Goal: Task Accomplishment & Management: Use online tool/utility

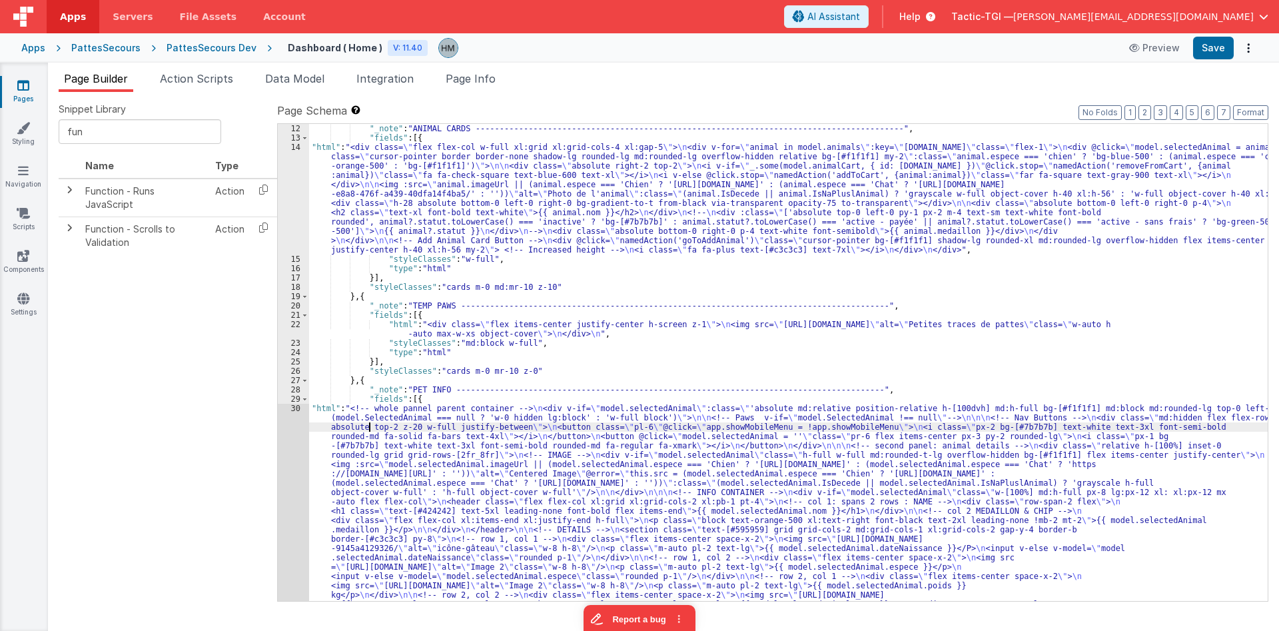
scroll to position [214, 0]
click at [296, 410] on div "30" at bounding box center [293, 642] width 31 height 476
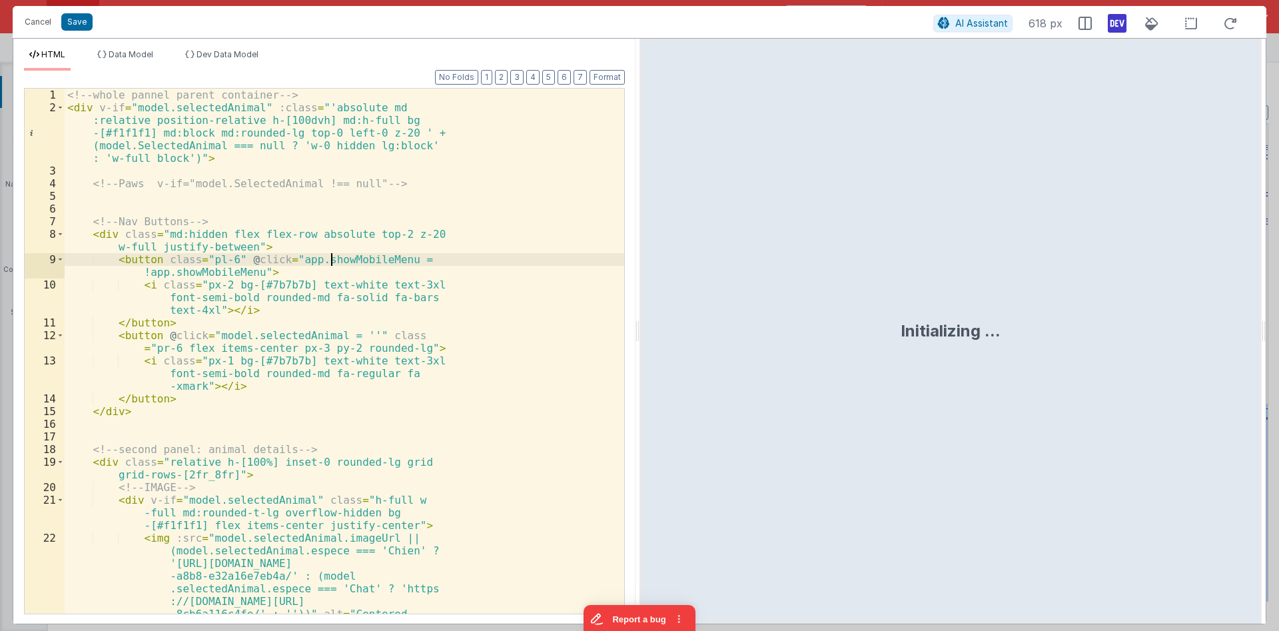
click at [333, 256] on div "<!-- whole pannel parent container --> < div v-if = "model.selectedAnimal" :cla…" at bounding box center [344, 471] width 559 height 765
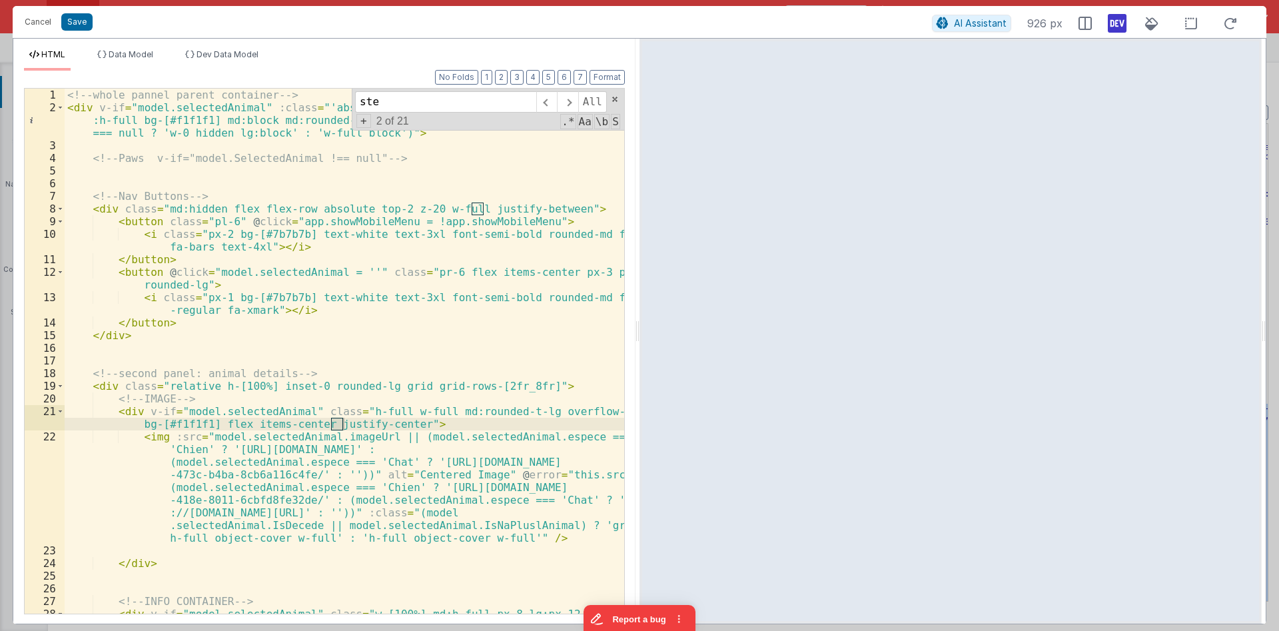
scroll to position [1307, 0]
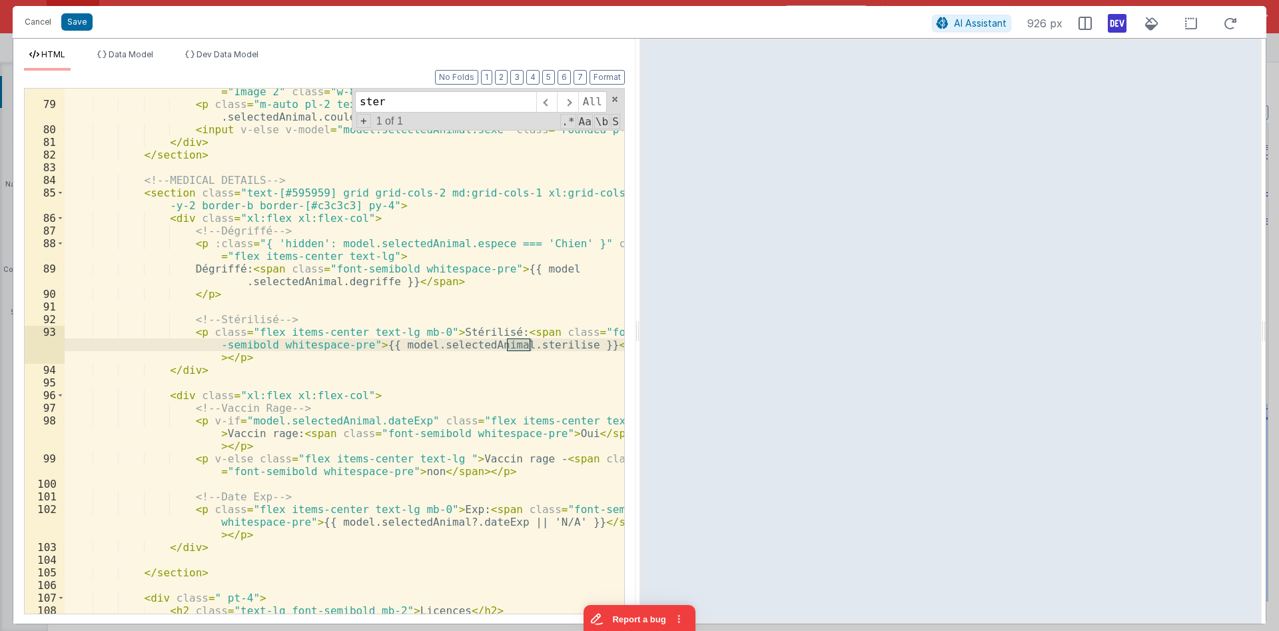
type input "ster"
click at [176, 370] on div "< img src = "https://ucarecdn.com/b0da9524-5e62-4fa5-8d6c-411b557decdb/" alt = …" at bounding box center [344, 354] width 559 height 563
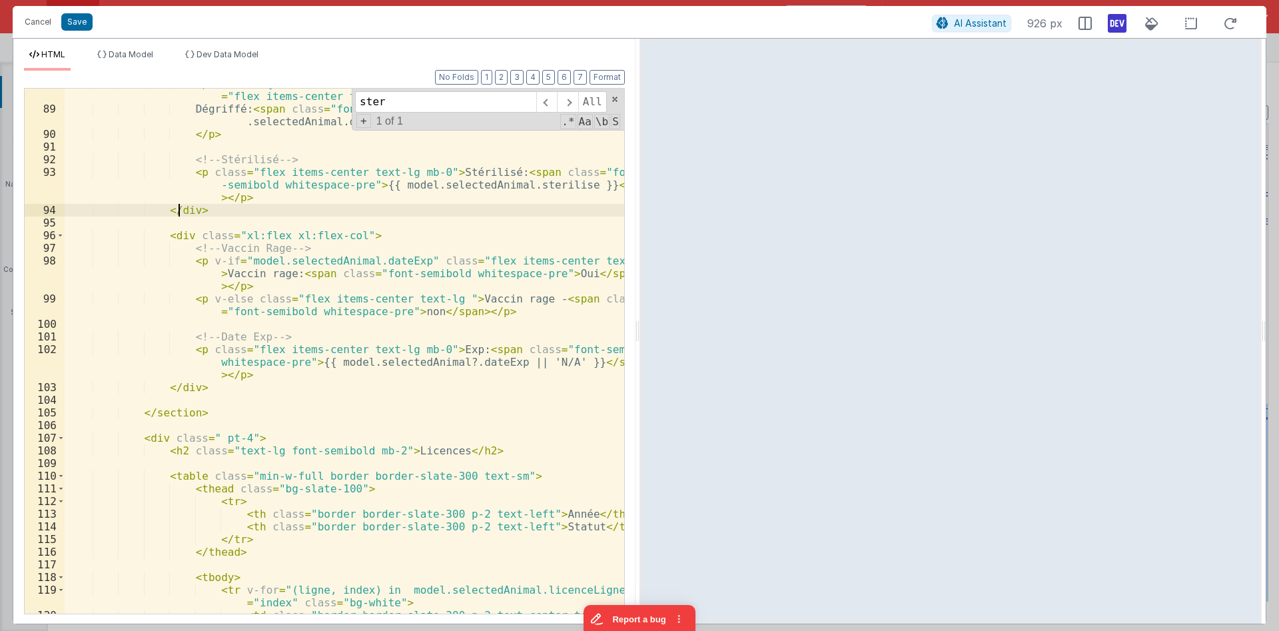
scroll to position [1387, 0]
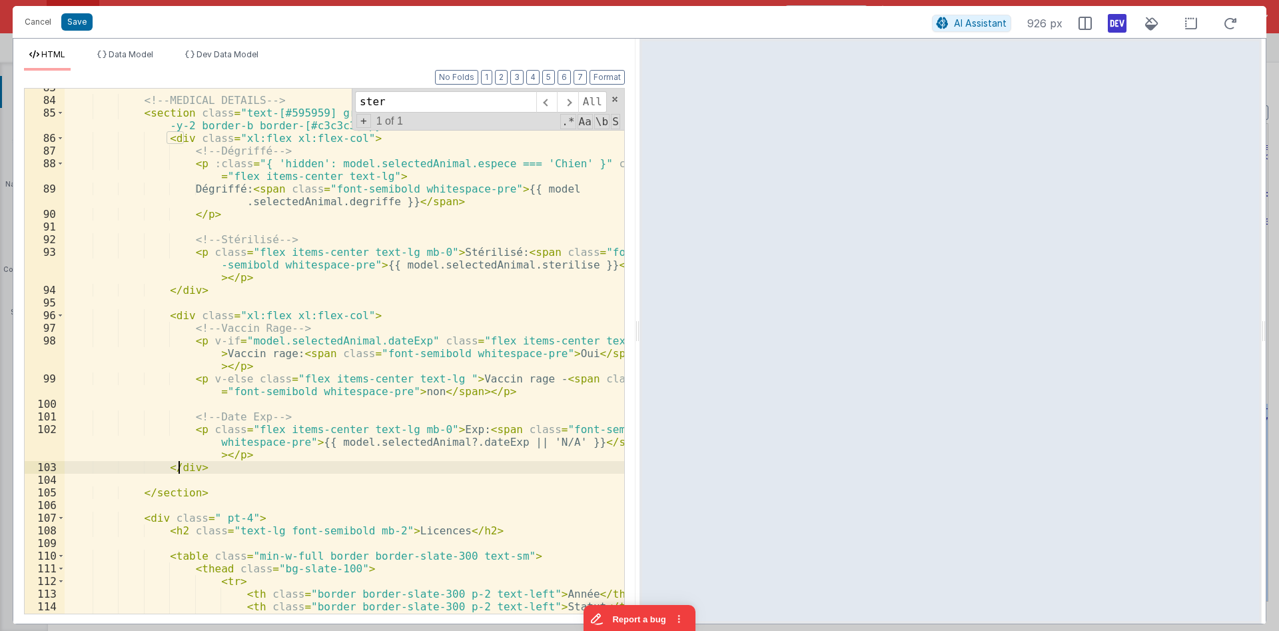
click at [176, 472] on div "<!-- MEDICAL DETAILS --> < section class = "text-[#595959] grid grid-cols-2 md:…" at bounding box center [344, 356] width 559 height 550
click at [182, 289] on div "<!-- MEDICAL DETAILS --> < section class = "text-[#595959] grid grid-cols-2 md:…" at bounding box center [344, 356] width 559 height 550
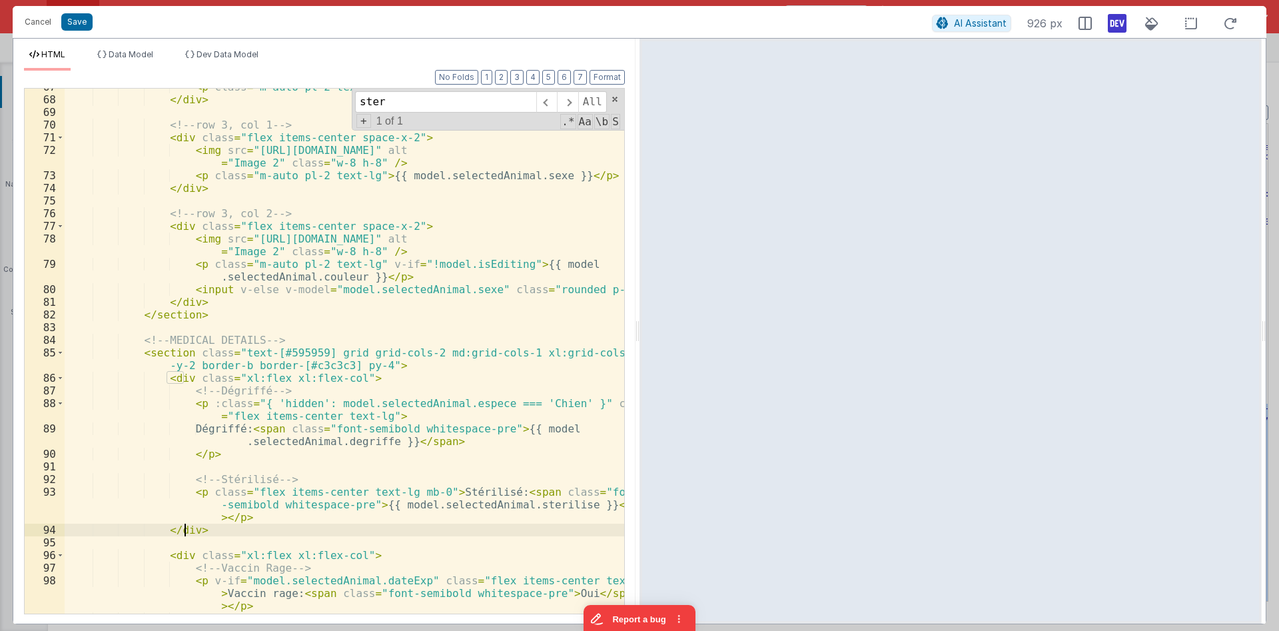
scroll to position [1067, 0]
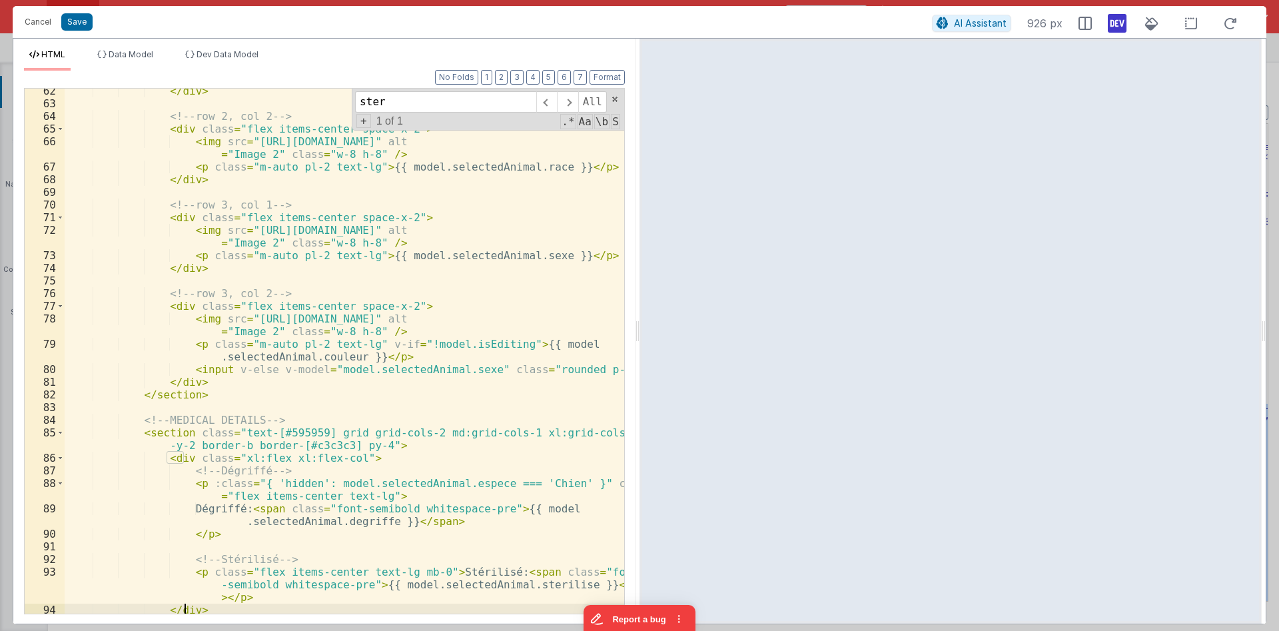
click at [170, 394] on div "</ div > <!-- row 2, col 2 --> < div class = "flex items-center space-x-2" > < …" at bounding box center [344, 360] width 559 height 550
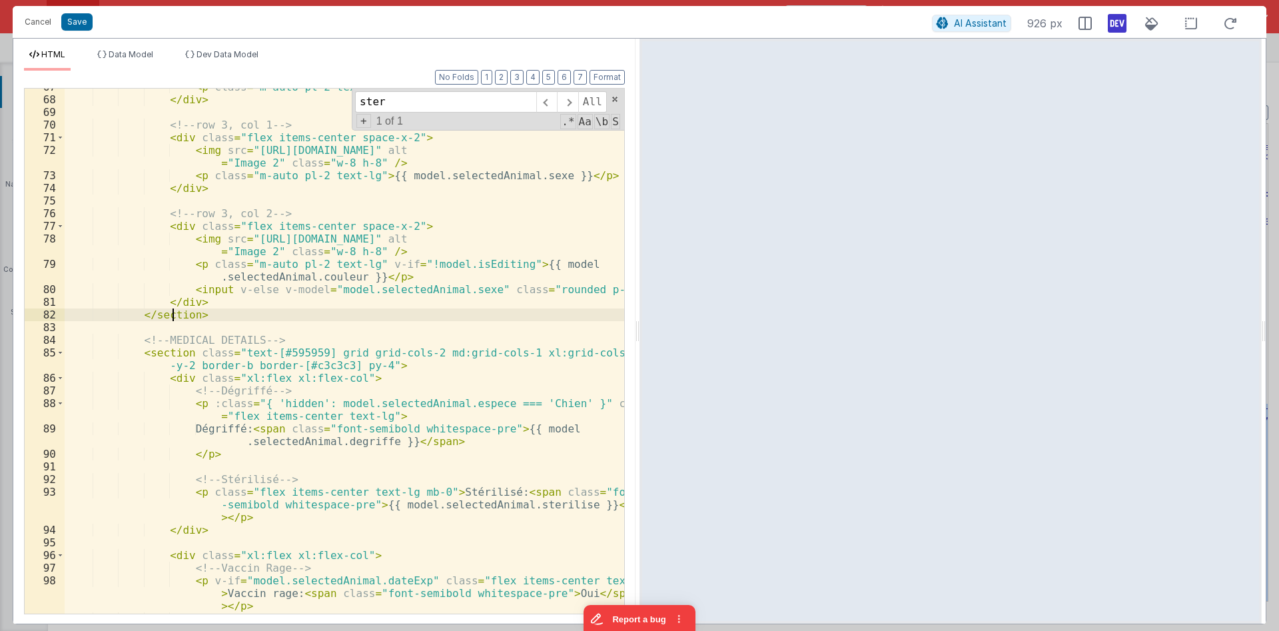
scroll to position [1147, 0]
click at [176, 378] on div "< p class = "m-auto pl-2 text-lg" > {{ model.selectedAnimal.race }} </ p > </ d…" at bounding box center [344, 362] width 559 height 563
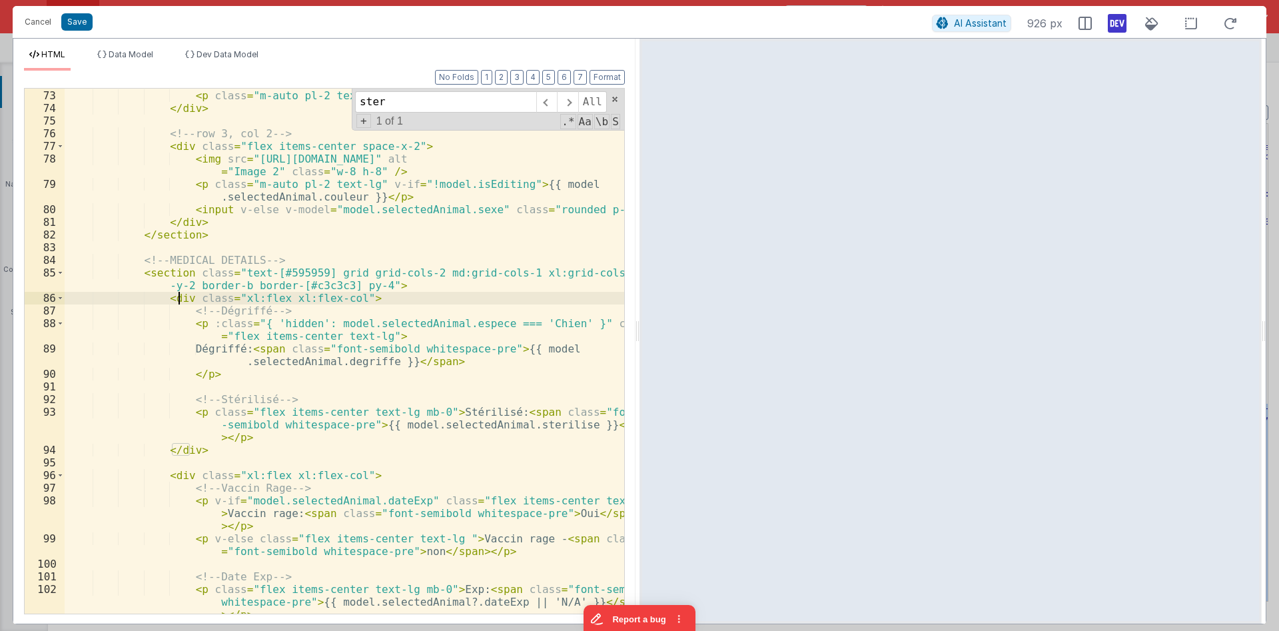
scroll to position [1307, 0]
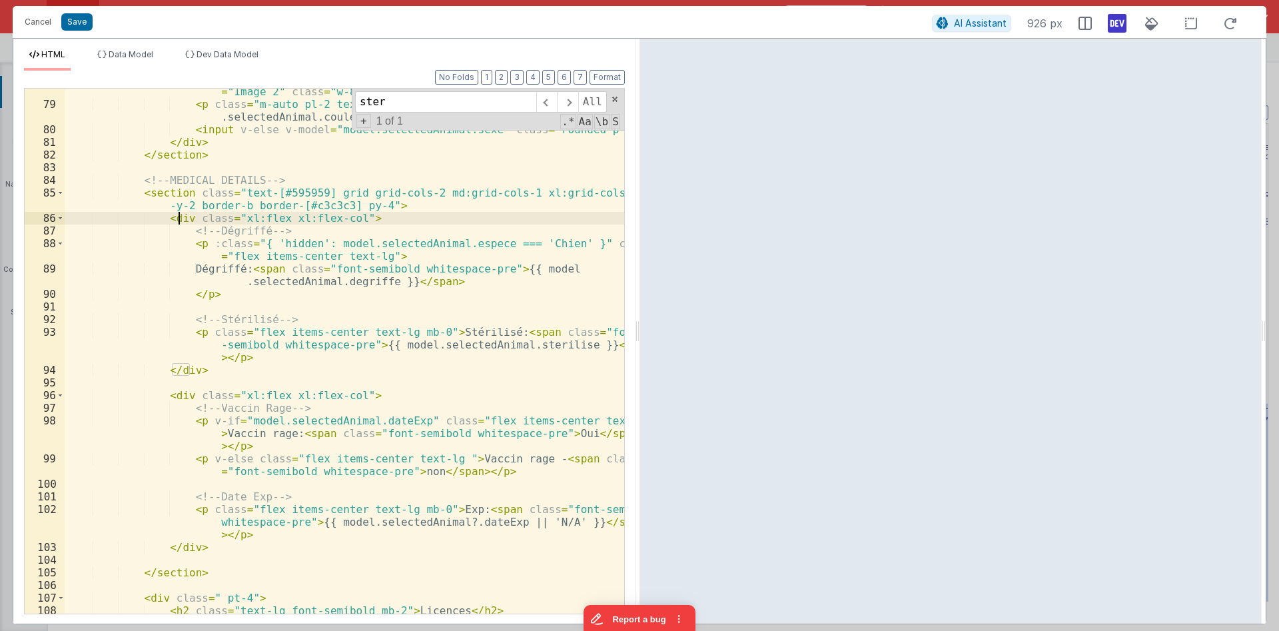
click at [181, 389] on div "< img src = "https://ucarecdn.com/b0da9524-5e62-4fa5-8d6c-411b557decdb/" alt = …" at bounding box center [344, 354] width 559 height 563
click at [236, 264] on div "< img src = "https://ucarecdn.com/b0da9524-5e62-4fa5-8d6c-411b557decdb/" alt = …" at bounding box center [344, 354] width 559 height 563
click at [339, 284] on div "< img src = "https://ucarecdn.com/b0da9524-5e62-4fa5-8d6c-411b557decdb/" alt = …" at bounding box center [344, 354] width 559 height 563
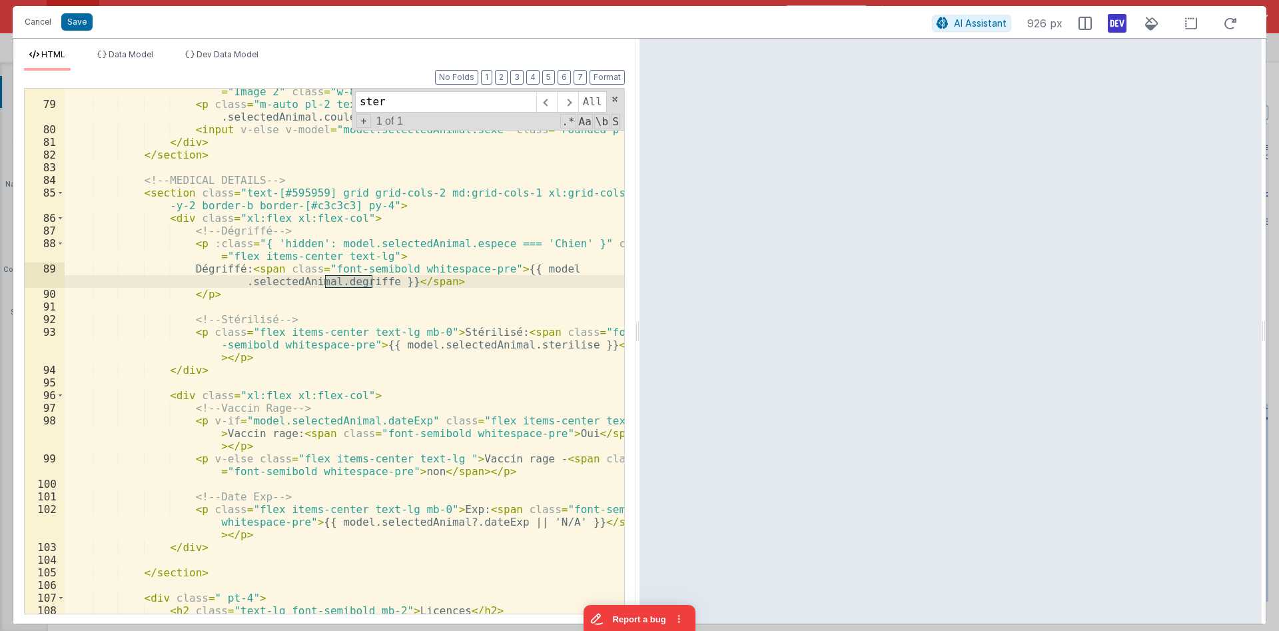
scroll to position [1387, 0]
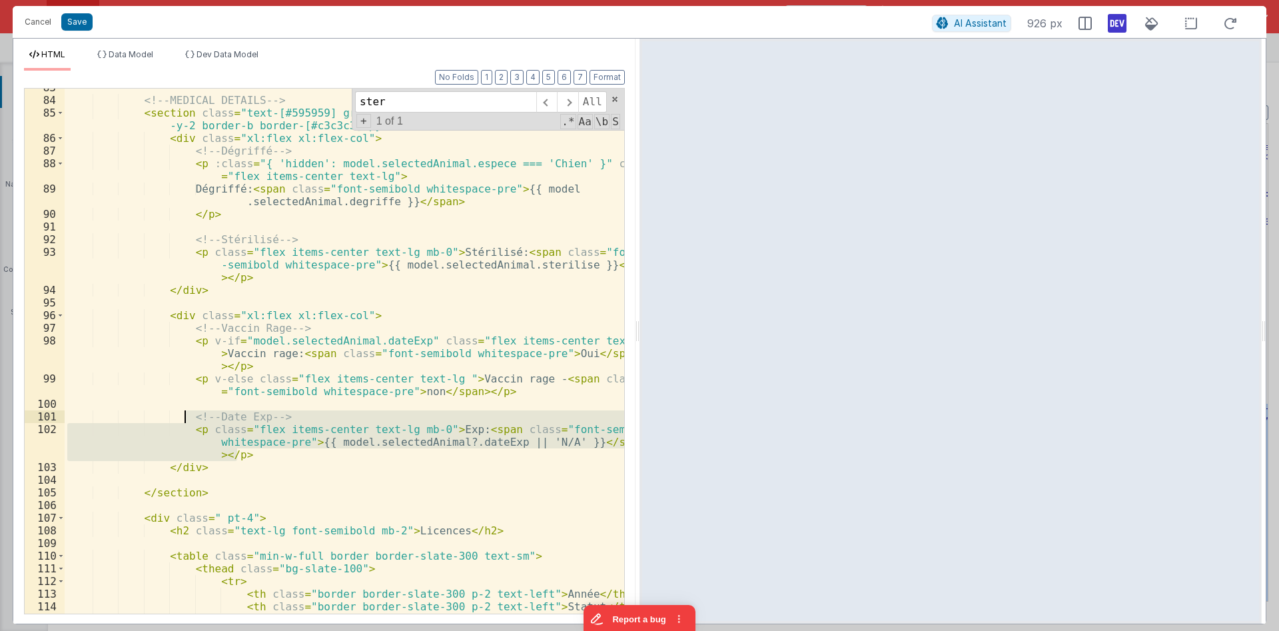
drag, startPoint x: 242, startPoint y: 451, endPoint x: 186, endPoint y: 421, distance: 63.5
click at [186, 421] on div "<!-- MEDICAL DETAILS --> < section class = "text-[#595959] grid grid-cols-2 md:…" at bounding box center [344, 356] width 559 height 550
click at [264, 453] on div "<!-- MEDICAL DETAILS --> < section class = "text-[#595959] grid grid-cols-2 md:…" at bounding box center [344, 351] width 559 height 525
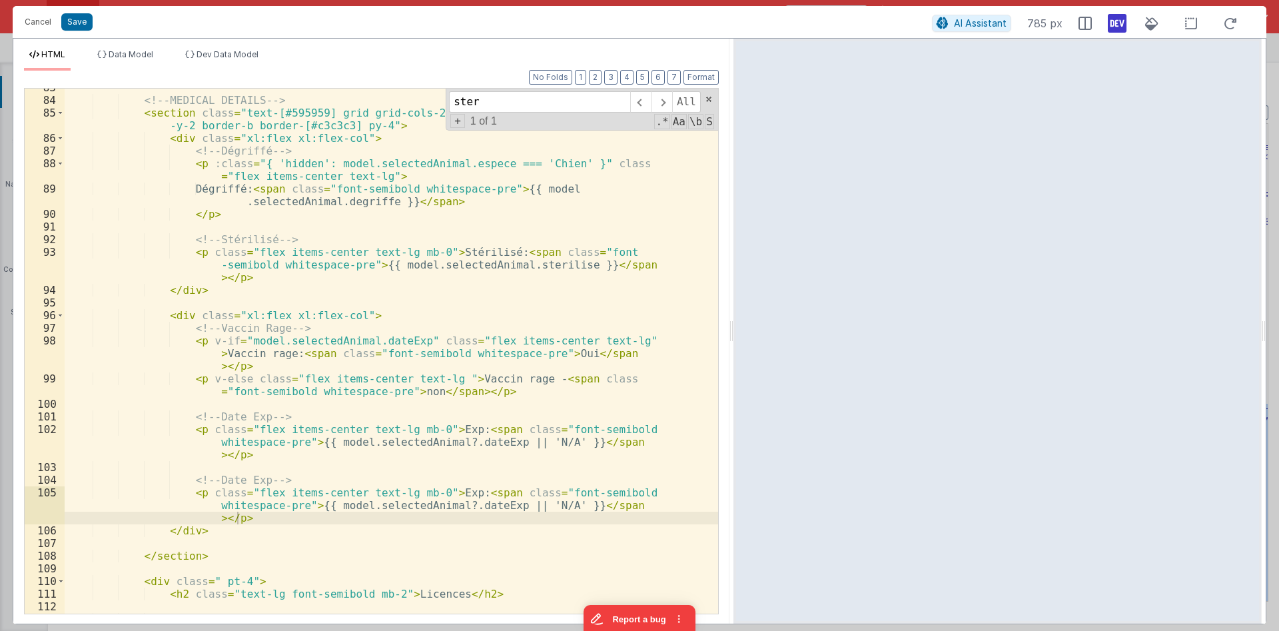
drag, startPoint x: 637, startPoint y: 340, endPoint x: 729, endPoint y: 335, distance: 92.7
click at [729, 335] on div "Cancel Save AI Assistant 785 px HTML Data Model Dev Data Model Format 7 6 5 4 3…" at bounding box center [639, 315] width 1253 height 618
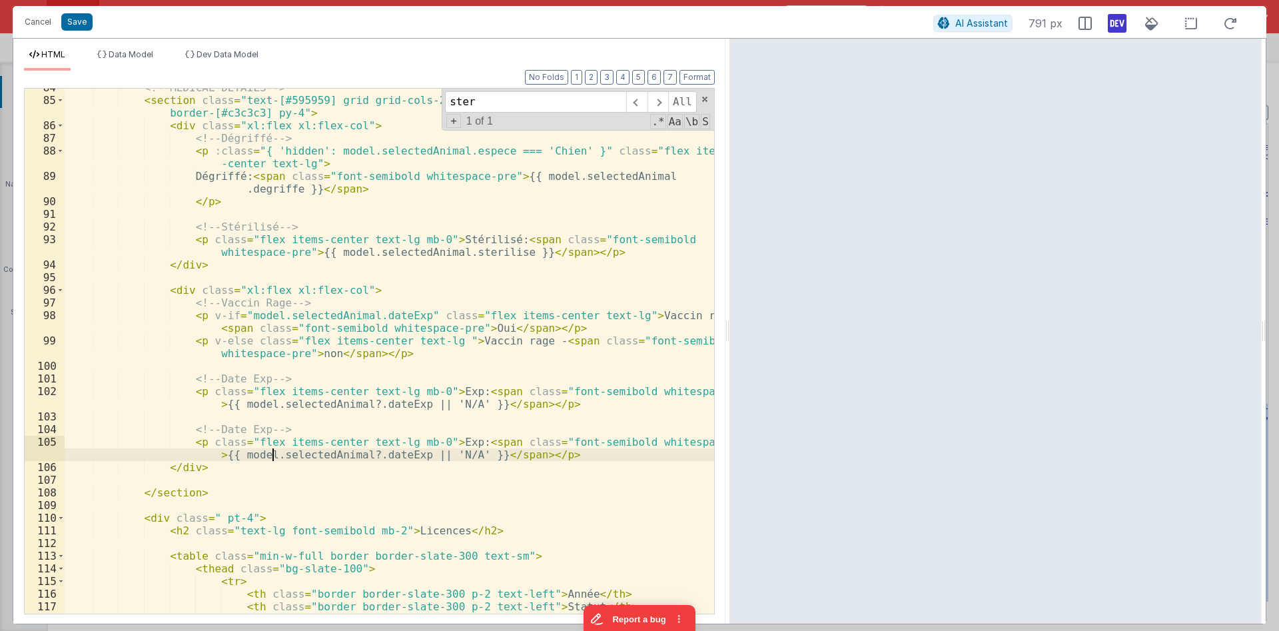
click at [274, 452] on div "<!-- MEDICAL DETAILS --> < section class = "text-[#595959] grid grid-cols-2 md:…" at bounding box center [389, 356] width 649 height 550
click at [192, 444] on div "<!-- MEDICAL DETAILS --> < section class = "text-[#595959] grid grid-cols-2 md:…" at bounding box center [389, 356] width 649 height 550
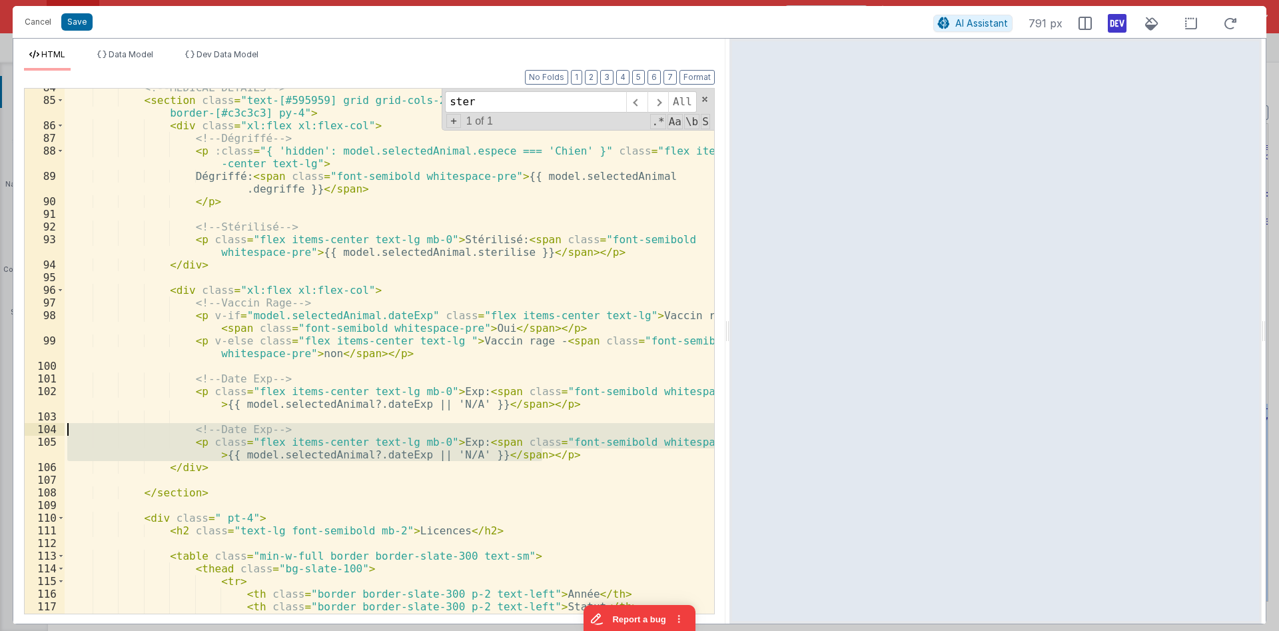
drag, startPoint x: 577, startPoint y: 456, endPoint x: 22, endPoint y: 426, distance: 556.2
click at [65, 426] on div "<!-- MEDICAL DETAILS --> < section class = "text-[#595959] grid grid-cols-2 md:…" at bounding box center [389, 351] width 649 height 525
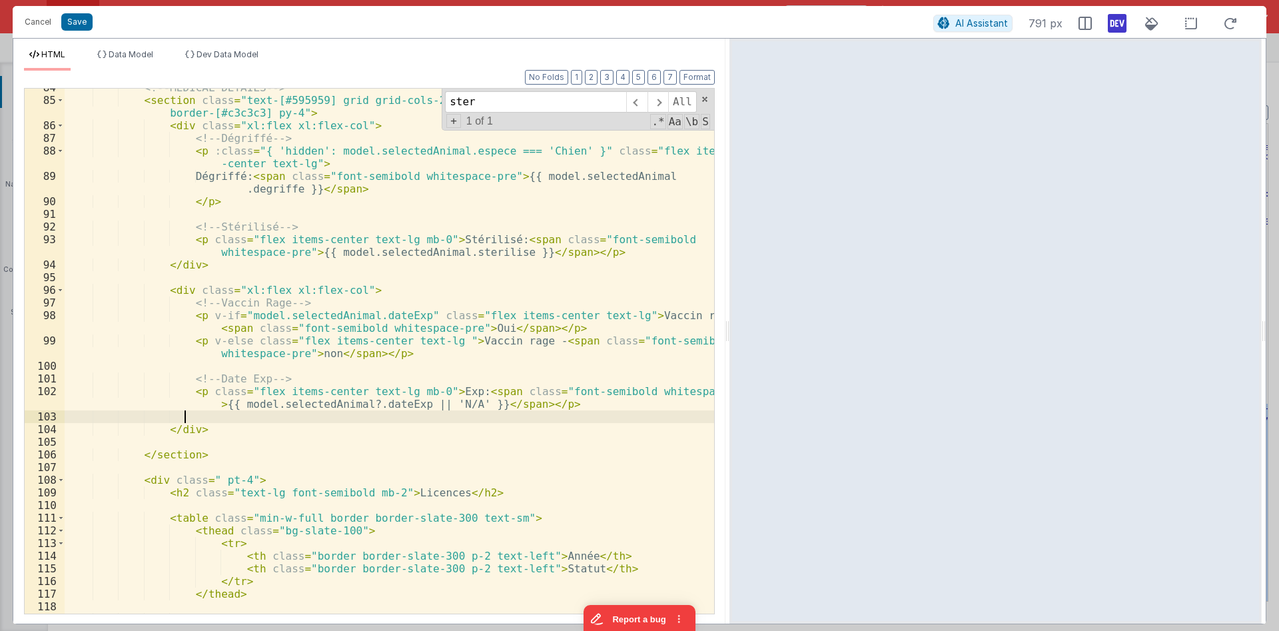
click at [187, 428] on div "<!-- MEDICAL DETAILS --> < section class = "text-[#595959] grid grid-cols-2 md:…" at bounding box center [389, 356] width 649 height 550
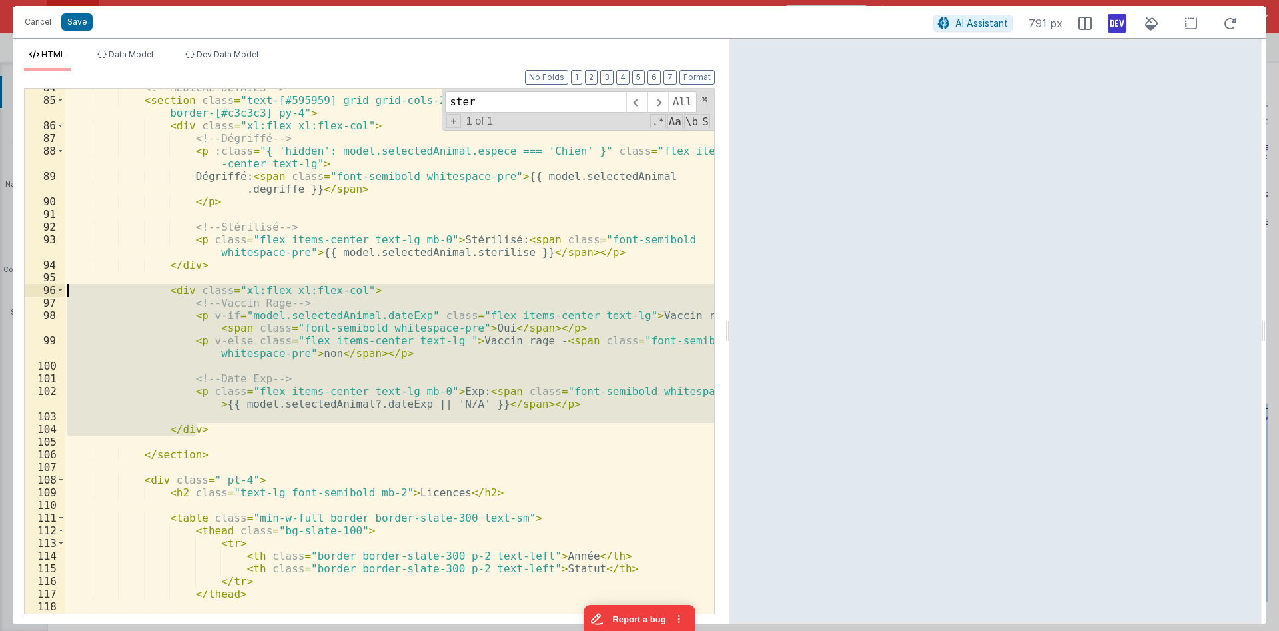
drag, startPoint x: 198, startPoint y: 428, endPoint x: 0, endPoint y: 296, distance: 237.7
click at [65, 296] on div "<!-- MEDICAL DETAILS --> < section class = "text-[#595959] grid grid-cols-2 md:…" at bounding box center [389, 351] width 649 height 525
click at [217, 434] on div "<!-- MEDICAL DETAILS --> < section class = "text-[#595959] grid grid-cols-2 md:…" at bounding box center [389, 351] width 649 height 525
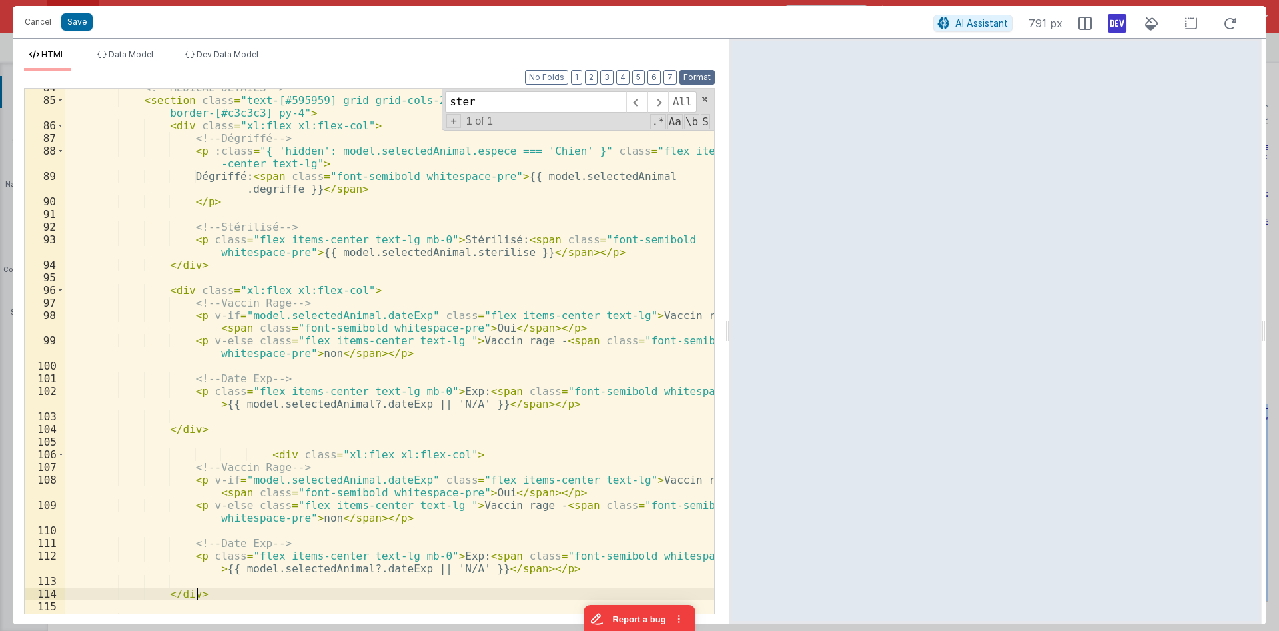
click at [703, 73] on button "Format" at bounding box center [696, 77] width 35 height 15
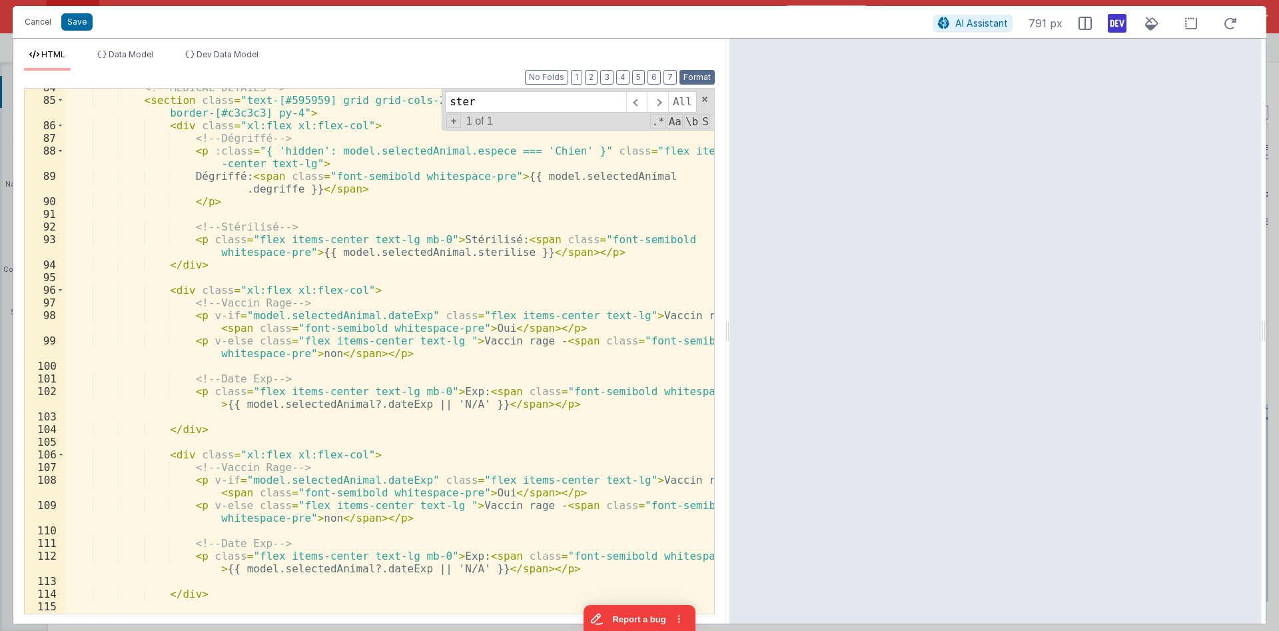
scroll to position [1429, 0]
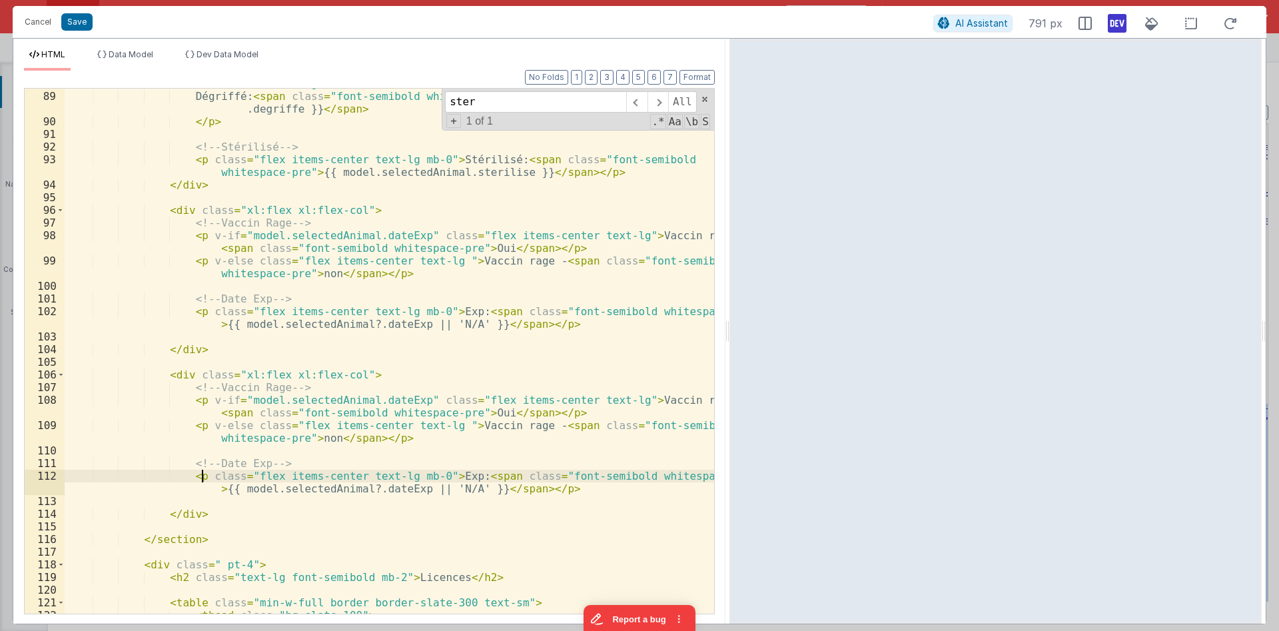
click at [200, 470] on div "< p :class = "{ 'hidden': model.selectedAnimal.espece === 'Chien' }" class = "f…" at bounding box center [389, 346] width 649 height 563
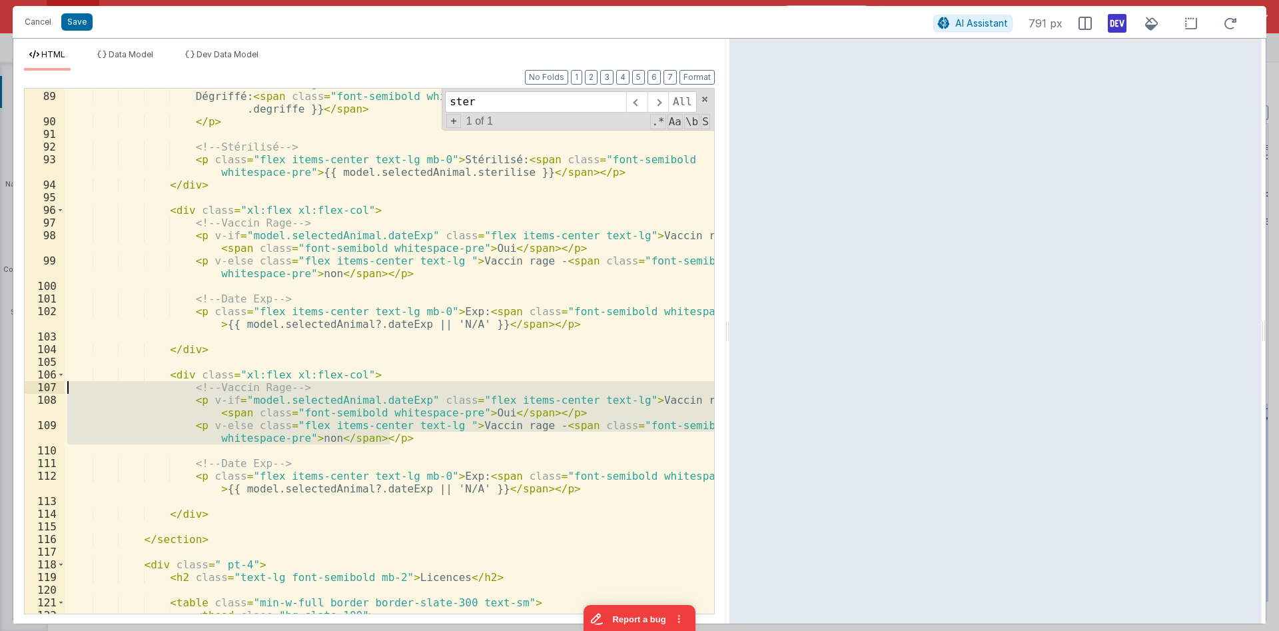
drag, startPoint x: 419, startPoint y: 440, endPoint x: 35, endPoint y: 385, distance: 387.5
click at [65, 385] on div "< p :class = "{ 'hidden': model.selectedAnimal.espece === 'Chien' }" class = "f…" at bounding box center [389, 351] width 649 height 525
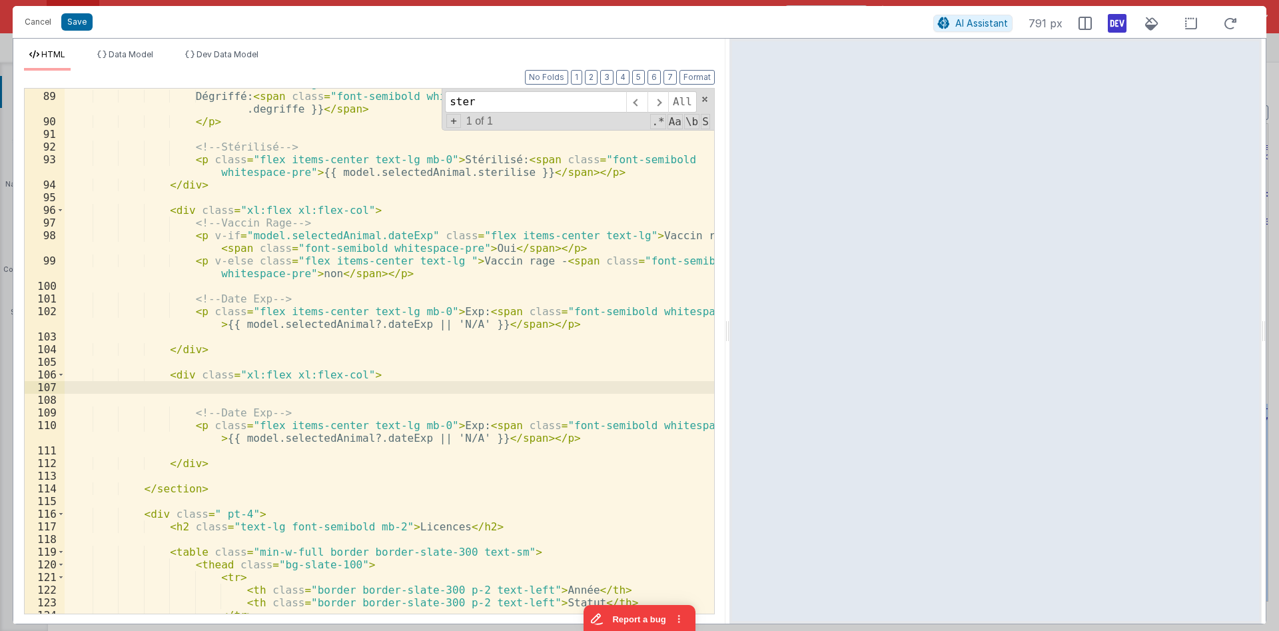
click at [178, 395] on div "< p :class = "{ 'hidden': model.selectedAnimal.espece === 'Chien' }" class = "f…" at bounding box center [389, 346] width 649 height 563
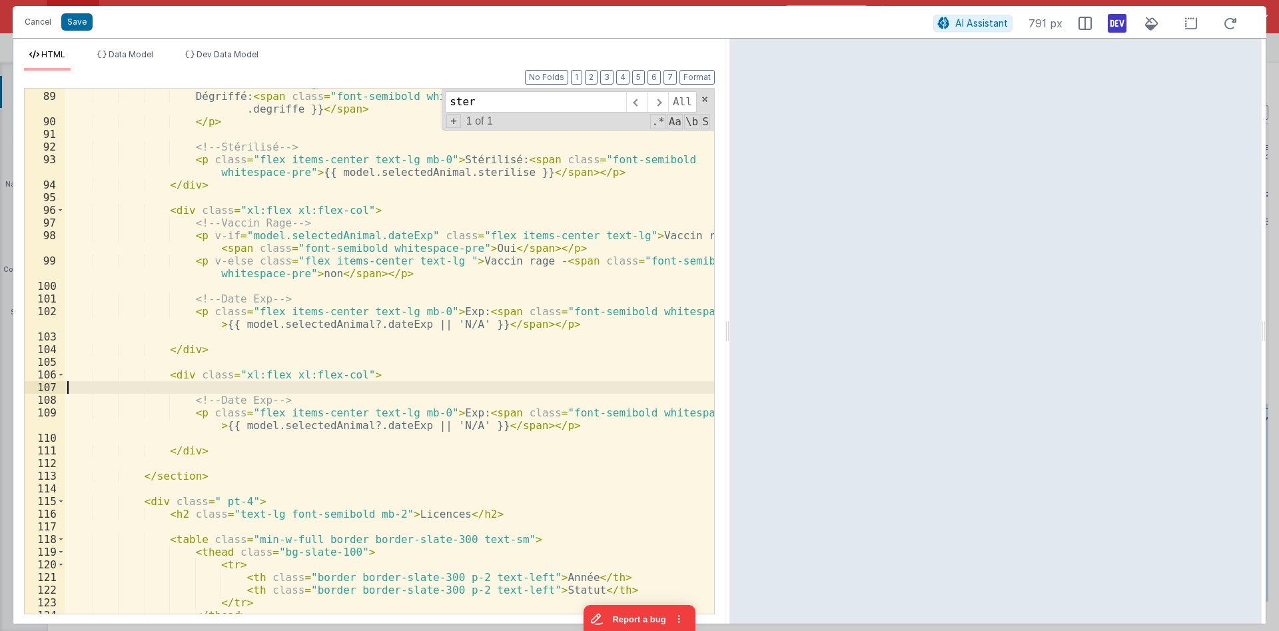
click at [394, 427] on div "< p :class = "{ 'hidden': model.selectedAnimal.espece === 'Chien' }" class = "f…" at bounding box center [389, 346] width 649 height 563
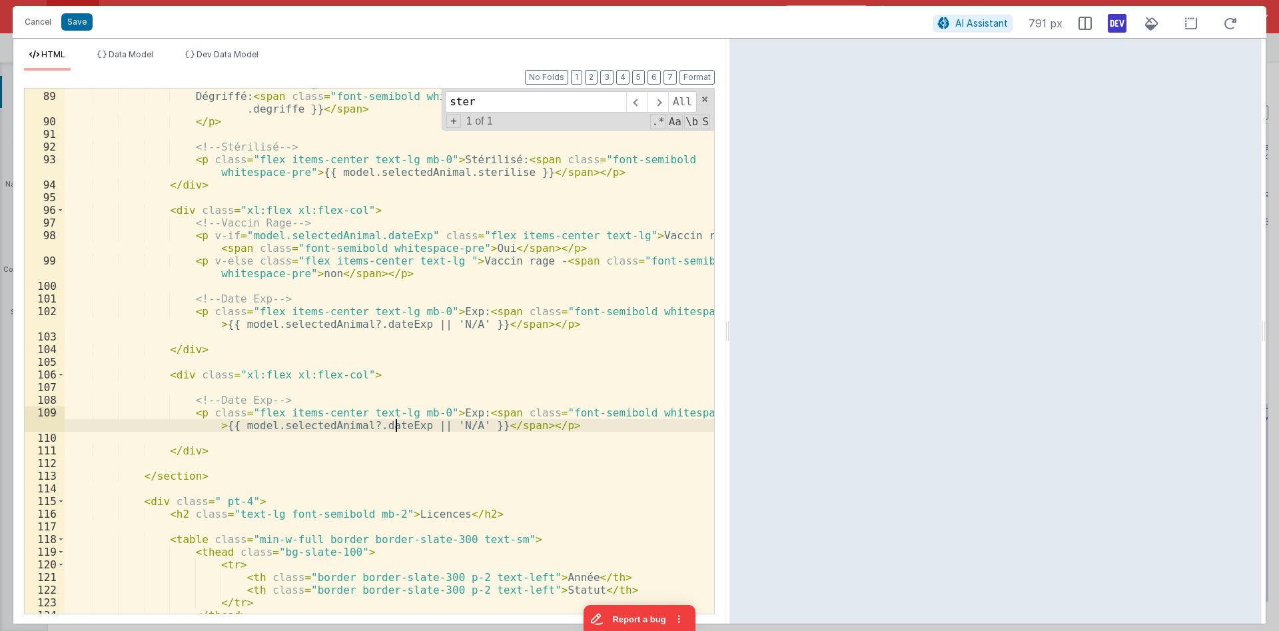
click at [394, 427] on div "< p :class = "{ 'hidden': model.selectedAnimal.espece === 'Chien' }" class = "f…" at bounding box center [389, 346] width 649 height 563
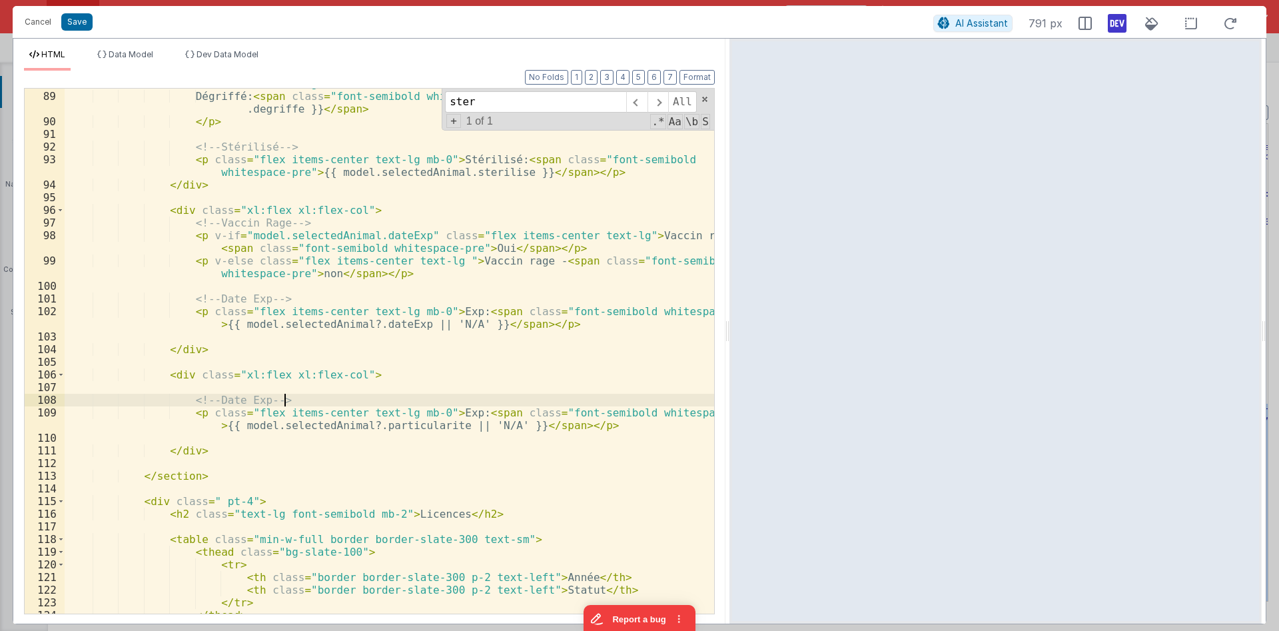
click at [474, 395] on div "< p :class = "{ 'hidden': model.selectedAnimal.espece === 'Chien' }" class = "f…" at bounding box center [389, 346] width 649 height 563
paste input "particularite"
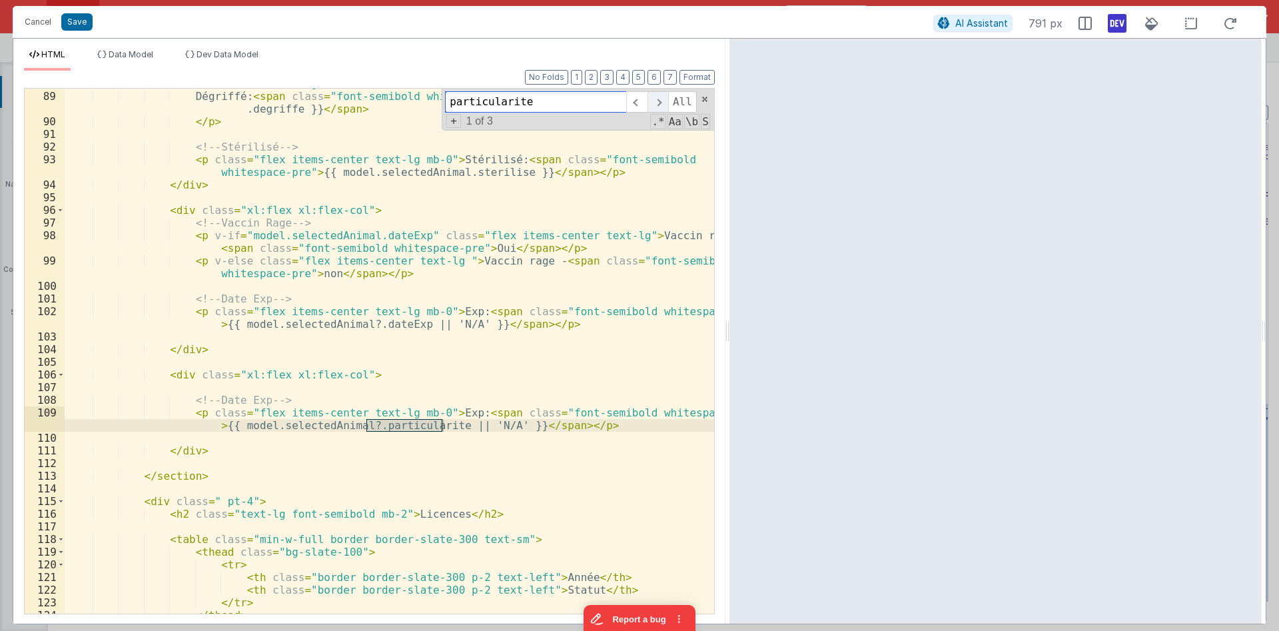
click at [660, 105] on span at bounding box center [657, 101] width 21 height 21
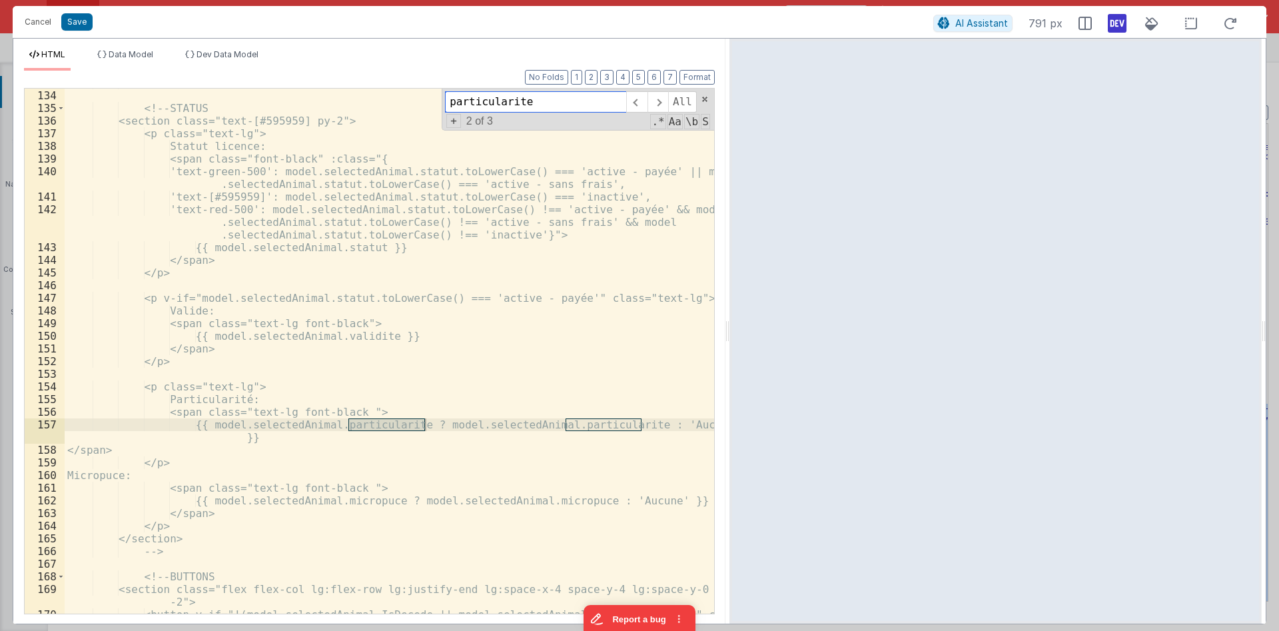
scroll to position [2100, 0]
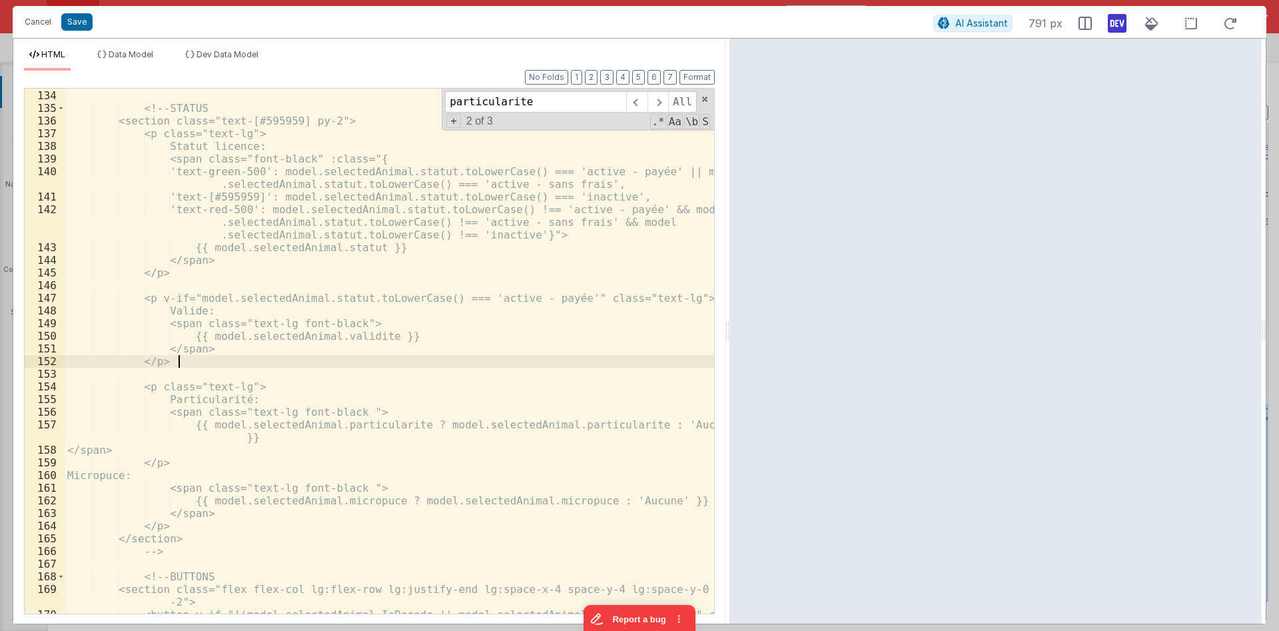
click at [176, 362] on div "</ div > <!-- STATUS <section class="text-[#595959] py-2"> <p class="text-lg"> …" at bounding box center [389, 364] width 649 height 575
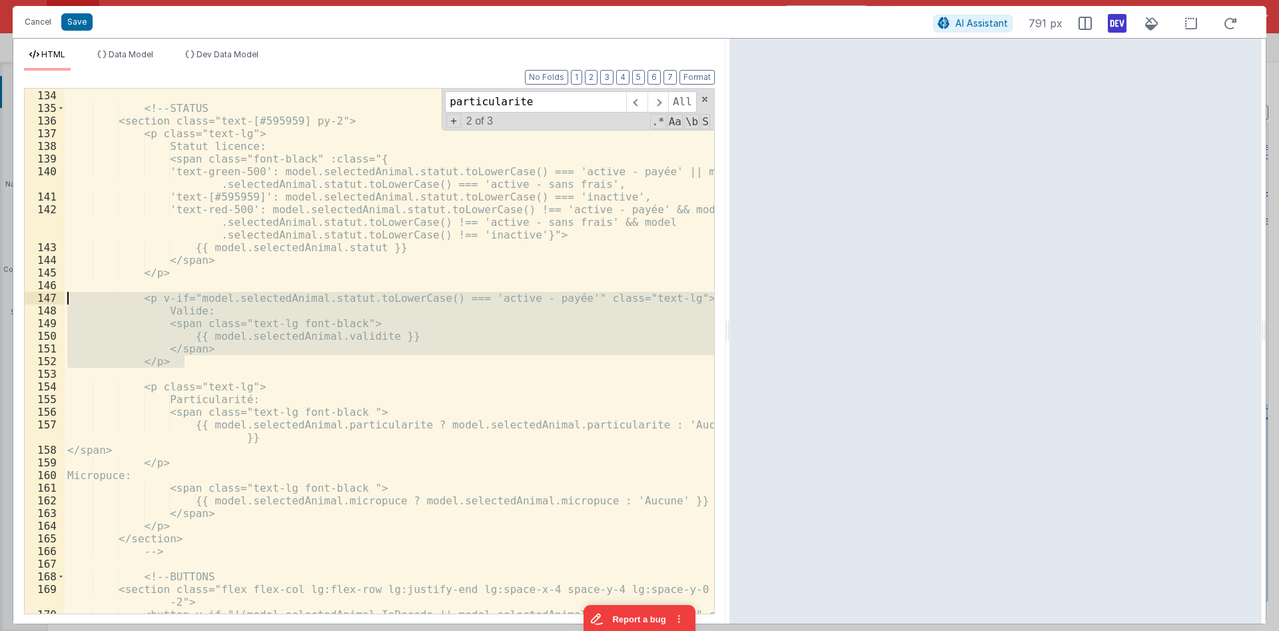
drag, startPoint x: 207, startPoint y: 361, endPoint x: 9, endPoint y: 292, distance: 209.4
click at [65, 292] on div "</ div > <!-- STATUS <section class="text-[#595959] py-2"> <p class="text-lg"> …" at bounding box center [389, 351] width 649 height 525
click at [363, 302] on div "</ div > <!-- STATUS <section class="text-[#595959] py-2"> <p class="text-lg"> …" at bounding box center [389, 351] width 649 height 525
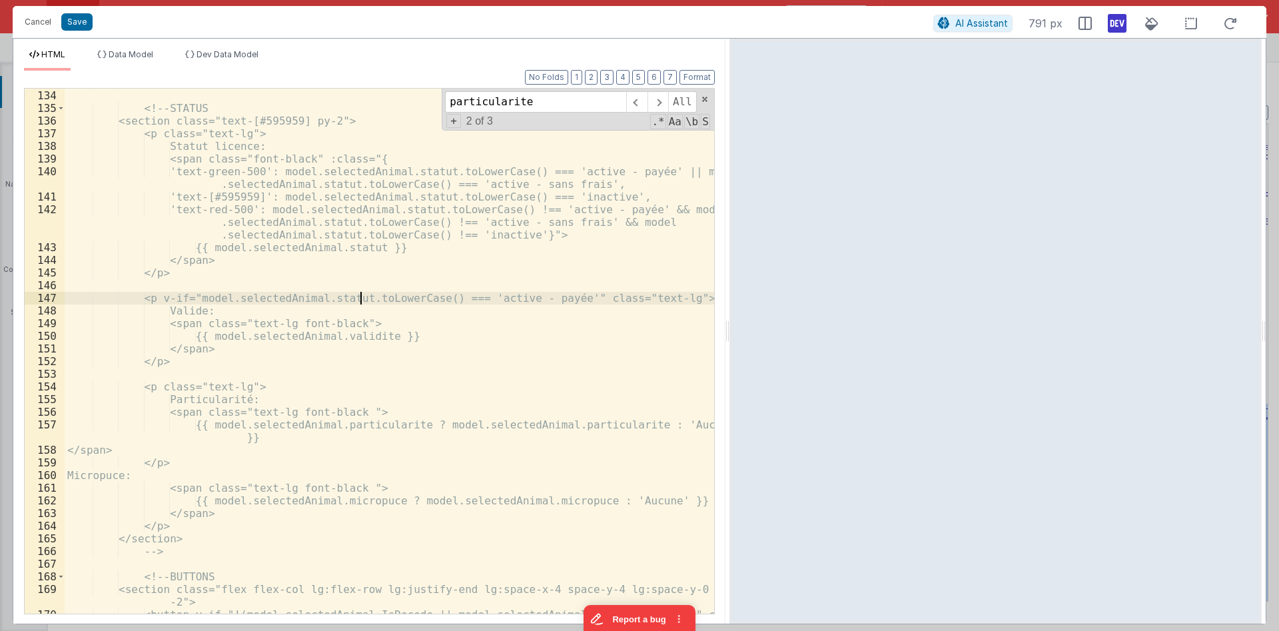
click at [363, 302] on div "</ div > <!-- STATUS <section class="text-[#595959] py-2"> <p class="text-lg"> …" at bounding box center [389, 364] width 649 height 575
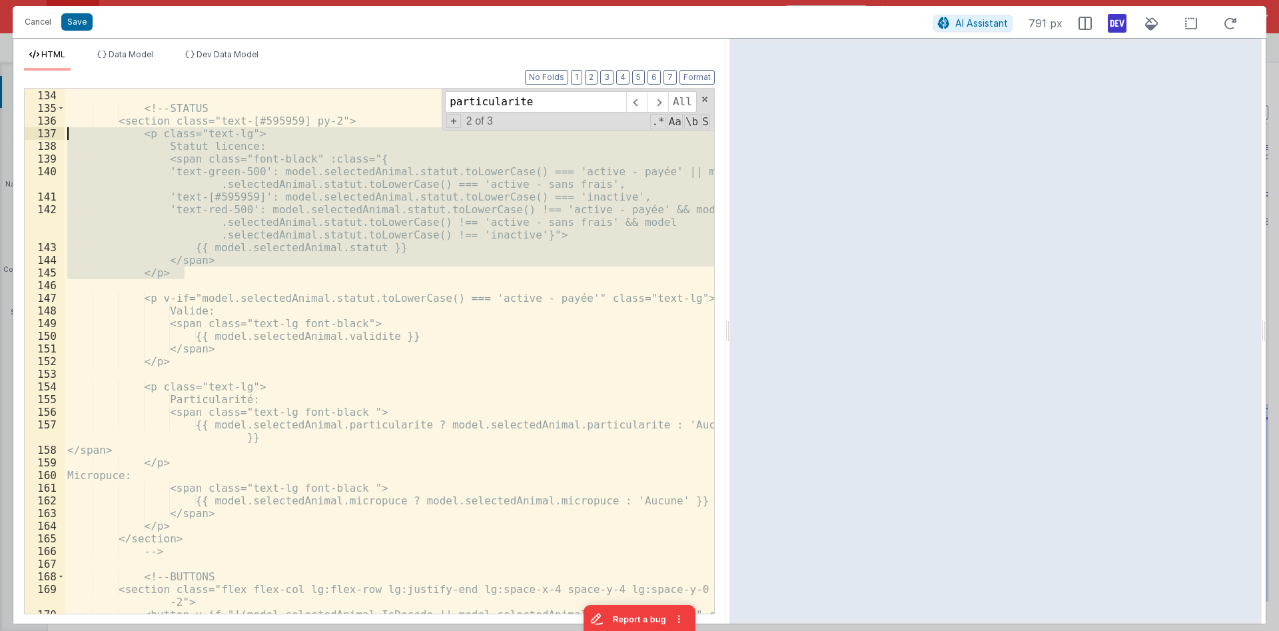
drag, startPoint x: 193, startPoint y: 273, endPoint x: 13, endPoint y: 129, distance: 231.2
click at [65, 129] on div "</ div > <!-- STATUS <section class="text-[#595959] py-2"> <p class="text-lg"> …" at bounding box center [389, 351] width 649 height 525
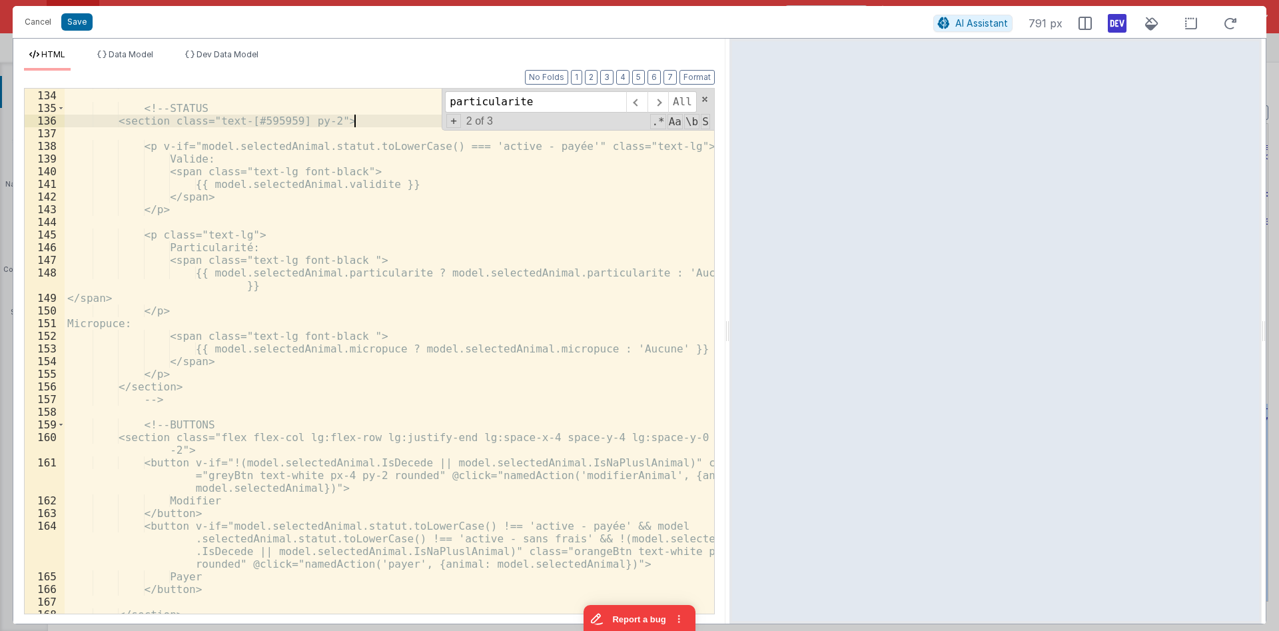
click at [168, 145] on div "</ div > <!-- STATUS <section class="text-[#595959] py-2"> <p v-if="model.selec…" at bounding box center [389, 352] width 649 height 550
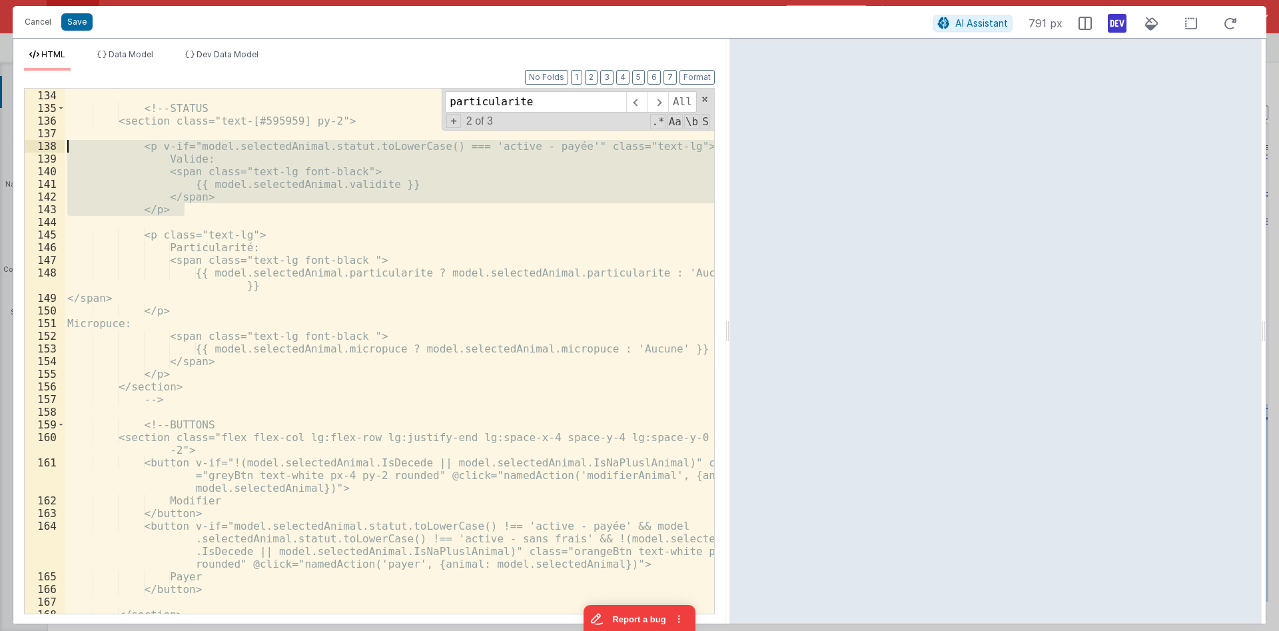
drag, startPoint x: 194, startPoint y: 213, endPoint x: 47, endPoint y: 149, distance: 159.9
click at [65, 149] on div "</ div > <!-- STATUS <section class="text-[#595959] py-2"> <p v-if="model.selec…" at bounding box center [389, 351] width 649 height 525
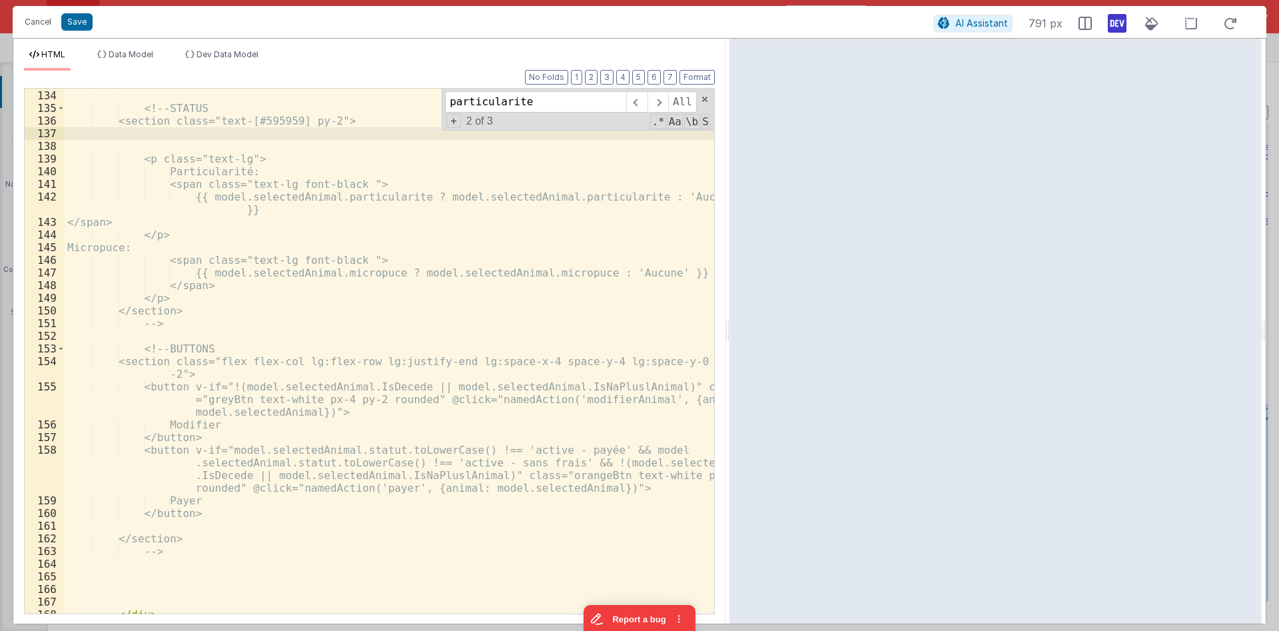
click at [156, 123] on div "</ div > <!-- STATUS <section class="text-[#595959] py-2"> <p class="text-lg"> …" at bounding box center [389, 352] width 649 height 550
click at [387, 351] on div "</ div > <!-- STATUS <section class="text-[#595959] py-2"> <p class="text-lg"> …" at bounding box center [389, 352] width 649 height 550
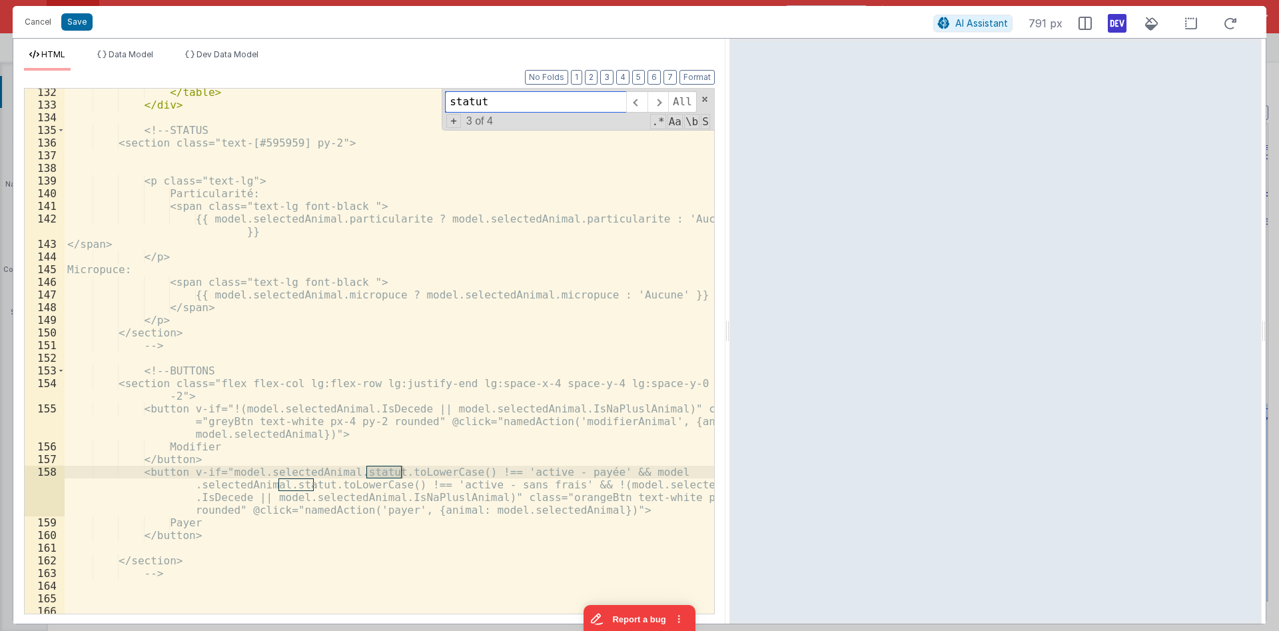
scroll to position [1998, 0]
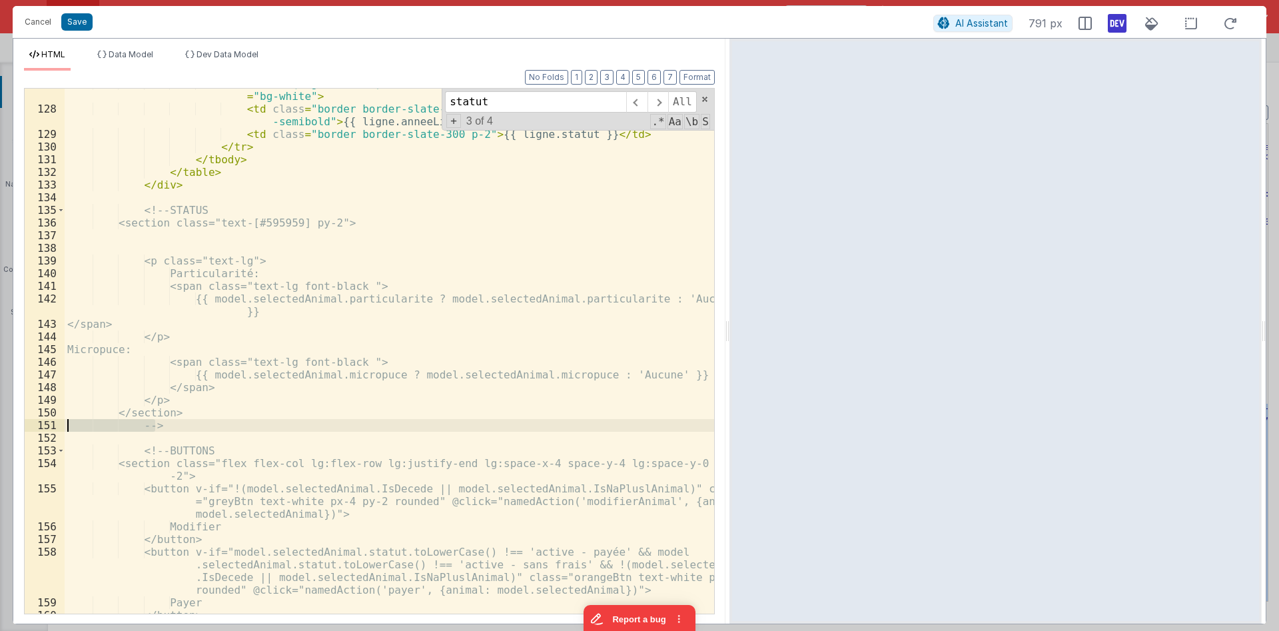
drag, startPoint x: 165, startPoint y: 427, endPoint x: 41, endPoint y: 421, distance: 124.7
click at [65, 421] on div "< tr v-for = "(ligne, index) in model.selectedAnimal.licenceLignes" :key = "ind…" at bounding box center [389, 351] width 649 height 525
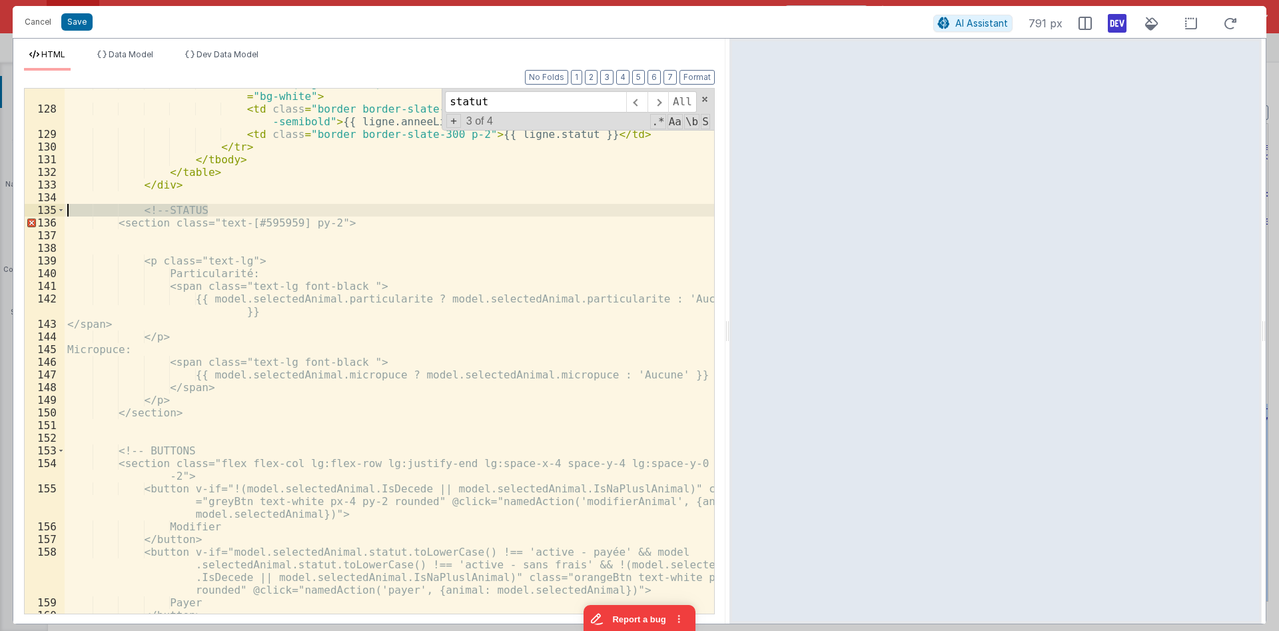
drag, startPoint x: 218, startPoint y: 208, endPoint x: 14, endPoint y: 205, distance: 203.8
click at [65, 205] on div "< tr v-for = "(ligne, index) in model.selectedAnimal.licenceLignes" :key = "ind…" at bounding box center [389, 351] width 649 height 525
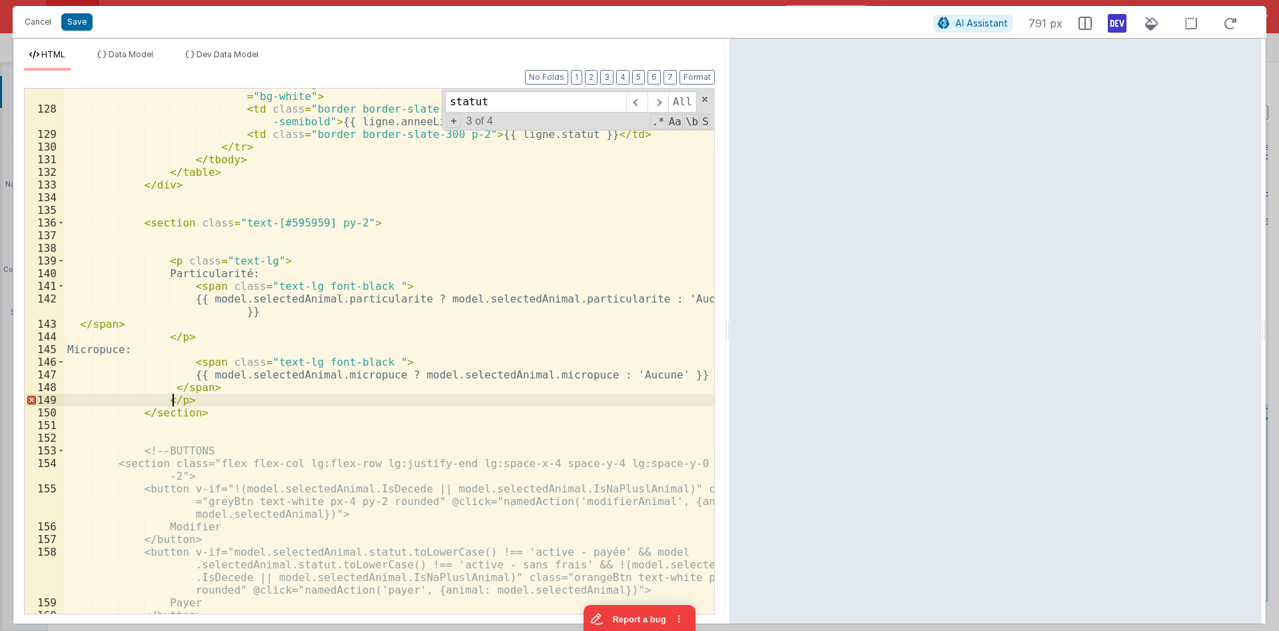
click at [174, 403] on div "< tr v-for = "(ligne, index) in model.selectedAnimal.licenceLignes" :key = "ind…" at bounding box center [389, 358] width 649 height 563
drag, startPoint x: 188, startPoint y: 400, endPoint x: 53, endPoint y: 399, distance: 135.2
click at [65, 399] on div "< tr v-for = "(ligne, index) in model.selectedAnimal.licenceLignes" :key = "ind…" at bounding box center [389, 351] width 649 height 525
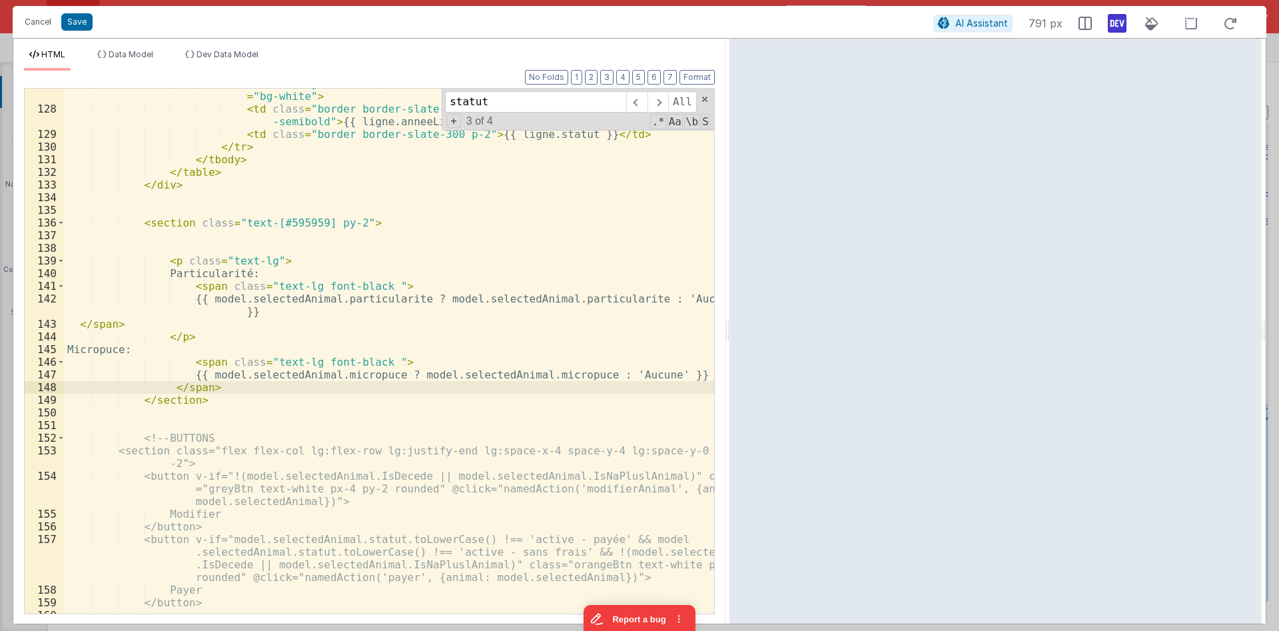
click at [167, 401] on div "< tr v-for = "(ligne, index) in model.selectedAnimal.licenceLignes" :key = "ind…" at bounding box center [389, 358] width 649 height 563
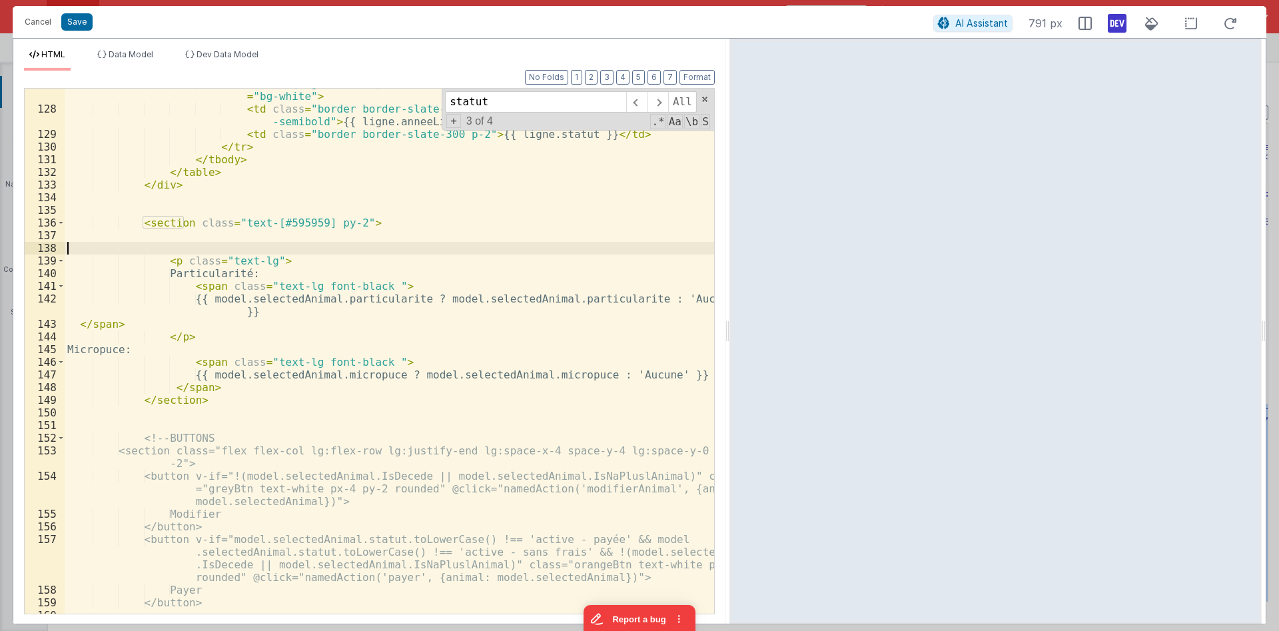
click at [200, 248] on div "< tr v-for = "(ligne, index) in model.selectedAnimal.licenceLignes" :key = "ind…" at bounding box center [389, 358] width 649 height 563
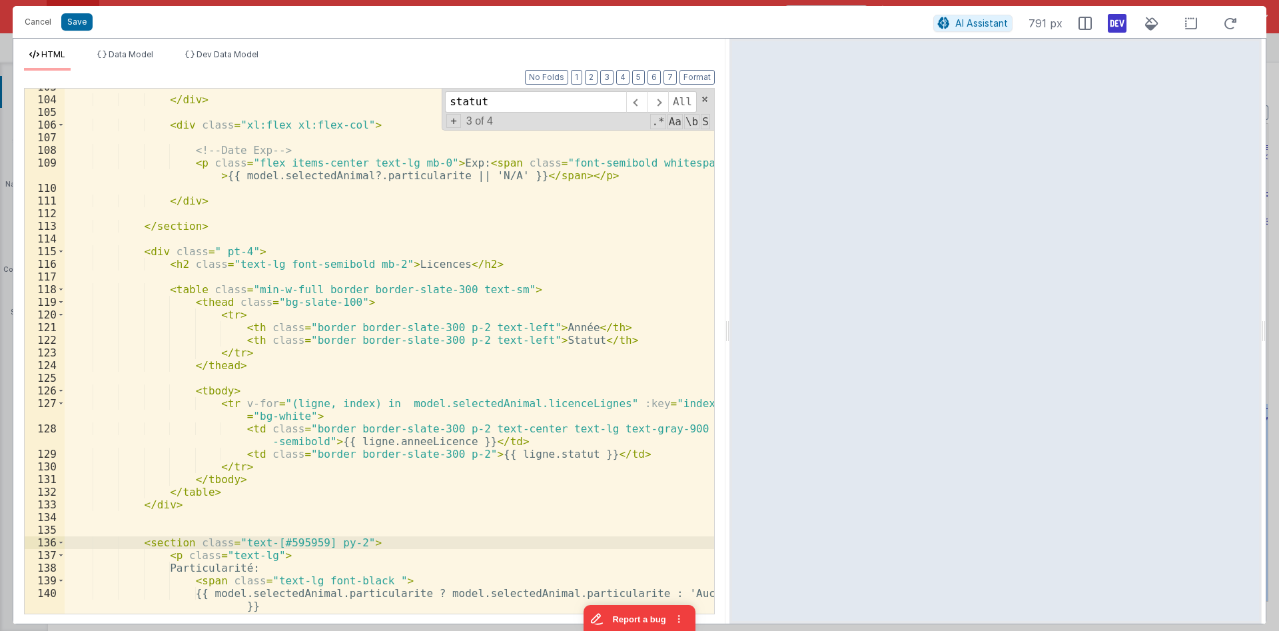
scroll to position [1598, 0]
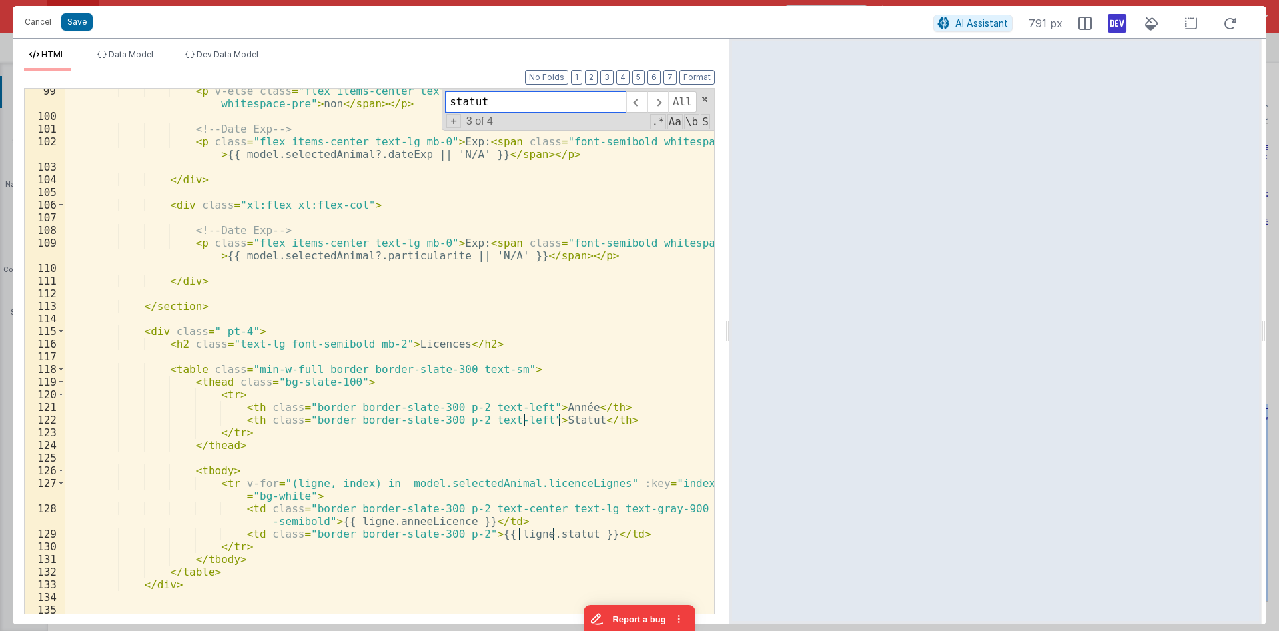
drag, startPoint x: 510, startPoint y: 111, endPoint x: 368, endPoint y: 101, distance: 142.9
click at [445, 101] on div "statut All" at bounding box center [571, 101] width 252 height 21
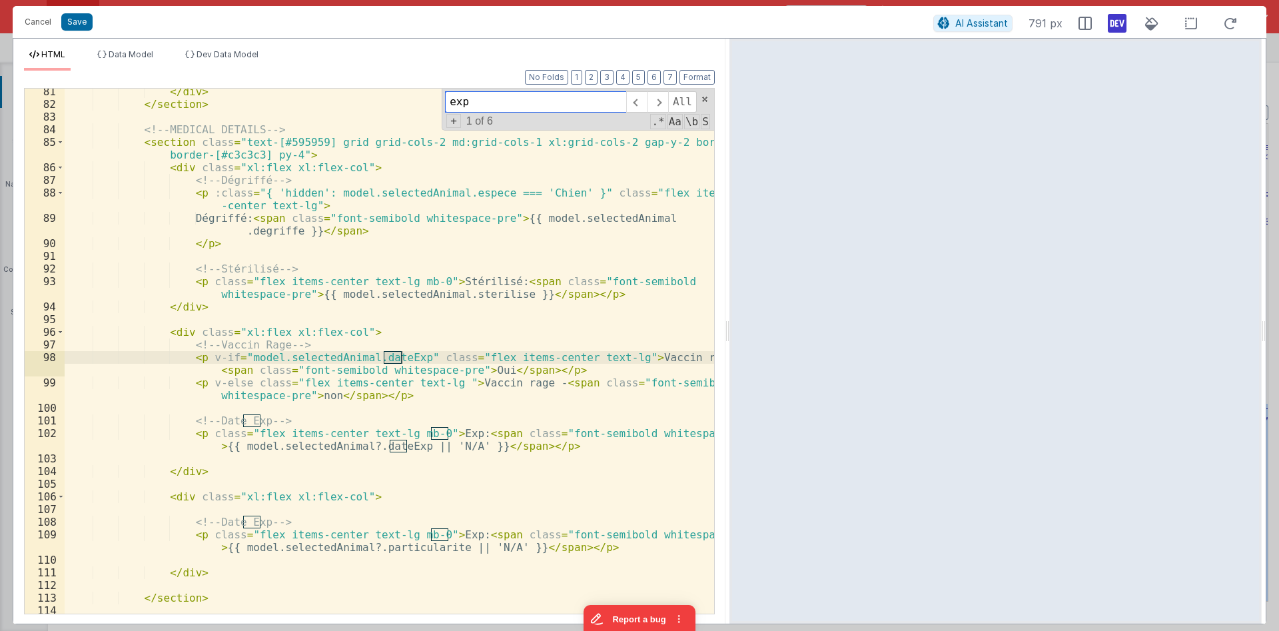
scroll to position [1387, 0]
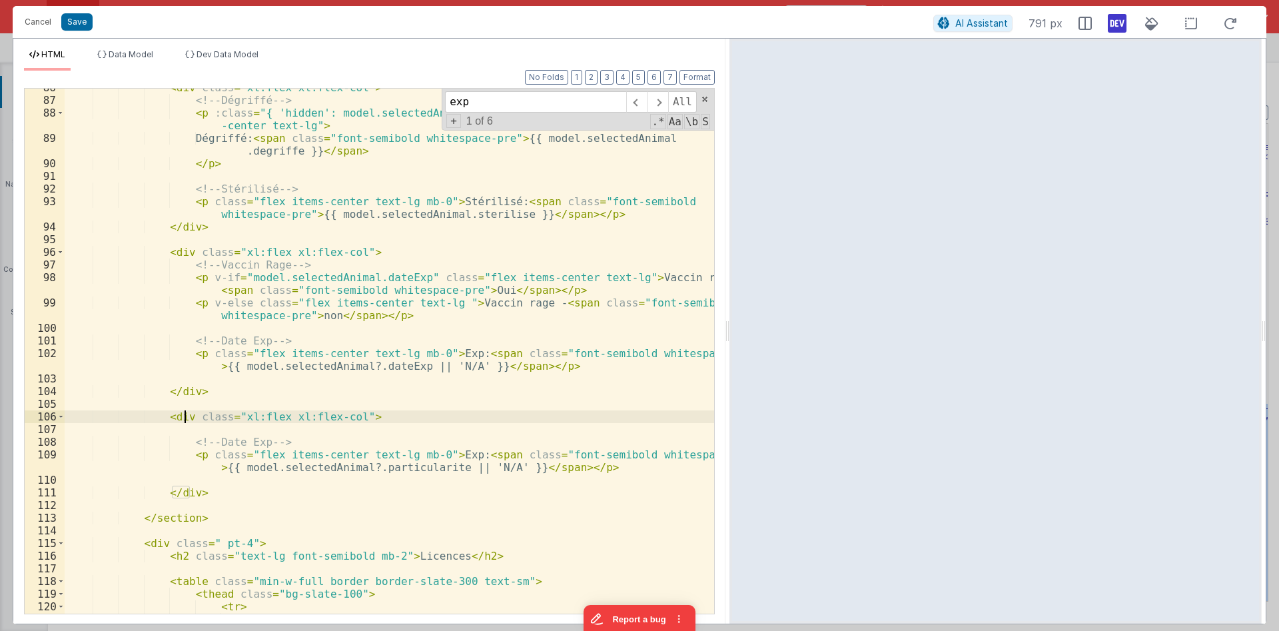
click at [182, 418] on div "< div class = "xl:flex xl:flex-col" > <!-- Dégriffé --> < p :class = "{ 'hidden…" at bounding box center [389, 356] width 649 height 550
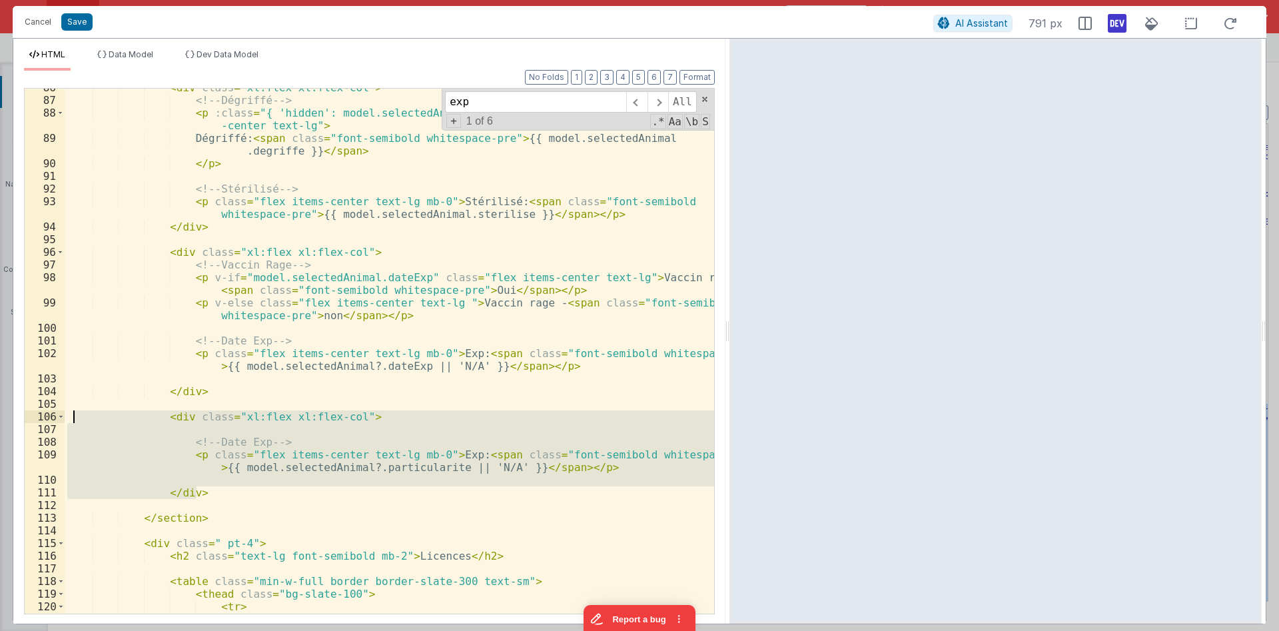
drag, startPoint x: 207, startPoint y: 492, endPoint x: 72, endPoint y: 413, distance: 156.4
click at [72, 413] on div "< div class = "xl:flex xl:flex-col" > <!-- Dégriffé --> < p :class = "{ 'hidden…" at bounding box center [389, 356] width 649 height 550
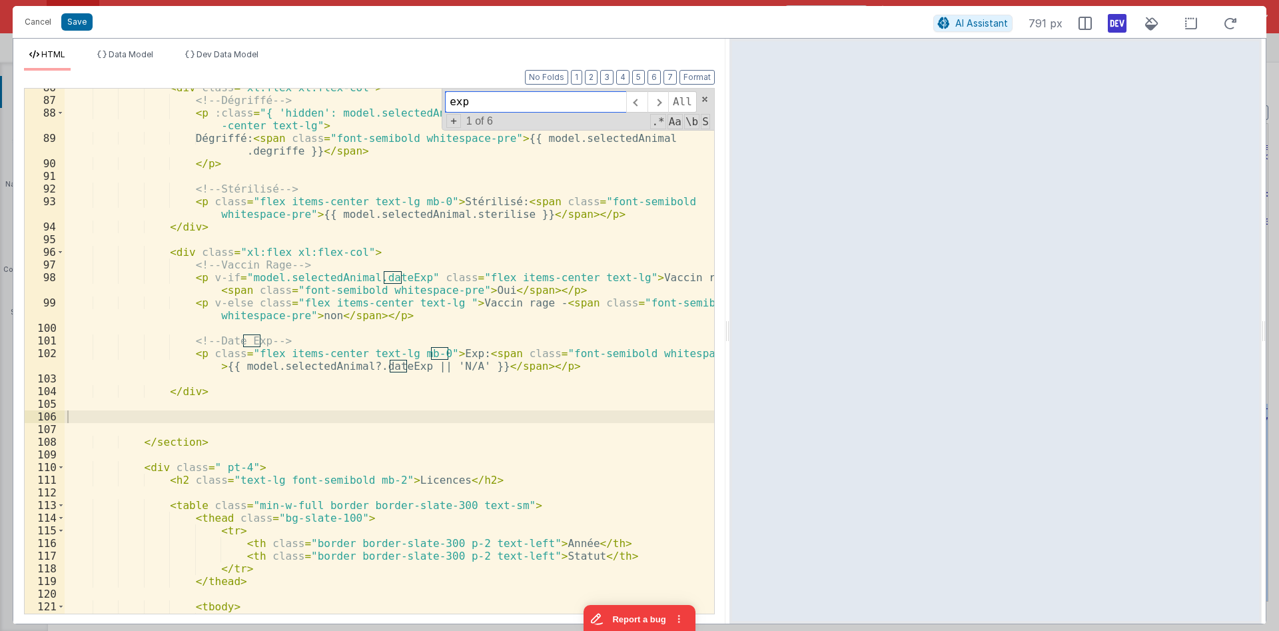
drag, startPoint x: 593, startPoint y: 99, endPoint x: 358, endPoint y: 84, distance: 234.9
click at [445, 91] on input "exp" at bounding box center [535, 101] width 181 height 21
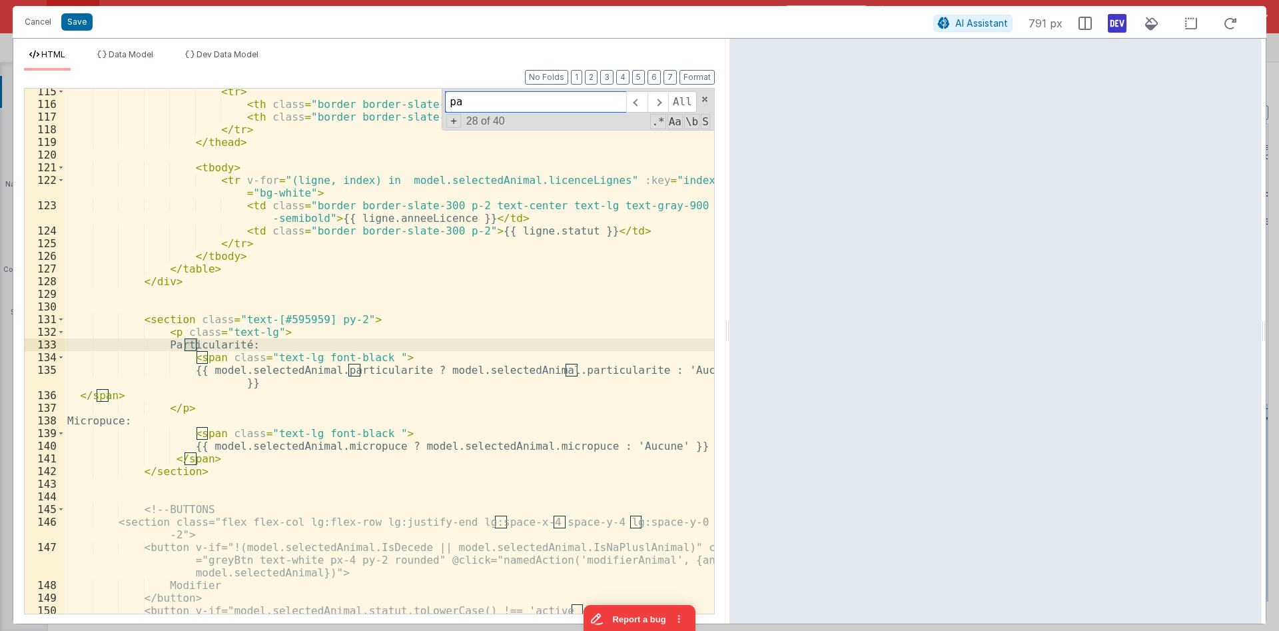
scroll to position [1826, 0]
click at [424, 276] on div "< tr > < th class = "border border-slate-300 p-2 text-left" > Année </ th > < t…" at bounding box center [389, 379] width 649 height 588
paste input "souffrance"
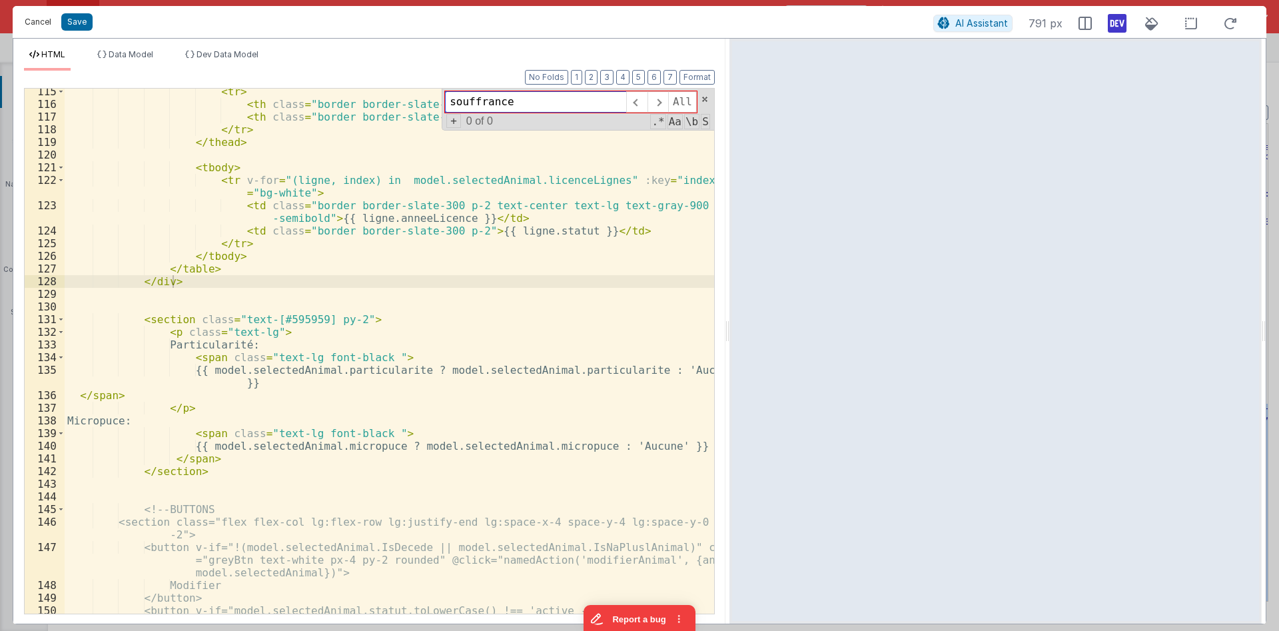
type input "souffrance"
click at [39, 25] on button "Cancel" at bounding box center [38, 22] width 40 height 19
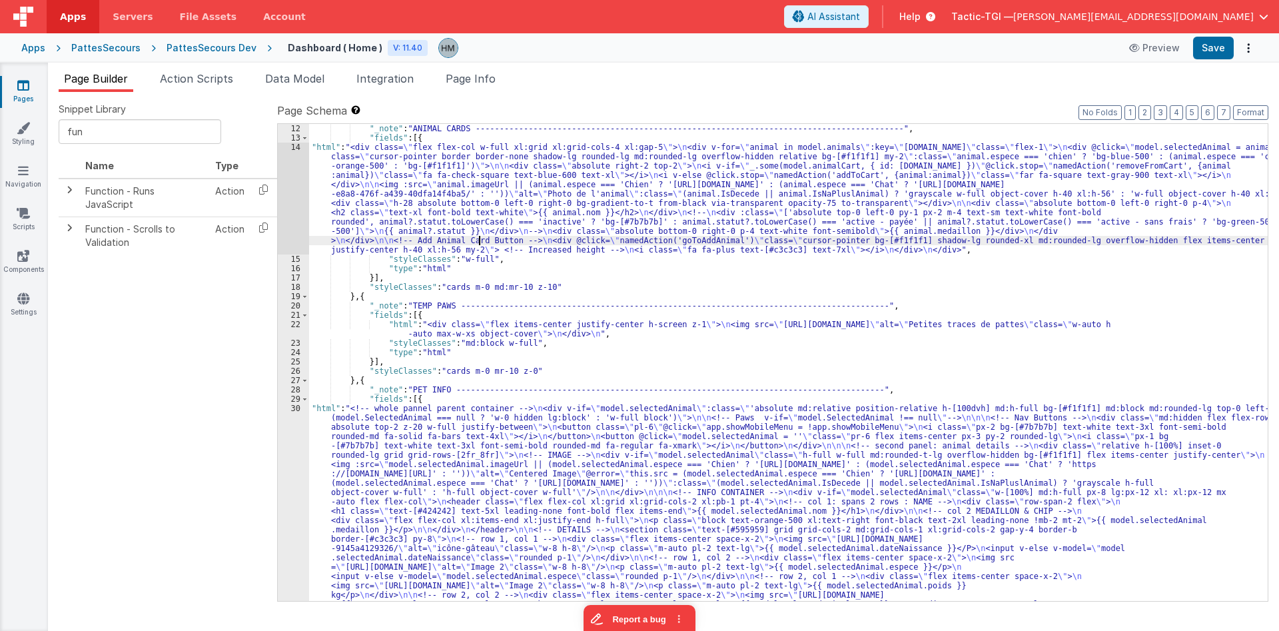
click at [480, 240] on div ""_note" : "ANIMAL CARDS -------------------------------------------------------…" at bounding box center [788, 605] width 958 height 962
paste input "ouffrance"
type input "souffrance"
click at [1205, 47] on button "Save" at bounding box center [1213, 48] width 41 height 23
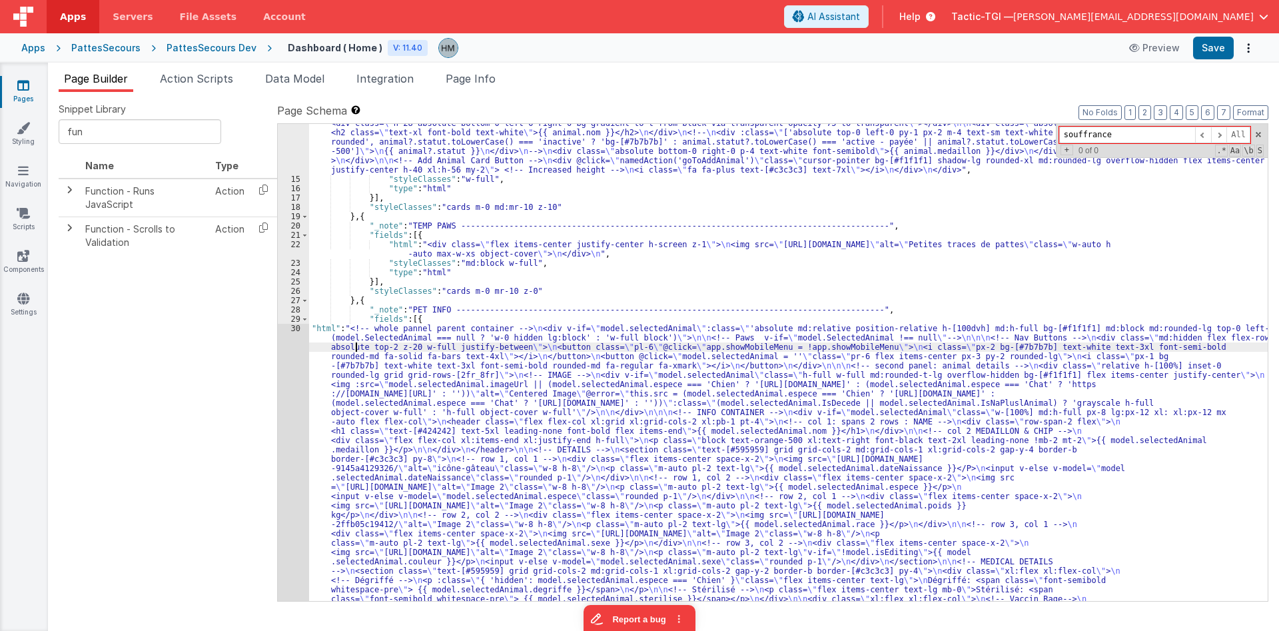
drag, startPoint x: 356, startPoint y: 342, endPoint x: 294, endPoint y: 339, distance: 62.0
click at [356, 342] on div ""html" : "<div class= \" flex flex-col w-full xl:grid xl:grid-cols-4 xl:gap-5 \…" at bounding box center [788, 595] width 958 height 1064
click at [291, 329] on div "30" at bounding box center [293, 562] width 31 height 476
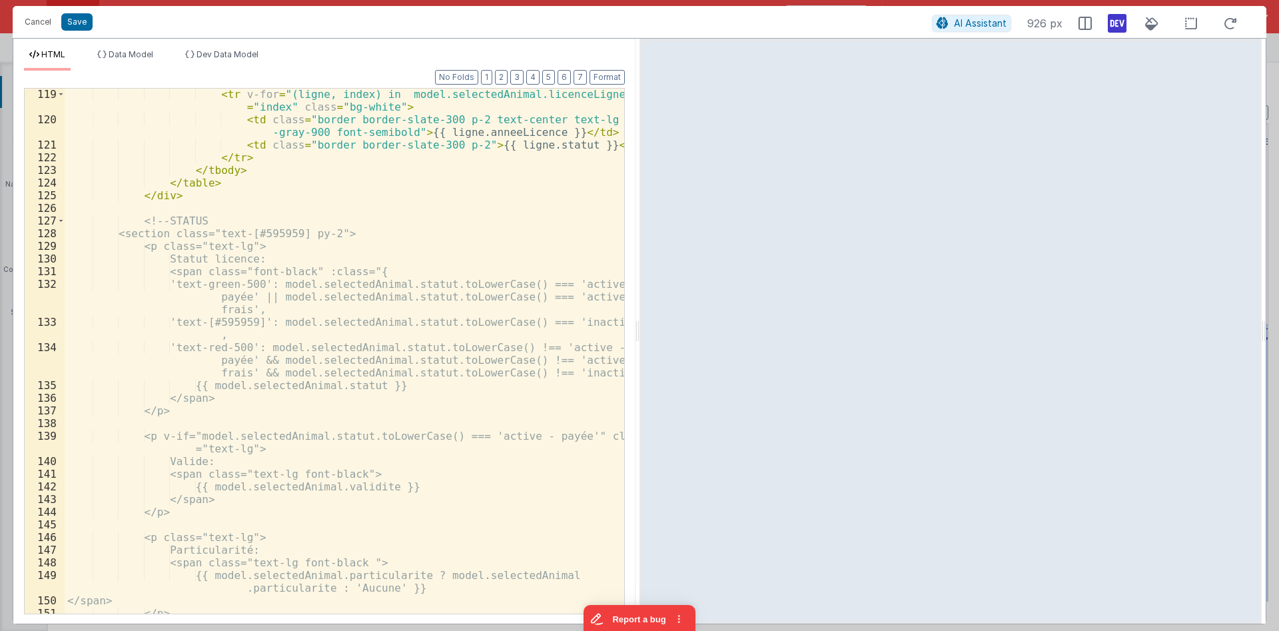
scroll to position [1962, 0]
drag, startPoint x: 210, startPoint y: 216, endPoint x: 83, endPoint y: 218, distance: 127.2
click at [83, 218] on div "< tr v-for = "(ligne, index) in model.selectedAnimal.licenceLignes" :key = "ind…" at bounding box center [344, 369] width 559 height 563
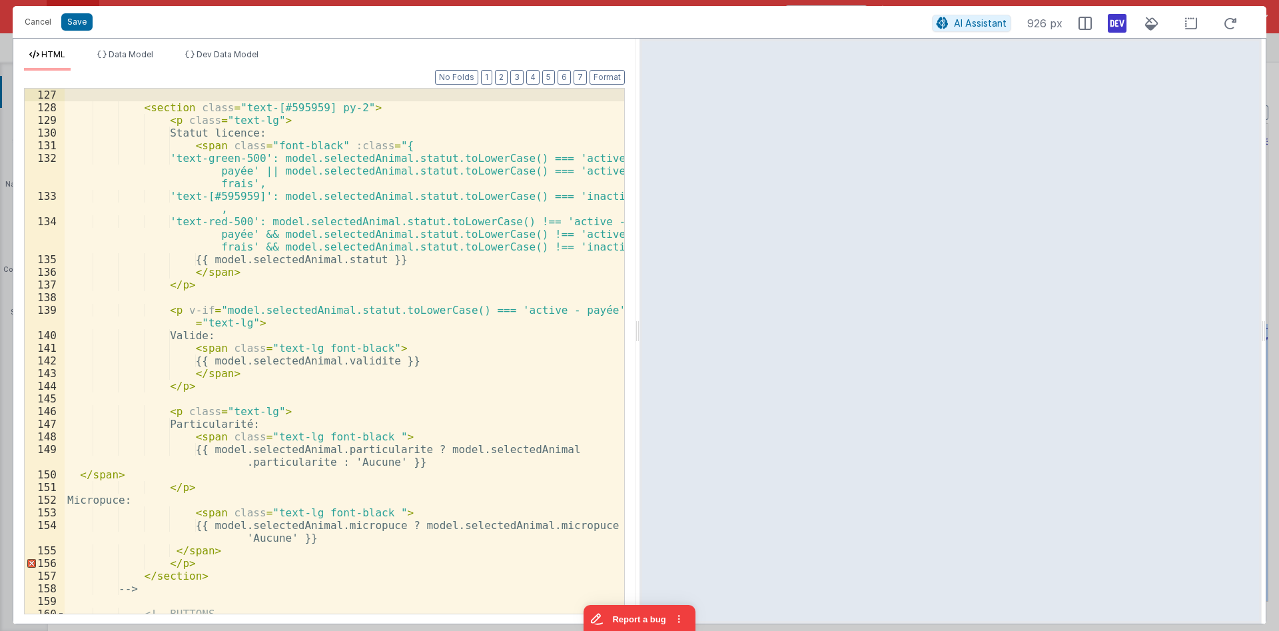
scroll to position [2328, 0]
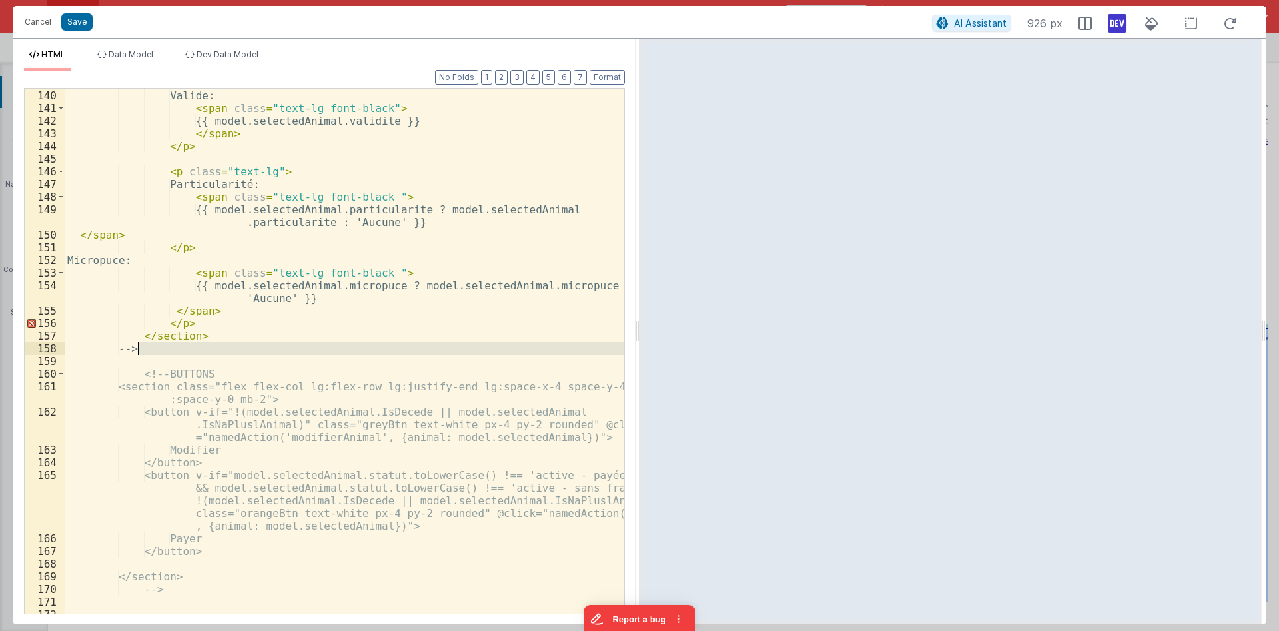
drag, startPoint x: 168, startPoint y: 355, endPoint x: 138, endPoint y: 348, distance: 30.7
click at [138, 348] on div "< p v-if = "model.selectedAnimal.statut.toLowerCase() === 'active - payée'" cla…" at bounding box center [344, 345] width 559 height 563
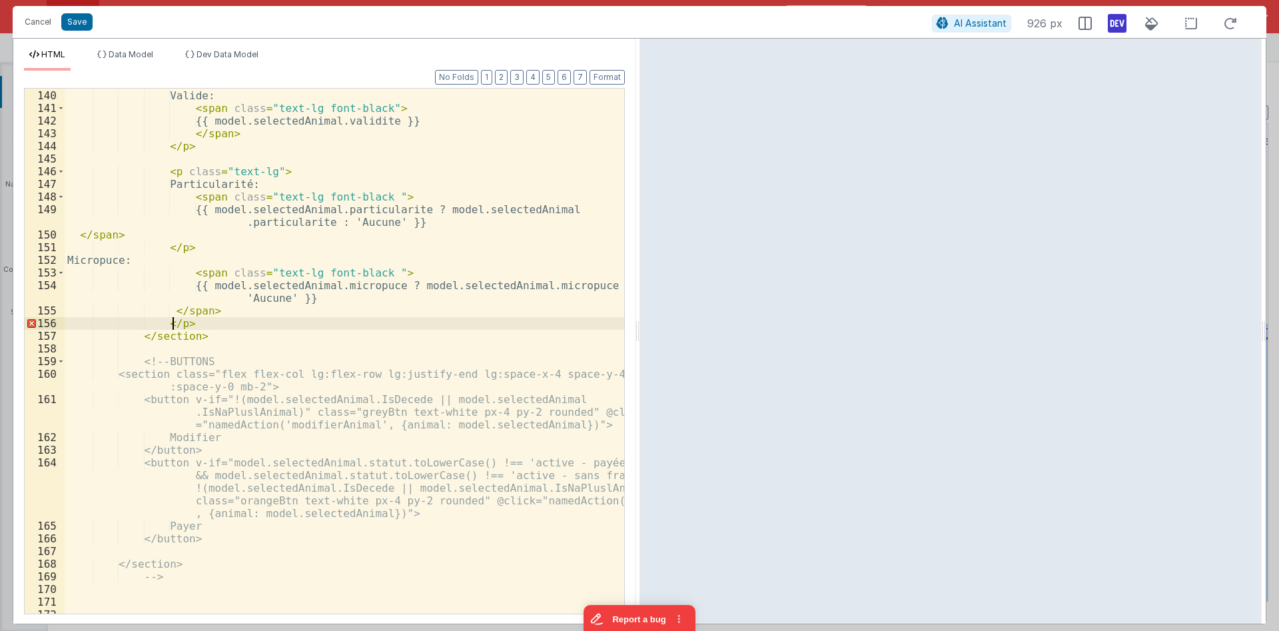
click at [172, 324] on div "< p v-if = "model.selectedAnimal.statut.toLowerCase() === 'active - payée'" cla…" at bounding box center [344, 345] width 559 height 563
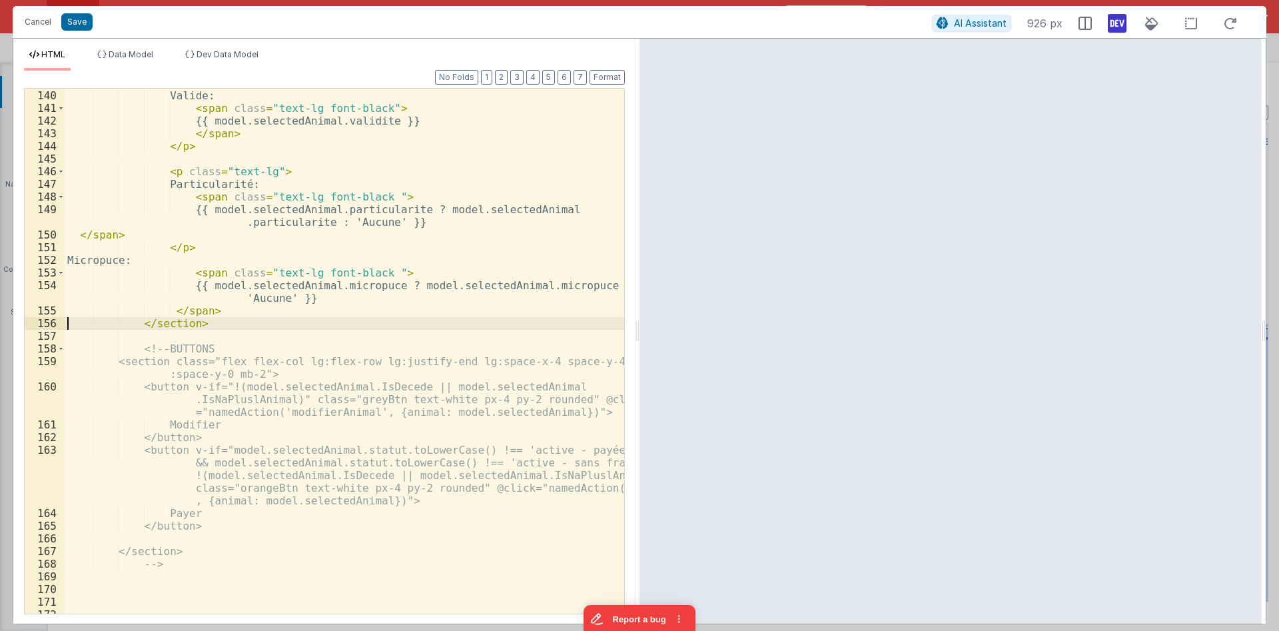
scroll to position [2168, 0]
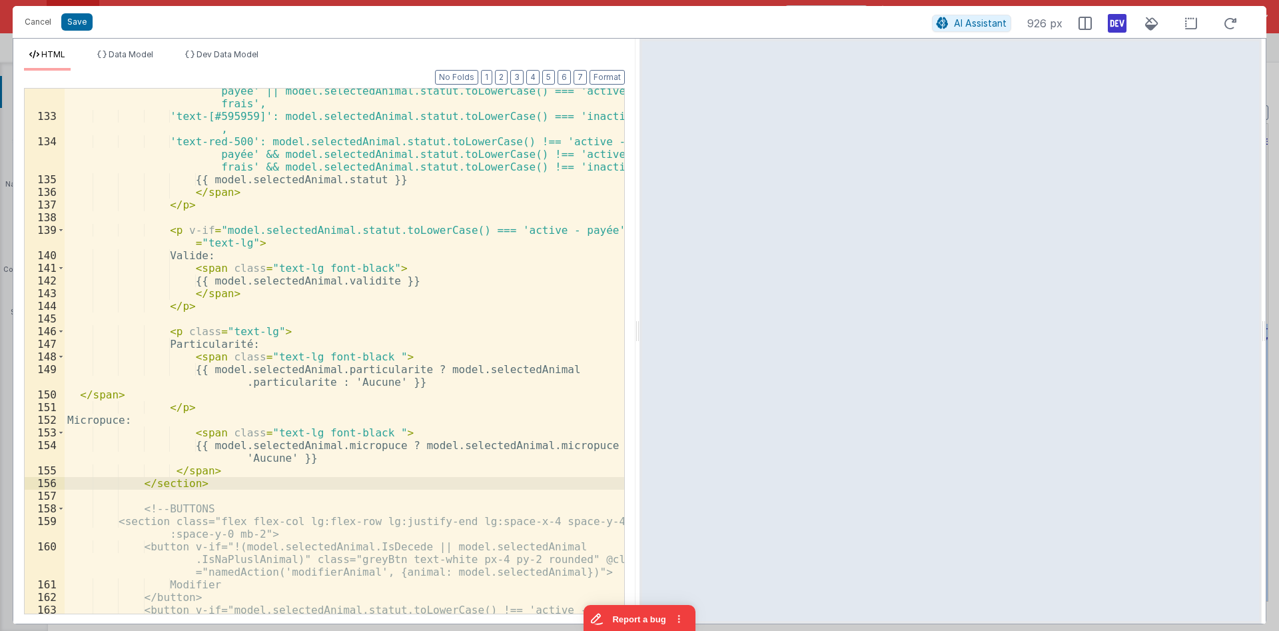
click at [188, 474] on div "'text-green-500': model.selectedAnimal.statut.toLowerCase() === 'active - payée…" at bounding box center [344, 385] width 559 height 626
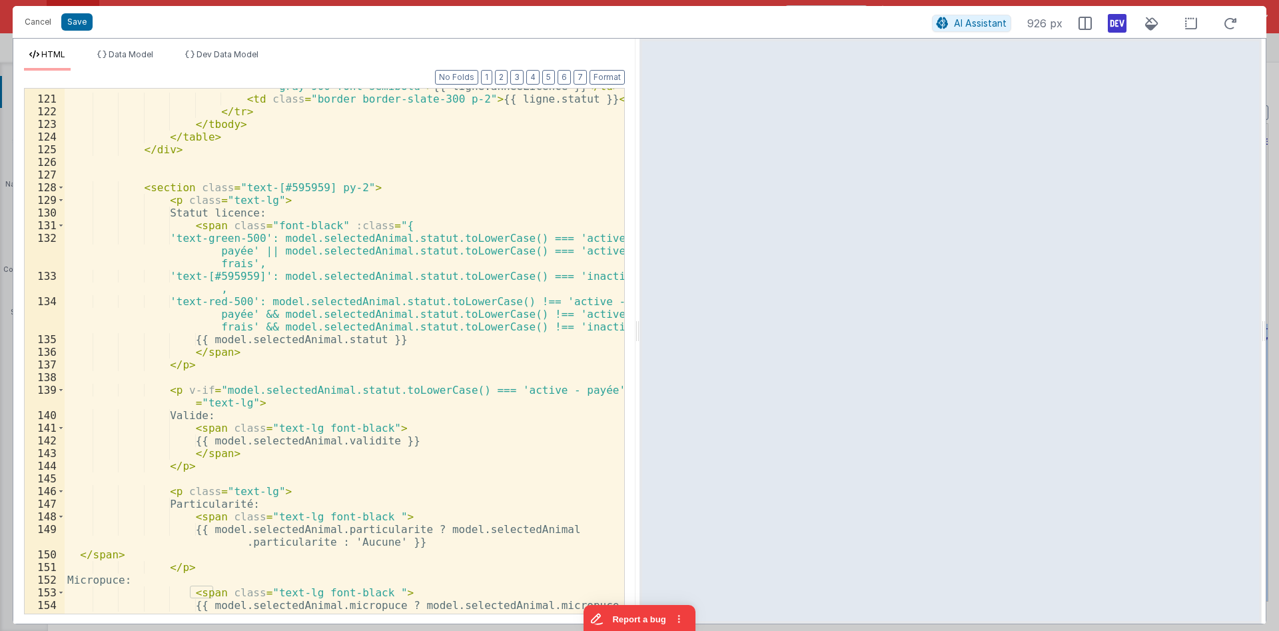
click at [174, 364] on div "< td class = "border border-slate-300 p-2 text-center text-lg text -gray-900 fo…" at bounding box center [344, 354] width 559 height 575
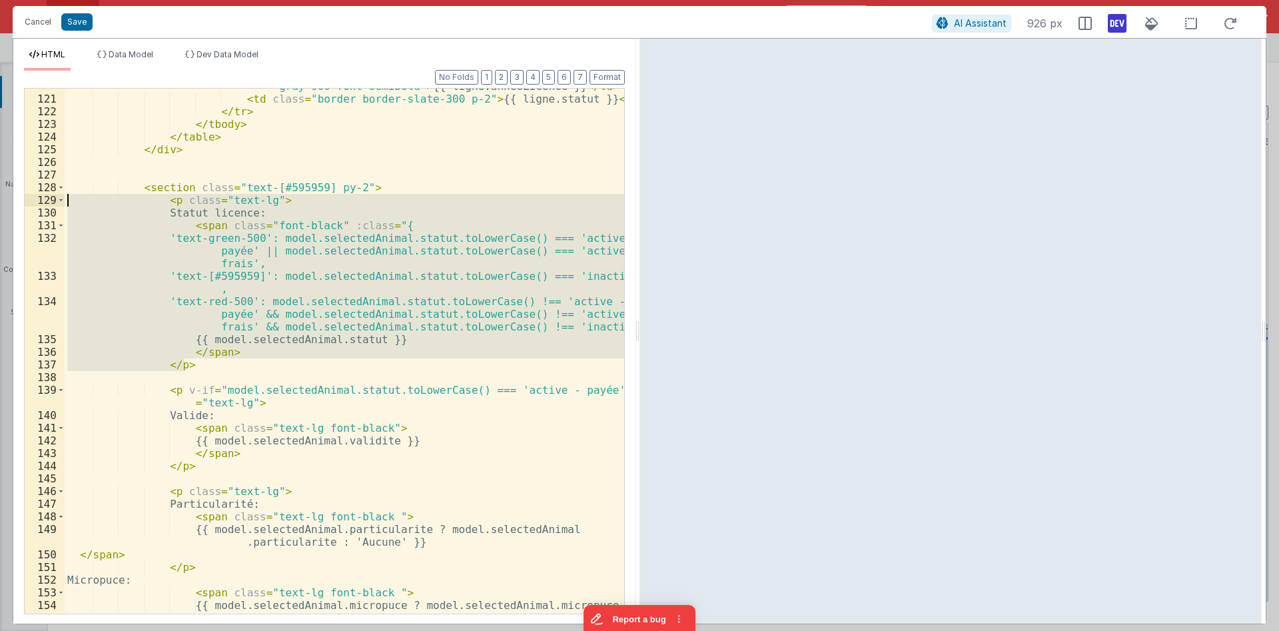
drag, startPoint x: 206, startPoint y: 363, endPoint x: 39, endPoint y: 197, distance: 235.9
click at [65, 197] on div "< td class = "border border-slate-300 p-2 text-center text-lg text -gray-900 fo…" at bounding box center [344, 351] width 559 height 525
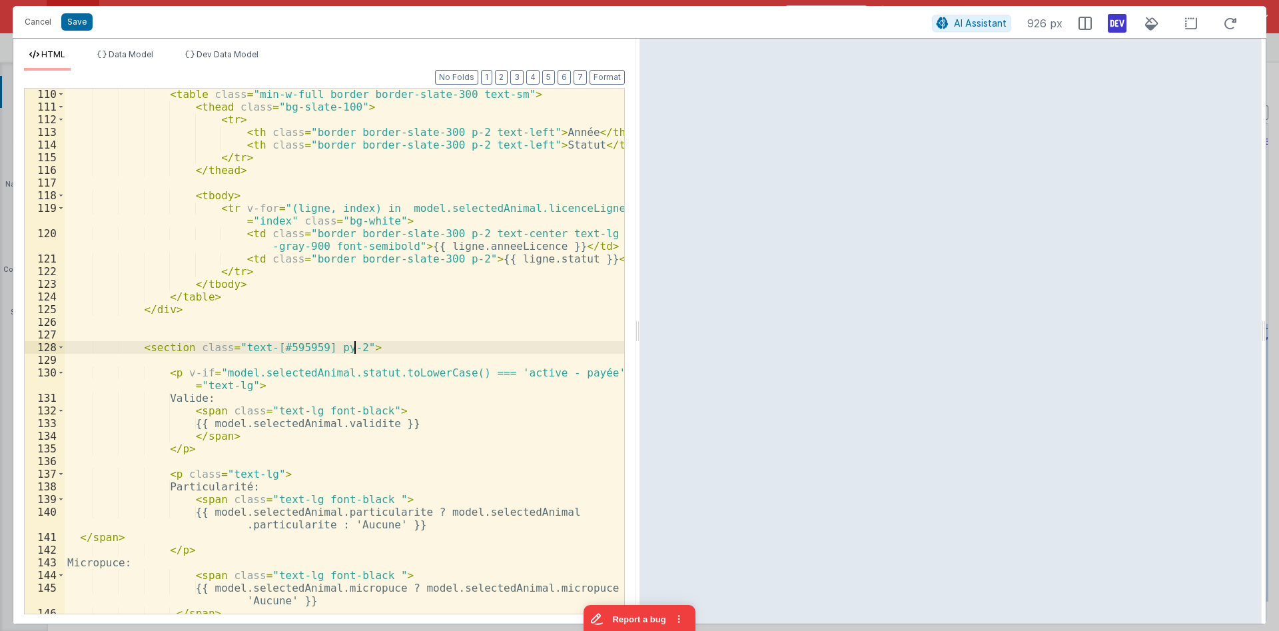
scroll to position [1848, 0]
click at [251, 362] on div "< table class = "min-w-full border border-slate-300 text-sm" > < thead class = …" at bounding box center [344, 363] width 559 height 550
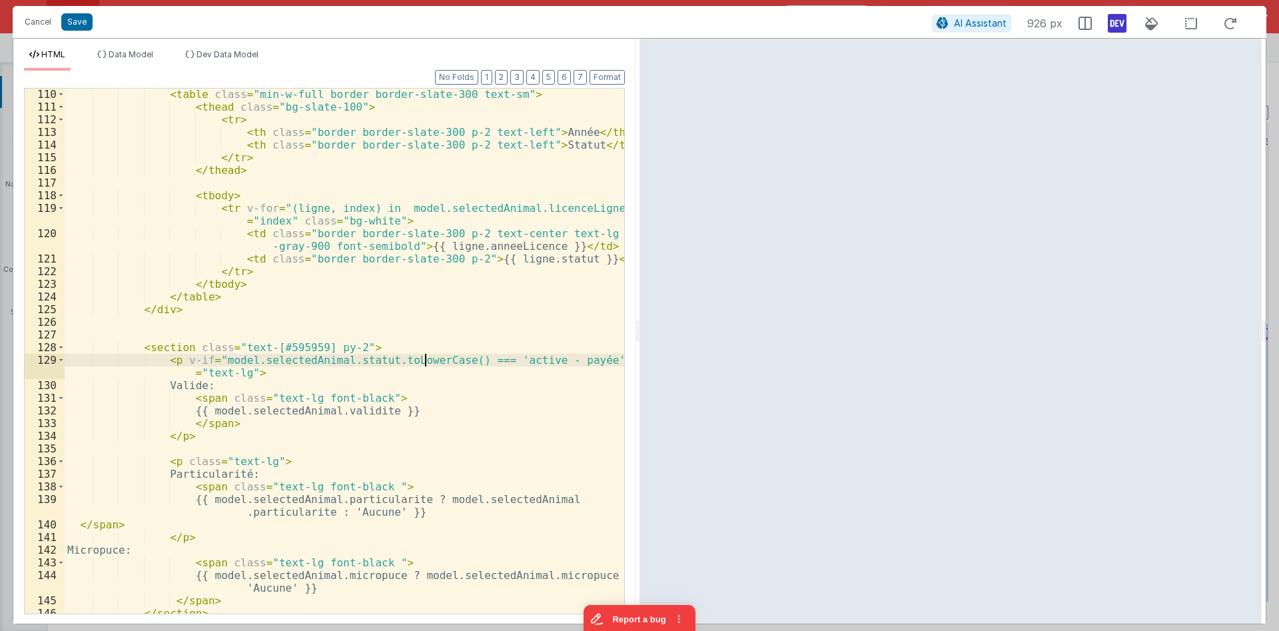
click at [424, 364] on div "< table class = "min-w-full border border-slate-300 text-sm" > < thead class = …" at bounding box center [344, 363] width 559 height 550
click at [167, 360] on div "< table class = "min-w-full border border-slate-300 text-sm" > < thead class = …" at bounding box center [344, 363] width 559 height 550
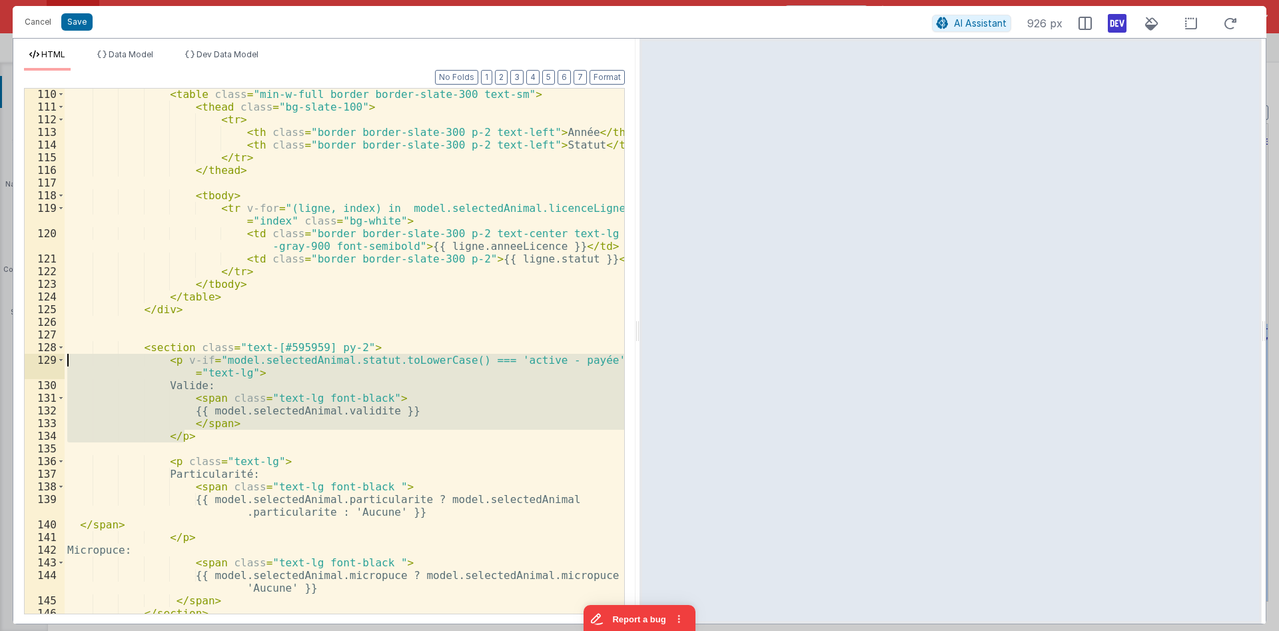
drag, startPoint x: 196, startPoint y: 436, endPoint x: 29, endPoint y: 362, distance: 182.8
click at [65, 362] on div "< table class = "min-w-full border border-slate-300 text-sm" > < thead class = …" at bounding box center [344, 351] width 559 height 525
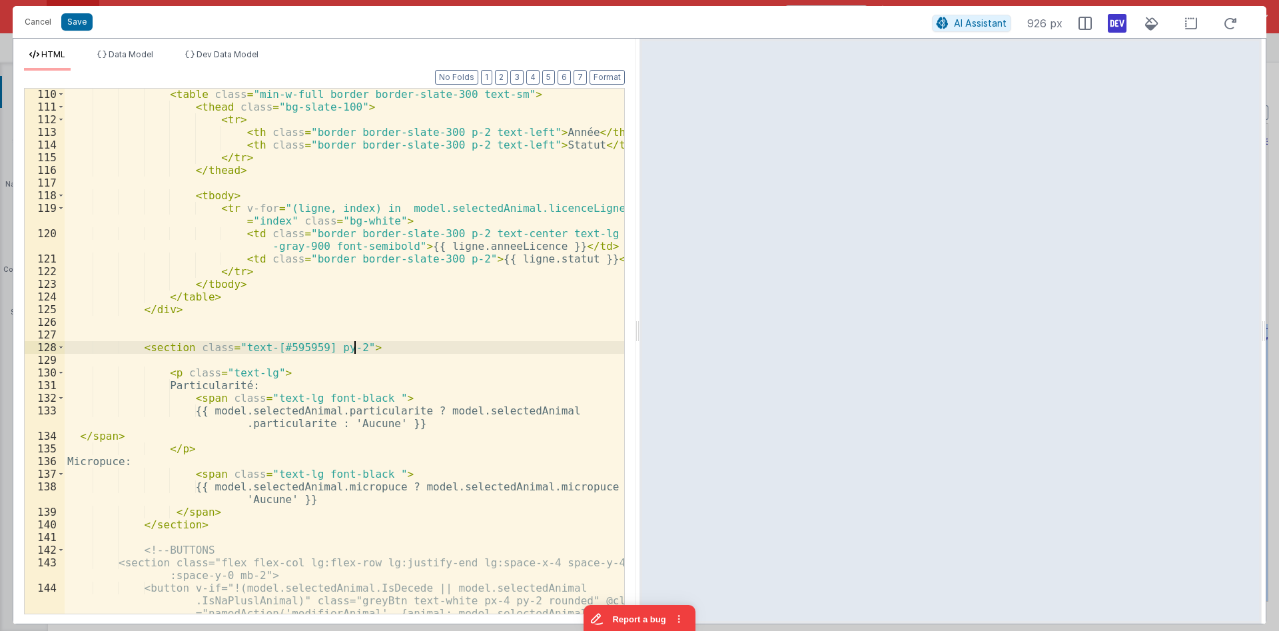
click at [266, 360] on div "< table class = "min-w-full border border-slate-300 text-sm" > < thead class = …" at bounding box center [344, 363] width 559 height 550
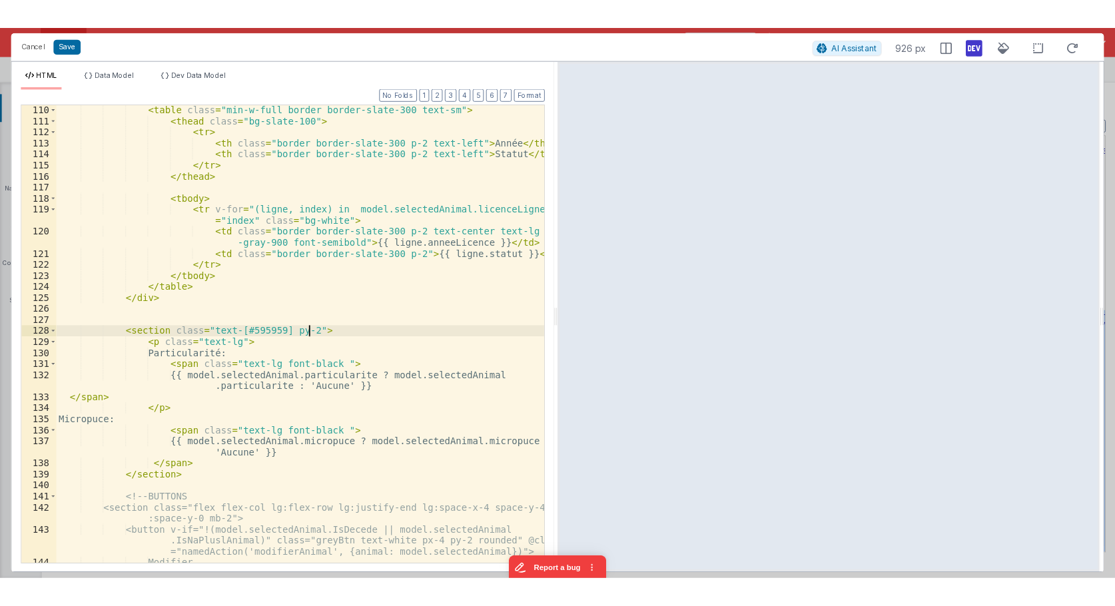
scroll to position [1928, 0]
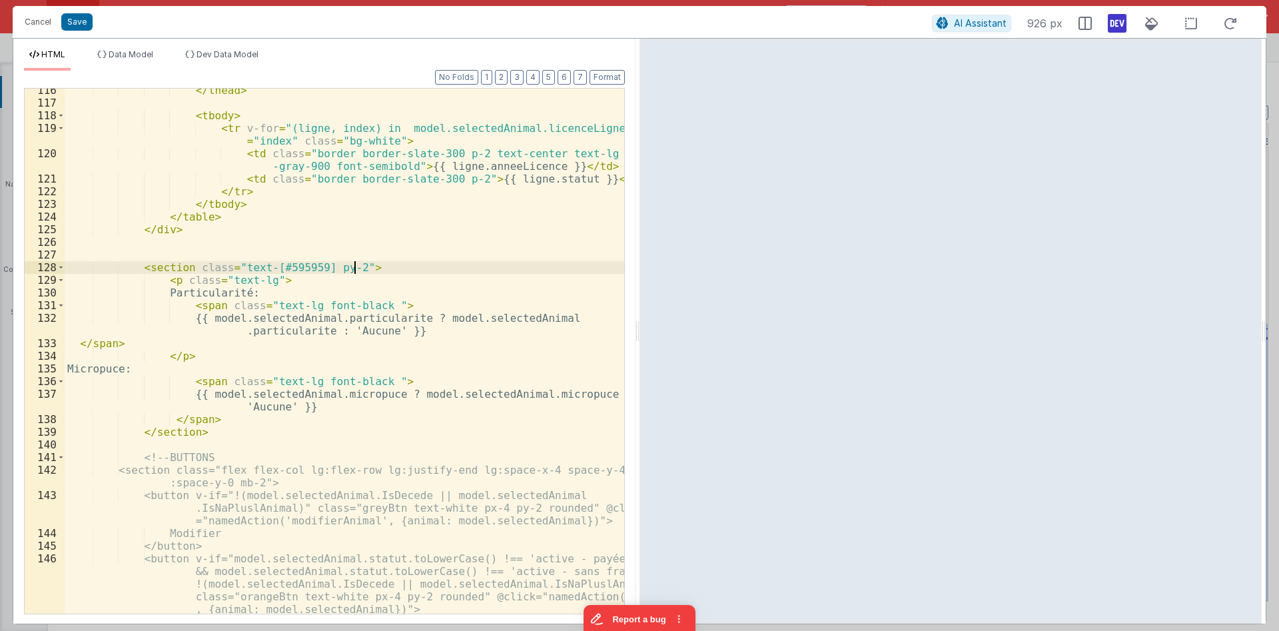
click at [318, 358] on div "</ thead > < tbody > < tr v-for = "(ligne, index) in model.selectedAnimal.licen…" at bounding box center [344, 359] width 559 height 550
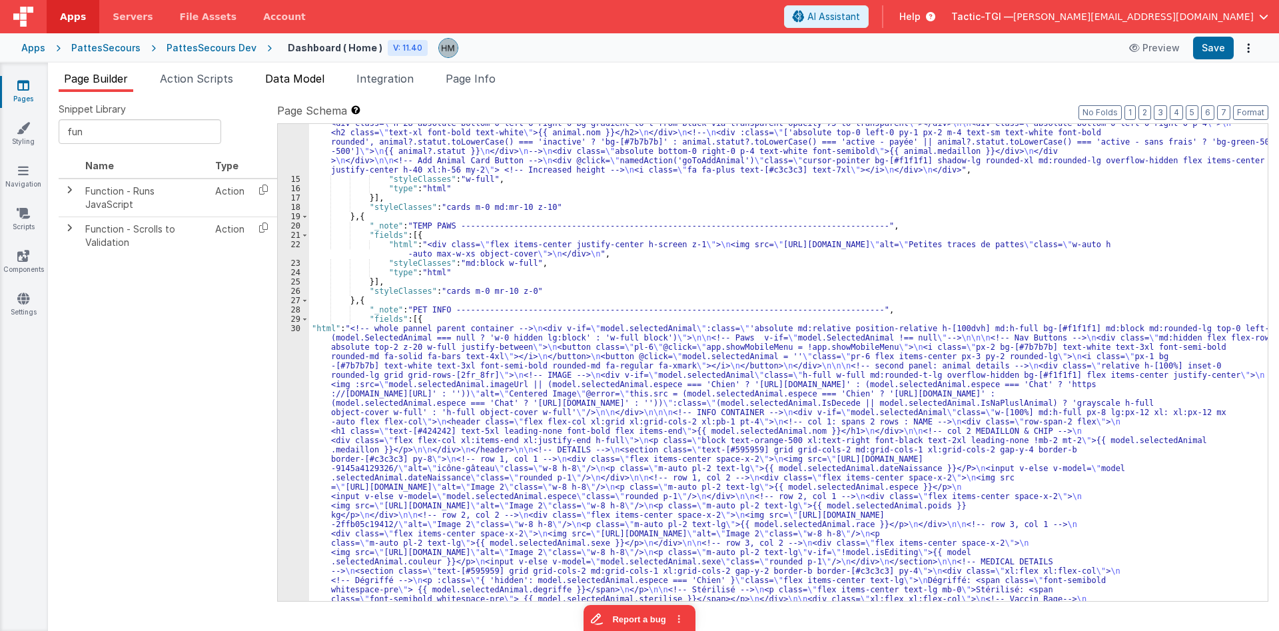
click at [304, 77] on span "Data Model" at bounding box center [294, 78] width 59 height 13
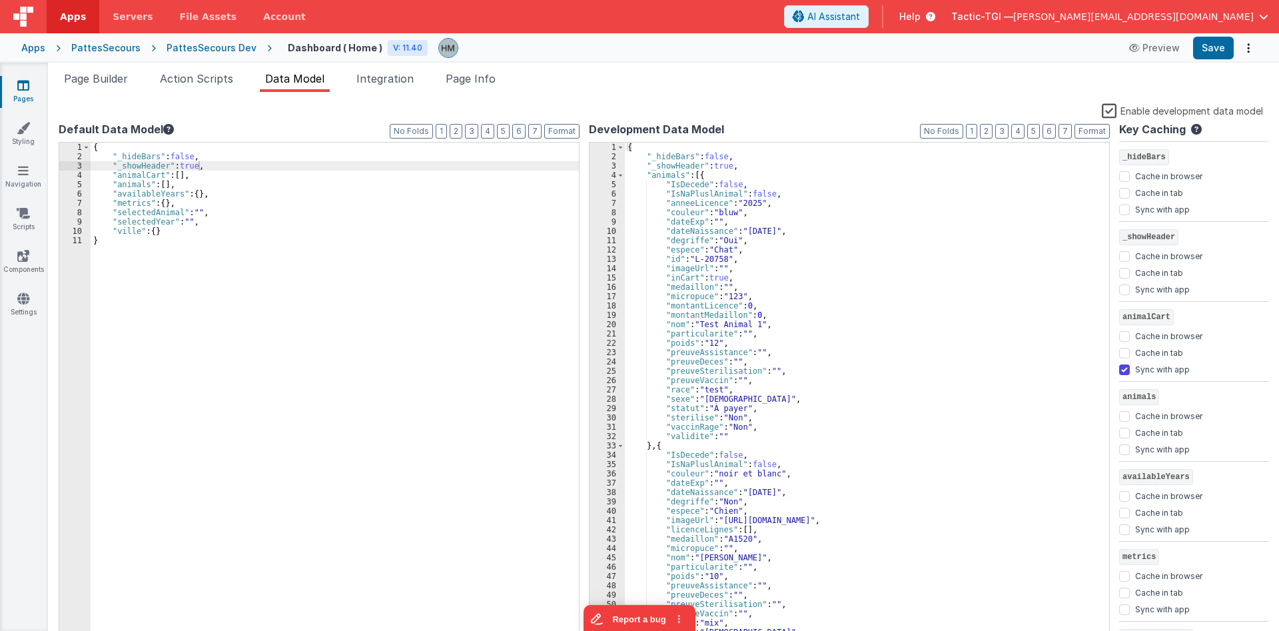
click at [1108, 111] on label "Enable development data model" at bounding box center [1182, 110] width 161 height 15
click at [0, 0] on input "Enable development data model" at bounding box center [0, 0] width 0 height 0
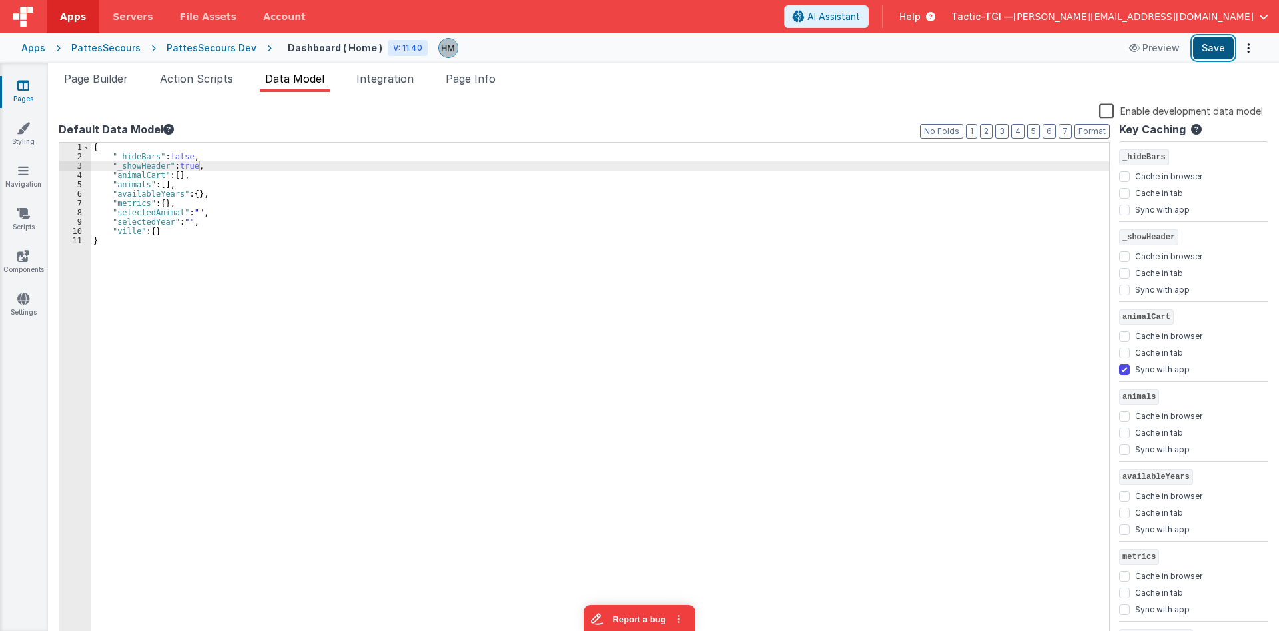
click at [1219, 51] on button "Save" at bounding box center [1213, 48] width 41 height 23
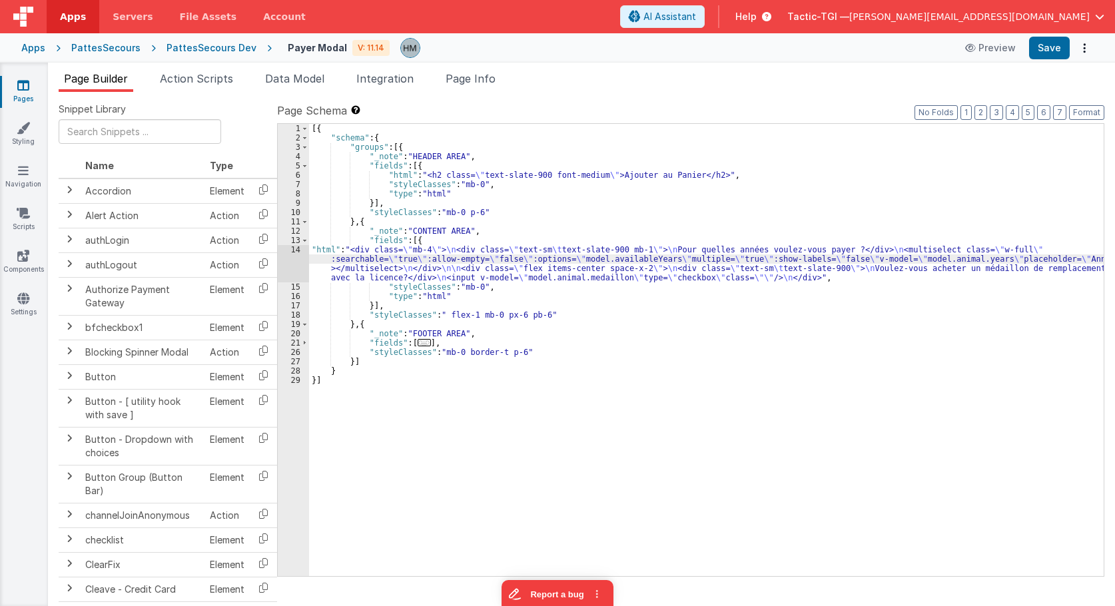
click at [35, 49] on div "Apps" at bounding box center [33, 47] width 24 height 13
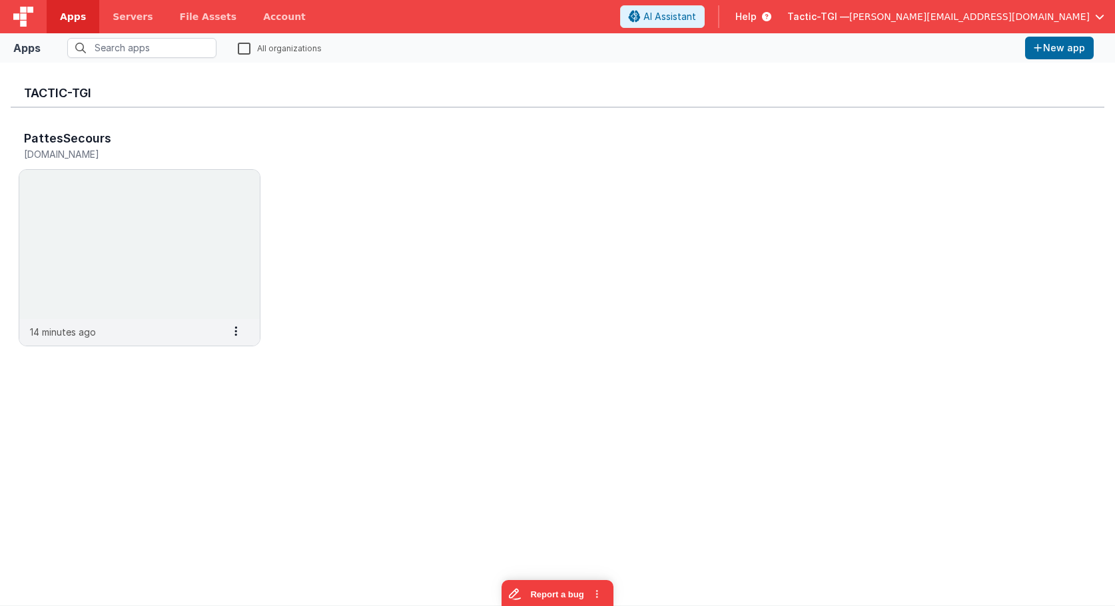
click at [849, 21] on span "Tactic-TGI —" at bounding box center [818, 16] width 62 height 13
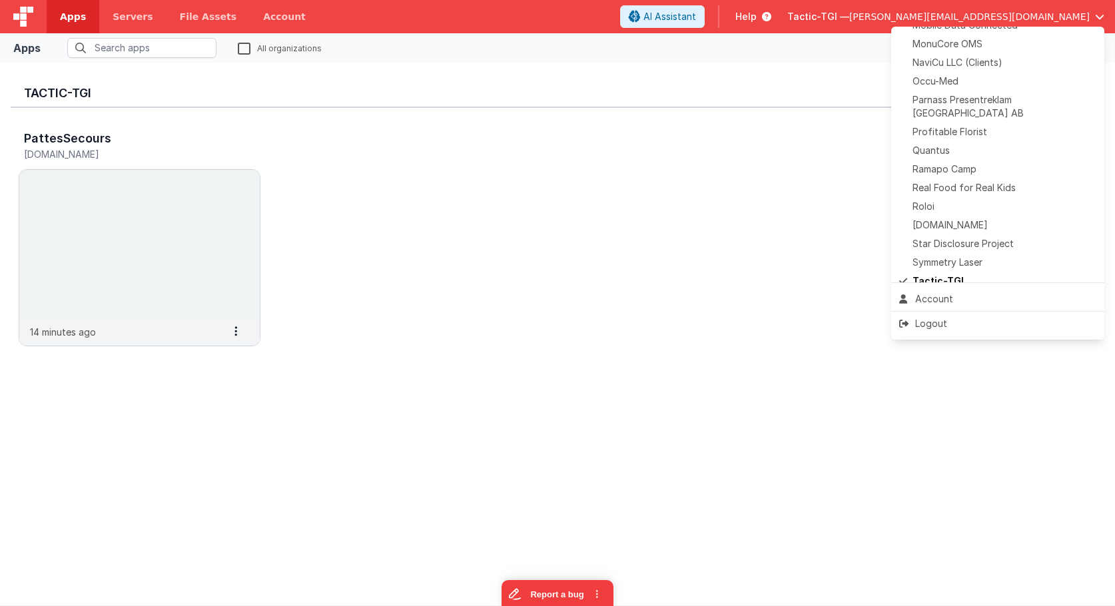
scroll to position [611, 0]
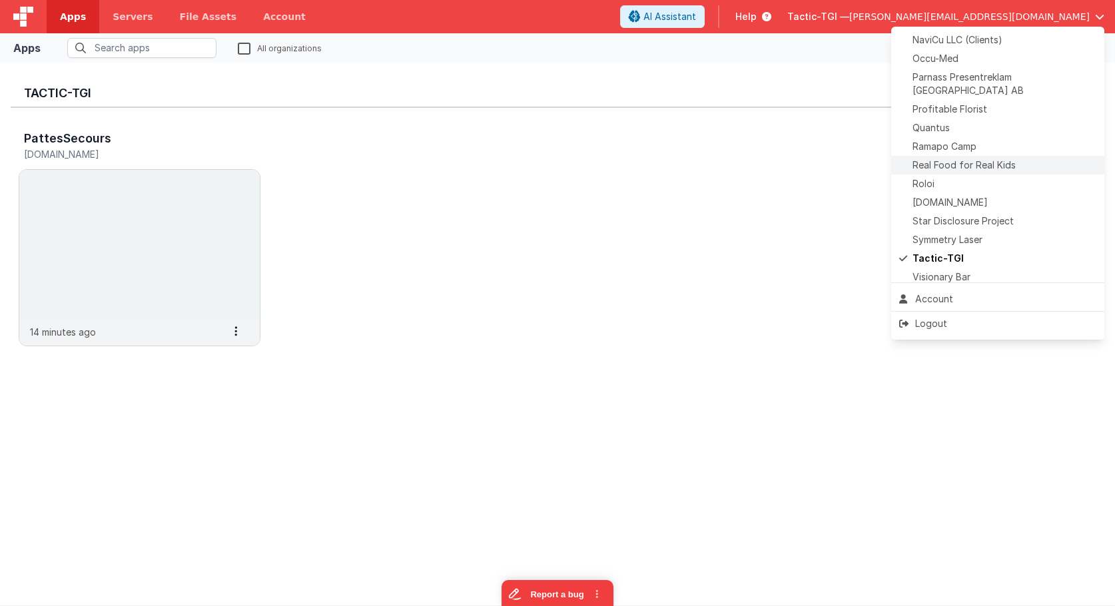
click at [950, 159] on span "Real Food for Real Kids" at bounding box center [963, 165] width 103 height 13
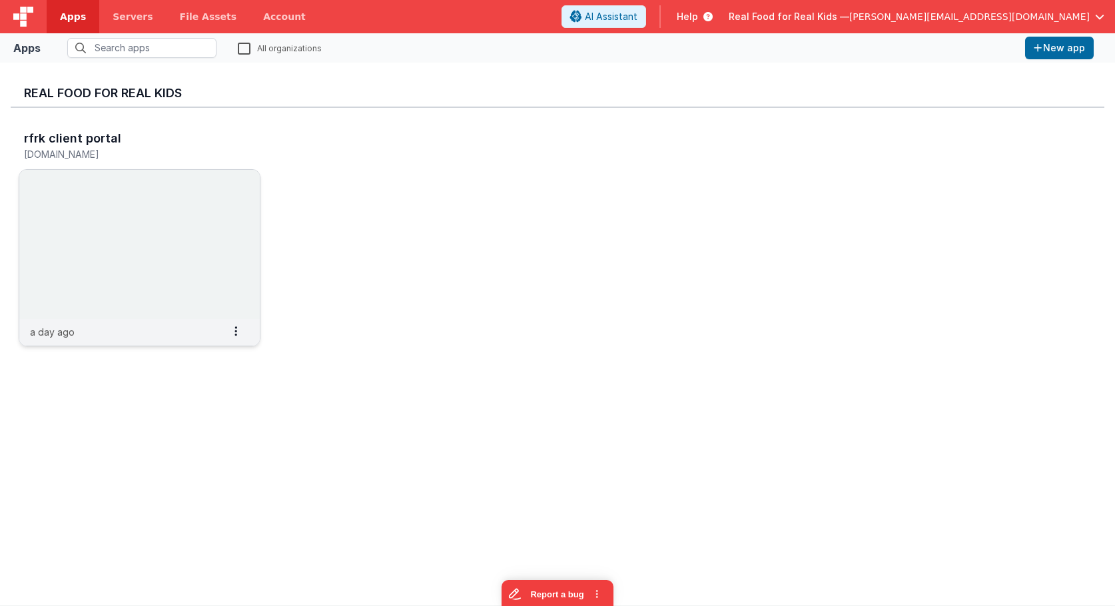
click at [75, 220] on img at bounding box center [139, 244] width 240 height 149
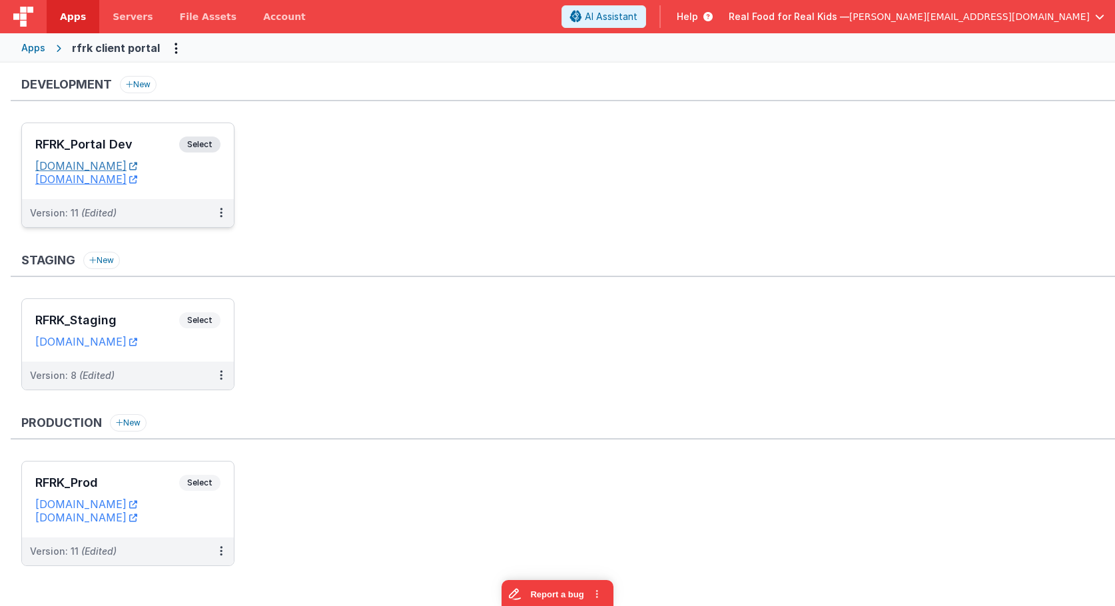
click at [137, 169] on link "rfrkportal.fmbetterforms.com" at bounding box center [86, 165] width 102 height 13
click at [145, 135] on div "RFRK_Portal Dev Select URLs rfrkportal.fmbetterforms.com rfrkdev.clientportal.c…" at bounding box center [128, 161] width 212 height 76
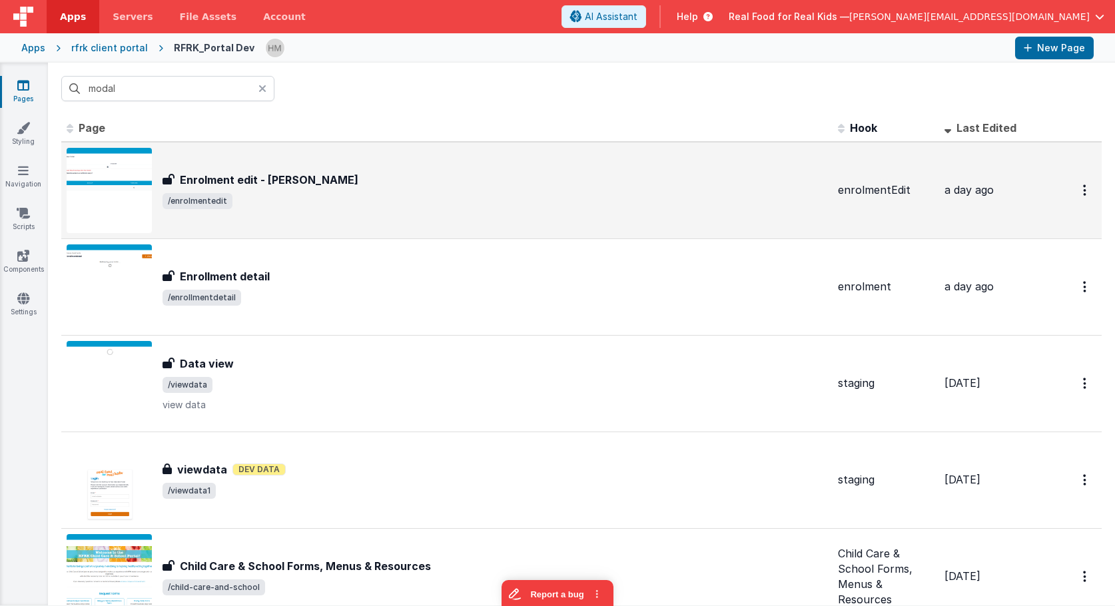
click at [370, 172] on div "Enrolment edit - [PERSON_NAME]" at bounding box center [495, 180] width 665 height 16
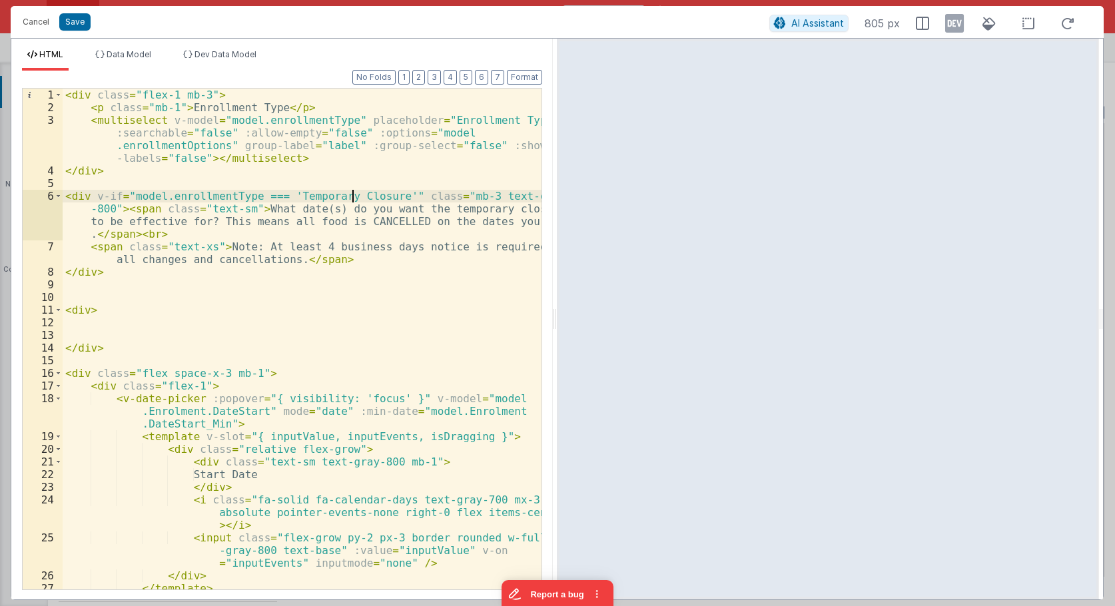
click at [351, 199] on div "< div class = "flex-1 mb-3" > < p class = "mb-1" > Enrollment Type </ p > < mul…" at bounding box center [302, 352] width 479 height 526
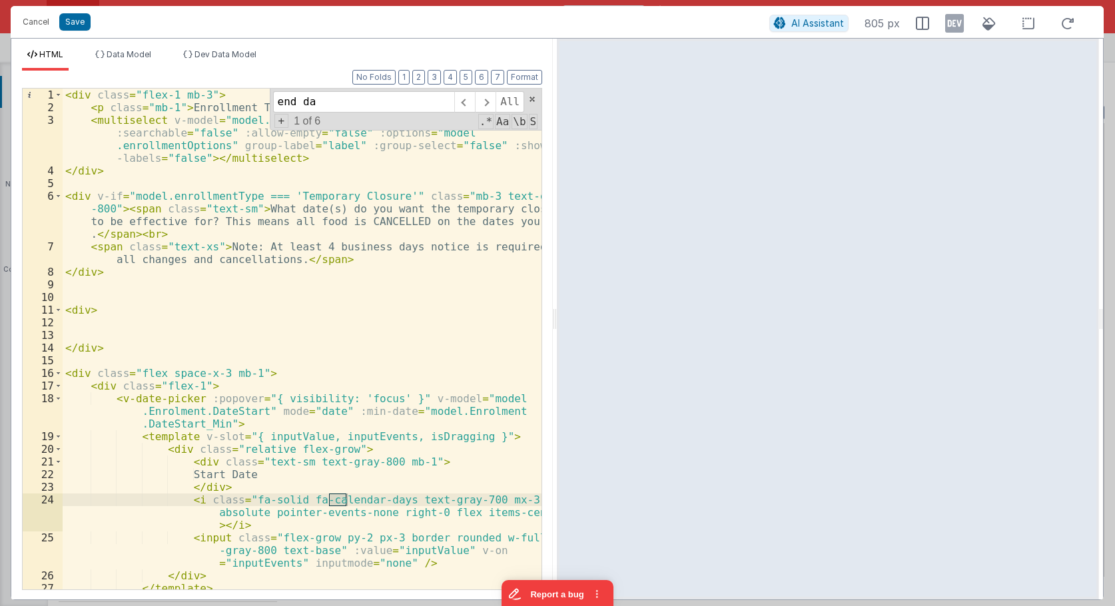
scroll to position [408, 0]
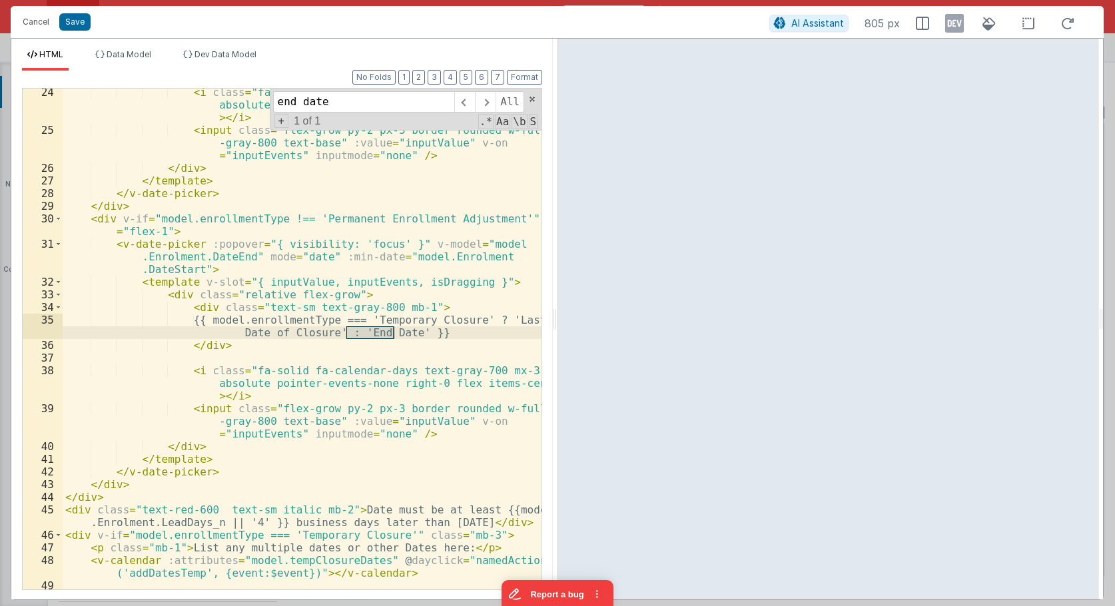
type input "end date"
click at [147, 246] on div "< i class = "fa-solid fa-calendar-days text-gray-700 mx-3 my-3 absolute pointer…" at bounding box center [302, 374] width 479 height 577
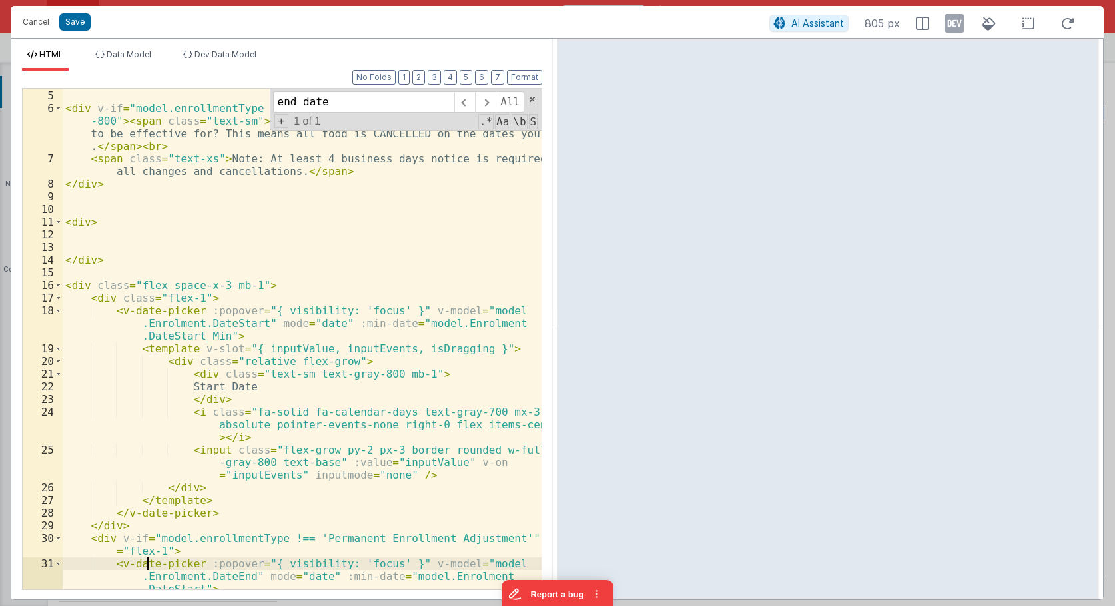
scroll to position [168, 0]
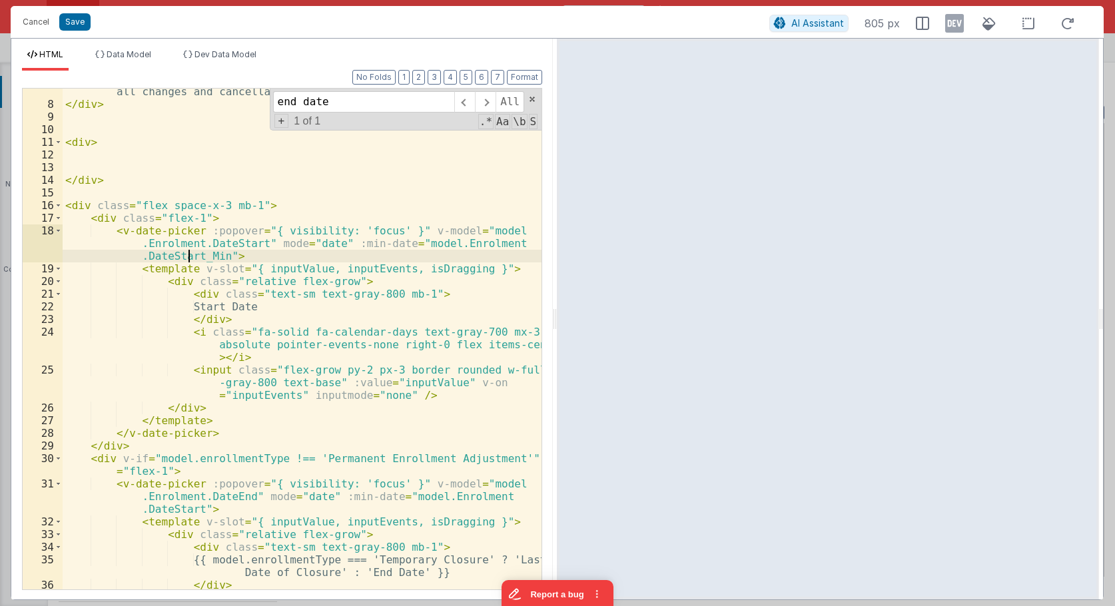
click at [186, 253] on div "< span class = "text-xs" > Note: At least 4 business days notice is required fo…" at bounding box center [302, 342] width 479 height 539
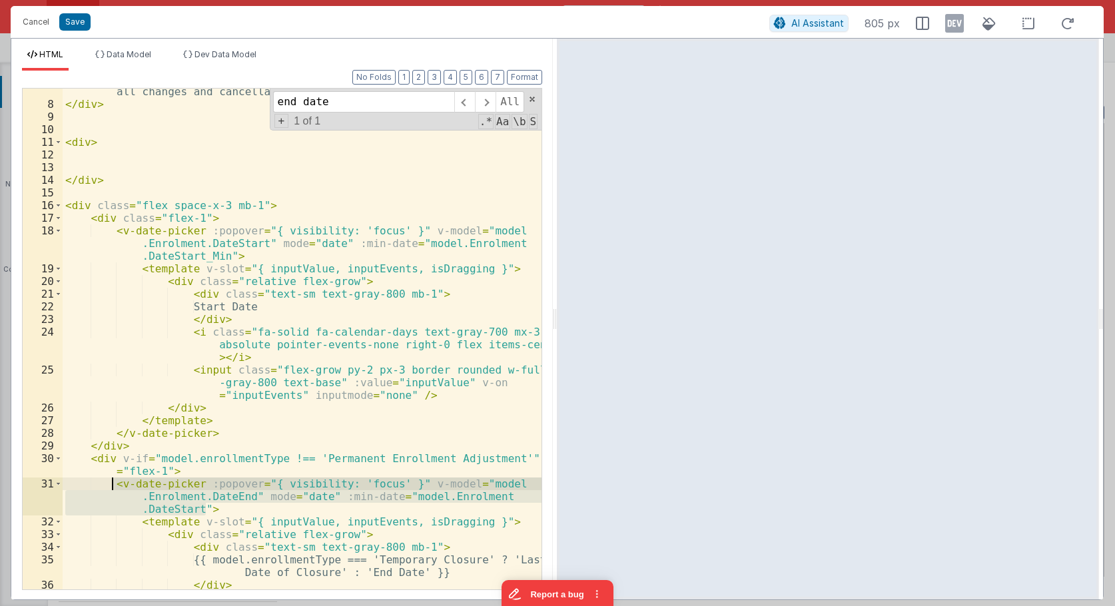
drag, startPoint x: 218, startPoint y: 510, endPoint x: 114, endPoint y: 484, distance: 107.1
click at [114, 484] on div "< span class = "text-xs" > Note: At least 4 business days notice is required fo…" at bounding box center [302, 342] width 479 height 539
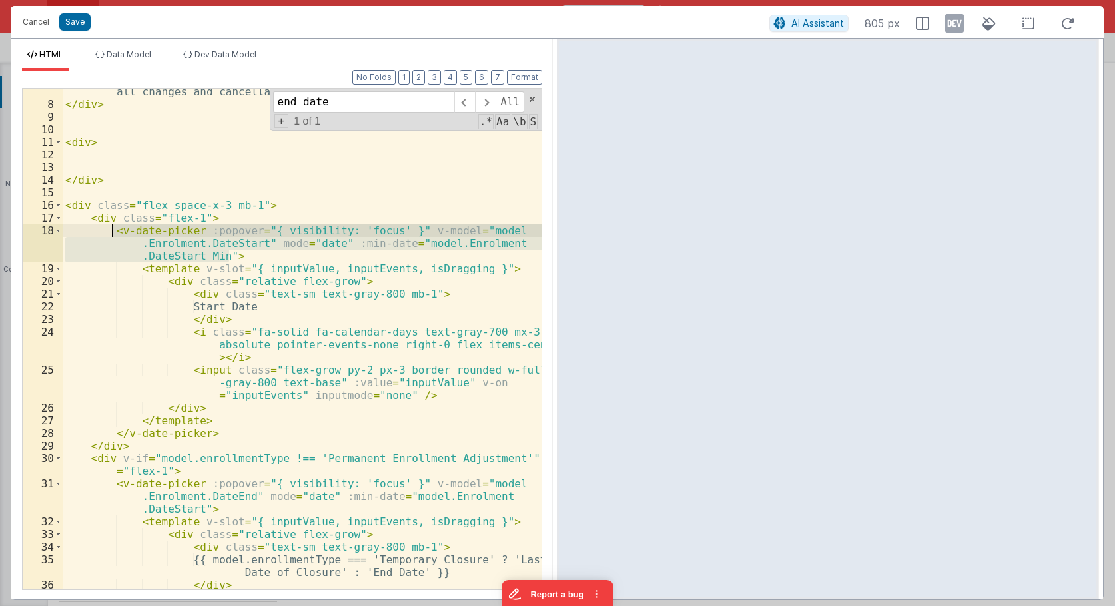
drag, startPoint x: 251, startPoint y: 254, endPoint x: 110, endPoint y: 230, distance: 143.2
click at [110, 230] on div "< span class = "text-xs" > Note: At least 4 business days notice is required fo…" at bounding box center [302, 342] width 479 height 539
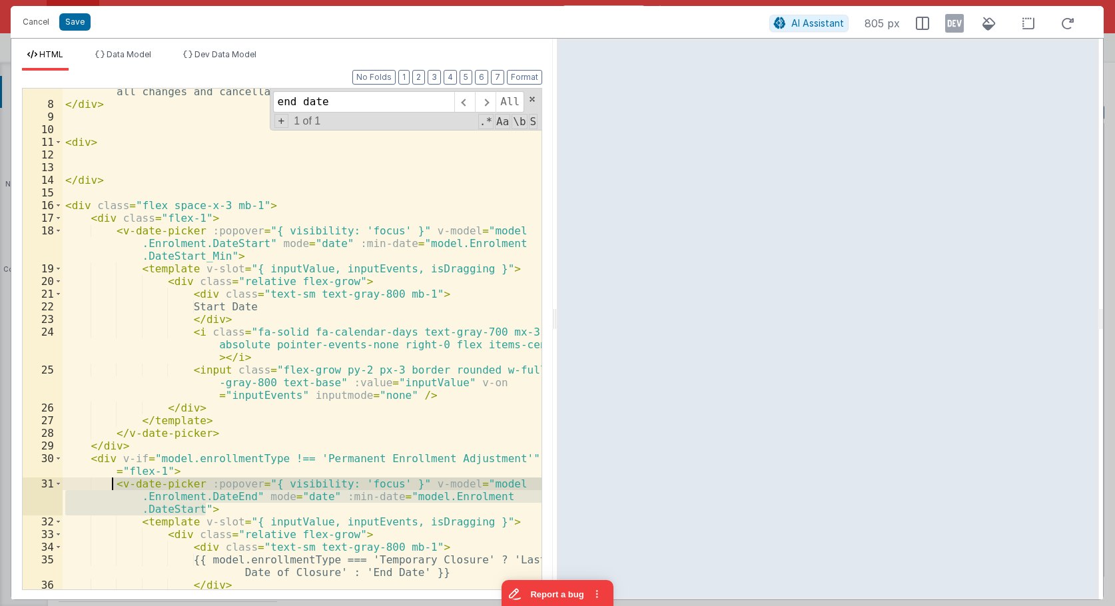
drag, startPoint x: 218, startPoint y: 507, endPoint x: 111, endPoint y: 488, distance: 109.1
click at [111, 488] on div "< span class = "text-xs" > Note: At least 4 business days notice is required fo…" at bounding box center [302, 342] width 479 height 539
click at [194, 508] on div "< span class = "text-xs" > Note: At least 4 business days notice is required fo…" at bounding box center [302, 339] width 479 height 501
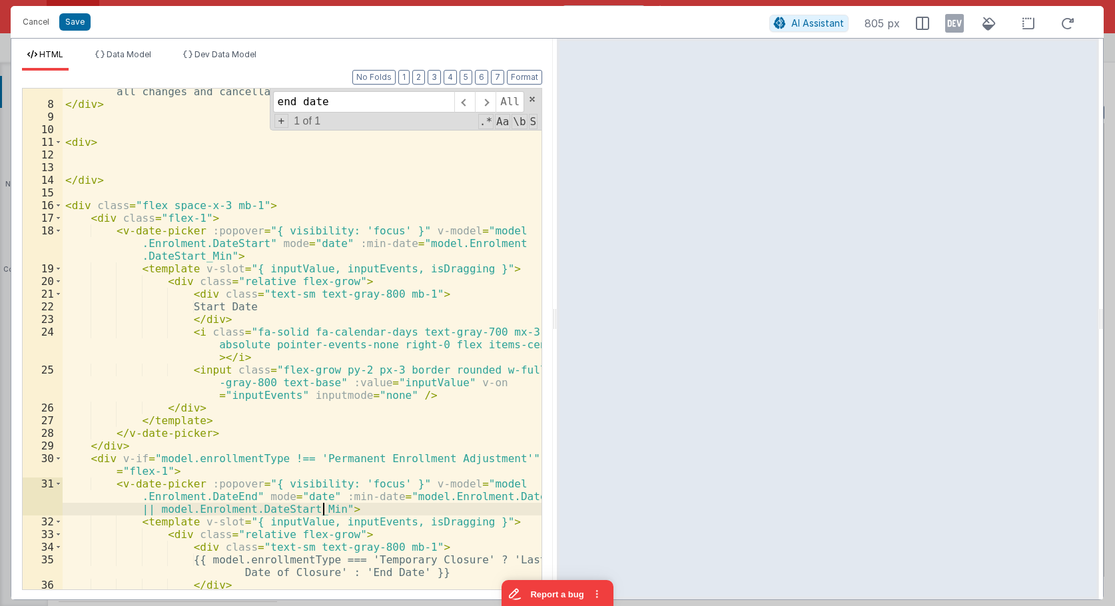
click at [284, 486] on div "< span class = "text-xs" > Note: At least 4 business days notice is required fo…" at bounding box center [302, 342] width 479 height 539
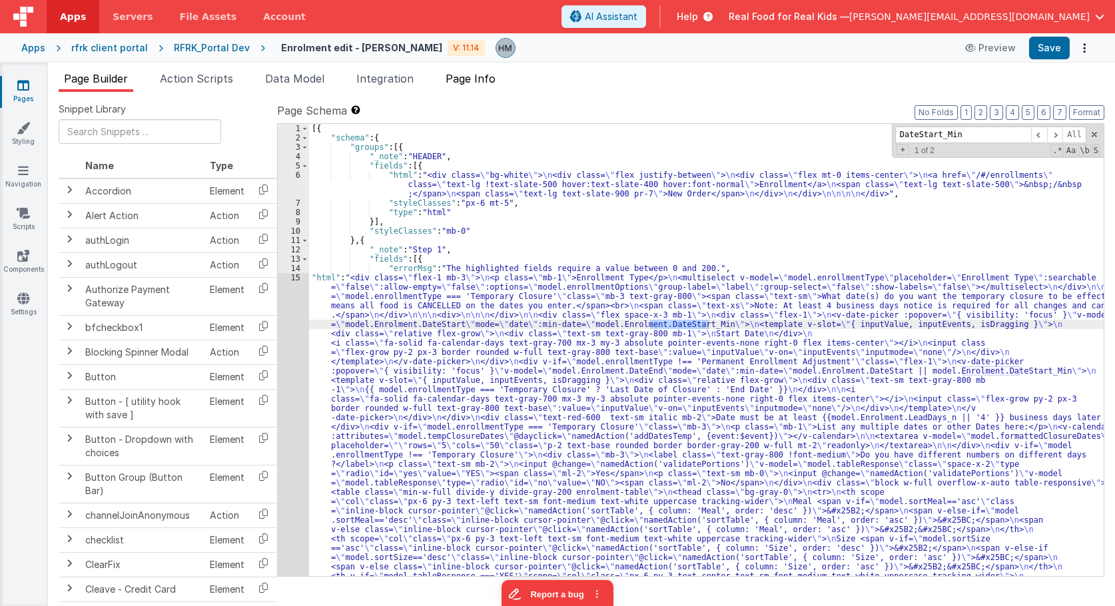
type input "DateStart_Min"
click at [478, 88] on li "Page Info" at bounding box center [470, 81] width 61 height 21
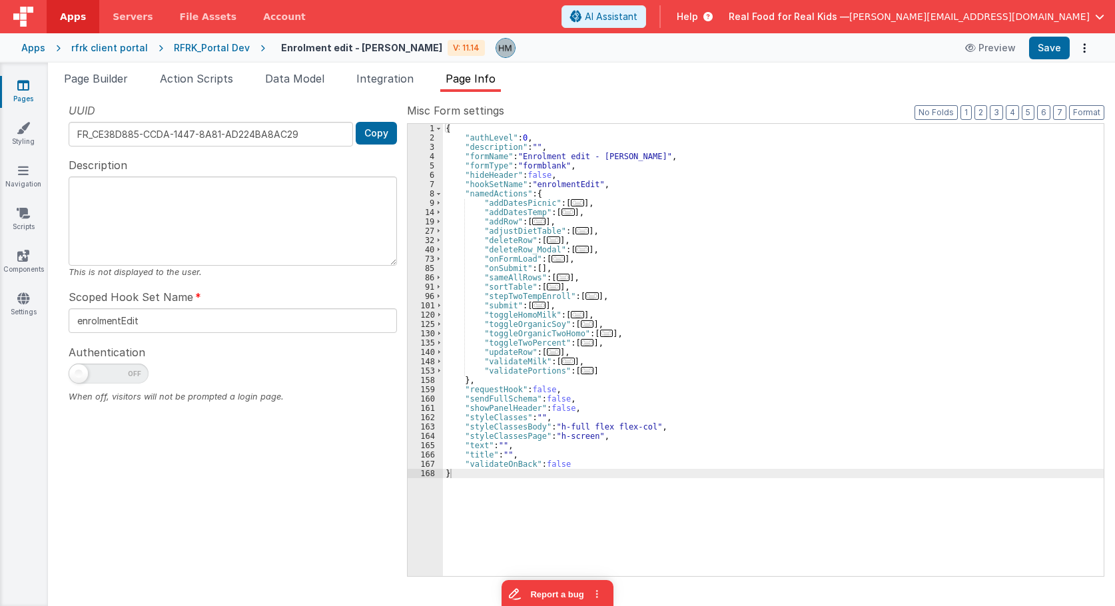
click at [531, 184] on div "{ "authLevel" : 0 , "description" : "" , "formName" : "Enrolment edit - Hassan"…" at bounding box center [773, 359] width 661 height 471
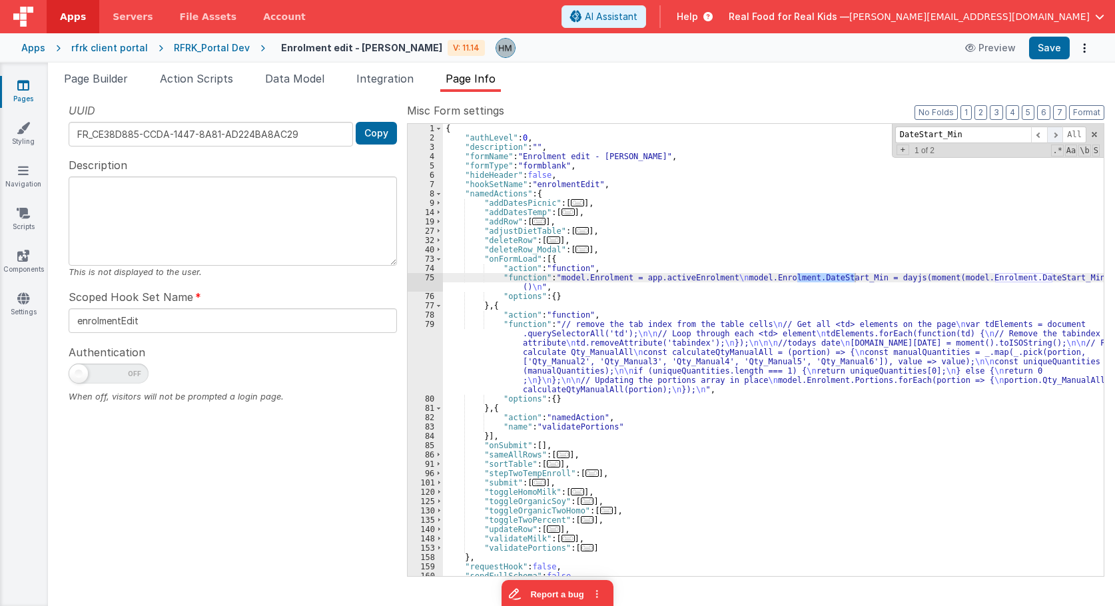
type input "DateStart_Min"
click at [1061, 139] on span at bounding box center [1055, 135] width 16 height 17
click at [541, 282] on div "{ "authLevel" : 0 , "description" : "" , "formName" : "Enrolment edit - Hassan"…" at bounding box center [773, 359] width 661 height 471
click at [426, 277] on div "75" at bounding box center [425, 282] width 35 height 19
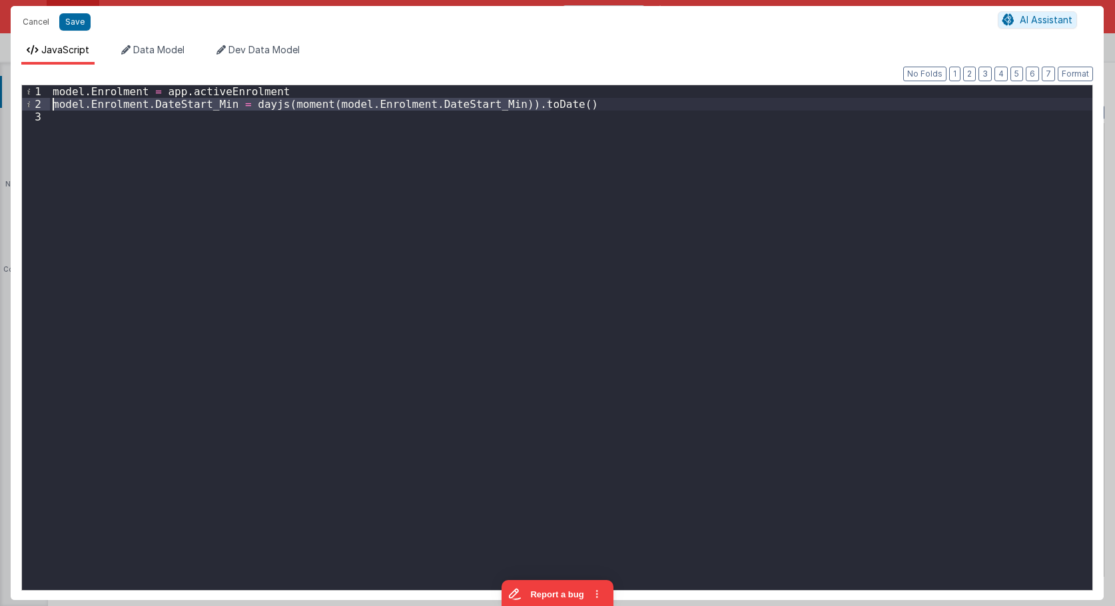
drag, startPoint x: 585, startPoint y: 102, endPoint x: -3, endPoint y: 107, distance: 588.8
click at [50, 107] on div "model . Enrolment = app . activeEnrolment model . Enrolment . DateStart_Min = d…" at bounding box center [571, 337] width 1042 height 505
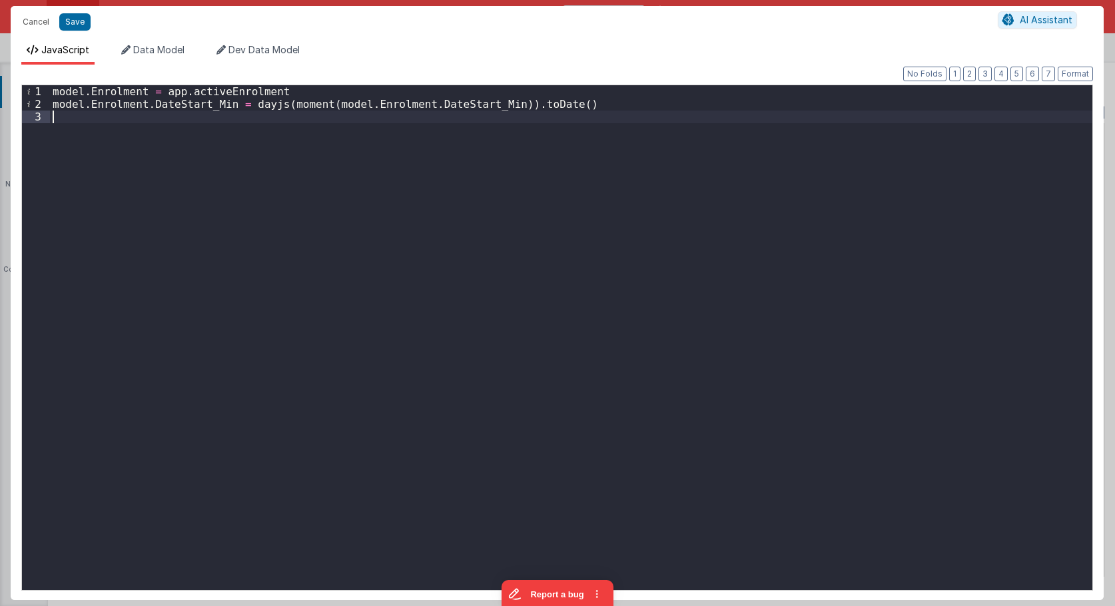
click at [585, 115] on div "model . Enrolment = app . activeEnrolment model . Enrolment . DateStart_Min = d…" at bounding box center [571, 350] width 1042 height 530
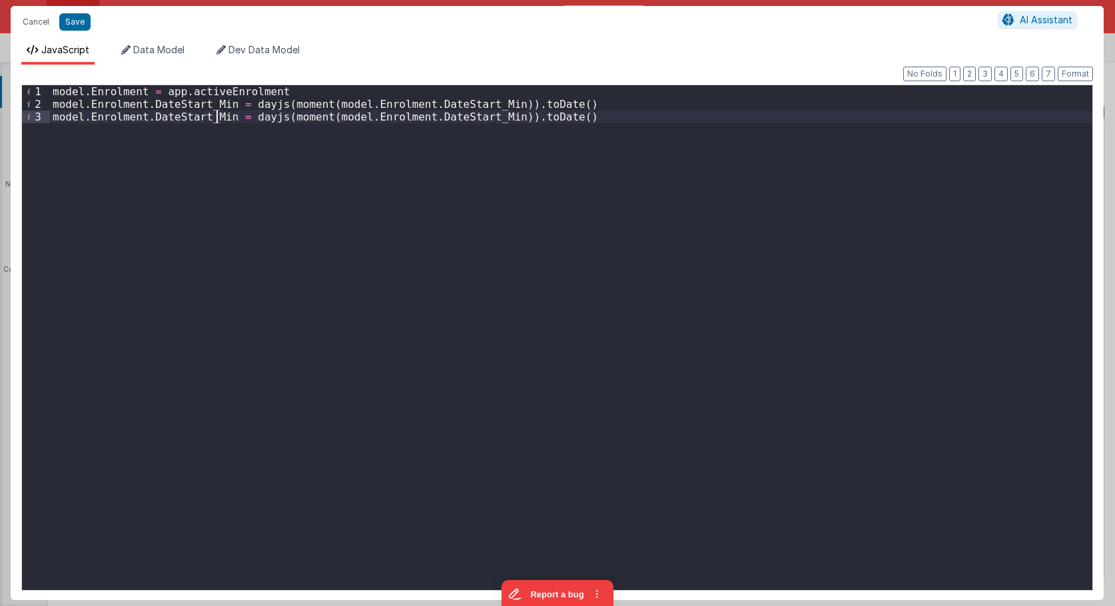
click at [218, 115] on div "model . Enrolment = app . activeEnrolment model . Enrolment . DateStart_Min = d…" at bounding box center [571, 350] width 1042 height 530
click at [224, 116] on div "model . Enrolment = app . activeEnrolment model . Enrolment . DateStart_Min = d…" at bounding box center [571, 350] width 1042 height 530
click at [185, 117] on div "model . Enrolment = app . activeEnrolment model . Enrolment . DateStart_Min = d…" at bounding box center [571, 350] width 1042 height 530
click at [412, 119] on div "model . Enrolment = app . activeEnrolment model . Enrolment . DateStart_Min = d…" at bounding box center [571, 350] width 1042 height 530
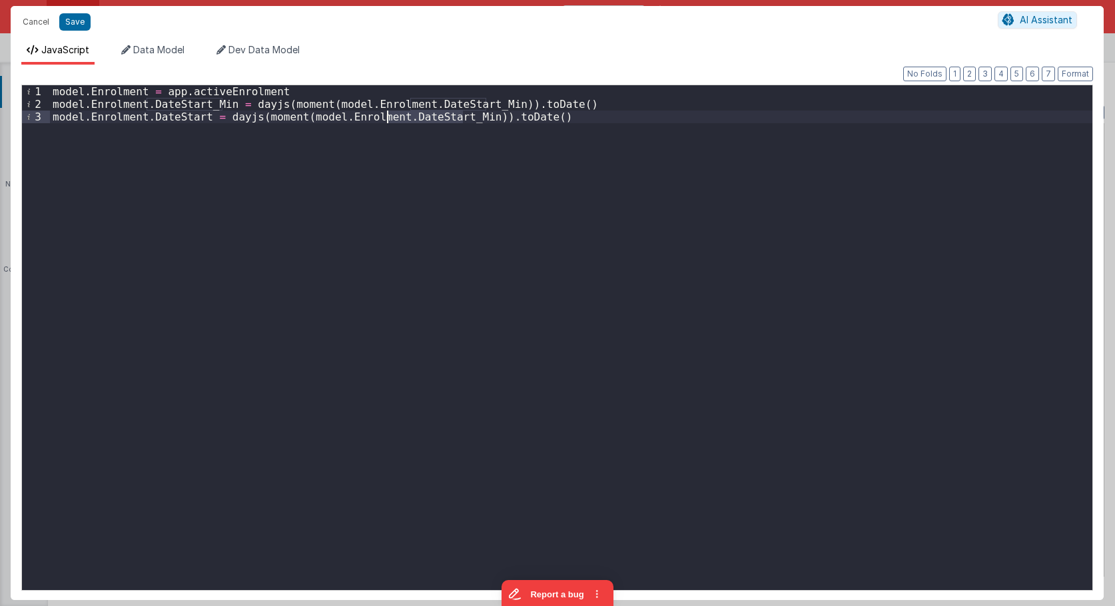
click at [412, 119] on div "model . Enrolment = app . activeEnrolment model . Enrolment . DateStart_Min = d…" at bounding box center [571, 350] width 1042 height 530
click at [494, 137] on div "model . Enrolment = app . activeEnrolment model . Enrolment . DateStart_Min = d…" at bounding box center [571, 350] width 1042 height 530
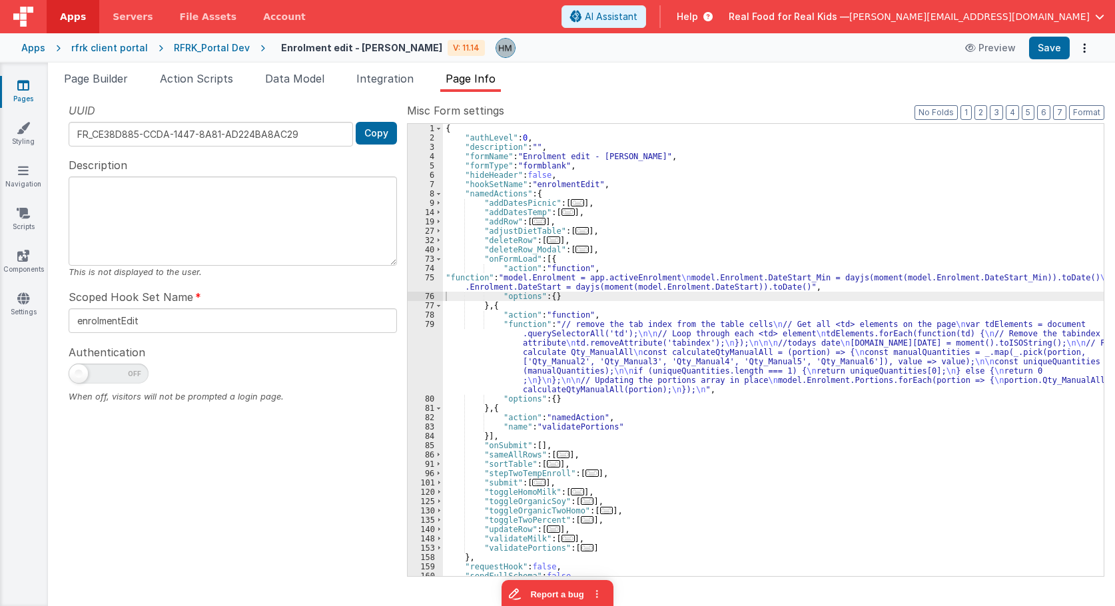
click at [463, 282] on div "{ "authLevel" : 0 , "description" : "" , "formName" : "Enrolment edit - Hassan"…" at bounding box center [773, 359] width 661 height 471
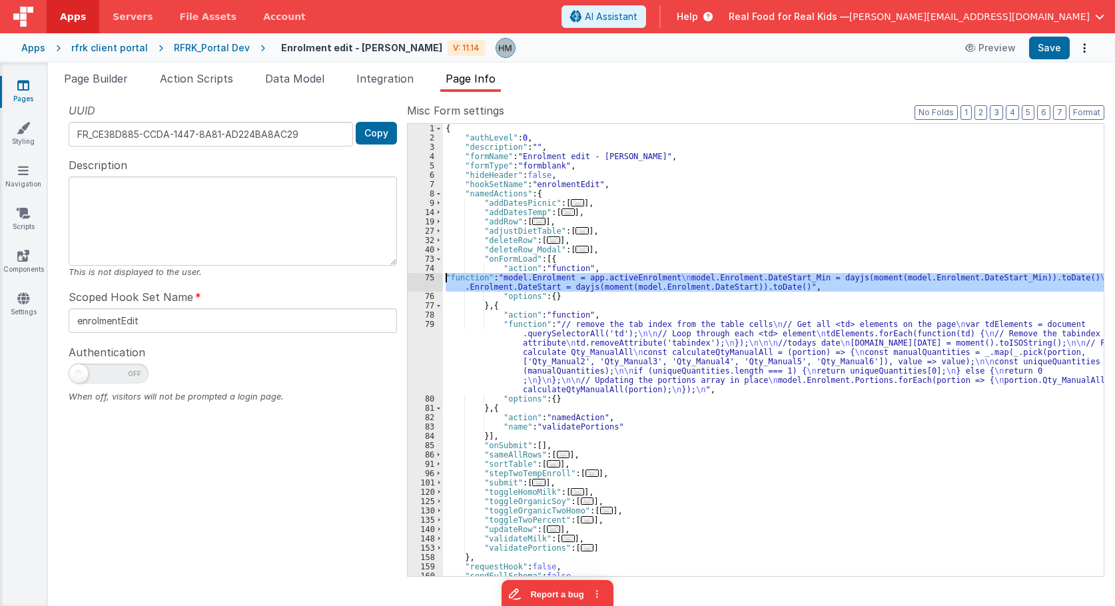
click at [429, 279] on div "75" at bounding box center [425, 282] width 35 height 19
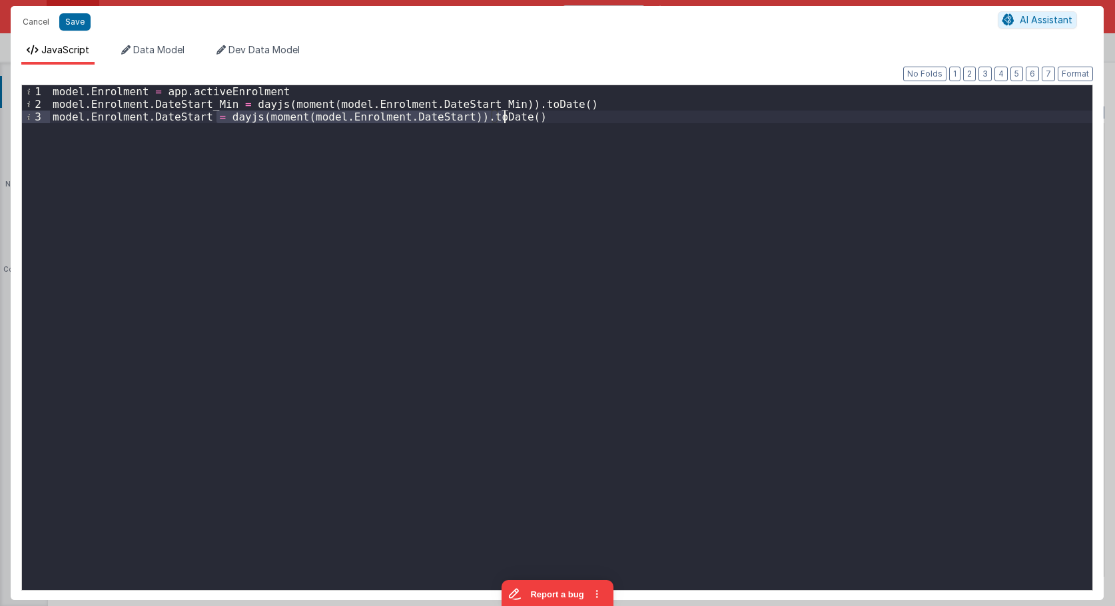
drag, startPoint x: 216, startPoint y: 119, endPoint x: 517, endPoint y: 117, distance: 300.4
click at [517, 117] on div "model . Enrolment = app . activeEnrolment model . Enrolment . DateStart_Min = d…" at bounding box center [571, 350] width 1042 height 530
click at [476, 129] on div "model . Enrolment = app . activeEnrolment model . Enrolment . DateStart_Min = d…" at bounding box center [571, 350] width 1042 height 530
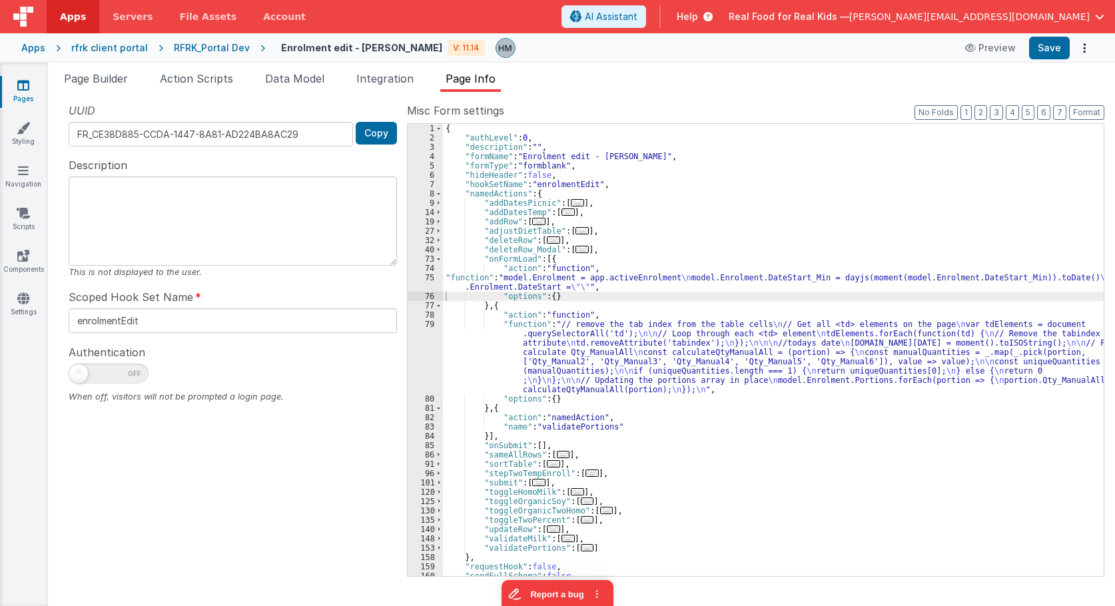
drag, startPoint x: 122, startPoint y: 83, endPoint x: 183, endPoint y: 114, distance: 68.8
click at [122, 82] on span "Page Builder" at bounding box center [96, 78] width 64 height 13
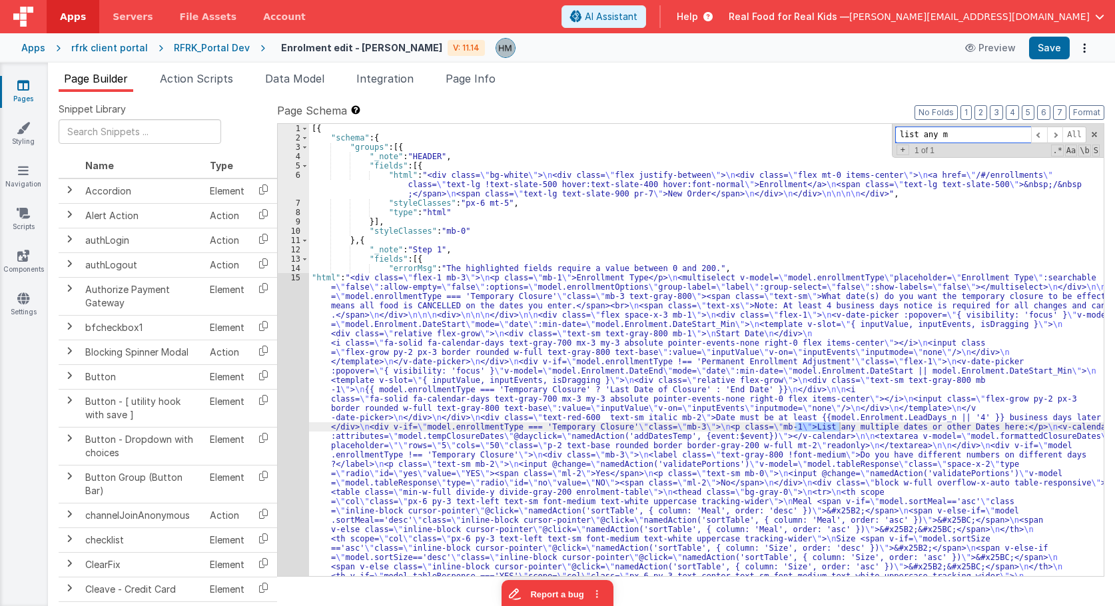
type input "list any m"
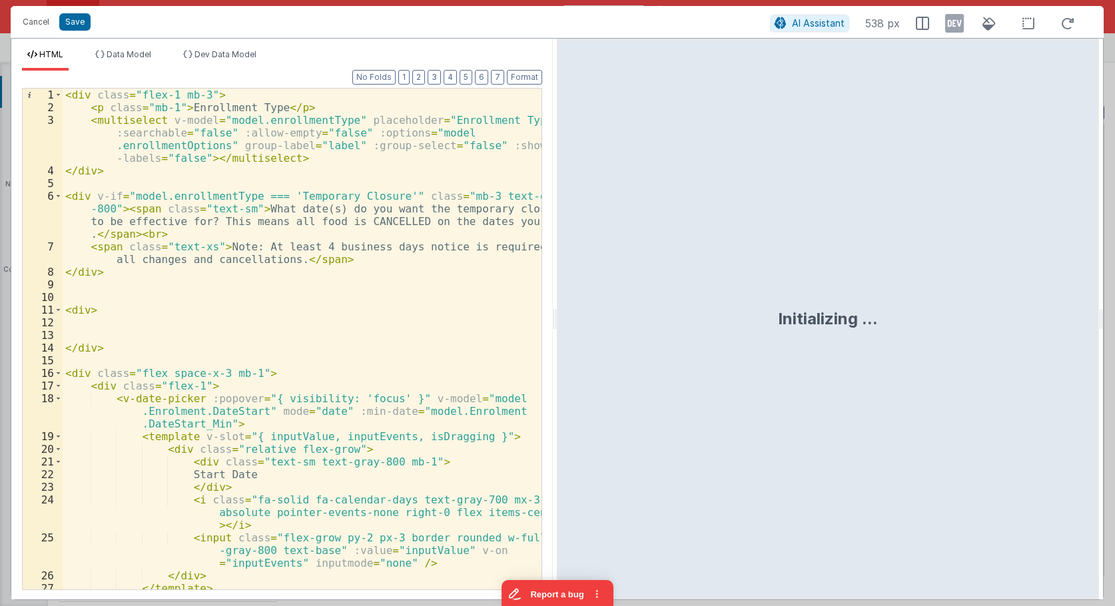
click at [308, 246] on div "< div class = "flex-1 mb-3" > < p class = "mb-1" > Enrollment Type </ p > < mul…" at bounding box center [302, 352] width 479 height 526
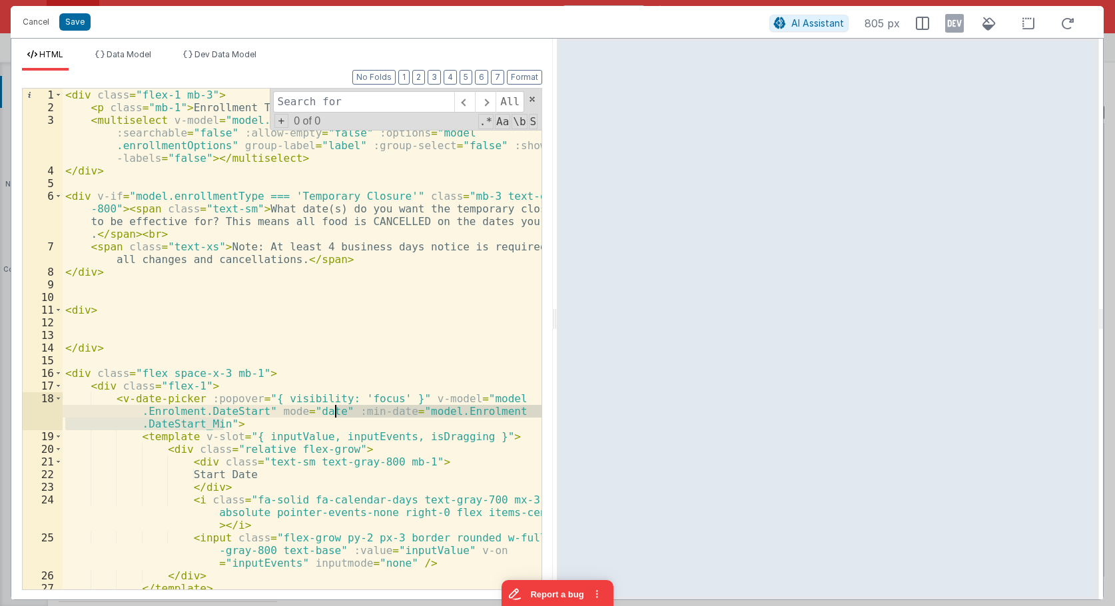
drag, startPoint x: 222, startPoint y: 424, endPoint x: 336, endPoint y: 406, distance: 114.5
click at [336, 406] on div "< div class = "flex-1 mb-3" > < p class = "mb-1" > Enrollment Type </ p > < mul…" at bounding box center [302, 352] width 479 height 526
click at [374, 101] on input at bounding box center [363, 101] width 181 height 21
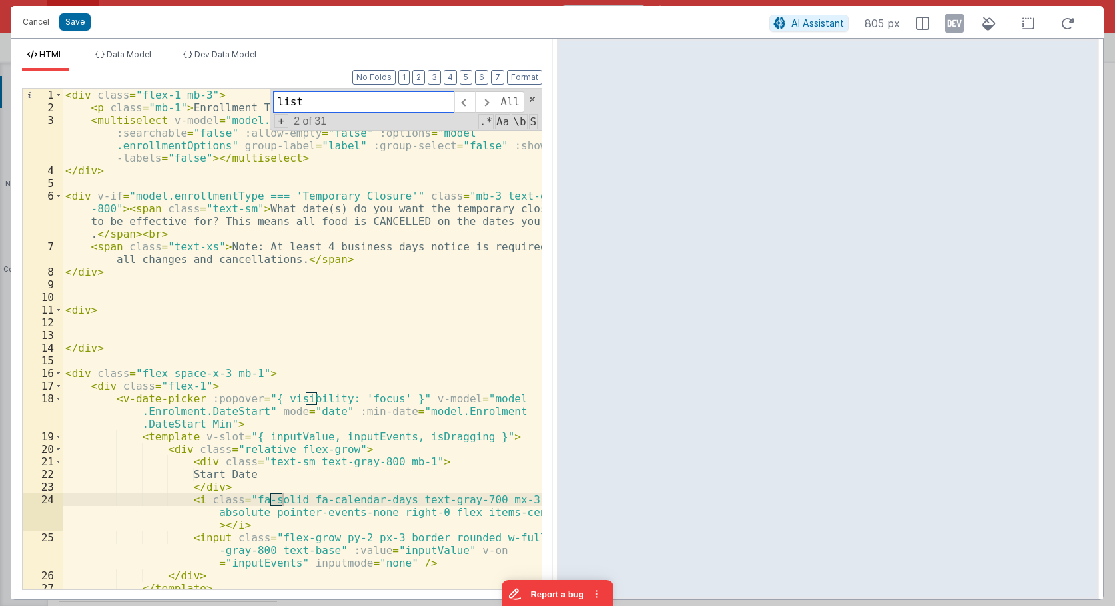
scroll to position [623, 0]
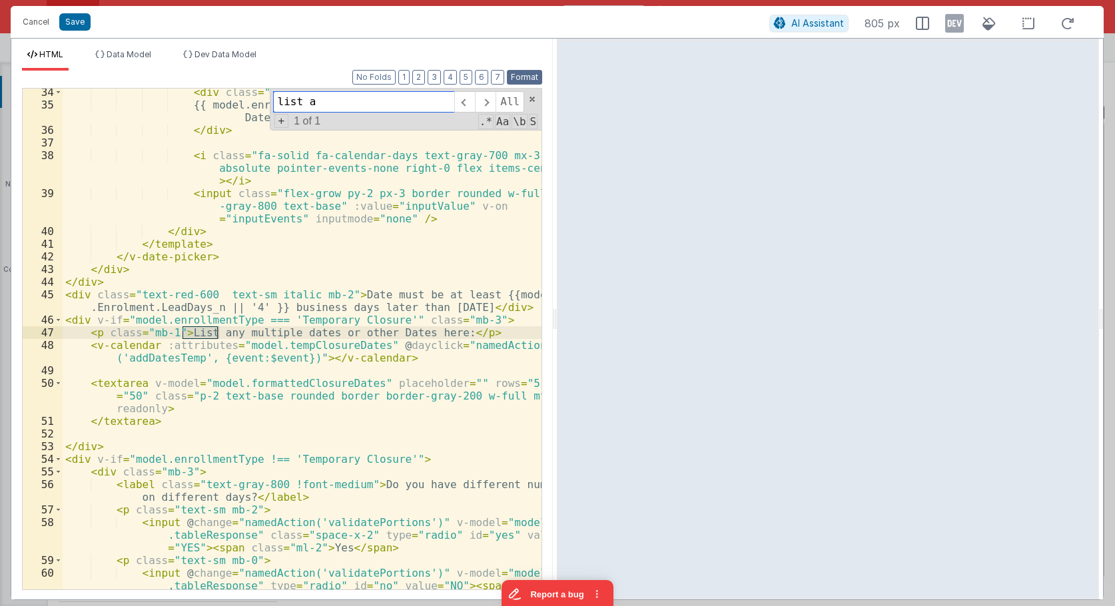
type input "list a"
click at [535, 81] on button "Format" at bounding box center [524, 77] width 35 height 15
click at [112, 346] on div "< div class = "text-sm text-gray-800 mb-1" > {{ model.enrollmentType === 'Tempo…" at bounding box center [302, 361] width 479 height 551
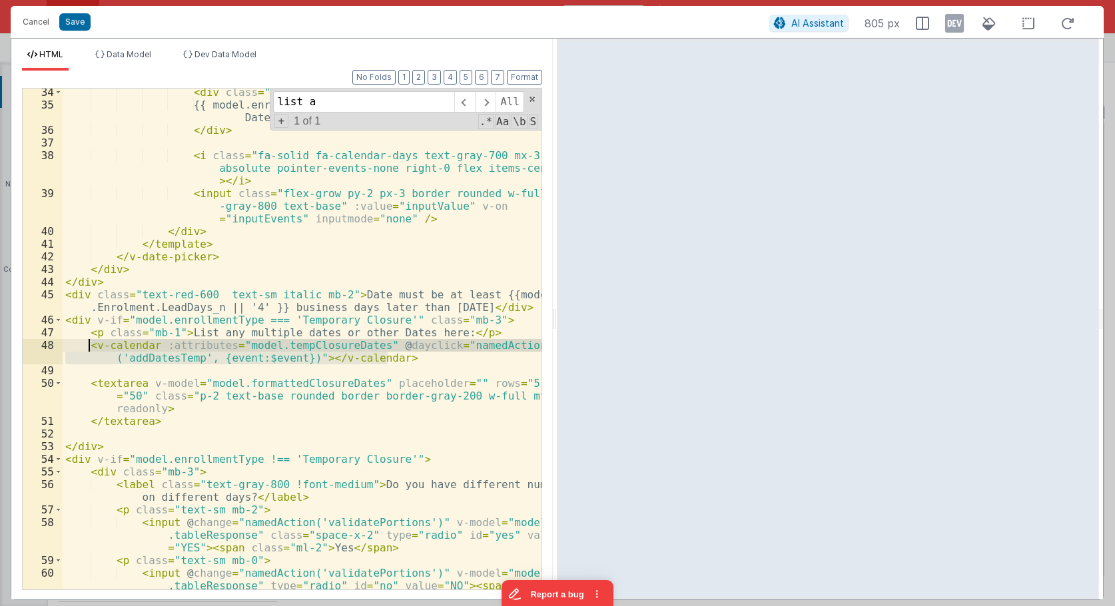
drag, startPoint x: 405, startPoint y: 364, endPoint x: 88, endPoint y: 344, distance: 317.6
click at [88, 344] on div "< div class = "text-sm text-gray-800 mb-1" > {{ model.enrollmentType === 'Tempo…" at bounding box center [302, 361] width 479 height 551
click at [197, 63] on li "Dev Data Model" at bounding box center [220, 59] width 84 height 21
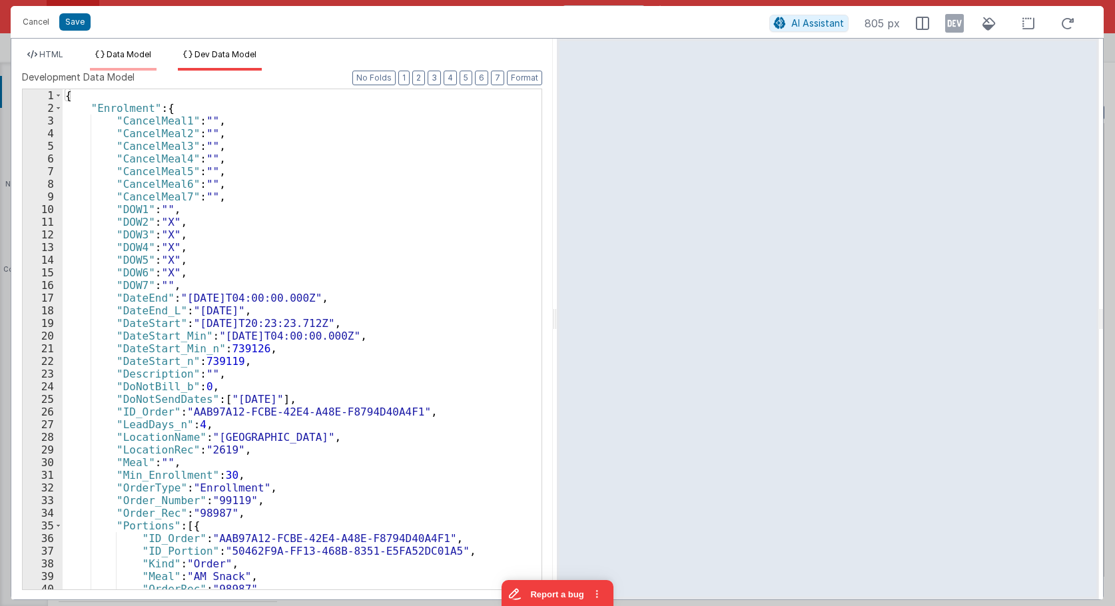
click at [135, 62] on li "Data Model" at bounding box center [123, 59] width 67 height 21
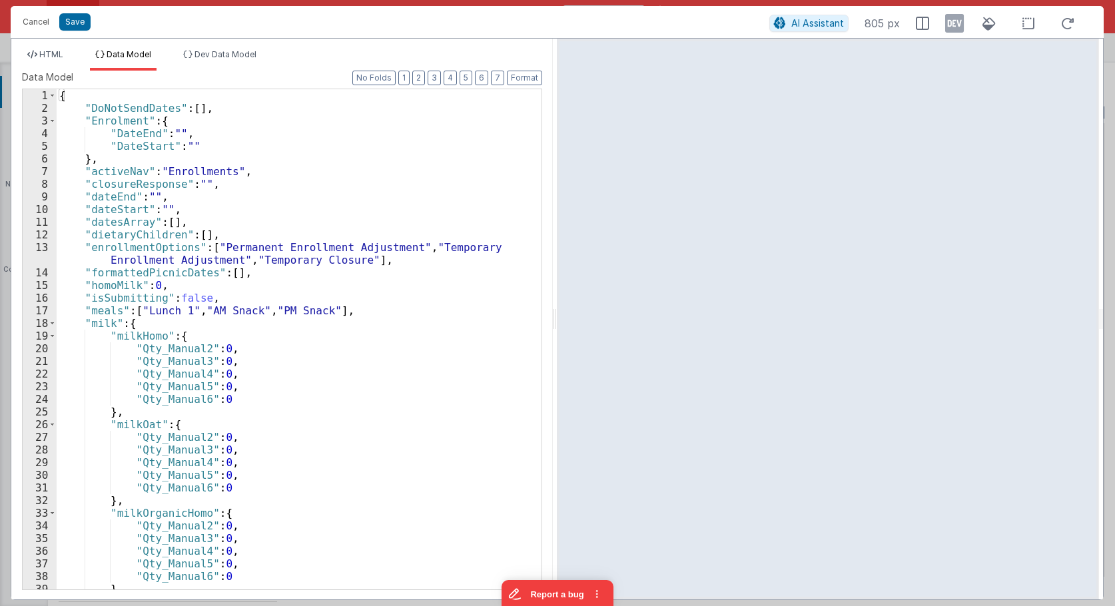
click at [228, 152] on div "{ "DoNotSendDates" : [ ] , "Enrolment" : { "DateEnd" : "" , "DateStart" : "" } …" at bounding box center [299, 351] width 485 height 525
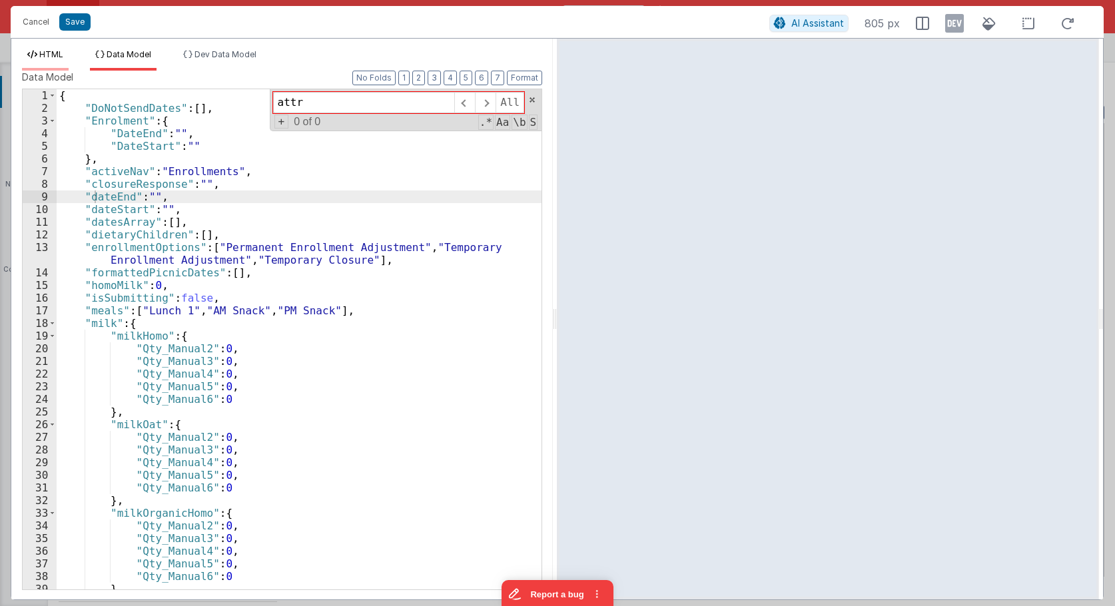
click at [63, 65] on li "HTML" at bounding box center [45, 59] width 47 height 21
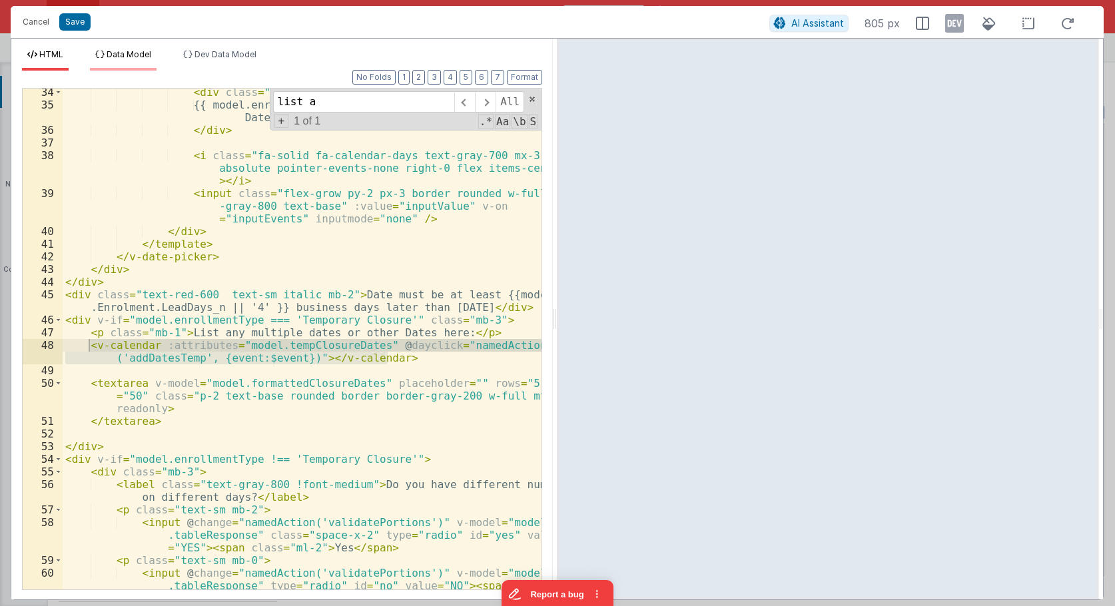
click at [138, 57] on span "Data Model" at bounding box center [129, 54] width 45 height 10
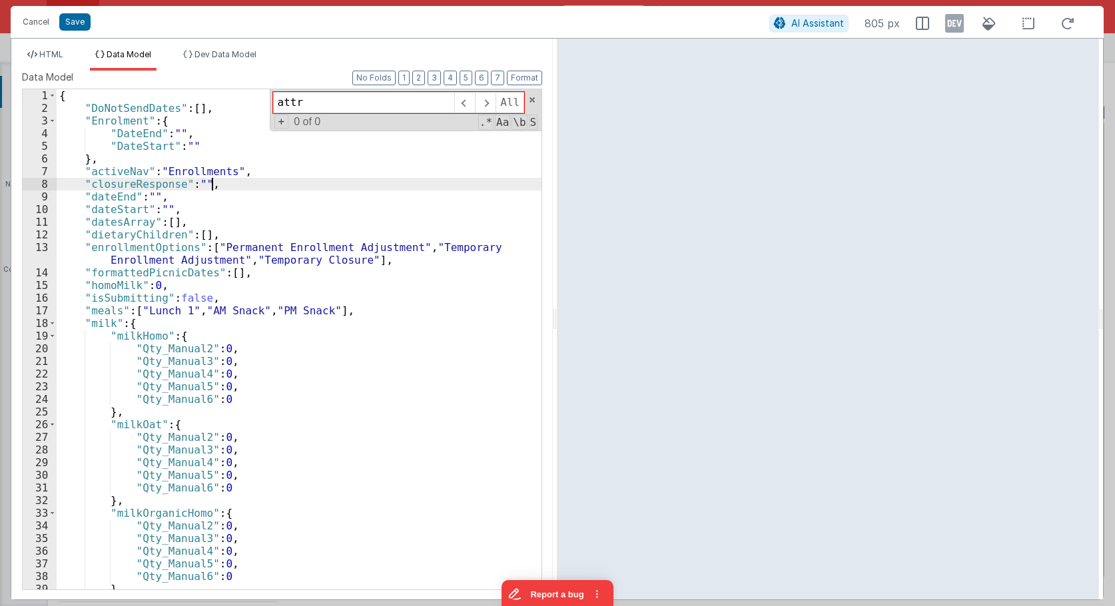
click at [214, 190] on div "{ "DoNotSendDates" : [ ] , "Enrolment" : { "DateEnd" : "" , "DateStart" : "" } …" at bounding box center [299, 351] width 485 height 525
drag, startPoint x: 321, startPoint y: 101, endPoint x: 214, endPoint y: 81, distance: 109.2
click at [273, 92] on input "attr" at bounding box center [363, 102] width 181 height 21
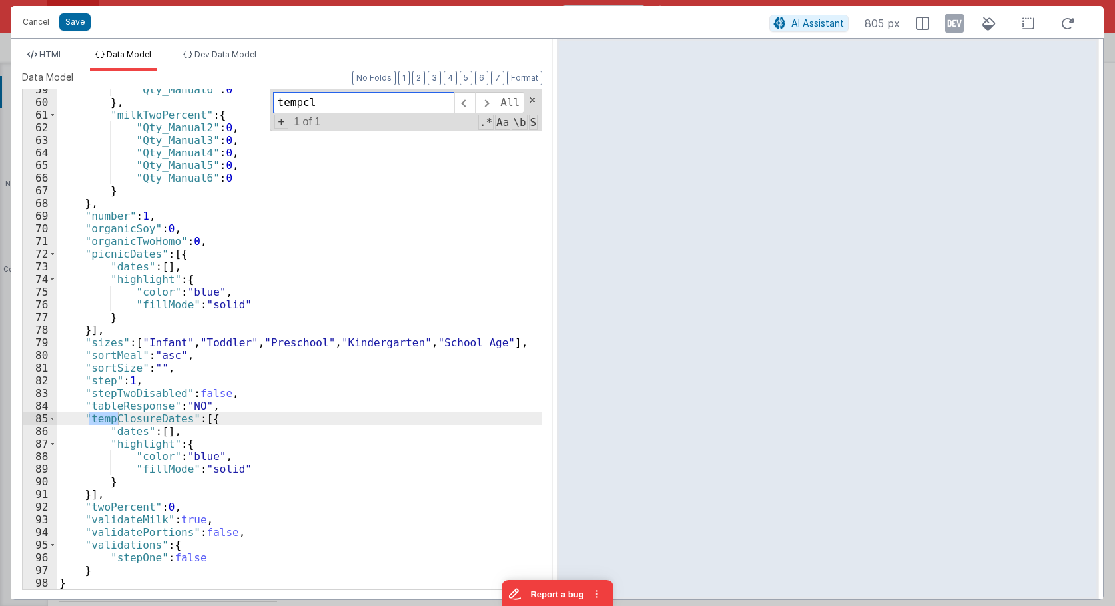
scroll to position [753, 0]
type input "tempclosure"
click at [41, 53] on span "HTML" at bounding box center [51, 54] width 24 height 10
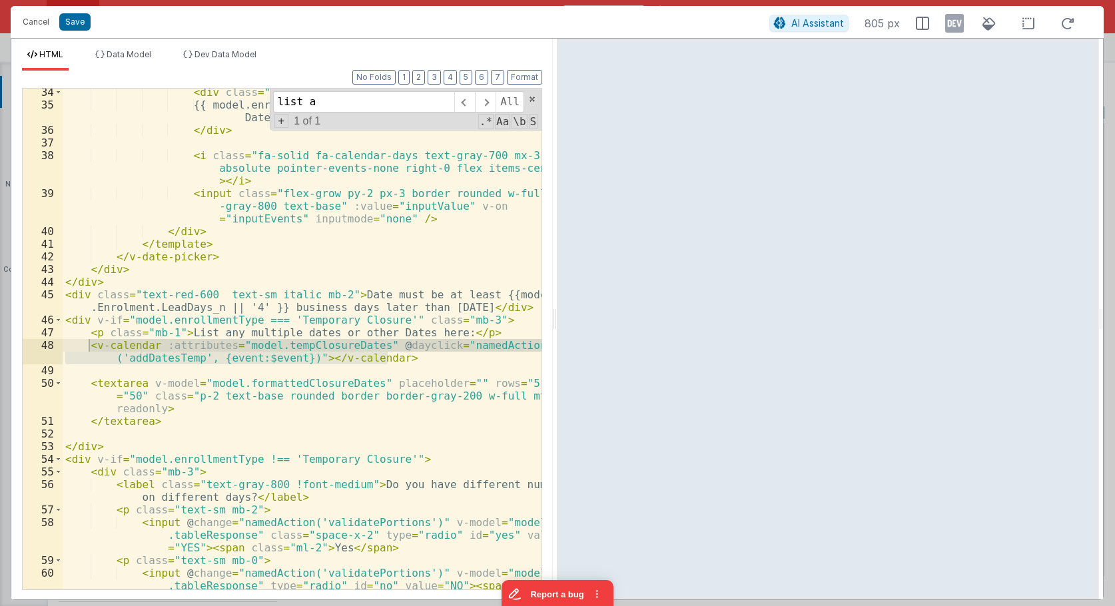
click at [190, 352] on div "< div class = "text-sm text-gray-800 mb-1" > {{ model.enrollmentType === 'Tempo…" at bounding box center [302, 339] width 479 height 501
click at [153, 342] on div "< div class = "text-sm text-gray-800 mb-1" > {{ model.enrollmentType === 'Tempo…" at bounding box center [302, 361] width 479 height 551
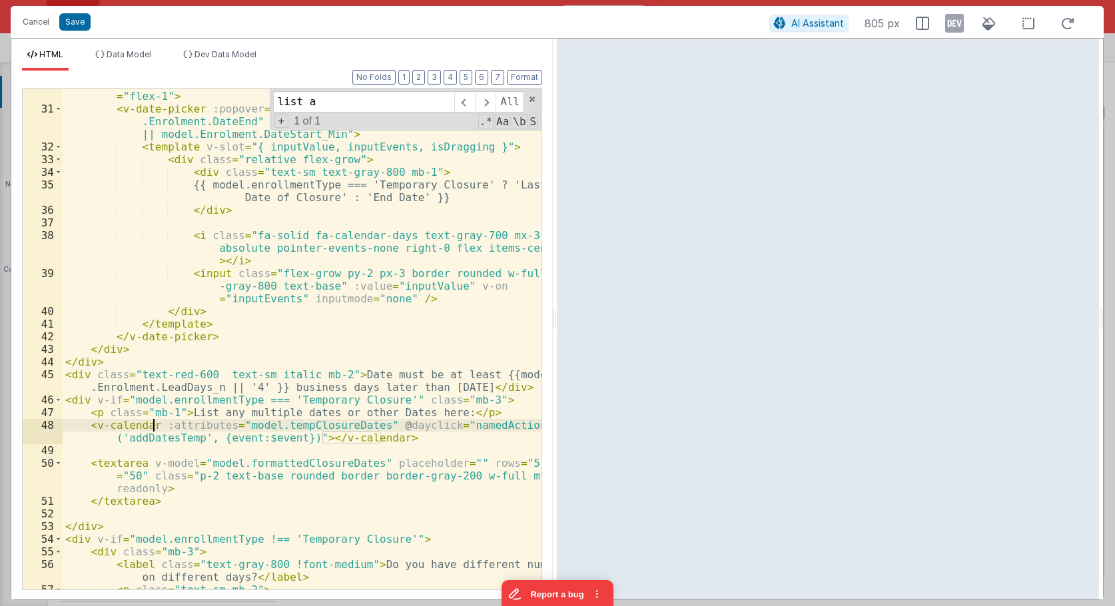
scroll to position [463, 0]
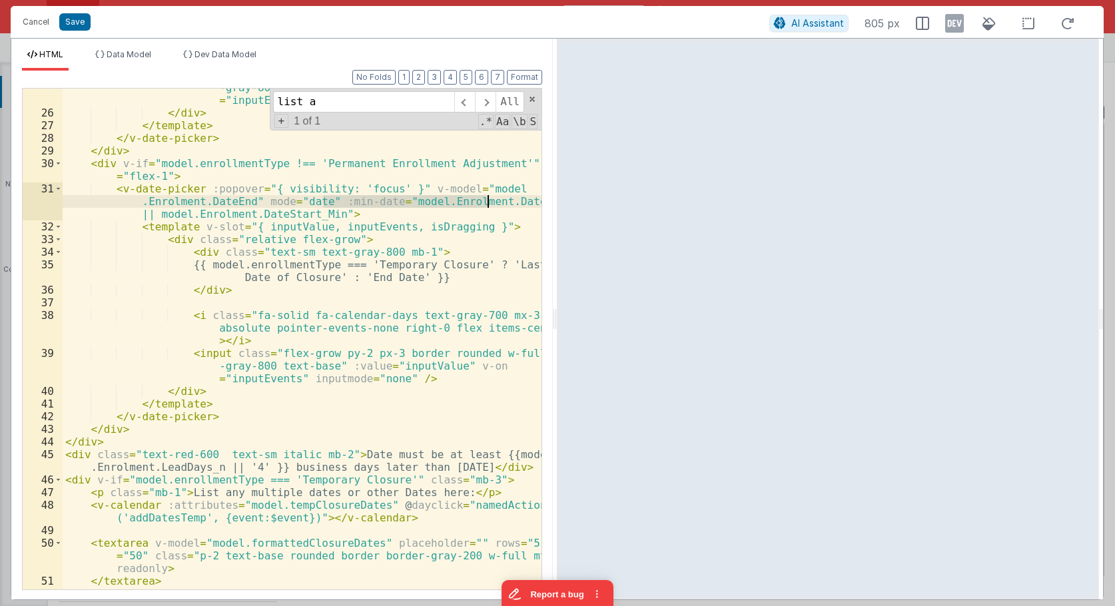
drag, startPoint x: 323, startPoint y: 200, endPoint x: 485, endPoint y: 200, distance: 161.8
click at [485, 200] on div "< input class = "flex-grow py-2 px-3 border rounded w-full text -gray-800 text-…" at bounding box center [302, 344] width 479 height 551
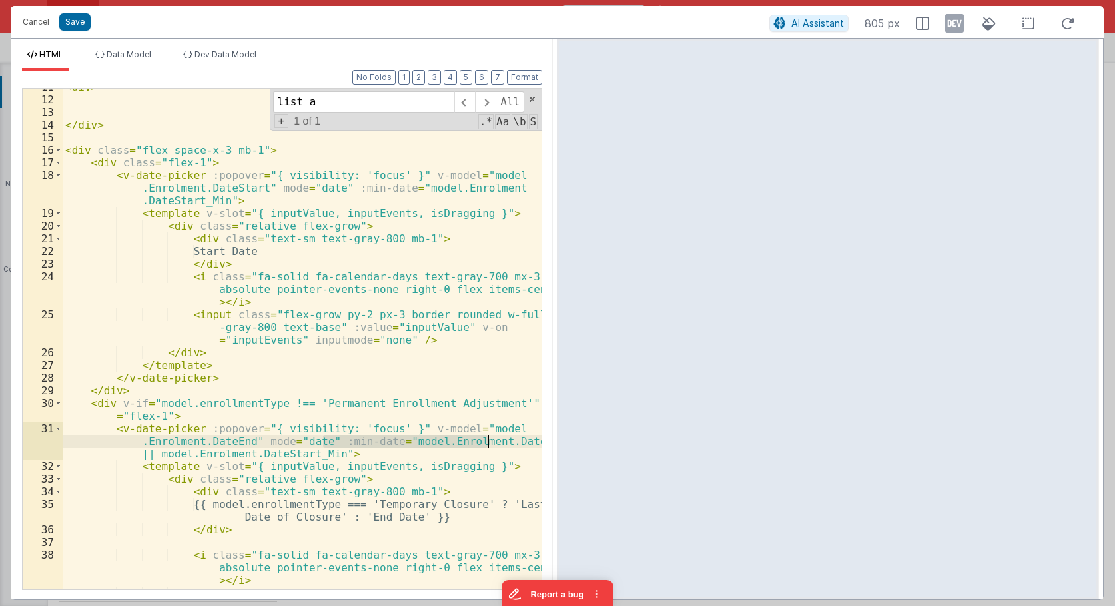
scroll to position [223, 0]
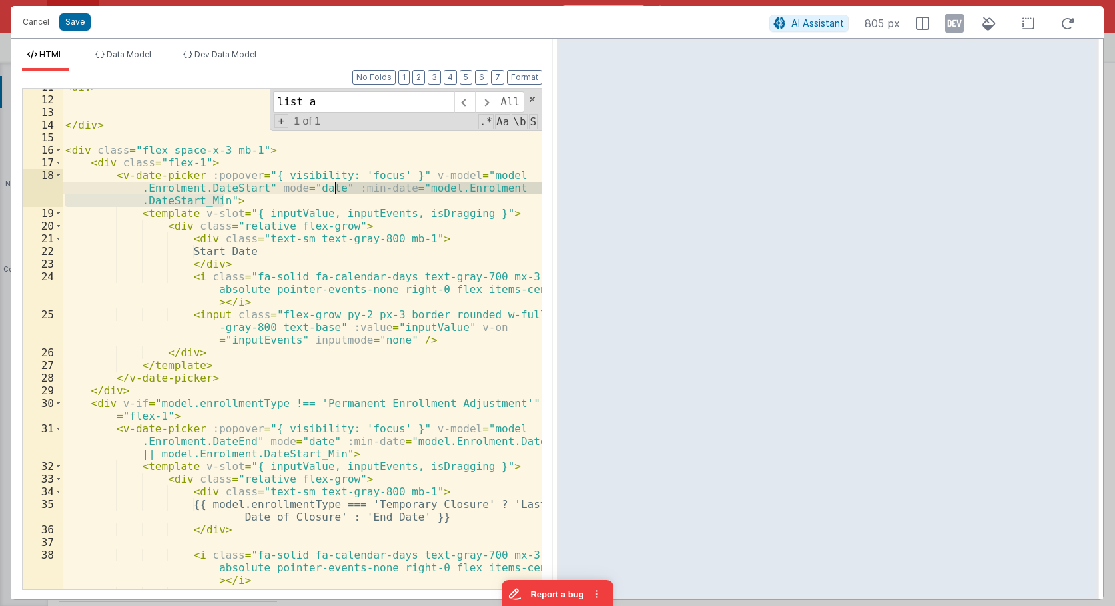
drag, startPoint x: 221, startPoint y: 200, endPoint x: 336, endPoint y: 188, distance: 115.8
click at [336, 188] on div "< div > </ div > < div class = "flex space-x-3 mb-1" > < div class = "flex-1" >…" at bounding box center [302, 356] width 479 height 551
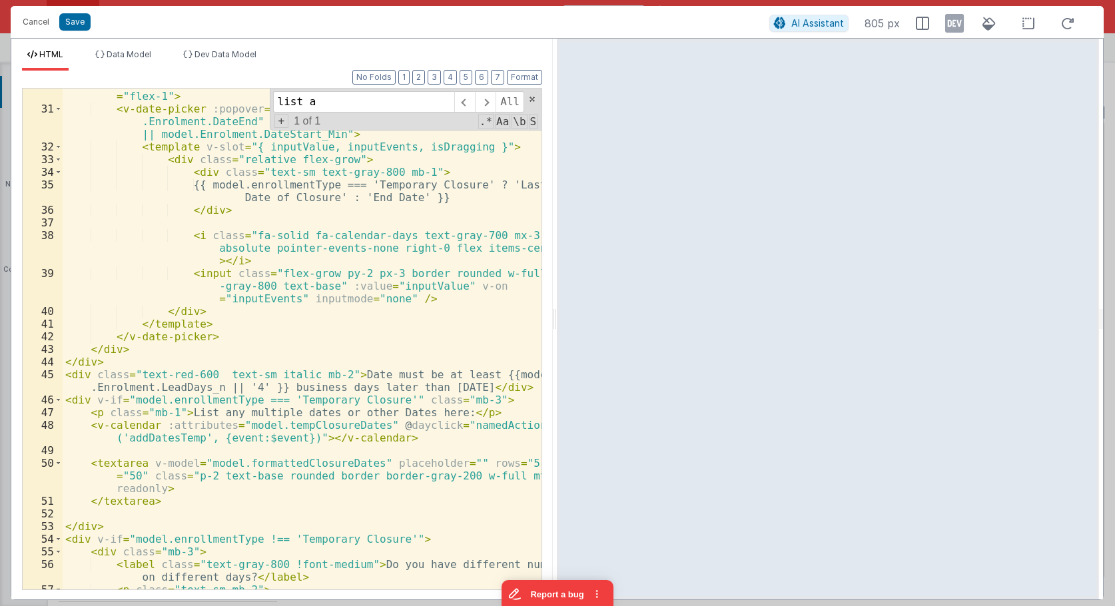
scroll to position [543, 0]
click at [154, 425] on div "< div v-if = "model.enrollmentType !== 'Permanent Enrollment Adjustment'" class…" at bounding box center [302, 346] width 479 height 539
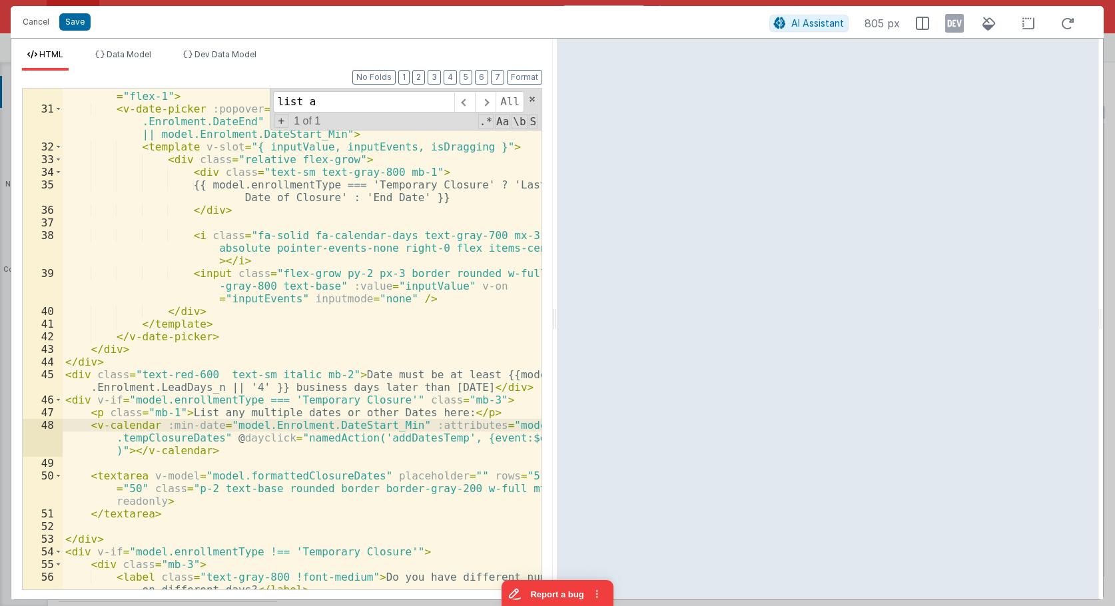
click at [354, 408] on div "< div v-if = "model.enrollmentType !== 'Permanent Enrollment Adjustment'" class…" at bounding box center [302, 352] width 479 height 551
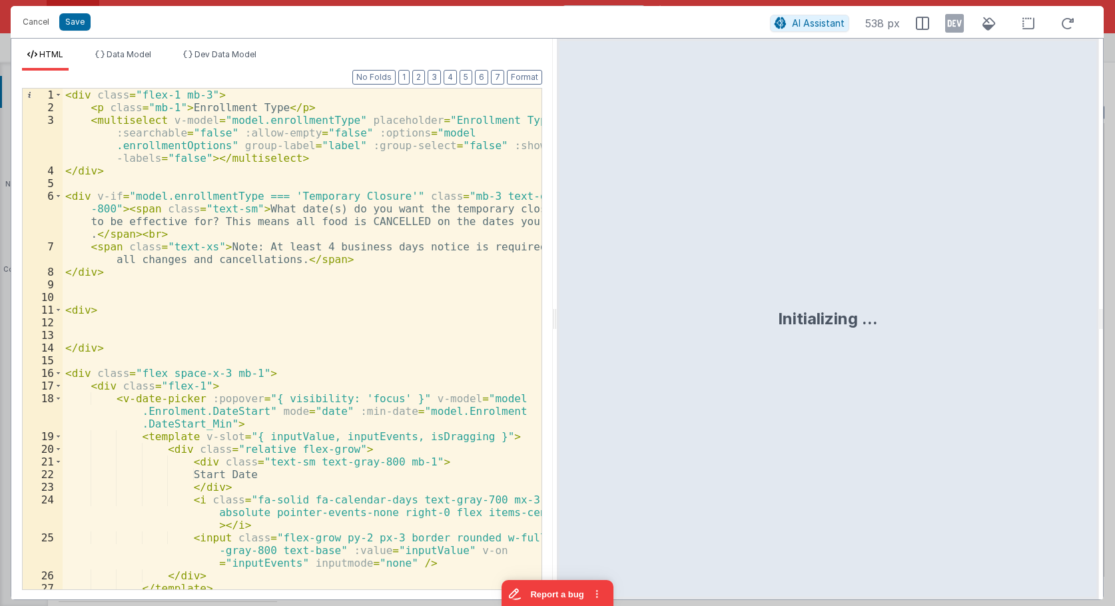
click at [295, 273] on div "< div class = "flex-1 mb-3" > < p class = "mb-1" > Enrollment Type </ p > < mul…" at bounding box center [302, 352] width 479 height 526
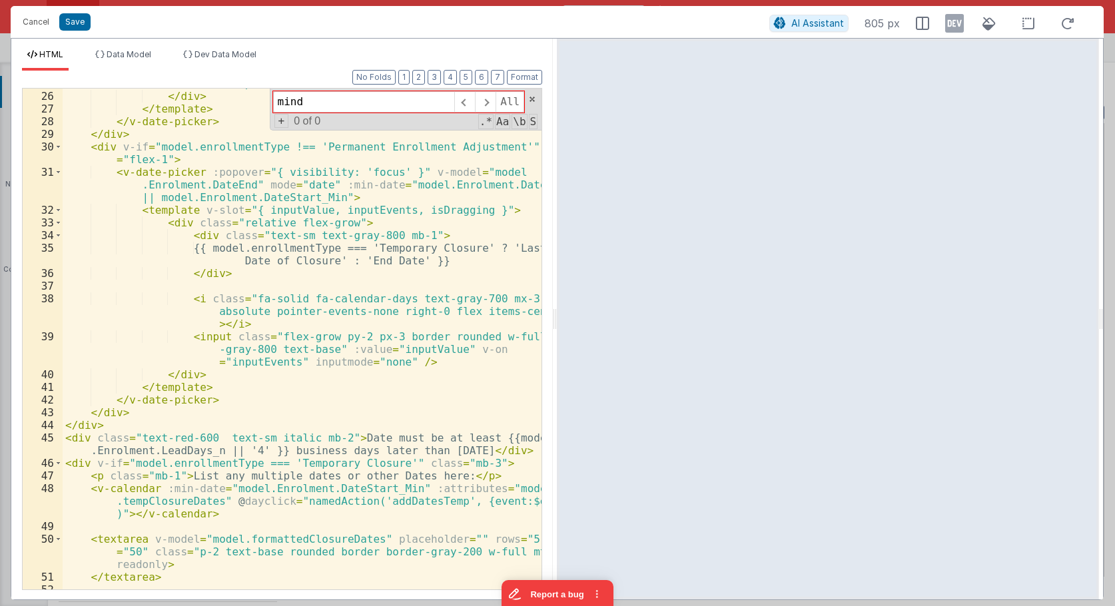
scroll to position [559, 0]
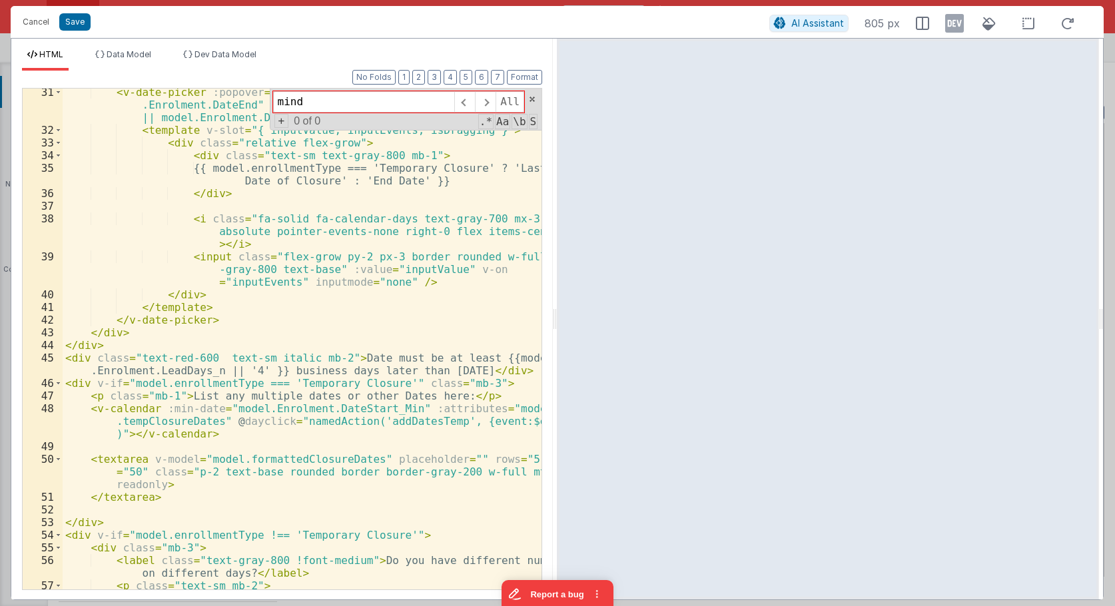
type input "mind"
click at [132, 408] on div "< v-date-picker :popover = "{ visibility: 'focus' }" v-model = "model .Enrolmen…" at bounding box center [302, 374] width 479 height 577
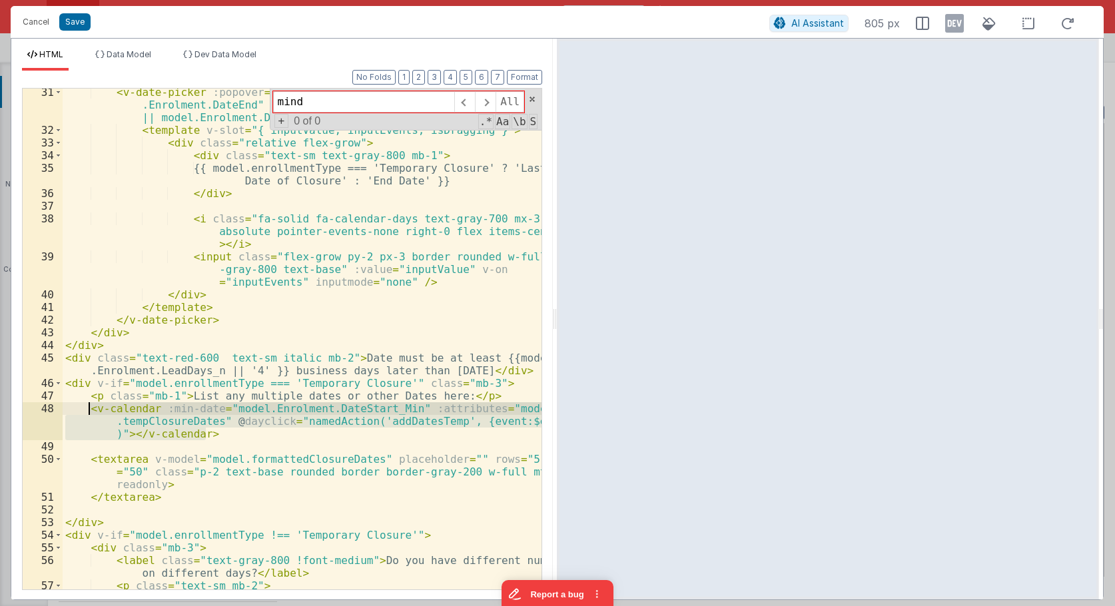
drag, startPoint x: 213, startPoint y: 434, endPoint x: 86, endPoint y: 412, distance: 129.1
click at [86, 412] on div "< v-date-picker :popover = "{ visibility: 'focus' }" v-model = "model .Enrolmen…" at bounding box center [302, 374] width 479 height 577
click at [266, 424] on div "< v-date-picker :popover = "{ visibility: 'focus' }" v-model = "model .Enrolmen…" at bounding box center [302, 339] width 479 height 501
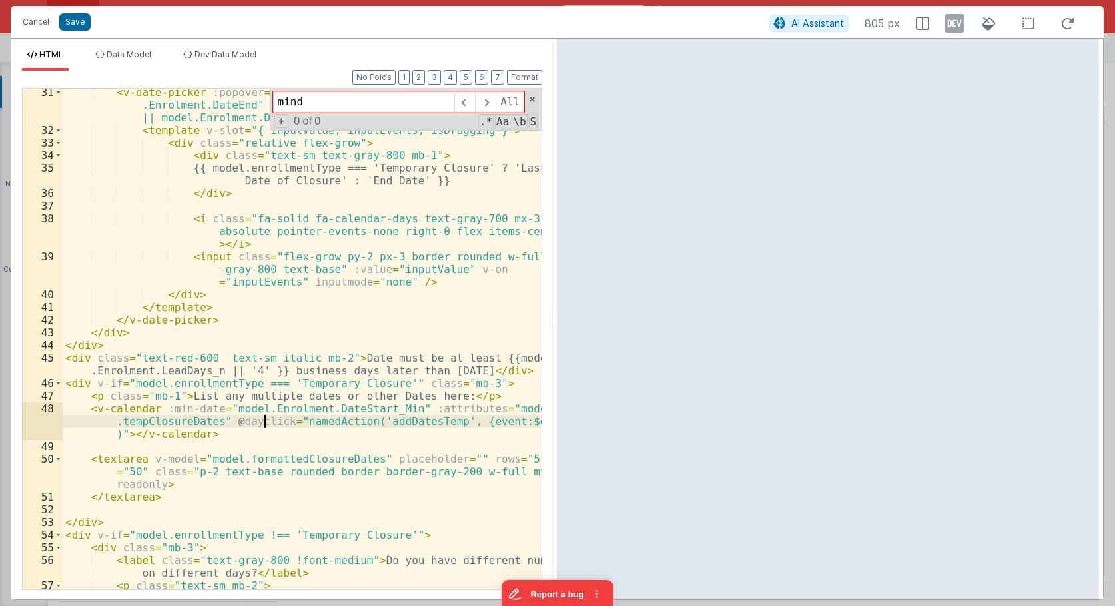
click at [266, 424] on div "< v-date-picker :popover = "{ visibility: 'focus' }" v-model = "model .Enrolmen…" at bounding box center [302, 374] width 479 height 577
click at [402, 427] on div "< v-date-picker :popover = "{ visibility: 'focus' }" v-model = "model .Enrolmen…" at bounding box center [302, 374] width 479 height 577
click at [39, 19] on button "Cancel" at bounding box center [36, 22] width 40 height 19
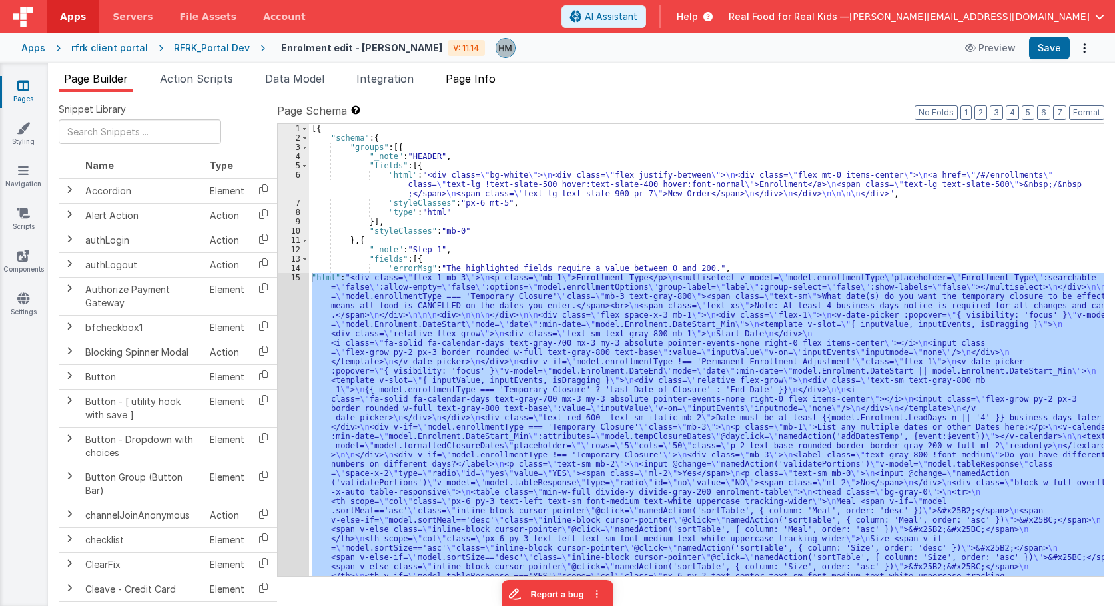
click at [463, 74] on span "Page Info" at bounding box center [471, 78] width 50 height 13
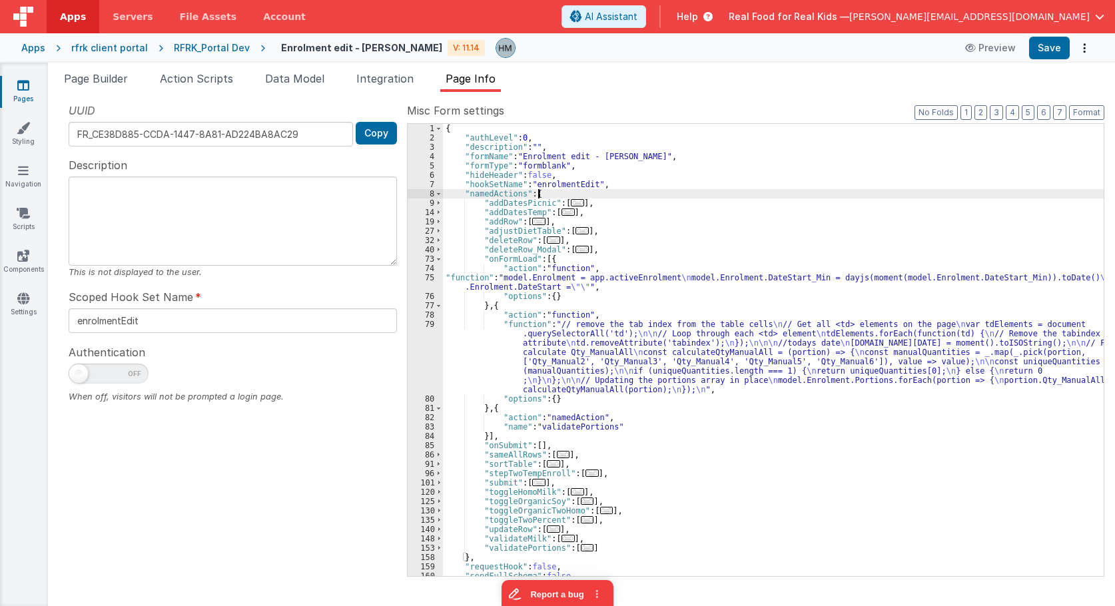
click at [569, 189] on div "{ "authLevel" : 0 , "description" : "" , "formName" : "Enrolment edit - Hassan"…" at bounding box center [773, 359] width 661 height 471
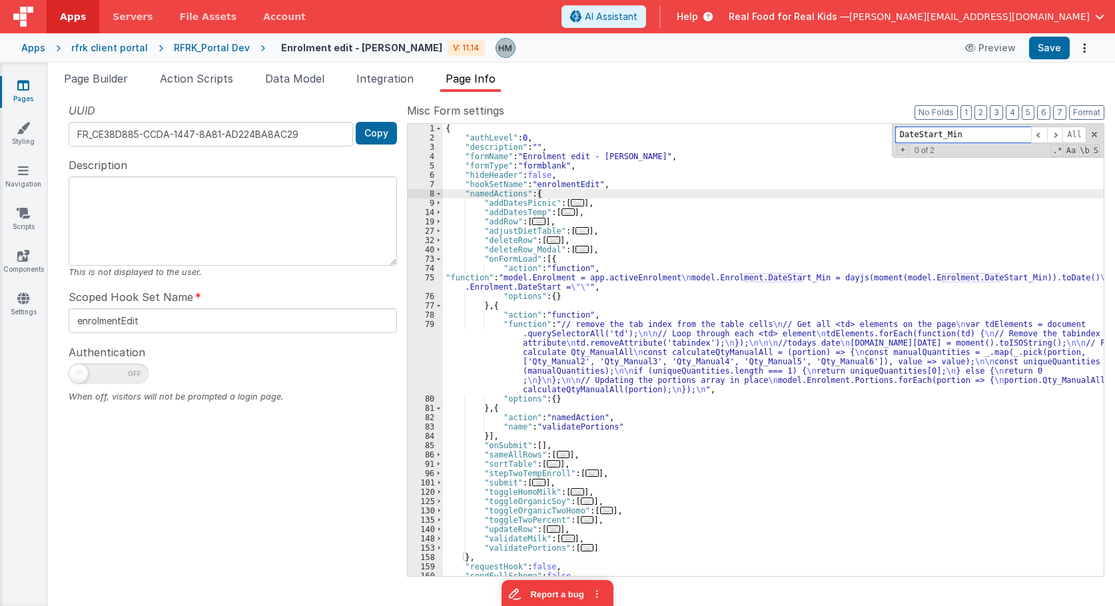
paste input "addDatesTemp"
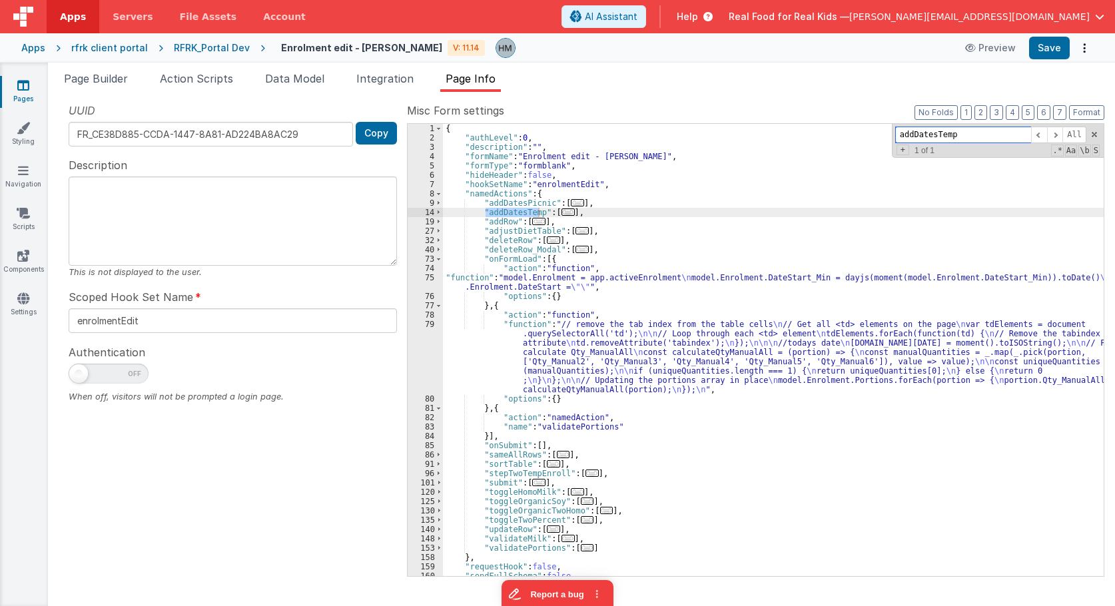
type input "addDatesTemp"
click at [562, 214] on span "..." at bounding box center [567, 211] width 13 height 7
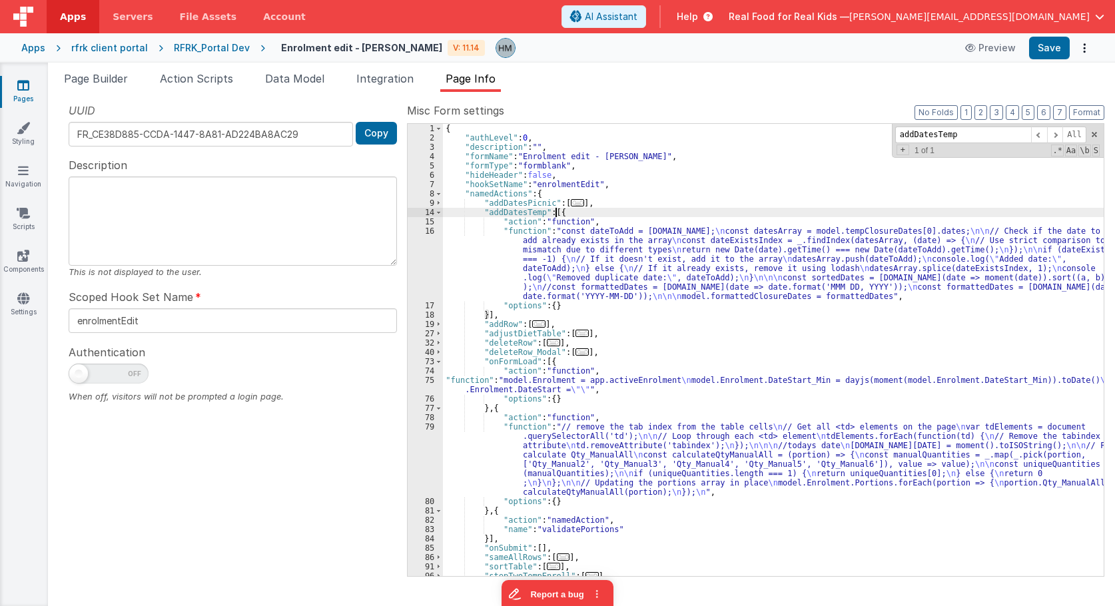
click at [528, 258] on div "{ "authLevel" : 0 , "description" : "" , "formName" : "Enrolment edit - Hassan"…" at bounding box center [773, 359] width 661 height 471
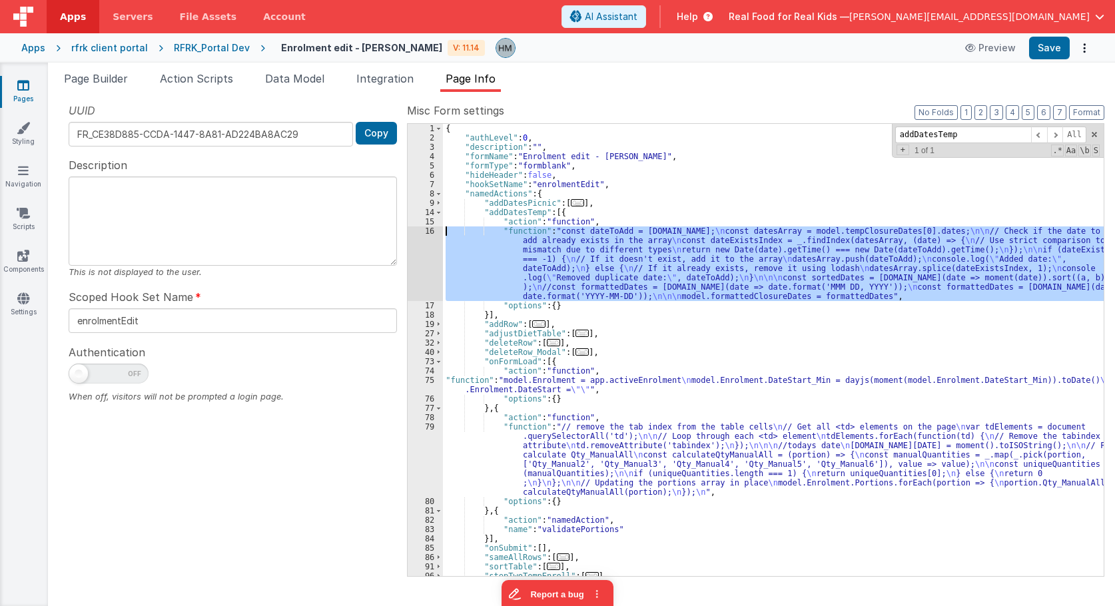
click at [429, 232] on div "16" at bounding box center [425, 263] width 35 height 75
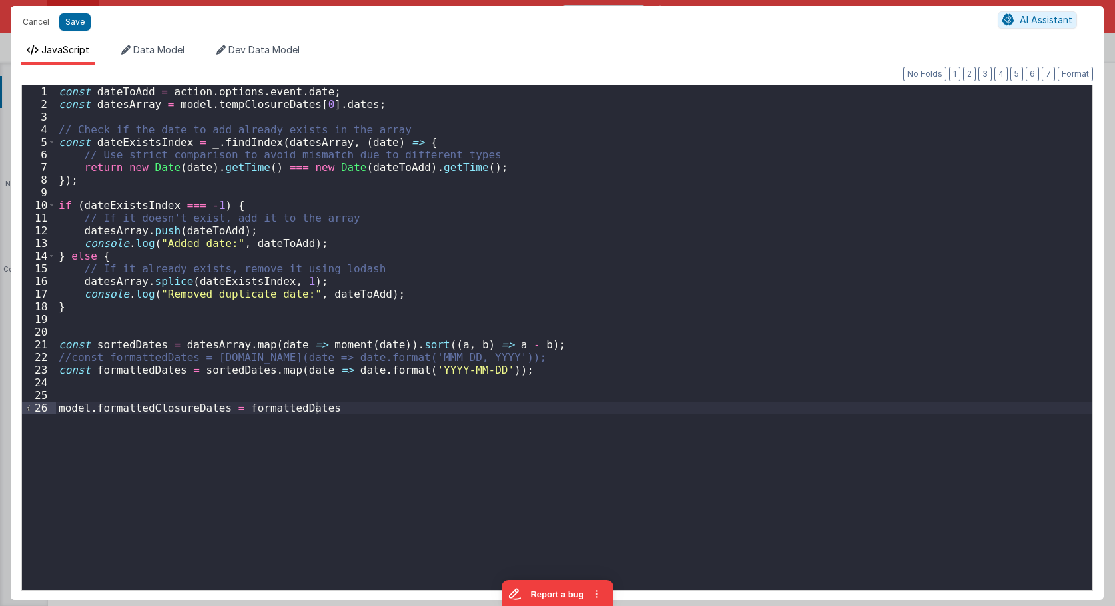
click at [476, 160] on div "const dateToAdd = action . options . event . date ; const datesArray = model . …" at bounding box center [574, 350] width 1036 height 530
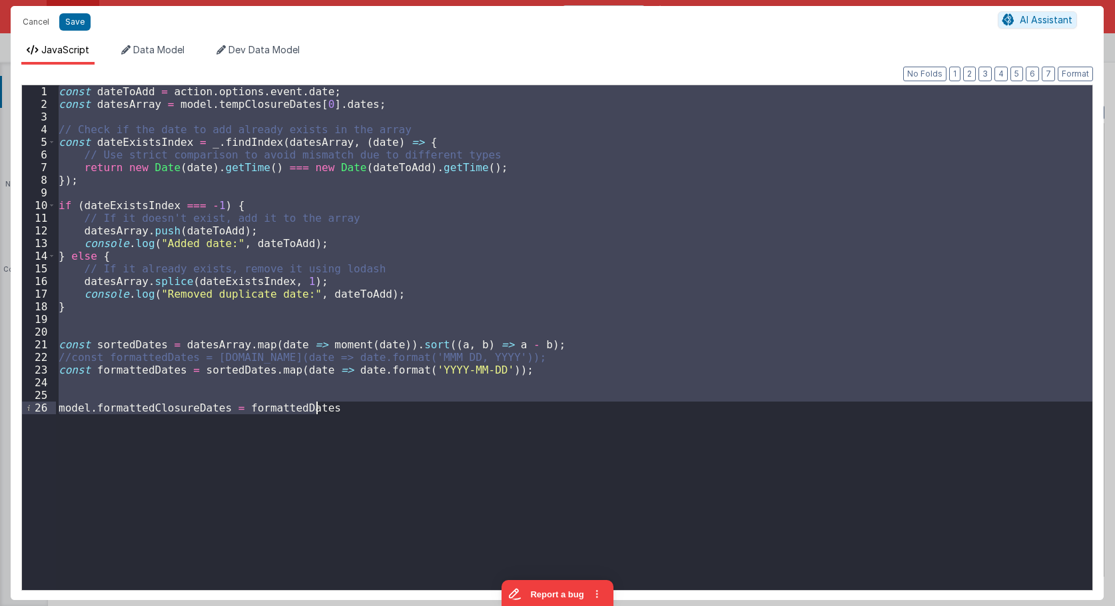
click at [458, 190] on div "const dateToAdd = action . options . event . date ; const datesArray = model . …" at bounding box center [574, 337] width 1036 height 505
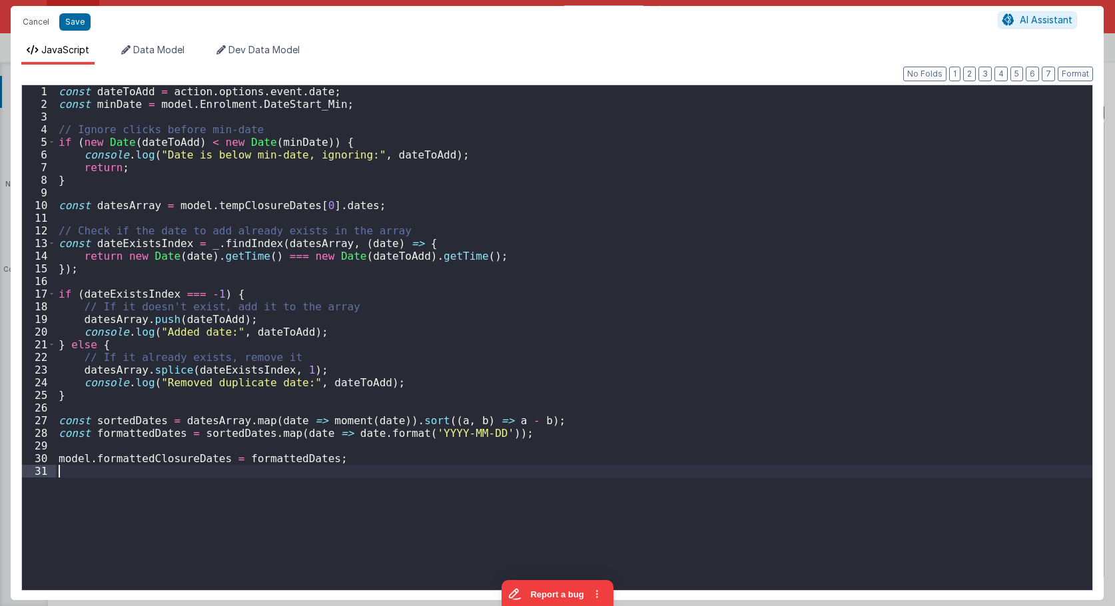
click at [458, 185] on div "const dateToAdd = action . options . event . date ; const minDate = model . Enr…" at bounding box center [574, 350] width 1036 height 530
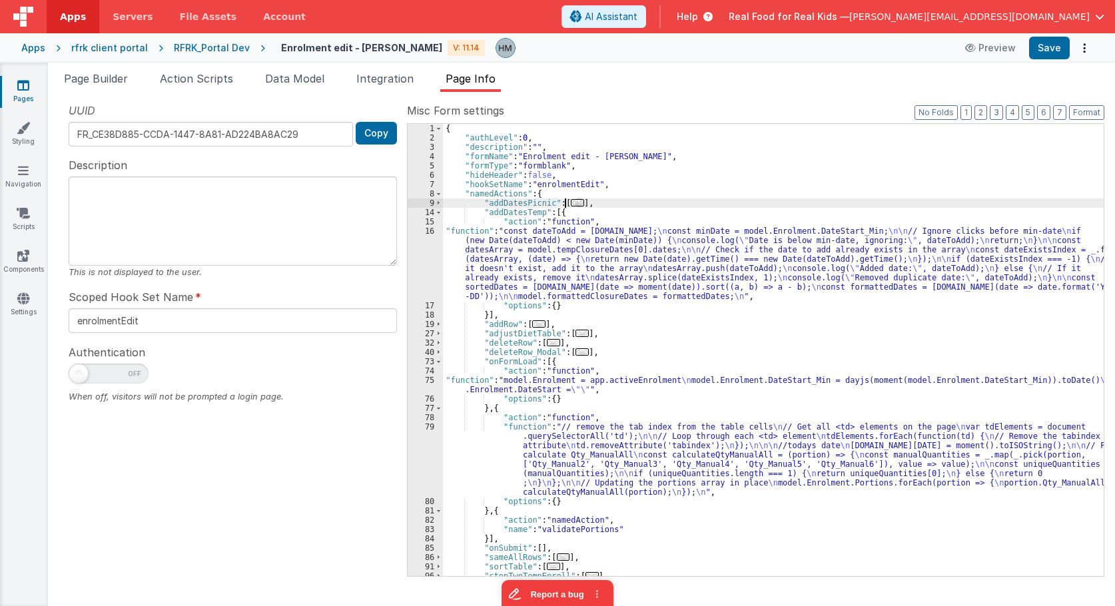
click at [571, 205] on span "..." at bounding box center [577, 202] width 13 height 7
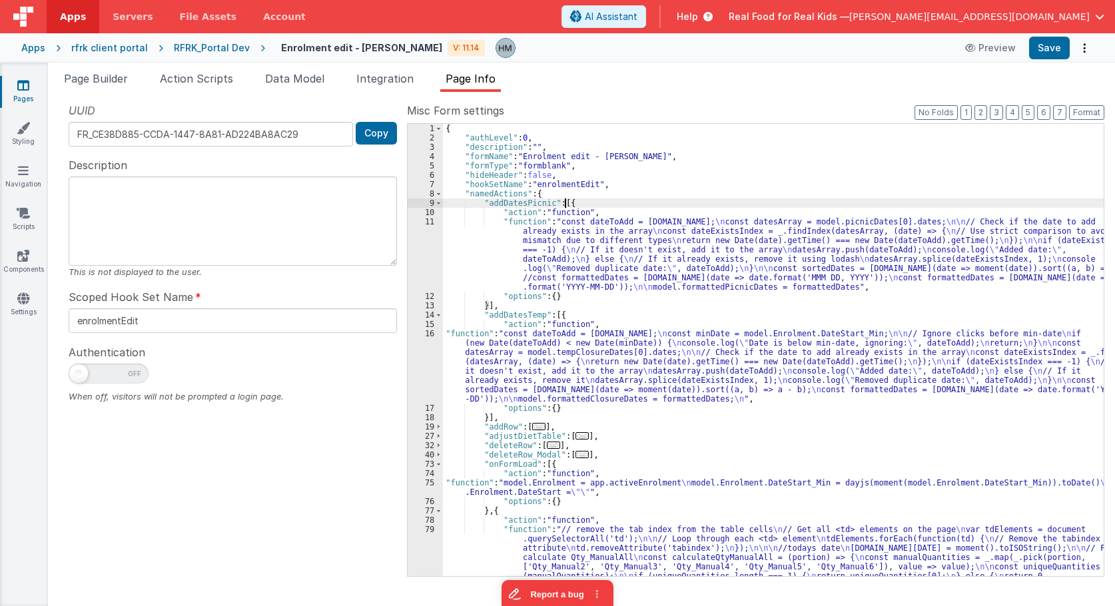
drag, startPoint x: 495, startPoint y: 243, endPoint x: 463, endPoint y: 238, distance: 32.4
click at [494, 243] on div "{ "authLevel" : 0 , "description" : "" , "formName" : "Enrolment edit - Hassan"…" at bounding box center [773, 392] width 661 height 536
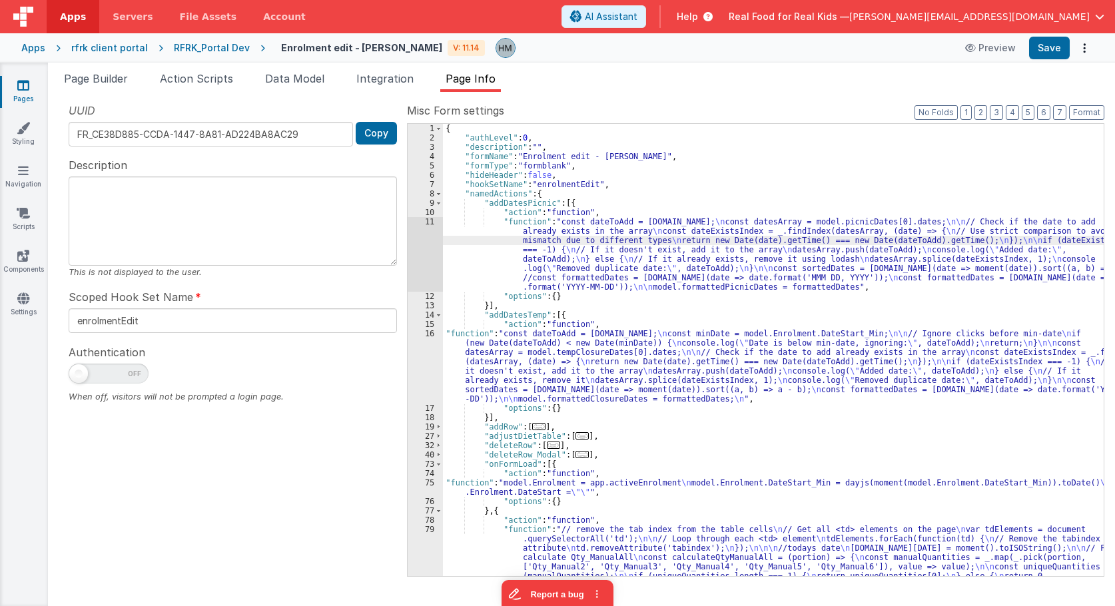
click at [424, 220] on div "11" at bounding box center [425, 254] width 35 height 75
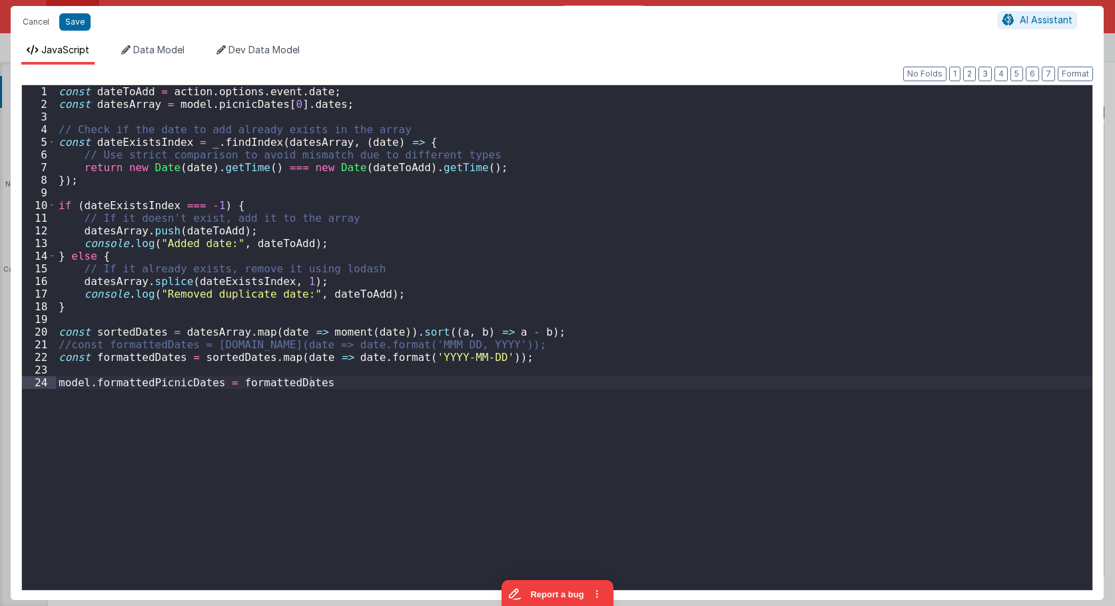
click at [424, 220] on div "const dateToAdd = action . options . event . date ; const datesArray = model . …" at bounding box center [574, 350] width 1036 height 530
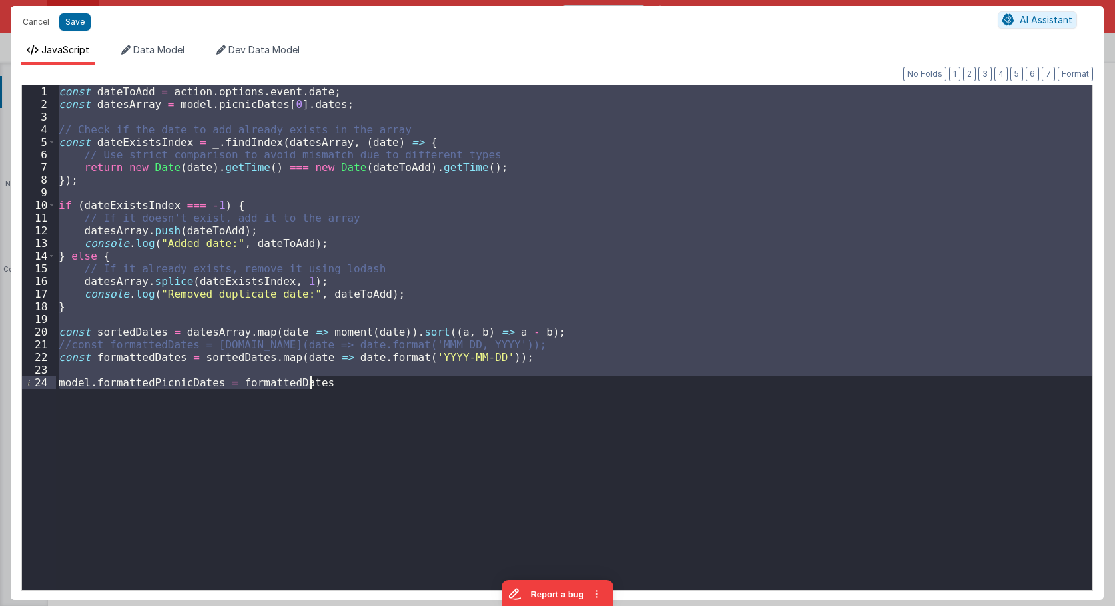
click at [438, 149] on div "const dateToAdd = action . options . event . date ; const datesArray = model . …" at bounding box center [574, 337] width 1036 height 505
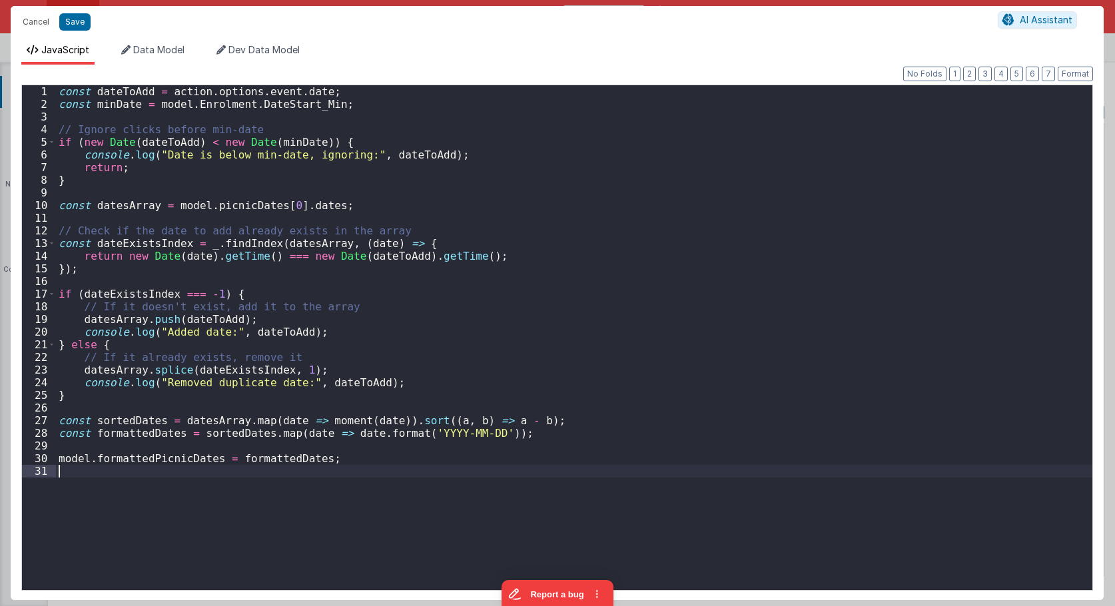
click at [446, 160] on div "const dateToAdd = action . options . event . date ; const minDate = model . Enr…" at bounding box center [574, 350] width 1036 height 530
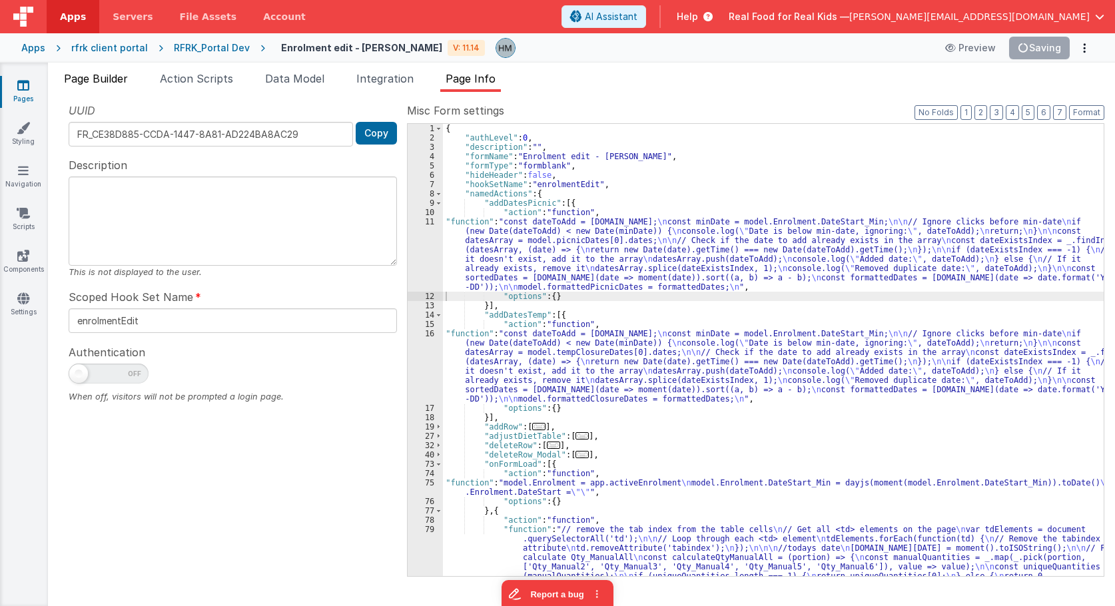
click at [104, 75] on span "Page Builder" at bounding box center [96, 78] width 64 height 13
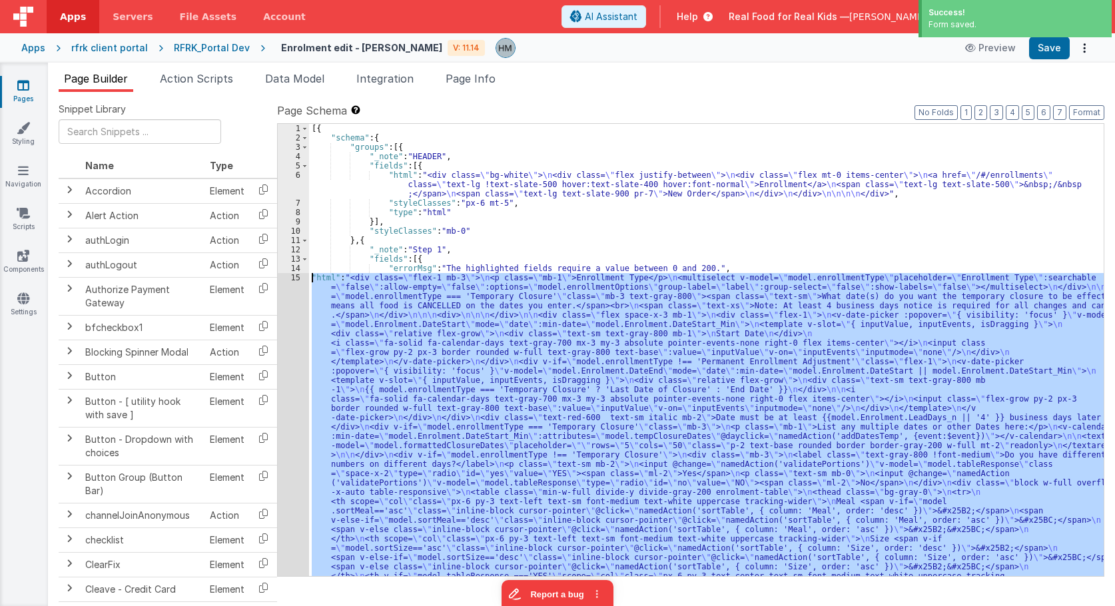
click at [424, 280] on div "[{ "schema" : { "groups" : [{ "_note" : "HEADER" , "fields" : [{ "html" : "<div…" at bounding box center [706, 350] width 795 height 452
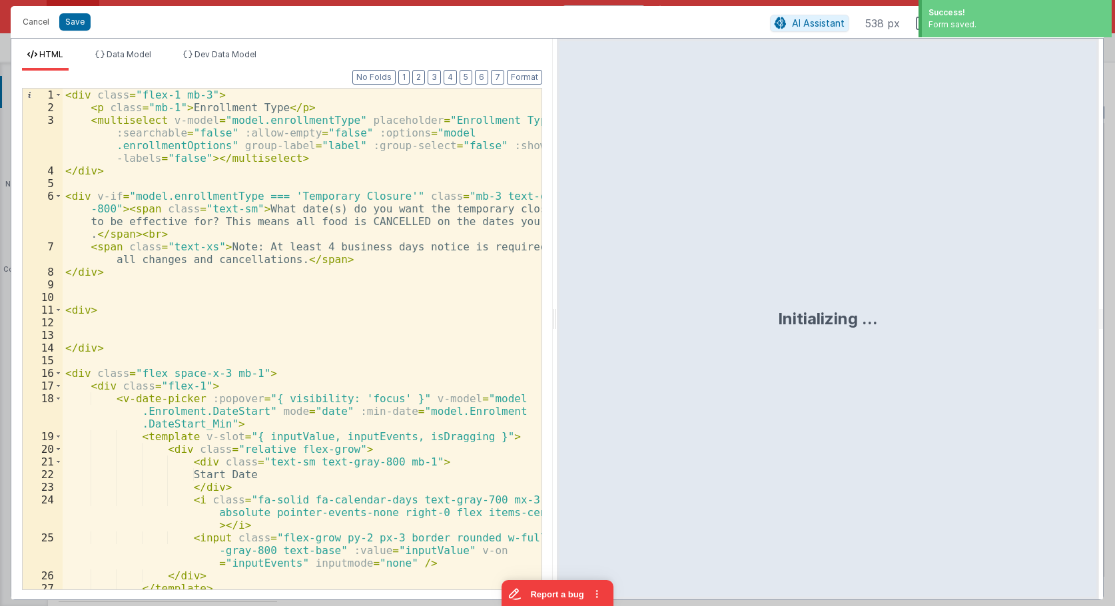
click at [290, 274] on div "< div class = "flex-1 mb-3" > < p class = "mb-1" > Enrollment Type </ p > < mul…" at bounding box center [302, 352] width 479 height 526
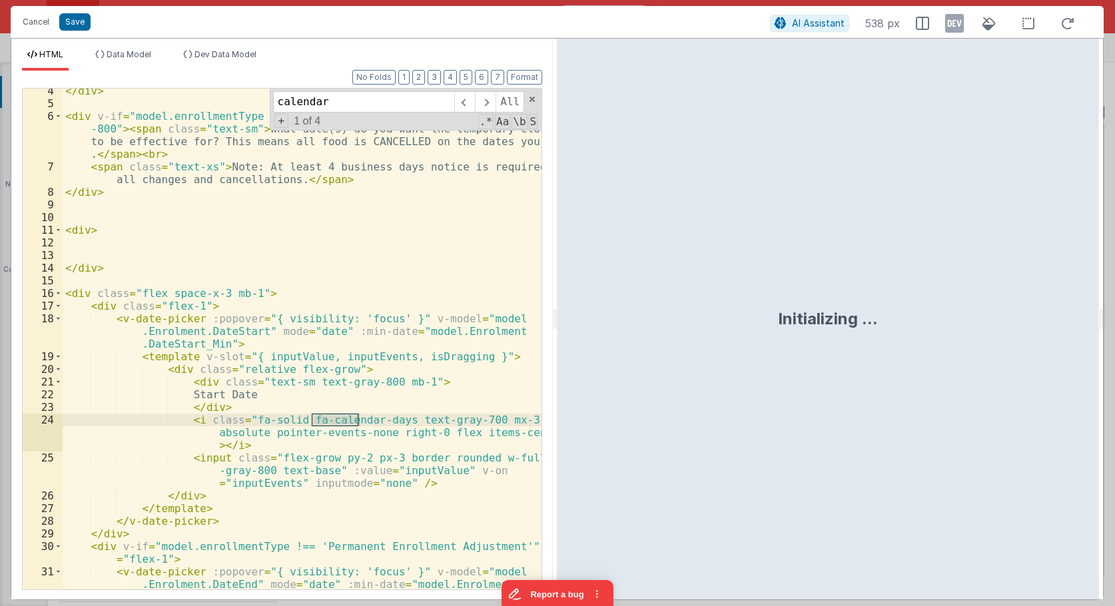
scroll to position [80, 0]
click at [464, 104] on span at bounding box center [464, 101] width 21 height 21
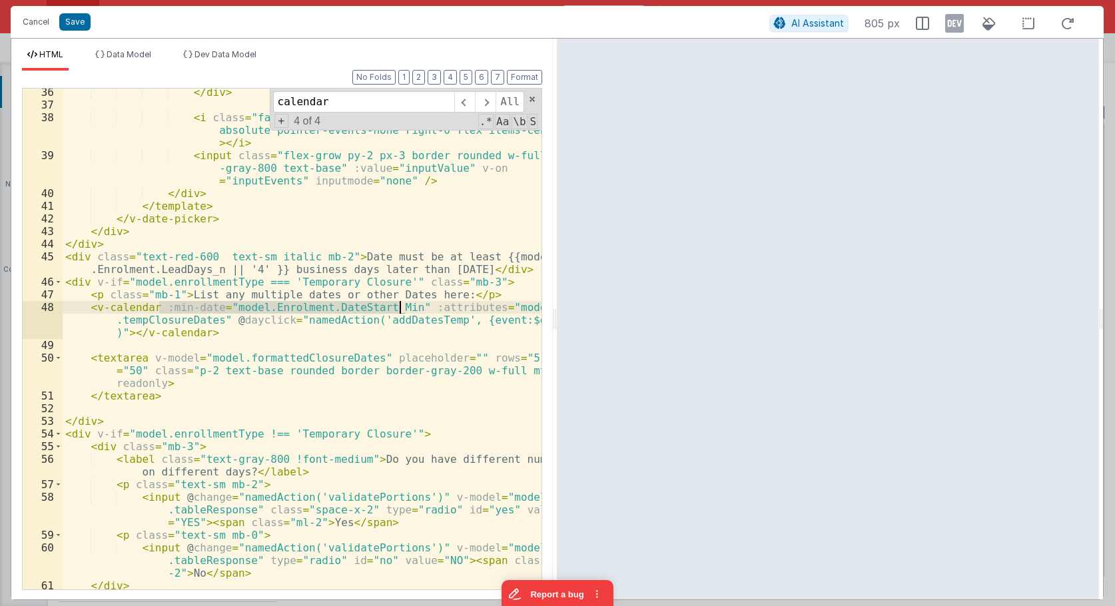
drag, startPoint x: 160, startPoint y: 306, endPoint x: 398, endPoint y: 306, distance: 237.8
click at [398, 306] on div "</ div > < i class = "fa-solid fa-calendar-days text-gray-700 mx-3 my-3 absolut…" at bounding box center [302, 349] width 479 height 526
drag, startPoint x: 412, startPoint y: 105, endPoint x: 446, endPoint y: 108, distance: 34.1
click at [414, 105] on input "calendar" at bounding box center [363, 101] width 181 height 21
click at [472, 105] on span at bounding box center [464, 101] width 21 height 21
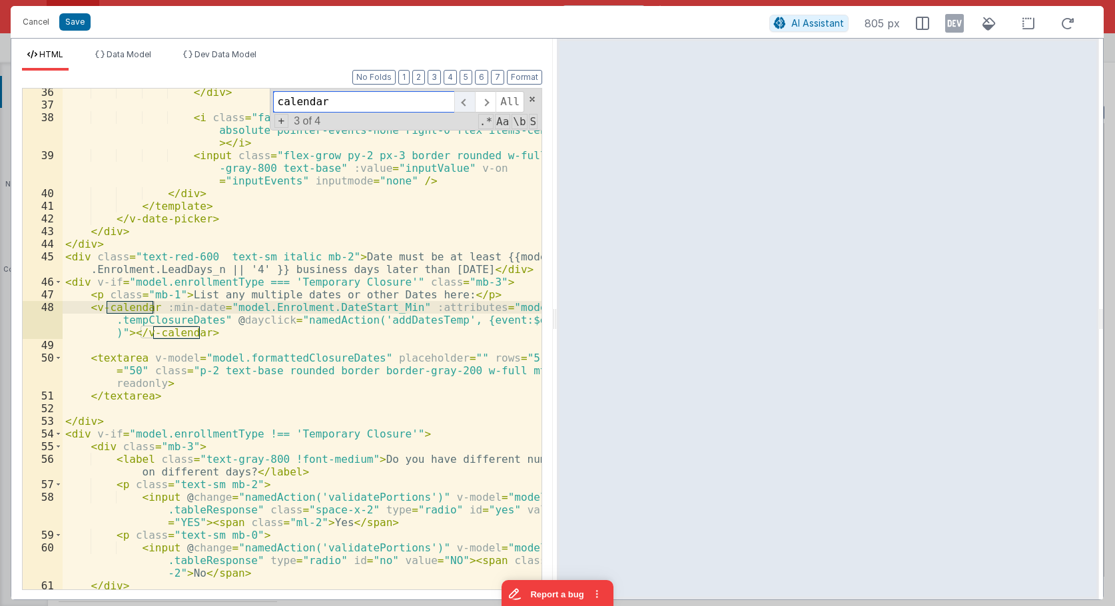
click at [472, 105] on span at bounding box center [464, 101] width 21 height 21
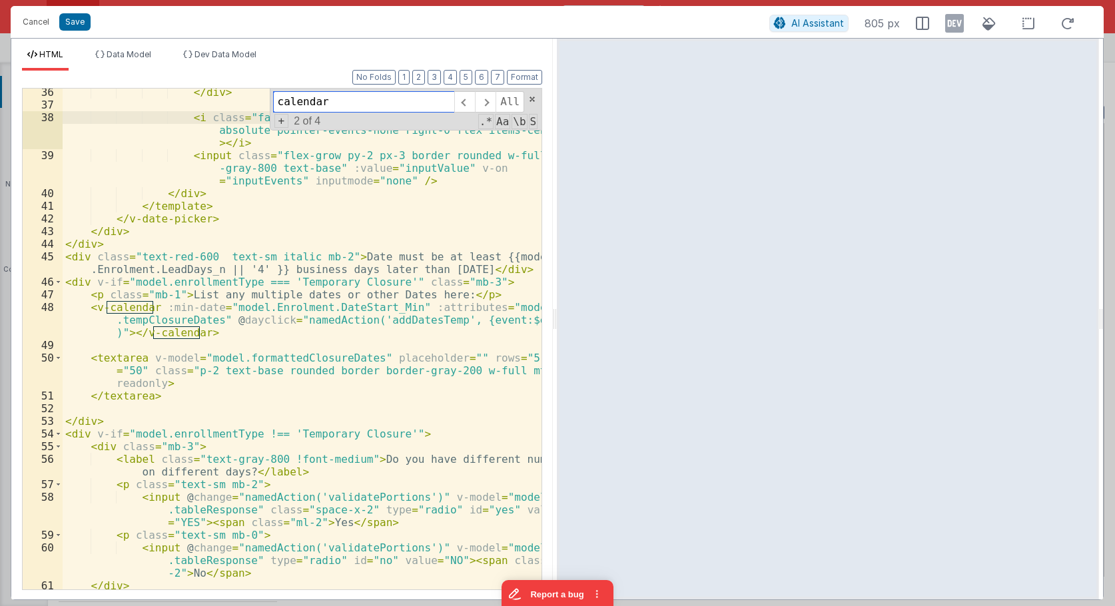
scroll to position [155, 0]
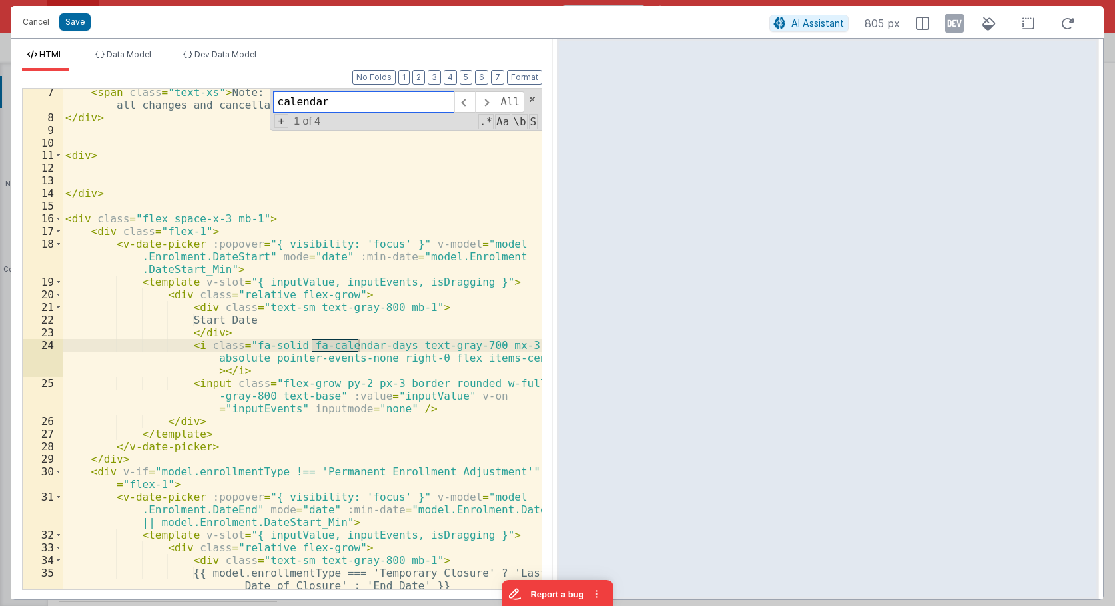
drag, startPoint x: 408, startPoint y: 103, endPoint x: 183, endPoint y: 77, distance: 225.9
click at [273, 91] on input "calendar" at bounding box center [363, 101] width 181 height 21
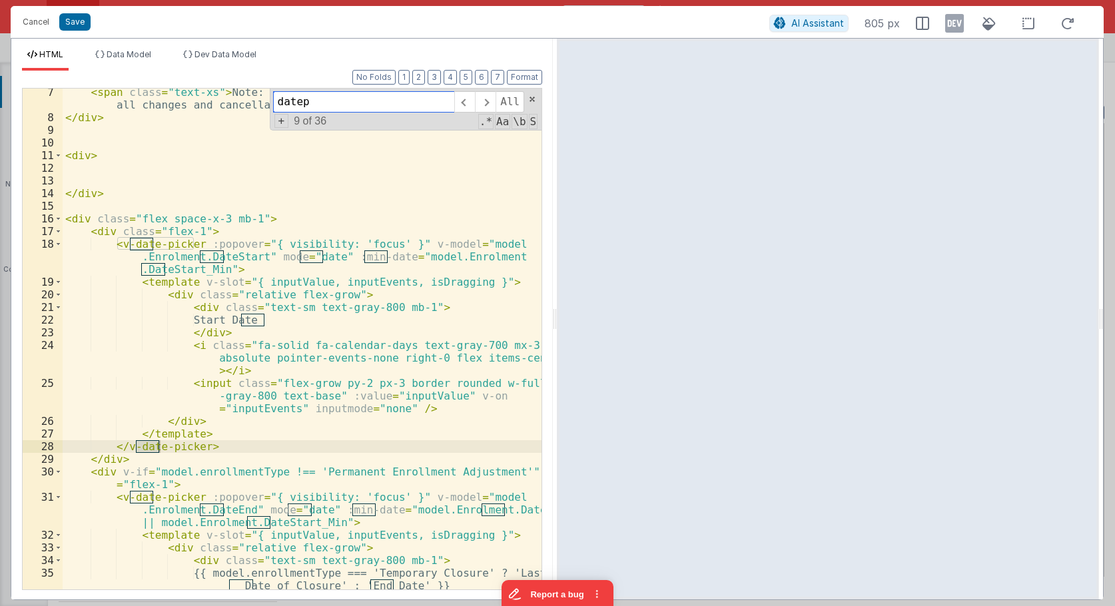
scroll to position [825, 0]
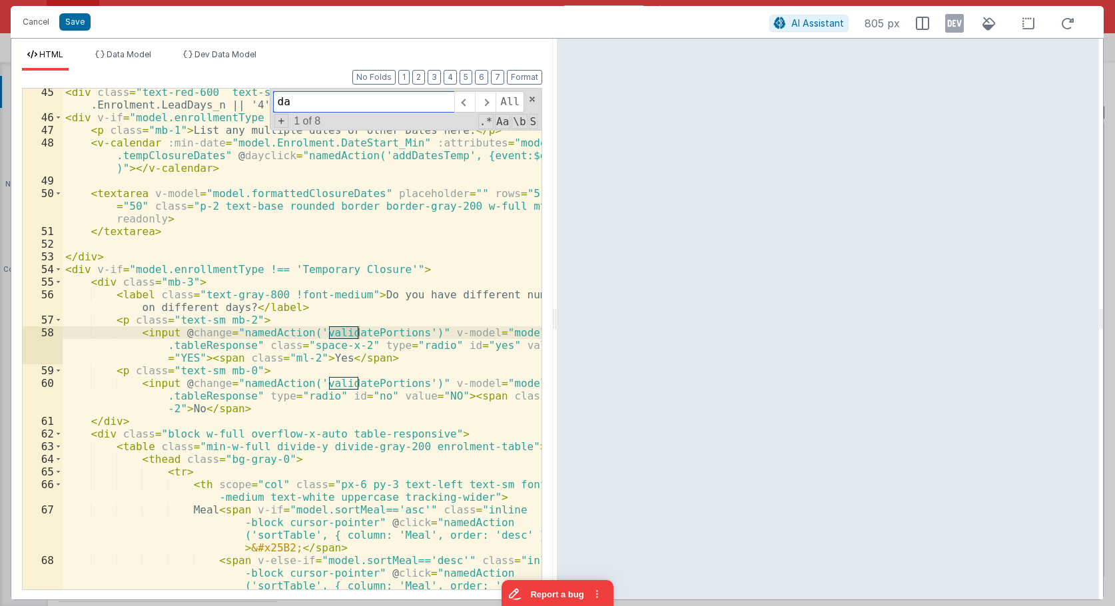
type input "d"
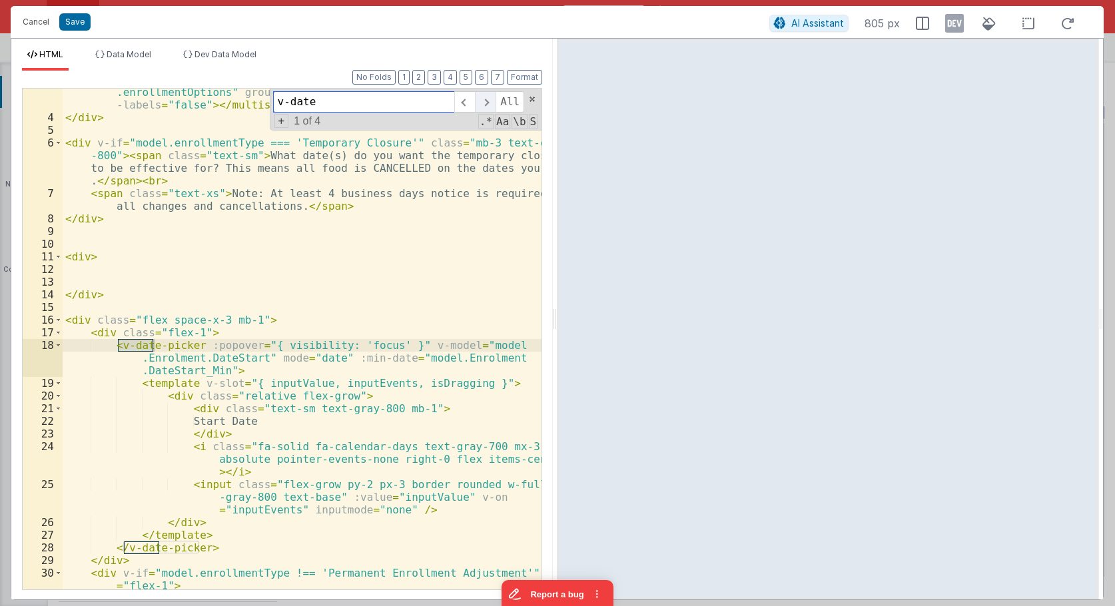
type input "v-date"
click at [484, 109] on span at bounding box center [485, 101] width 21 height 21
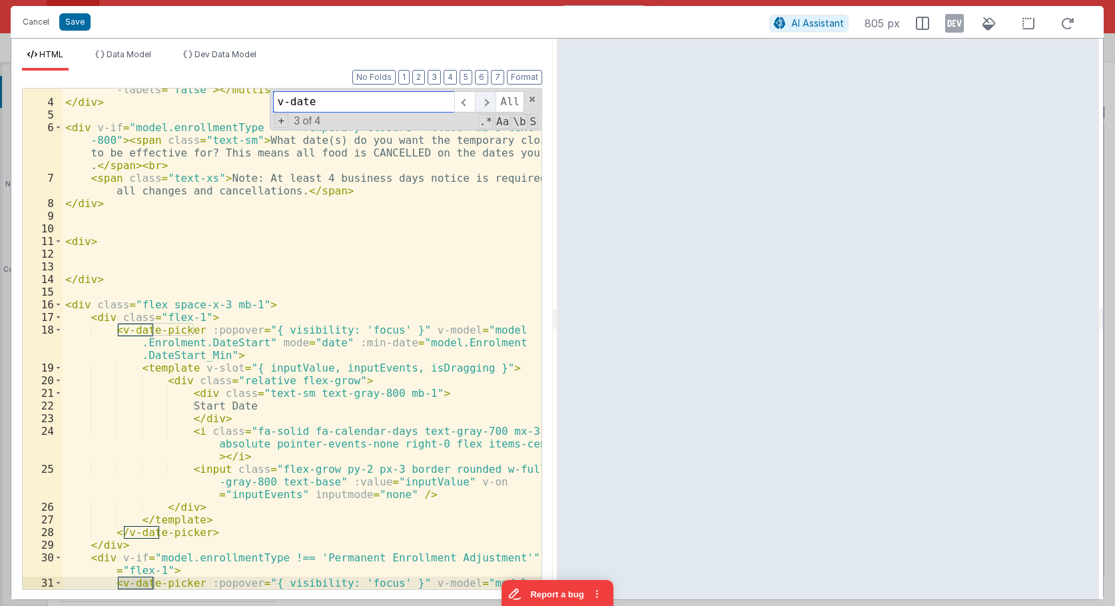
click at [484, 109] on span at bounding box center [485, 101] width 21 height 21
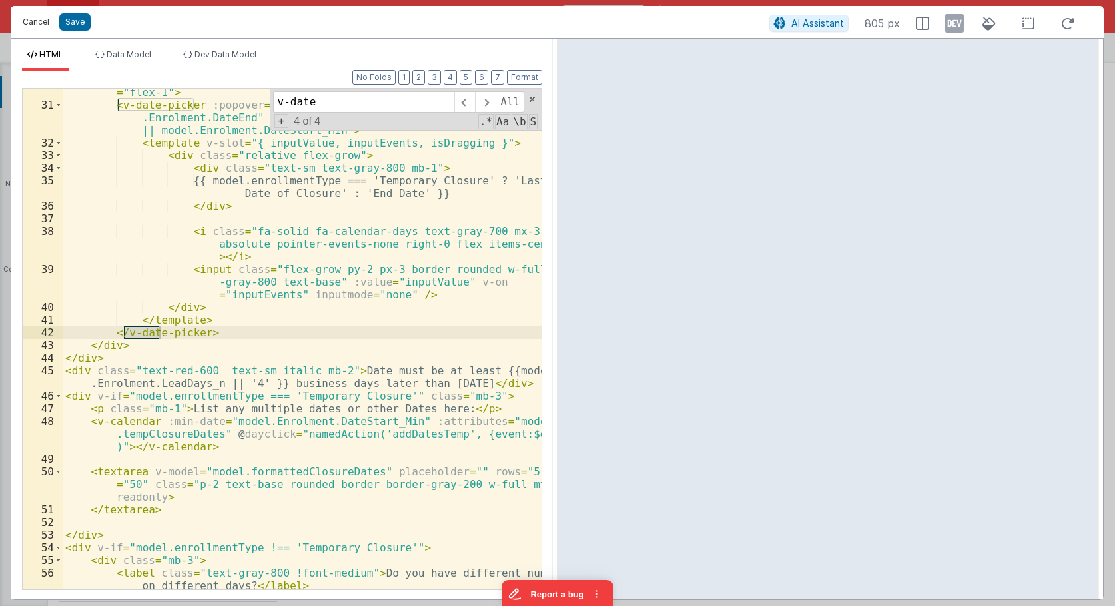
drag, startPoint x: 34, startPoint y: 23, endPoint x: 410, endPoint y: 254, distance: 441.6
click at [32, 23] on button "Cancel" at bounding box center [36, 22] width 40 height 19
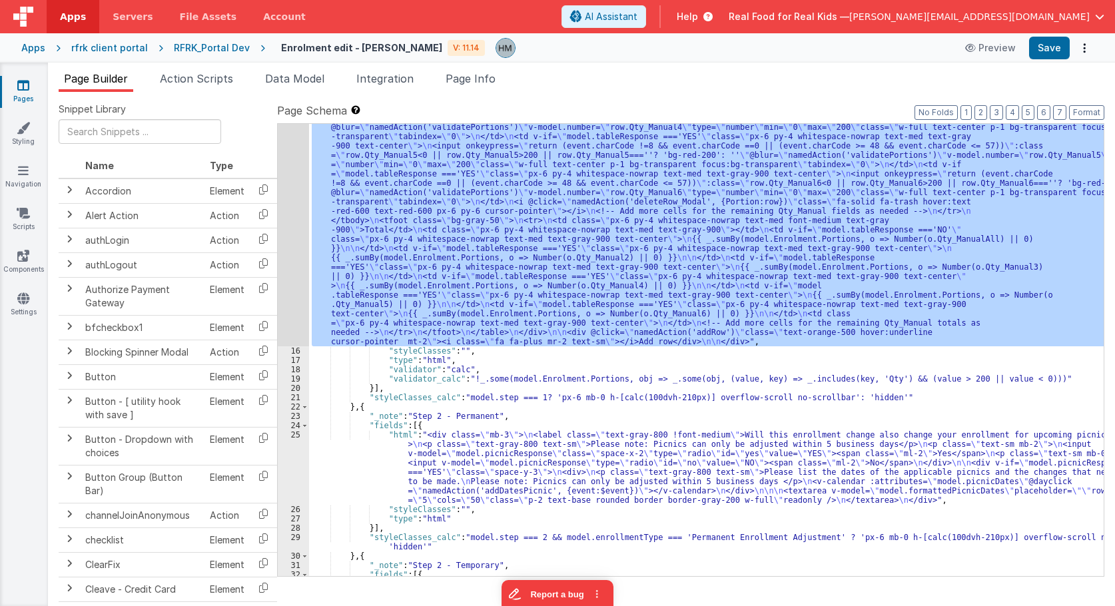
scroll to position [799, 0]
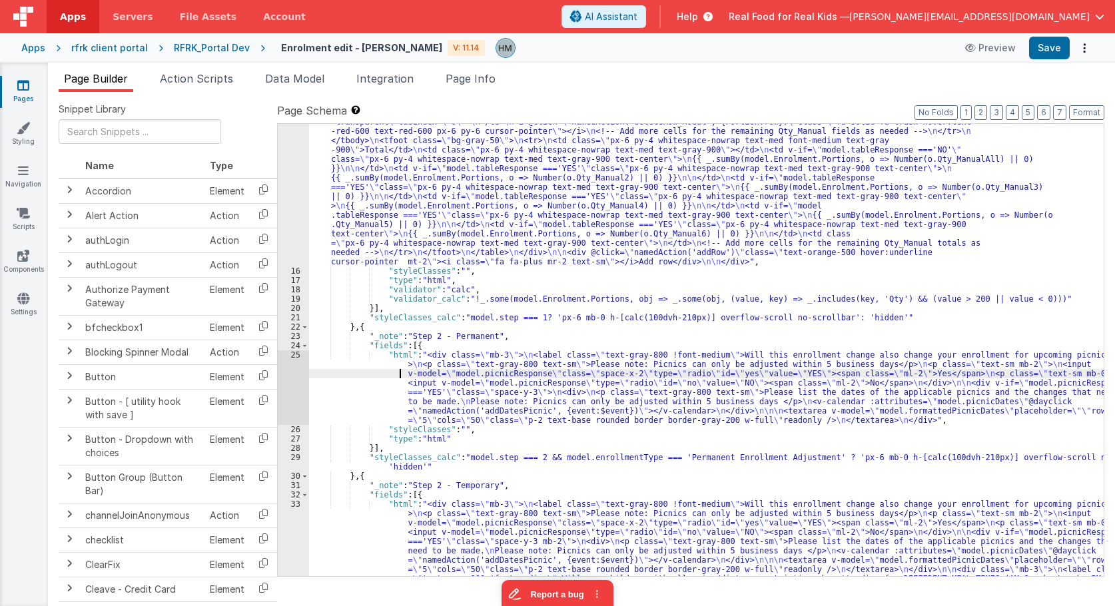
click at [372, 372] on div ""html" : "<div class= \" flex-1 mb-3 \" > \n <p class= \" mb-1 \" >Enrollment T…" at bounding box center [706, 269] width 795 height 1590
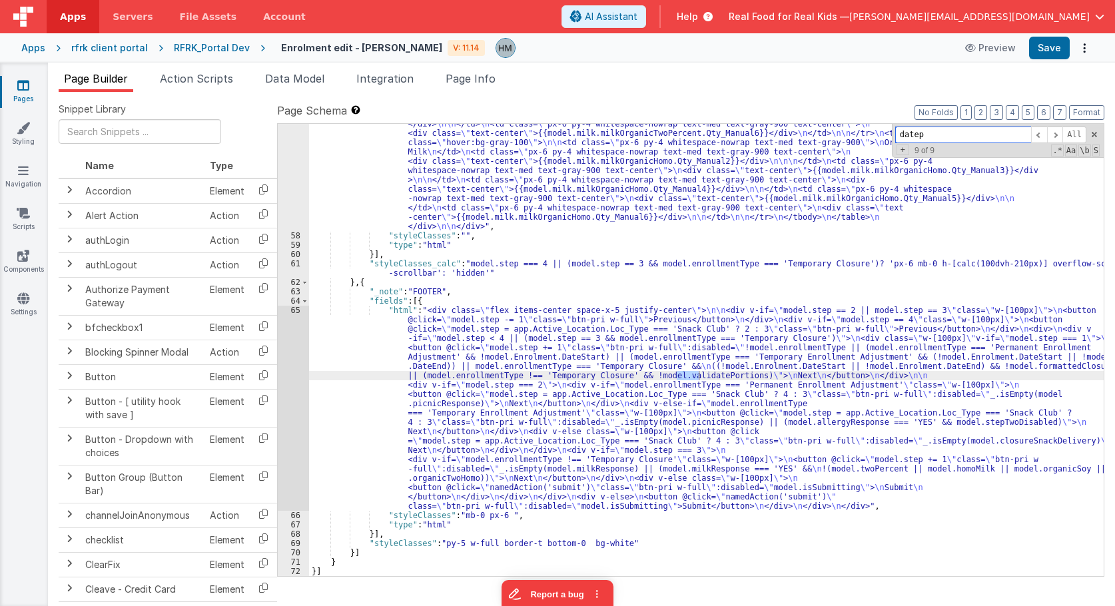
scroll to position [5142, 0]
type input "d"
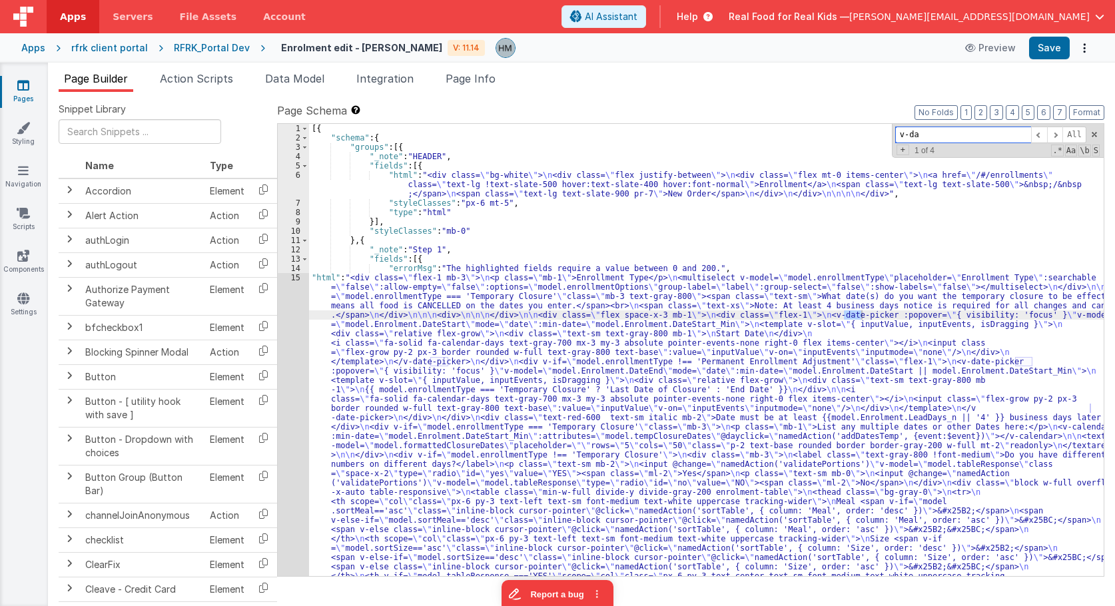
scroll to position [0, 0]
drag, startPoint x: 960, startPoint y: 137, endPoint x: 727, endPoint y: 123, distance: 233.5
click at [895, 127] on input "v-date" at bounding box center [963, 135] width 136 height 17
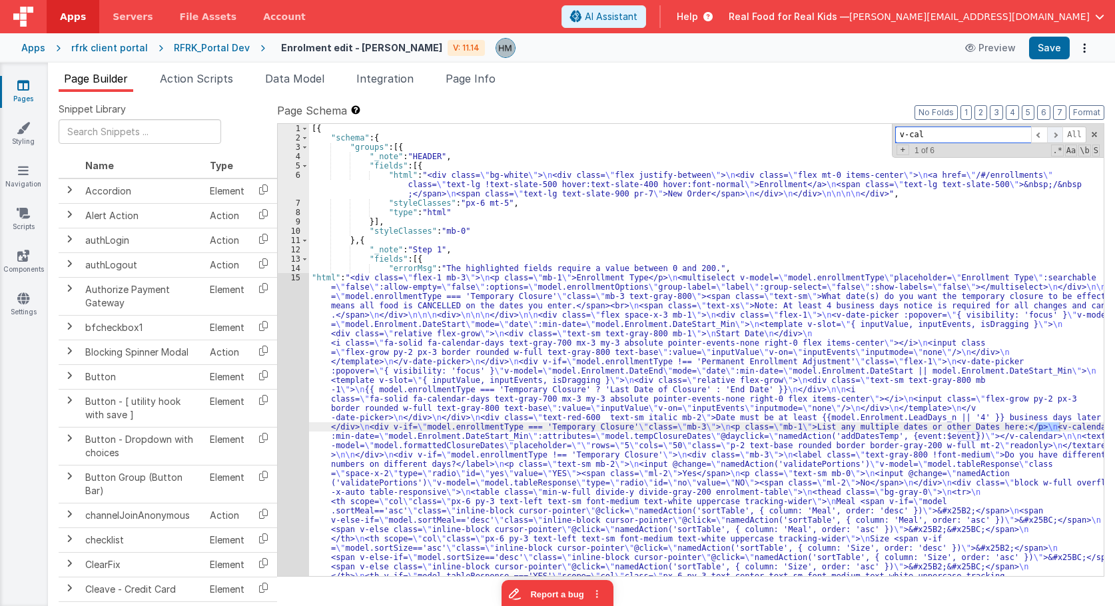
type input "v-cal"
click at [1054, 136] on span at bounding box center [1055, 135] width 16 height 17
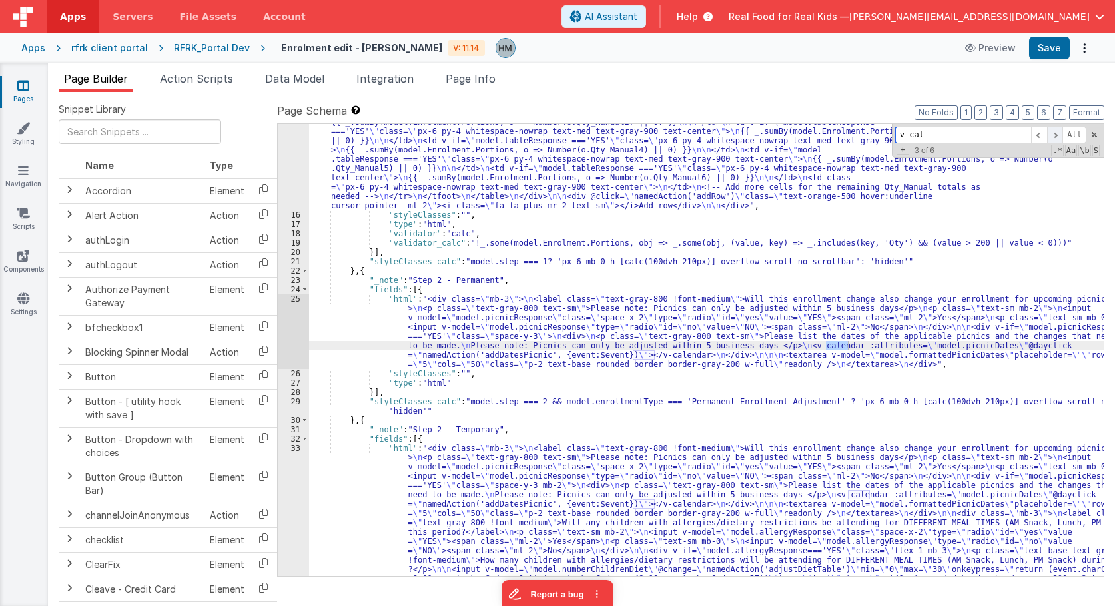
click at [1054, 136] on span at bounding box center [1055, 135] width 16 height 17
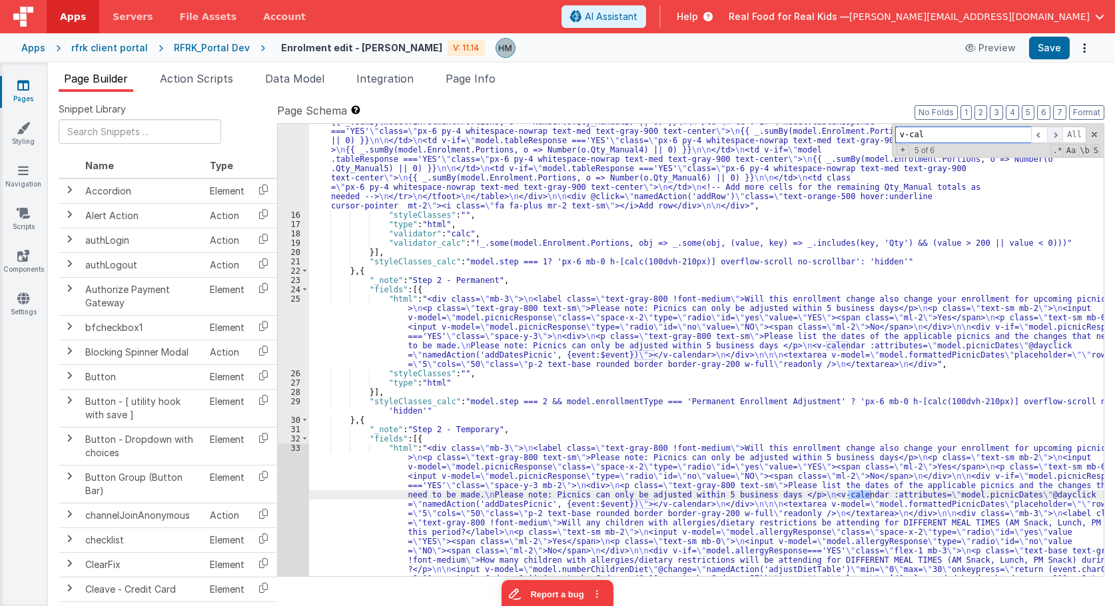
click at [1054, 136] on span at bounding box center [1055, 135] width 16 height 17
click at [1040, 135] on span at bounding box center [1039, 135] width 16 height 17
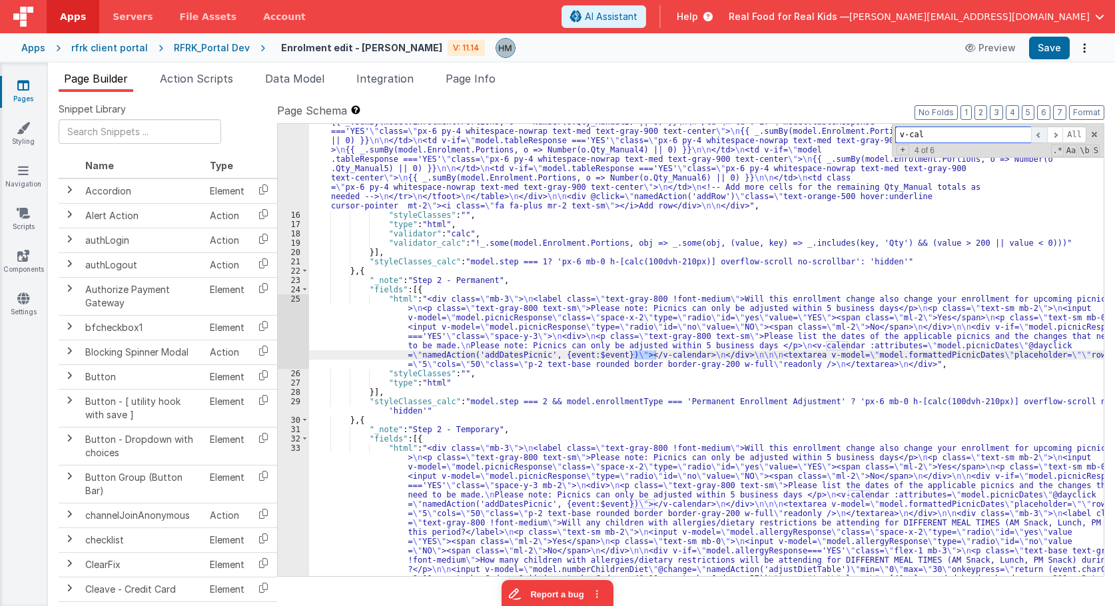
click at [1040, 135] on span at bounding box center [1039, 135] width 16 height 17
drag, startPoint x: 414, startPoint y: 342, endPoint x: 348, endPoint y: 312, distance: 72.7
click at [412, 341] on div ""html" : "<div class= \" flex-1 mb-3 \" > \n <p class= \" mb-1 \" >Enrollment T…" at bounding box center [706, 213] width 795 height 1590
click at [298, 299] on div "25" at bounding box center [293, 331] width 31 height 75
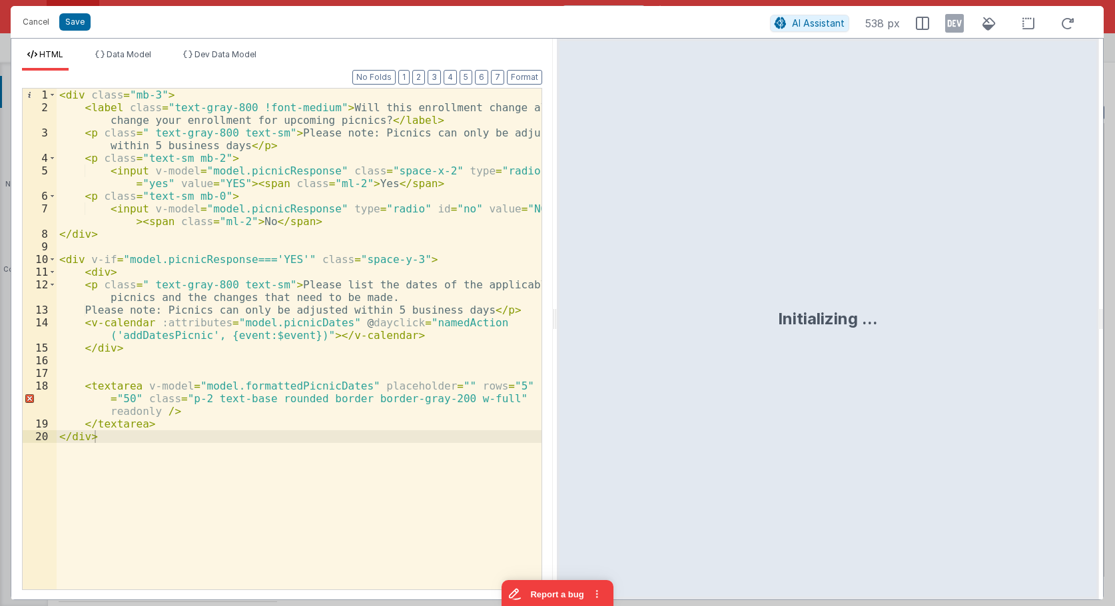
click at [314, 245] on div "< div class = "mb-3" > < label class = "text-gray-800 !font-medium" > Will this…" at bounding box center [299, 352] width 485 height 526
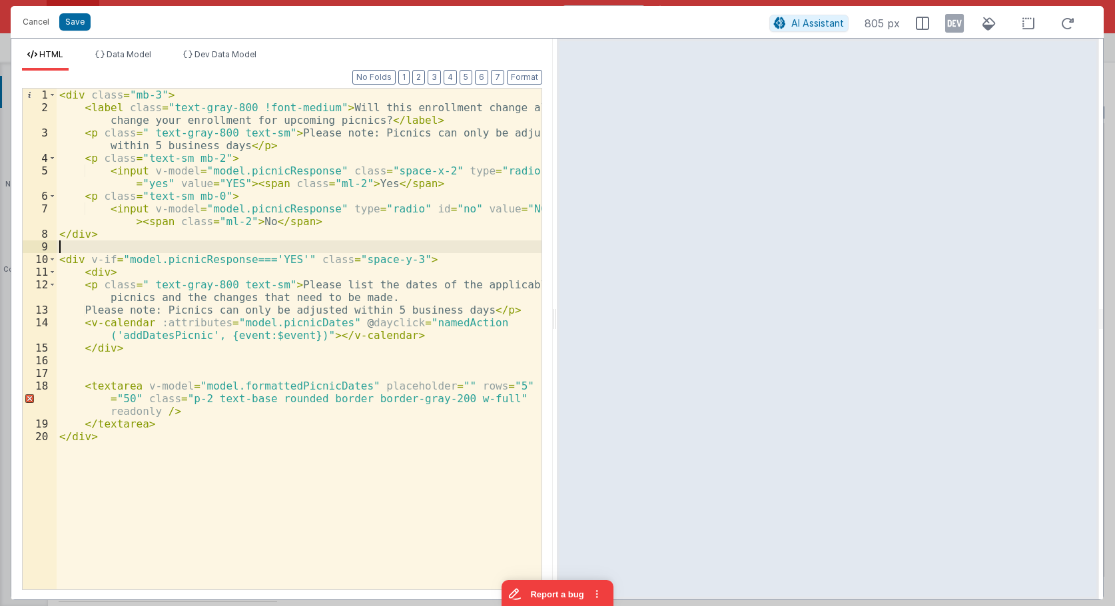
click at [147, 322] on div "< div class = "mb-3" > < label class = "text-gray-800 !font-medium" > Will this…" at bounding box center [299, 352] width 485 height 526
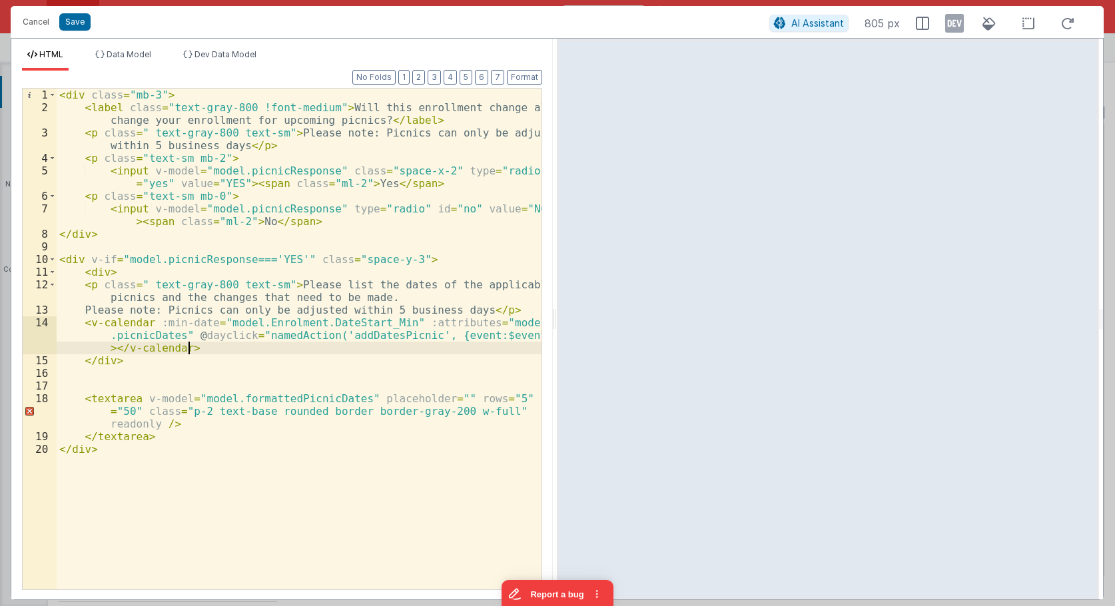
click at [338, 351] on div "< div class = "mb-3" > < label class = "text-gray-800 !font-medium" > Will this…" at bounding box center [299, 352] width 485 height 526
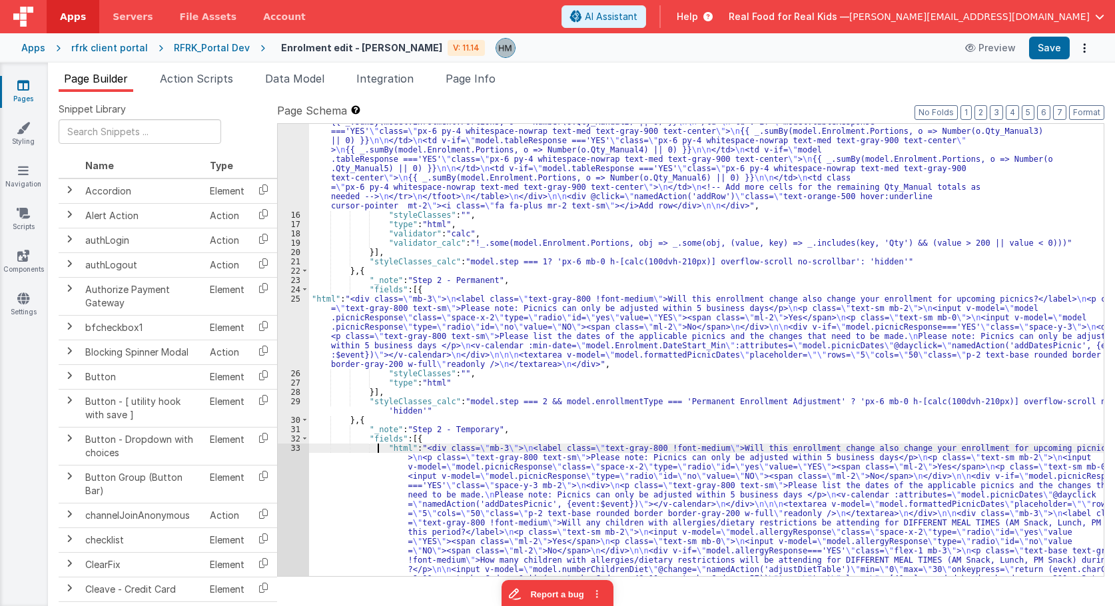
click at [376, 452] on div ""html" : "<div class= \" flex-1 mb-3 \" > \n <p class= \" mb-1 \" >Enrollment T…" at bounding box center [706, 213] width 795 height 1590
click at [294, 447] on div "33" at bounding box center [293, 616] width 31 height 345
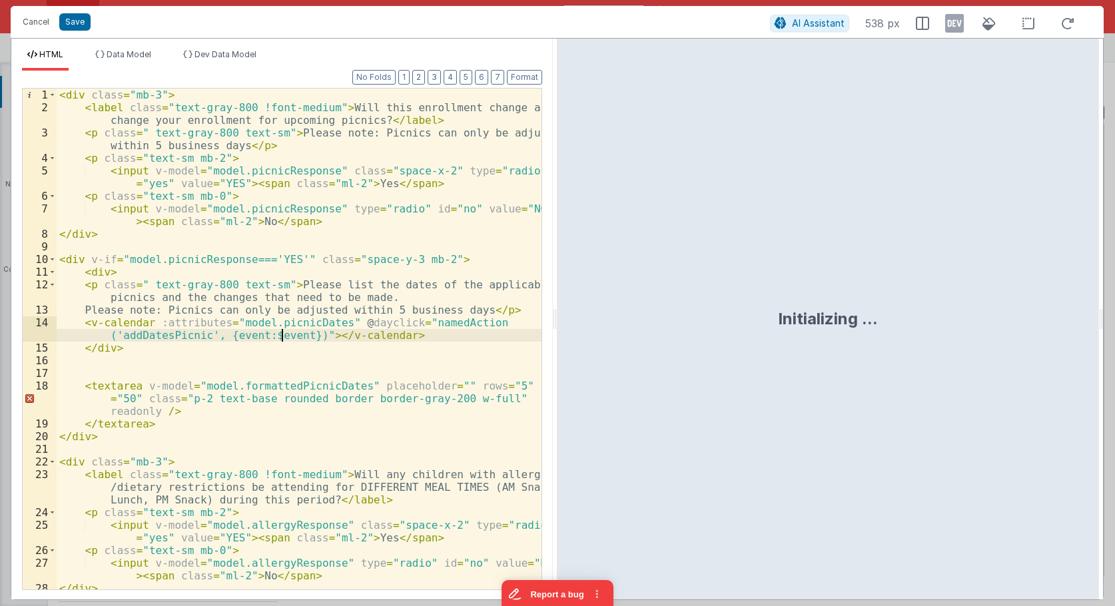
click at [284, 339] on div "< div class = "mb-3" > < label class = "text-gray-800 !font-medium" > Will this…" at bounding box center [299, 352] width 485 height 526
click at [147, 321] on div "< div class = "mb-3" > < label class = "text-gray-800 !font-medium" > Will this…" at bounding box center [299, 352] width 485 height 526
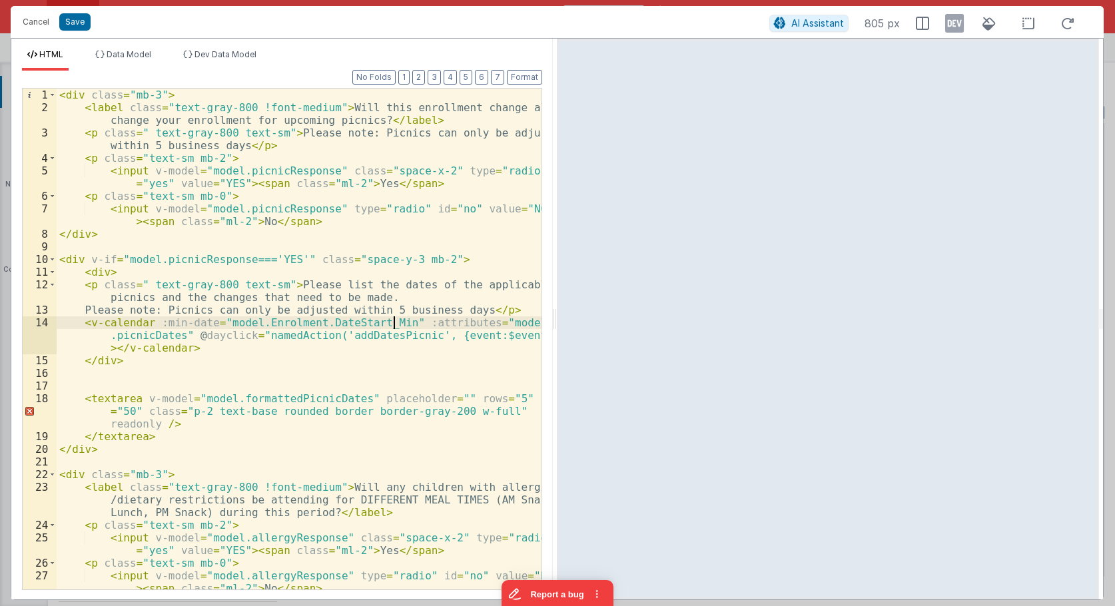
click at [399, 342] on div "< div class = "mb-3" > < label class = "text-gray-800 !font-medium" > Will this…" at bounding box center [299, 352] width 485 height 526
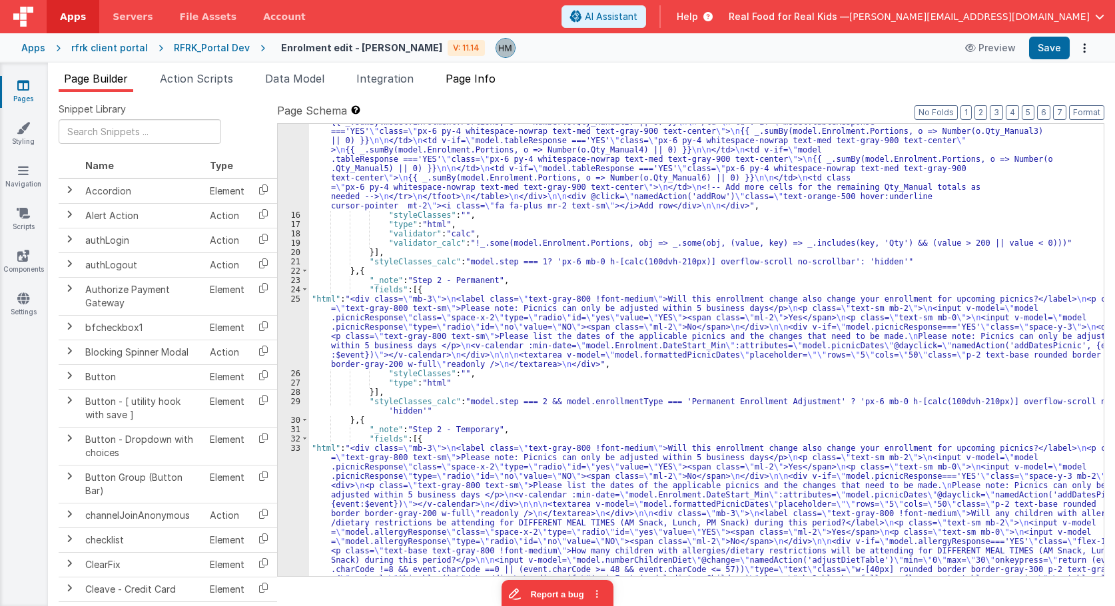
click at [476, 86] on li "Page Info" at bounding box center [470, 81] width 61 height 21
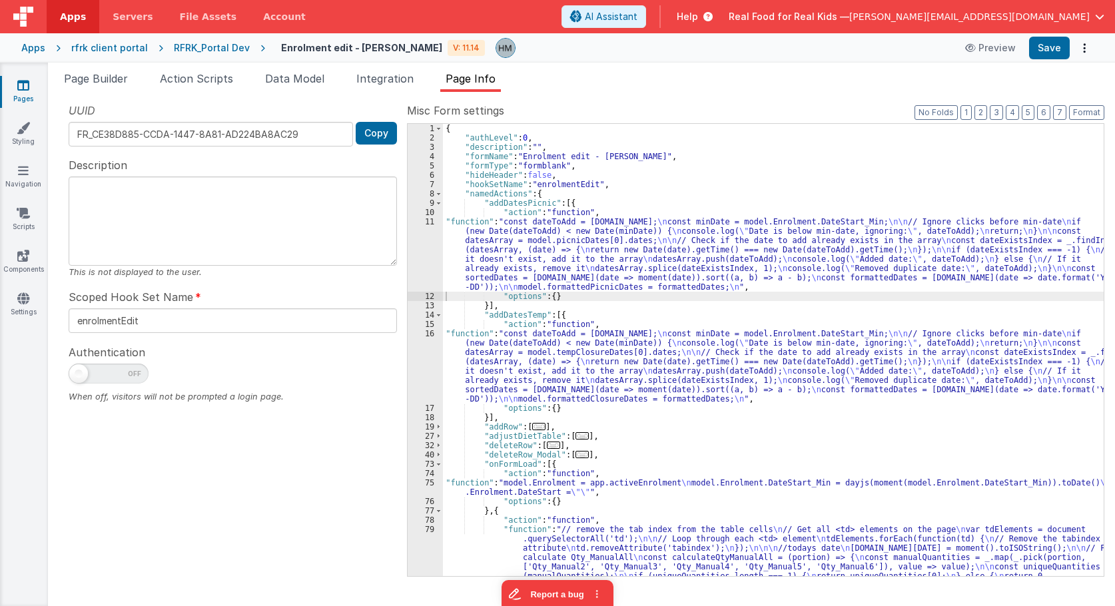
click at [643, 195] on div "{ "authLevel" : 0 , "description" : "" , "formName" : "Enrolment edit - Hassan"…" at bounding box center [773, 392] width 661 height 536
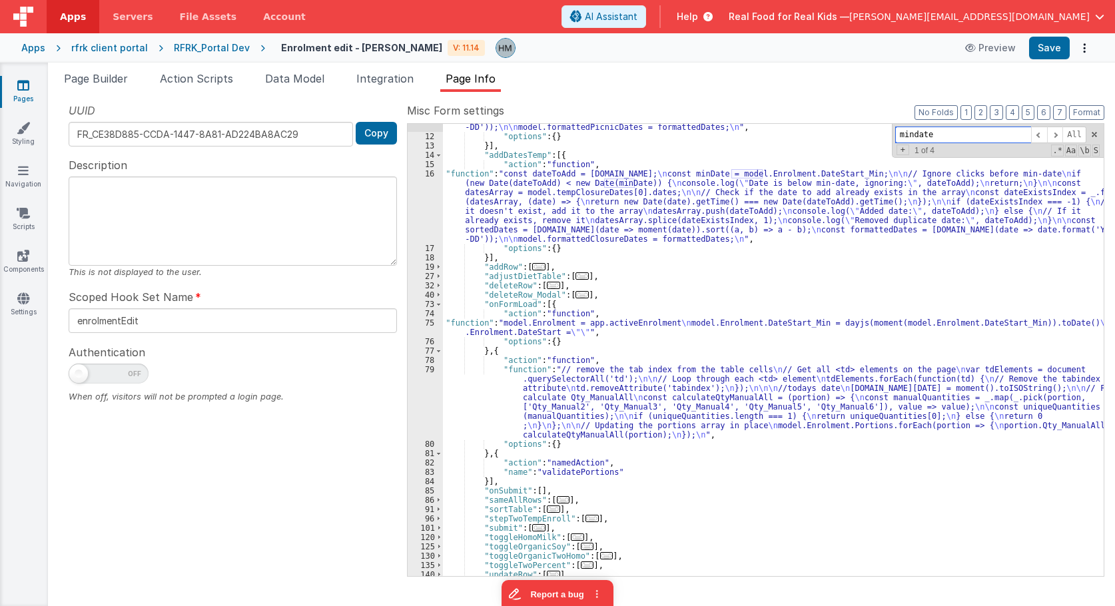
scroll to position [240, 0]
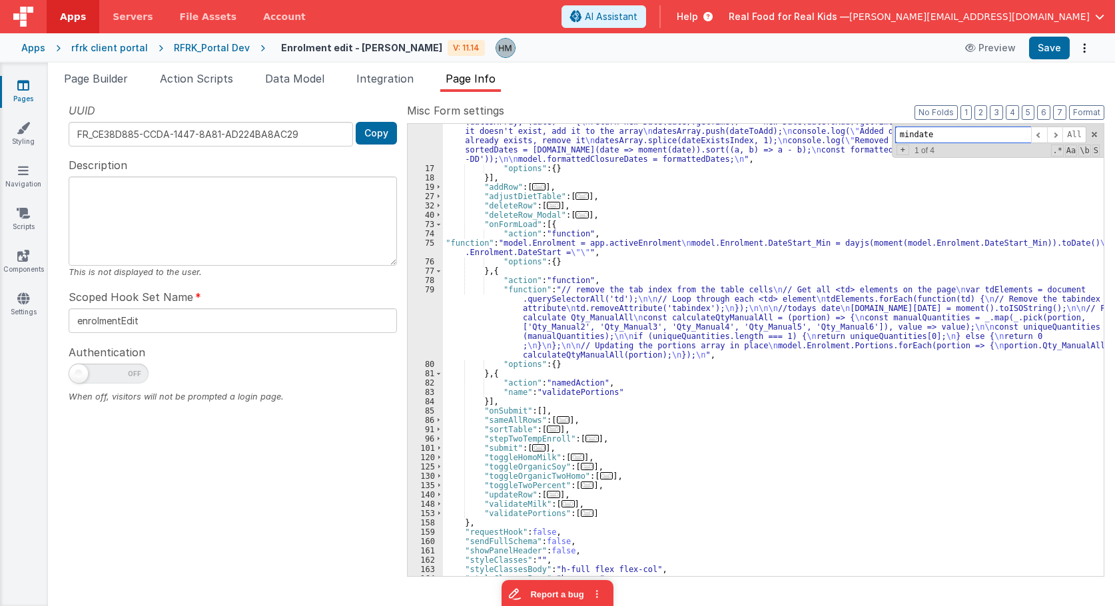
type input "mindate"
drag, startPoint x: 521, startPoint y: 261, endPoint x: 510, endPoint y: 262, distance: 11.4
click at [521, 261] on div ""function" : "const dateToAdd = action.options.event.date; \n const minDate = m…" at bounding box center [773, 357] width 661 height 536
click at [427, 242] on div "75" at bounding box center [425, 247] width 35 height 19
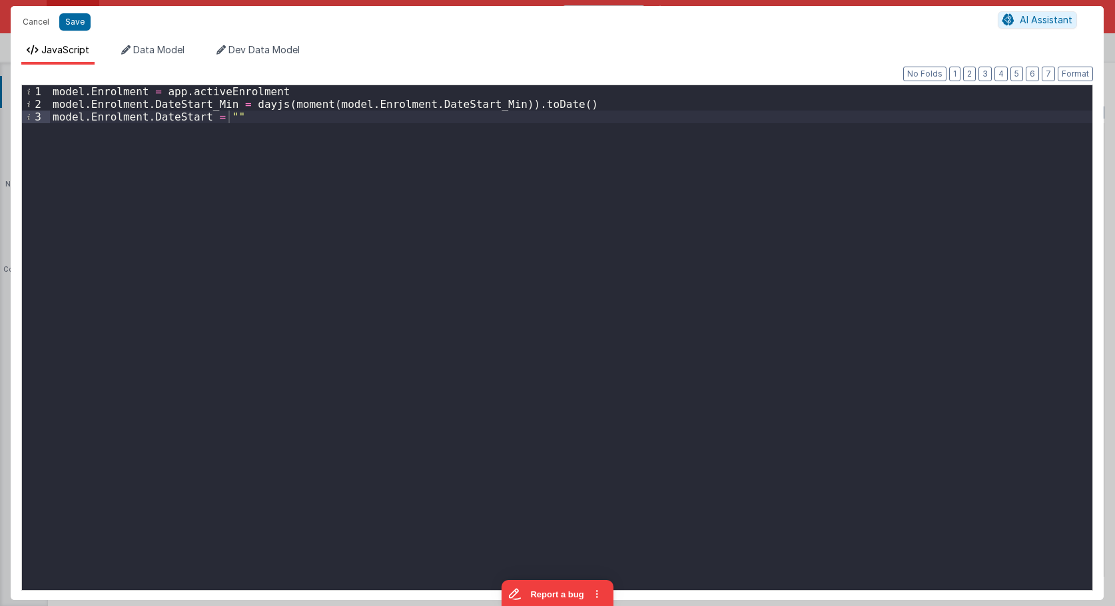
click at [400, 103] on div "model . Enrolment = app . activeEnrolment model . Enrolment . DateStart_Min = d…" at bounding box center [571, 350] width 1042 height 530
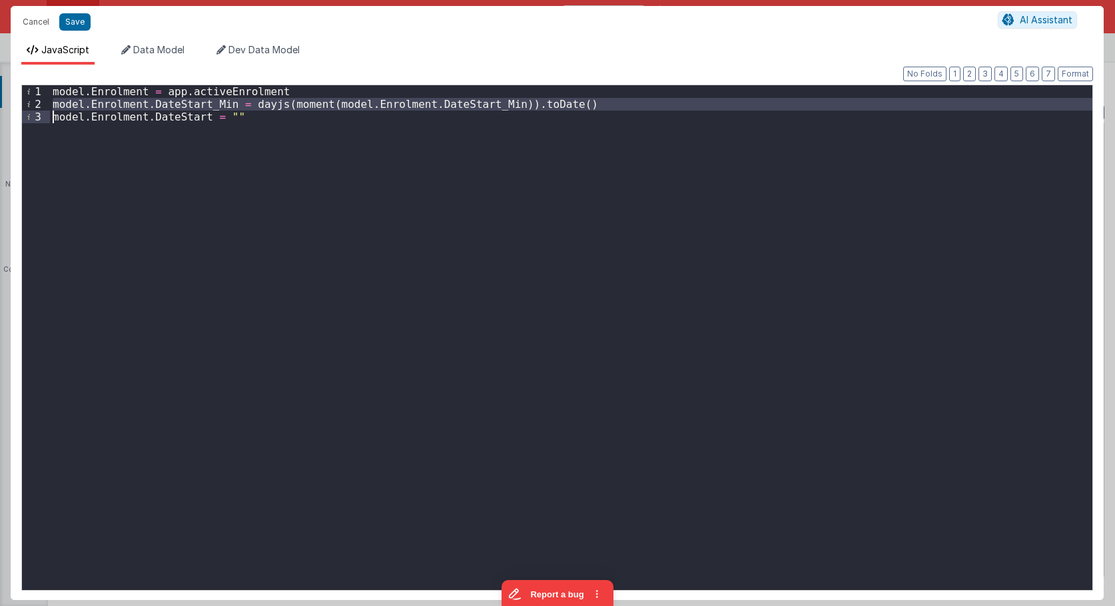
click at [400, 103] on div "model . Enrolment = app . activeEnrolment model . Enrolment . DateStart_Min = d…" at bounding box center [571, 350] width 1042 height 530
click at [37, 20] on button "Cancel" at bounding box center [36, 22] width 40 height 19
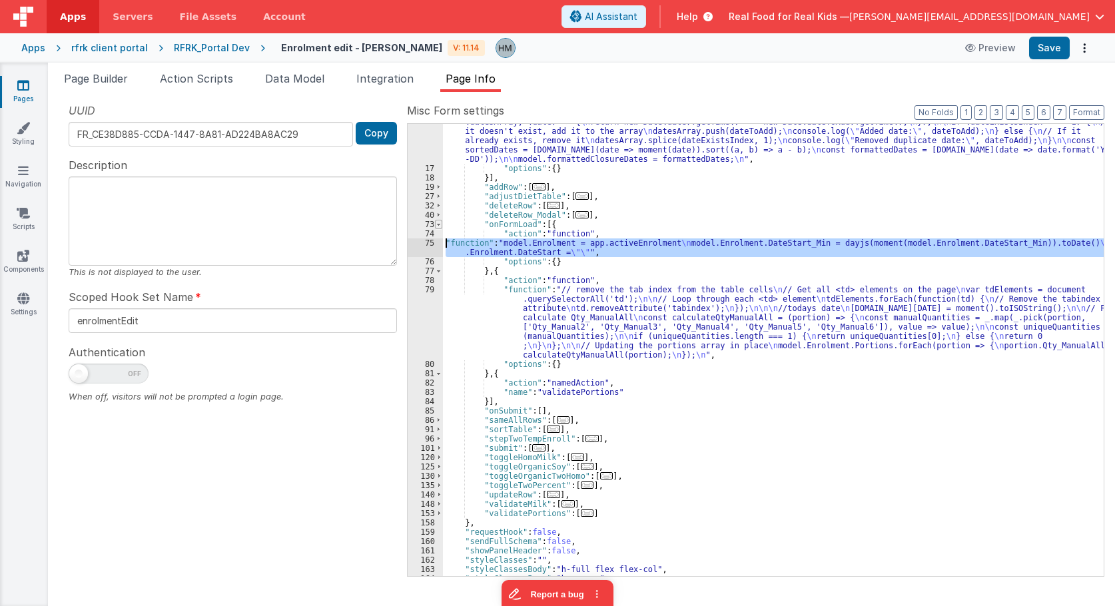
click at [440, 227] on span at bounding box center [438, 224] width 7 height 9
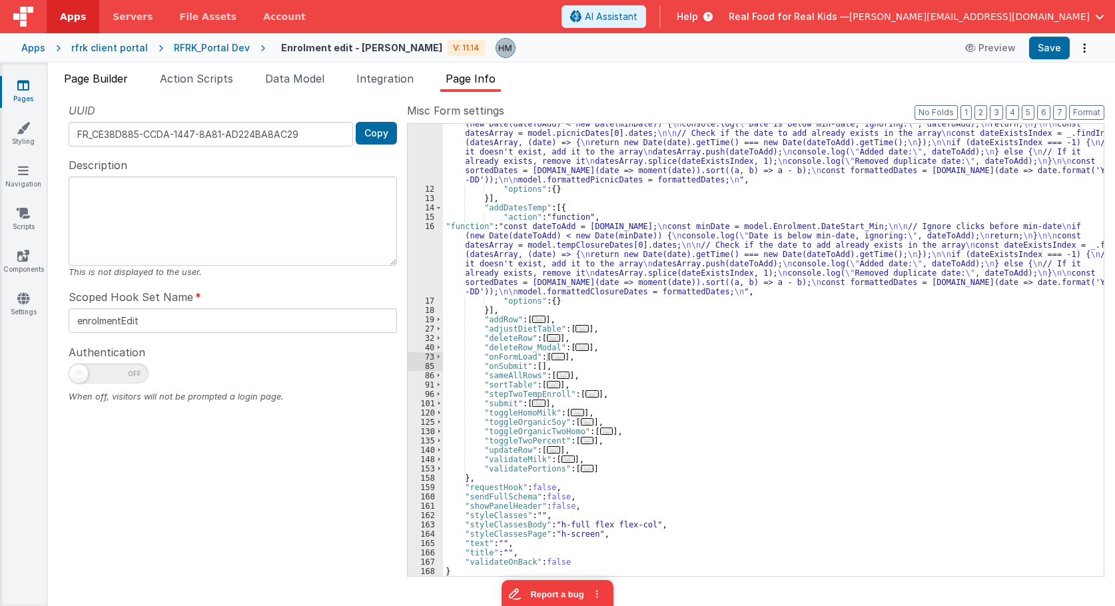
click at [111, 77] on span "Page Builder" at bounding box center [96, 78] width 64 height 13
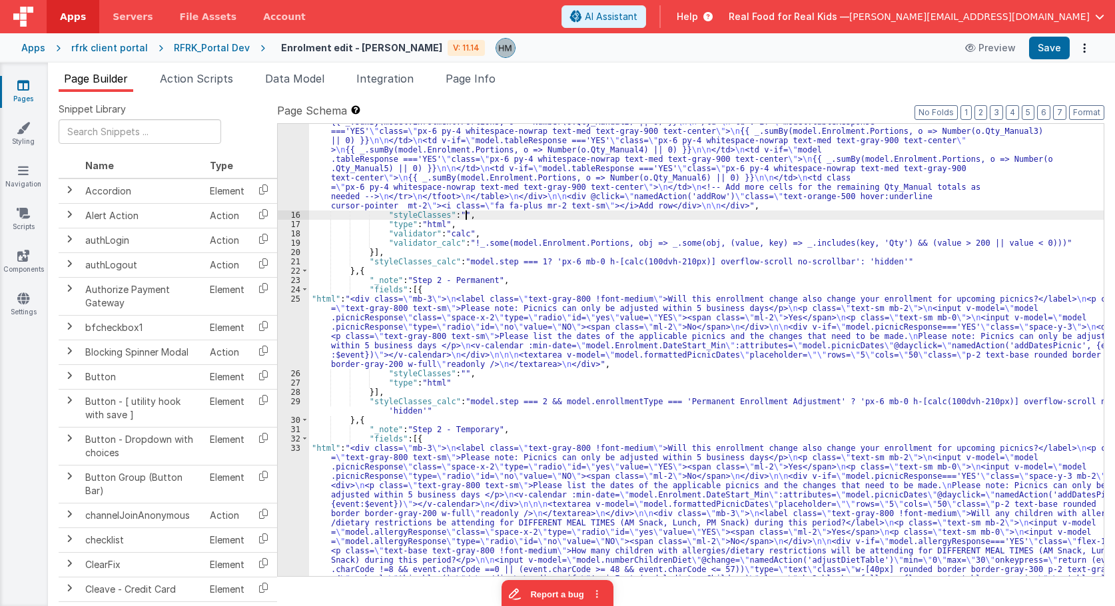
click at [518, 217] on div ""html" : "<div class= \" flex-1 mb-3 \" > \n <p class= \" mb-1 \" >Enrollment T…" at bounding box center [706, 199] width 795 height 1562
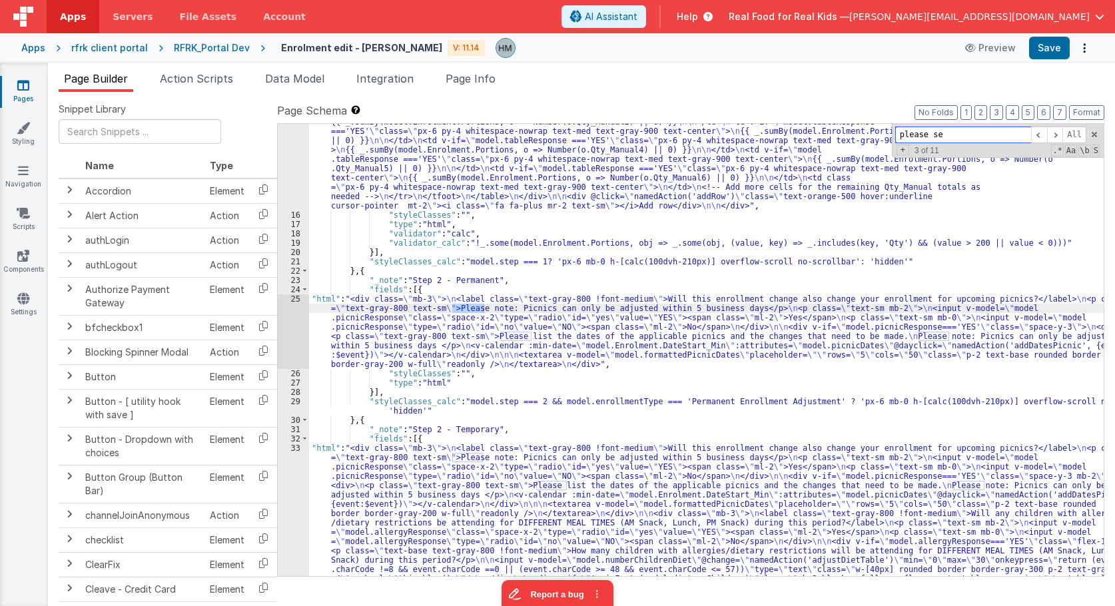
scroll to position [1517, 0]
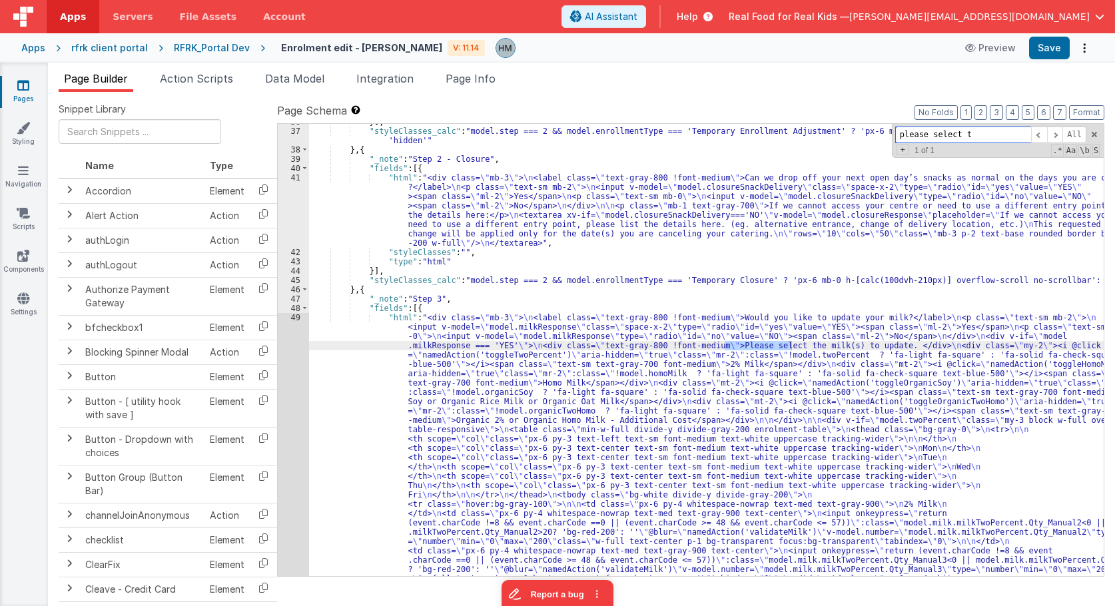
type input "please select t"
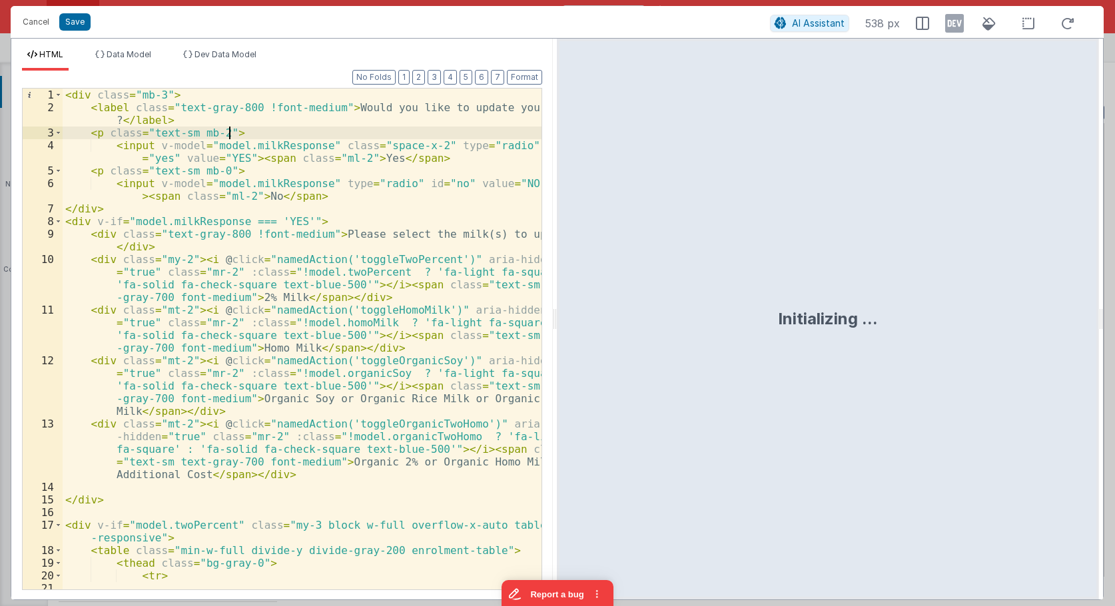
click at [295, 133] on div "< div class = "mb-3" > < label class = "text-gray-800 !font-medium" > Would you…" at bounding box center [302, 358] width 479 height 539
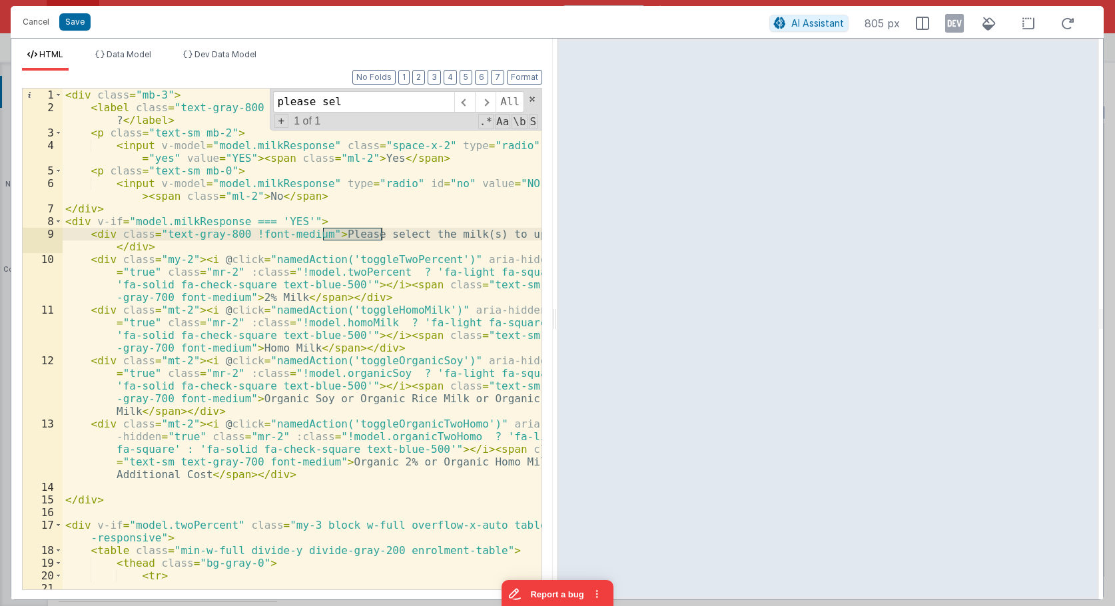
type input "please sel"
click at [356, 262] on div "< div class = "mb-3" > < label class = "text-gray-800 !font-medium" > Would you…" at bounding box center [302, 358] width 479 height 539
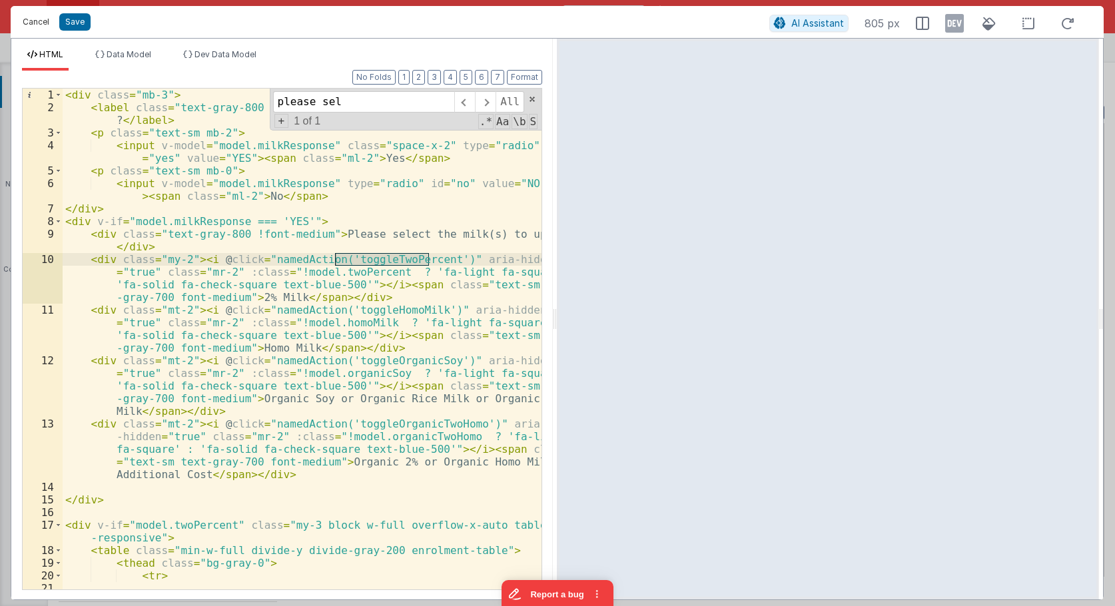
click at [41, 27] on button "Cancel" at bounding box center [36, 22] width 40 height 19
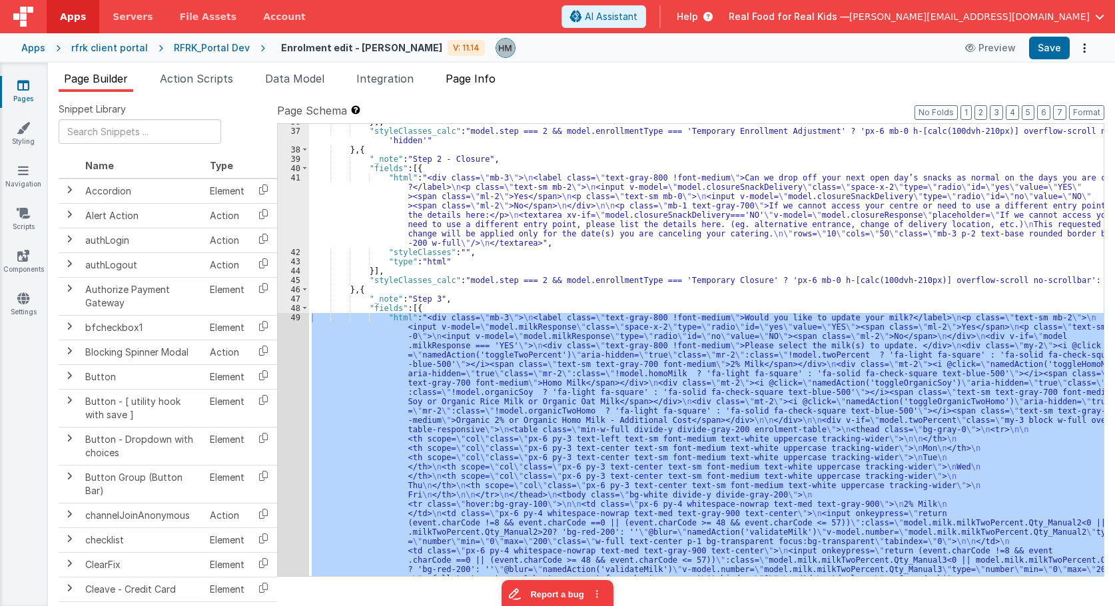
click at [482, 81] on span "Page Info" at bounding box center [471, 78] width 50 height 13
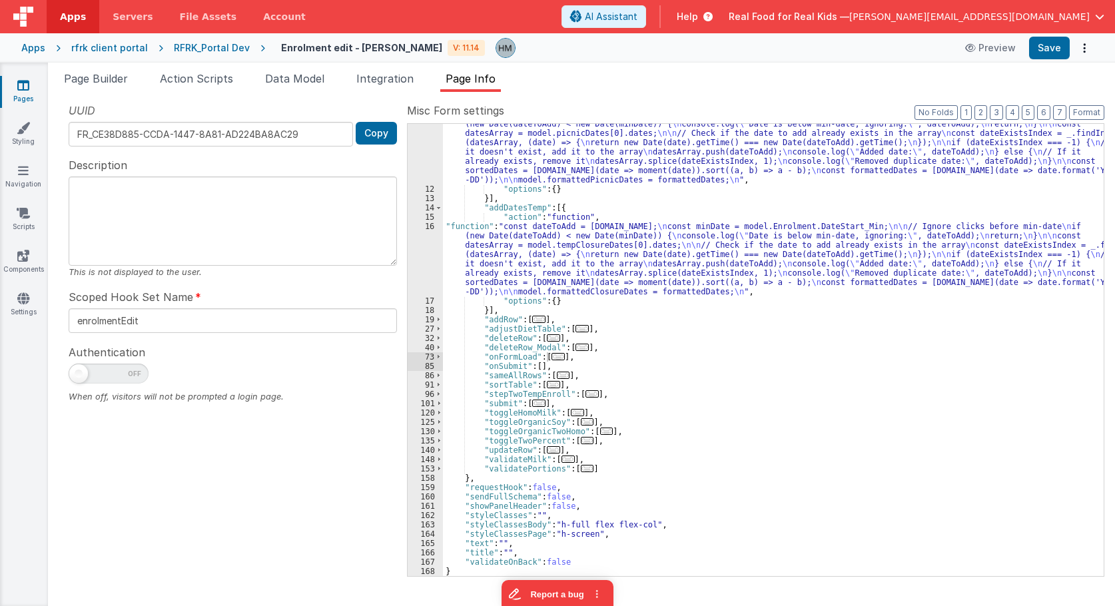
scroll to position [107, 0]
click at [573, 206] on div ""function" : "const dateToAdd = action.options.event.date; \n const minDate = m…" at bounding box center [773, 378] width 661 height 536
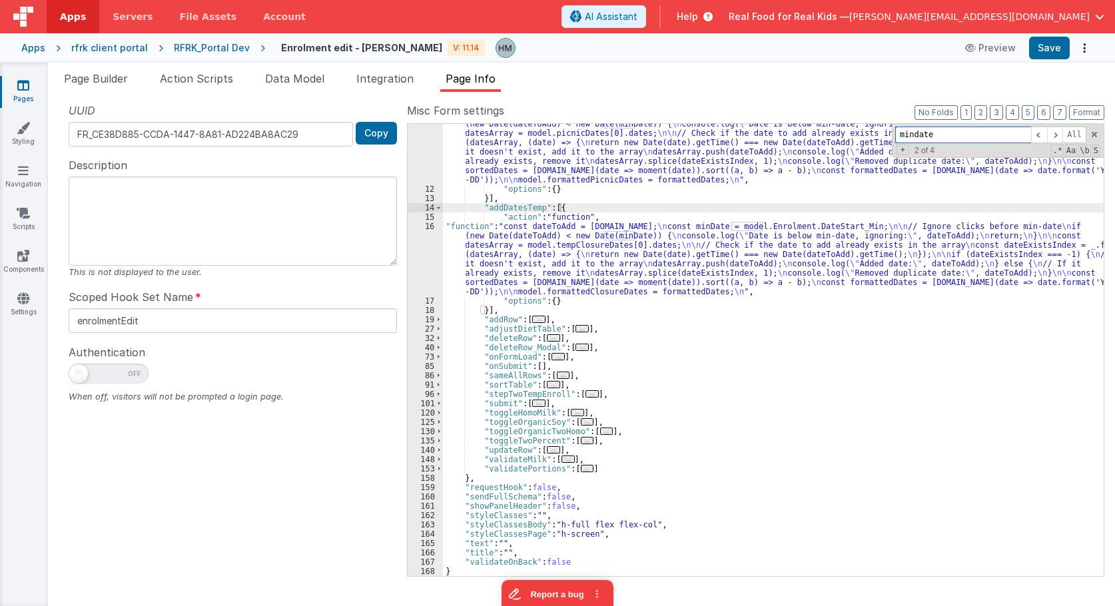
paste input "toggleTwoPercent"
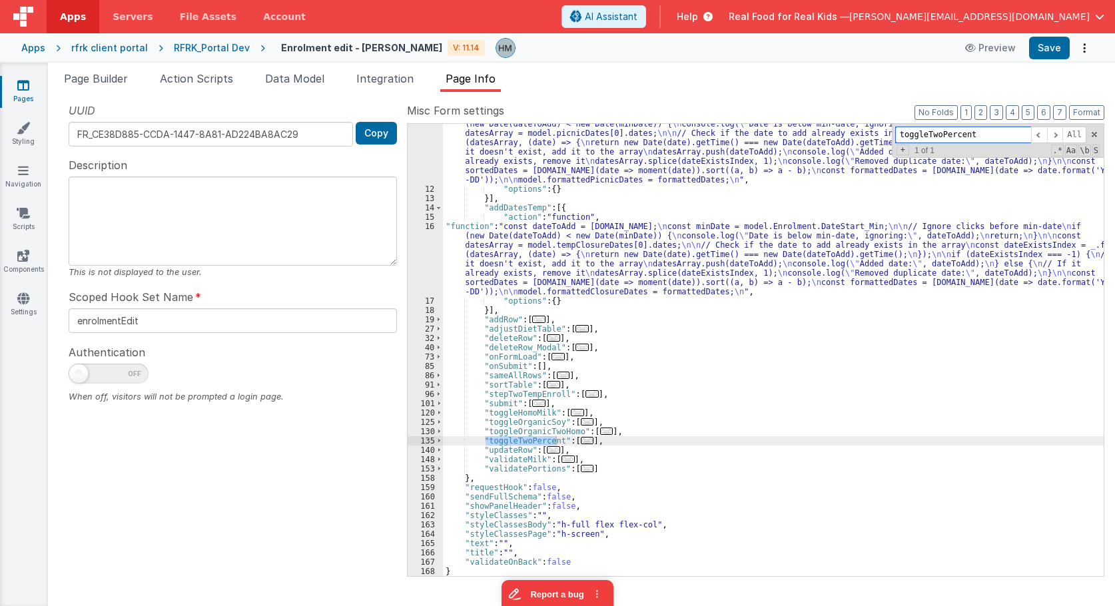
type input "toggleTwoPercent"
click at [581, 444] on span "..." at bounding box center [587, 440] width 13 height 7
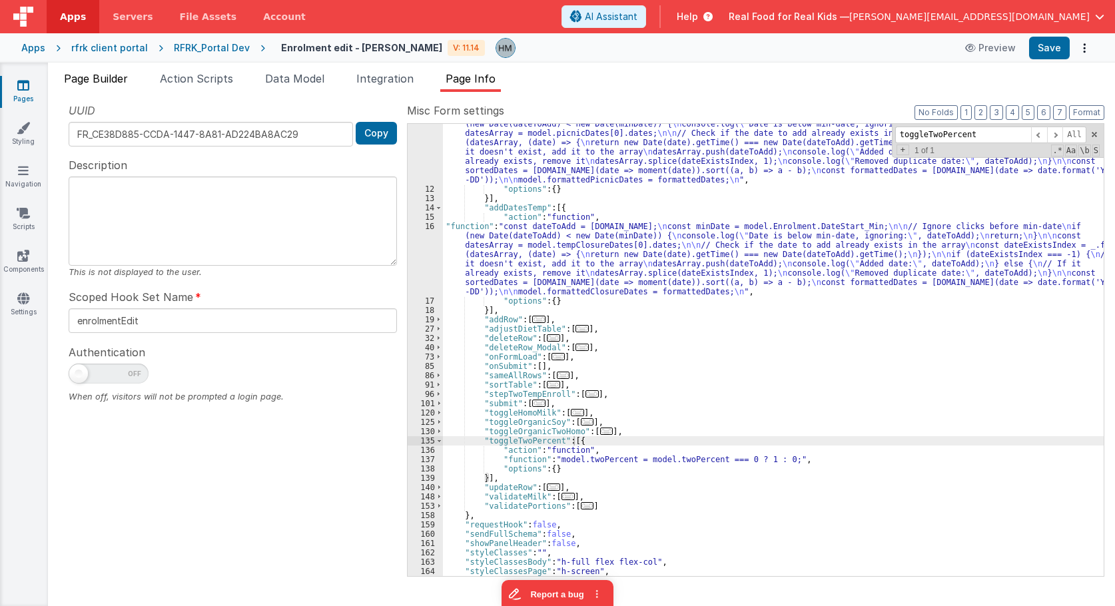
click at [98, 85] on li "Page Builder" at bounding box center [96, 81] width 75 height 21
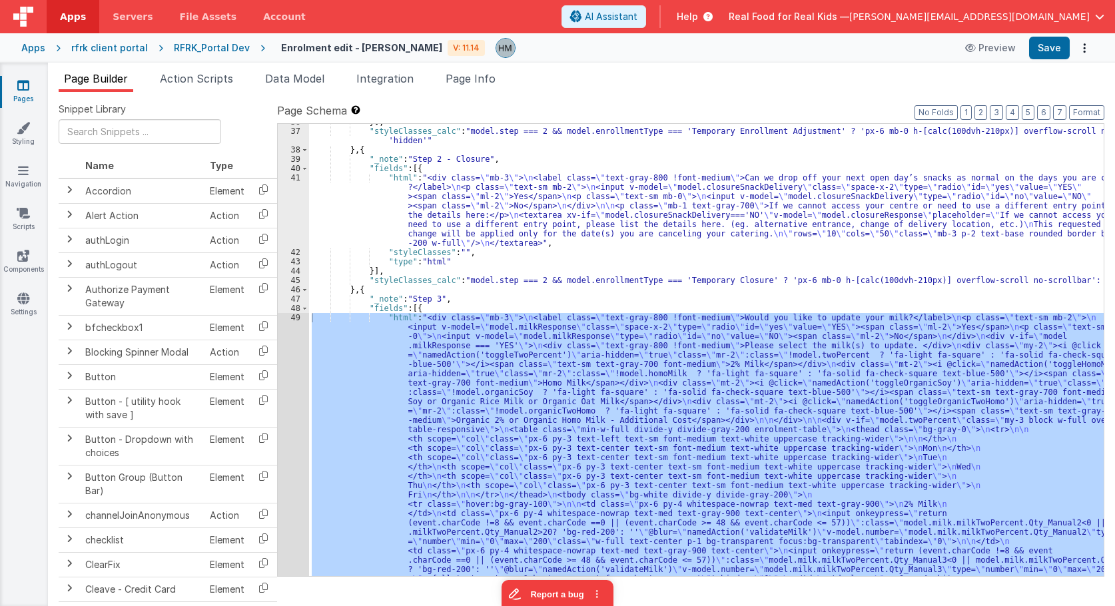
click at [342, 337] on div "}] , "styleClasses_calc" : "model.step === 2 && model.enrollmentType === 'Tempo…" at bounding box center [706, 350] width 795 height 452
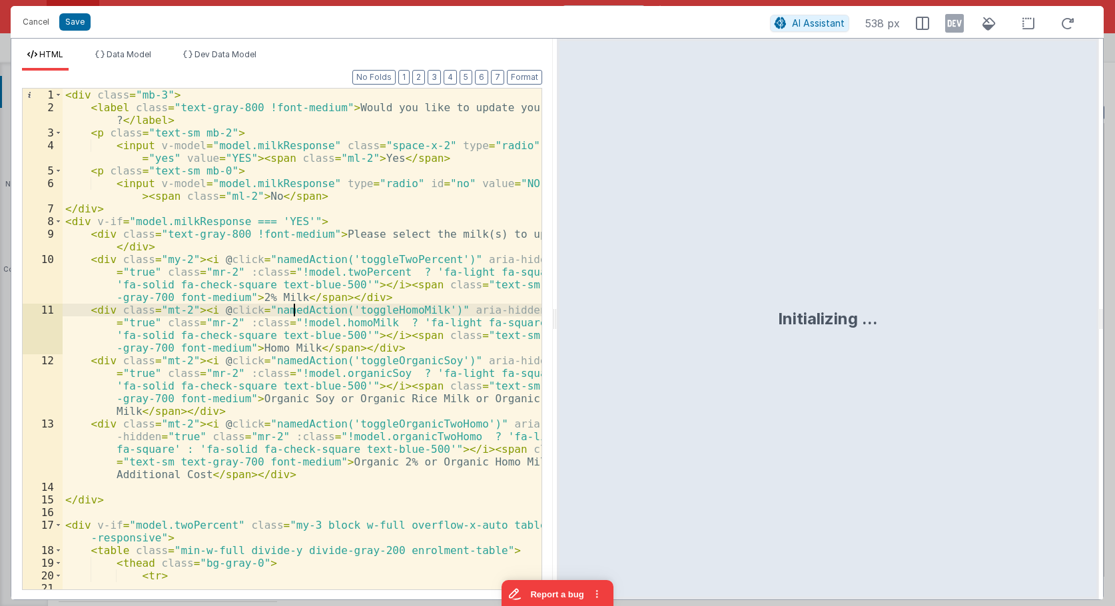
click at [293, 307] on div "< div class = "mb-3" > < label class = "text-gray-800 !font-medium" > Would you…" at bounding box center [302, 358] width 479 height 539
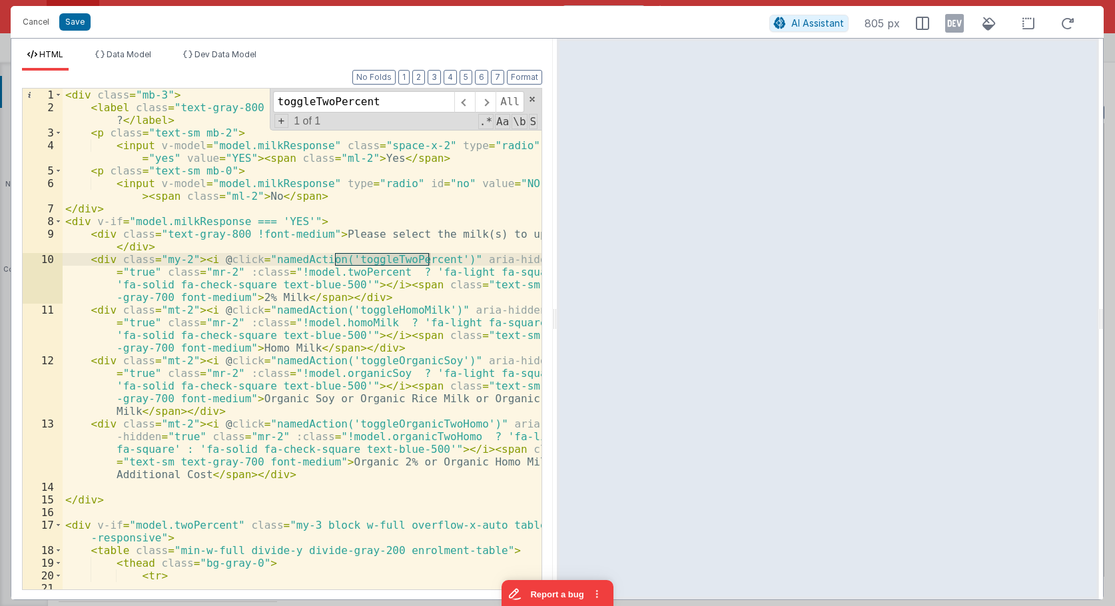
type input "toggleTwoPercent"
click at [89, 220] on div "< div class = "mb-3" > < label class = "text-gray-800 !font-medium" > Would you…" at bounding box center [302, 358] width 479 height 539
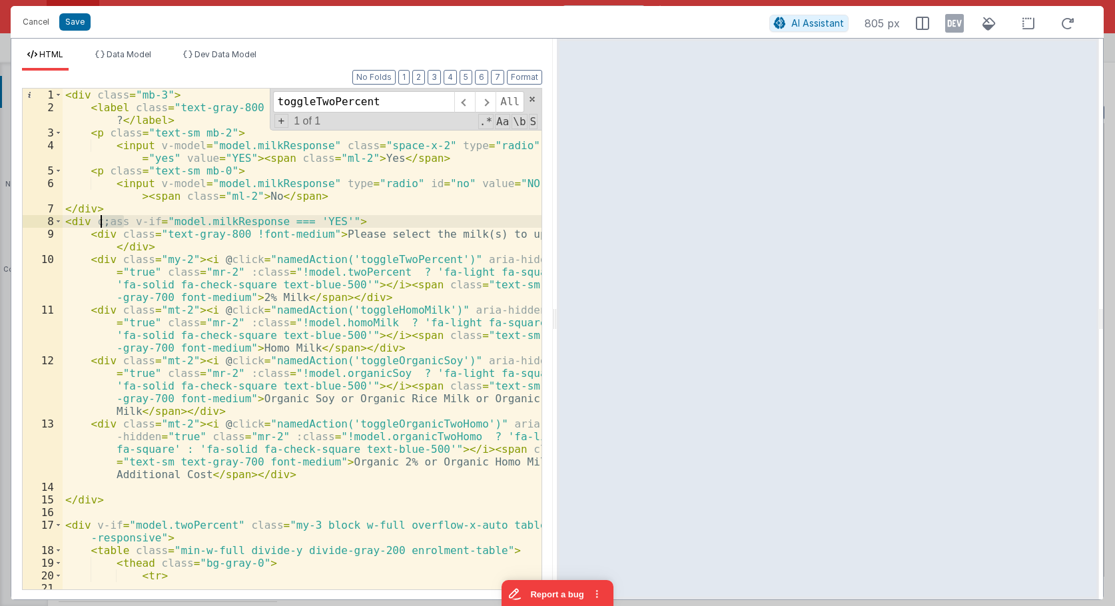
drag, startPoint x: 124, startPoint y: 222, endPoint x: 101, endPoint y: 222, distance: 22.6
click at [101, 222] on div "< div class = "mb-3" > < label class = "text-gray-800 !font-medium" > Would you…" at bounding box center [302, 358] width 479 height 539
click at [135, 222] on div "< div class = "mb-3" > < label class = "text-gray-800 !font-medium" > Would you…" at bounding box center [302, 358] width 479 height 539
click at [131, 64] on li "Data Model" at bounding box center [123, 59] width 67 height 21
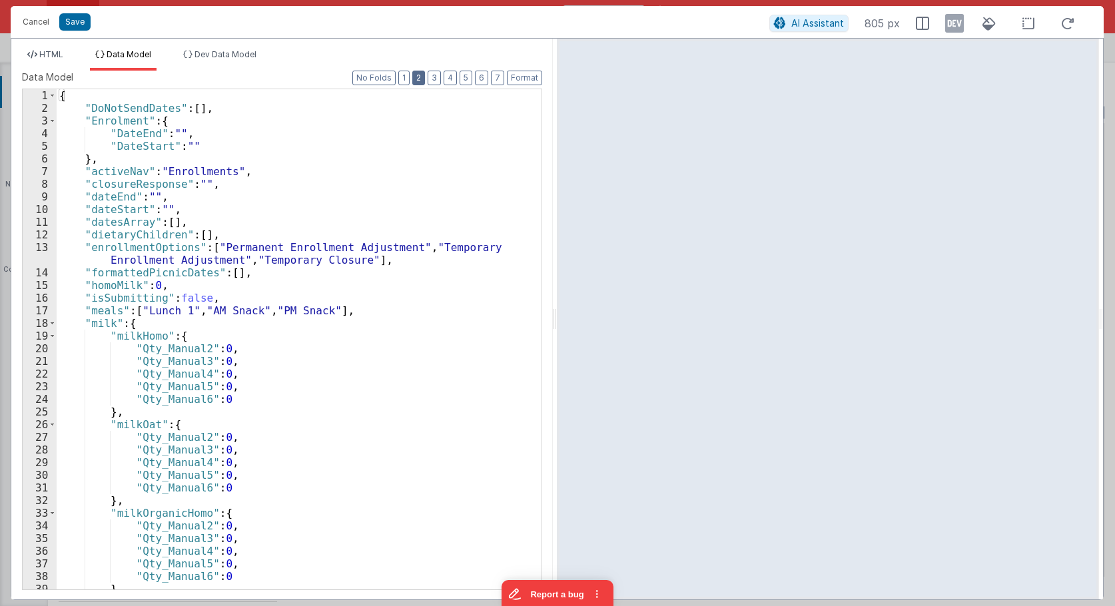
click at [424, 80] on button "2" at bounding box center [418, 78] width 13 height 15
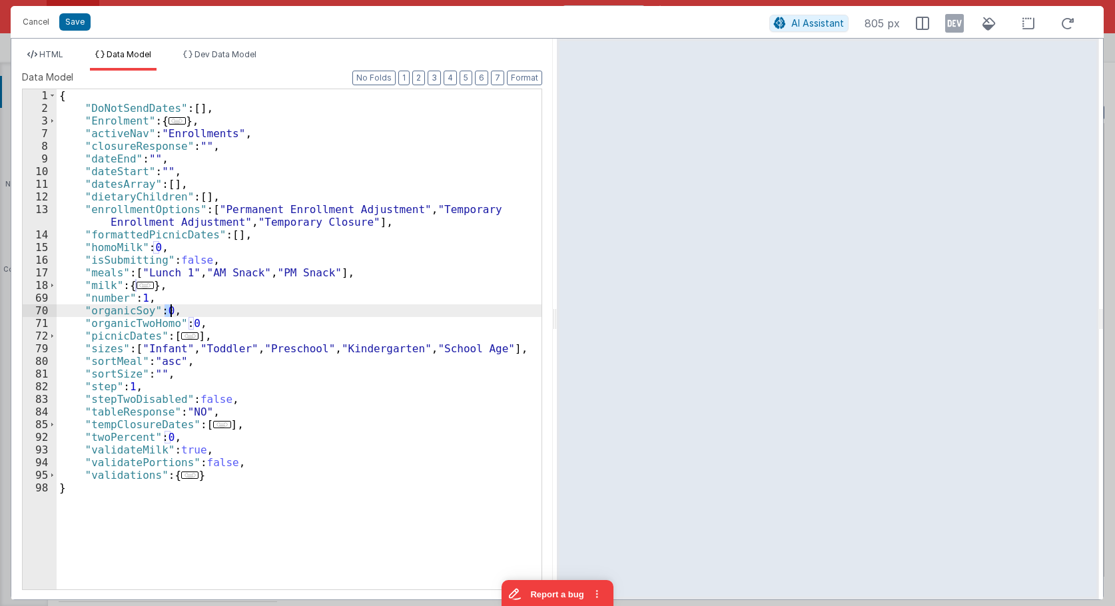
click at [170, 315] on div "{ "DoNotSendDates" : [ ] , "Enrolment" : { ... } , "activeNav" : "Enrollments" …" at bounding box center [299, 351] width 485 height 525
click at [194, 322] on div "{ "DoNotSendDates" : [ ] , "Enrolment" : { ... } , "activeNav" : "Enrollments" …" at bounding box center [299, 351] width 485 height 525
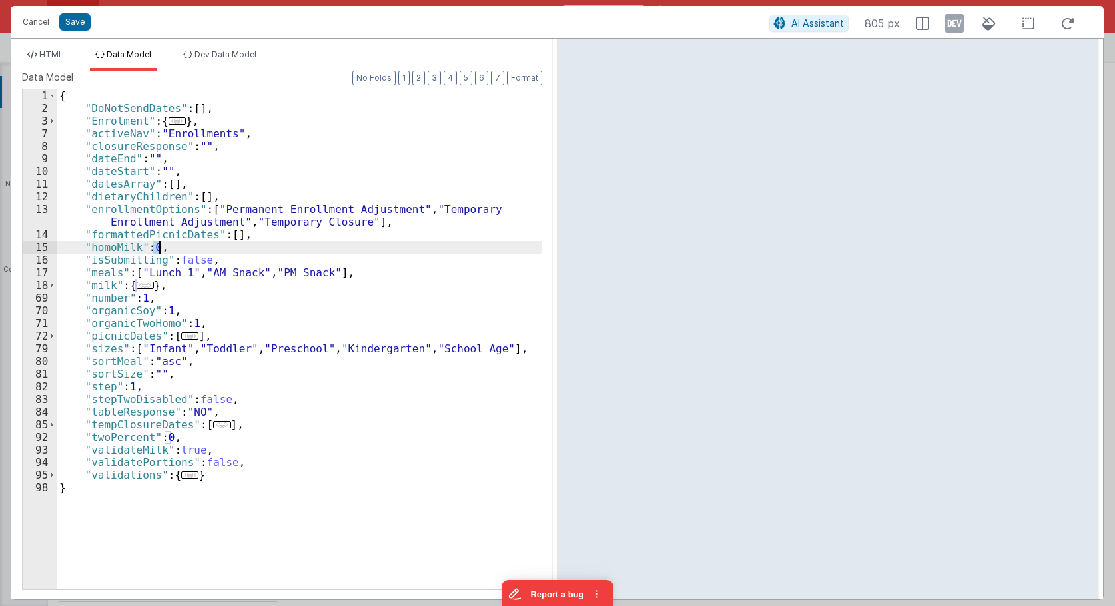
drag, startPoint x: 154, startPoint y: 250, endPoint x: 161, endPoint y: 251, distance: 7.4
click at [161, 251] on div "{ "DoNotSendDates" : [ ] , "Enrolment" : { ... } , "activeNav" : "Enrollments" …" at bounding box center [299, 351] width 485 height 525
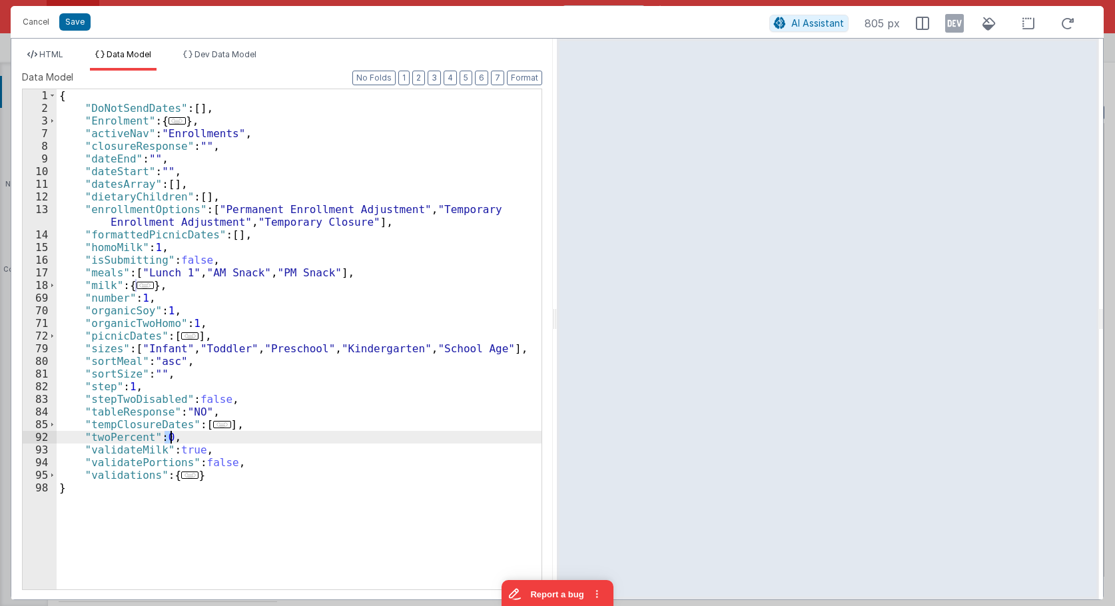
click at [171, 434] on div "{ "DoNotSendDates" : [ ] , "Enrolment" : { ... } , "activeNav" : "Enrollments" …" at bounding box center [299, 351] width 485 height 525
click at [50, 57] on span "HTML" at bounding box center [51, 54] width 24 height 10
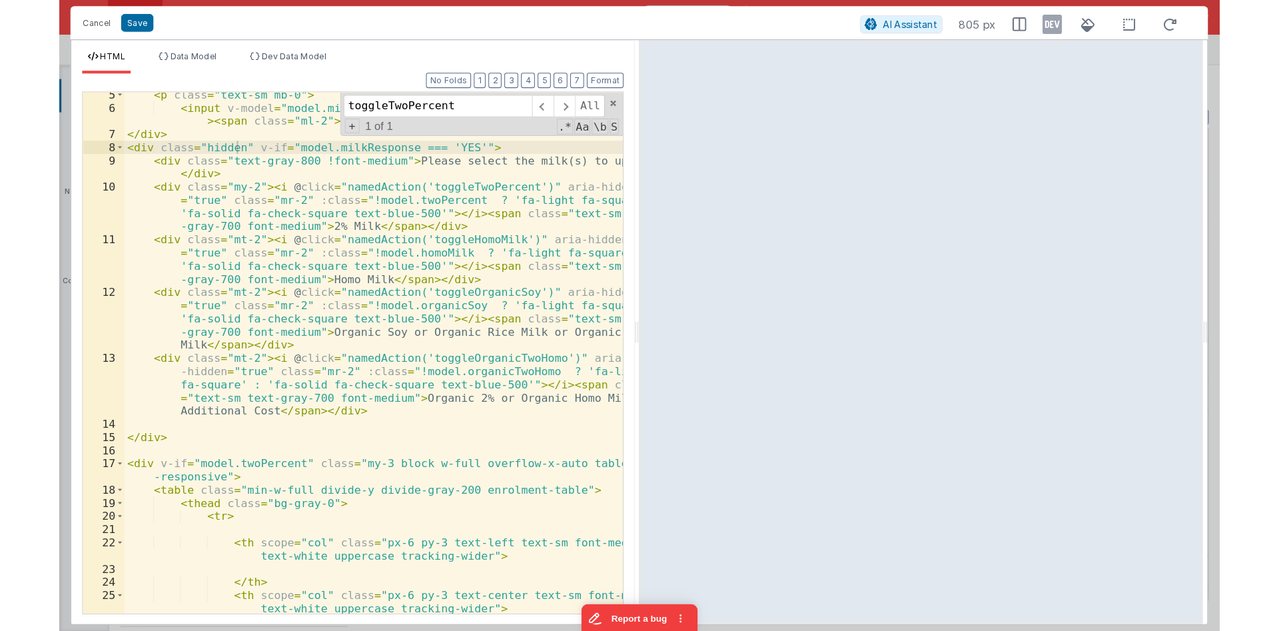
scroll to position [160, 0]
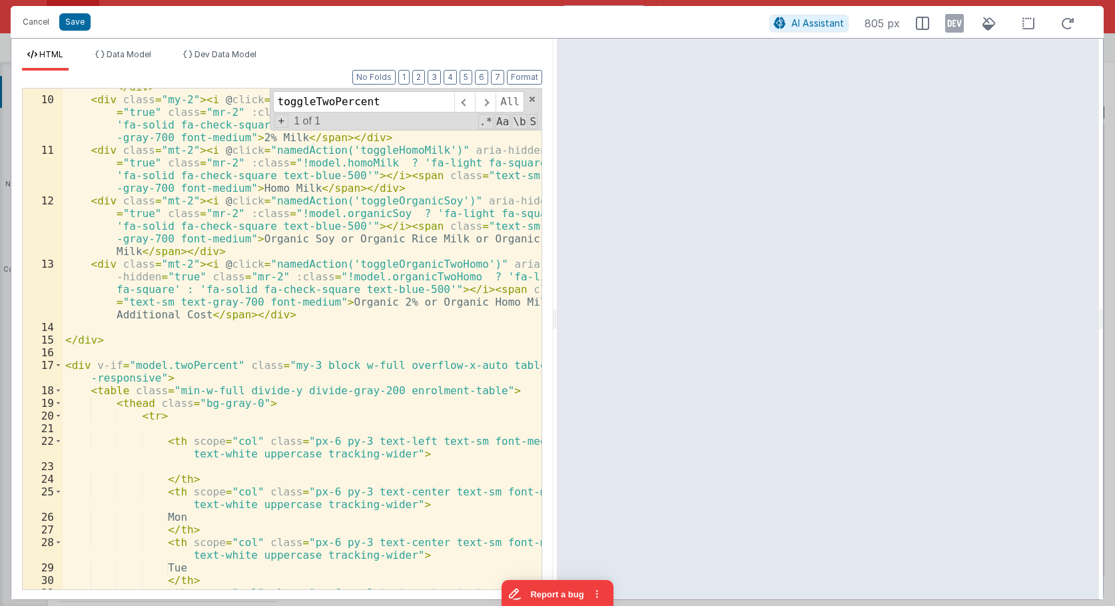
click at [284, 320] on div "< div class = "text-gray-800 !font-medium" > Please select the milk(s) to updat…" at bounding box center [302, 343] width 479 height 551
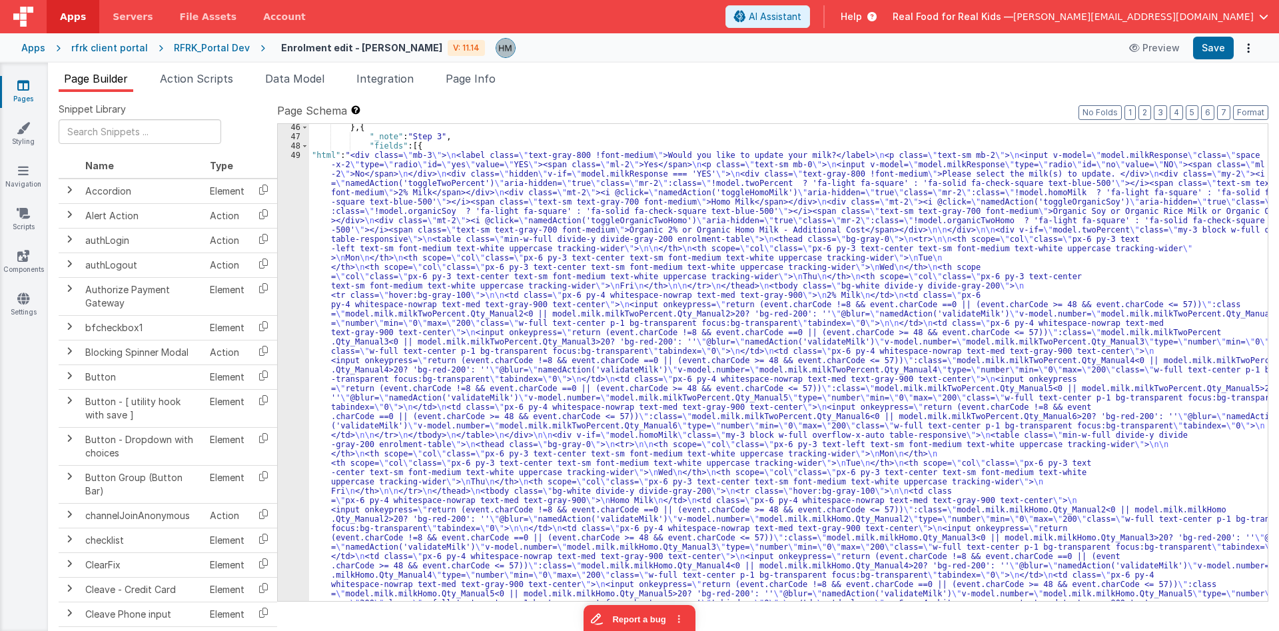
scroll to position [1357, 0]
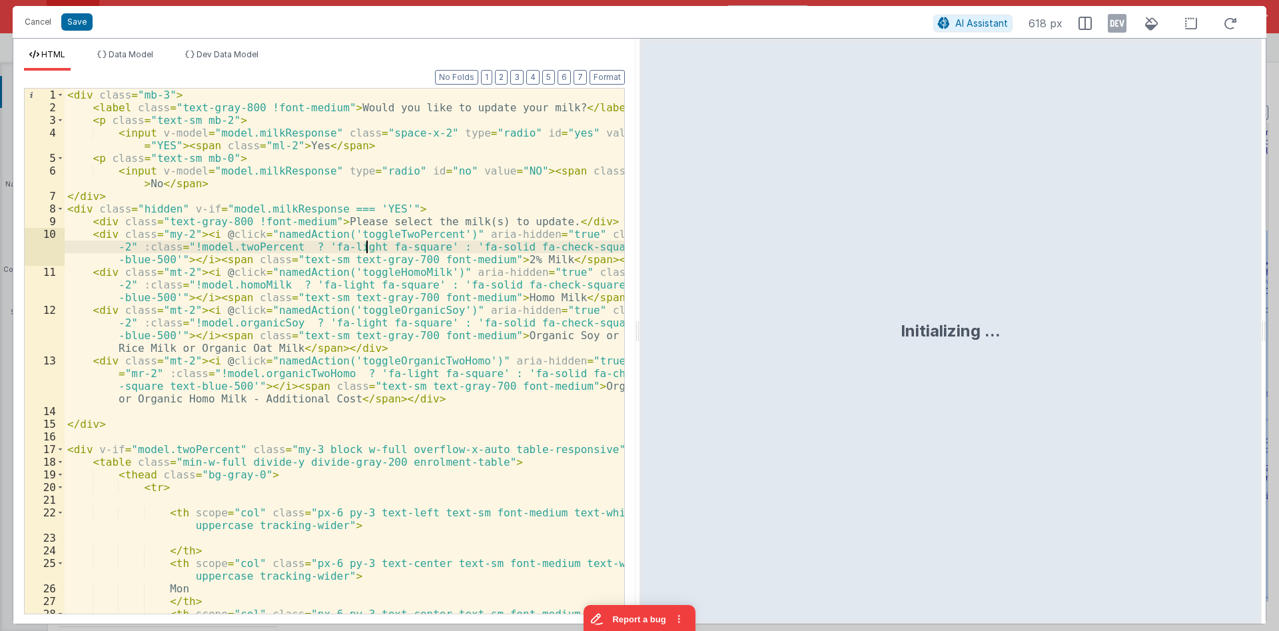
click at [366, 243] on div "< div class = "mb-3" > < label class = "text-gray-800 !font-medium" > Would you…" at bounding box center [344, 370] width 559 height 563
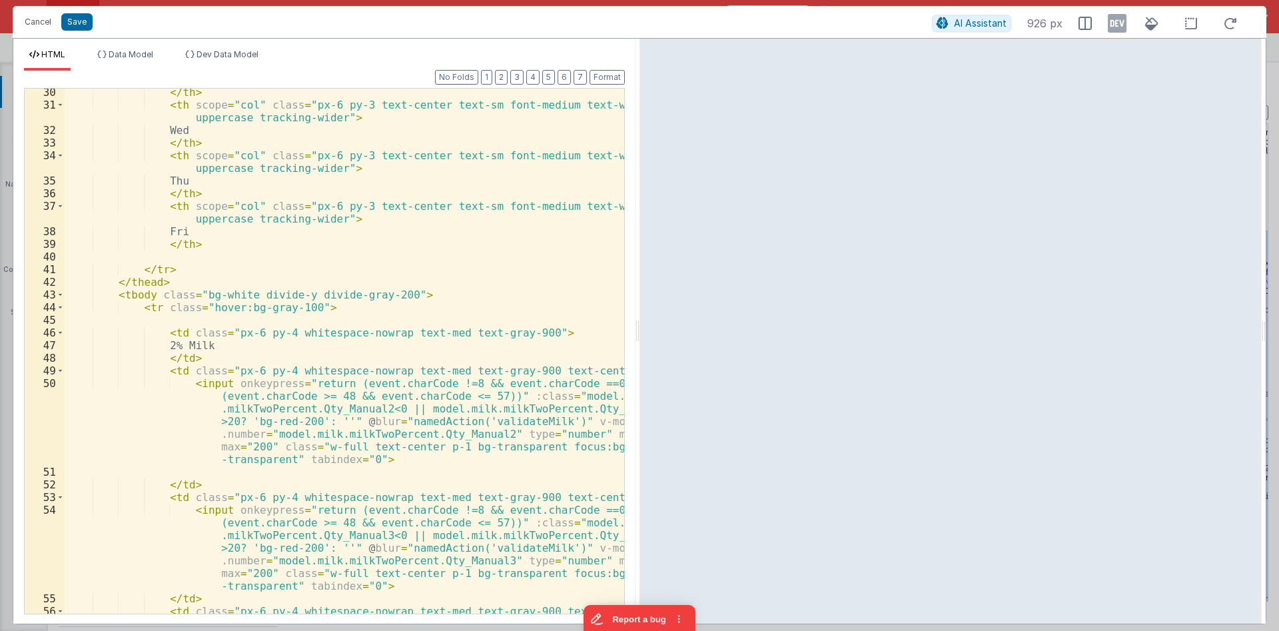
scroll to position [639, 0]
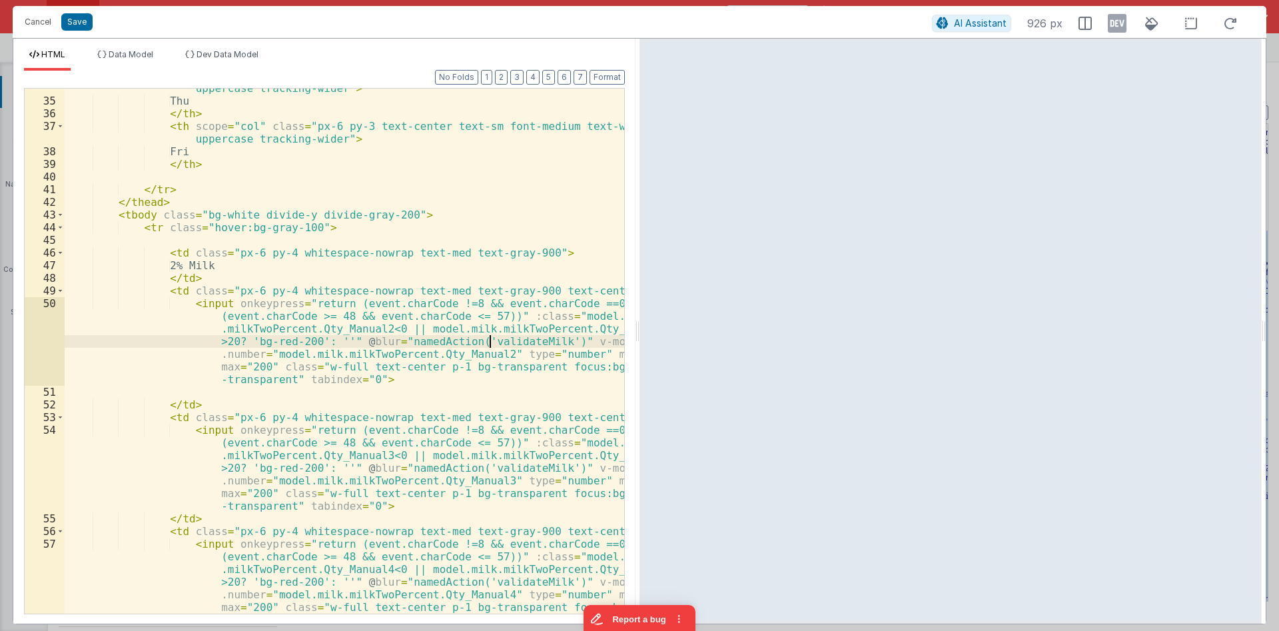
click at [490, 339] on div "< th scope = "col" class = "px-6 py-3 text-center text-sm font-medium text-whit…" at bounding box center [344, 388] width 559 height 639
click at [479, 336] on div "< th scope = "col" class = "px-6 py-3 text-center text-sm font-medium text-whit…" at bounding box center [344, 351] width 559 height 525
click at [479, 336] on div "< th scope = "col" class = "px-6 py-3 text-center text-sm font-medium text-whit…" at bounding box center [344, 388] width 559 height 639
click at [39, 29] on button "Cancel" at bounding box center [38, 22] width 40 height 19
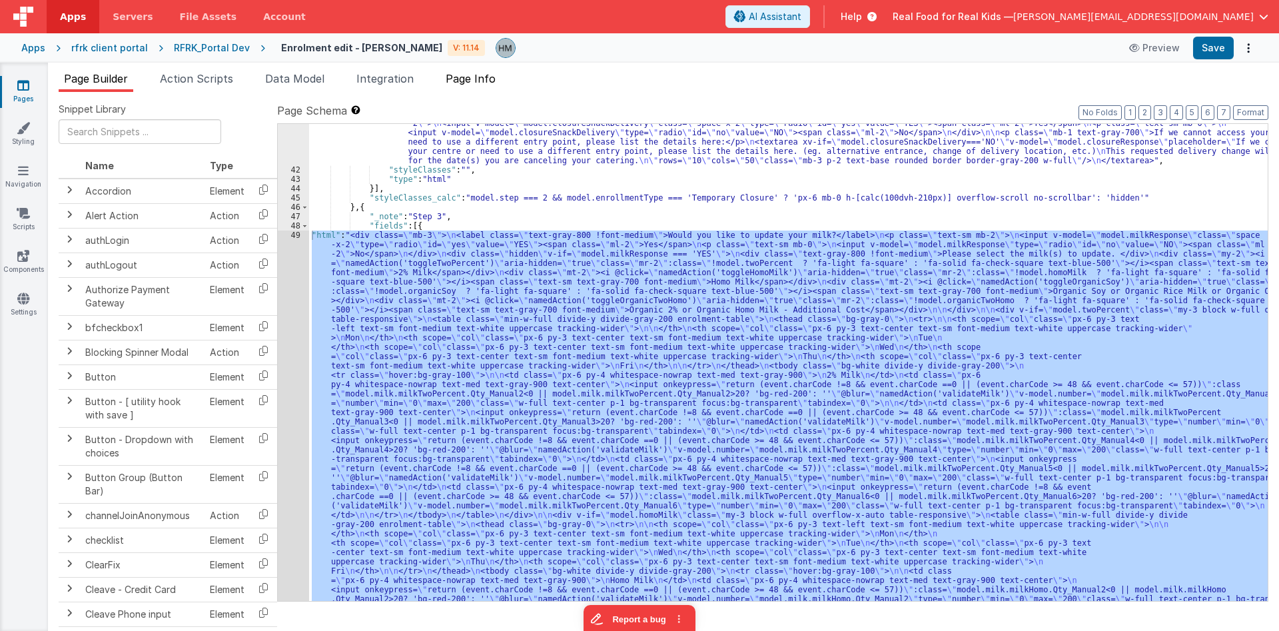
click at [491, 79] on span "Page Info" at bounding box center [471, 78] width 50 height 13
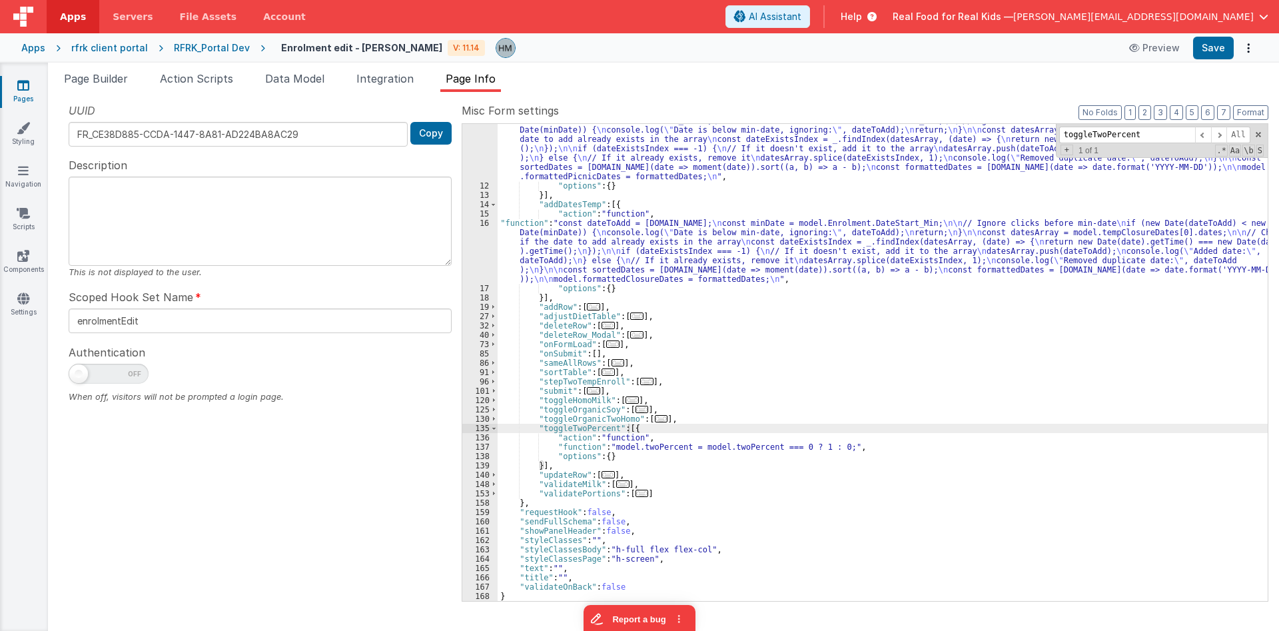
scroll to position [101, 0]
click at [706, 196] on div ""function" : "const dateToAdd = action.options.event.date; \n const minDate = m…" at bounding box center [883, 391] width 770 height 551
paste input "validateMilk"
type input "validateMilk"
click at [618, 482] on span "..." at bounding box center [622, 483] width 13 height 7
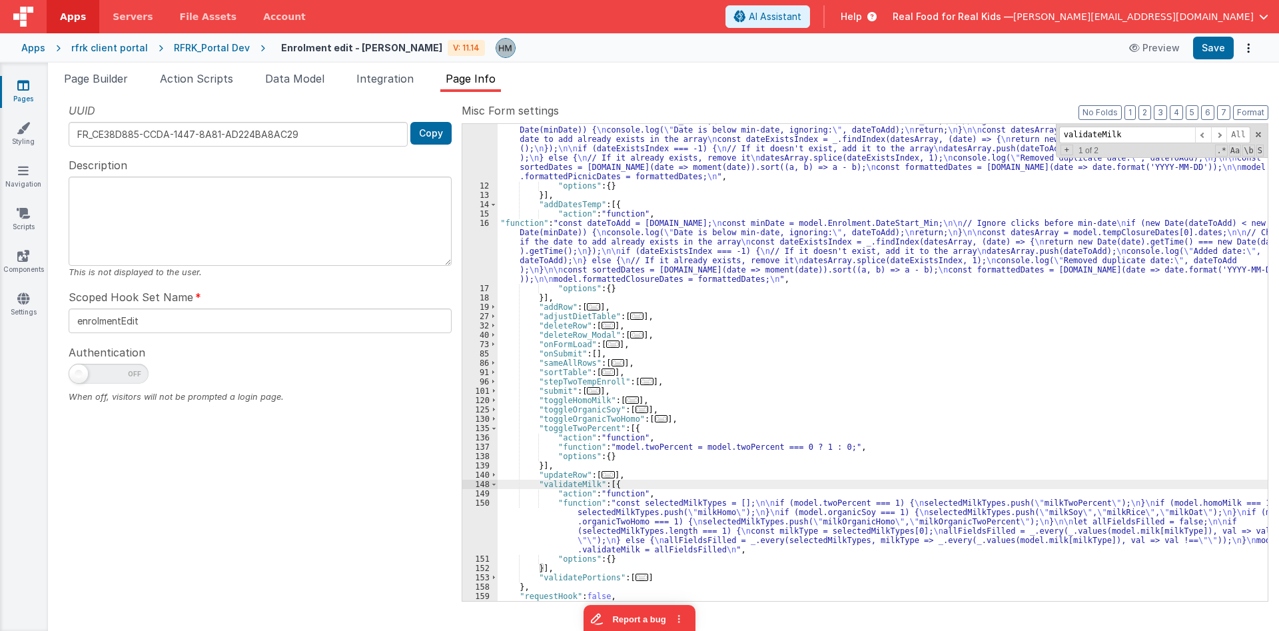
scroll to position [185, 0]
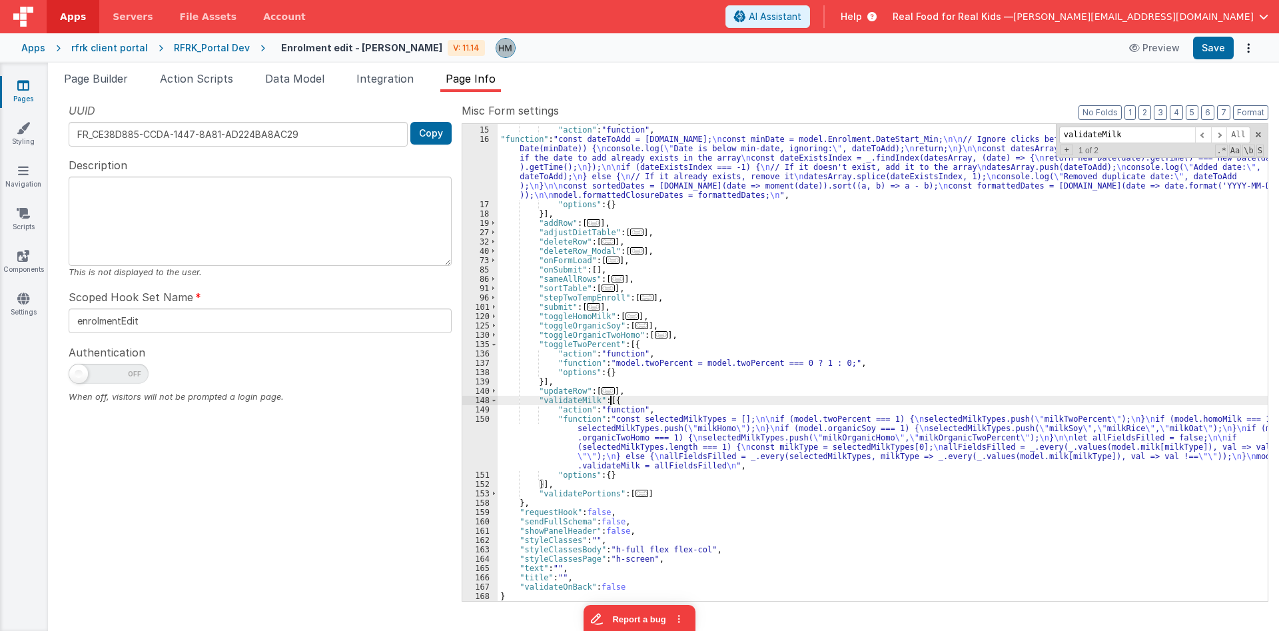
click at [547, 427] on div ""addDatesTemp" : [{ "action" : "function" , "function" : "const dateToAdd = act…" at bounding box center [883, 364] width 770 height 496
click at [481, 419] on div "150" at bounding box center [479, 442] width 35 height 56
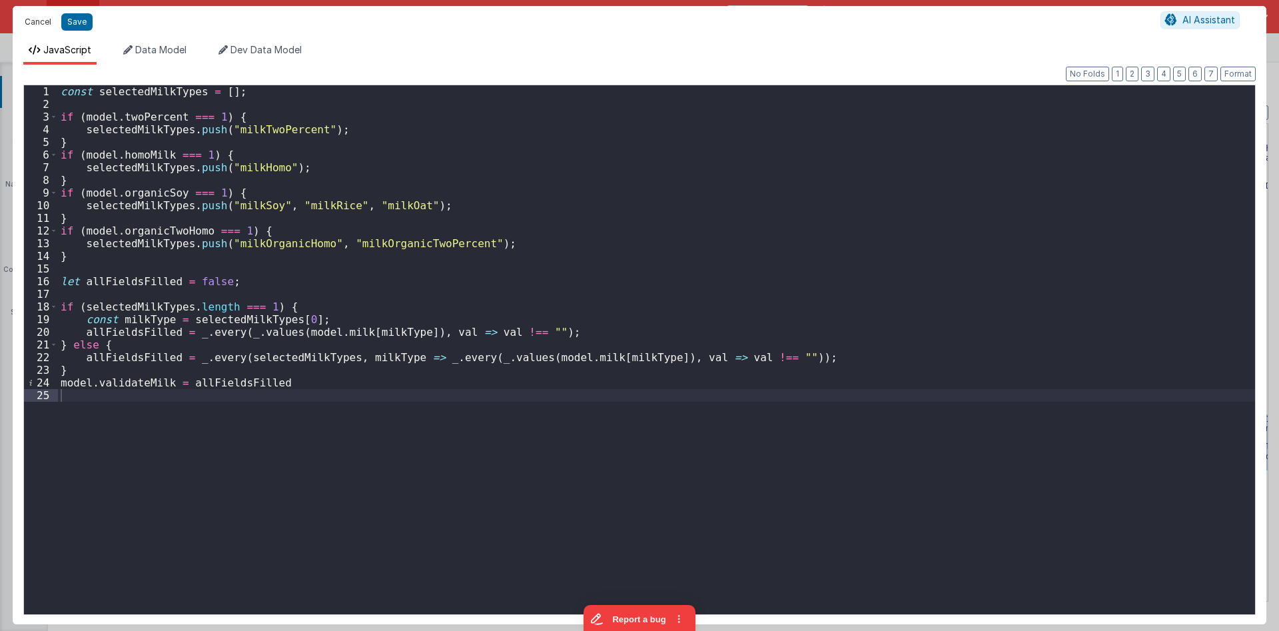
click at [39, 19] on button "Cancel" at bounding box center [38, 22] width 40 height 19
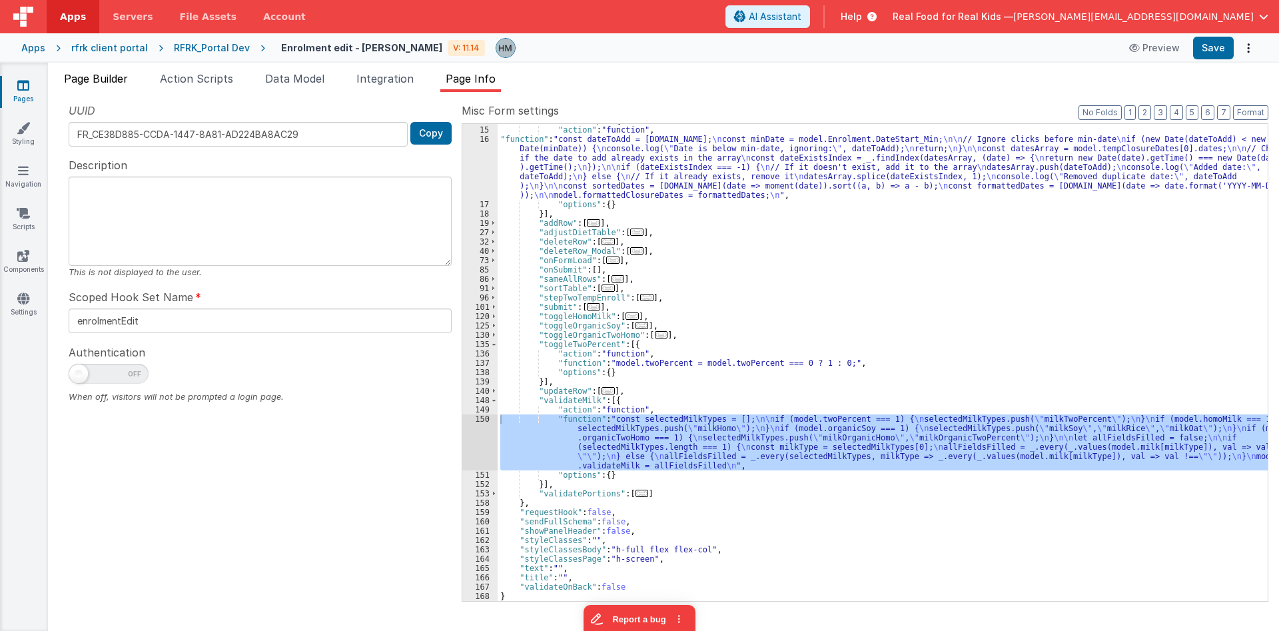
click at [106, 80] on span "Page Builder" at bounding box center [96, 78] width 64 height 13
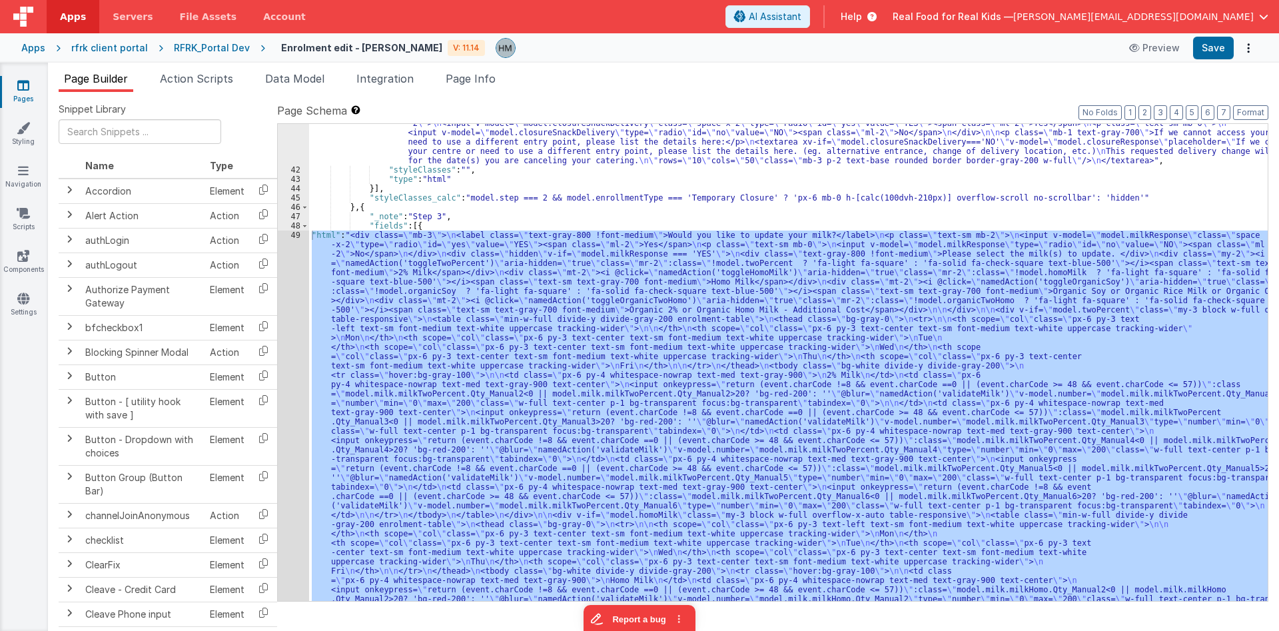
scroll to position [1357, 0]
click at [396, 256] on div ""html" : "<div class= \" mb-3 \" > \n <label class= \" text-gray-800 !font-medi…" at bounding box center [788, 362] width 958 height 477
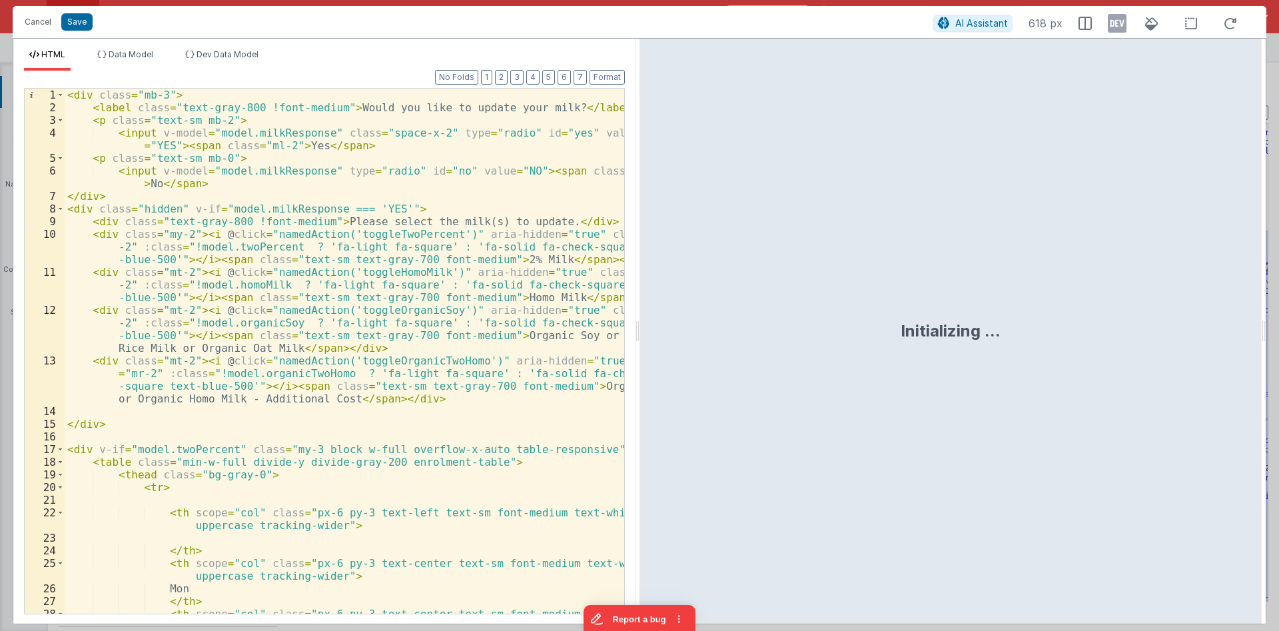
click at [345, 216] on div "< div class = "mb-3" > < label class = "text-gray-800 !font-medium" > Would you…" at bounding box center [344, 370] width 559 height 563
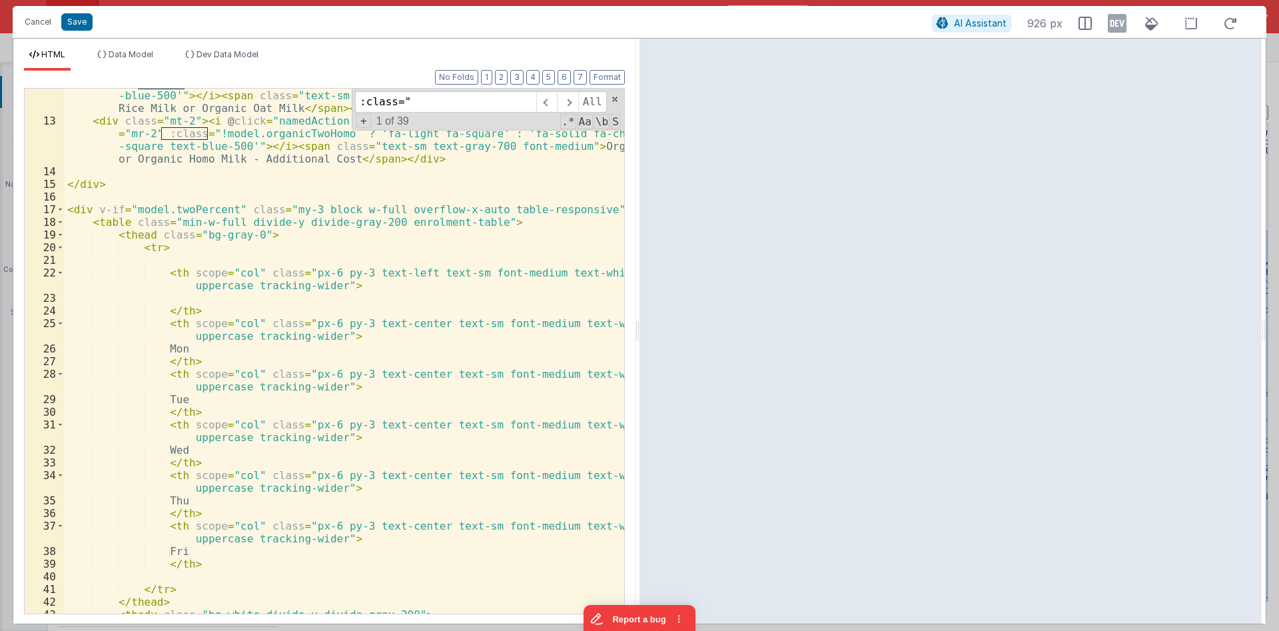
scroll to position [639, 0]
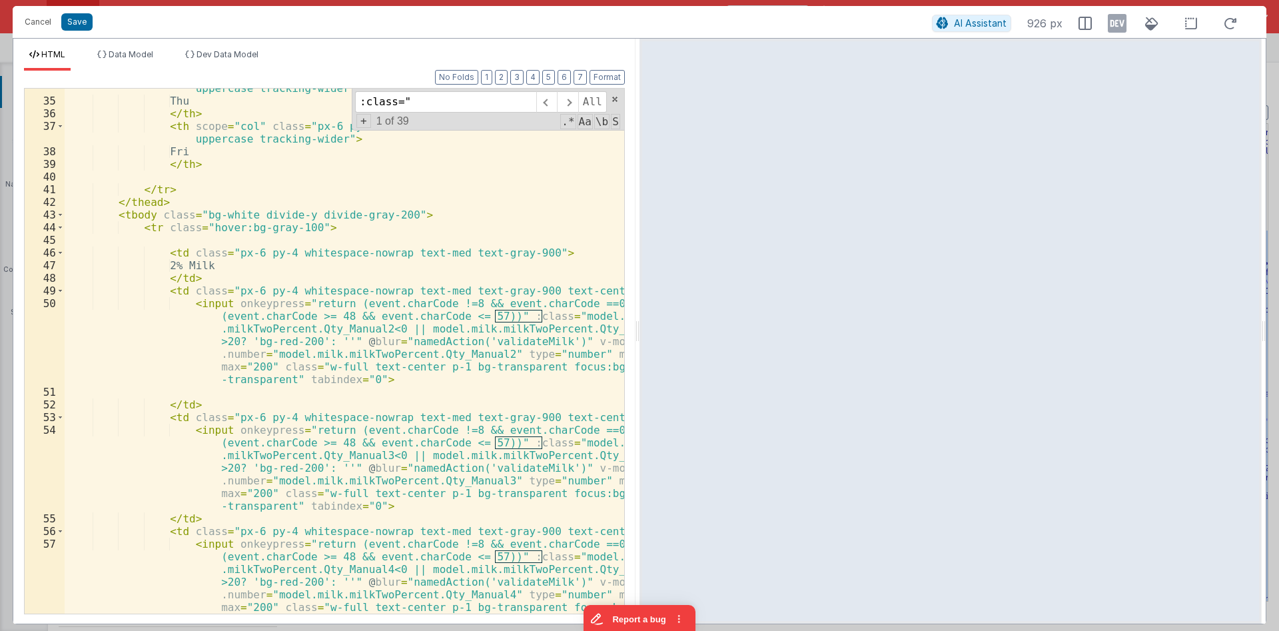
type input ":class=""
click at [282, 331] on div "< th scope = "col" class = "px-6 py-3 text-center text-sm font-medium text-whit…" at bounding box center [344, 388] width 559 height 639
click at [494, 323] on div "< th scope = "col" class = "px-6 py-3 text-center text-sm font-medium text-whit…" at bounding box center [344, 388] width 559 height 639
click at [278, 355] on div "< th scope = "col" class = "px-6 py-3 text-center text-sm font-medium text-whit…" at bounding box center [344, 388] width 559 height 639
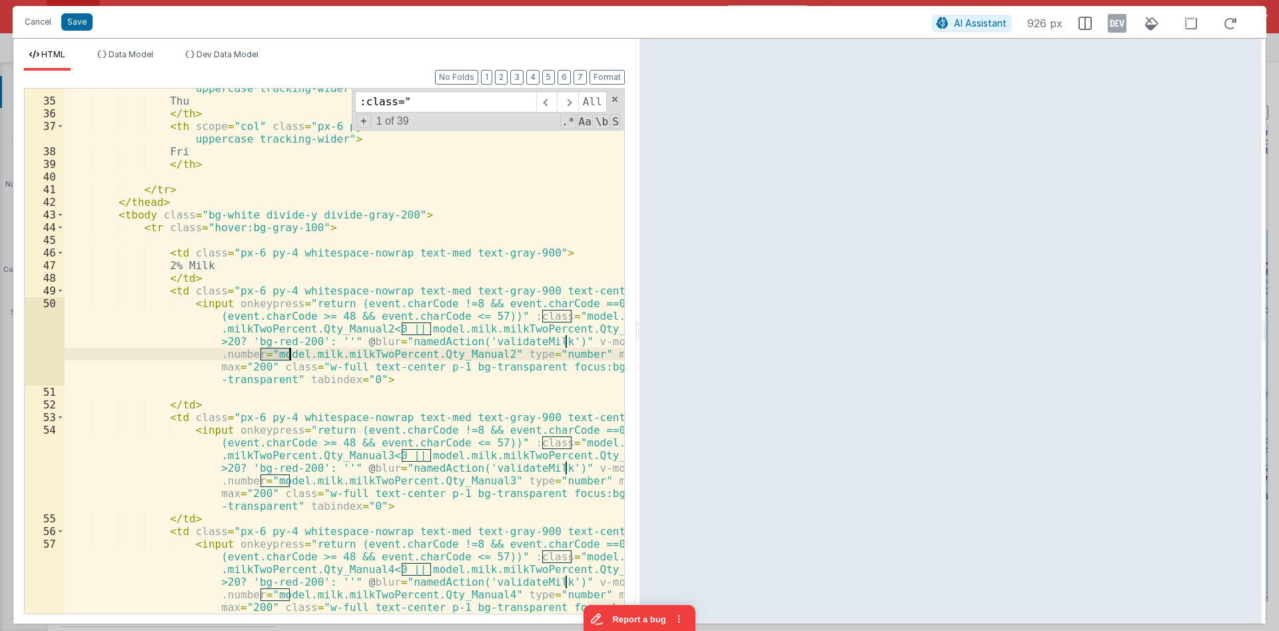
click at [278, 355] on div "< th scope = "col" class = "px-6 py-3 text-center text-sm font-medium text-whit…" at bounding box center [344, 388] width 559 height 639
click at [308, 354] on div "< th scope = "col" class = "px-6 py-3 text-center text-sm font-medium text-whit…" at bounding box center [344, 388] width 559 height 639
click at [369, 354] on div "< th scope = "col" class = "px-6 py-3 text-center text-sm font-medium text-whit…" at bounding box center [344, 388] width 559 height 639
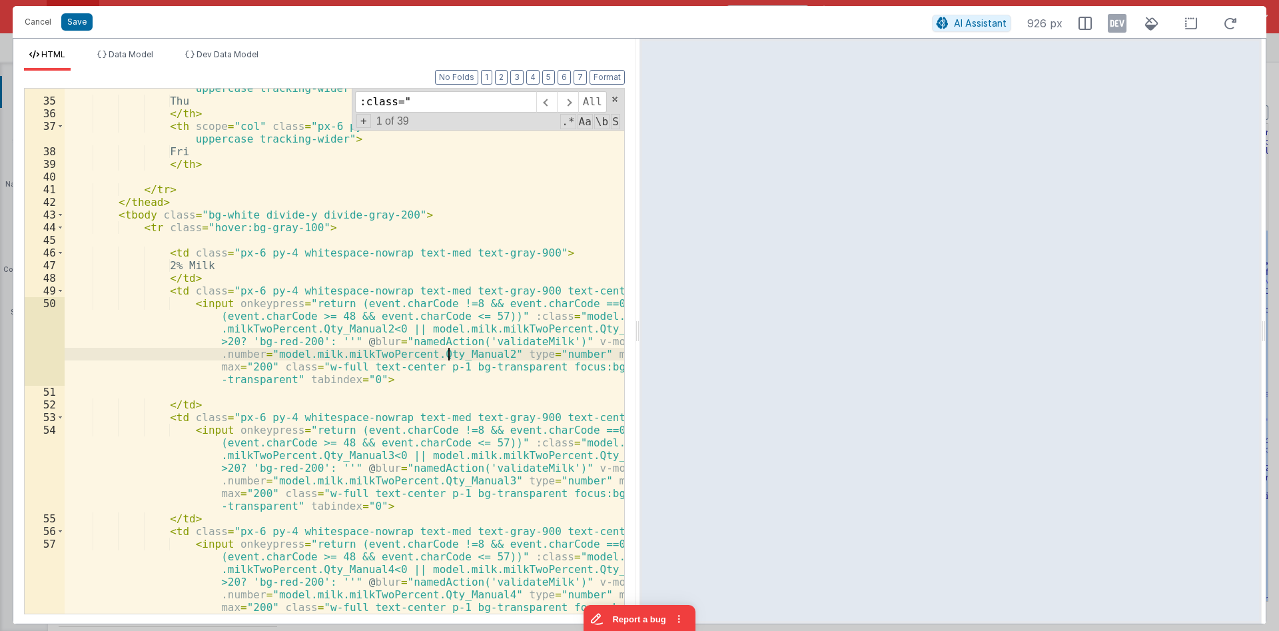
click at [449, 356] on div "< th scope = "col" class = "px-6 py-3 text-center text-sm font-medium text-whit…" at bounding box center [344, 388] width 559 height 639
click at [244, 339] on div "< th scope = "col" class = "px-6 py-3 text-center text-sm font-medium text-whit…" at bounding box center [344, 388] width 559 height 639
click at [332, 337] on div "< th scope = "col" class = "px-6 py-3 text-center text-sm font-medium text-whit…" at bounding box center [344, 388] width 559 height 639
click at [274, 342] on div "< th scope = "col" class = "px-6 py-3 text-center text-sm font-medium text-whit…" at bounding box center [344, 388] width 559 height 639
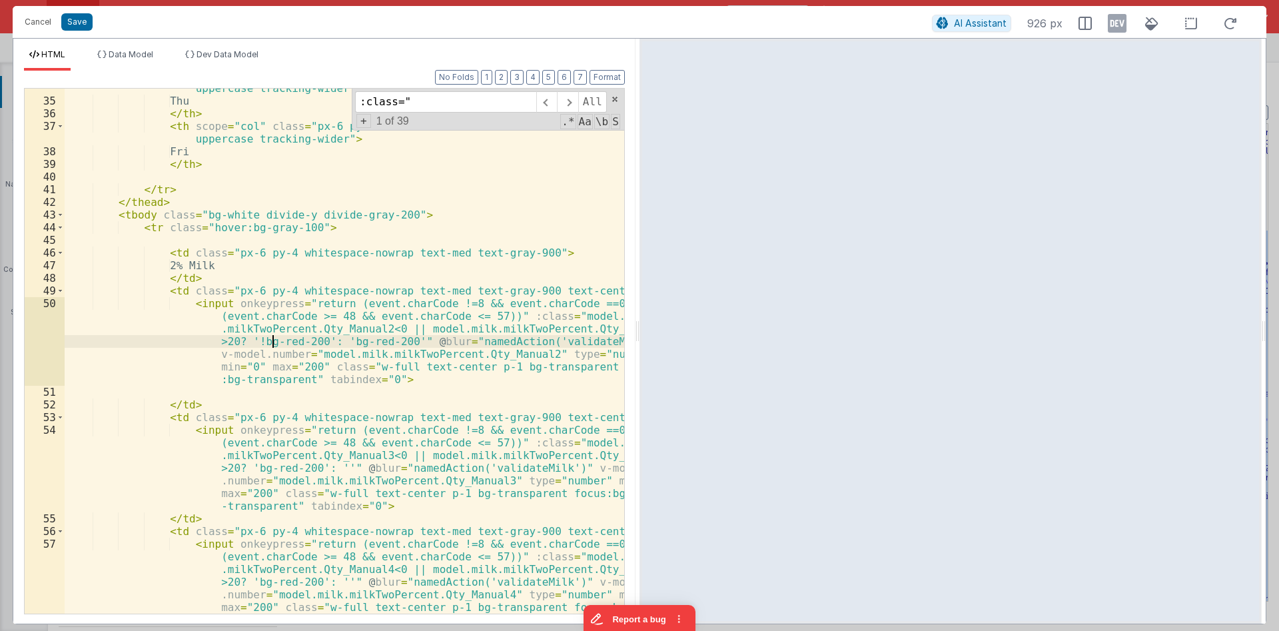
click at [274, 342] on div "< th scope = "col" class = "px-6 py-3 text-center text-sm font-medium text-whit…" at bounding box center [344, 388] width 559 height 639
click at [360, 340] on div "< th scope = "col" class = "px-6 py-3 text-center text-sm font-medium text-whit…" at bounding box center [344, 388] width 559 height 639
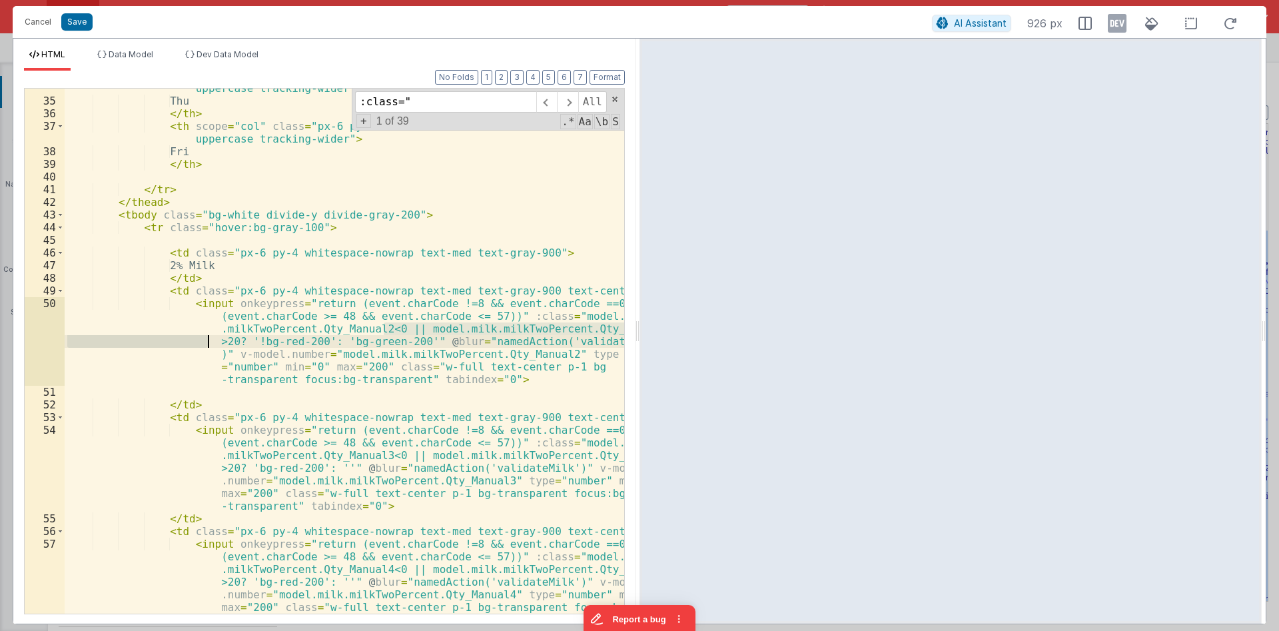
drag, startPoint x: 384, startPoint y: 330, endPoint x: 210, endPoint y: 338, distance: 174.0
click at [210, 338] on div "< th scope = "col" class = "px-6 py-3 text-center text-sm font-medium text-whit…" at bounding box center [344, 388] width 559 height 639
click at [234, 339] on div "< th scope = "col" class = "px-6 py-3 text-center text-sm font-medium text-whit…" at bounding box center [344, 388] width 559 height 639
click at [226, 340] on div "< th scope = "col" class = "px-6 py-3 text-center text-sm font-medium text-whit…" at bounding box center [344, 388] width 559 height 639
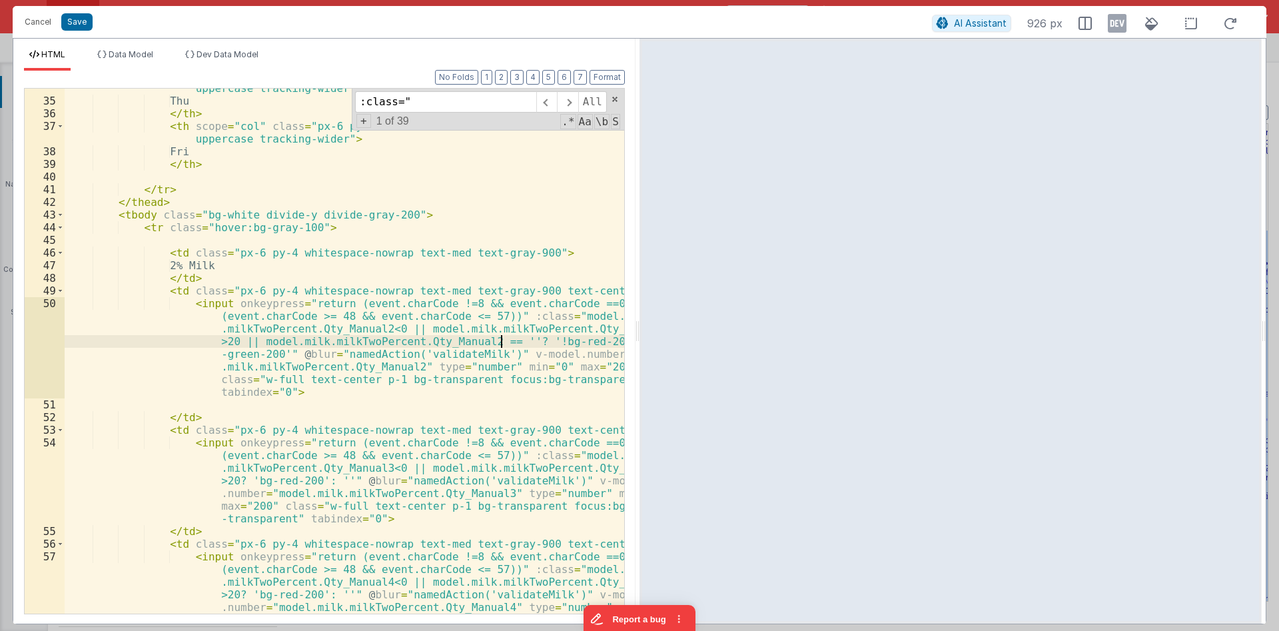
click at [523, 339] on div "< th scope = "col" class = "px-6 py-3 text-center text-sm font-medium text-whit…" at bounding box center [344, 388] width 559 height 639
drag, startPoint x: 266, startPoint y: 352, endPoint x: 599, endPoint y: 346, distance: 332.4
click at [599, 346] on div "< th scope = "col" class = "px-6 py-3 text-center text-sm font-medium text-whit…" at bounding box center [344, 388] width 559 height 639
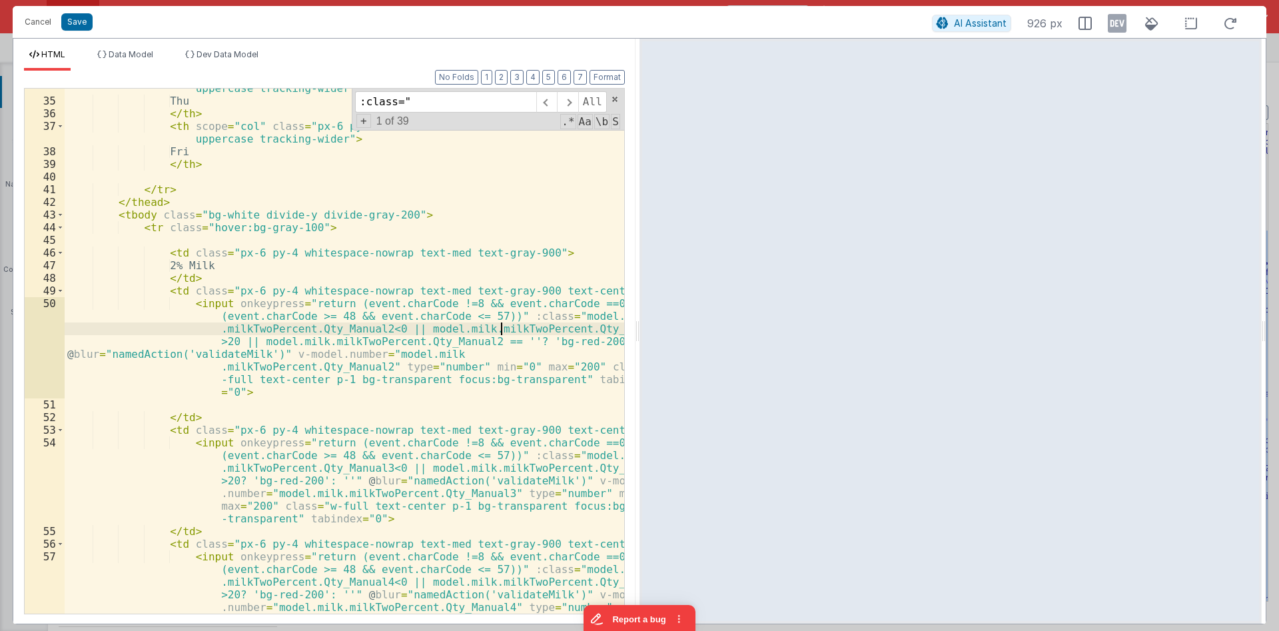
click at [499, 330] on div "< th scope = "col" class = "px-6 py-3 text-center text-sm font-medium text-whit…" at bounding box center [344, 388] width 559 height 639
click at [119, 59] on span "Data Model" at bounding box center [131, 54] width 45 height 10
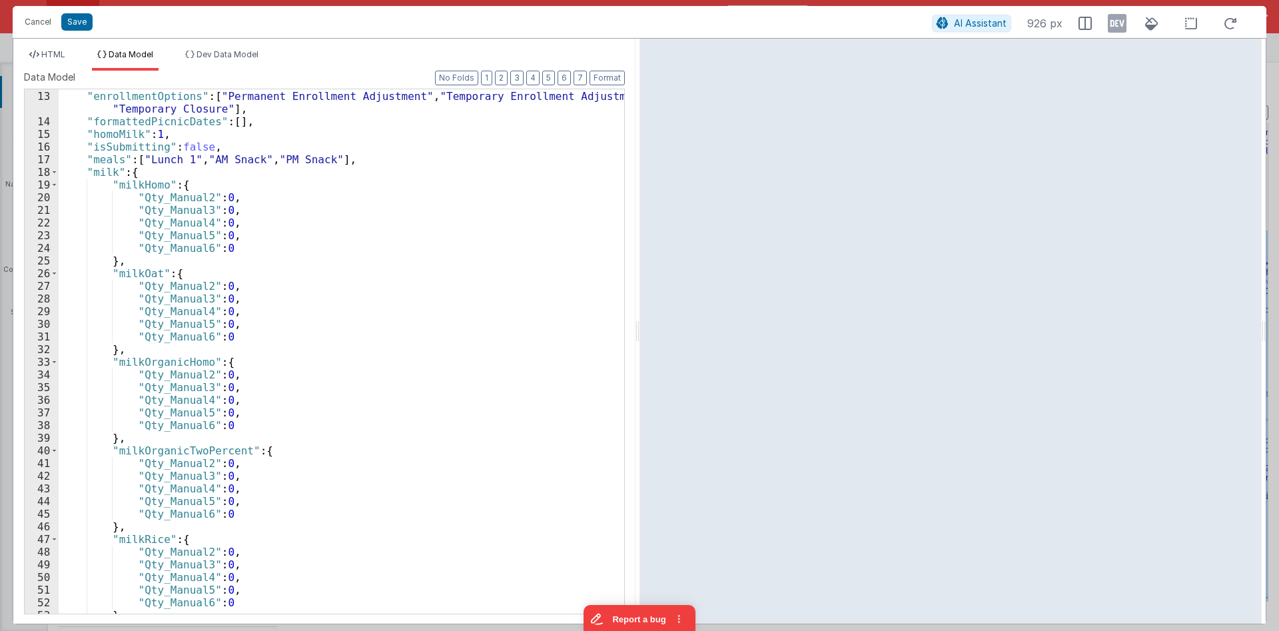
scroll to position [147, 0]
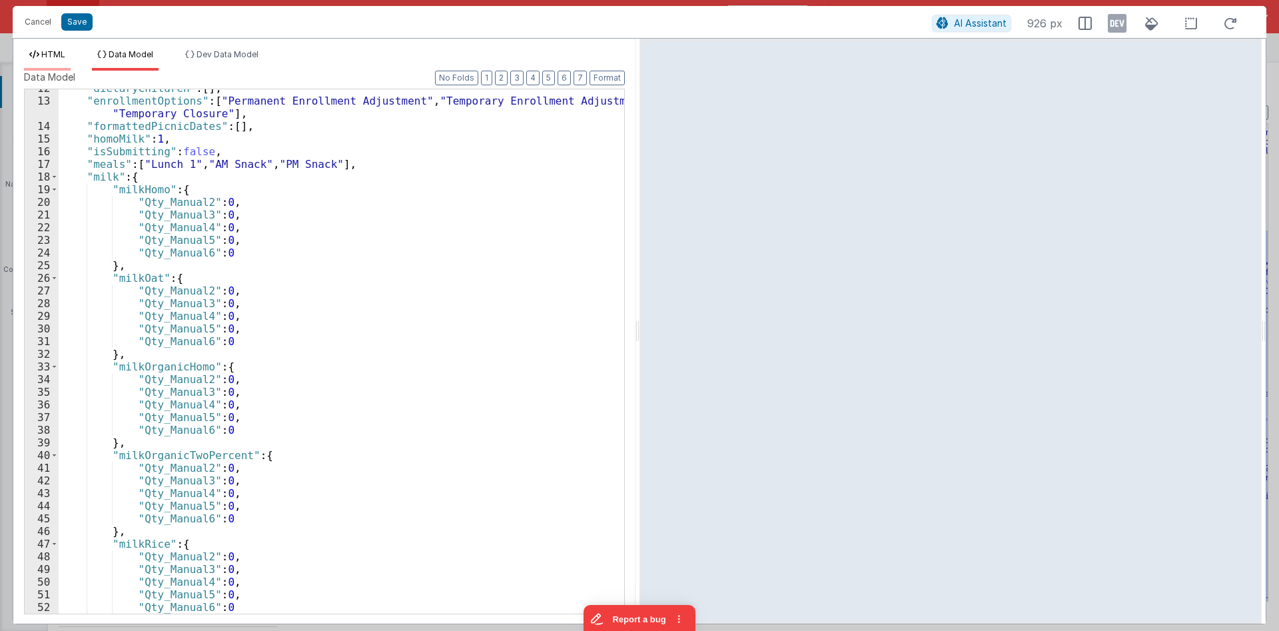
click at [55, 54] on span "HTML" at bounding box center [53, 54] width 24 height 10
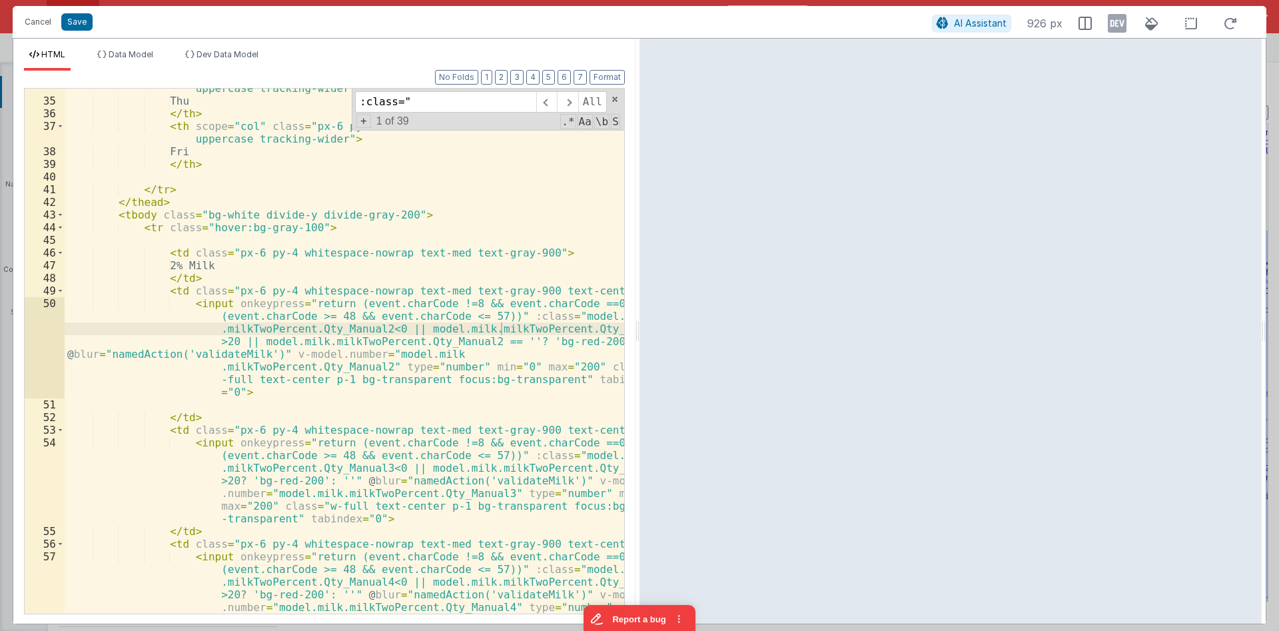
scroll to position [639, 0]
click at [474, 344] on div "< th scope = "col" class = "px-6 py-3 text-center text-sm font-medium text-whit…" at bounding box center [344, 388] width 559 height 639
click at [428, 336] on div "< th scope = "col" class = "px-6 py-3 text-center text-sm font-medium text-whit…" at bounding box center [344, 388] width 559 height 639
drag, startPoint x: 227, startPoint y: 338, endPoint x: 504, endPoint y: 342, distance: 277.1
click at [504, 342] on div "< th scope = "col" class = "px-6 py-3 text-center text-sm font-medium text-whit…" at bounding box center [344, 388] width 559 height 639
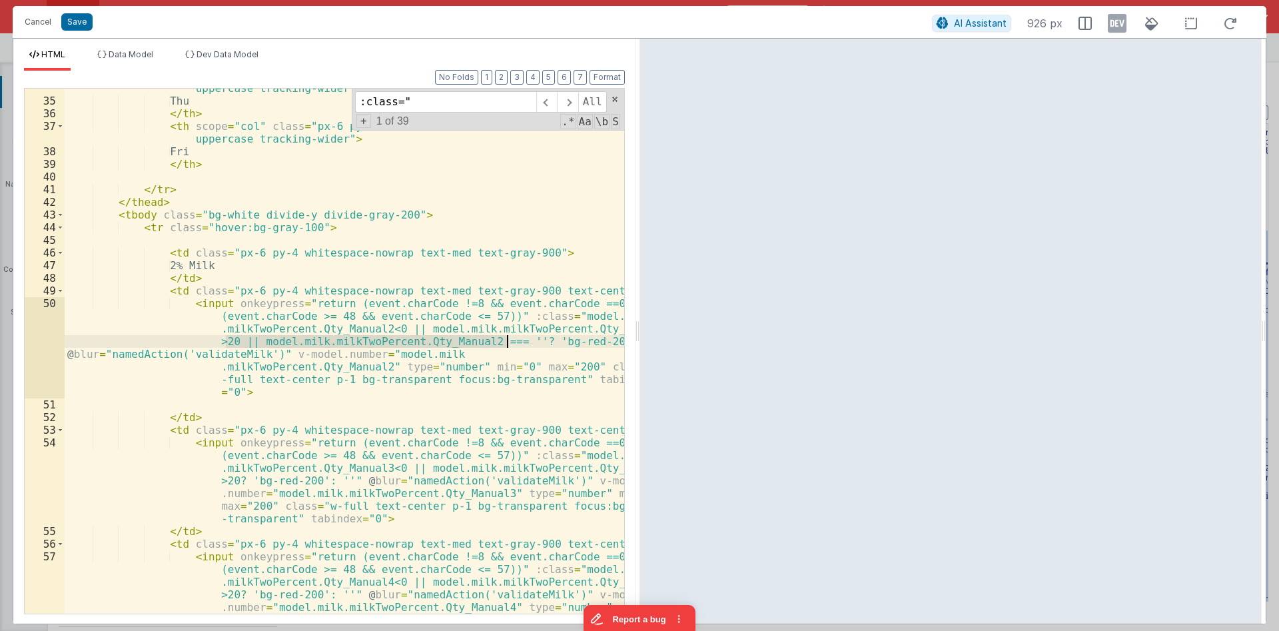
click at [296, 340] on div "< th scope = "col" class = "px-6 py-3 text-center text-sm font-medium text-whit…" at bounding box center [344, 351] width 559 height 525
click at [202, 304] on div "< th scope = "col" class = "px-6 py-3 text-center text-sm font-medium text-whit…" at bounding box center [344, 388] width 559 height 639
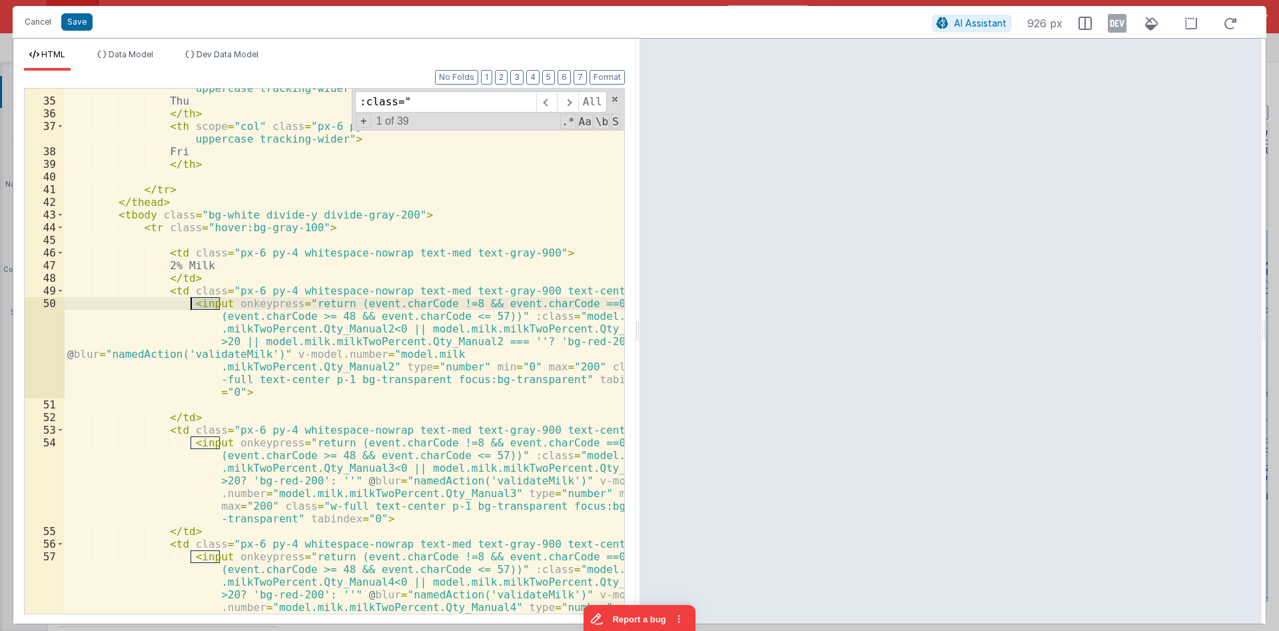
click at [202, 304] on div "< th scope = "col" class = "px-6 py-3 text-center text-sm font-medium text-whit…" at bounding box center [344, 388] width 559 height 639
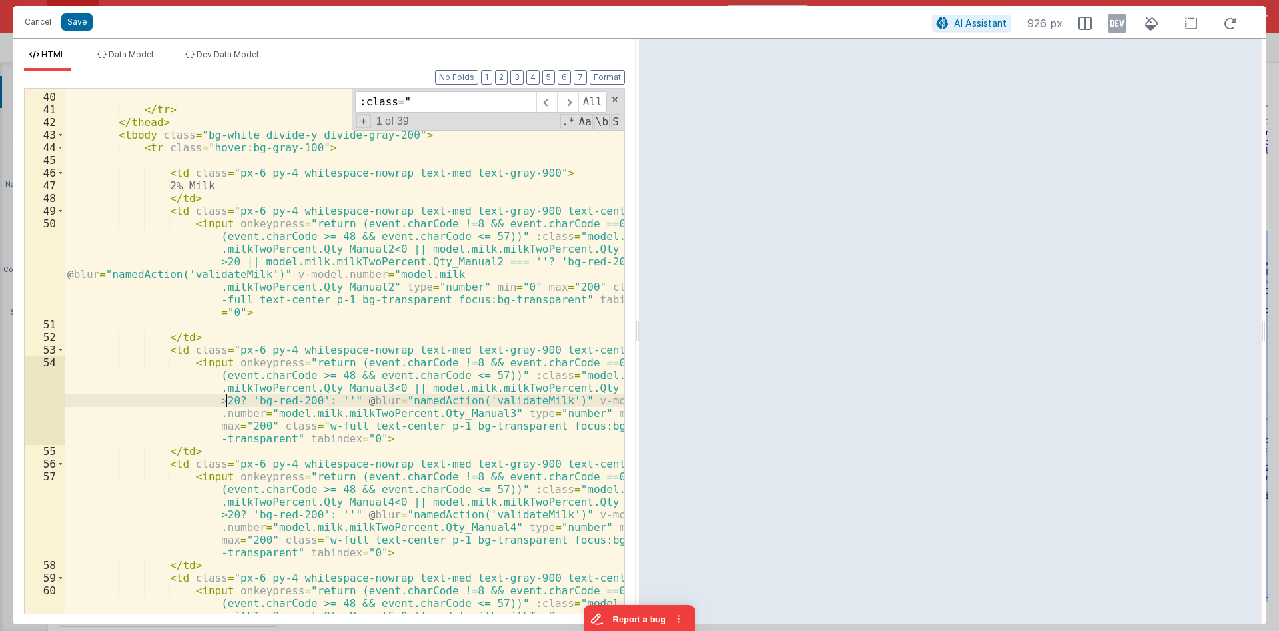
click at [228, 400] on div "</ th > </ tr > </ thead > < tbody class = "bg-white divide-y divide-gray-200" …" at bounding box center [344, 391] width 559 height 626
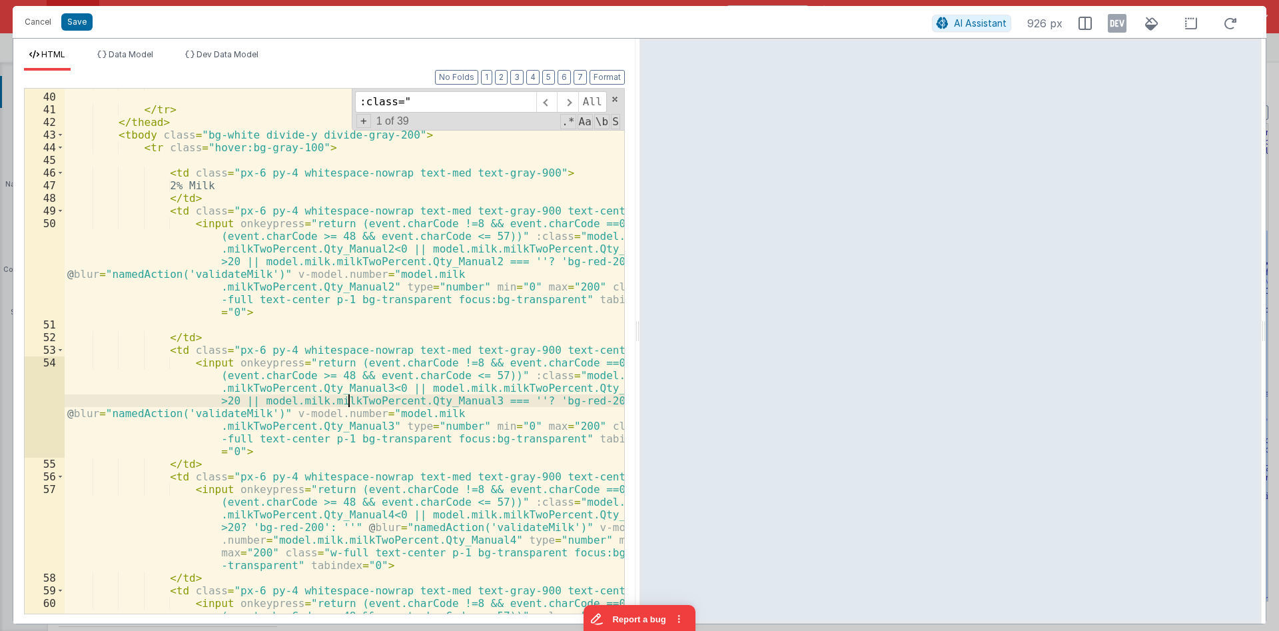
click at [346, 402] on div "</ th > </ tr > </ thead > < tbody class = "bg-white divide-y divide-gray-200" …" at bounding box center [344, 391] width 559 height 626
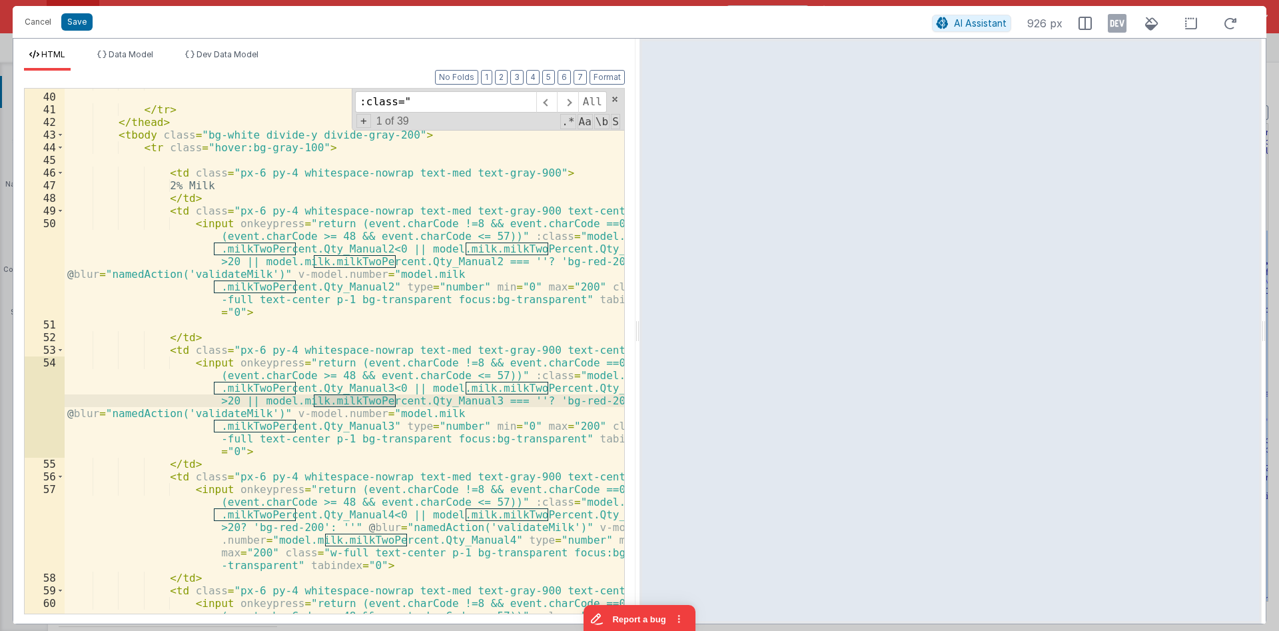
scroll to position [799, 0]
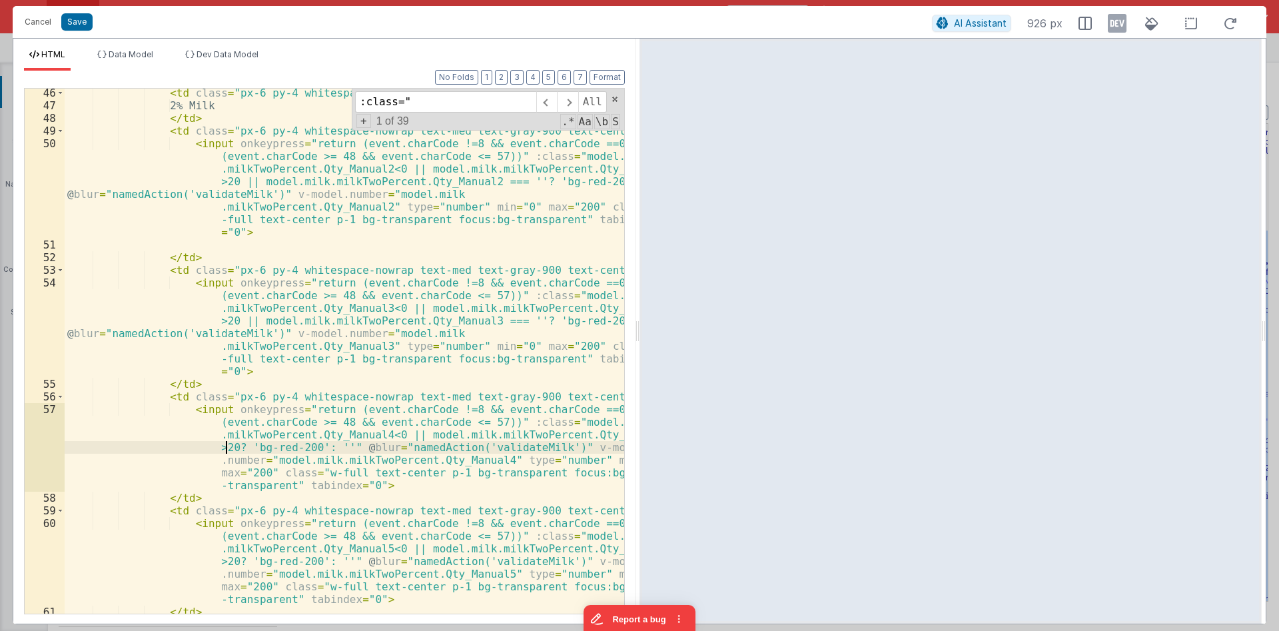
click at [225, 448] on div "< td class = "px-6 py-4 whitespace-nowrap text-med text-gray-900" > 2% Milk </ …" at bounding box center [344, 362] width 559 height 550
paste textarea
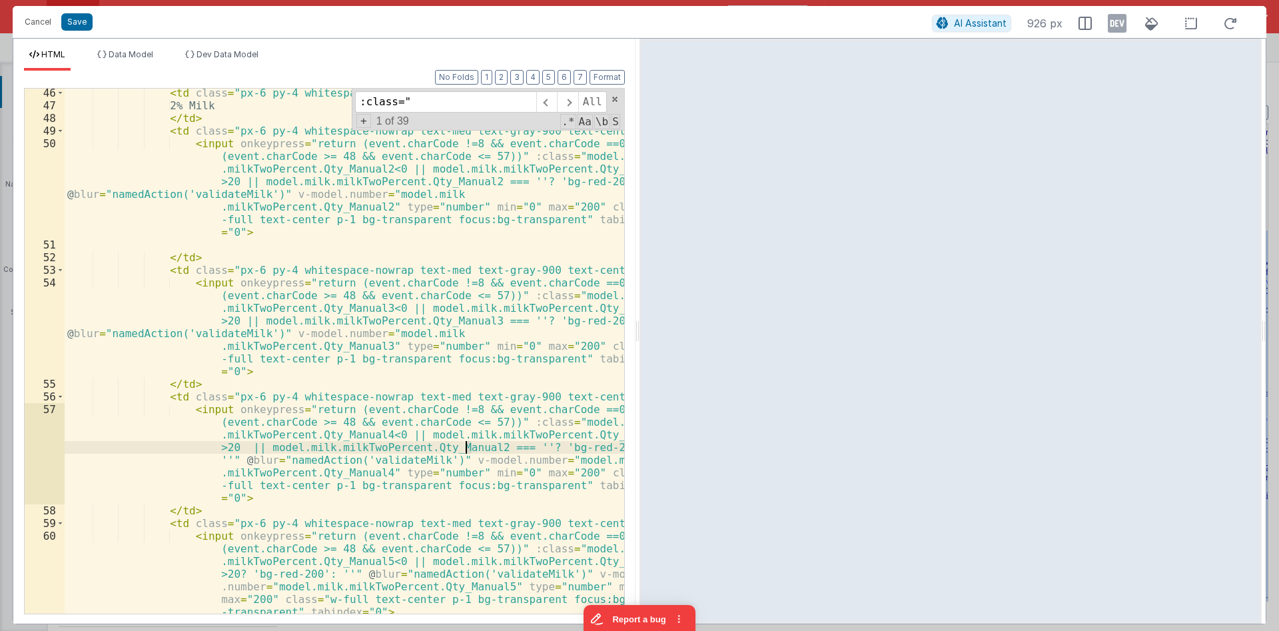
click at [466, 445] on div "< td class = "px-6 py-4 whitespace-nowrap text-med text-gray-900" > 2% Milk </ …" at bounding box center [344, 362] width 559 height 550
click at [444, 446] on div "< td class = "px-6 py-4 whitespace-nowrap text-med text-gray-900" > 2% Milk </ …" at bounding box center [344, 362] width 559 height 550
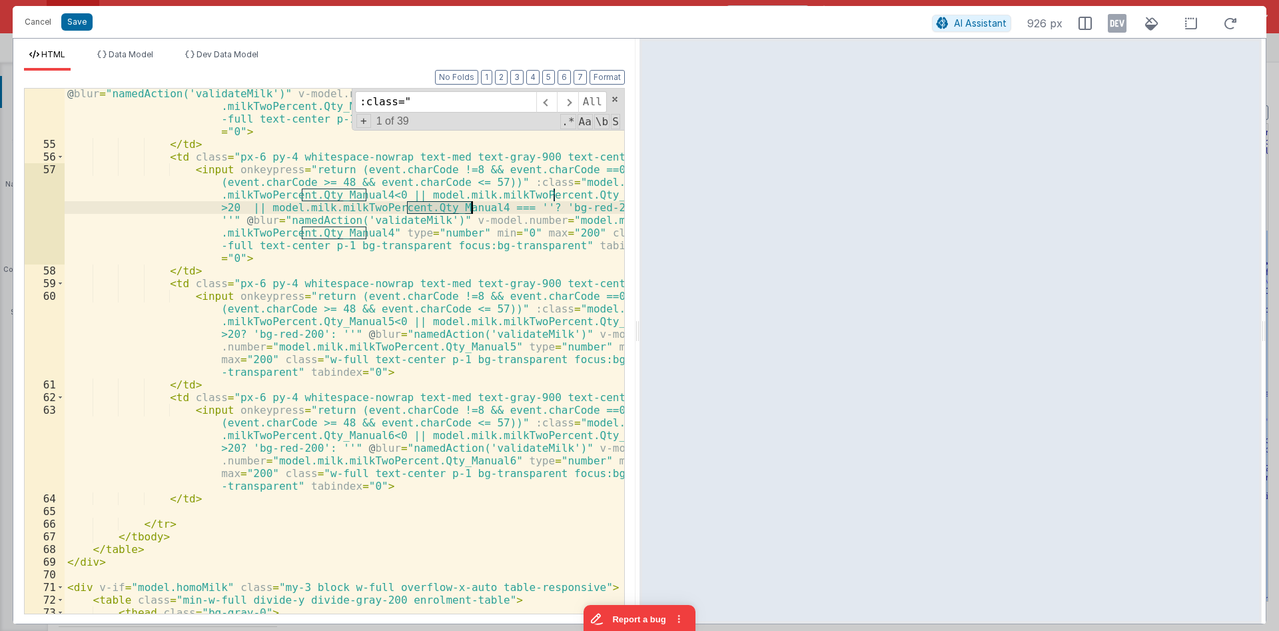
scroll to position [1039, 0]
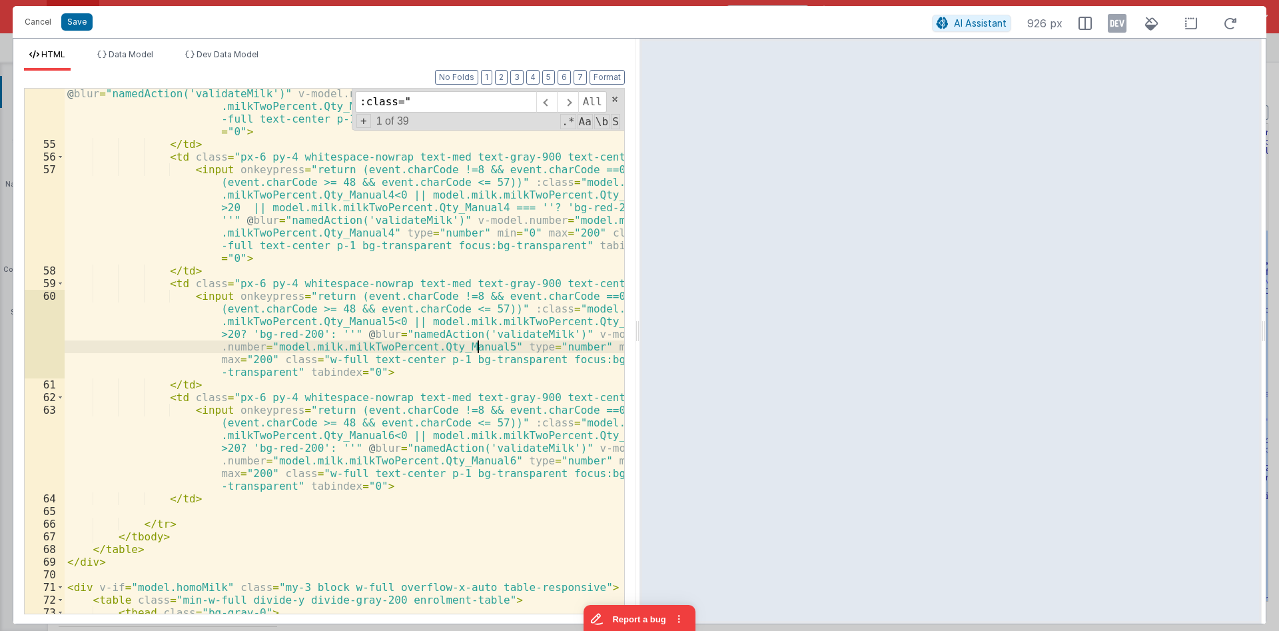
click at [478, 343] on div "< input onkeypress = "return (event.charCode !=8 && event.charCode ==0 || (even…" at bounding box center [344, 356] width 559 height 639
click at [226, 332] on div "< input onkeypress = "return (event.charCode !=8 && event.charCode ==0 || (even…" at bounding box center [344, 356] width 559 height 639
paste textarea
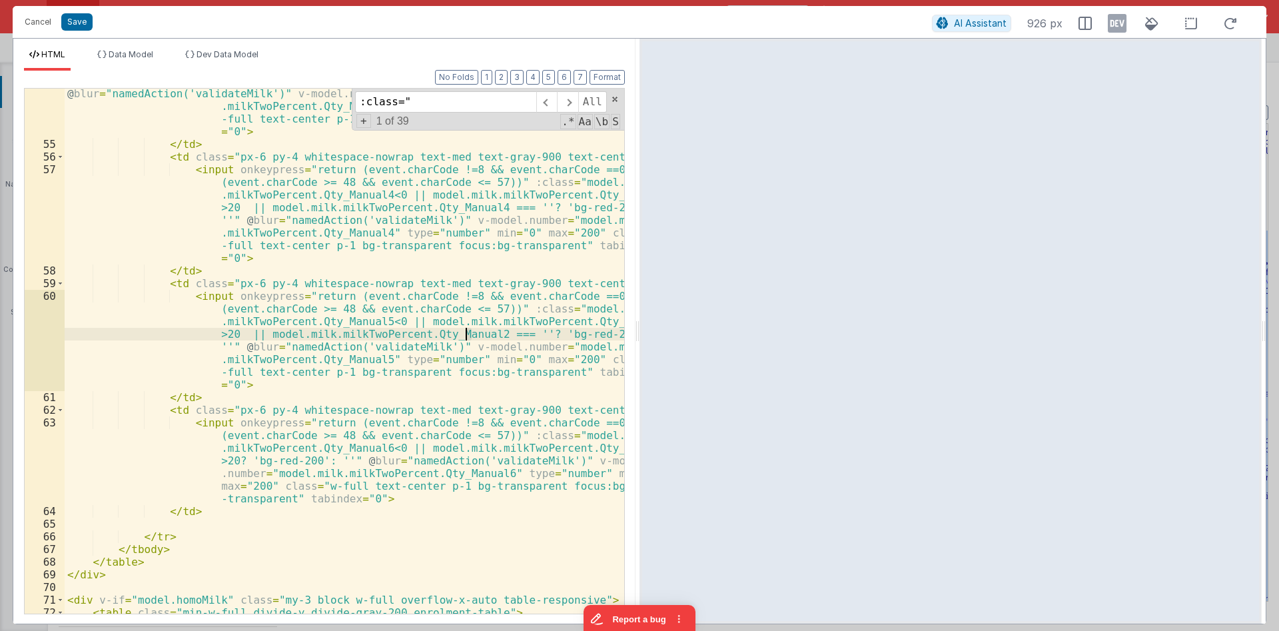
click at [468, 333] on div "< input onkeypress = "return (event.charCode !=8 && event.charCode ==0 || (even…" at bounding box center [344, 356] width 559 height 639
click at [398, 334] on div "< input onkeypress = "return (event.charCode !=8 && event.charCode ==0 || (even…" at bounding box center [344, 356] width 559 height 639
click at [430, 332] on div "< input onkeypress = "return (event.charCode !=8 && event.charCode ==0 || (even…" at bounding box center [344, 356] width 559 height 639
click at [236, 334] on div "< input onkeypress = "return (event.charCode !=8 && event.charCode ==0 || (even…" at bounding box center [344, 356] width 559 height 639
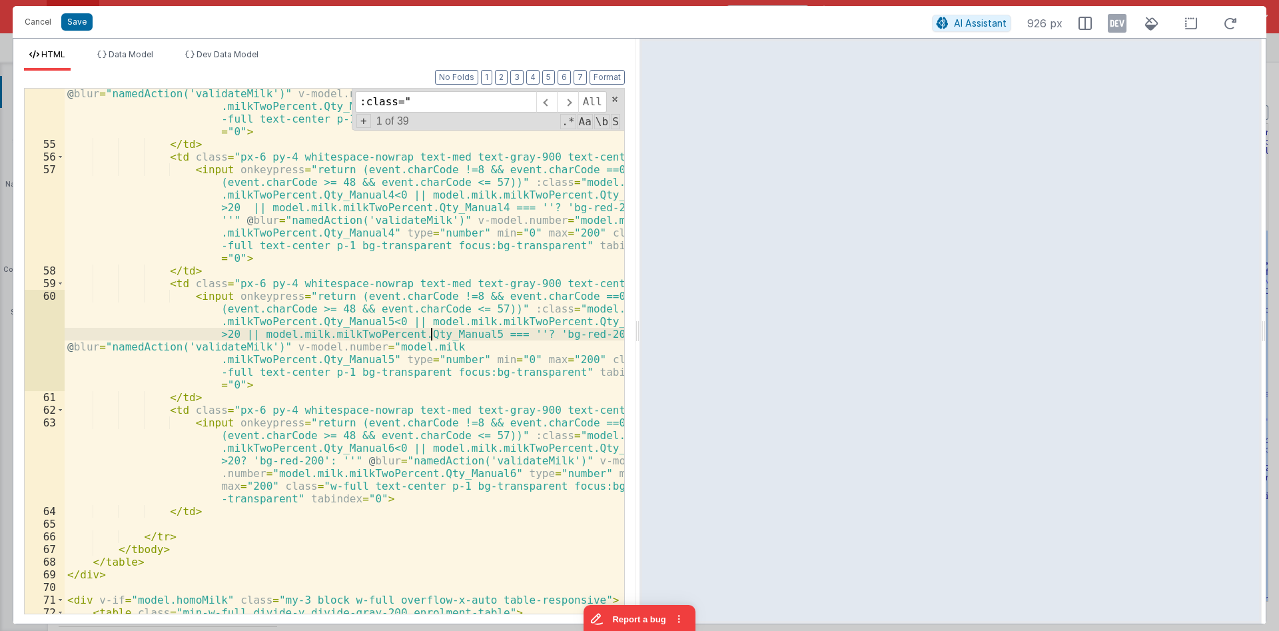
click at [428, 334] on div "< input onkeypress = "return (event.charCode !=8 && event.charCode ==0 || (even…" at bounding box center [344, 356] width 559 height 639
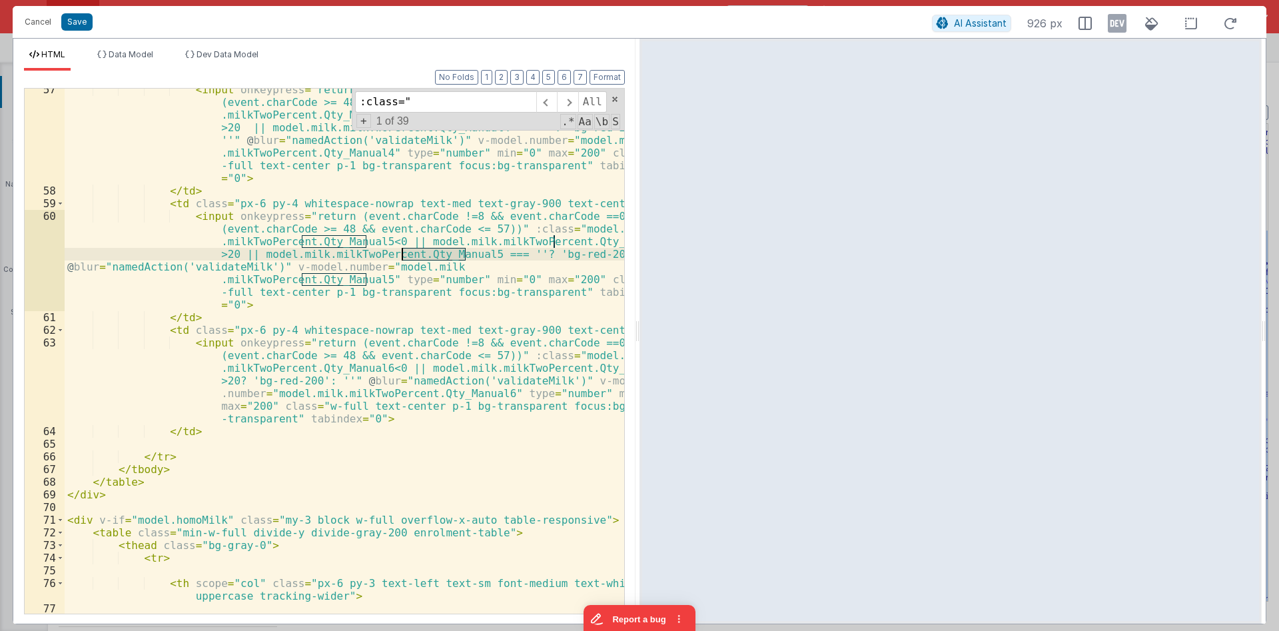
scroll to position [1119, 0]
click at [227, 378] on div "< input onkeypress = "return (event.charCode !=8 && event.charCode ==0 || (even…" at bounding box center [344, 402] width 559 height 639
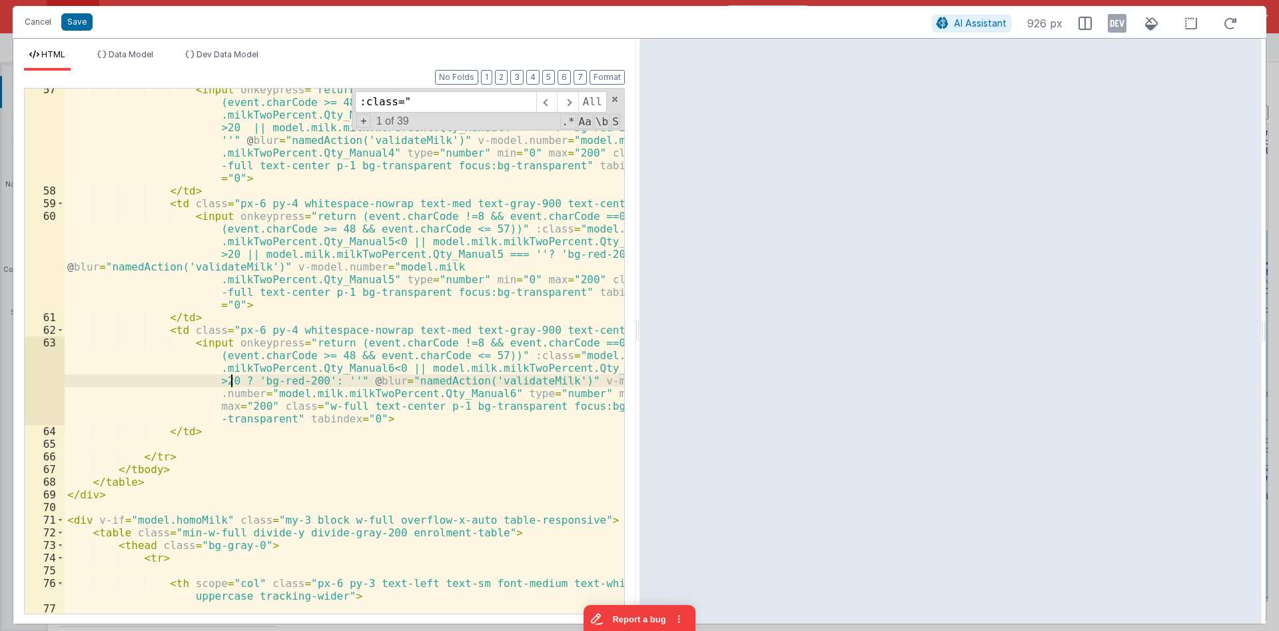
paste textarea
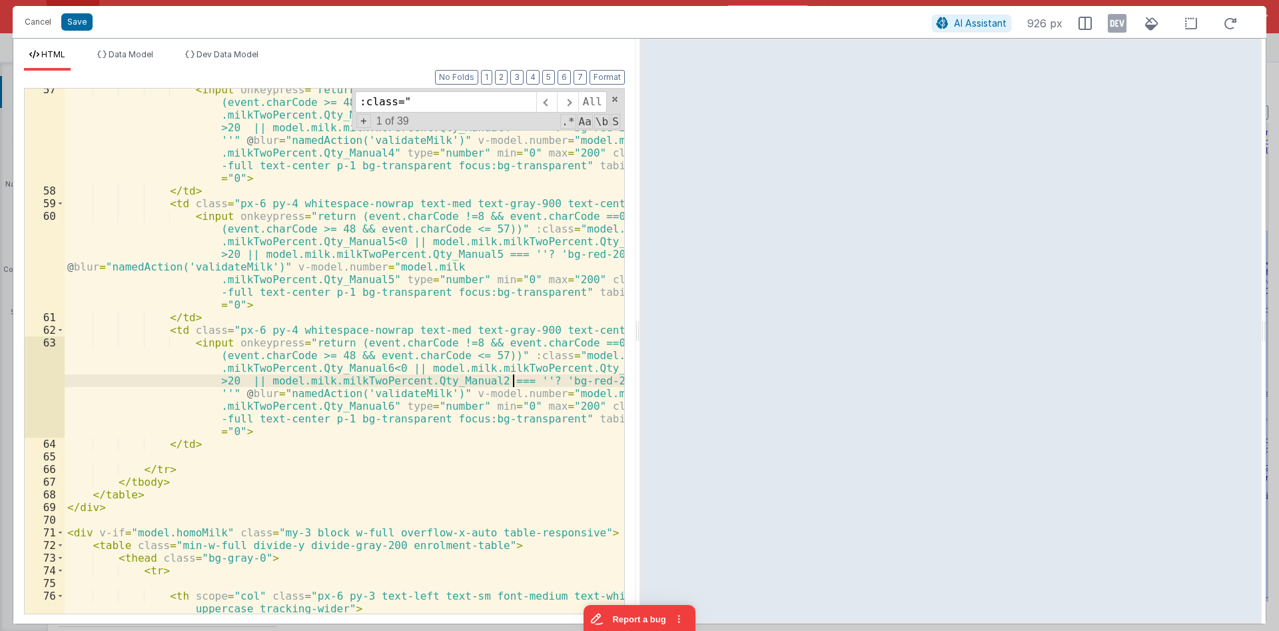
click at [472, 378] on div "< input onkeypress = "return (event.charCode !=8 && event.charCode ==0 || (even…" at bounding box center [344, 402] width 559 height 639
click at [457, 382] on div "< input onkeypress = "return (event.charCode !=8 && event.charCode ==0 || (even…" at bounding box center [344, 402] width 559 height 639
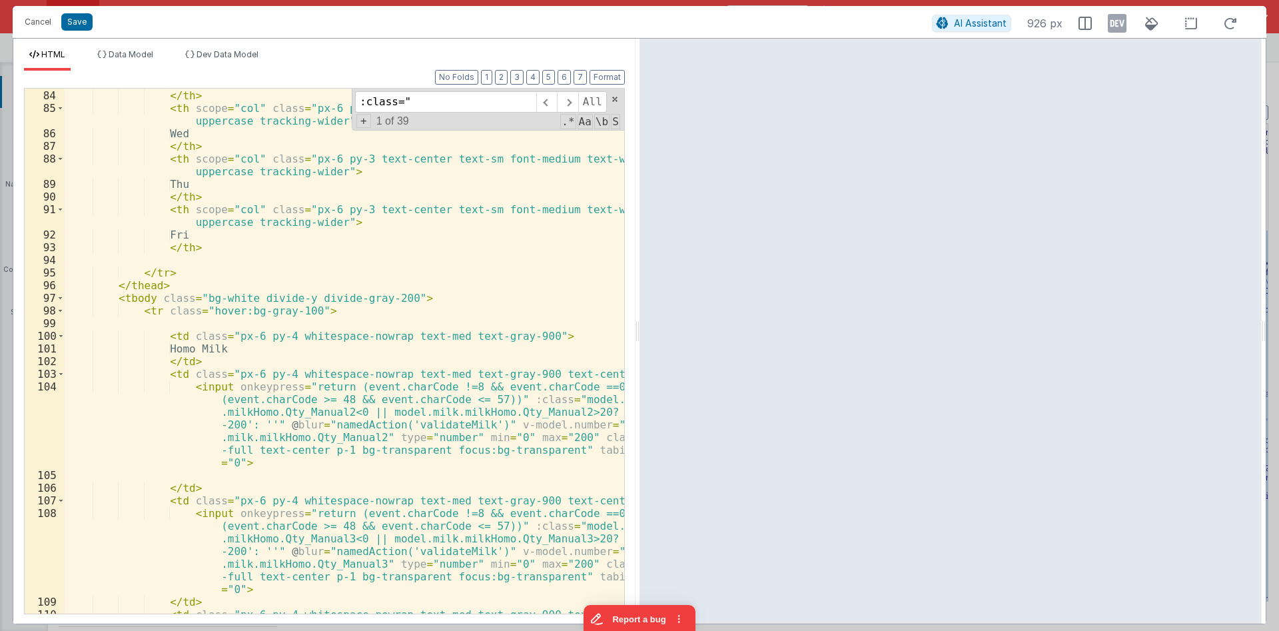
scroll to position [1838, 0]
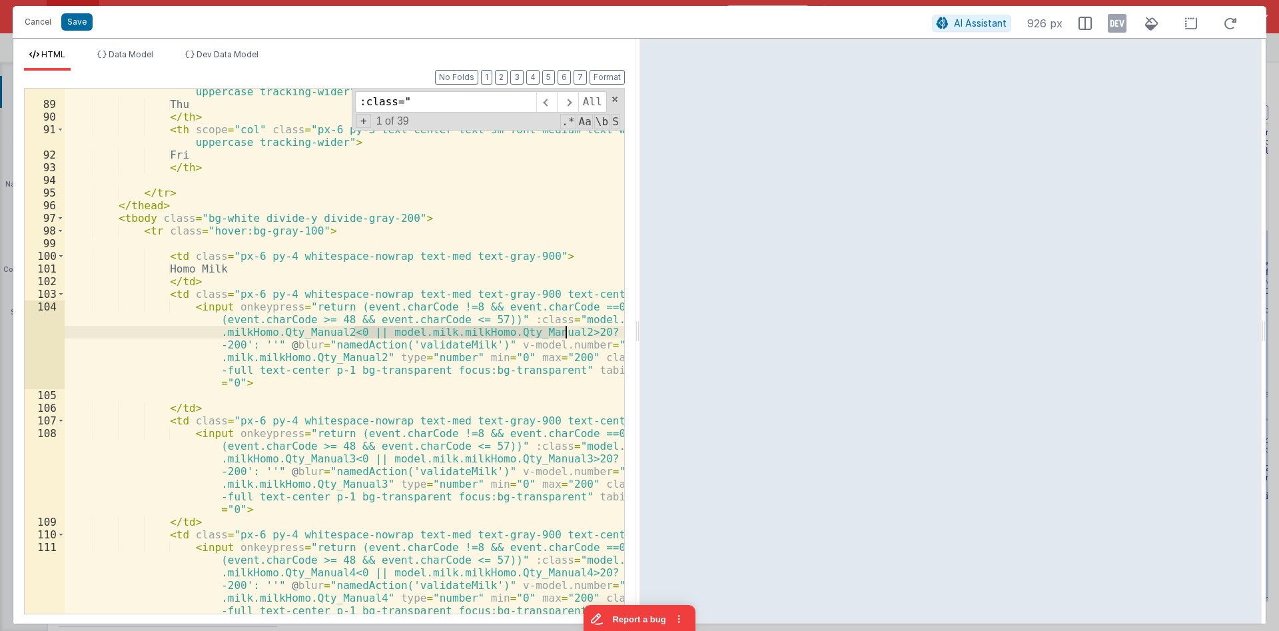
drag, startPoint x: 353, startPoint y: 330, endPoint x: 566, endPoint y: 328, distance: 213.1
click at [566, 328] on div "< th scope = "col" class = "px-6 py-3 text-center text-sm font-medium text-whit…" at bounding box center [344, 392] width 559 height 639
click at [567, 330] on div "< th scope = "col" class = "px-6 py-3 text-center text-sm font-medium text-whit…" at bounding box center [344, 351] width 559 height 525
paste textarea
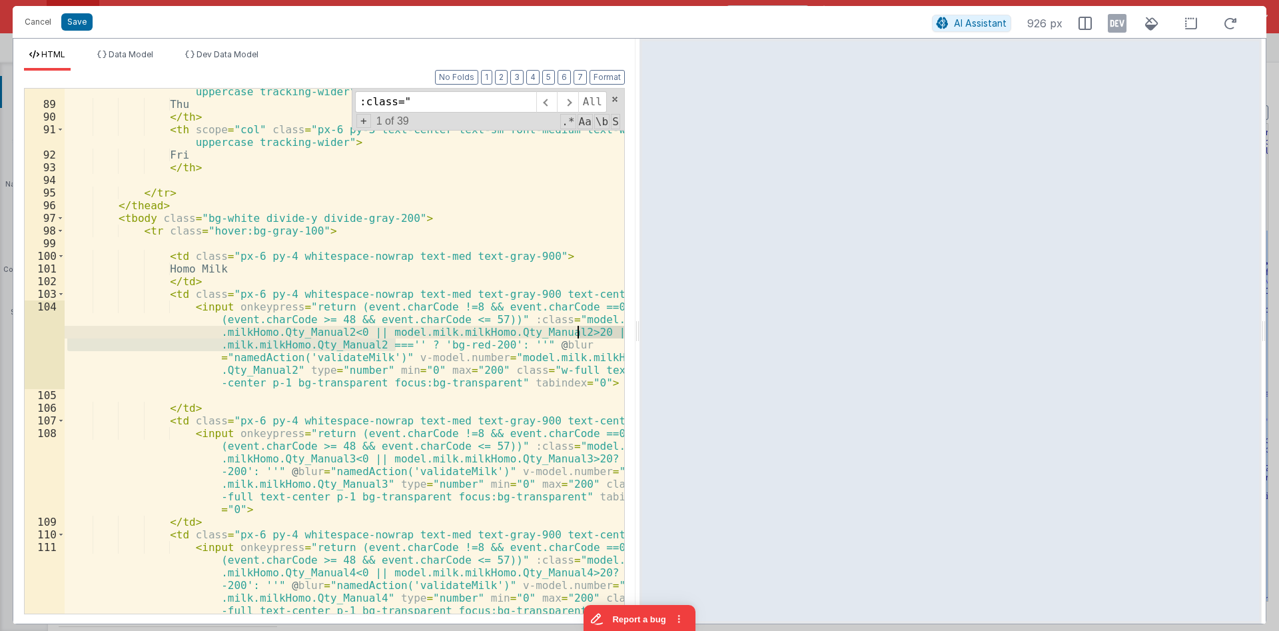
drag, startPoint x: 396, startPoint y: 340, endPoint x: 576, endPoint y: 336, distance: 180.5
click at [576, 336] on div "< th scope = "col" class = "px-6 py-3 text-center text-sm font-medium text-whit…" at bounding box center [344, 392] width 559 height 639
click at [572, 333] on div "< th scope = "col" class = "px-6 py-3 text-center text-sm font-medium text-whit…" at bounding box center [344, 392] width 559 height 639
drag, startPoint x: 394, startPoint y: 342, endPoint x: 573, endPoint y: 332, distance: 179.5
click at [573, 332] on div "< th scope = "col" class = "px-6 py-3 text-center text-sm font-medium text-whit…" at bounding box center [344, 392] width 559 height 639
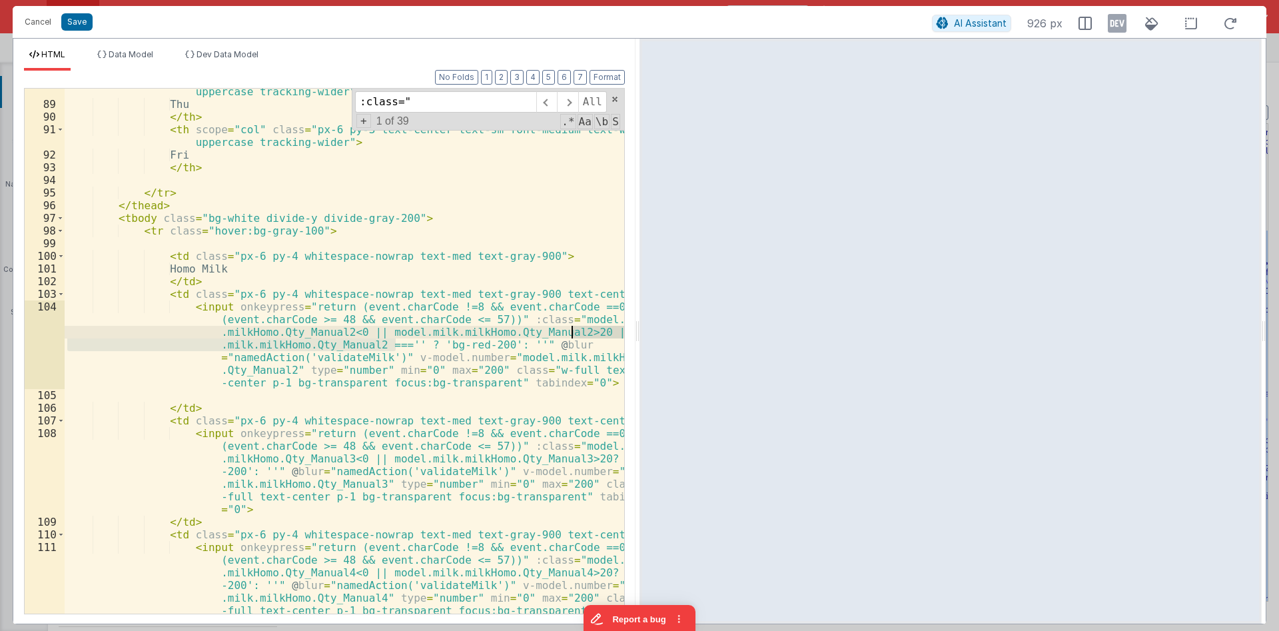
click at [348, 344] on div "< th scope = "col" class = "px-6 py-3 text-center text-sm font-medium text-whit…" at bounding box center [344, 351] width 559 height 525
click at [348, 344] on div "< th scope = "col" class = "px-6 py-3 text-center text-sm font-medium text-whit…" at bounding box center [344, 392] width 559 height 639
click at [262, 346] on div "< th scope = "col" class = "px-6 py-3 text-center text-sm font-medium text-whit…" at bounding box center [344, 392] width 559 height 639
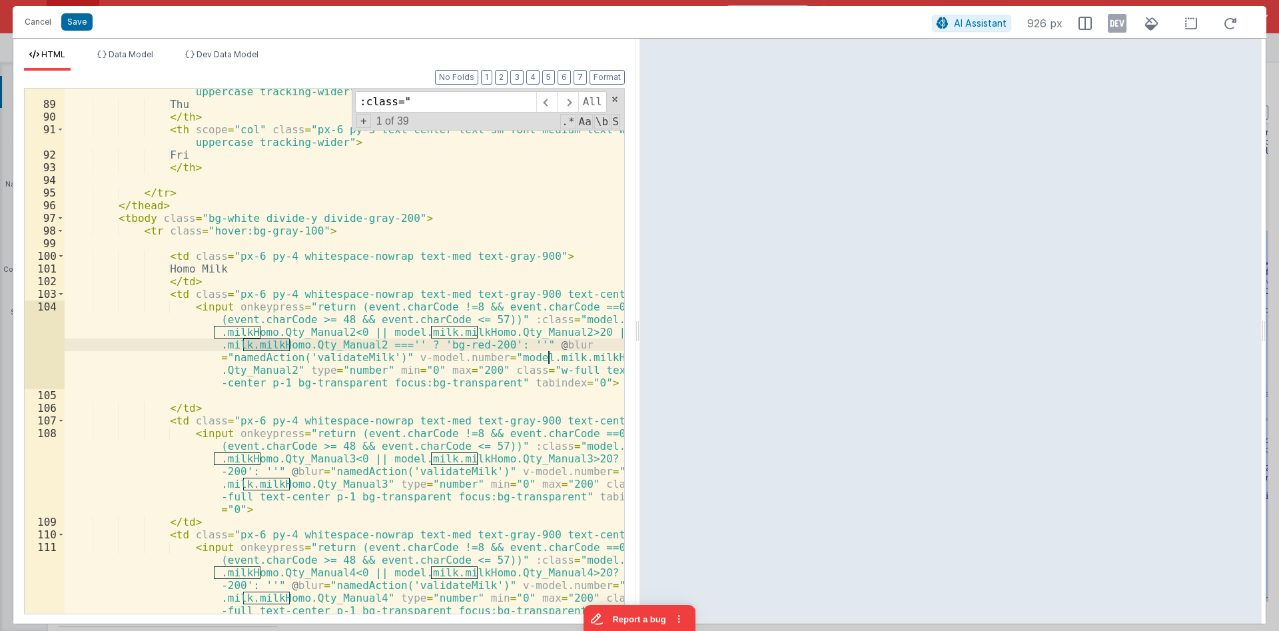
scroll to position [1918, 0]
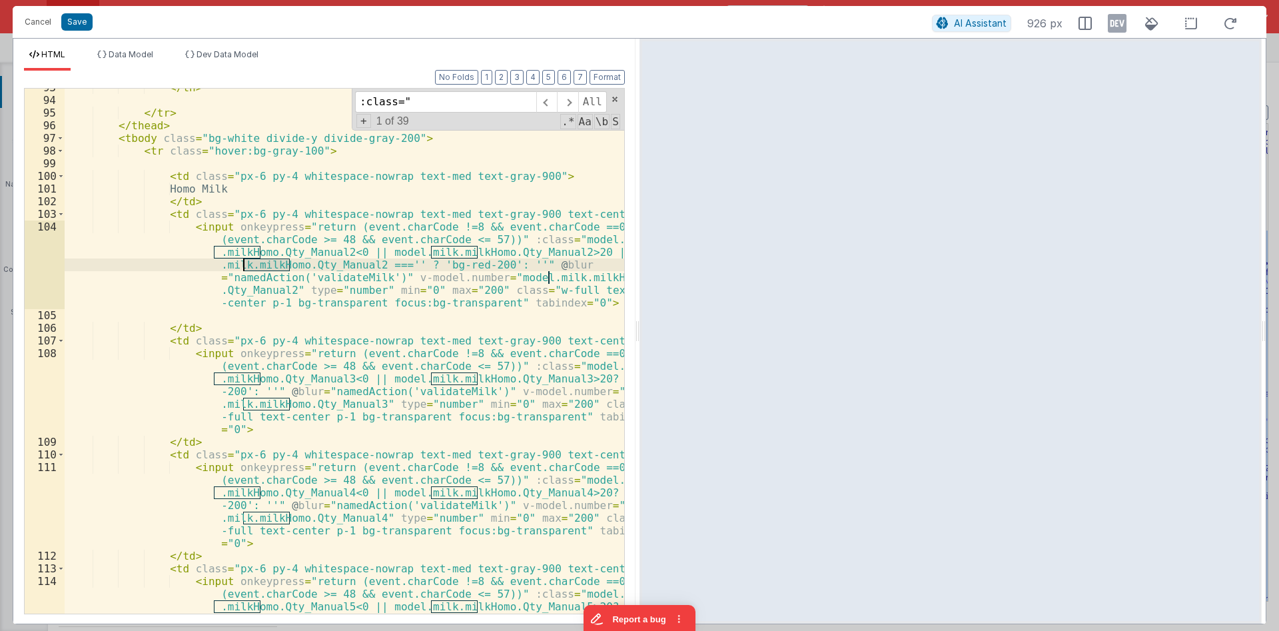
click at [566, 378] on div "</ th > </ tr > </ thead > < tbody class = "bg-white divide-y divide-gray-200" …" at bounding box center [344, 394] width 559 height 626
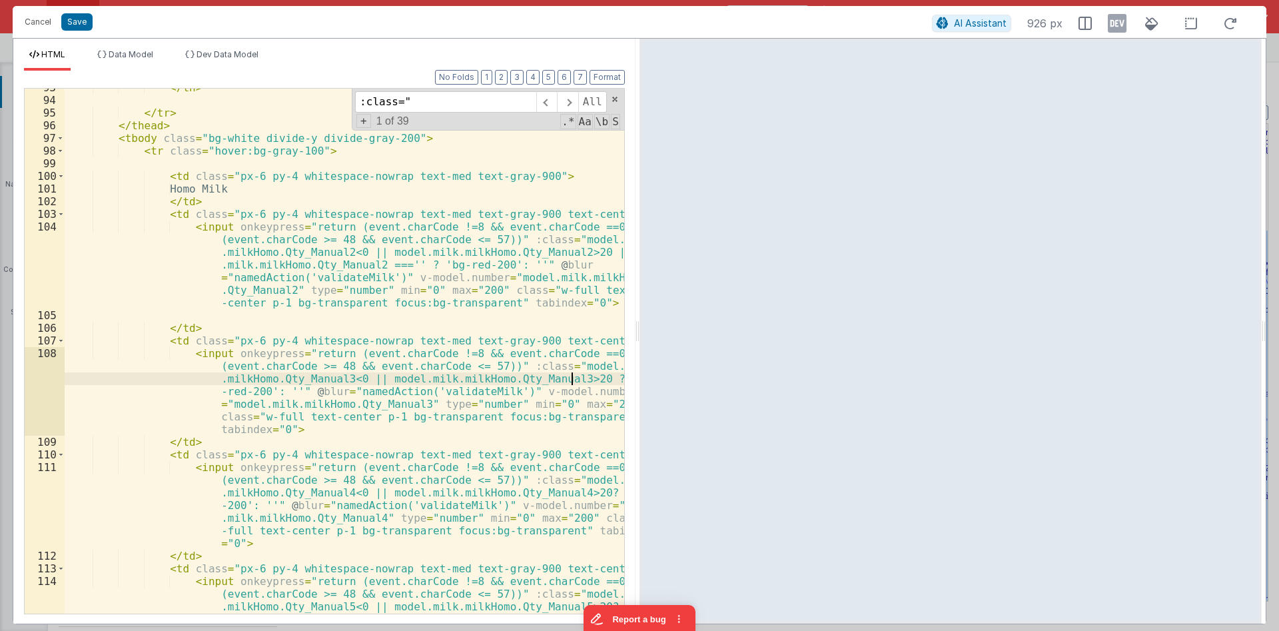
paste textarea
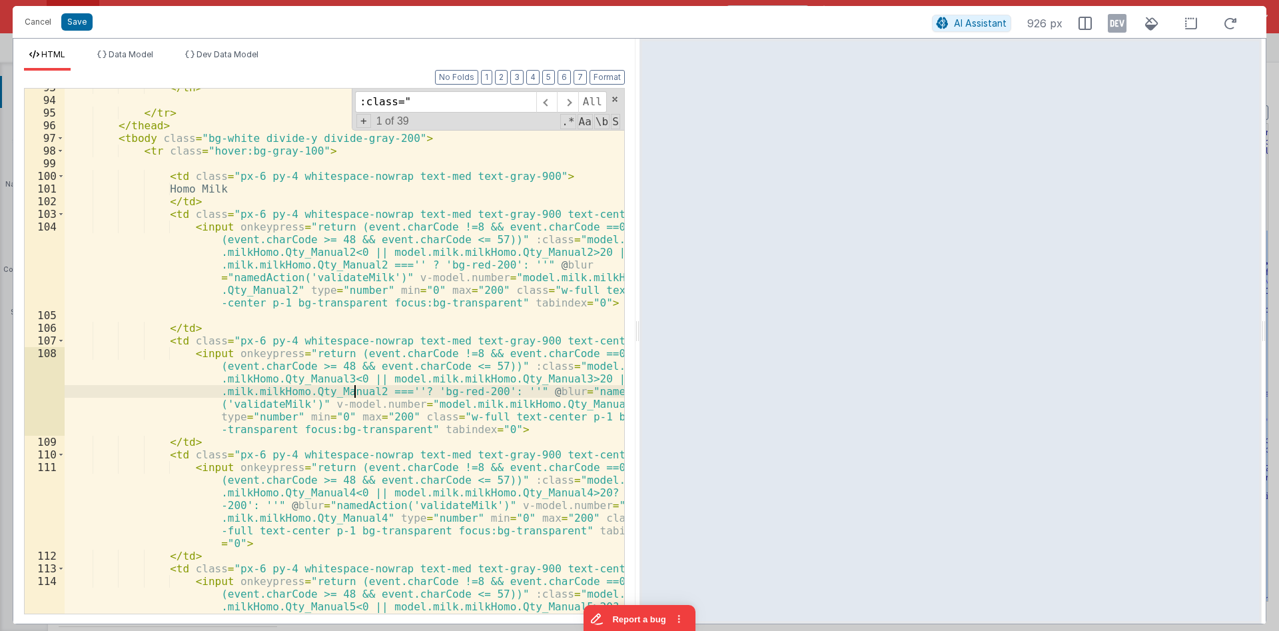
click at [359, 392] on div "</ th > </ tr > </ thead > < tbody class = "bg-white divide-y divide-gray-200" …" at bounding box center [344, 394] width 559 height 626
click at [567, 493] on div "</ th > </ tr > </ thead > < tbody class = "bg-white divide-y divide-gray-200" …" at bounding box center [344, 394] width 559 height 626
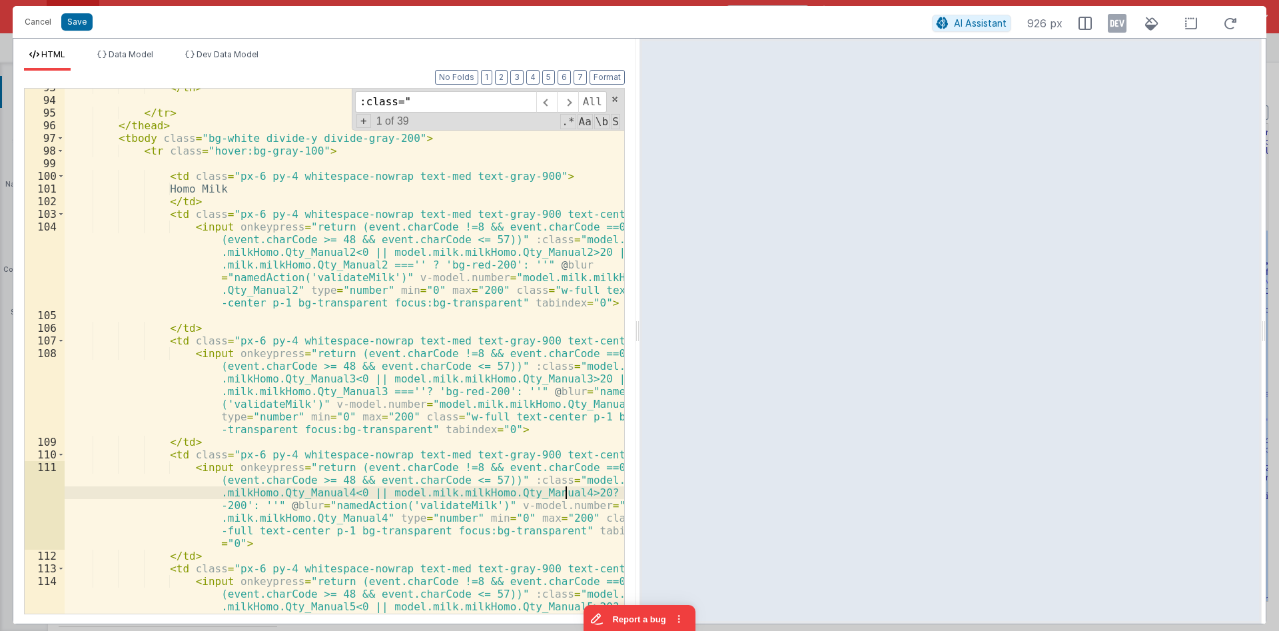
paste textarea
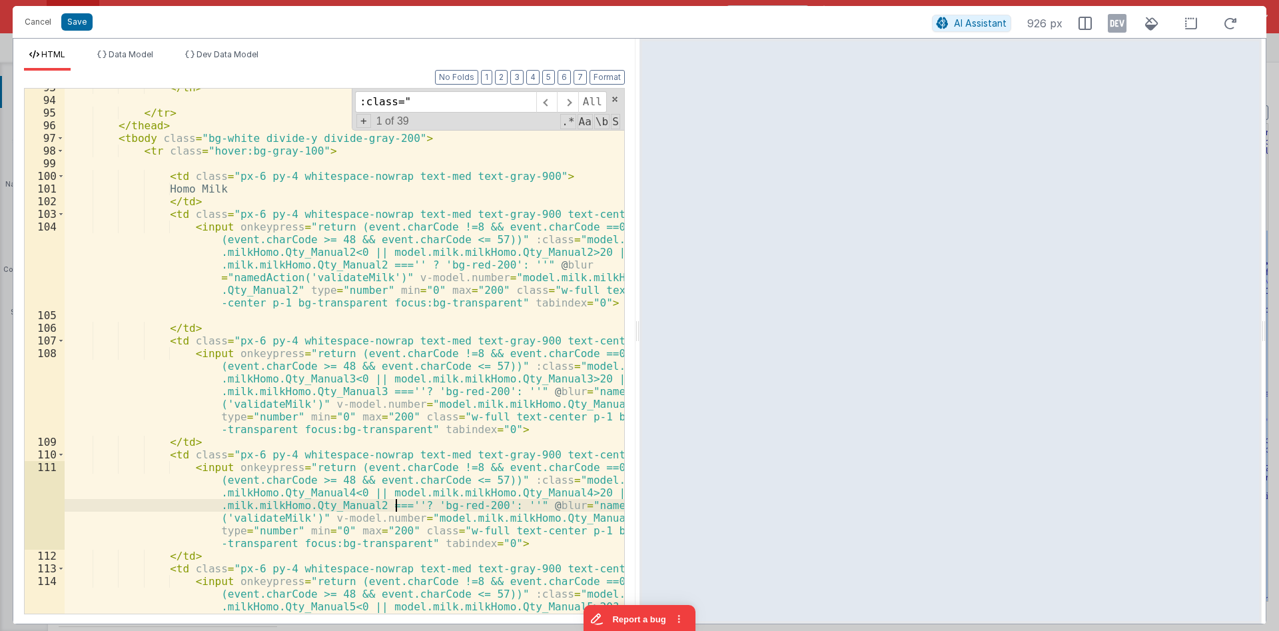
scroll to position [1998, 0]
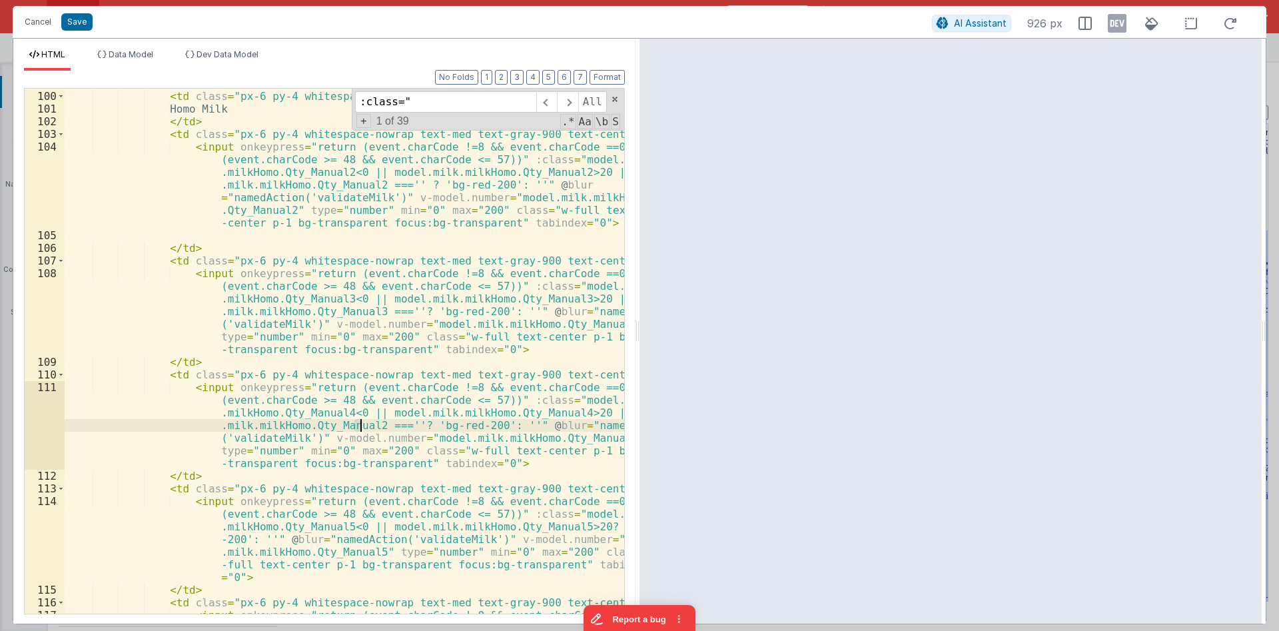
click at [358, 427] on div "< td class = "px-6 py-4 whitespace-nowrap text-med text-gray-900" > Homo Milk <…" at bounding box center [344, 390] width 559 height 626
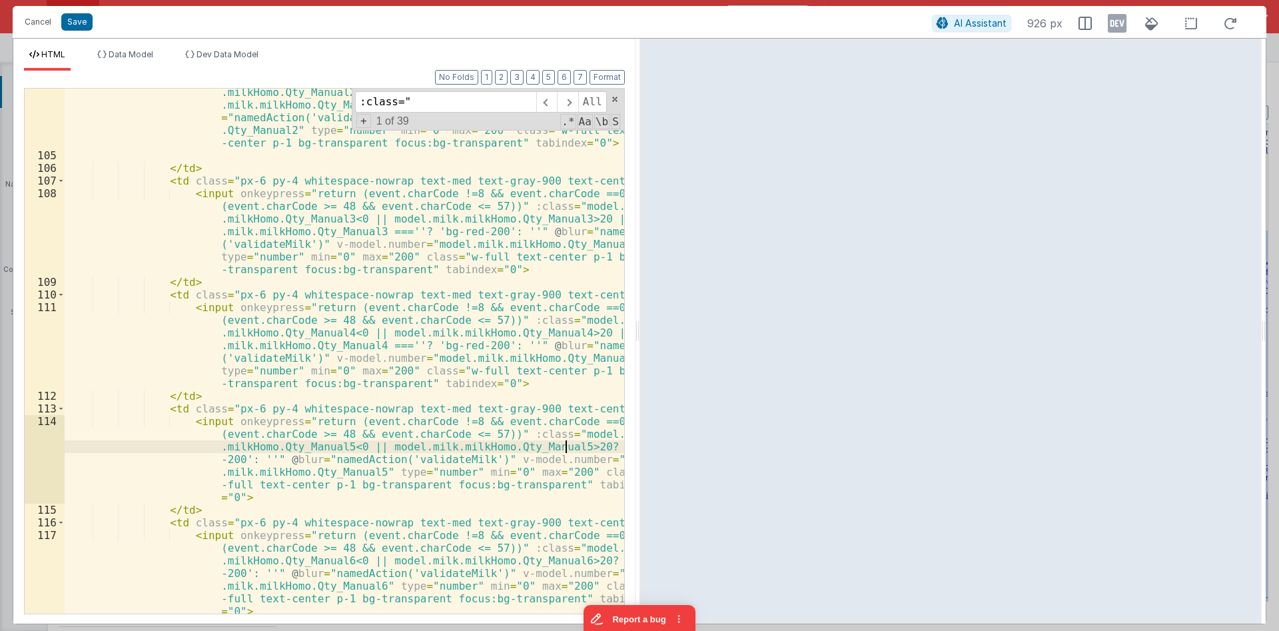
click at [565, 445] on div "< input onkeypress = "return (event.charCode !=8 && event.charCode ==0 || (even…" at bounding box center [344, 374] width 559 height 626
paste textarea
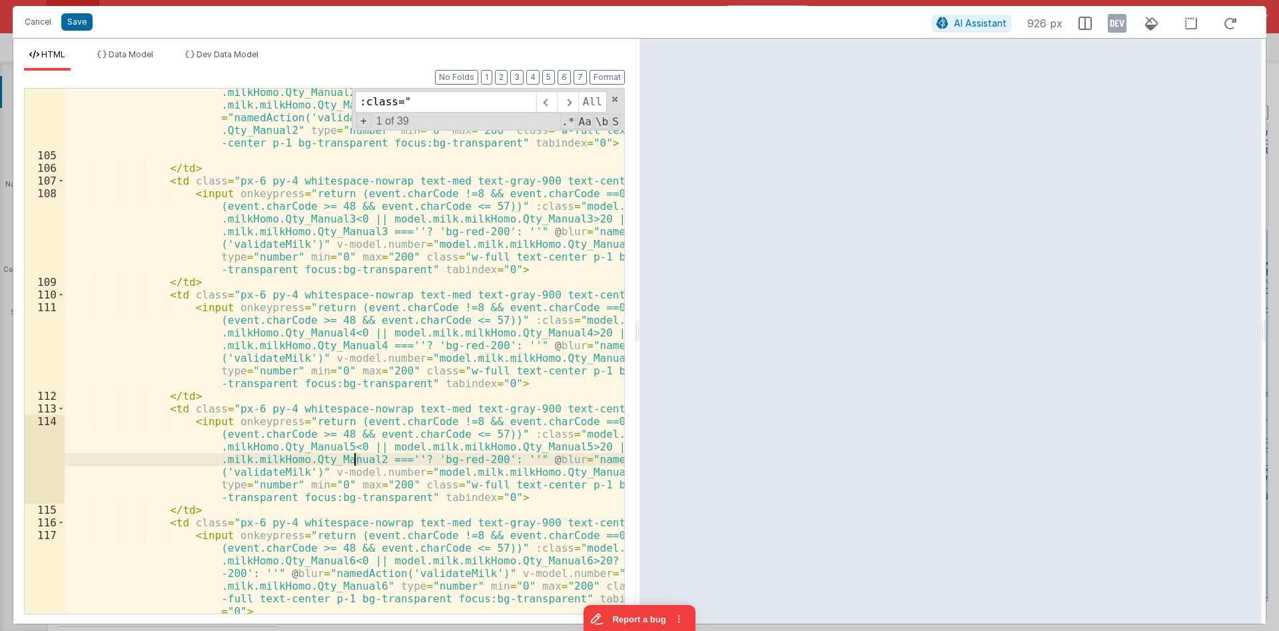
click at [356, 460] on div "< input onkeypress = "return (event.charCode !=8 && event.charCode ==0 || (even…" at bounding box center [344, 374] width 559 height 626
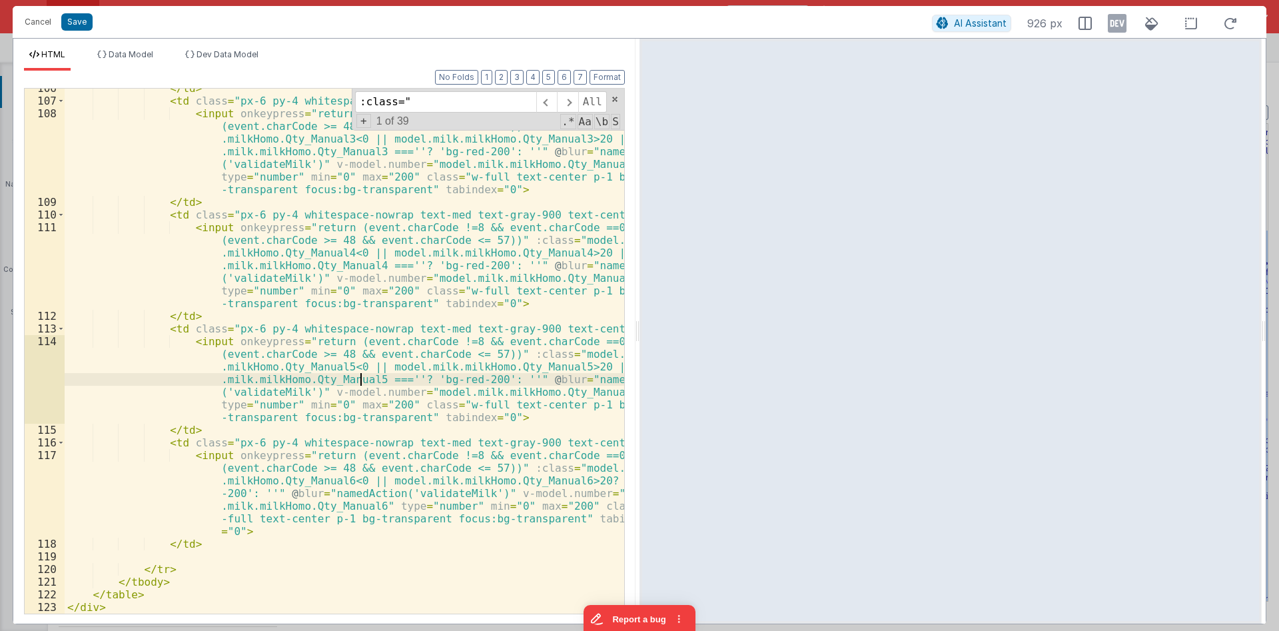
click at [566, 482] on div "</ td > < td class = "px-6 py-4 whitespace-nowrap text-med text-gray-900 text-c…" at bounding box center [344, 357] width 559 height 550
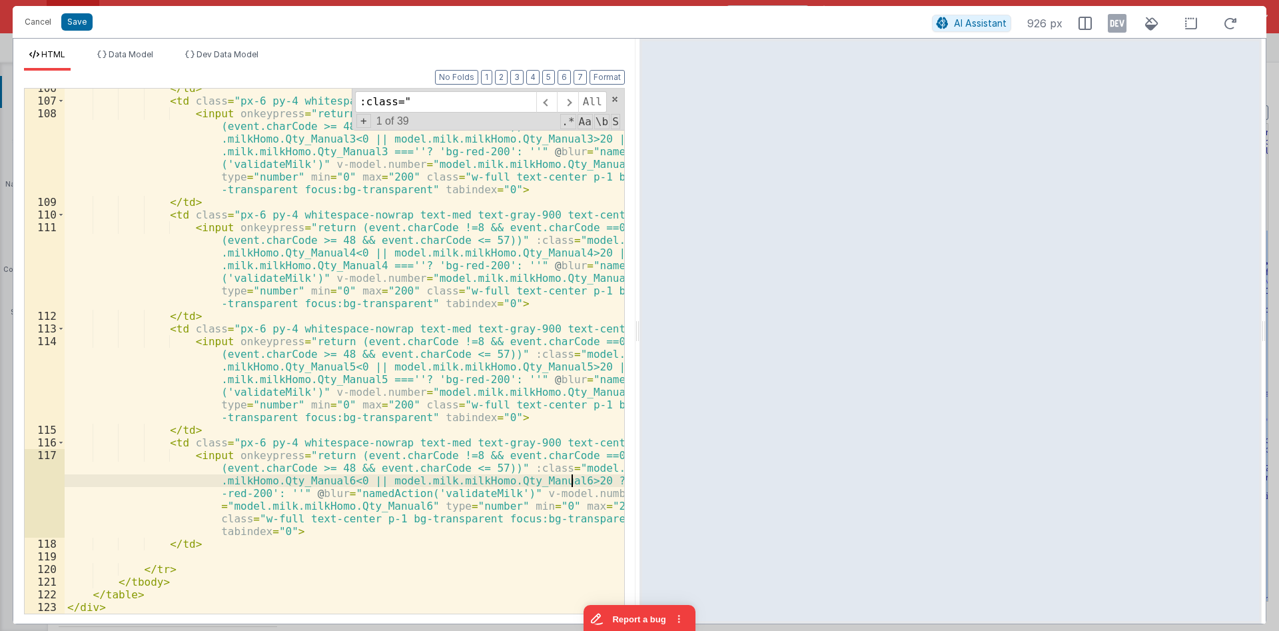
paste textarea
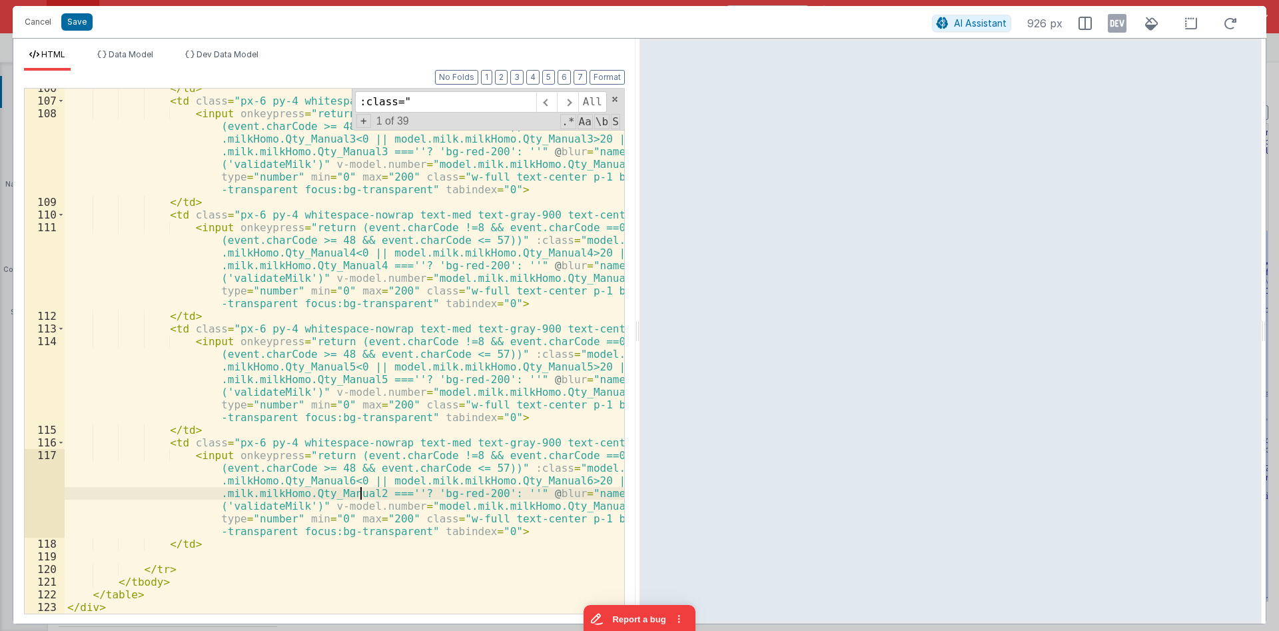
click at [356, 492] on div "</ td > < td class = "px-6 py-4 whitespace-nowrap text-med text-gray-900 text-c…" at bounding box center [344, 357] width 559 height 550
click at [466, 442] on div "</ td > < td class = "px-6 py-4 whitespace-nowrap text-med text-gray-900 text-c…" at bounding box center [344, 357] width 559 height 550
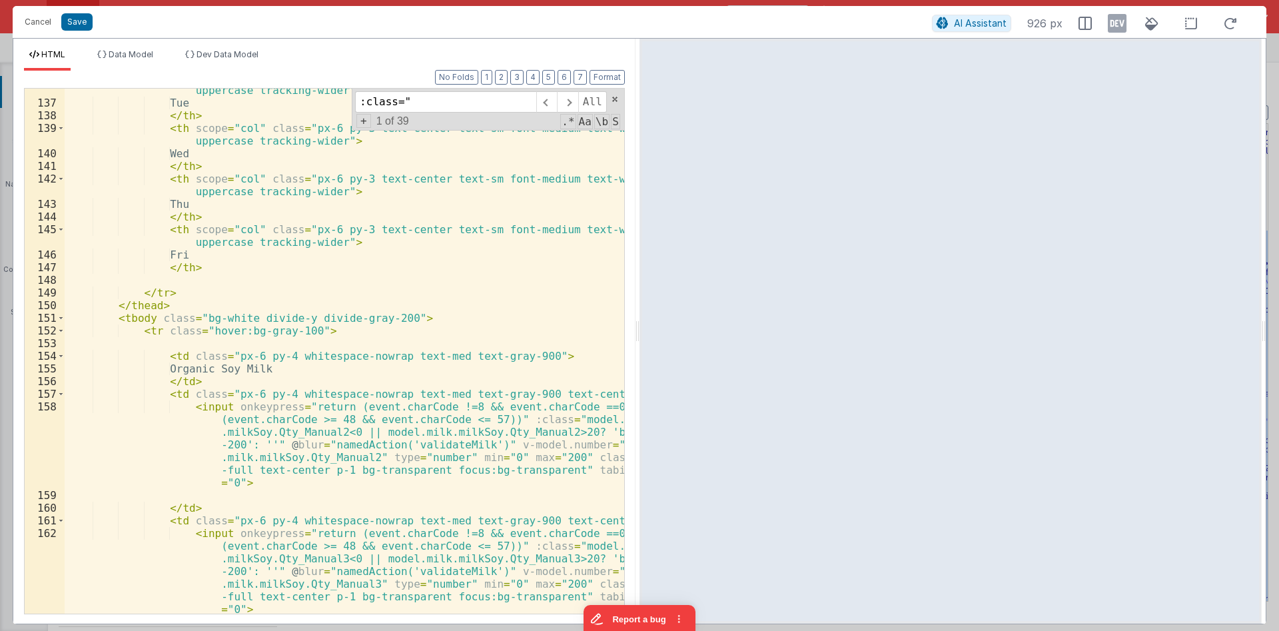
scroll to position [2957, 0]
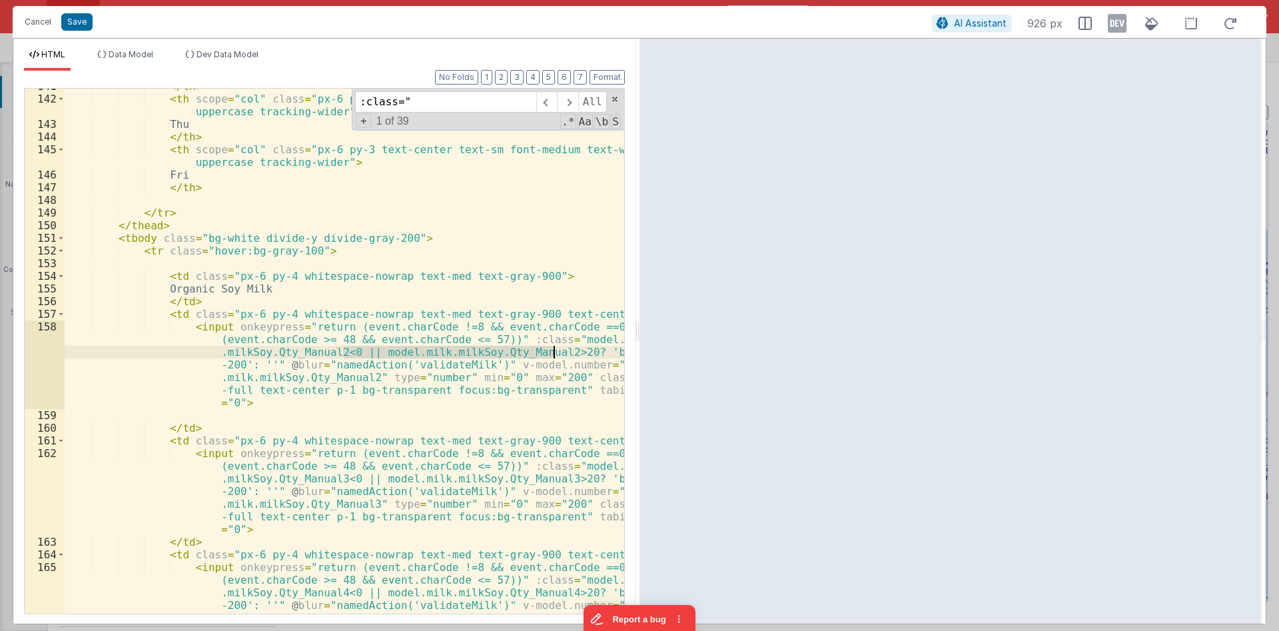
drag, startPoint x: 343, startPoint y: 354, endPoint x: 555, endPoint y: 349, distance: 211.8
click at [555, 349] on div "</ th > < th scope = "col" class = "px-6 py-3 text-center text-sm font-medium t…" at bounding box center [344, 393] width 559 height 626
click at [555, 349] on div "</ th > < th scope = "col" class = "px-6 py-3 text-center text-sm font-medium t…" at bounding box center [344, 351] width 559 height 525
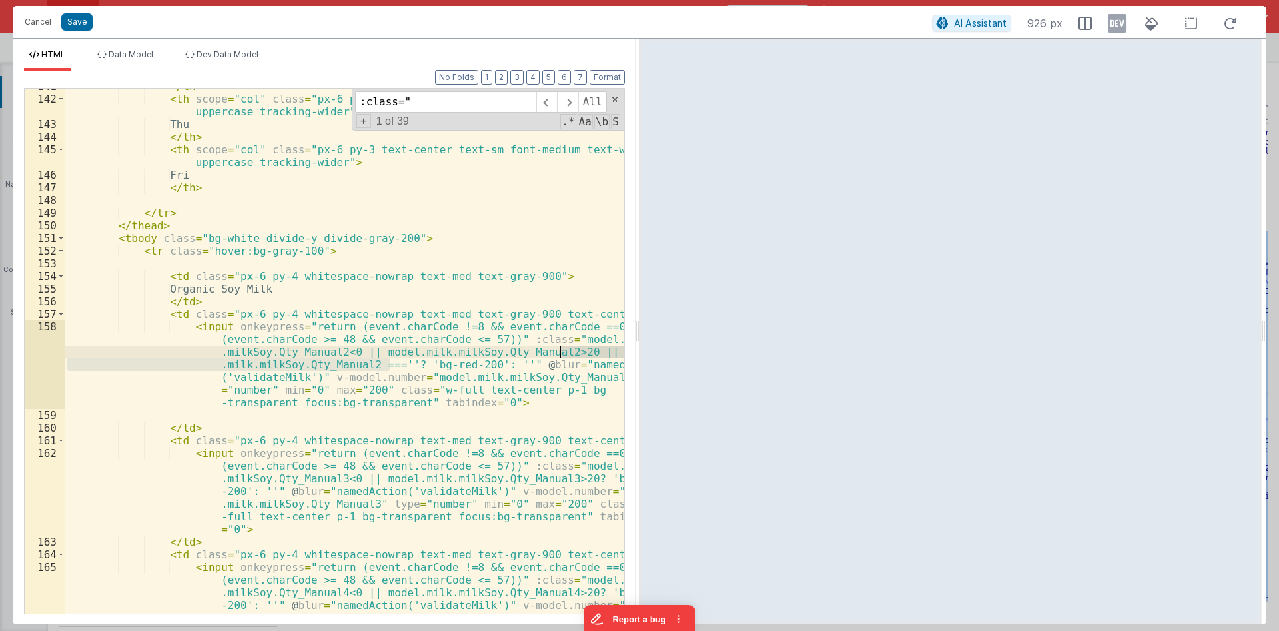
drag, startPoint x: 387, startPoint y: 359, endPoint x: 561, endPoint y: 350, distance: 174.0
click at [561, 350] on div "</ th > < th scope = "col" class = "px-6 py-3 text-center text-sm font-medium t…" at bounding box center [344, 393] width 559 height 626
click at [333, 366] on div "</ th > < th scope = "col" class = "px-6 py-3 text-center text-sm font-medium t…" at bounding box center [344, 351] width 559 height 525
click at [332, 366] on div "</ th > < th scope = "col" class = "px-6 py-3 text-center text-sm font-medium t…" at bounding box center [344, 393] width 559 height 626
click at [271, 362] on div "</ th > < th scope = "col" class = "px-6 py-3 text-center text-sm font-medium t…" at bounding box center [344, 393] width 559 height 626
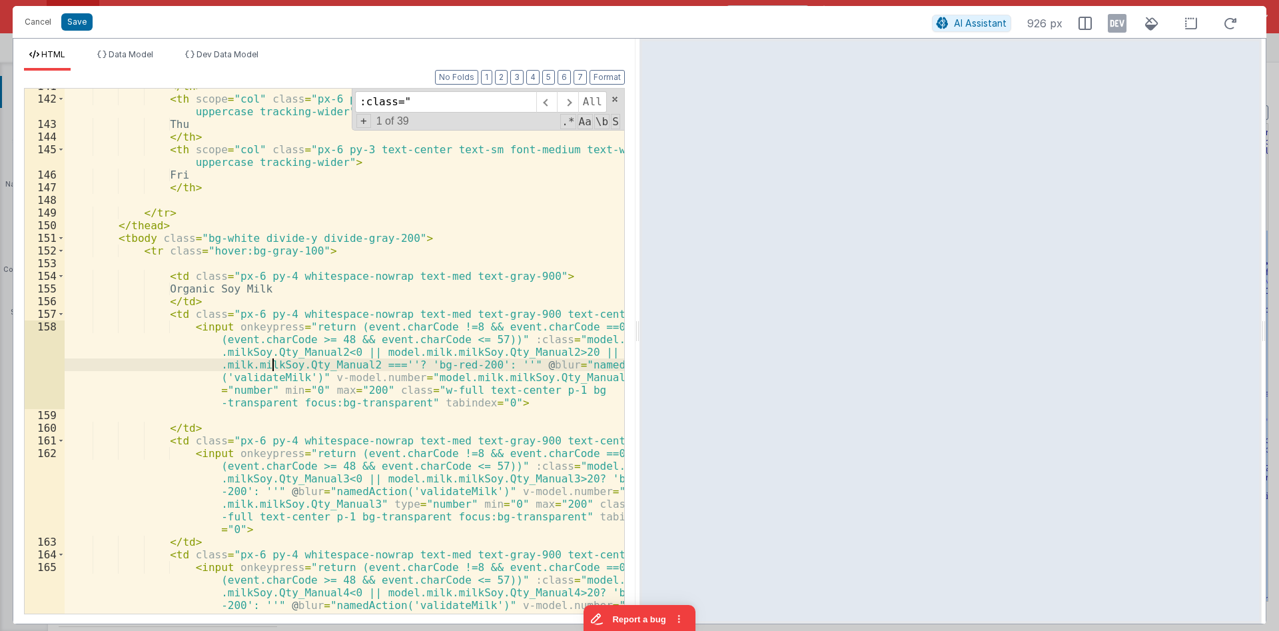
click at [271, 362] on div "</ th > < th scope = "col" class = "px-6 py-3 text-center text-sm font-medium t…" at bounding box center [344, 393] width 559 height 626
click at [358, 372] on div "</ th > < th scope = "col" class = "px-6 py-3 text-center text-sm font-medium t…" at bounding box center [344, 393] width 559 height 626
click at [553, 481] on div "</ th > < th scope = "col" class = "px-6 py-3 text-center text-sm font-medium t…" at bounding box center [344, 393] width 559 height 626
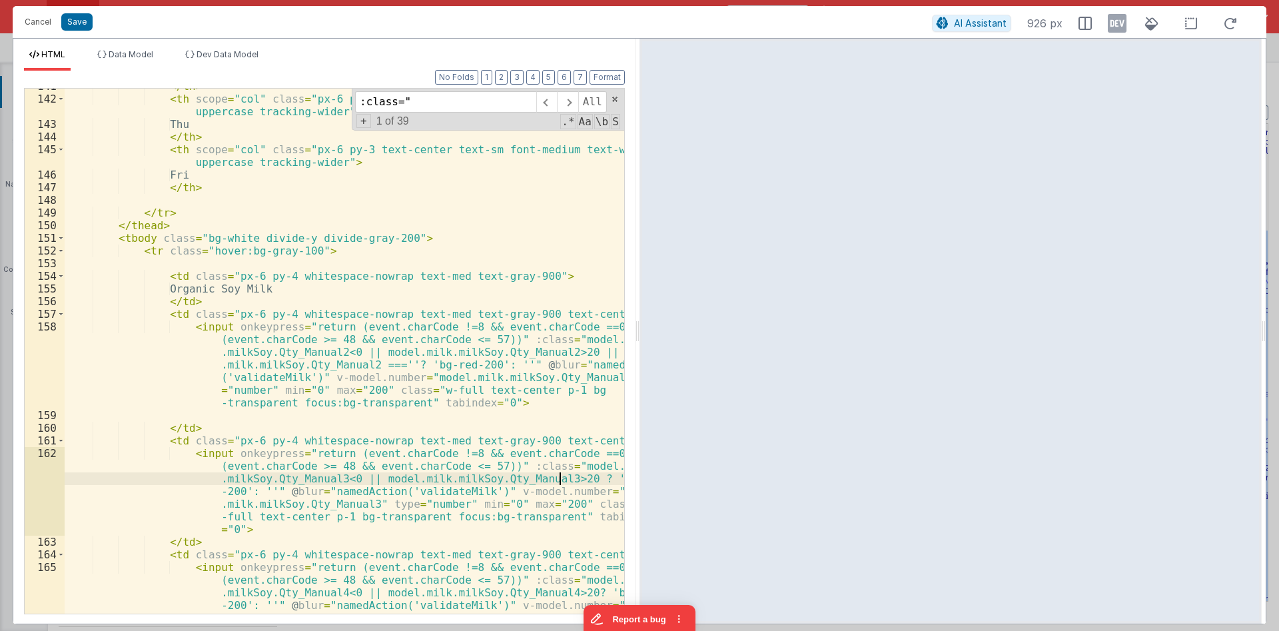
paste textarea
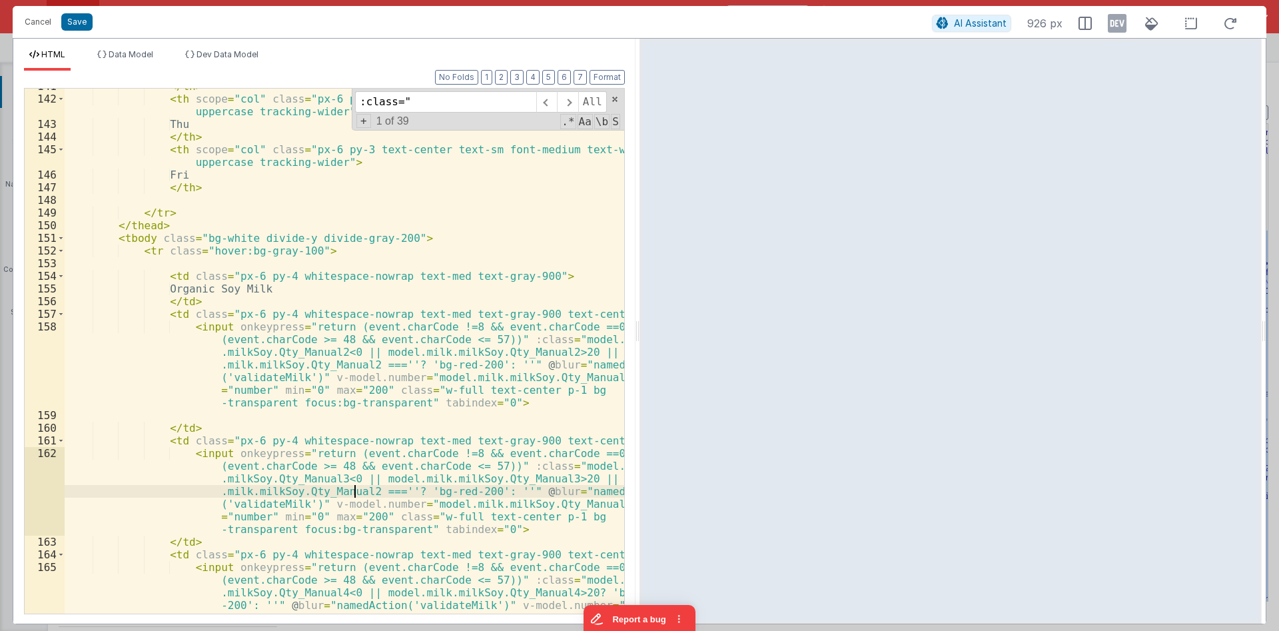
click at [350, 491] on div "</ th > < th scope = "col" class = "px-6 py-3 text-center text-sm font-medium t…" at bounding box center [344, 393] width 559 height 626
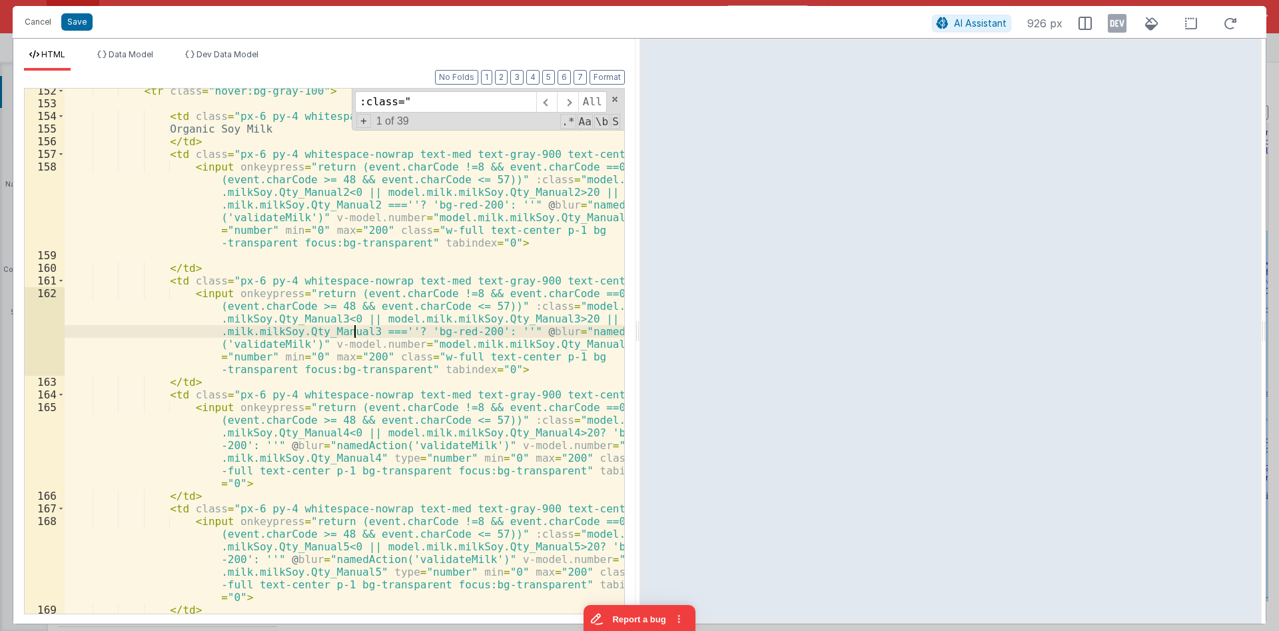
scroll to position [3117, 0]
click at [554, 432] on div "< tr class = "hover:bg-gray-100" > < td class = "px-6 py-4 whitespace-nowrap te…" at bounding box center [344, 360] width 559 height 550
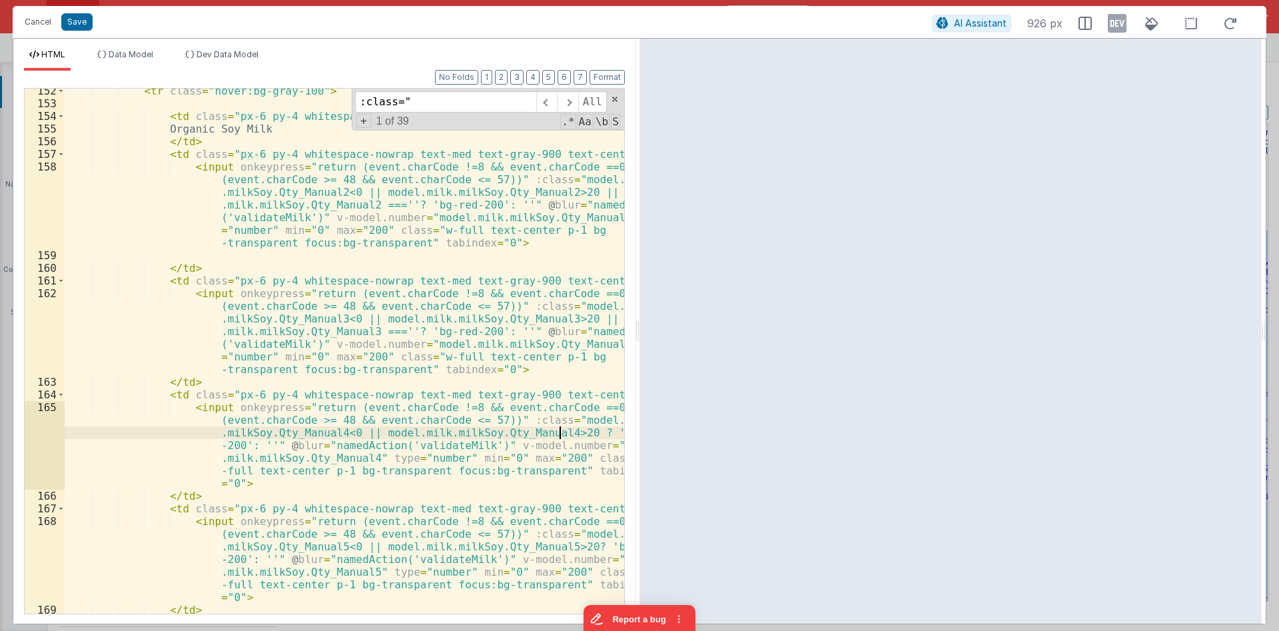
paste textarea
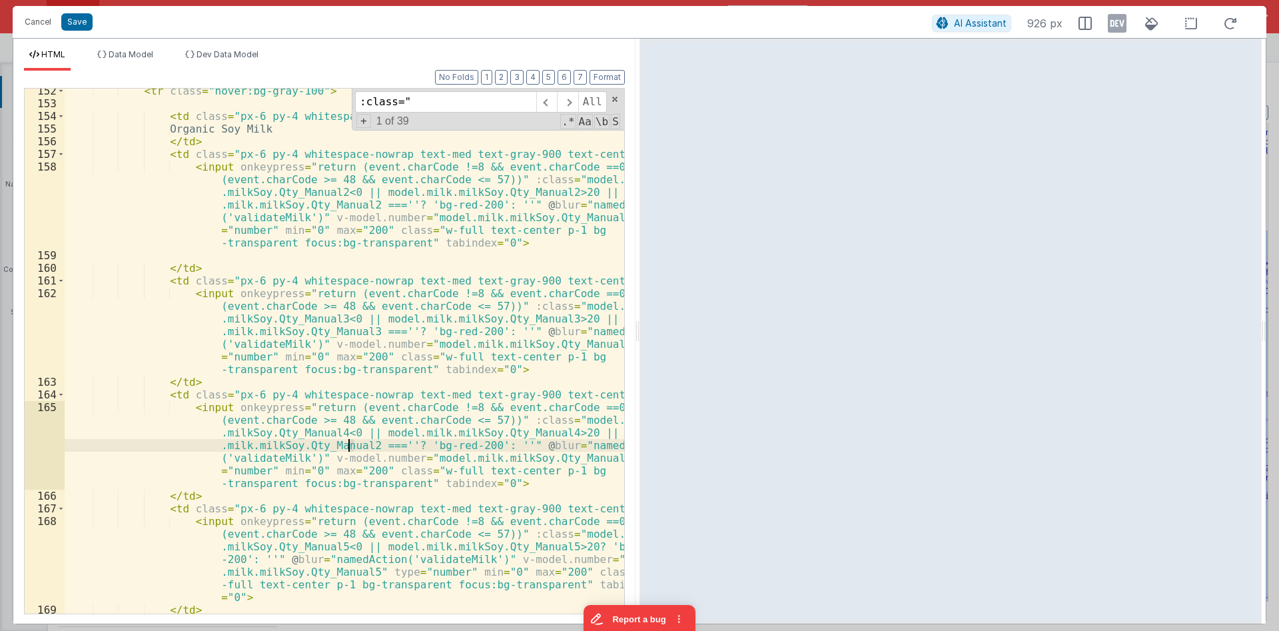
click at [349, 446] on div "< tr class = "hover:bg-gray-100" > < td class = "px-6 py-4 whitespace-nowrap te…" at bounding box center [344, 360] width 559 height 550
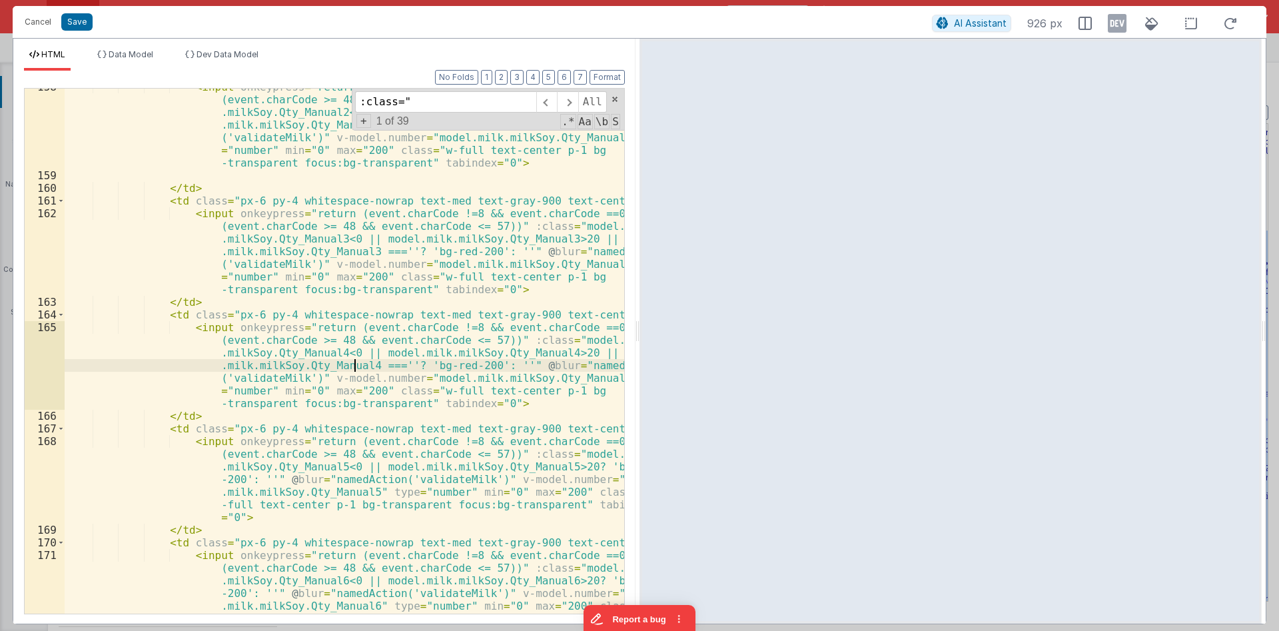
scroll to position [3277, 0]
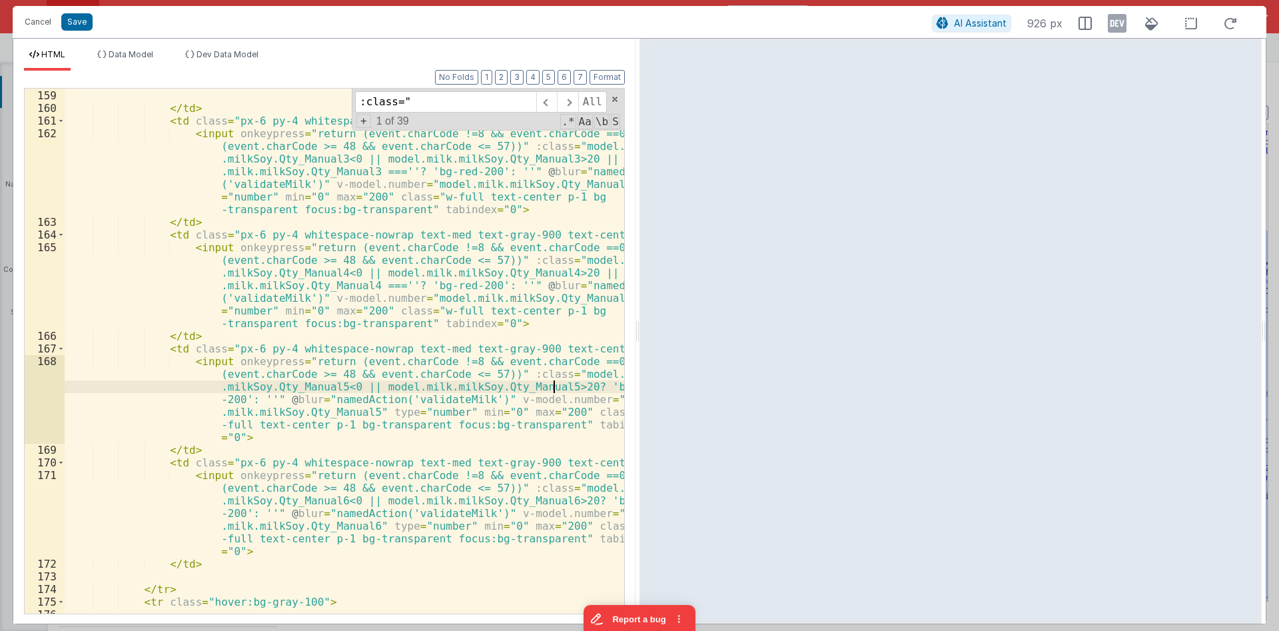
click at [555, 388] on div "< input onkeypress = "return (event.charCode !=8 && event.charCode ==0 || (even…" at bounding box center [344, 314] width 559 height 626
paste textarea
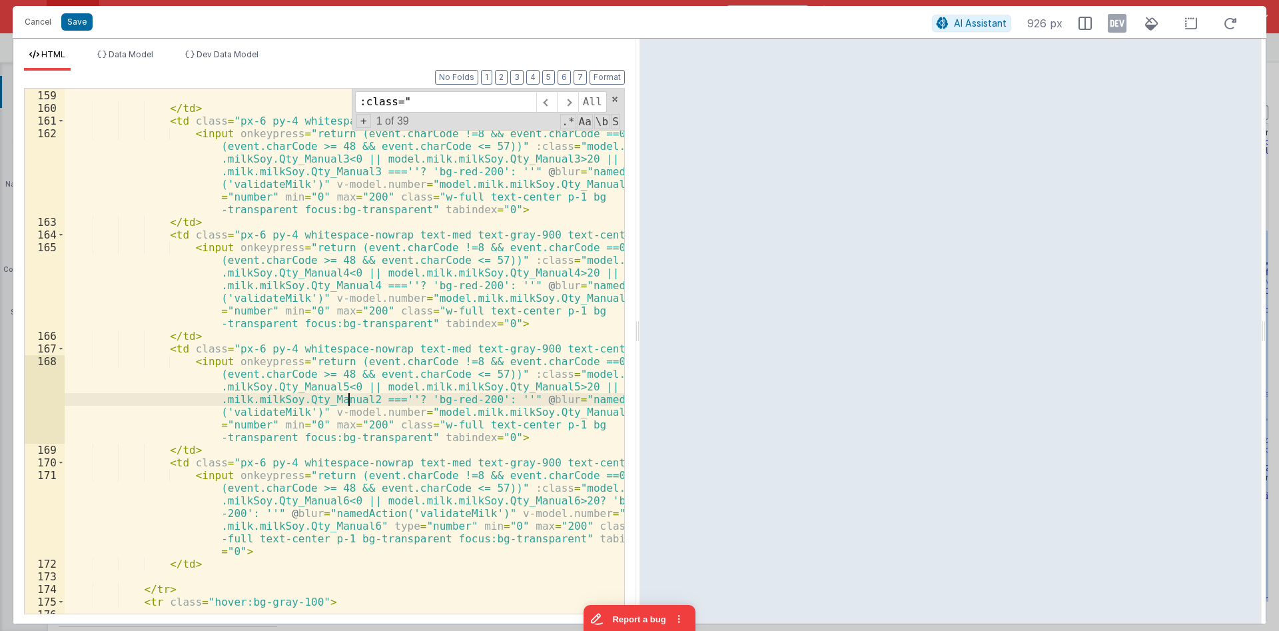
click at [352, 400] on div "< input onkeypress = "return (event.charCode !=8 && event.charCode ==0 || (even…" at bounding box center [344, 314] width 559 height 626
click at [555, 498] on div "< input onkeypress = "return (event.charCode !=8 && event.charCode ==0 || (even…" at bounding box center [344, 314] width 559 height 626
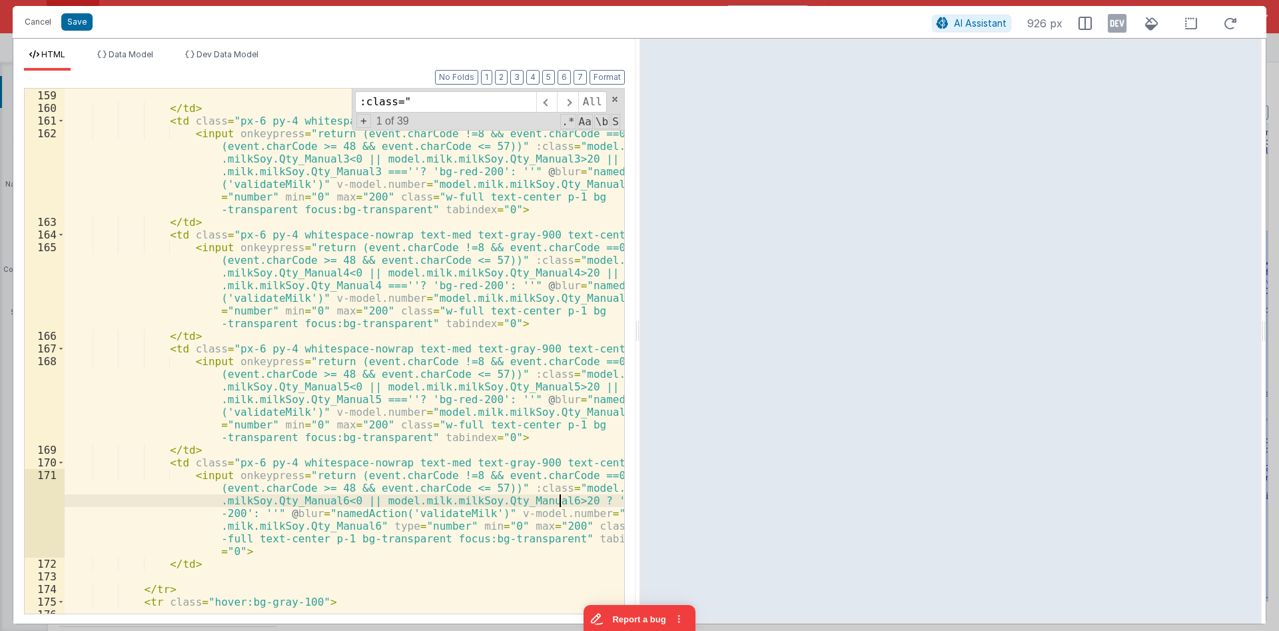
paste textarea
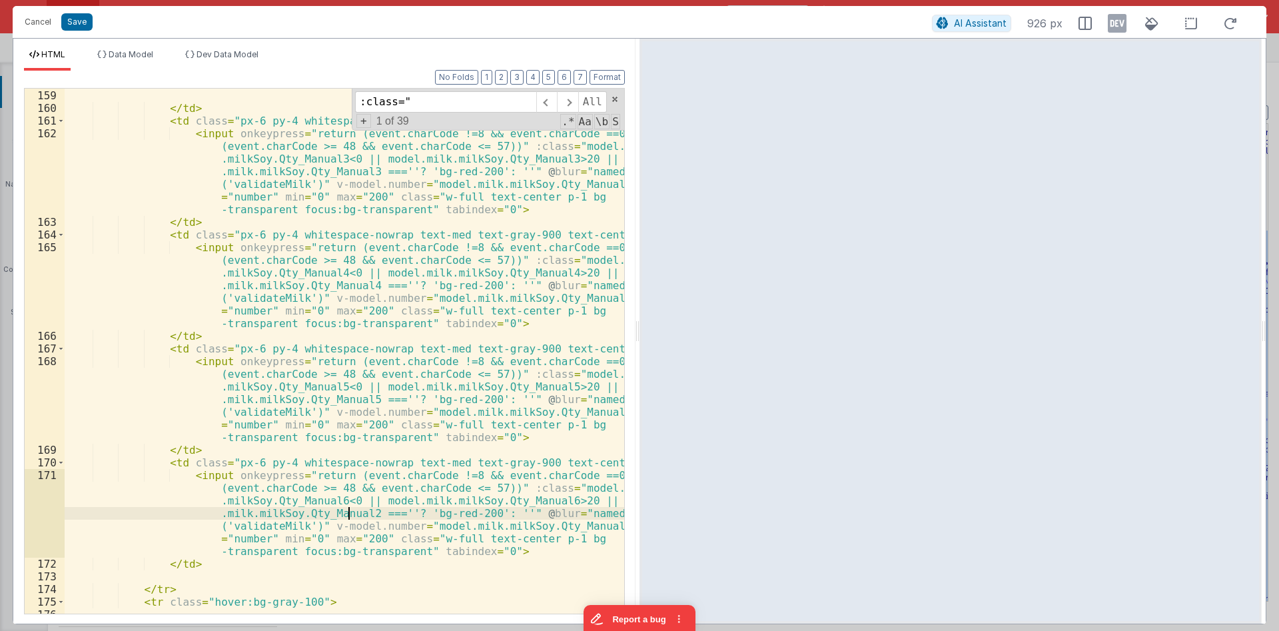
click at [353, 515] on div "< input onkeypress = "return (event.charCode !=8 && event.charCode ==0 || (even…" at bounding box center [344, 314] width 559 height 626
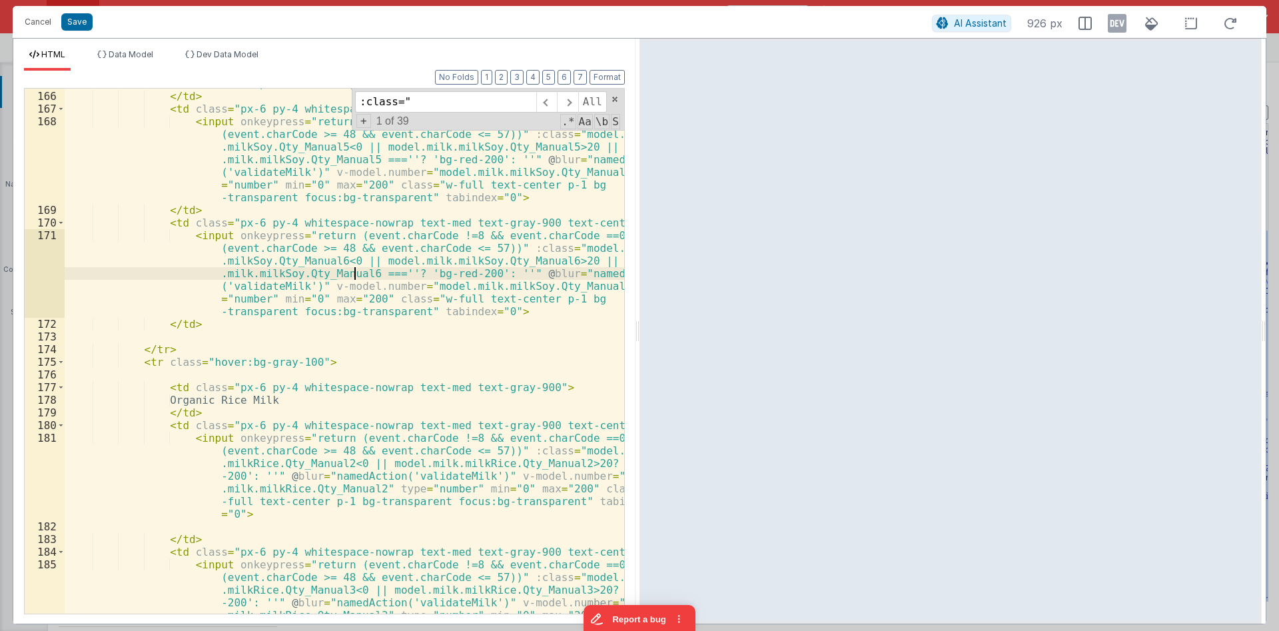
scroll to position [3596, 0]
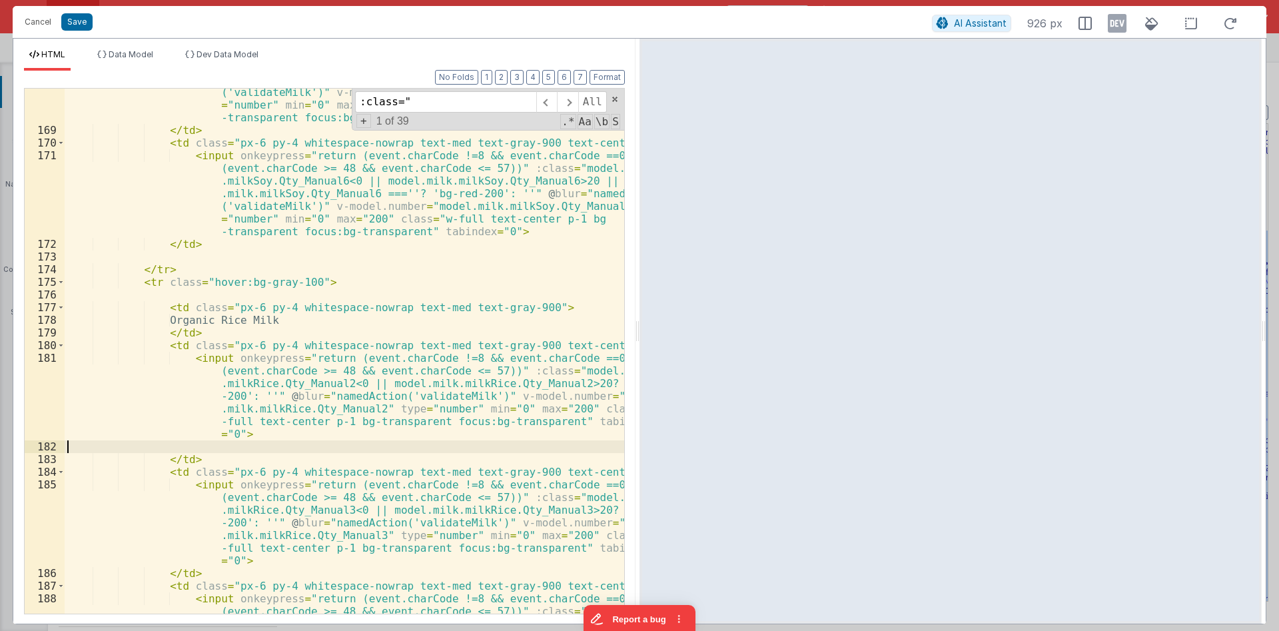
click at [395, 445] on div "< input onkeypress = "return (event.charCode !=8 && event.charCode ==0 || (even…" at bounding box center [344, 386] width 559 height 702
click at [372, 364] on div "< input onkeypress = "return (event.charCode !=8 && event.charCode ==0 || (even…" at bounding box center [344, 386] width 559 height 702
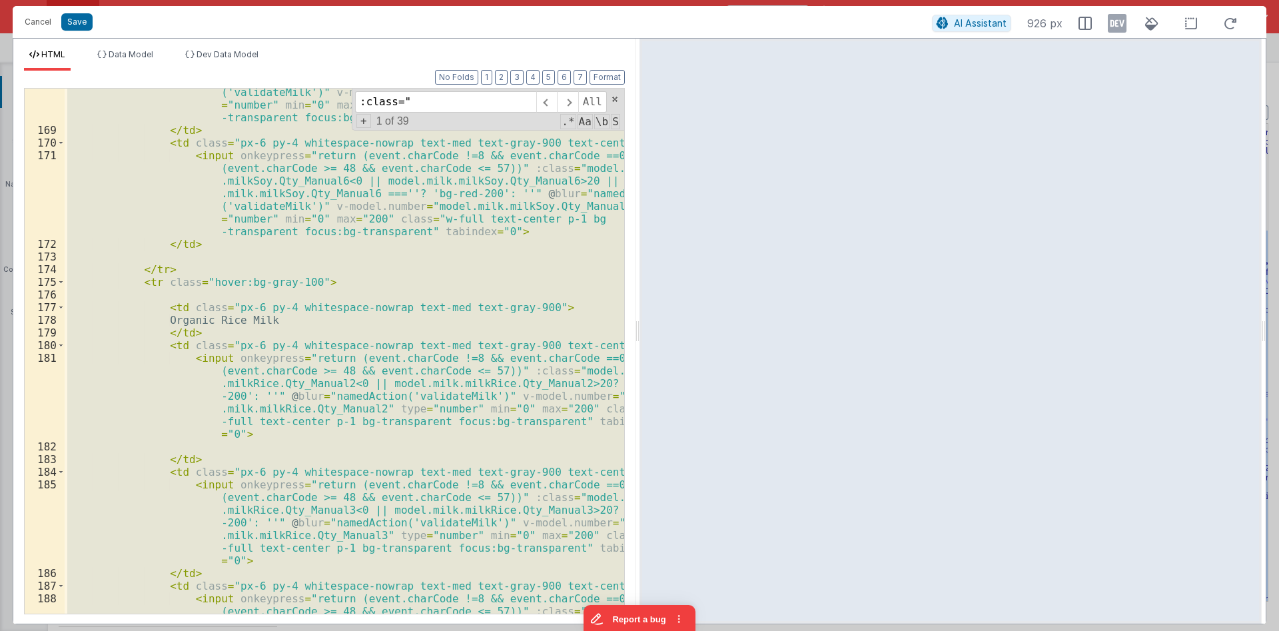
click at [425, 318] on div "< input onkeypress = "return (event.charCode !=8 && event.charCode ==0 || (even…" at bounding box center [344, 351] width 559 height 525
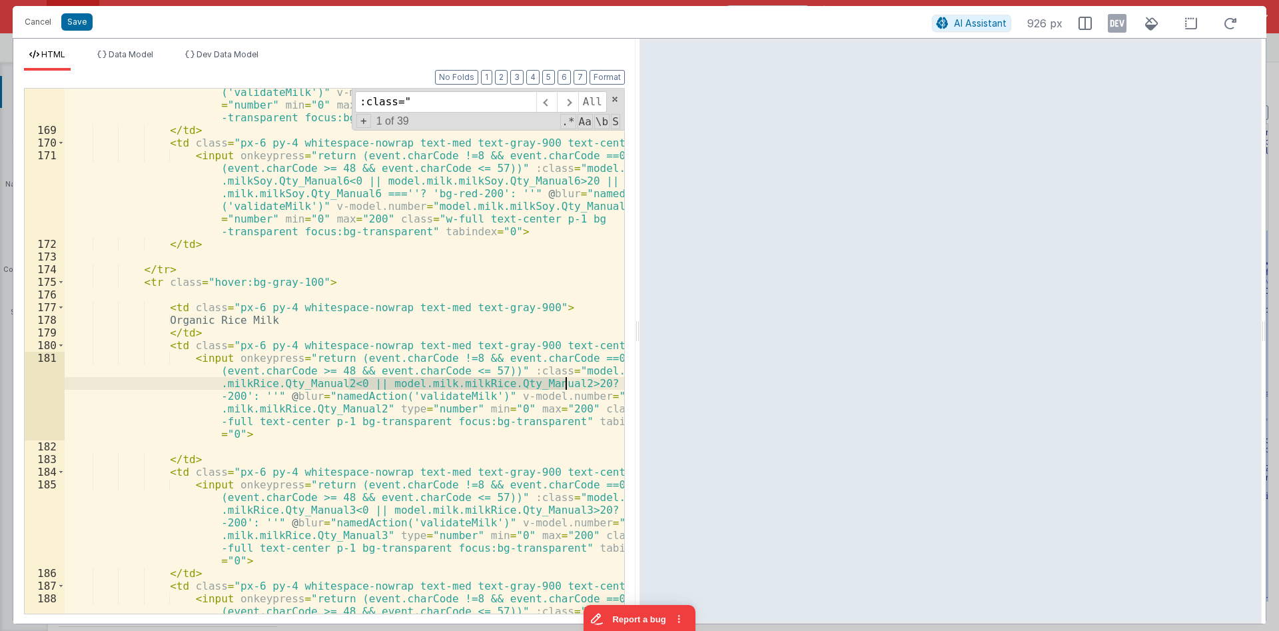
drag, startPoint x: 348, startPoint y: 381, endPoint x: 565, endPoint y: 386, distance: 216.5
click at [565, 386] on div "< input onkeypress = "return (event.charCode !=8 && event.charCode ==0 || (even…" at bounding box center [344, 386] width 559 height 702
click at [565, 382] on div "< input onkeypress = "return (event.charCode !=8 && event.charCode ==0 || (even…" at bounding box center [344, 351] width 559 height 525
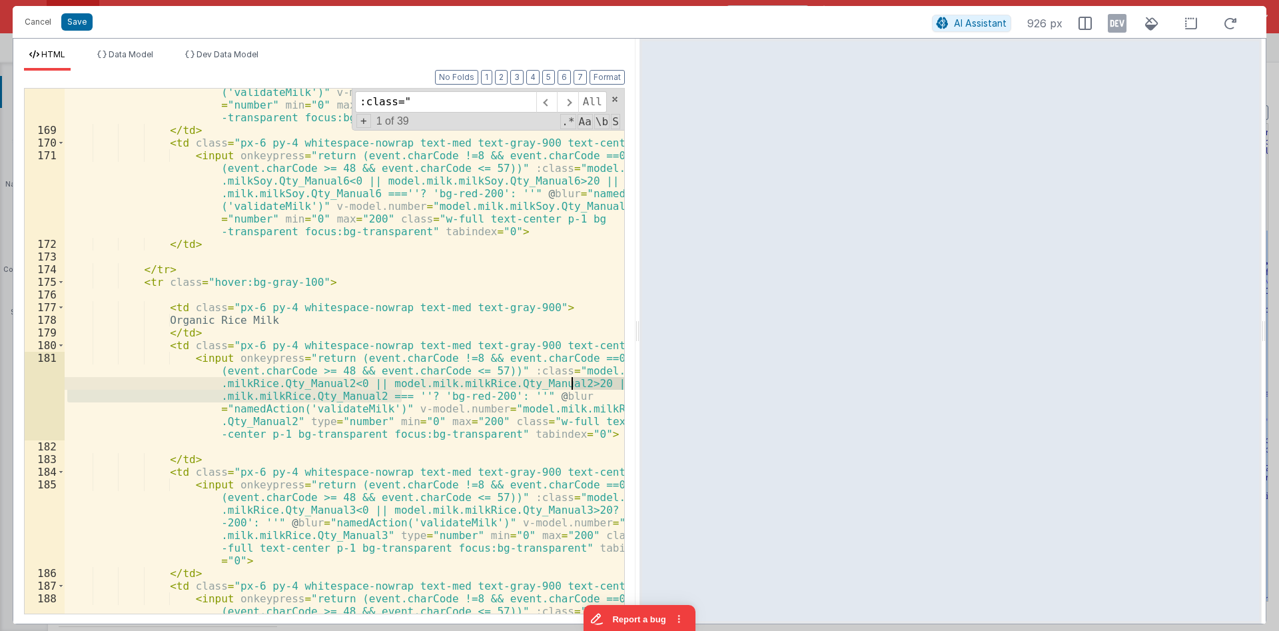
drag, startPoint x: 400, startPoint y: 396, endPoint x: 572, endPoint y: 384, distance: 172.9
click at [572, 384] on div "< input onkeypress = "return (event.charCode !=8 && event.charCode ==0 || (even…" at bounding box center [344, 386] width 559 height 702
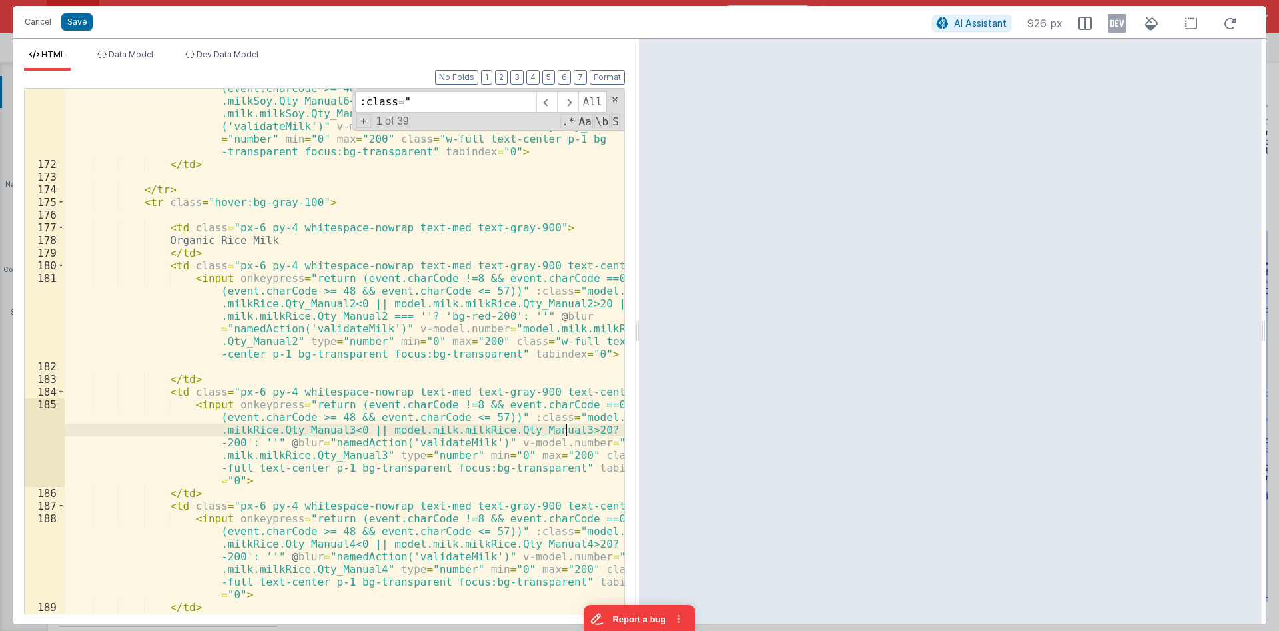
click at [567, 429] on div "< input onkeypress = "return (event.charCode !=8 && event.charCode ==0 || (even…" at bounding box center [344, 382] width 559 height 626
paste textarea
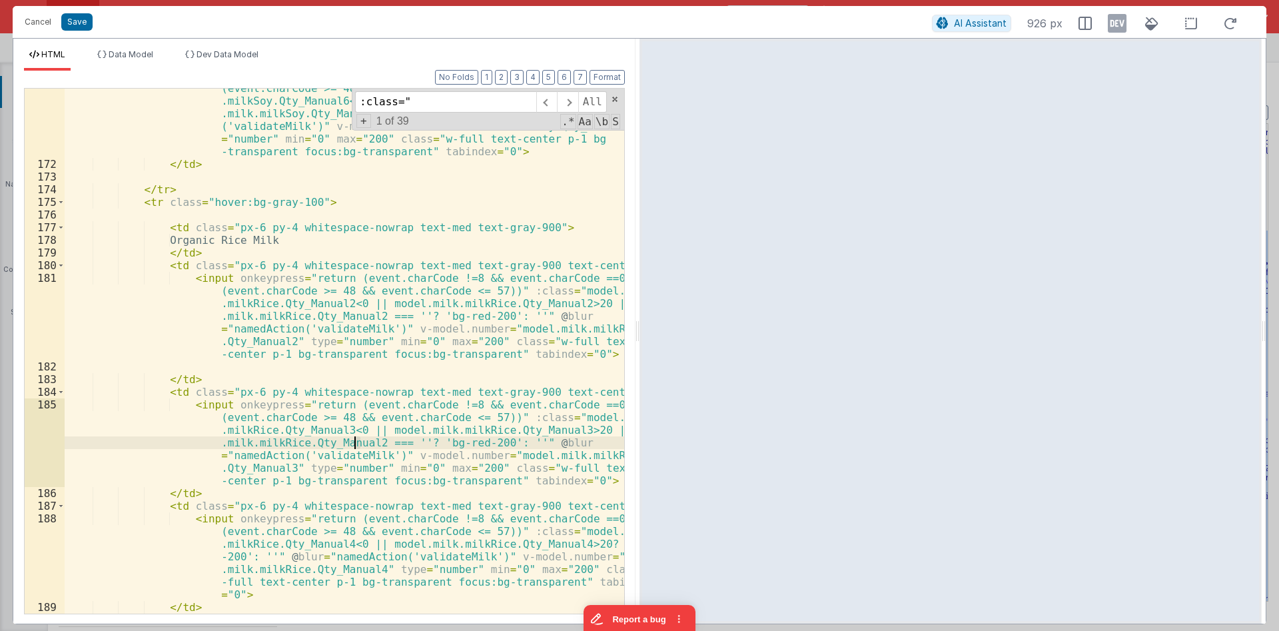
click at [356, 441] on div "< input onkeypress = "return (event.charCode !=8 && event.charCode ==0 || (even…" at bounding box center [344, 382] width 559 height 626
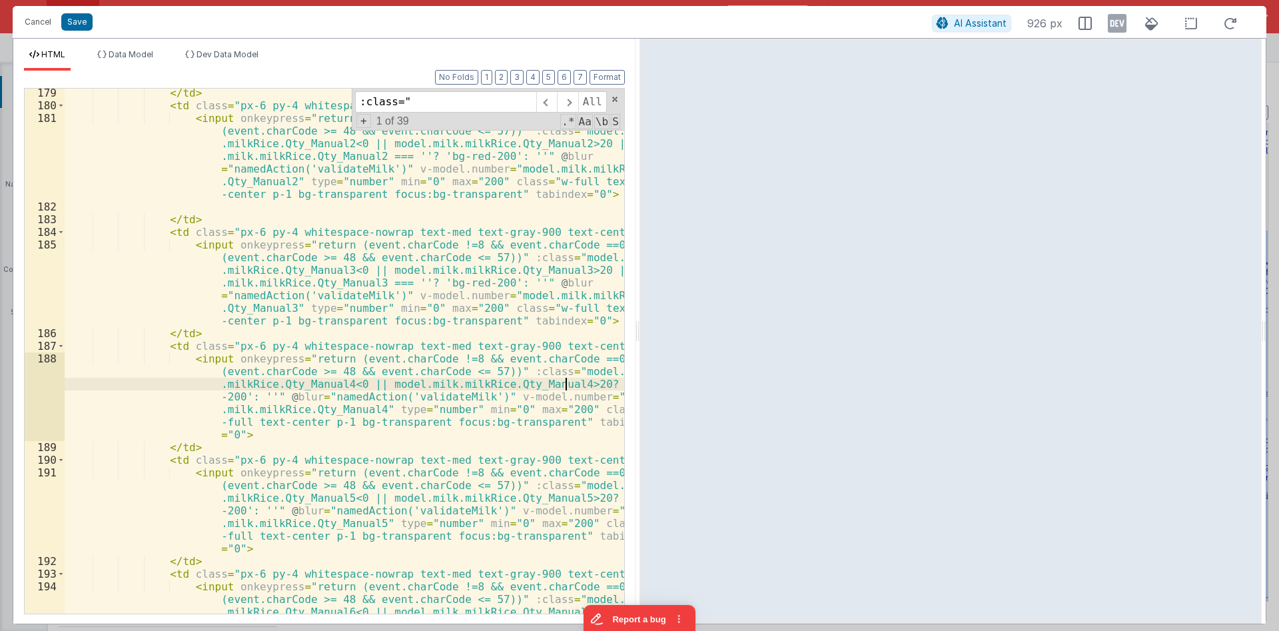
click at [565, 382] on div "</ td > < td class = "px-6 py-4 whitespace-nowrap text-med text-gray-900 text-c…" at bounding box center [344, 400] width 559 height 626
paste textarea
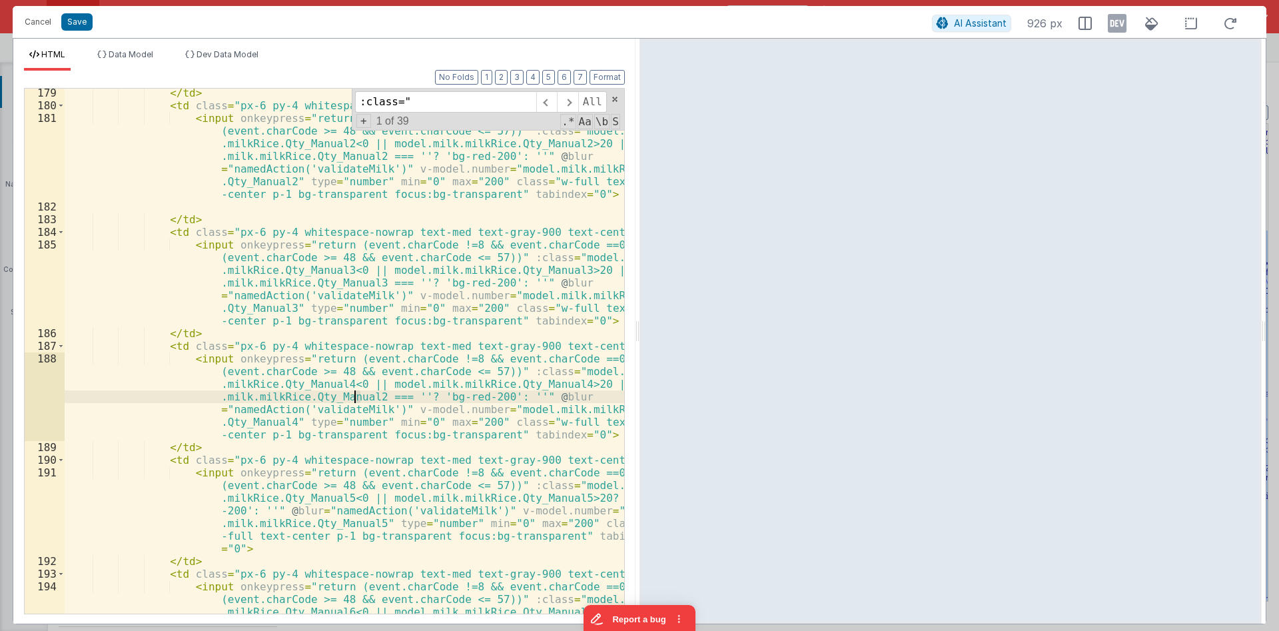
click at [357, 395] on div "</ td > < td class = "px-6 py-4 whitespace-nowrap text-med text-gray-900 text-c…" at bounding box center [344, 400] width 559 height 626
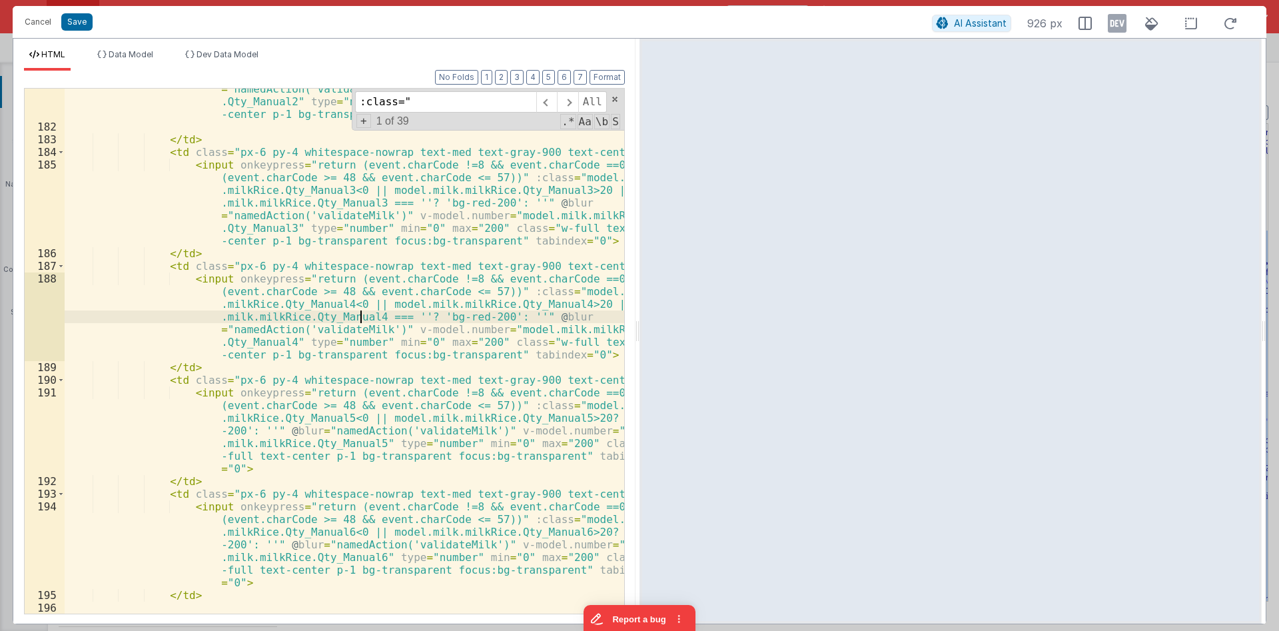
scroll to position [3916, 0]
click at [565, 417] on div "< input onkeypress = "return (event.charCode !=8 && event.charCode ==0 || (even…" at bounding box center [344, 345] width 559 height 626
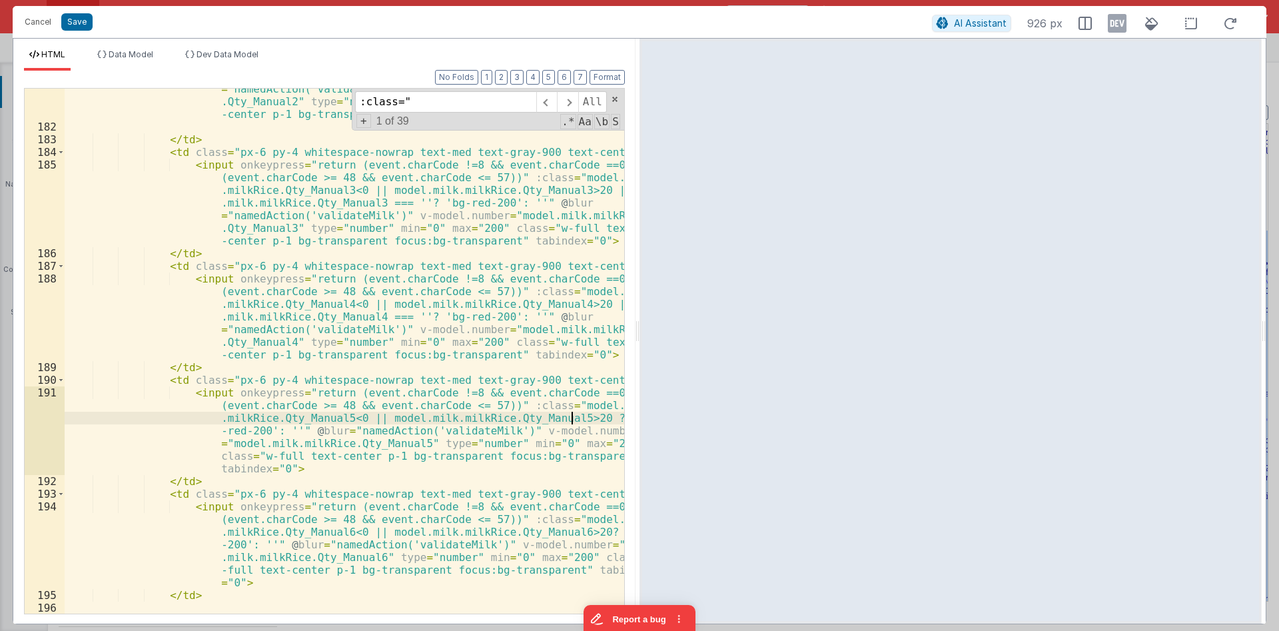
paste textarea
click at [360, 430] on div "< input onkeypress = "return (event.charCode !=8 && event.charCode ==0 || (even…" at bounding box center [344, 345] width 559 height 626
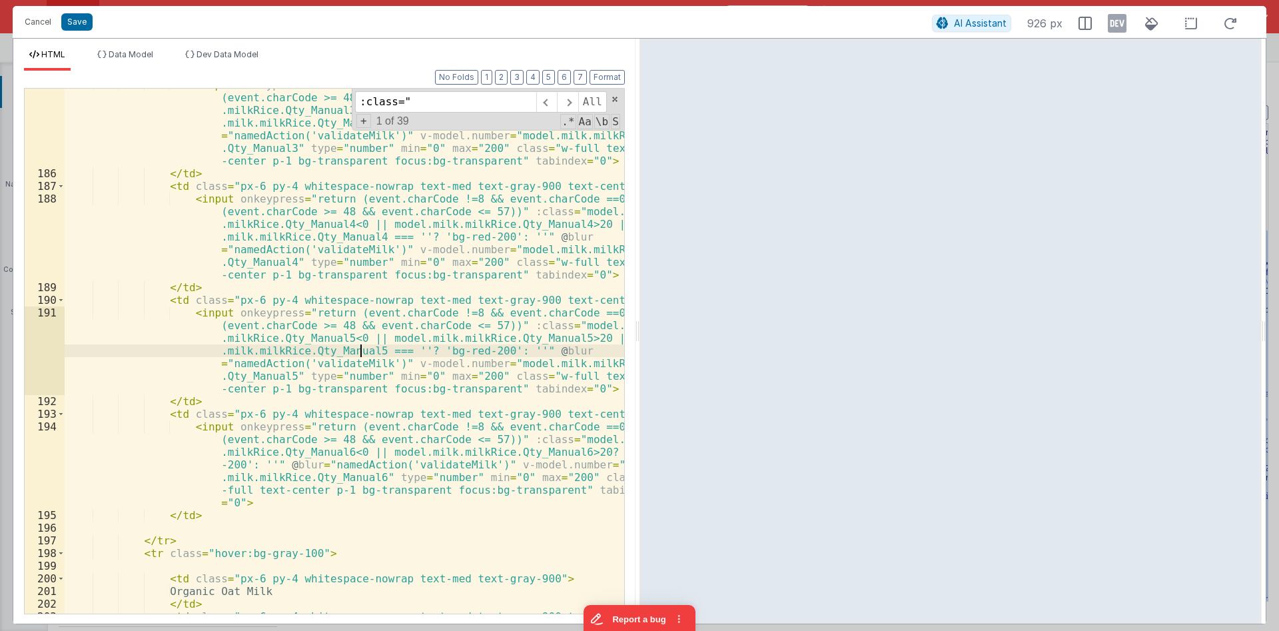
click at [565, 450] on div "< input onkeypress = "return (event.charCode !=8 && event.charCode ==0 || (even…" at bounding box center [344, 392] width 559 height 626
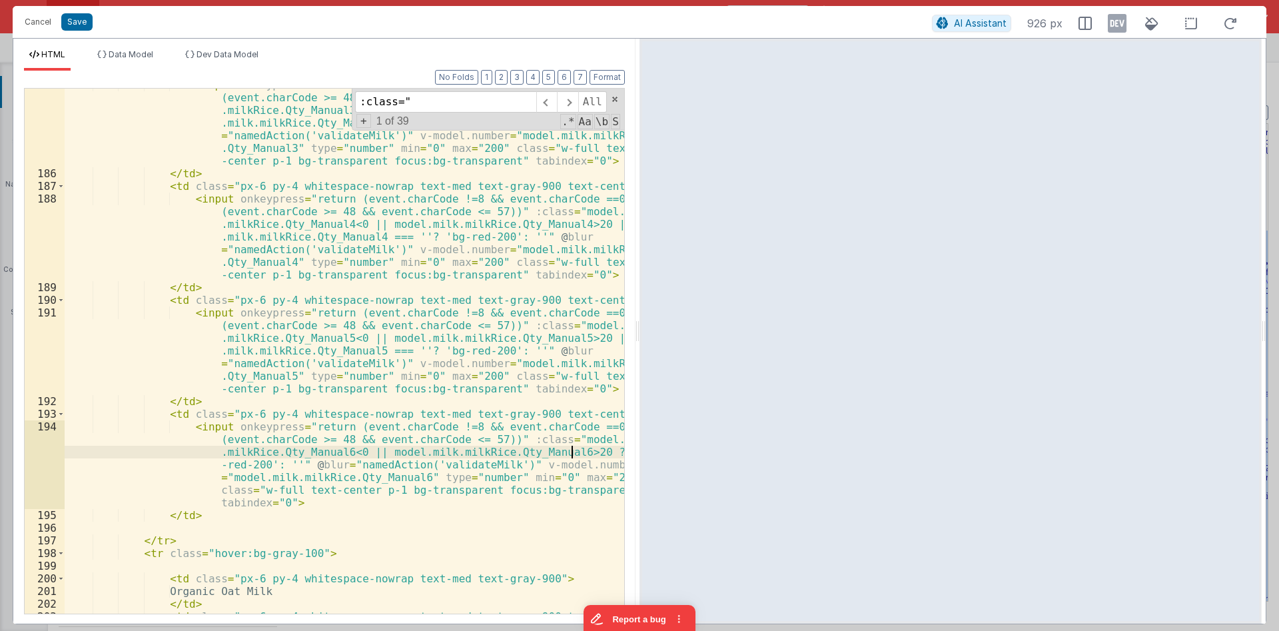
paste textarea
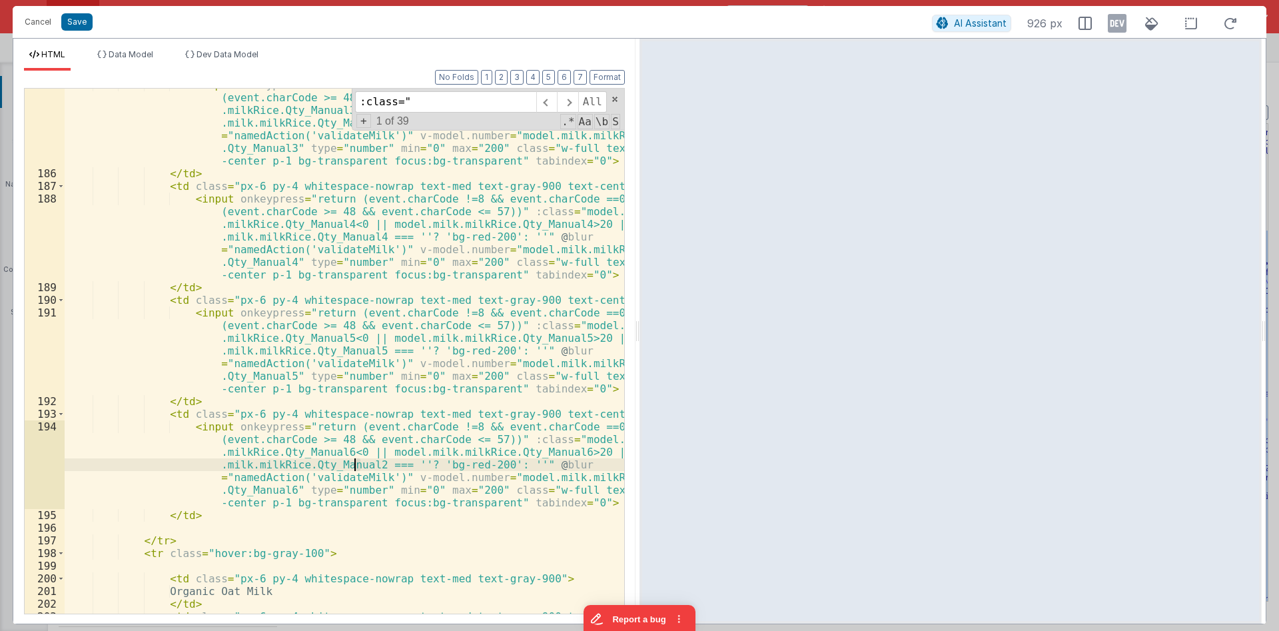
click at [356, 464] on div "< input onkeypress = "return (event.charCode !=8 && event.charCode ==0 || (even…" at bounding box center [344, 392] width 559 height 626
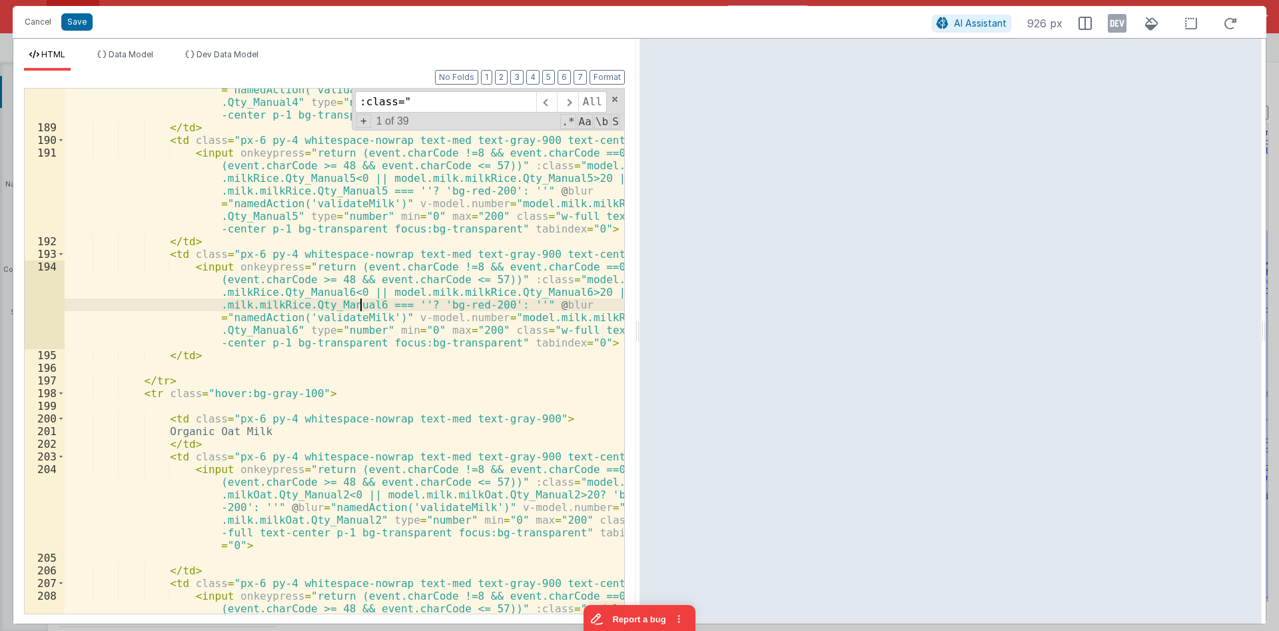
scroll to position [4316, 0]
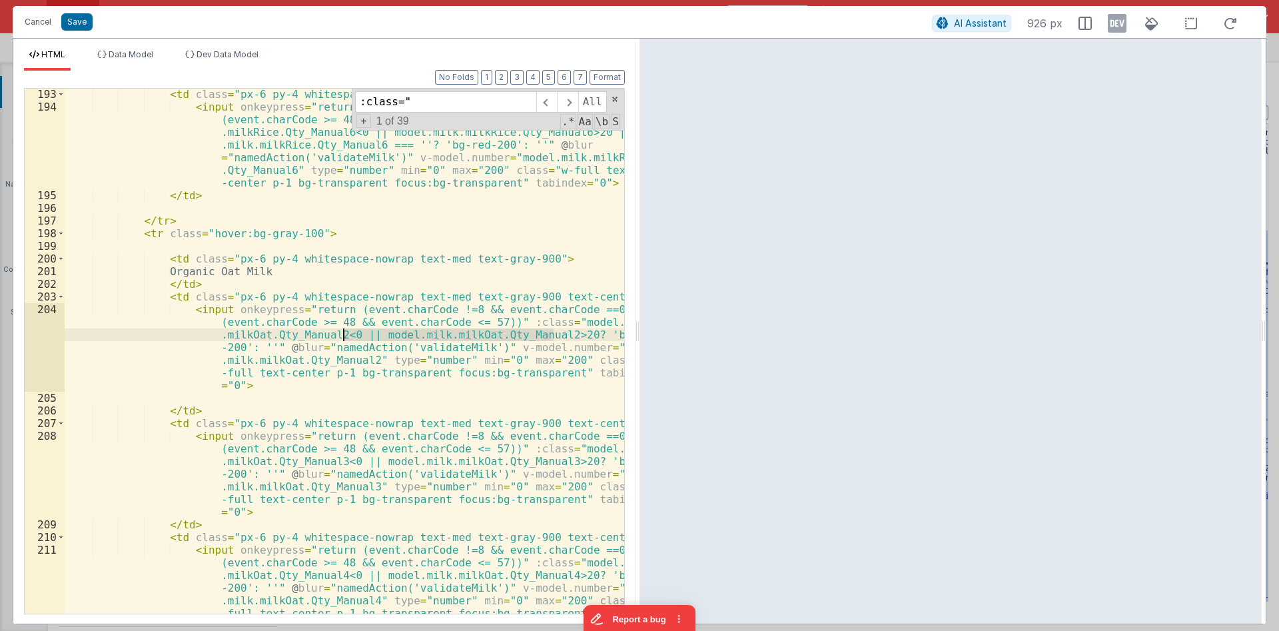
drag, startPoint x: 554, startPoint y: 332, endPoint x: 343, endPoint y: 333, distance: 211.1
click at [343, 333] on div "< td class = "px-6 py-4 whitespace-nowrap text-med text-gray-900 text-center" >…" at bounding box center [344, 401] width 559 height 626
click at [554, 334] on div "< td class = "px-6 py-4 whitespace-nowrap text-med text-gray-900 text-center" >…" at bounding box center [344, 351] width 559 height 525
paste textarea
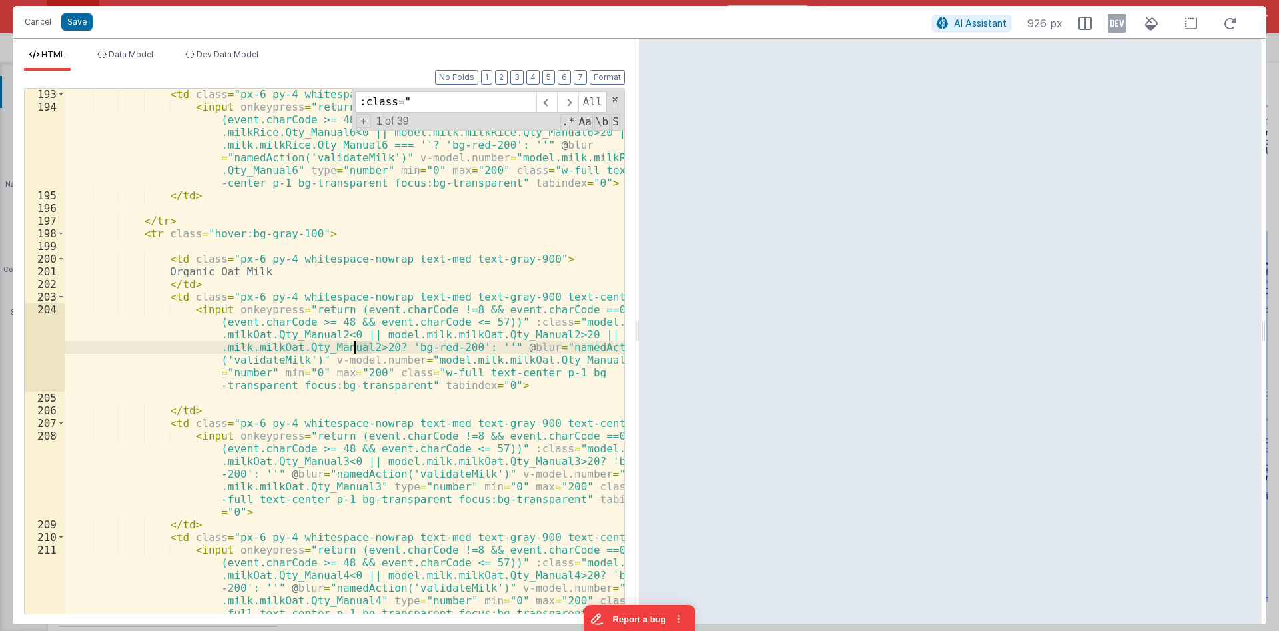
drag, startPoint x: 372, startPoint y: 346, endPoint x: 355, endPoint y: 348, distance: 17.4
click at [355, 348] on div "< td class = "px-6 py-4 whitespace-nowrap text-med text-gray-900 text-center" >…" at bounding box center [344, 401] width 559 height 626
drag, startPoint x: 387, startPoint y: 341, endPoint x: 558, endPoint y: 338, distance: 171.2
click at [558, 338] on div "< td class = "px-6 py-4 whitespace-nowrap text-med text-gray-900 text-center" >…" at bounding box center [344, 401] width 559 height 626
click at [555, 462] on div "< td class = "px-6 py-4 whitespace-nowrap text-med text-gray-900 text-center" >…" at bounding box center [344, 401] width 559 height 626
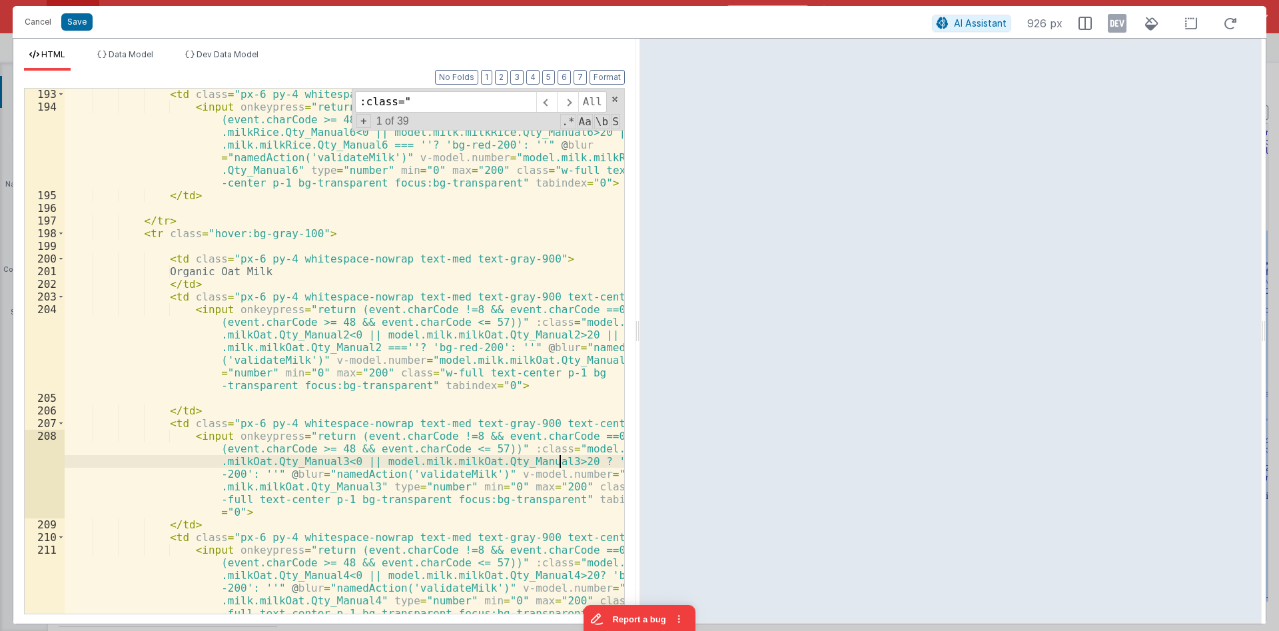
paste textarea
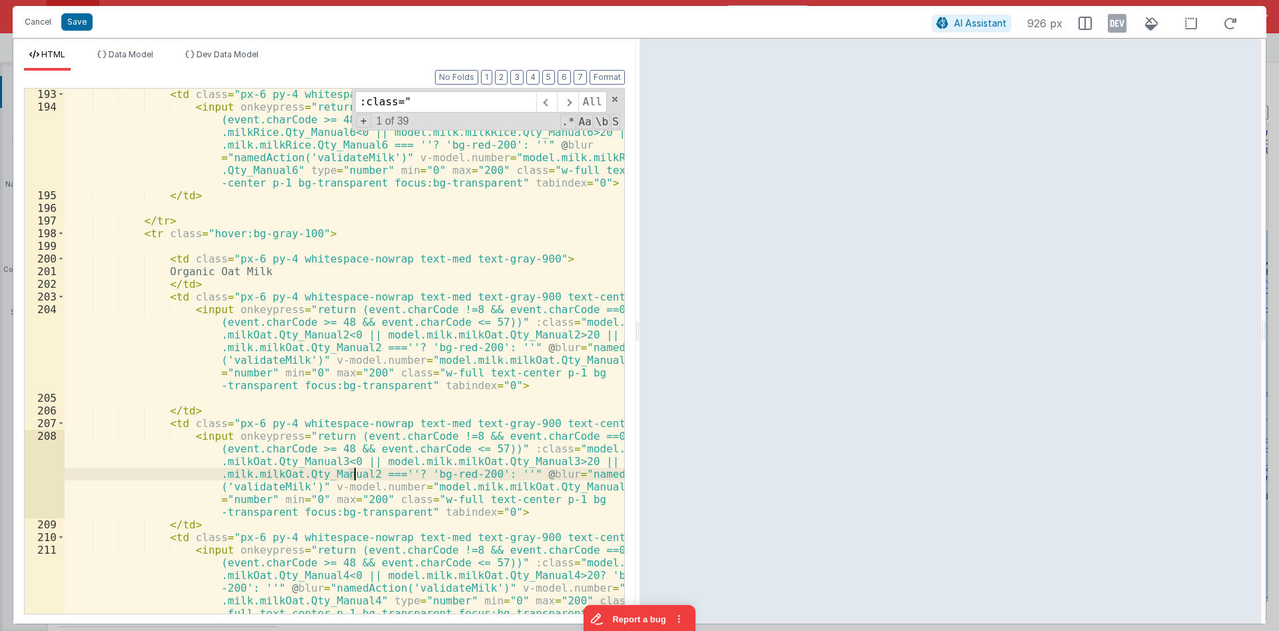
click at [353, 475] on div "< td class = "px-6 py-4 whitespace-nowrap text-med text-gray-900 text-center" >…" at bounding box center [344, 401] width 559 height 626
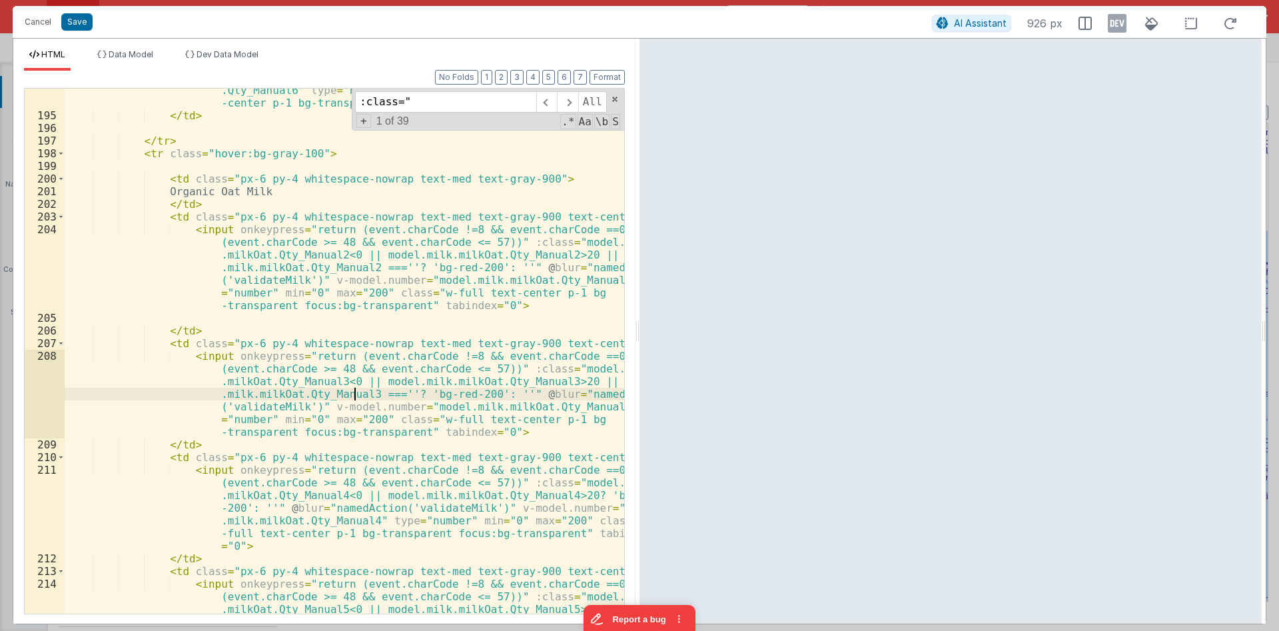
scroll to position [4476, 0]
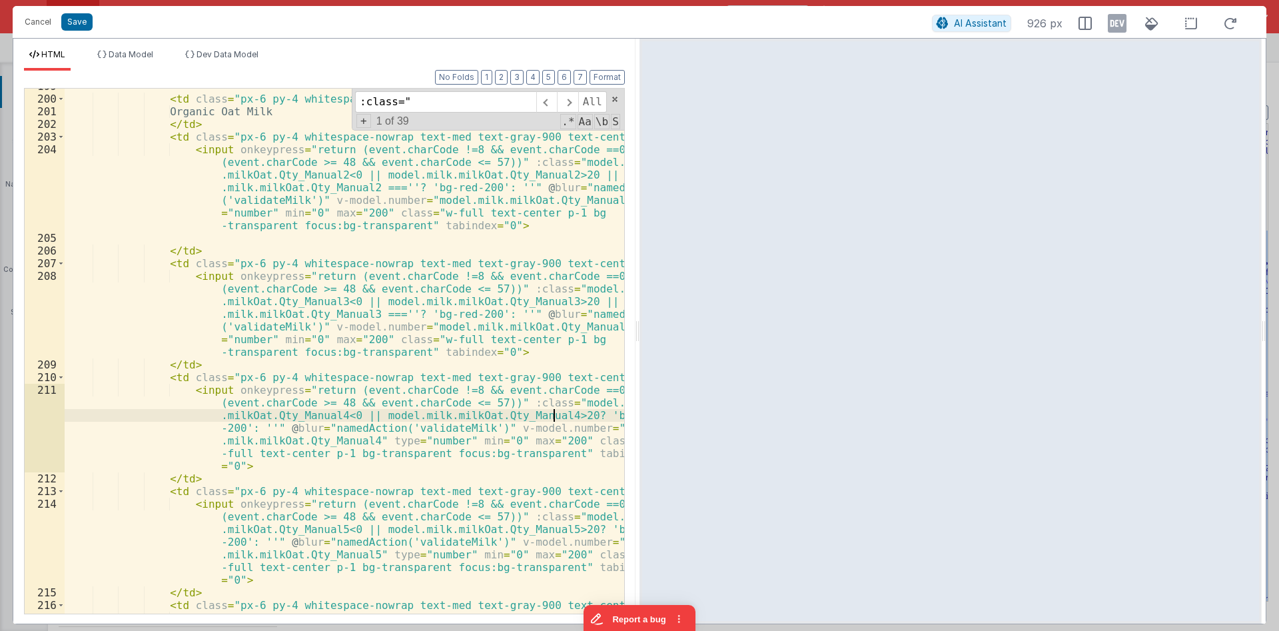
click at [554, 416] on div "< td class = "px-6 py-4 whitespace-nowrap text-med text-gray-900" > Organic Oat…" at bounding box center [344, 393] width 559 height 626
paste textarea
click at [354, 432] on div "< td class = "px-6 py-4 whitespace-nowrap text-med text-gray-900" > Organic Oat…" at bounding box center [344, 393] width 559 height 626
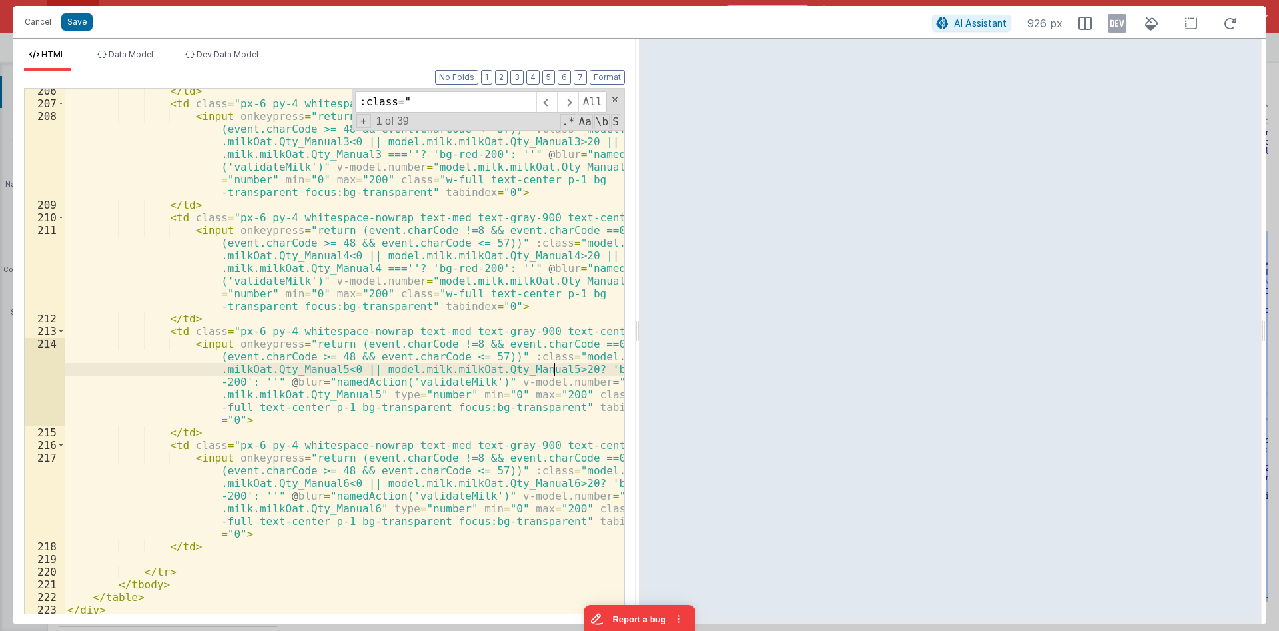
click at [553, 368] on div "</ td > < td class = "px-6 py-4 whitespace-nowrap text-med text-gray-900 text-c…" at bounding box center [344, 360] width 559 height 550
paste textarea
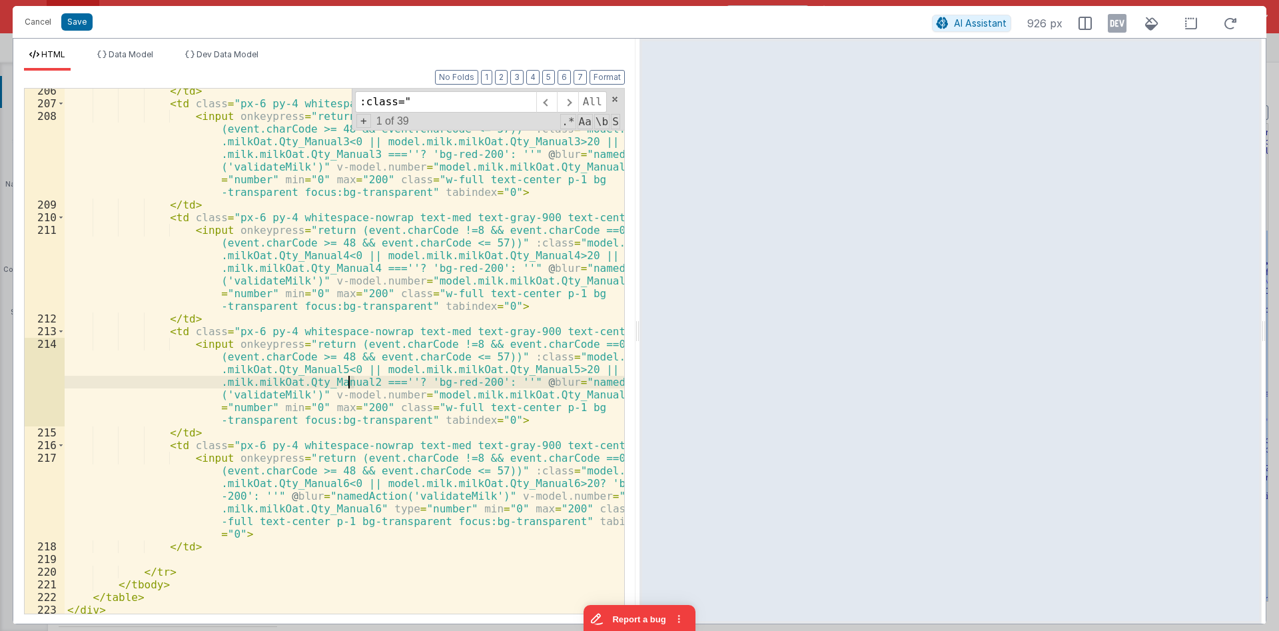
drag, startPoint x: 357, startPoint y: 382, endPoint x: 350, endPoint y: 382, distance: 7.4
click at [350, 382] on div "</ td > < td class = "px-6 py-4 whitespace-nowrap text-med text-gray-900 text-c…" at bounding box center [344, 360] width 559 height 550
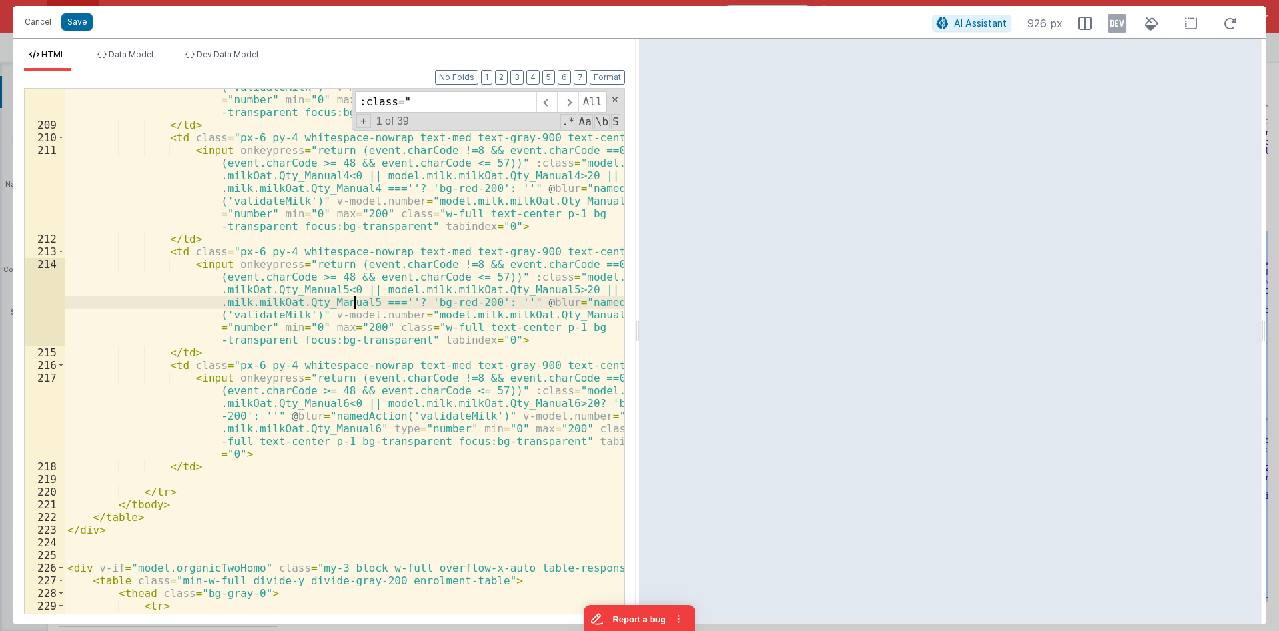
scroll to position [4715, 0]
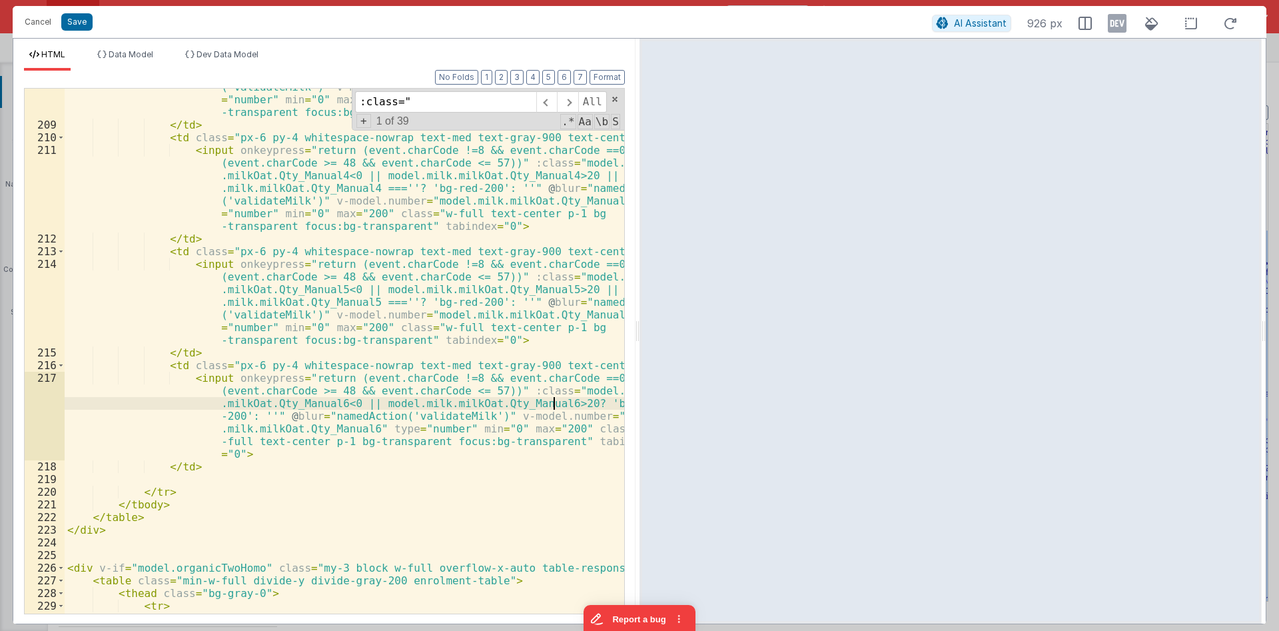
click at [555, 400] on div "< input onkeypress = "return (event.charCode !=8 && event.charCode ==0 || (even…" at bounding box center [344, 343] width 559 height 626
paste textarea
click at [350, 414] on div "< input onkeypress = "return (event.charCode !=8 && event.charCode ==0 || (even…" at bounding box center [344, 343] width 559 height 626
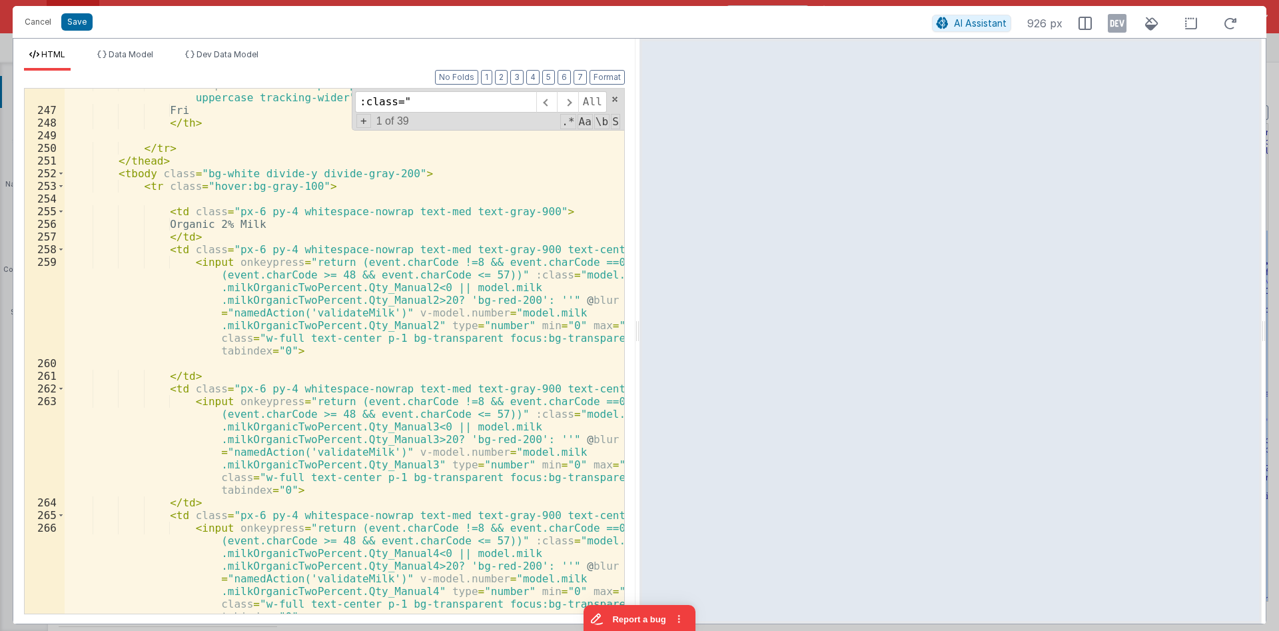
scroll to position [5515, 0]
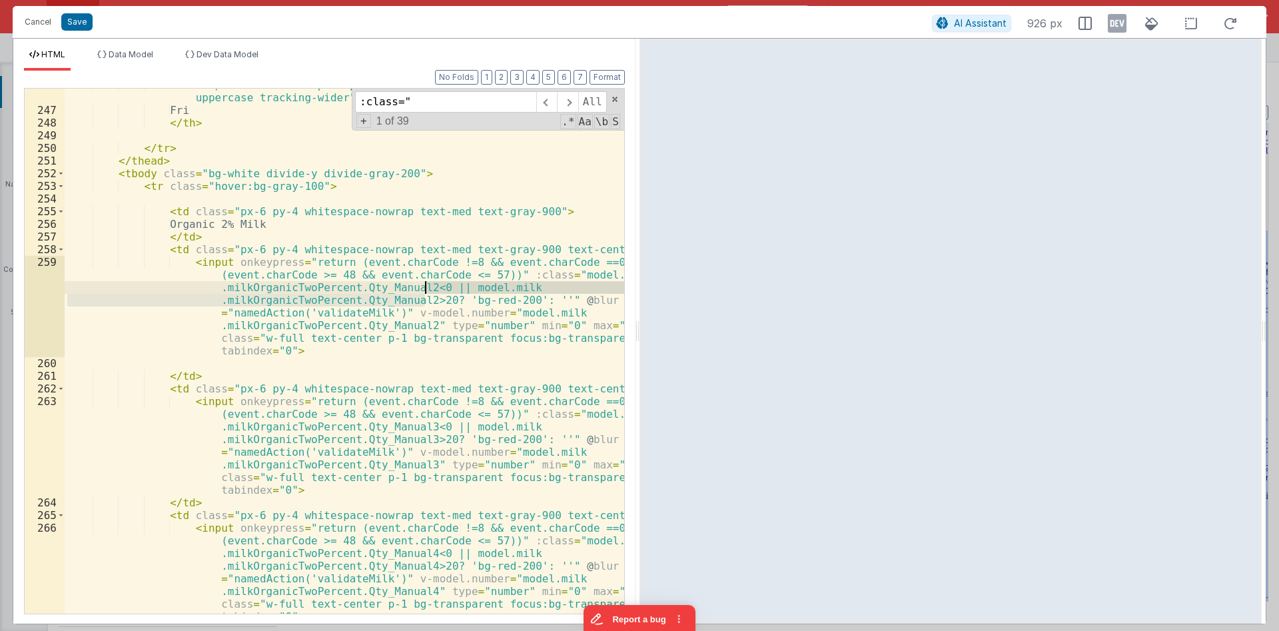
click at [425, 292] on div "< th scope = "col" class = "px-6 py-3 text-center text-sm font-medium text-whit…" at bounding box center [344, 404] width 559 height 651
click at [426, 300] on div "< th scope = "col" class = "px-6 py-3 text-center text-sm font-medium text-whit…" at bounding box center [344, 351] width 559 height 525
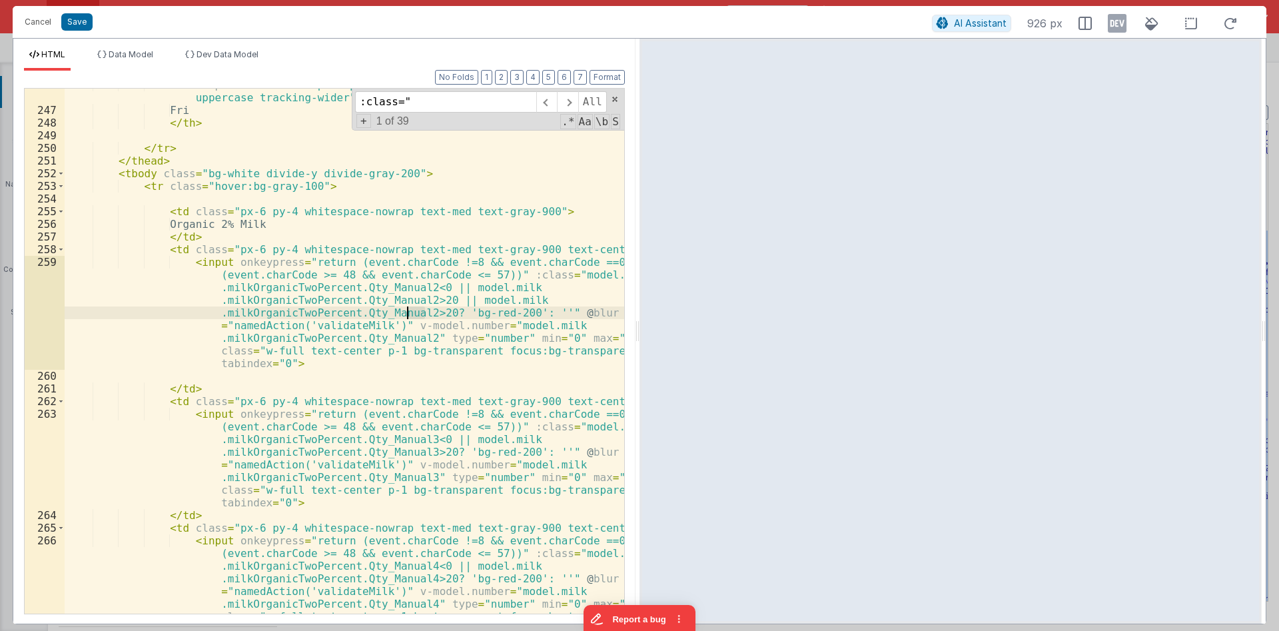
drag, startPoint x: 424, startPoint y: 312, endPoint x: 408, endPoint y: 311, distance: 16.0
click at [408, 311] on div "< th scope = "col" class = "px-6 py-3 text-center text-sm font-medium text-whit…" at bounding box center [344, 404] width 559 height 651
click at [434, 302] on div "< th scope = "col" class = "px-6 py-3 text-center text-sm font-medium text-whit…" at bounding box center [344, 404] width 559 height 651
click at [426, 448] on div "< th scope = "col" class = "px-6 py-3 text-center text-sm font-medium text-whit…" at bounding box center [344, 404] width 559 height 651
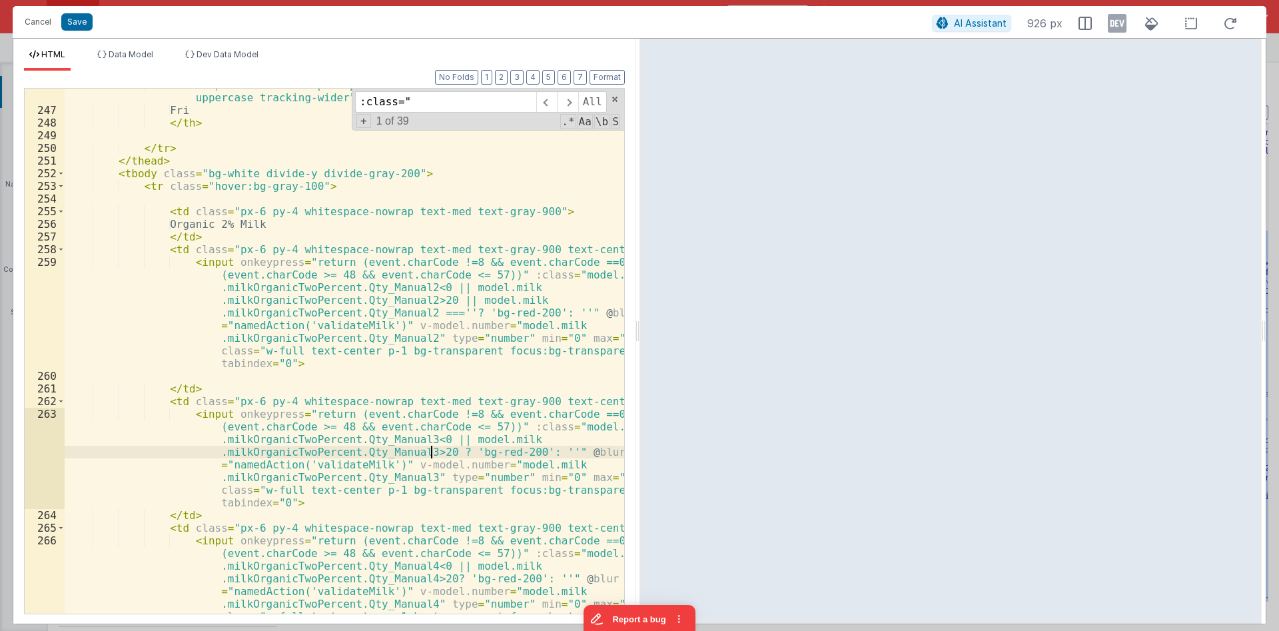
paste textarea
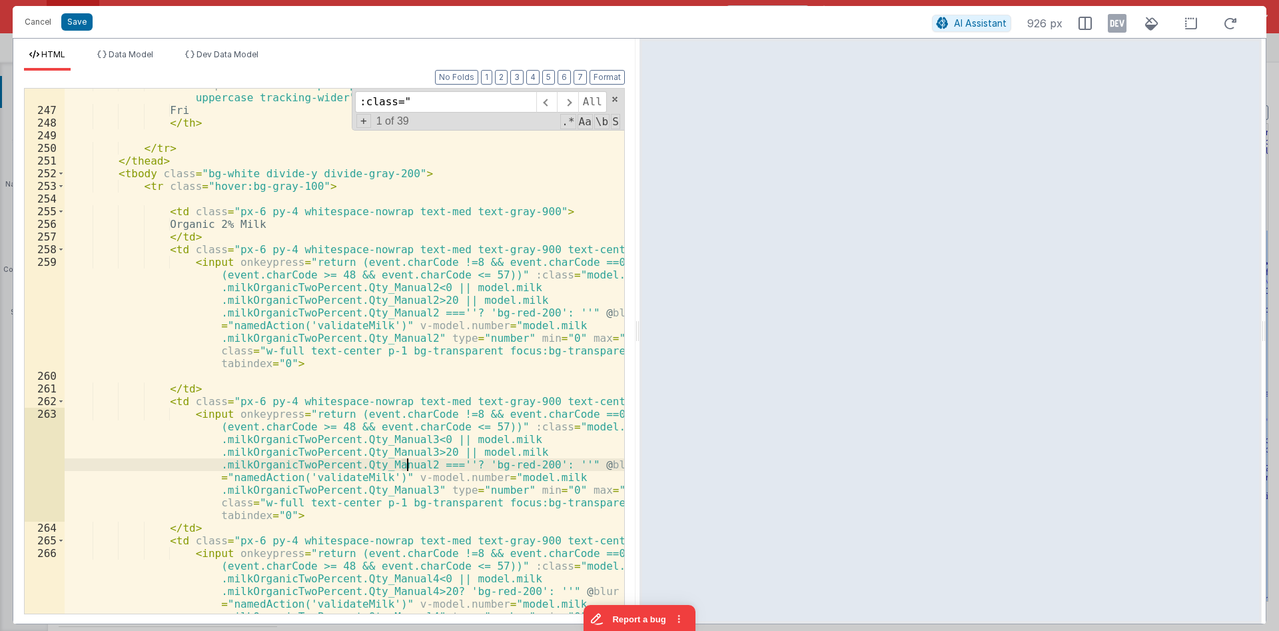
click at [406, 463] on div "< th scope = "col" class = "px-6 py-3 text-center text-sm font-medium text-whit…" at bounding box center [344, 404] width 559 height 651
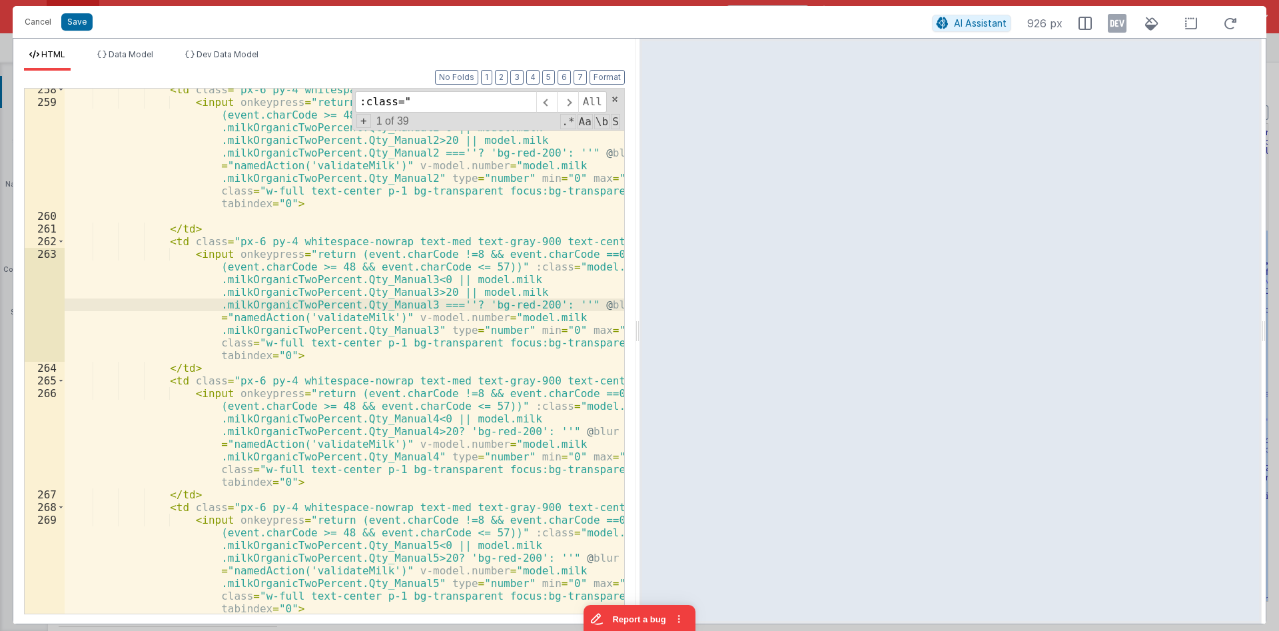
click at [426, 430] on div "< td class = "px-6 py-4 whitespace-nowrap text-med text-gray-900 text-center" >…" at bounding box center [344, 358] width 559 height 550
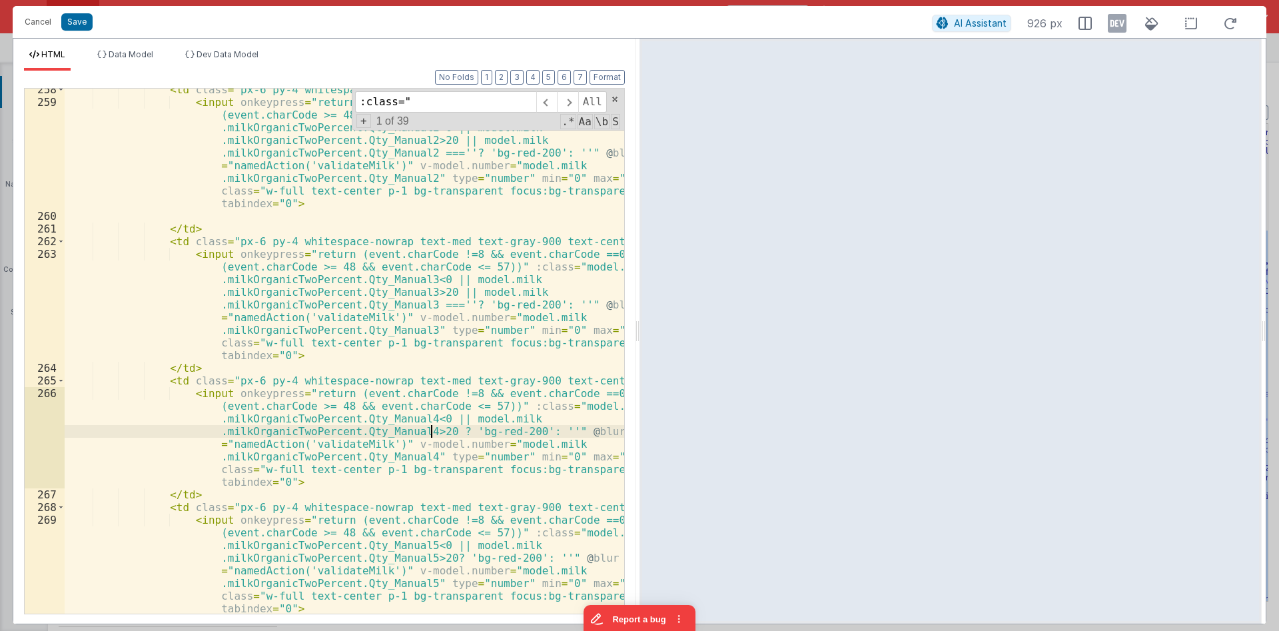
paste textarea
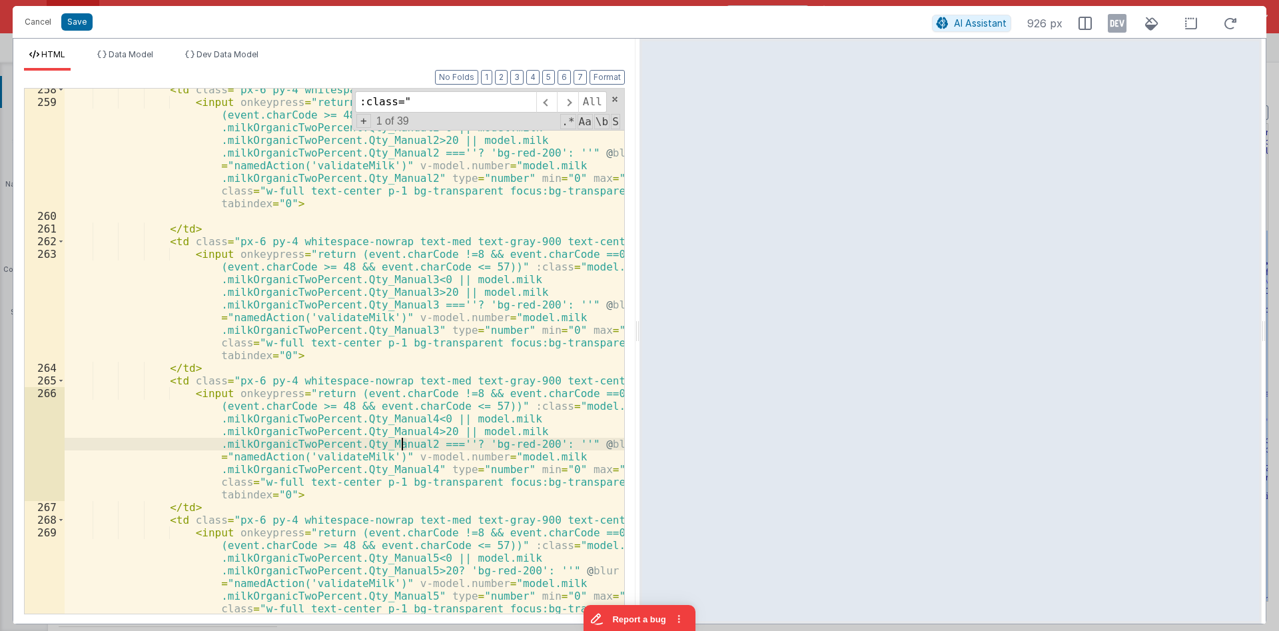
click at [404, 442] on div "< td class = "px-6 py-4 whitespace-nowrap text-med text-gray-900 text-center" >…" at bounding box center [344, 402] width 559 height 639
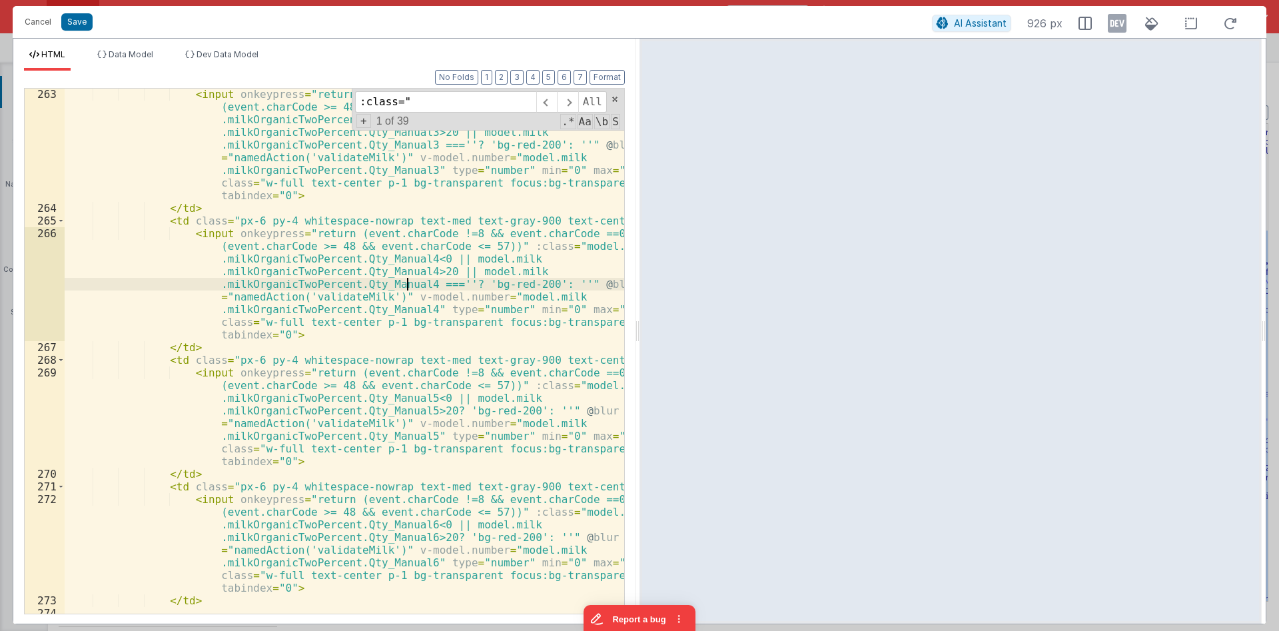
scroll to position [5834, 0]
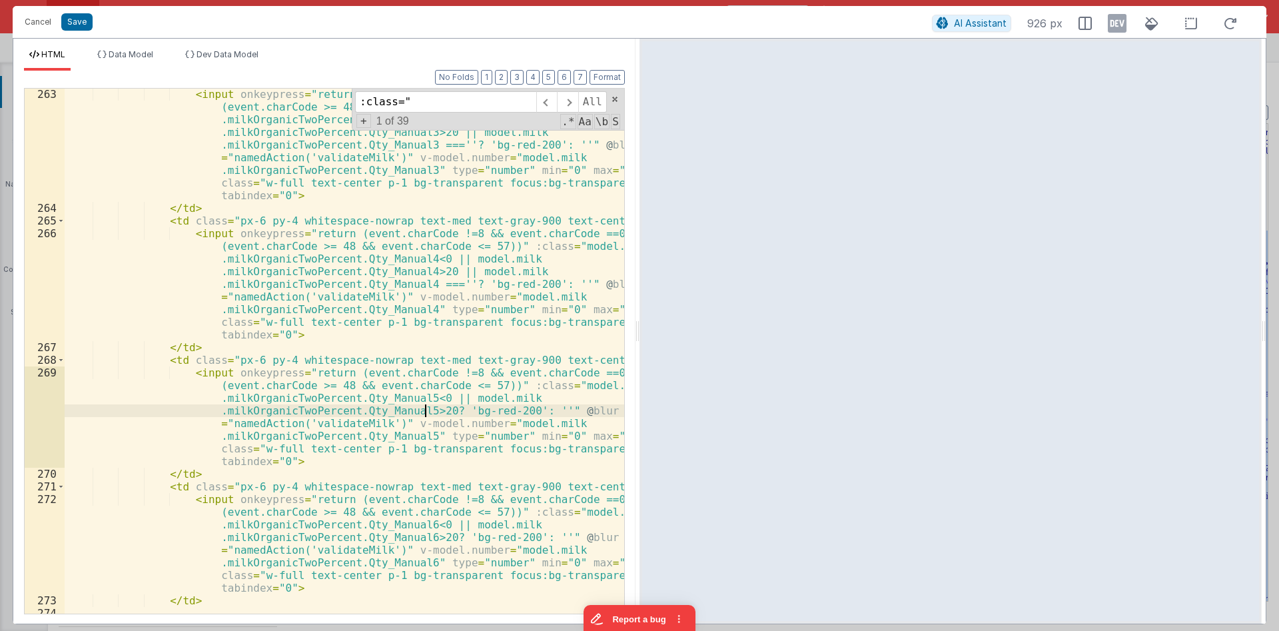
click at [425, 411] on div "< input onkeypress = "return (event.charCode !=8 && event.charCode ==0 || (even…" at bounding box center [344, 413] width 559 height 651
paste textarea
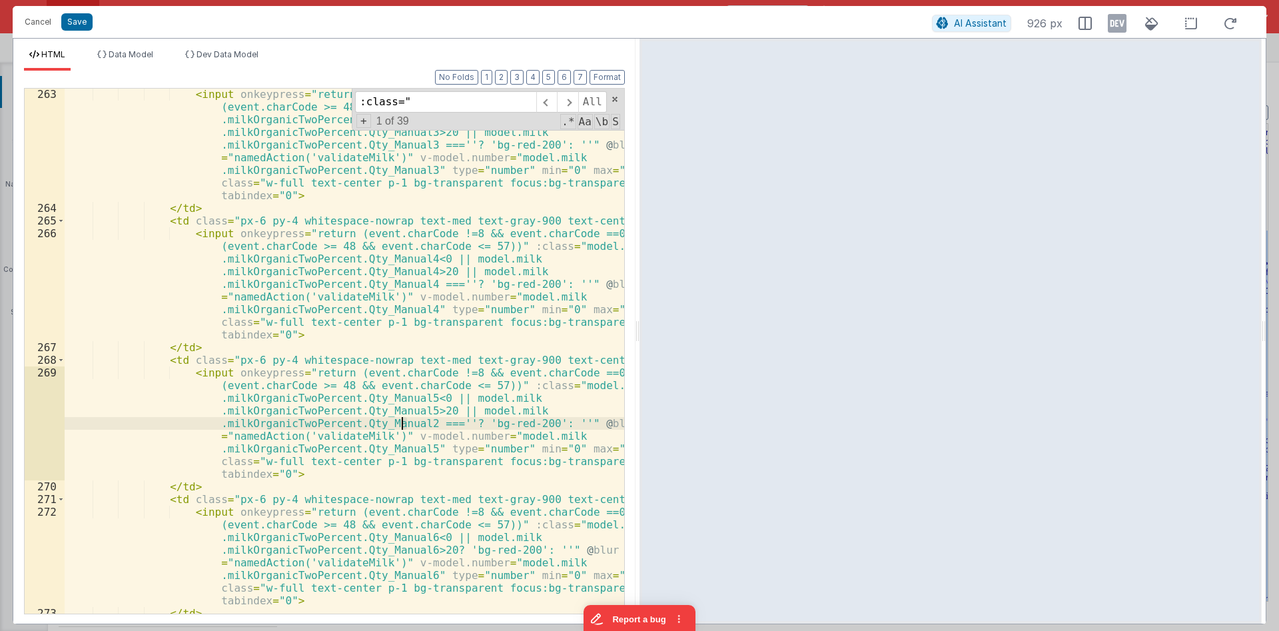
click at [402, 424] on div "< input onkeypress = "return (event.charCode !=8 && event.charCode ==0 || (even…" at bounding box center [344, 413] width 559 height 651
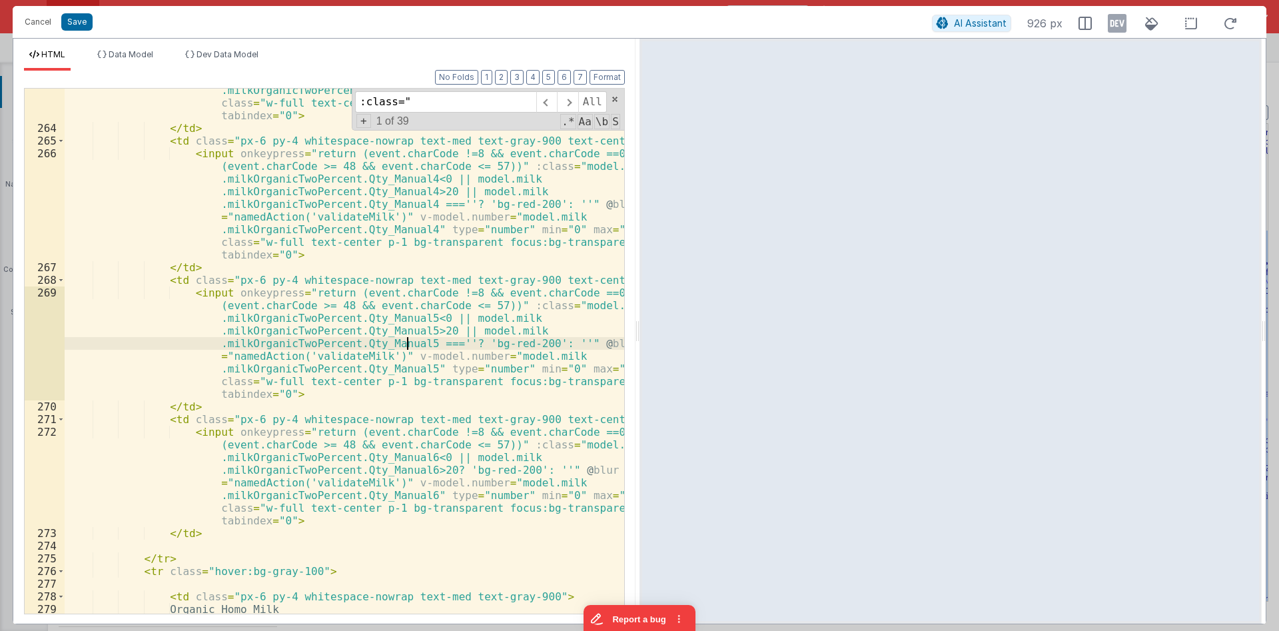
scroll to position [5994, 0]
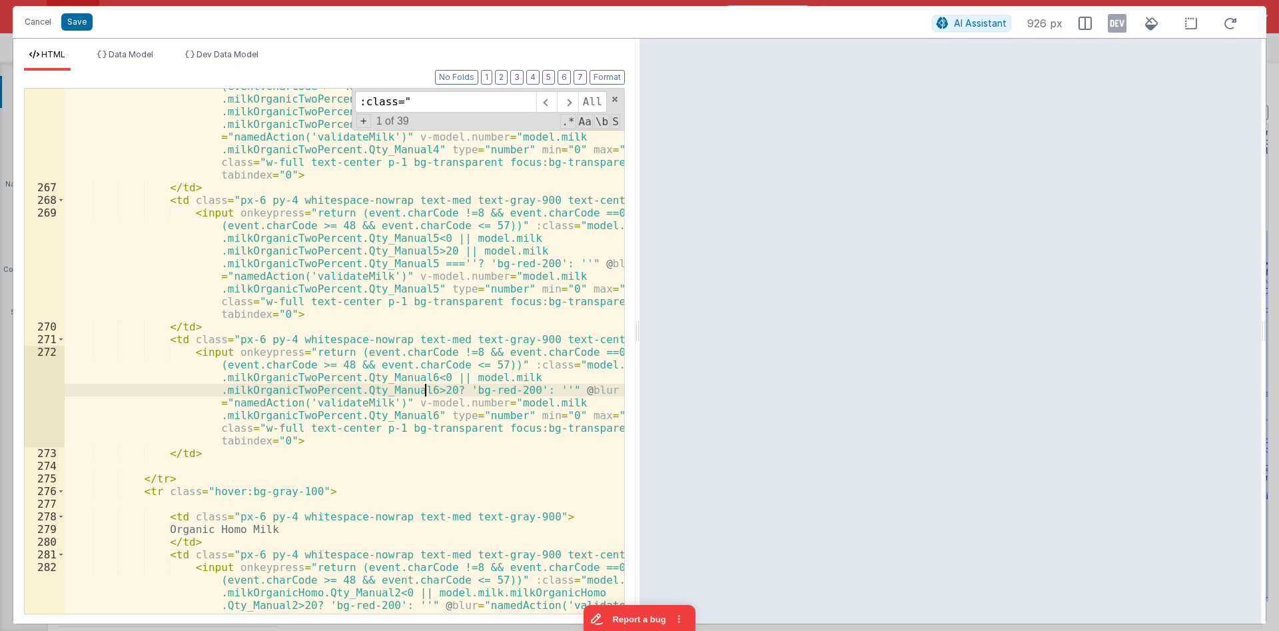
click at [426, 392] on div "< input onkeypress = "return (event.charCode !=8 && event.charCode ==0 || (even…" at bounding box center [344, 430] width 559 height 727
paste textarea
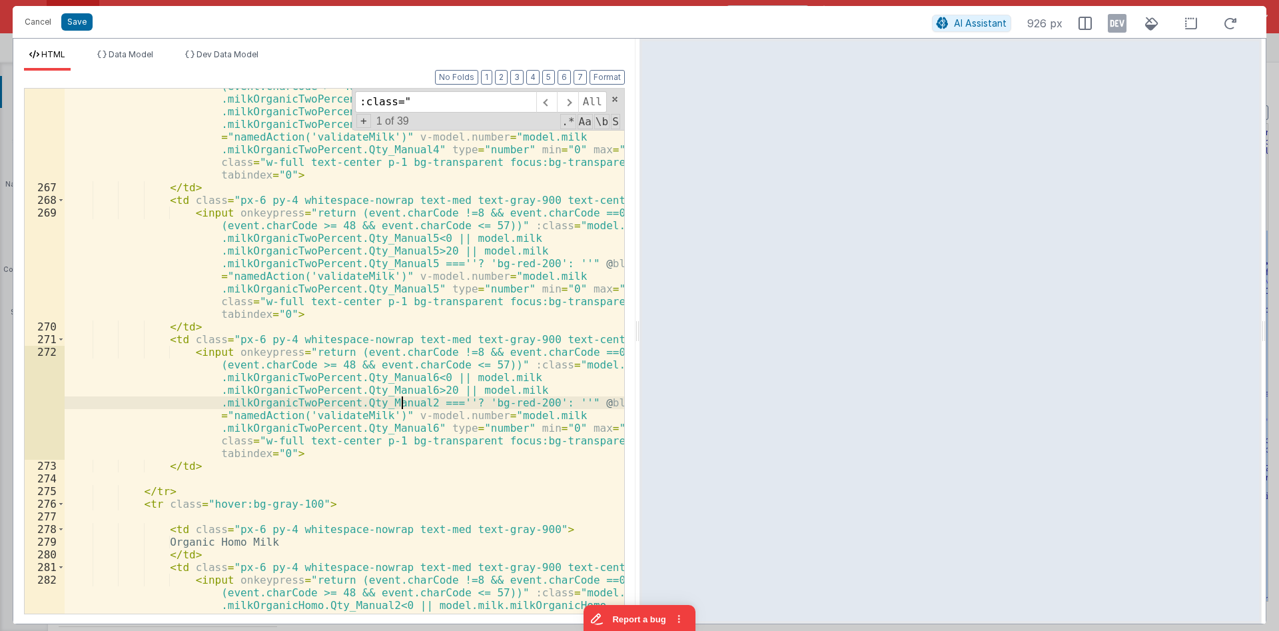
click at [405, 404] on div "< input onkeypress = "return (event.charCode !=8 && event.charCode ==0 || (even…" at bounding box center [344, 430] width 559 height 727
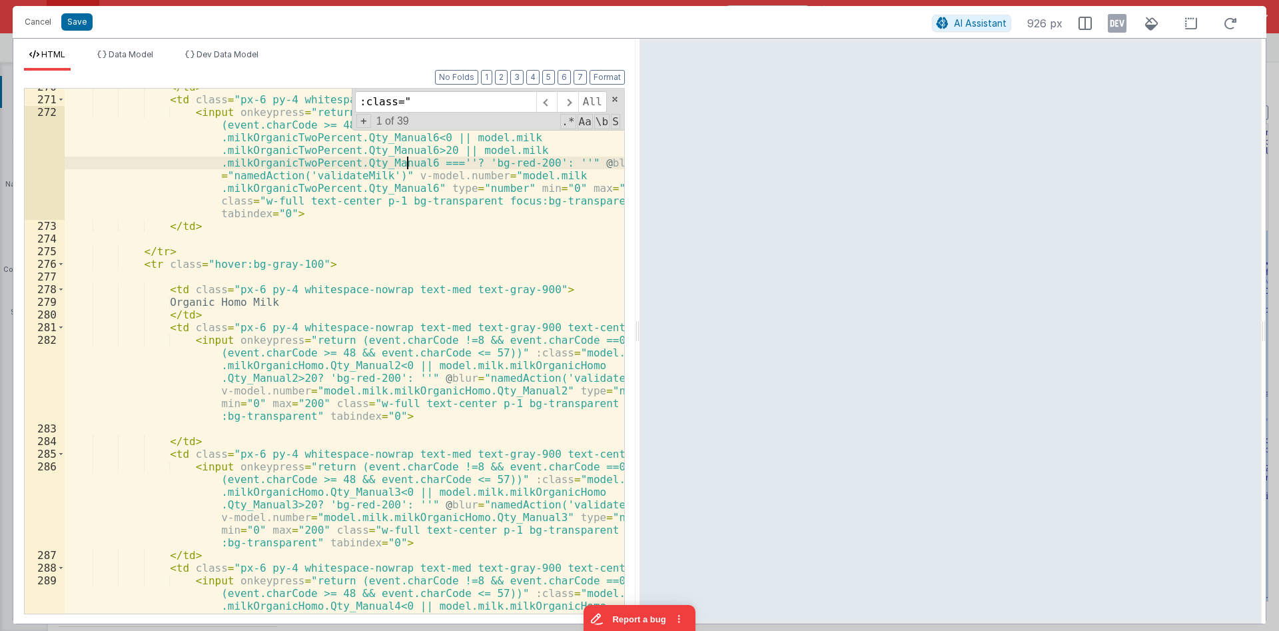
scroll to position [6234, 0]
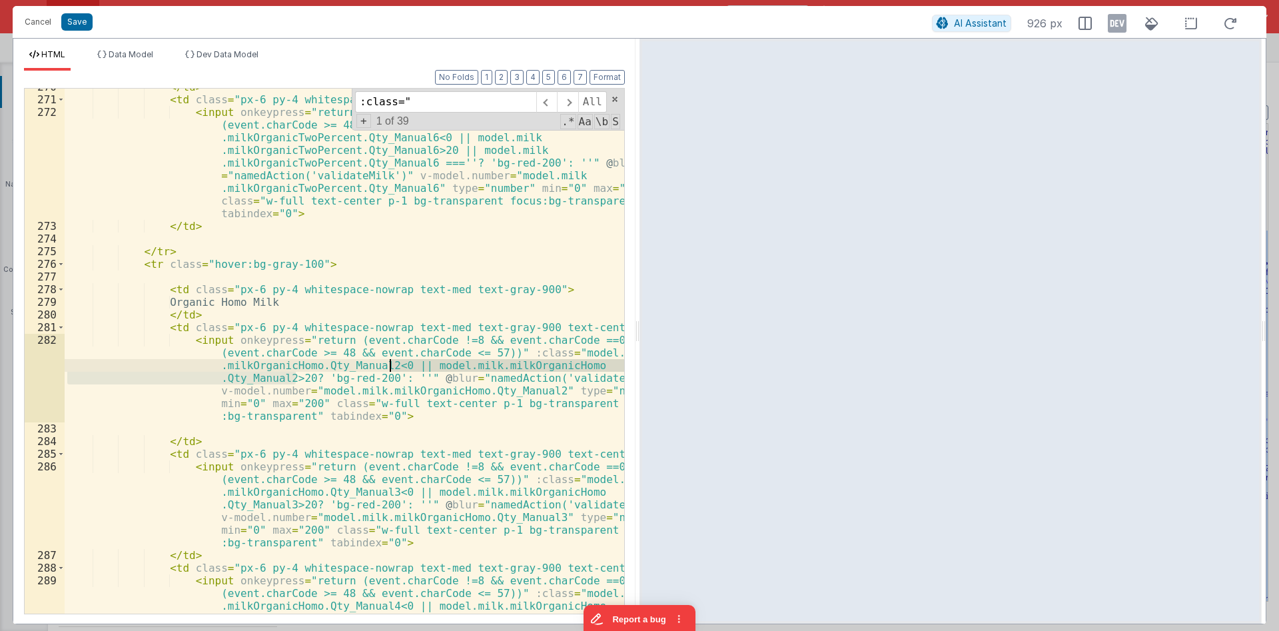
drag, startPoint x: 295, startPoint y: 376, endPoint x: 390, endPoint y: 367, distance: 95.0
click at [390, 367] on div "</ td > < td class = "px-6 py-4 whitespace-nowrap text-med text-gray-900 text-c…" at bounding box center [344, 394] width 559 height 626
click at [296, 381] on div "</ td > < td class = "px-6 py-4 whitespace-nowrap text-med text-gray-900 text-c…" at bounding box center [344, 351] width 559 height 525
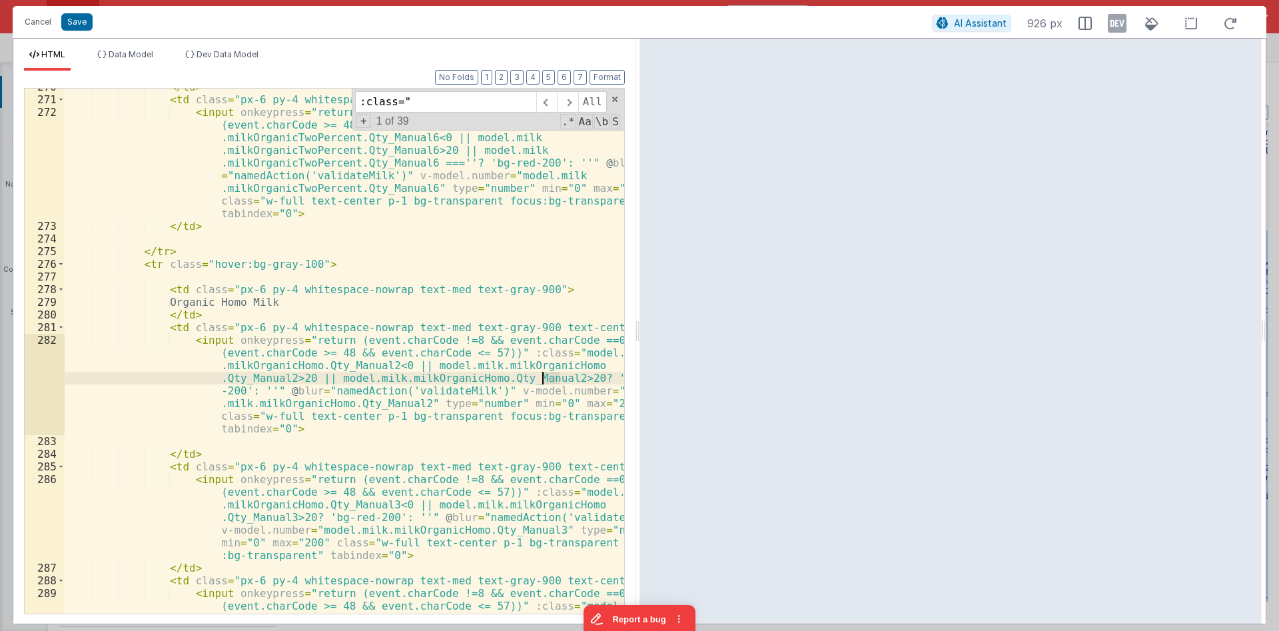
drag, startPoint x: 561, startPoint y: 379, endPoint x: 544, endPoint y: 379, distance: 16.7
click at [544, 379] on div "</ td > < td class = "px-6 py-4 whitespace-nowrap text-med text-gray-900 text-c…" at bounding box center [344, 394] width 559 height 626
drag, startPoint x: 575, startPoint y: 376, endPoint x: 301, endPoint y: 378, distance: 273.7
click at [301, 378] on div "</ td > < td class = "px-6 py-4 whitespace-nowrap text-med text-gray-900 text-c…" at bounding box center [344, 394] width 559 height 626
click at [450, 381] on div "</ td > < td class = "px-6 py-4 whitespace-nowrap text-med text-gray-900 text-c…" at bounding box center [344, 351] width 559 height 525
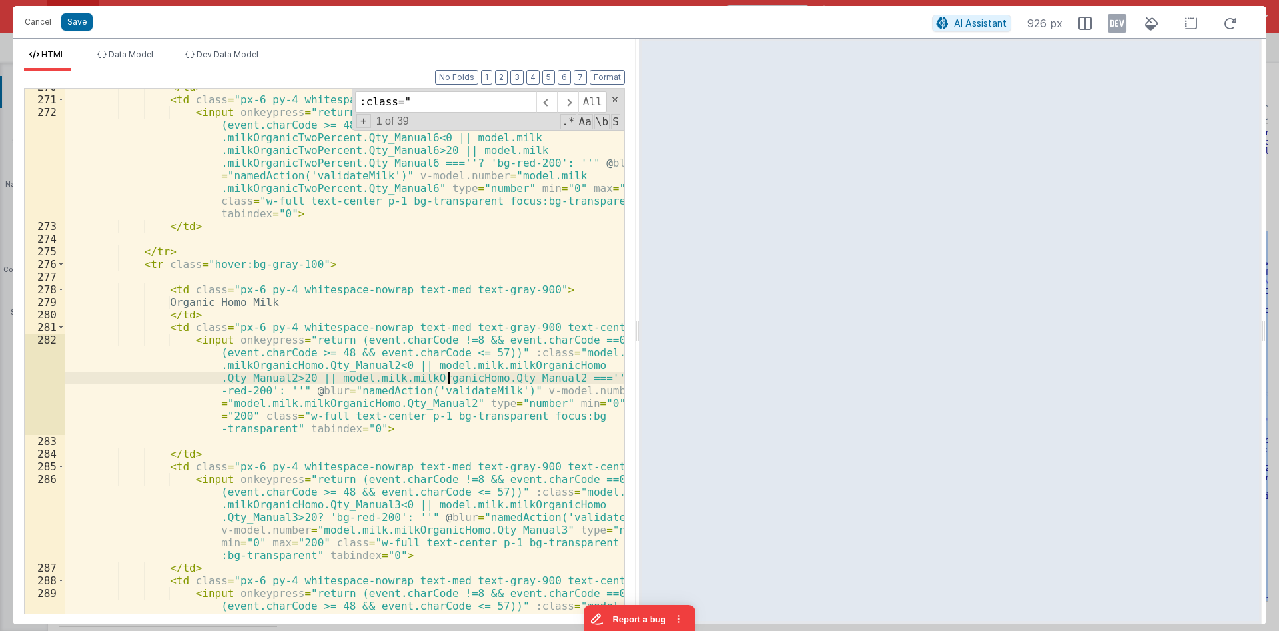
click at [450, 381] on div "</ td > < td class = "px-6 py-4 whitespace-nowrap text-med text-gray-900 text-c…" at bounding box center [344, 394] width 559 height 626
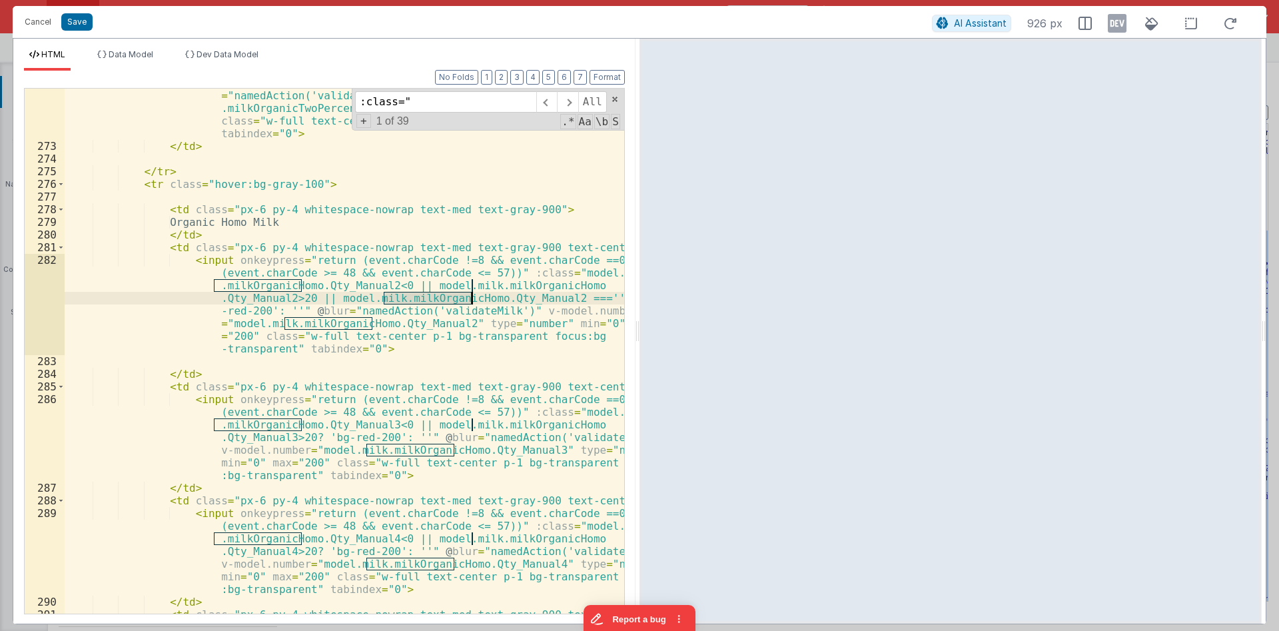
scroll to position [6394, 0]
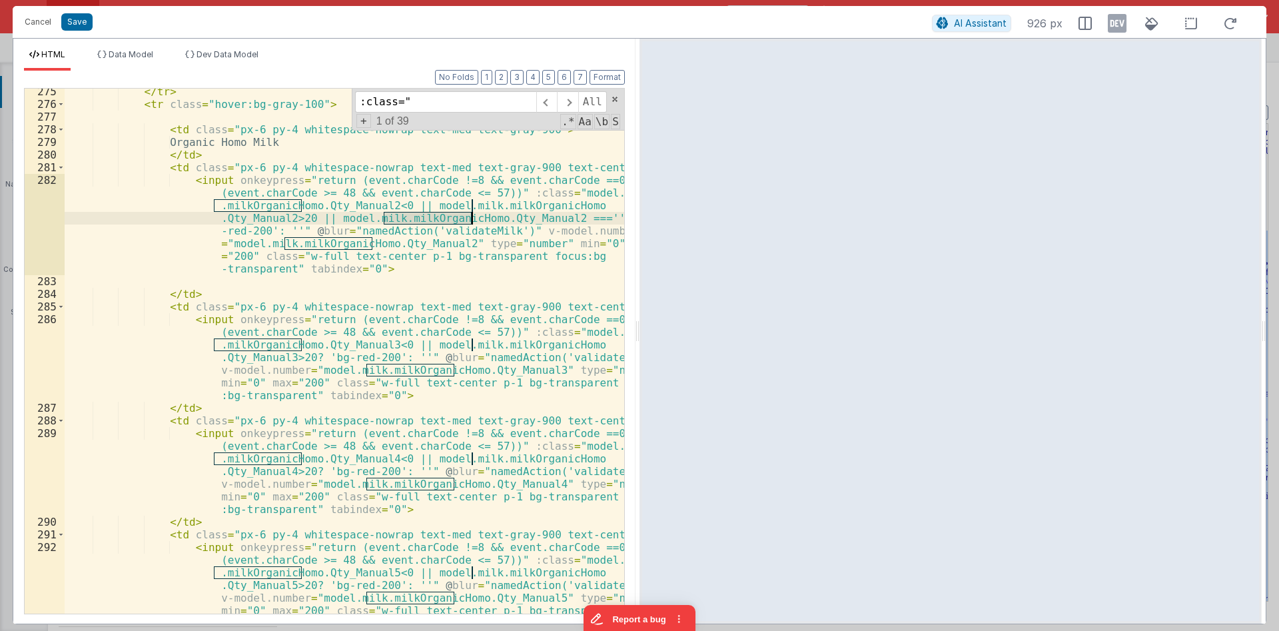
click at [498, 370] on div "</ tr > < tr class = "hover:bg-gray-100" > < td class = "px-6 py-4 whitespace-n…" at bounding box center [344, 398] width 559 height 626
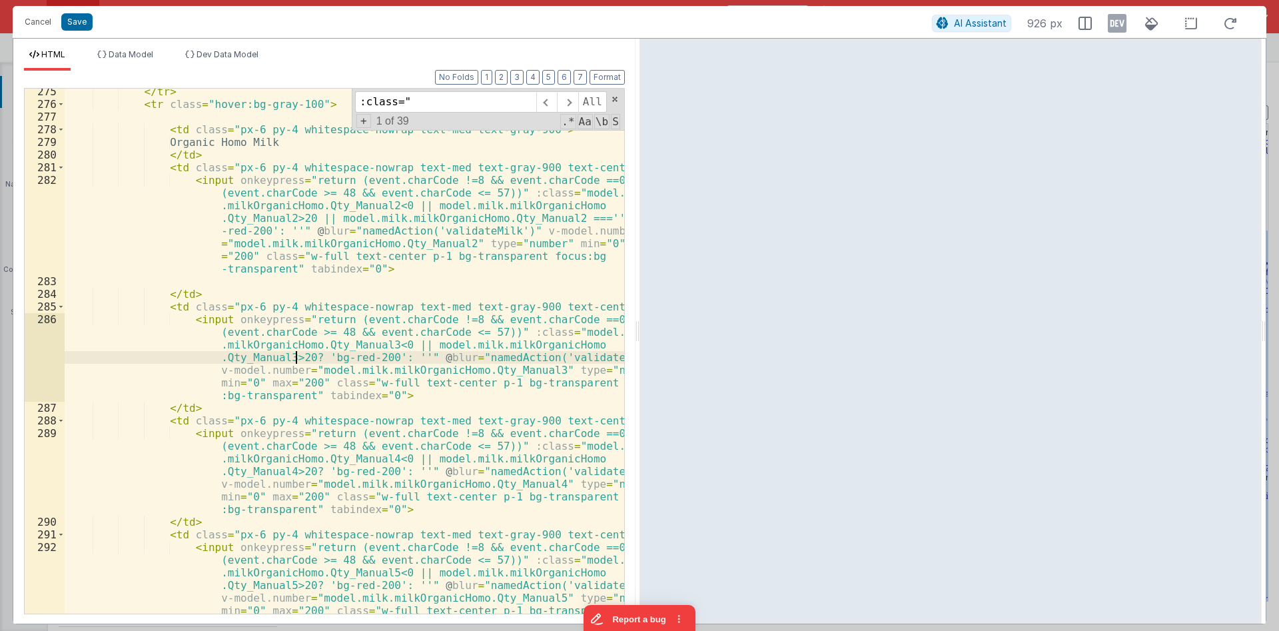
click at [298, 354] on div "</ tr > < tr class = "hover:bg-gray-100" > < td class = "px-6 py-4 whitespace-n…" at bounding box center [344, 398] width 559 height 626
paste textarea
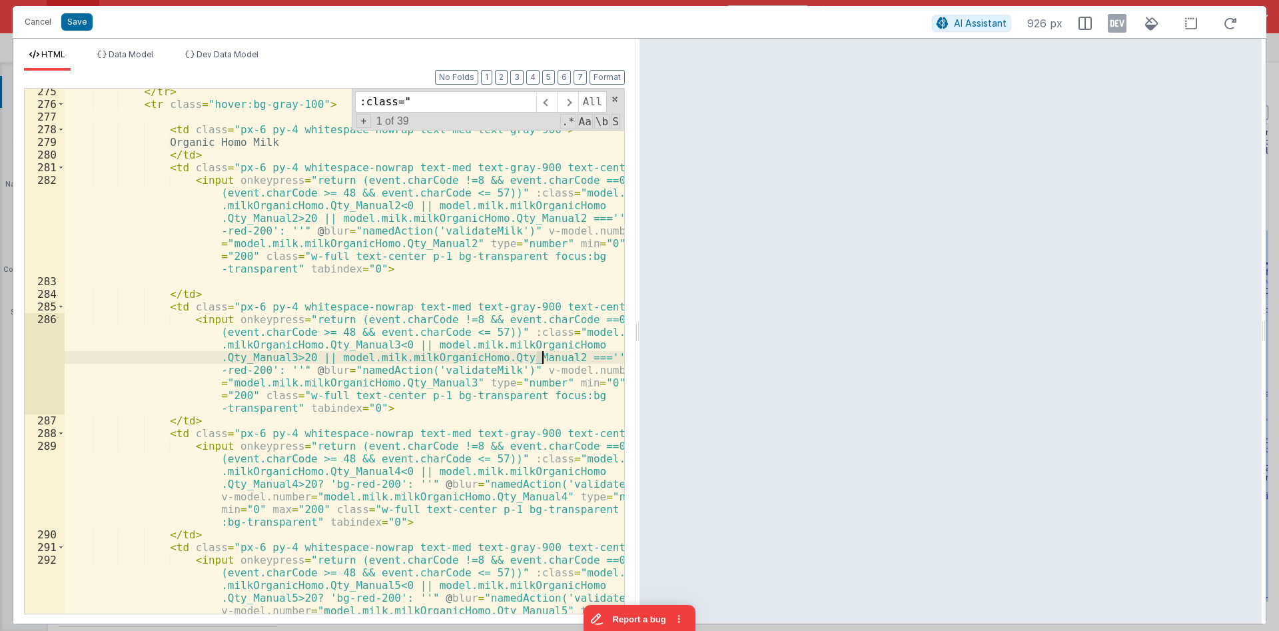
click at [541, 358] on div "</ tr > < tr class = "hover:bg-gray-100" > < td class = "px-6 py-4 whitespace-n…" at bounding box center [344, 398] width 559 height 626
click at [297, 486] on div "</ tr > < tr class = "hover:bg-gray-100" > < td class = "px-6 py-4 whitespace-n…" at bounding box center [344, 398] width 559 height 626
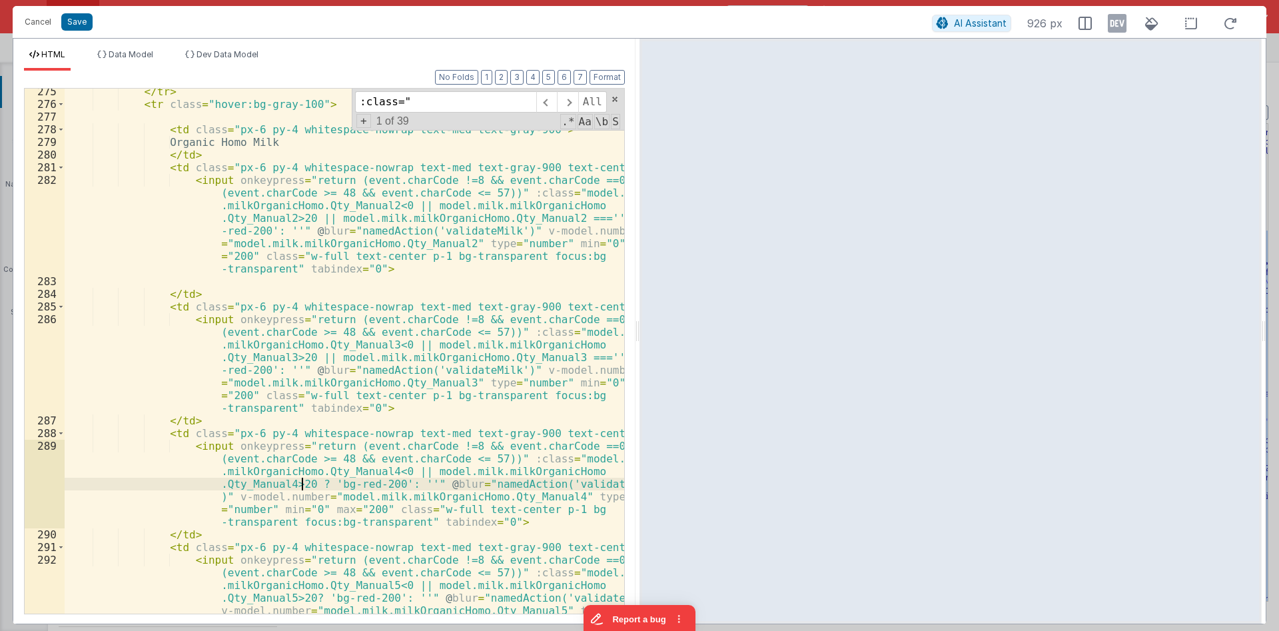
paste textarea
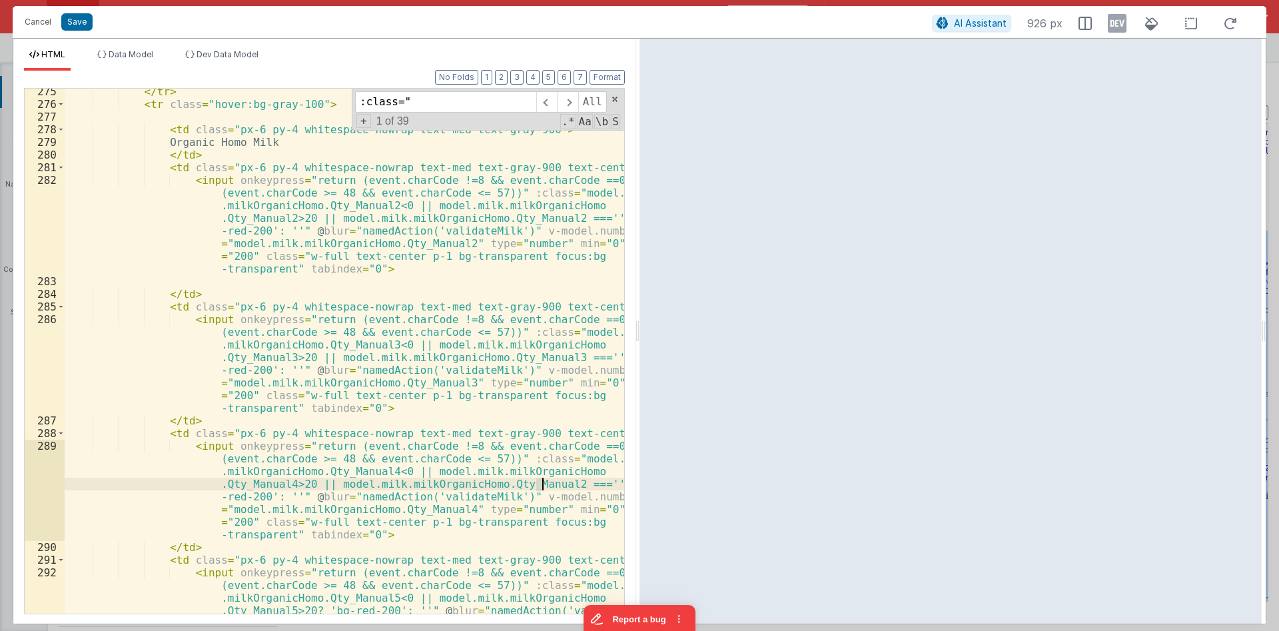
click at [541, 485] on div "</ tr > < tr class = "hover:bg-gray-100" > < td class = "px-6 py-4 whitespace-n…" at bounding box center [344, 398] width 559 height 626
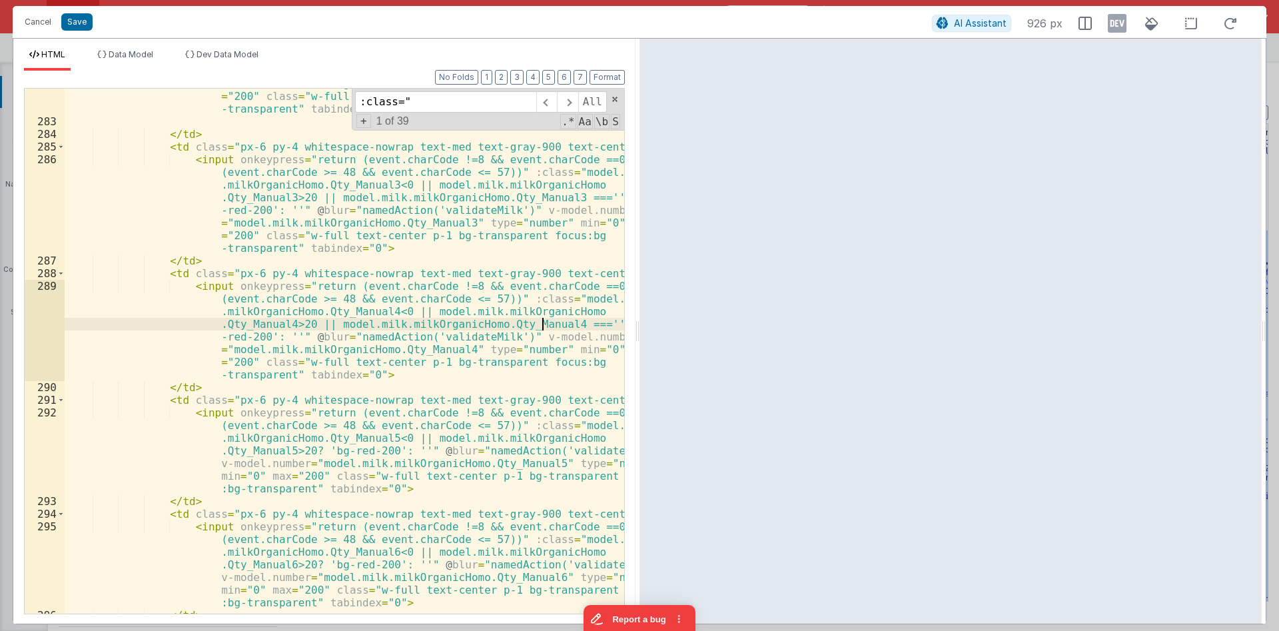
scroll to position [6554, 0]
click at [295, 454] on div "< input onkeypress = "return (event.charCode !=8 && event.charCode ==0 || (even…" at bounding box center [344, 333] width 559 height 639
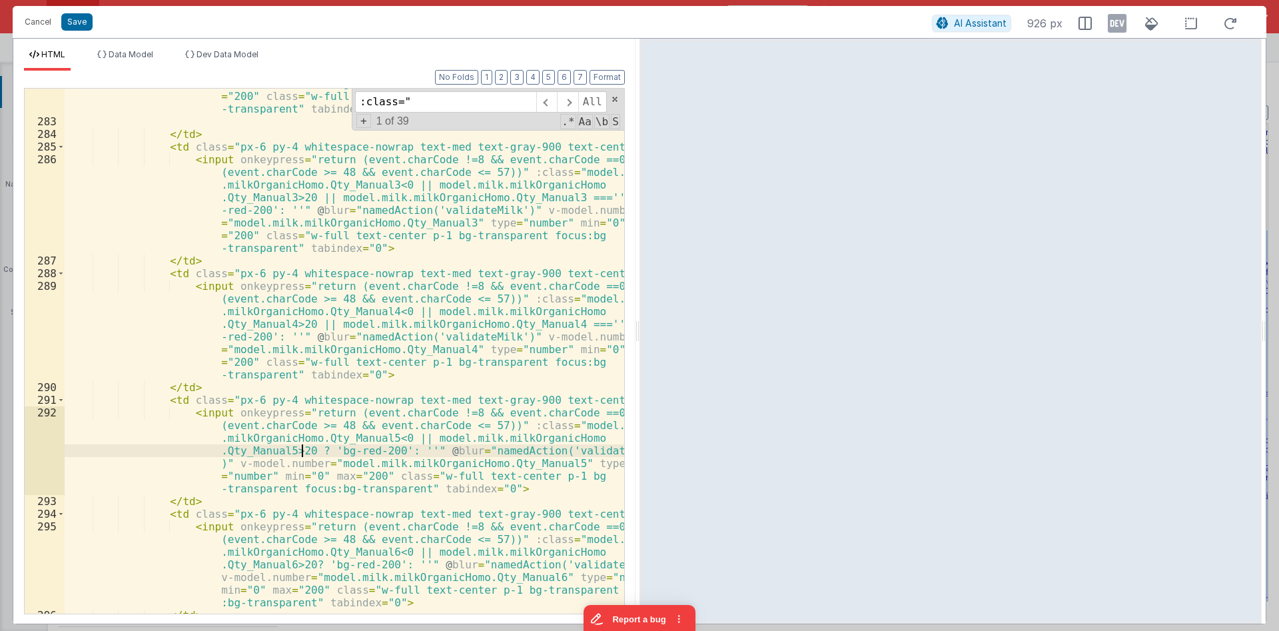
paste textarea
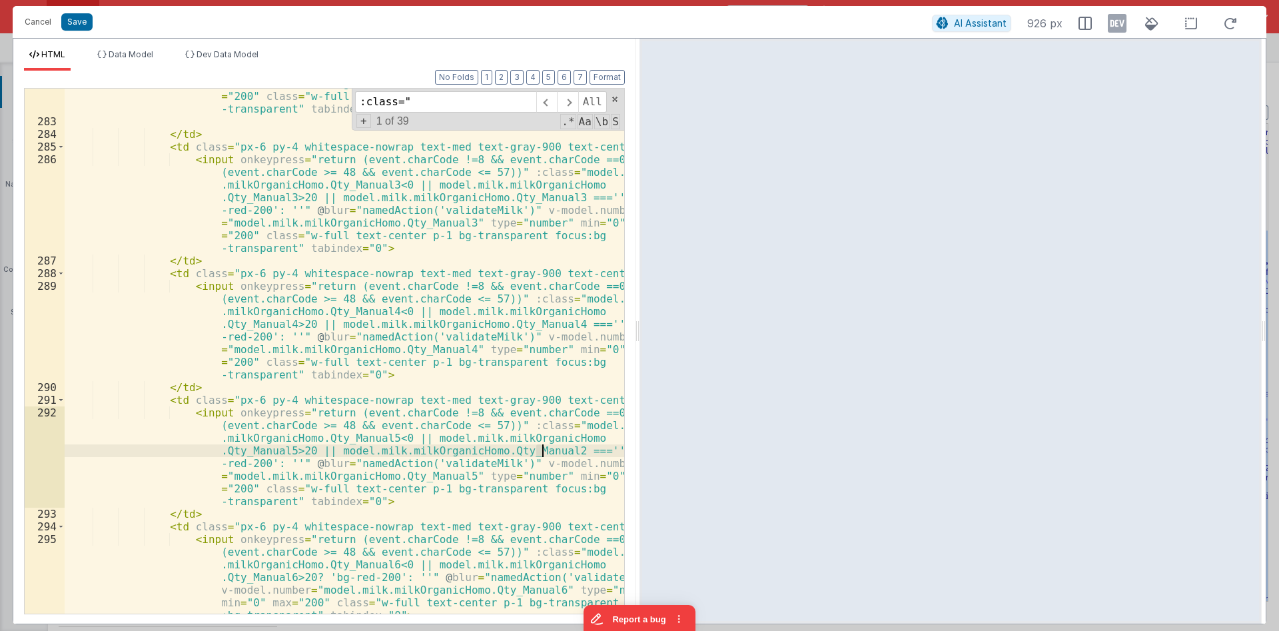
click at [541, 450] on div "< input onkeypress = "return (event.charCode !=8 && event.charCode ==0 || (even…" at bounding box center [344, 371] width 559 height 715
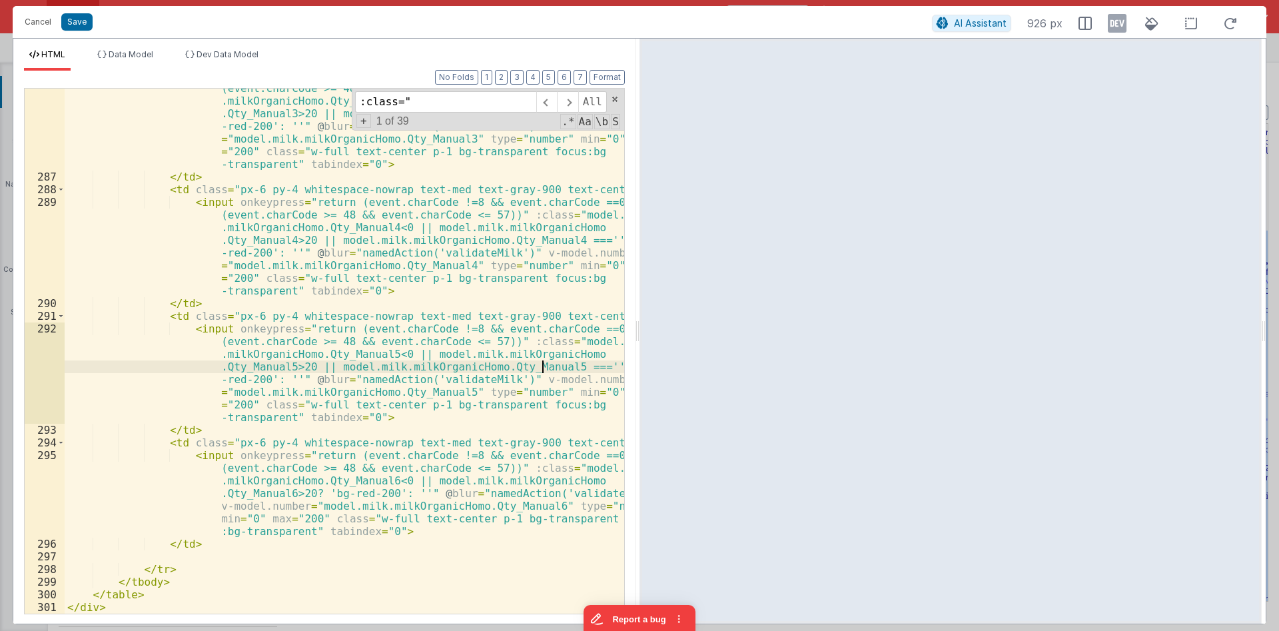
scroll to position [6637, 0]
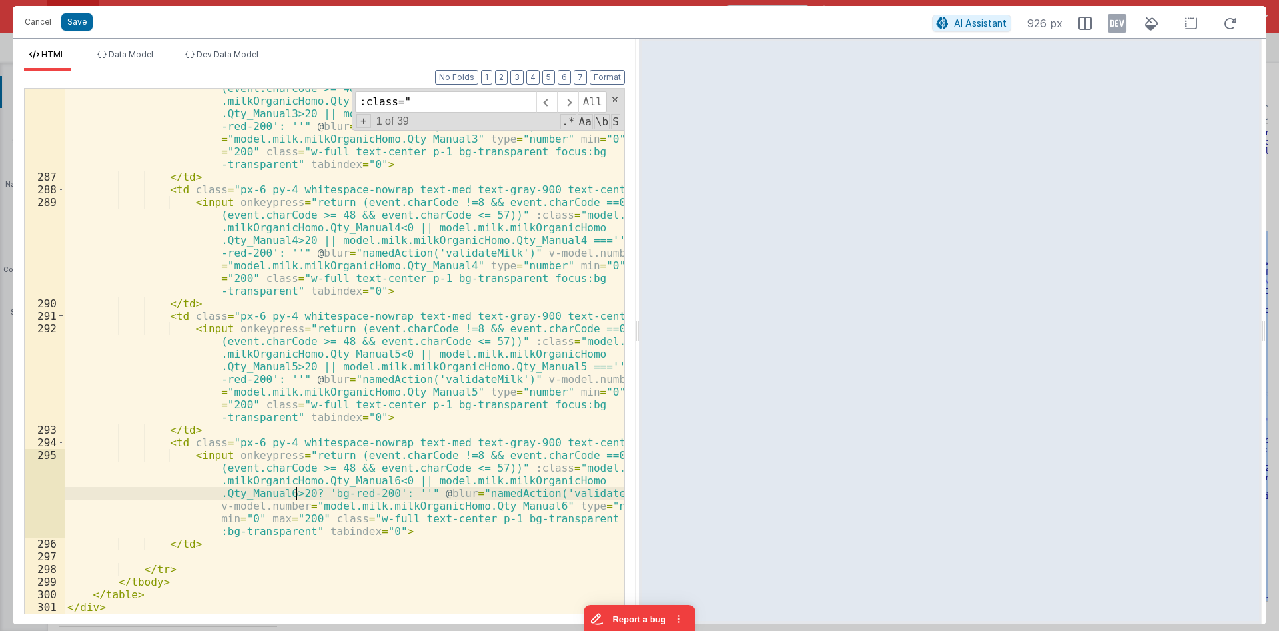
click at [298, 491] on div "< input onkeypress = "return (event.charCode !=8 && event.charCode ==0 || (even…" at bounding box center [344, 388] width 559 height 639
paste textarea
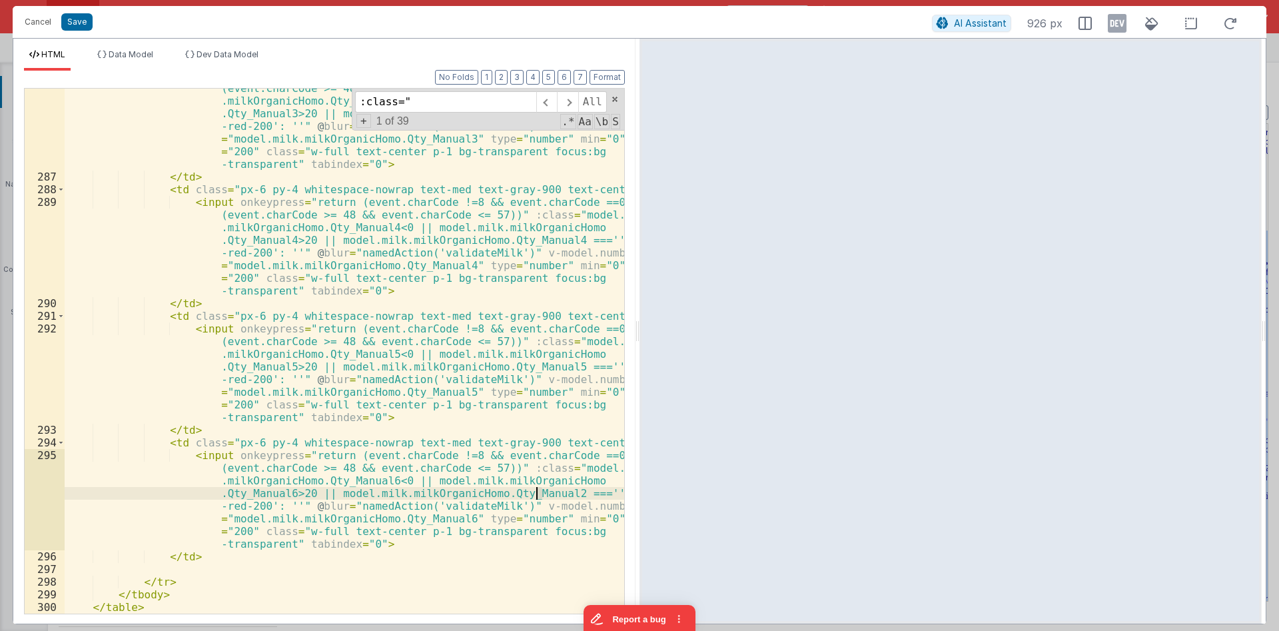
click at [537, 492] on div "< input onkeypress = "return (event.charCode !=8 && event.charCode ==0 || (even…" at bounding box center [344, 388] width 559 height 639
click at [550, 448] on div "< input onkeypress = "return (event.charCode !=8 && event.charCode ==0 || (even…" at bounding box center [344, 388] width 559 height 639
click at [509, 430] on div "< input onkeypress = "return (event.charCode !=8 && event.charCode ==0 || (even…" at bounding box center [344, 388] width 559 height 639
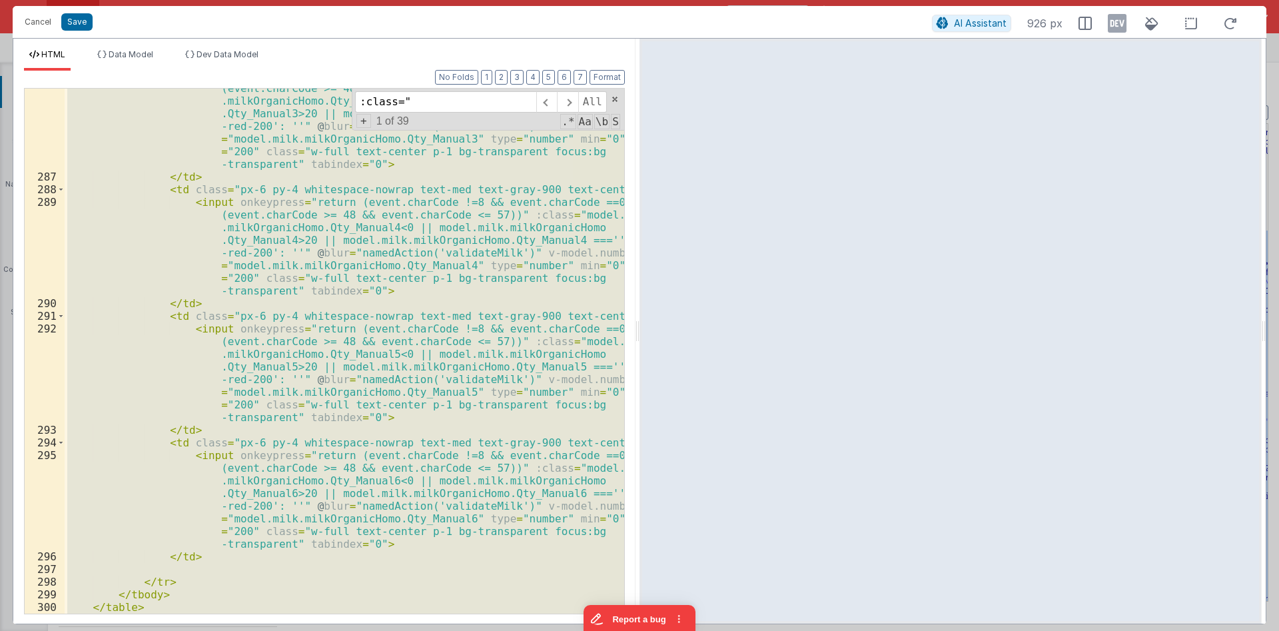
click at [509, 429] on div "< input onkeypress = "return (event.charCode !=8 && event.charCode ==0 || (even…" at bounding box center [344, 351] width 559 height 525
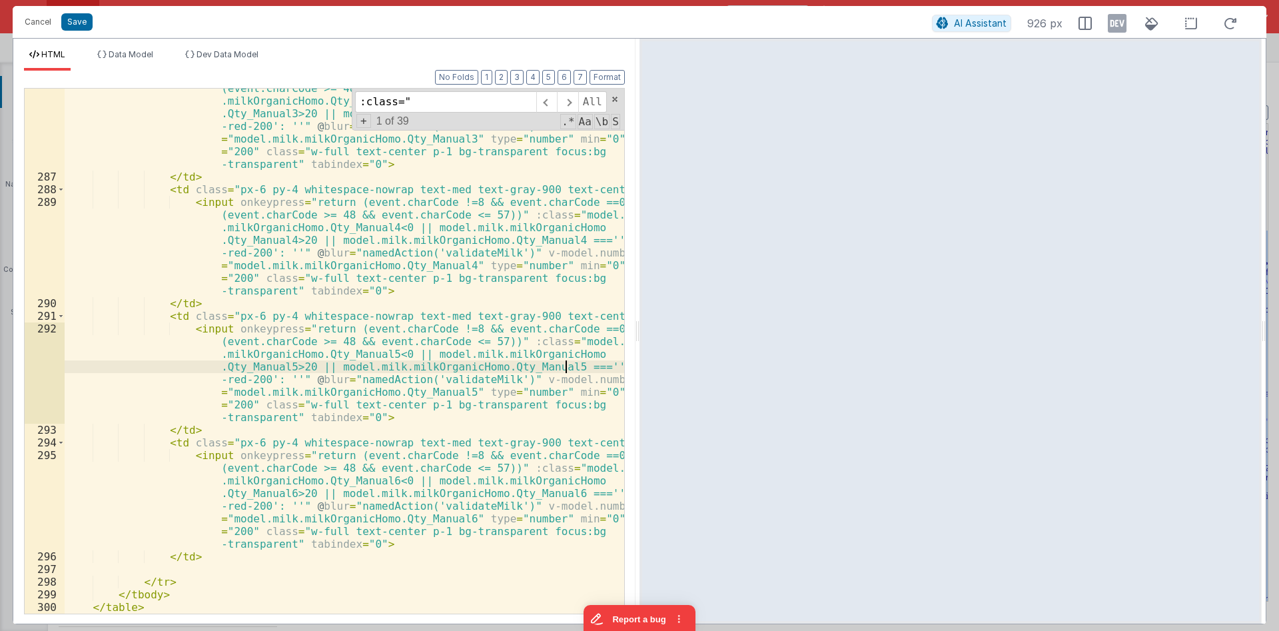
click at [568, 372] on div "< input onkeypress = "return (event.charCode !=8 && event.charCode ==0 || (even…" at bounding box center [344, 388] width 559 height 639
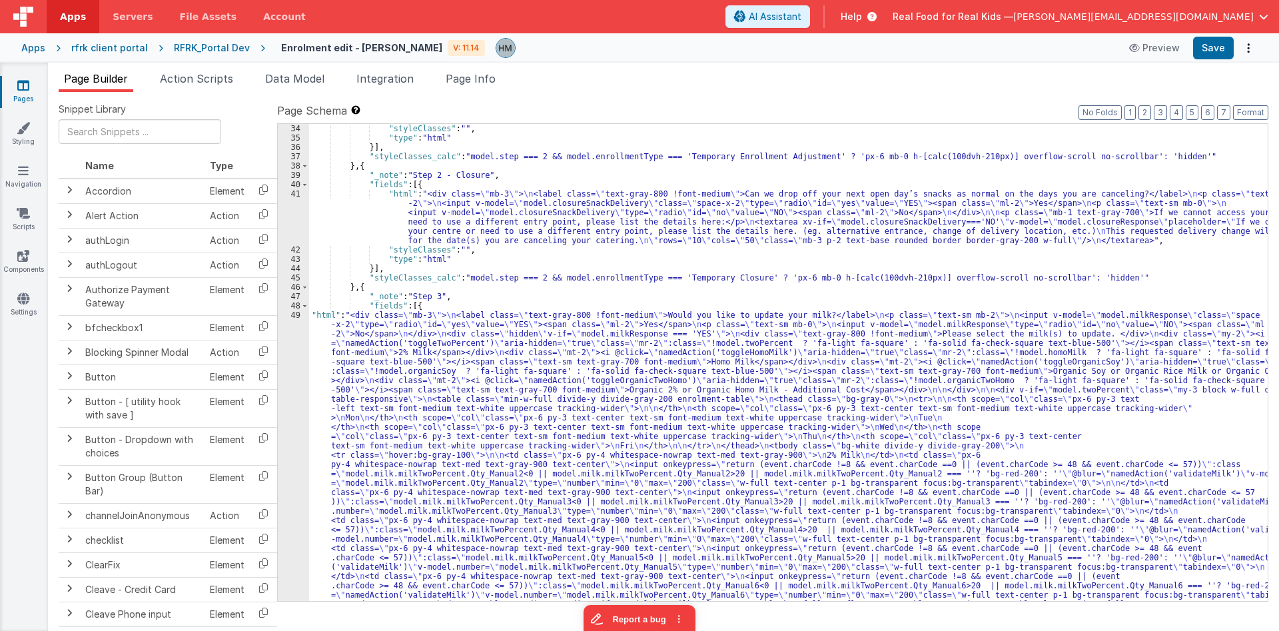
scroll to position [1357, 0]
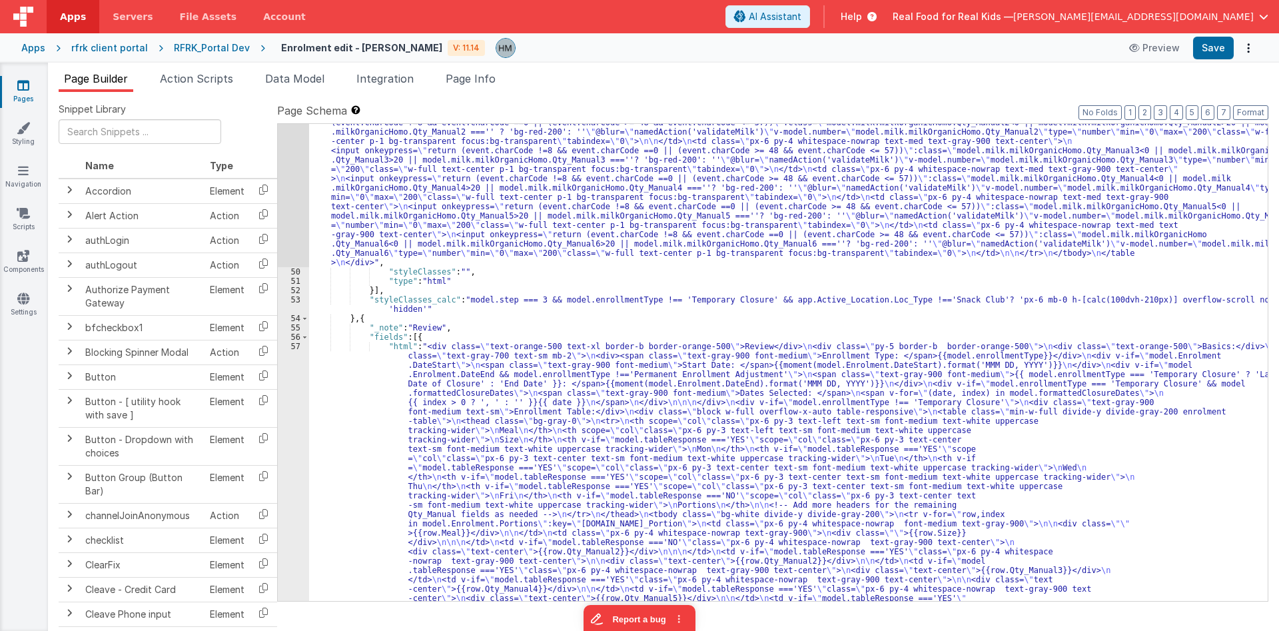
scroll to position [2701, 0]
click at [589, 395] on div ""html" : "<div class= \" mb-3 \" > \n <label class= \" text-gray-800 !font-medi…" at bounding box center [788, 500] width 958 height 3227
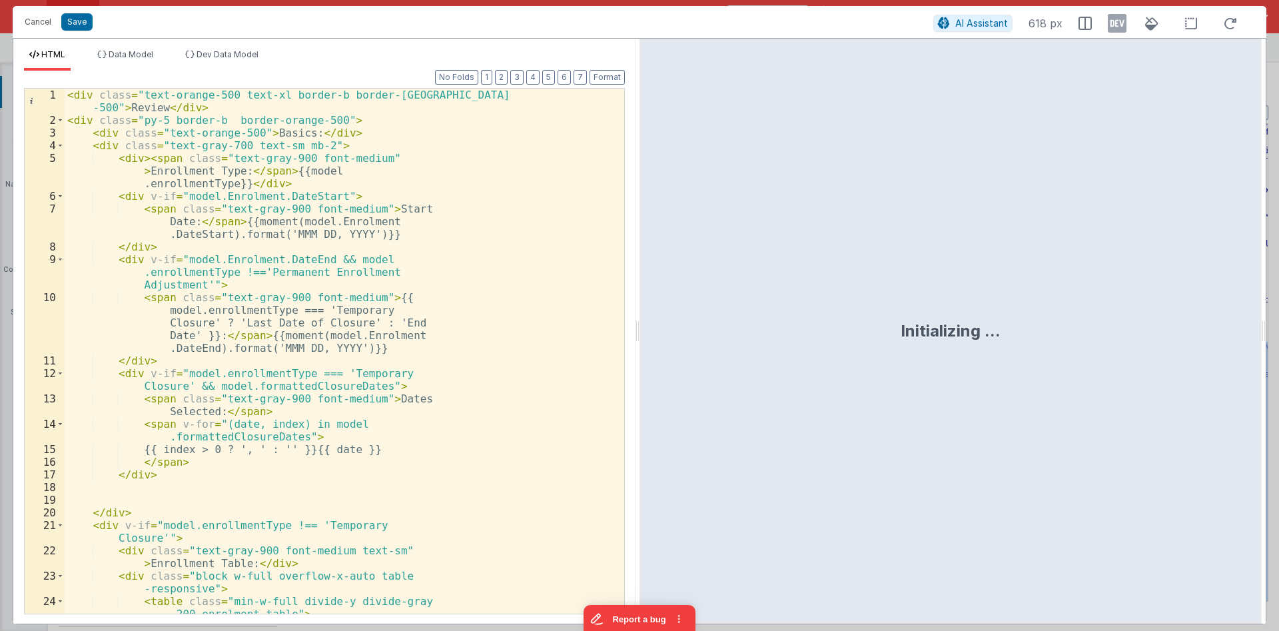
click at [294, 316] on div "< div class = "text-orange-500 text-xl border-b border-orange -500" > Review </…" at bounding box center [344, 370] width 559 height 563
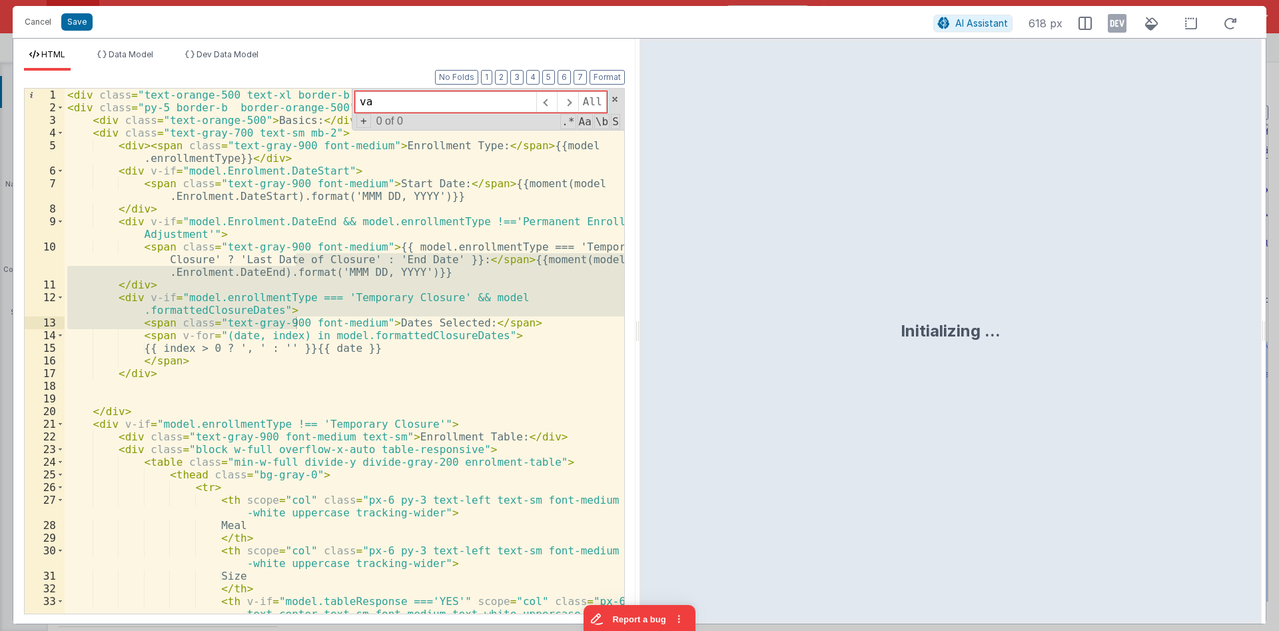
scroll to position [0, 0]
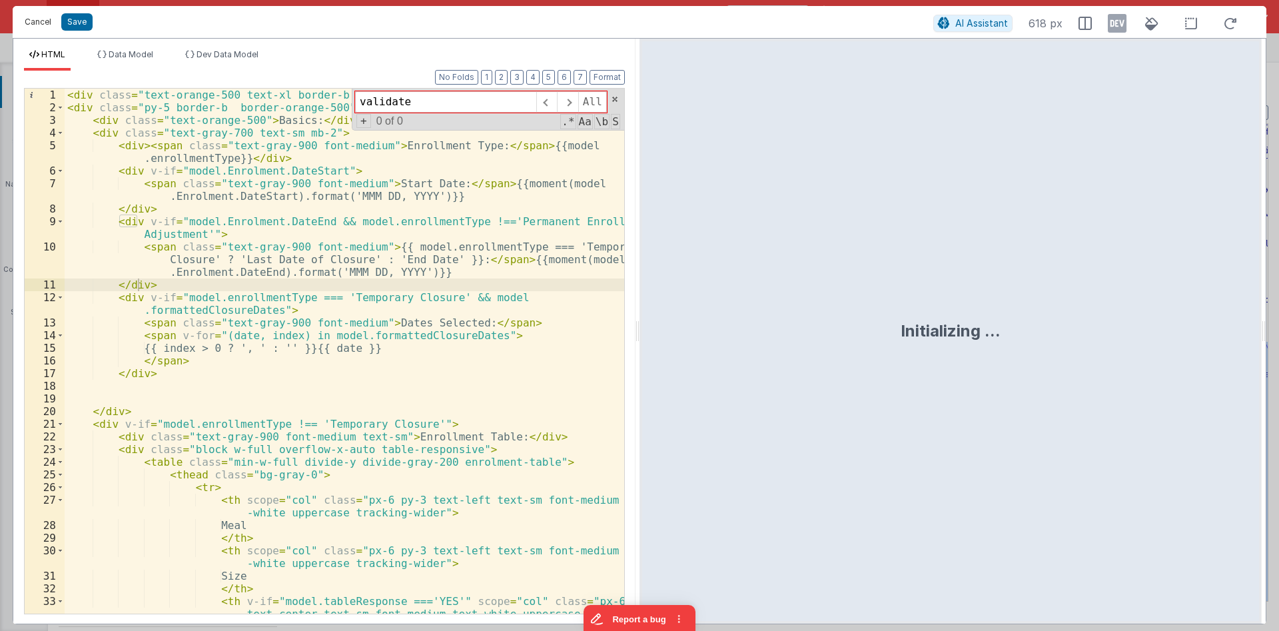
type input "validate"
click at [46, 20] on button "Cancel" at bounding box center [38, 22] width 40 height 19
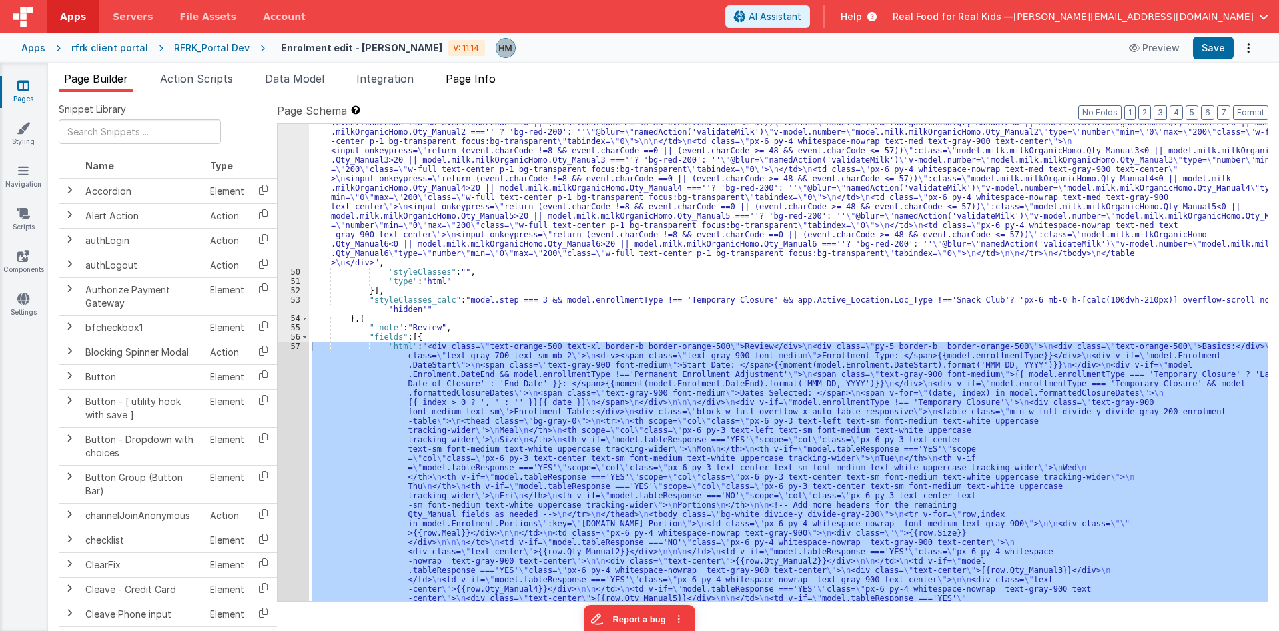
click at [501, 83] on li "Page Info" at bounding box center [470, 81] width 61 height 21
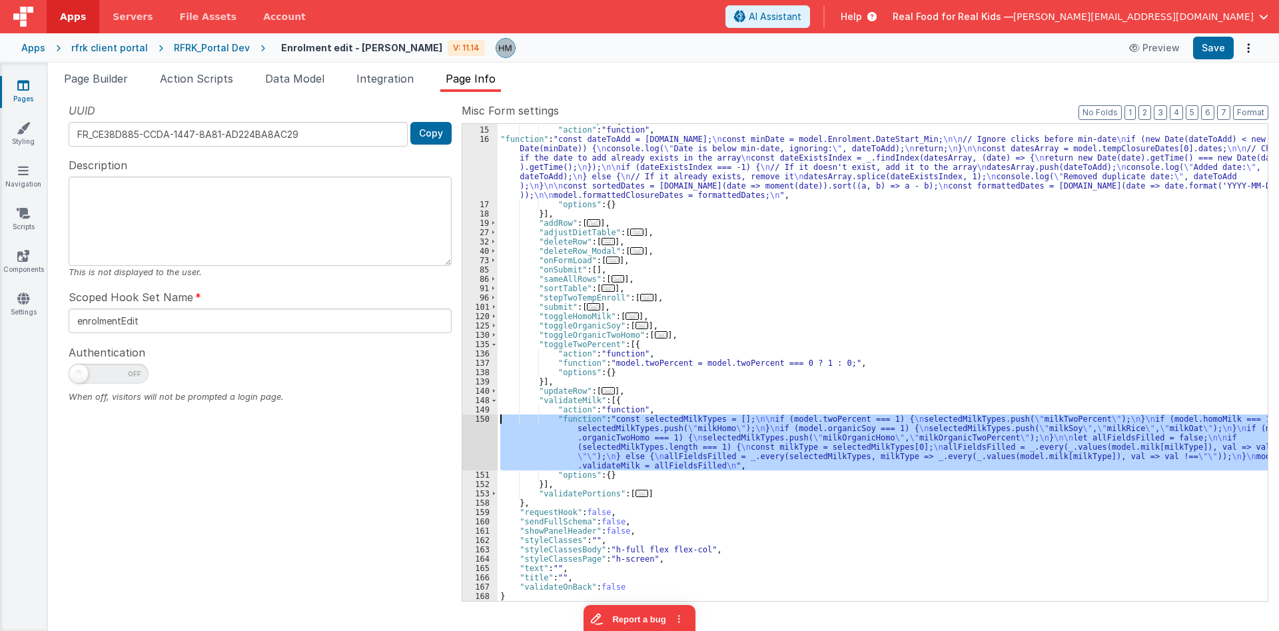
click at [563, 435] on div ""addDatesTemp" : [{ "action" : "function" , "function" : "const dateToAdd = act…" at bounding box center [883, 362] width 770 height 477
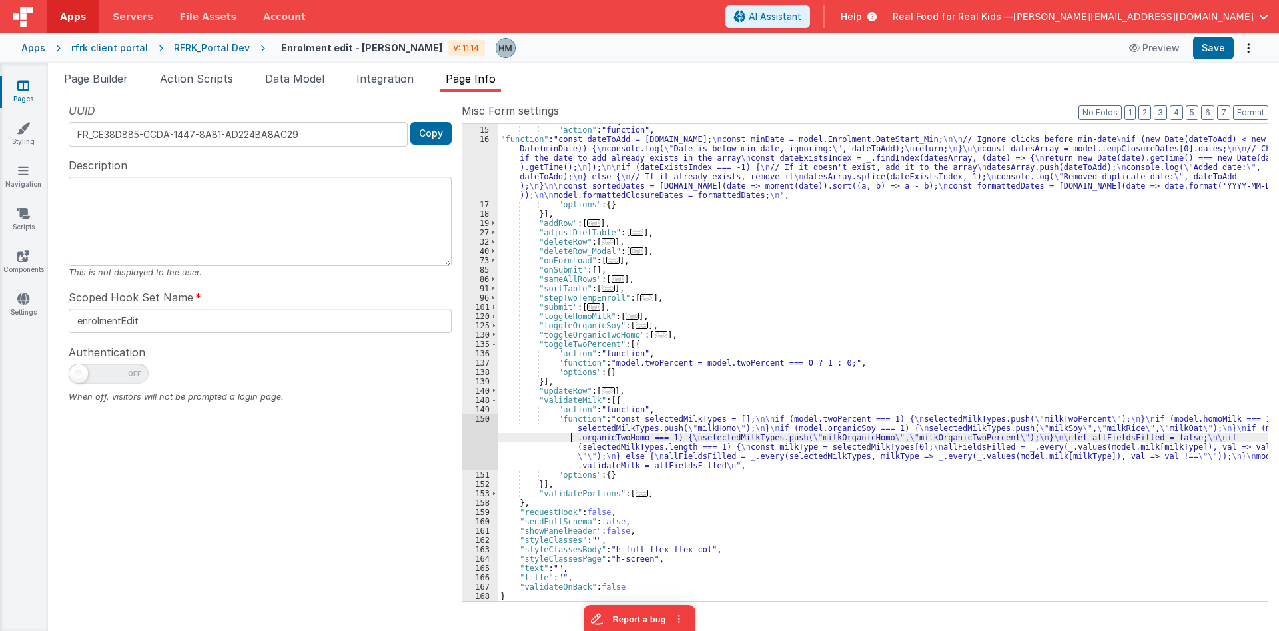
click at [481, 416] on div "150" at bounding box center [479, 442] width 35 height 56
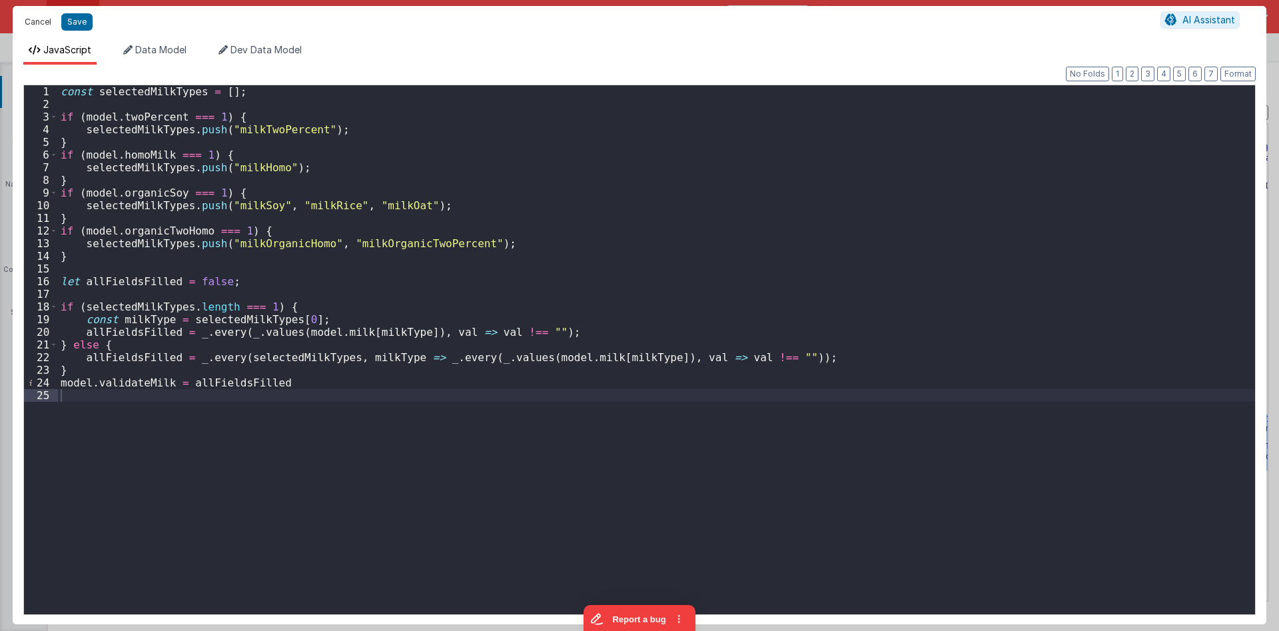
click at [34, 25] on button "Cancel" at bounding box center [38, 22] width 40 height 19
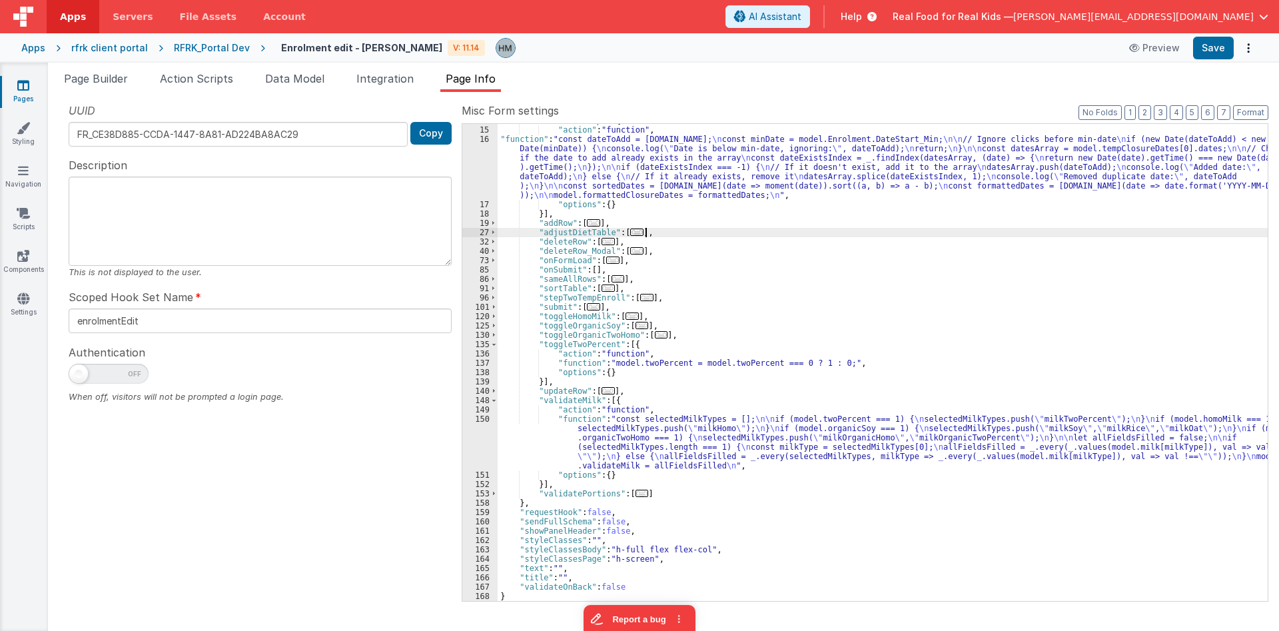
click at [710, 235] on div ""addDatesTemp" : [{ "action" : "function" , "function" : "const dateToAdd = act…" at bounding box center [883, 364] width 770 height 496
click at [110, 81] on span "Page Builder" at bounding box center [96, 78] width 64 height 13
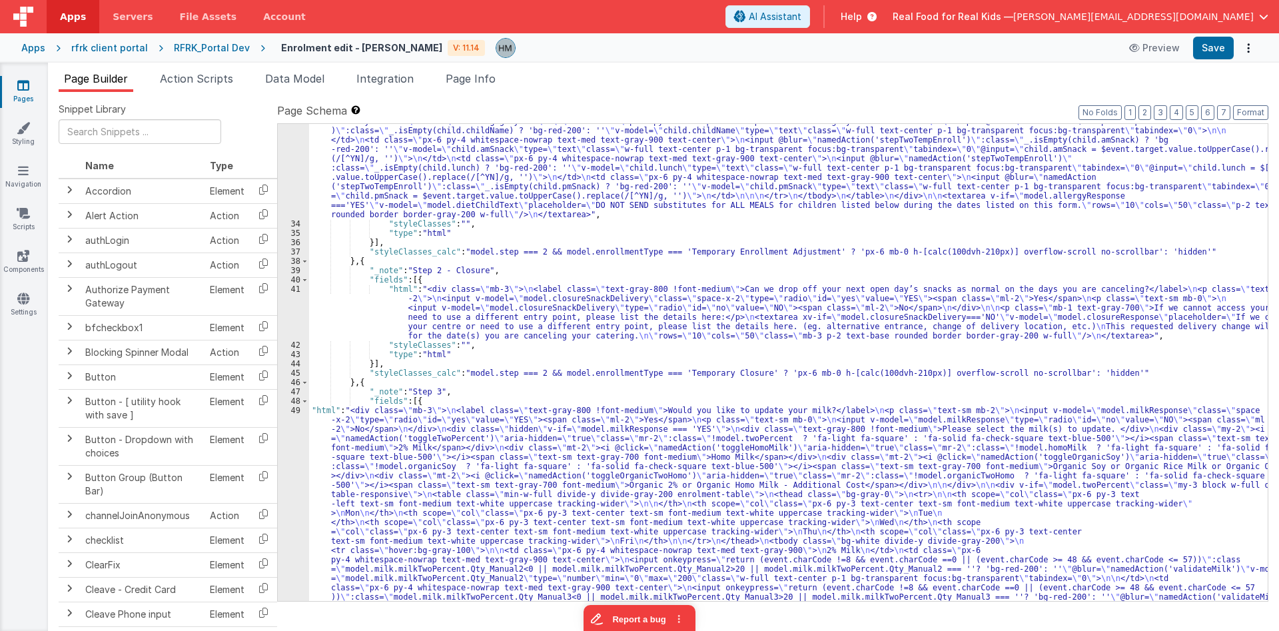
scroll to position [1182, 0]
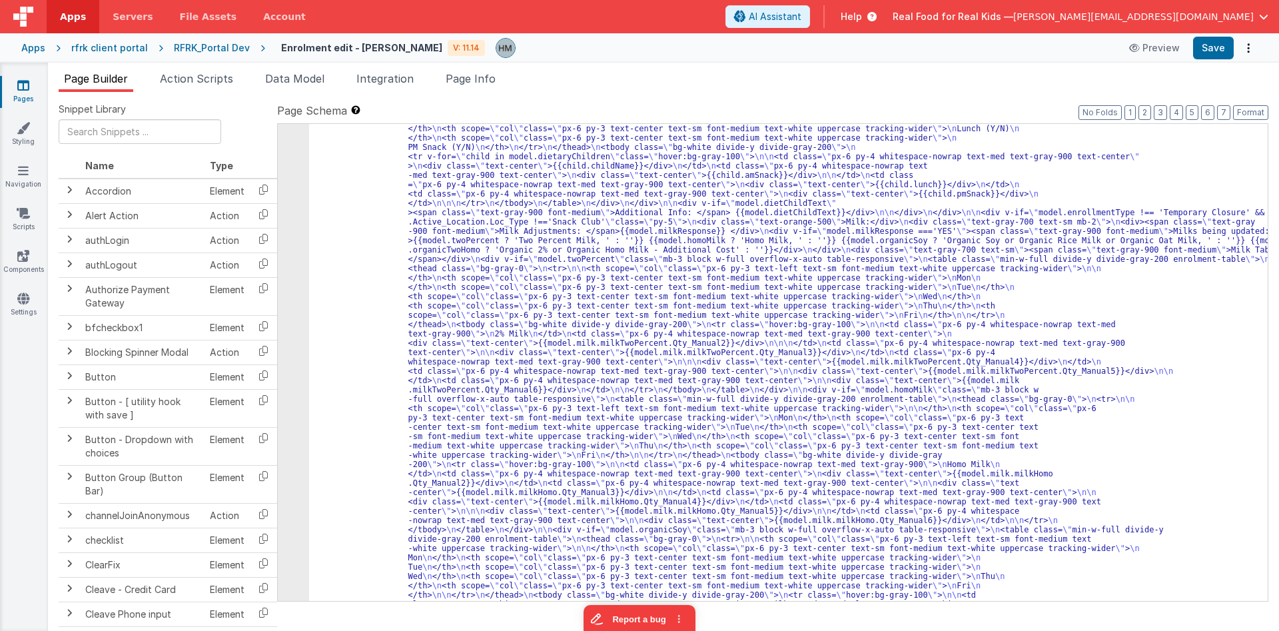
scroll to position [4111, 0]
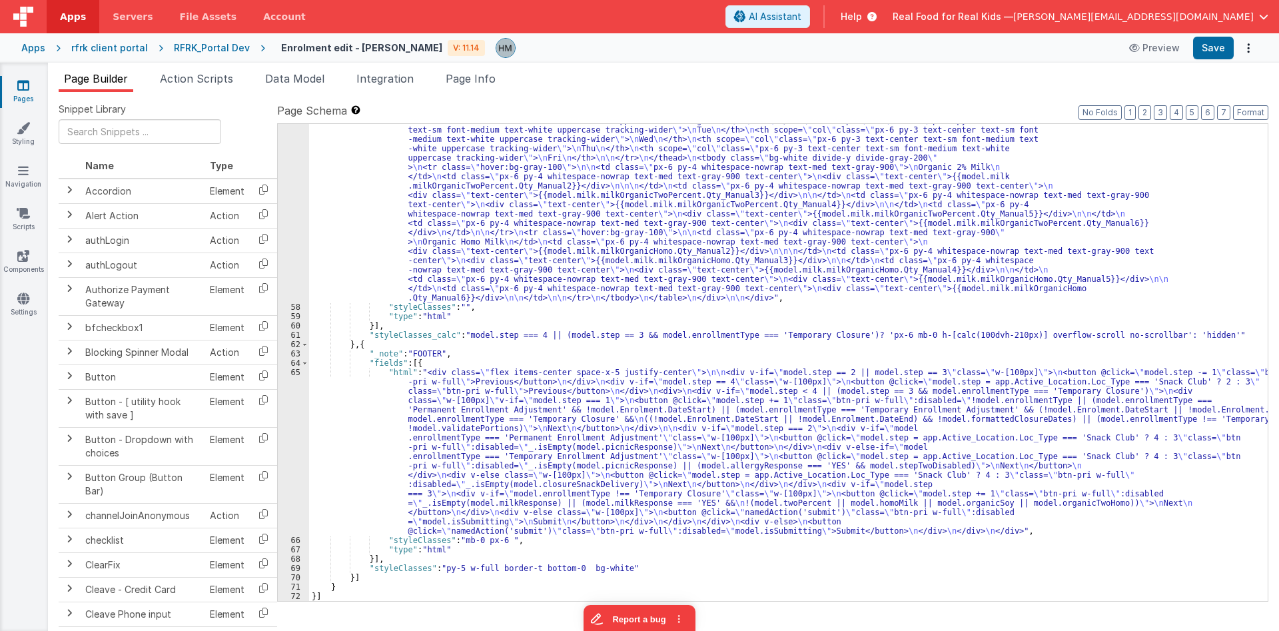
drag, startPoint x: 504, startPoint y: 410, endPoint x: 486, endPoint y: 410, distance: 18.0
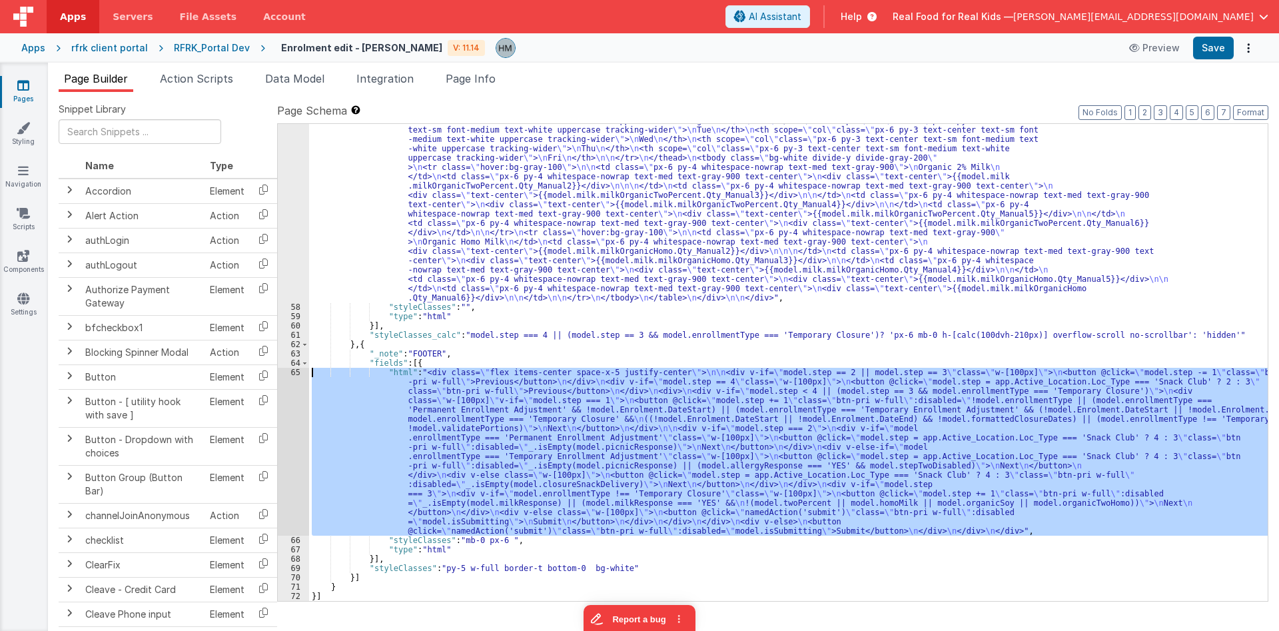
click at [290, 372] on div "65" at bounding box center [293, 452] width 31 height 168
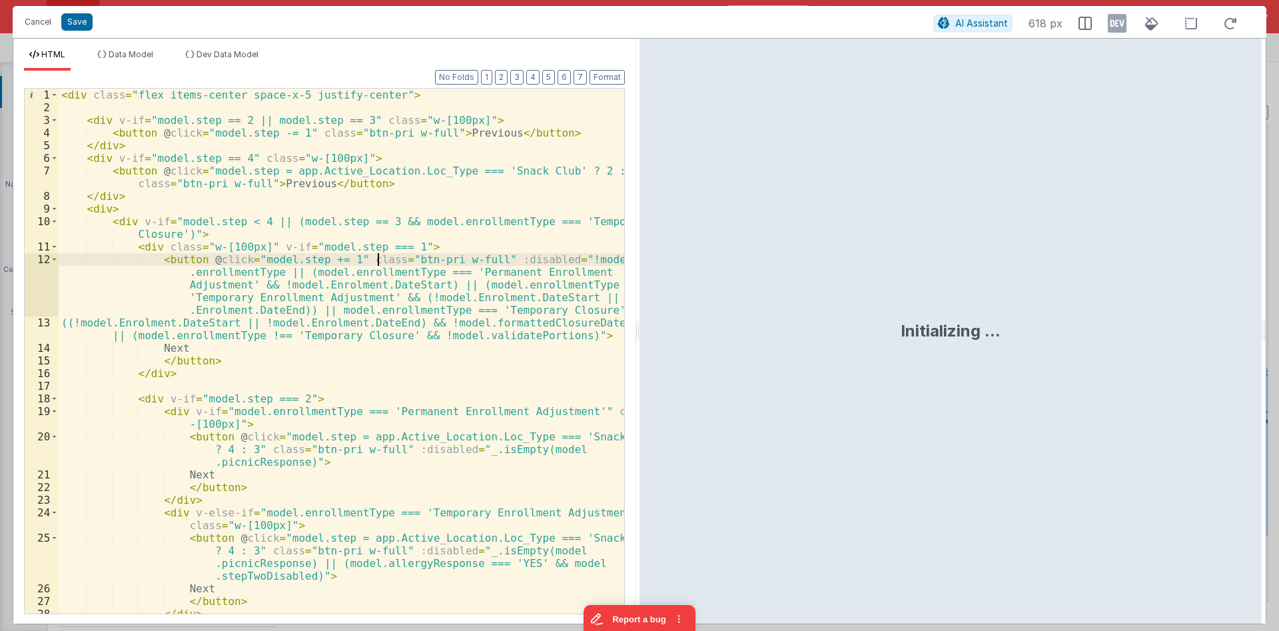
click at [376, 255] on div "< div class = "flex items-center space-x-5 justify-center" > < div v-if = "mode…" at bounding box center [341, 364] width 565 height 550
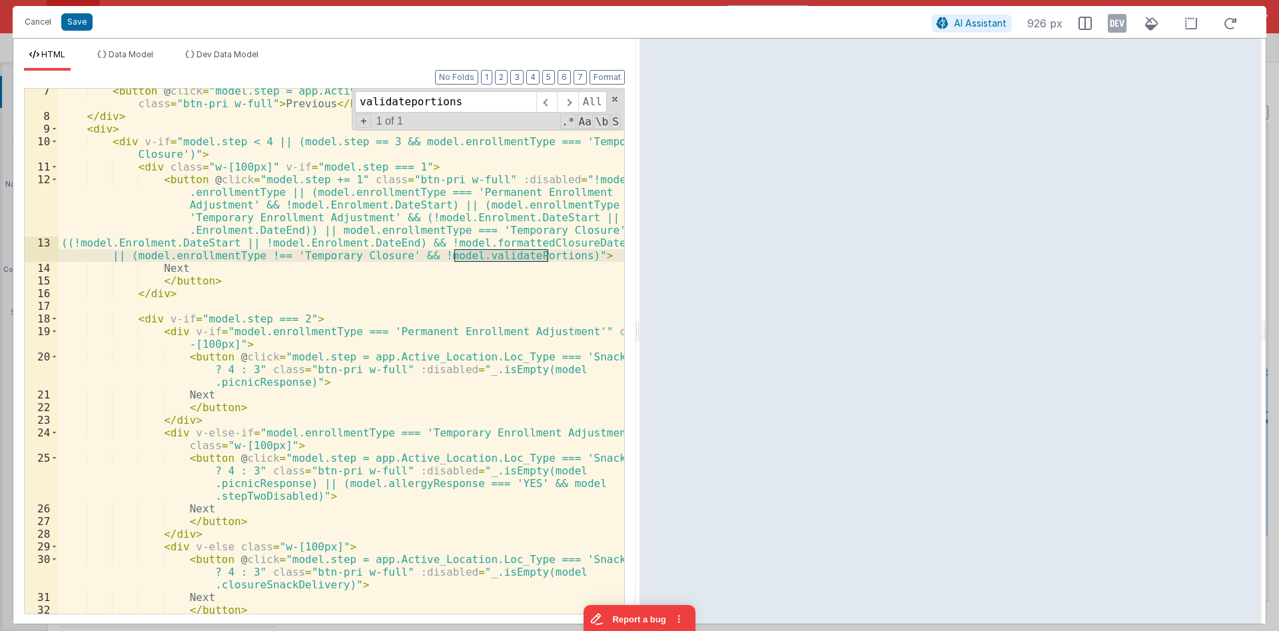
scroll to position [160, 0]
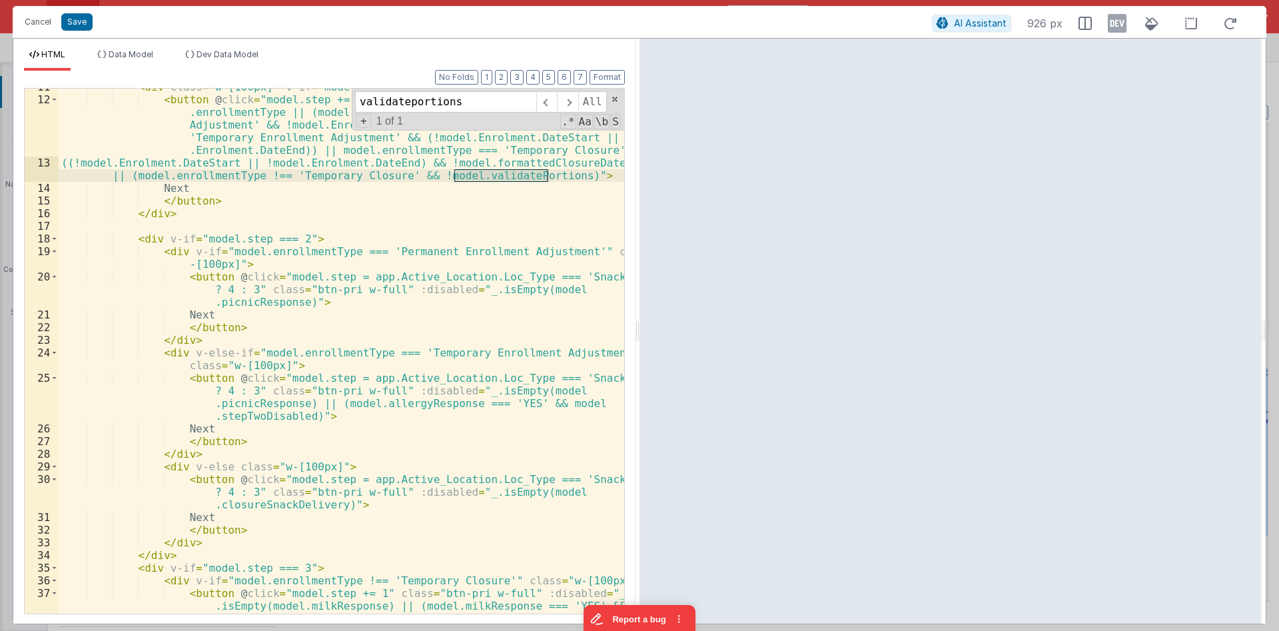
type input "validateportions"
click at [237, 241] on div "< div class = "w-[100px]" v-if = "model.step === 1" > < button @ click = "model…" at bounding box center [341, 356] width 565 height 550
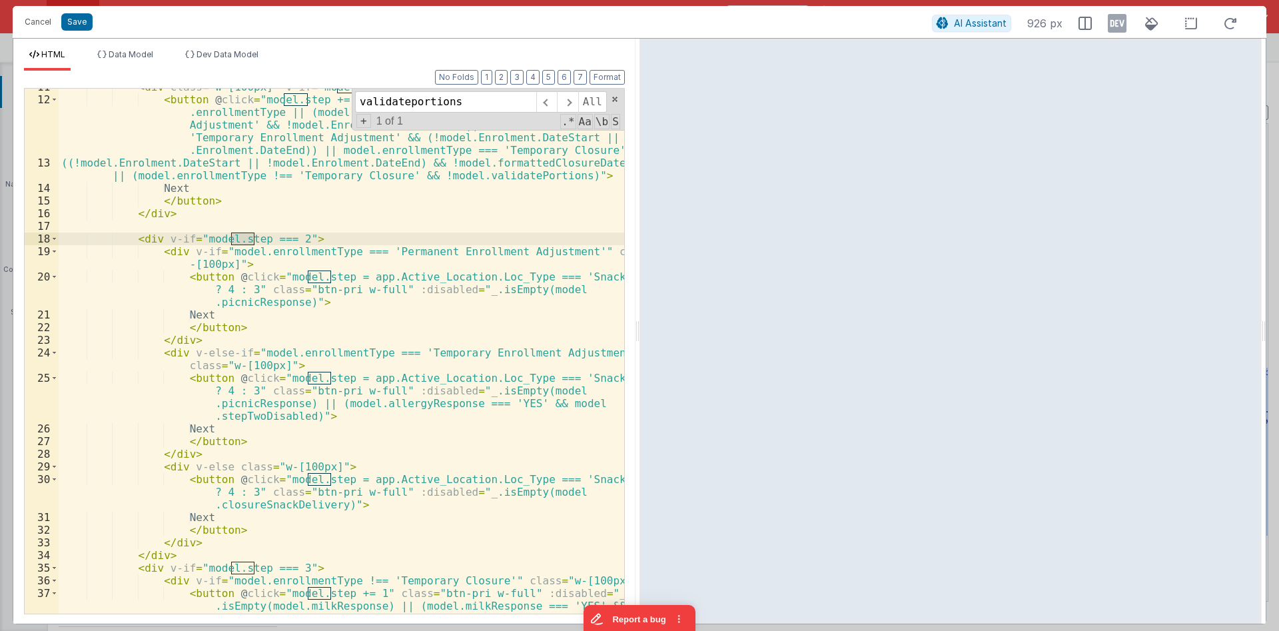
click at [287, 237] on div "< div class = "w-[100px]" v-if = "model.step === 1" > < button @ click = "model…" at bounding box center [341, 356] width 565 height 550
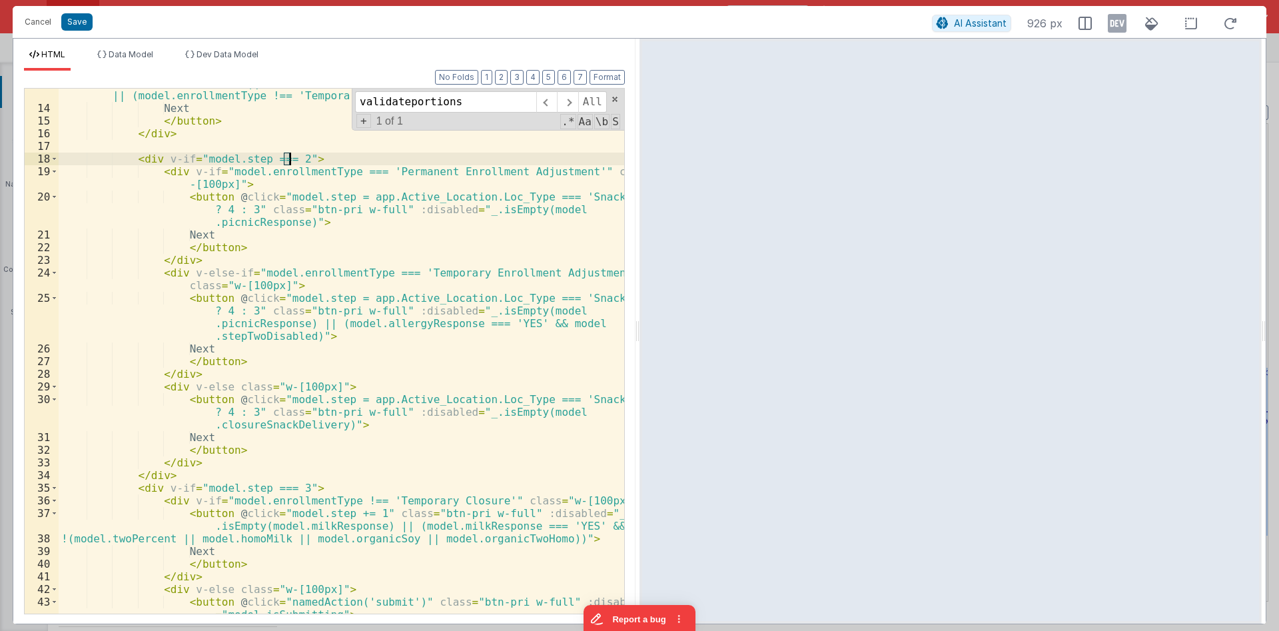
scroll to position [320, 0]
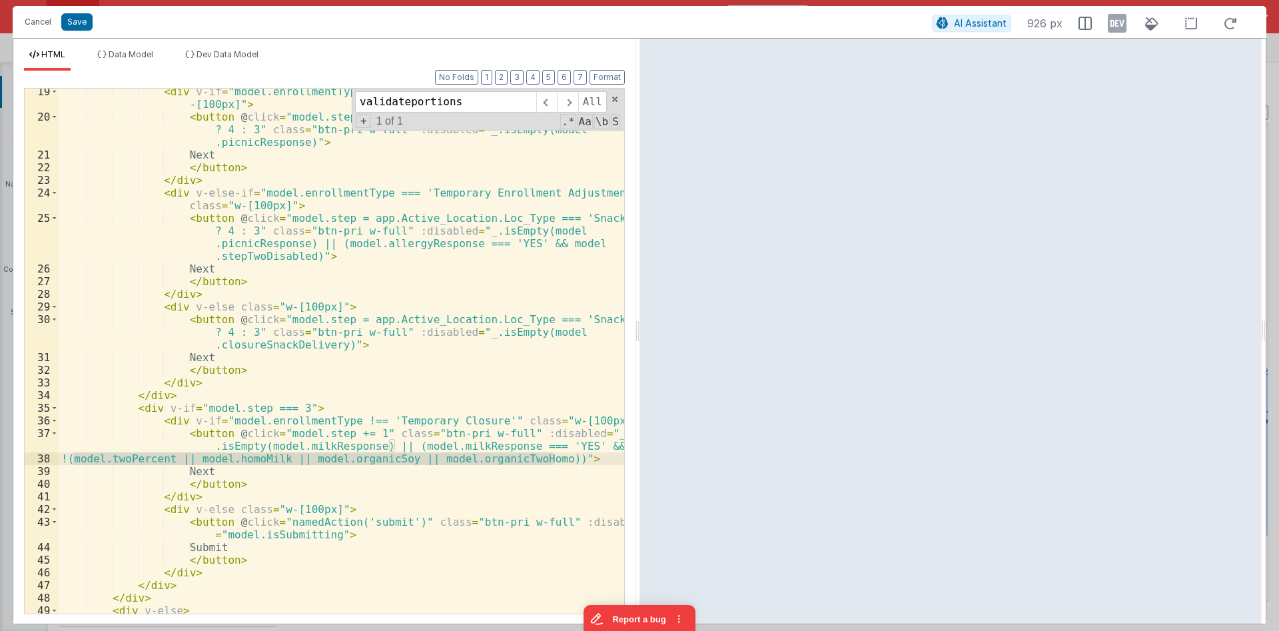
drag, startPoint x: 72, startPoint y: 458, endPoint x: 552, endPoint y: 461, distance: 480.2
click at [552, 461] on div "< div v-if = "model.enrollmentType === 'Permanent Enrollment Adjustment'" class…" at bounding box center [341, 372] width 565 height 575
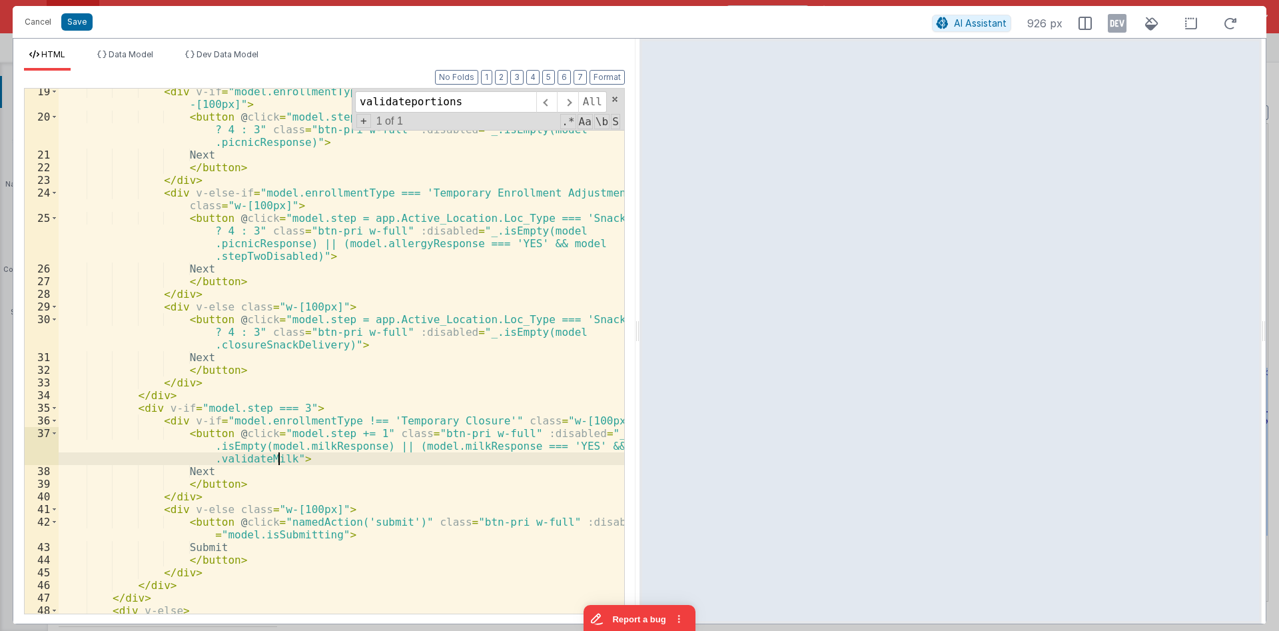
click at [254, 458] on div "< div v-if = "model.enrollmentType === 'Permanent Enrollment Adjustment'" class…" at bounding box center [341, 372] width 565 height 575
click at [278, 458] on div "< div v-if = "model.enrollmentType === 'Permanent Enrollment Adjustment'" class…" at bounding box center [341, 351] width 565 height 525
click at [141, 63] on li "Data Model" at bounding box center [125, 59] width 67 height 21
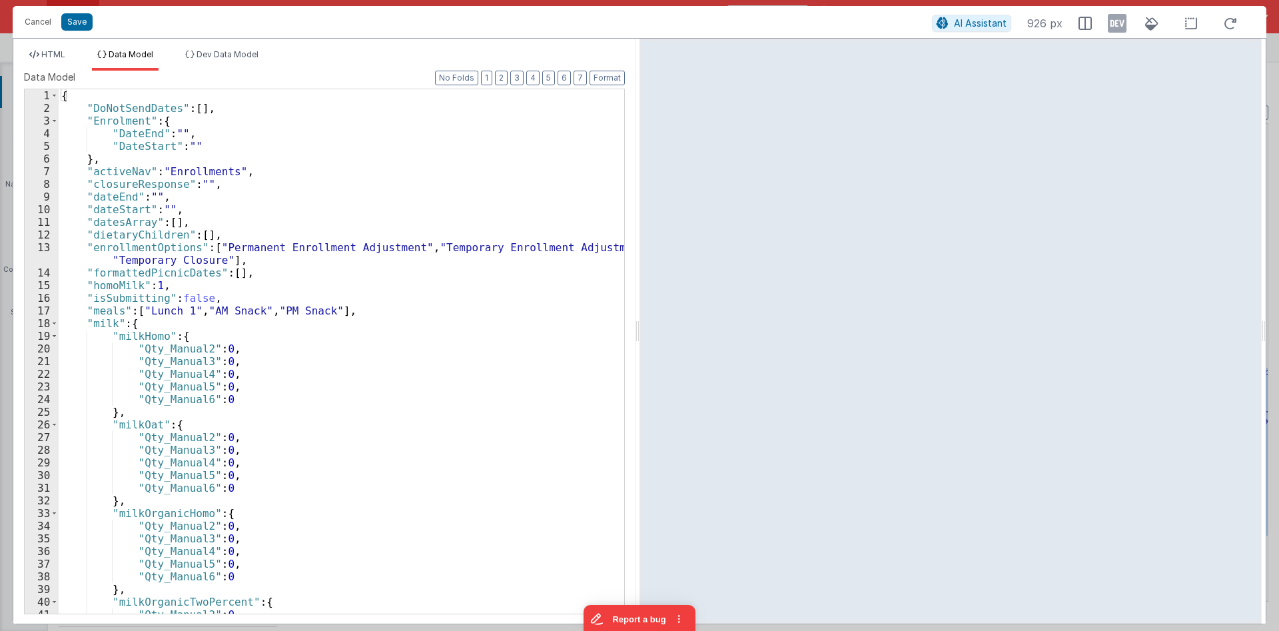
click at [269, 155] on div "{ "DoNotSendDates" : [ ] , "Enrolment" : { "DateEnd" : "" , "DateStart" : "" } …" at bounding box center [341, 363] width 565 height 549
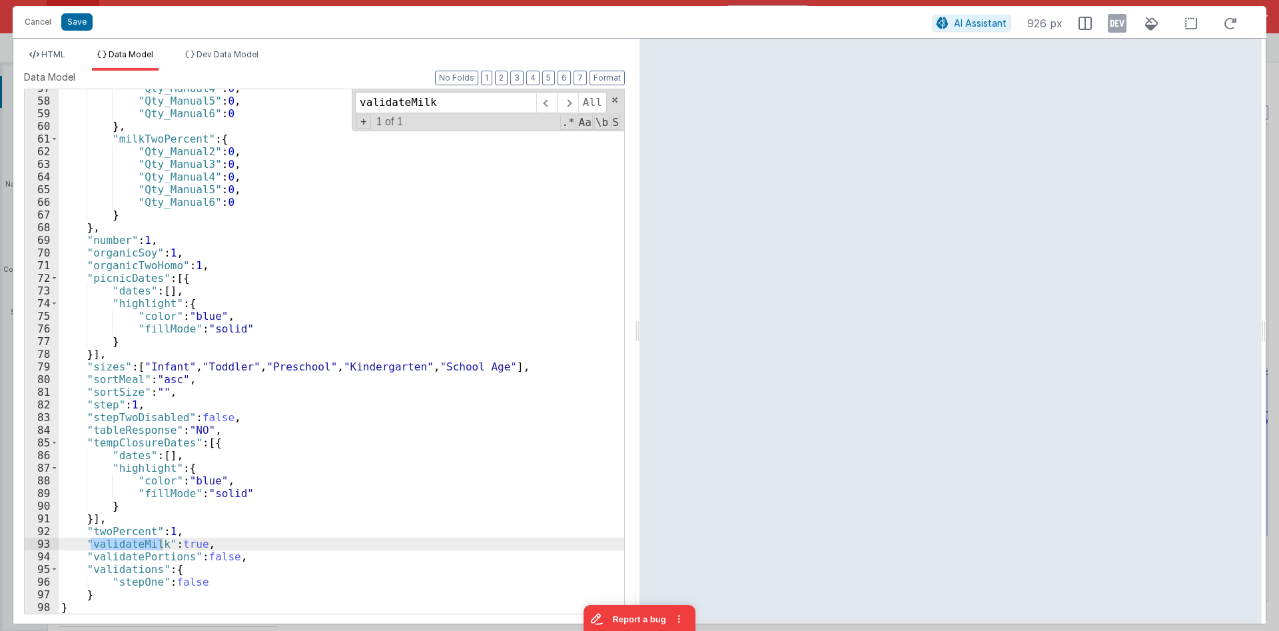
scroll to position [729, 0]
type input "validateMilk"
click at [57, 56] on span "HTML" at bounding box center [53, 54] width 24 height 10
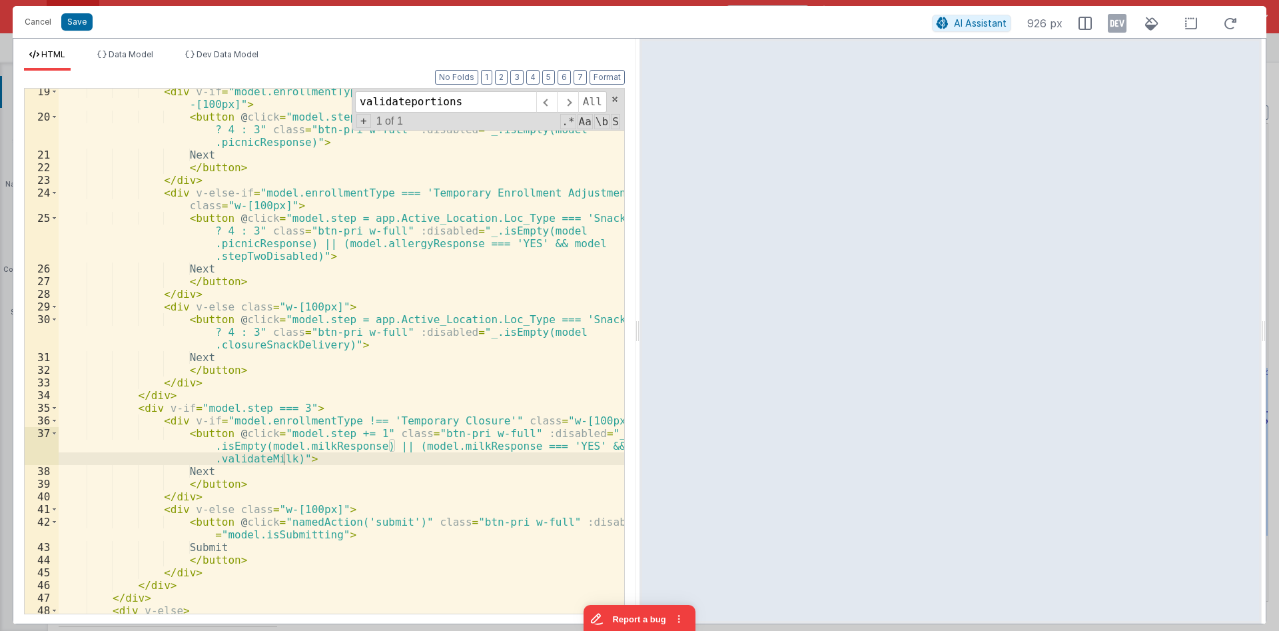
click at [374, 402] on div "< div v-if = "model.enrollmentType === 'Permanent Enrollment Adjustment'" class…" at bounding box center [341, 372] width 565 height 575
click at [581, 442] on div "< div v-if = "model.enrollmentType === 'Permanent Enrollment Adjustment'" class…" at bounding box center [341, 372] width 565 height 575
click at [599, 391] on div "< div v-if = "model.enrollmentType === 'Permanent Enrollment Adjustment'" class…" at bounding box center [341, 372] width 565 height 575
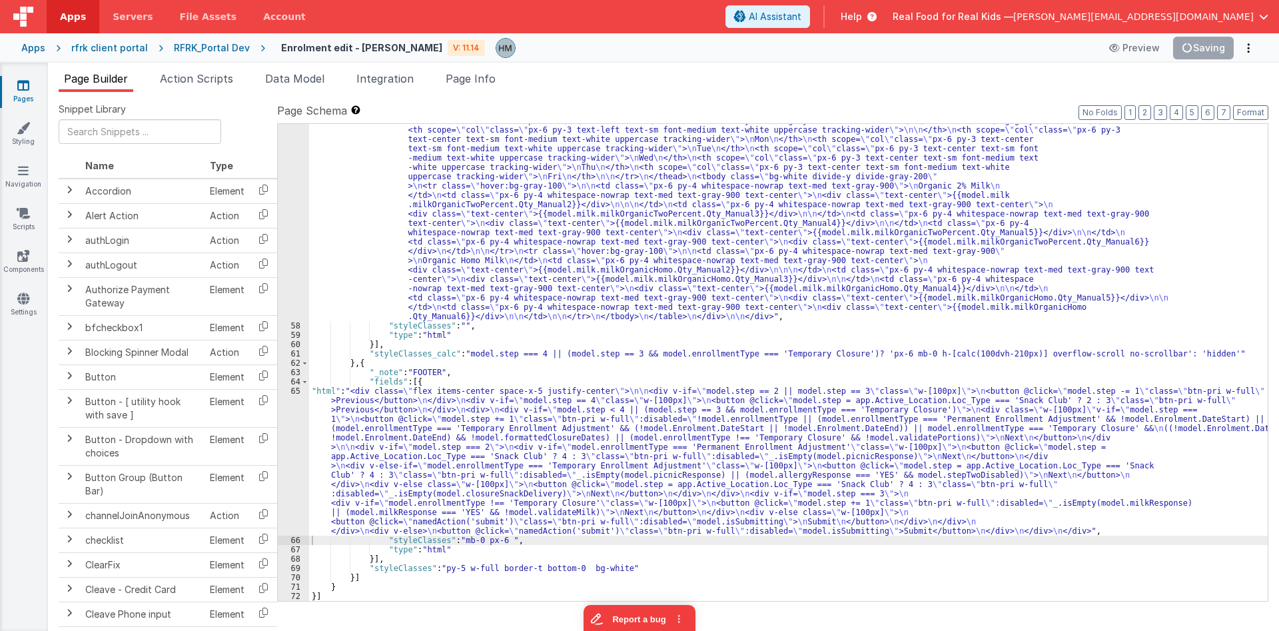
scroll to position [4092, 0]
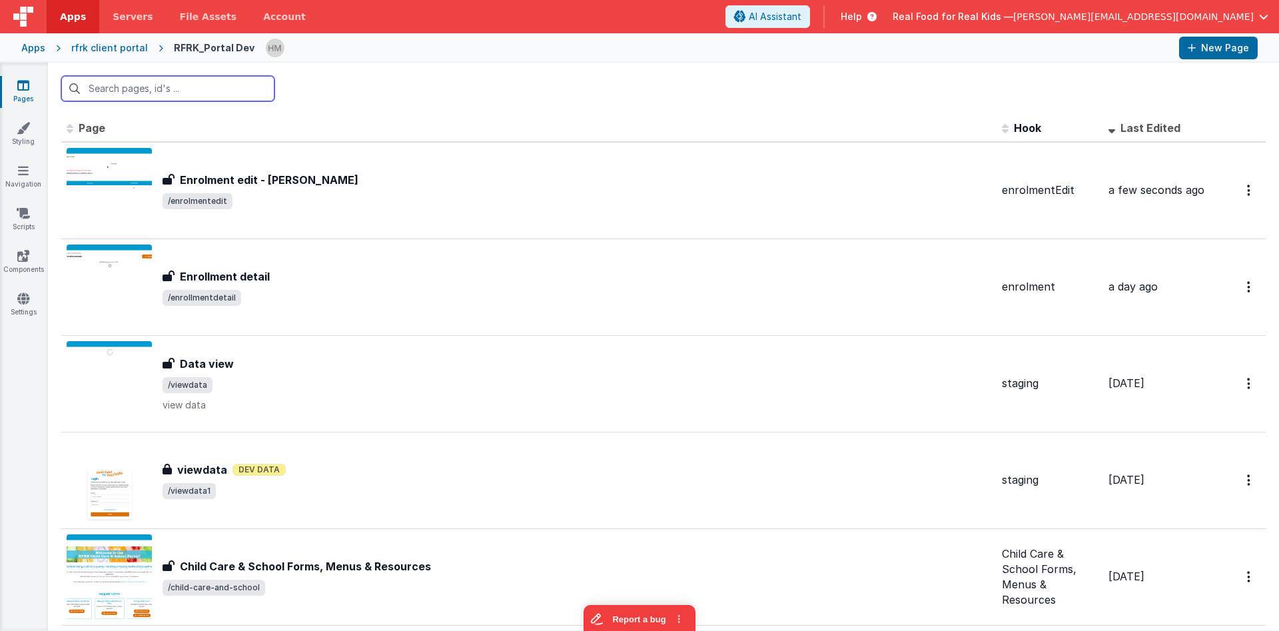
click at [221, 89] on input "text" at bounding box center [167, 88] width 213 height 25
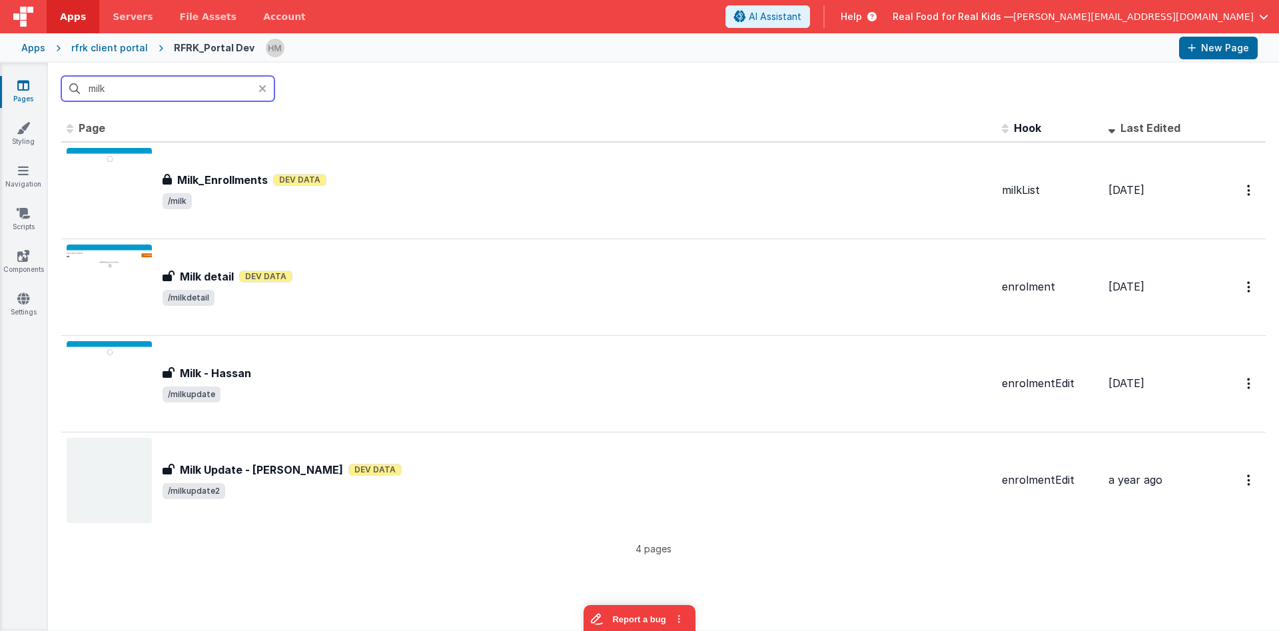
type input "milk"
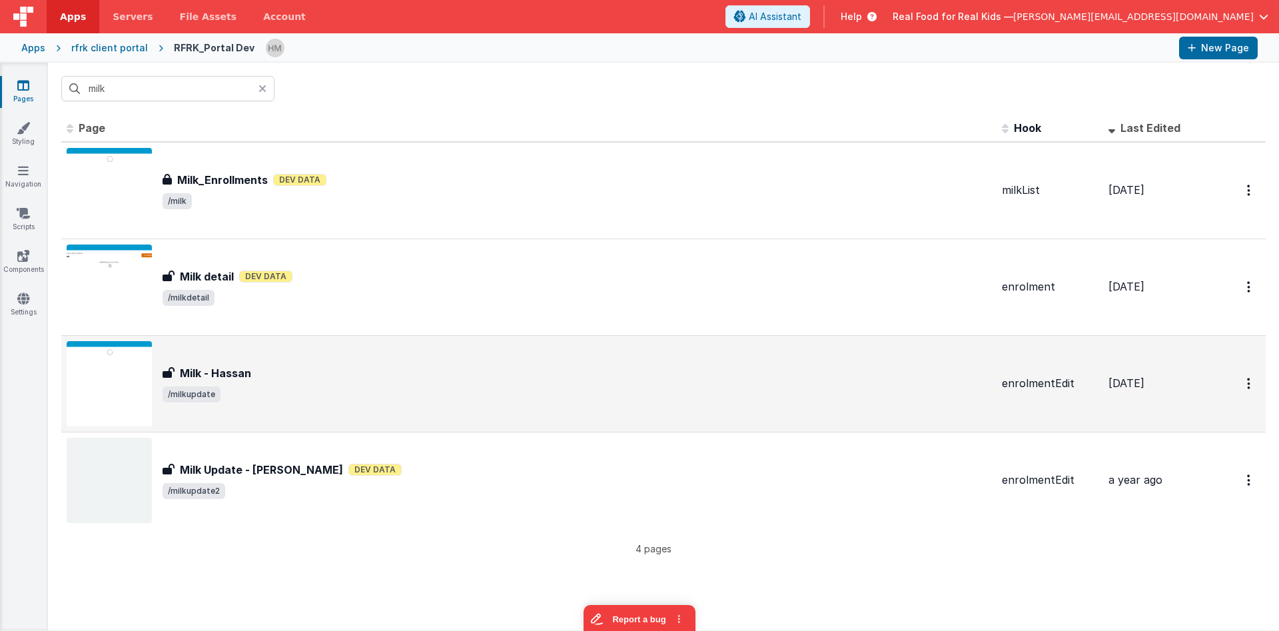
click at [432, 360] on div "Milk - [PERSON_NAME] Milk - [PERSON_NAME] /milkupdate" at bounding box center [529, 383] width 924 height 85
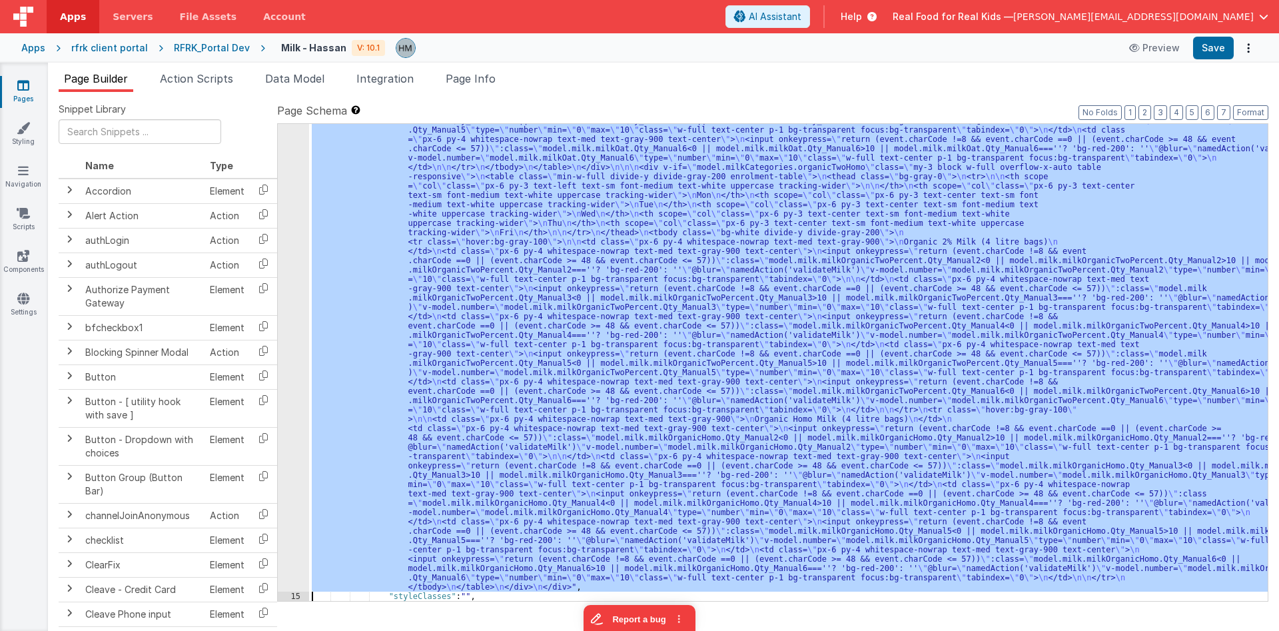
click at [294, 273] on div "14 15 16 17 18 19 20 21 22 23 24 25 26 27 28 29" at bounding box center [293, 5] width 31 height 2146
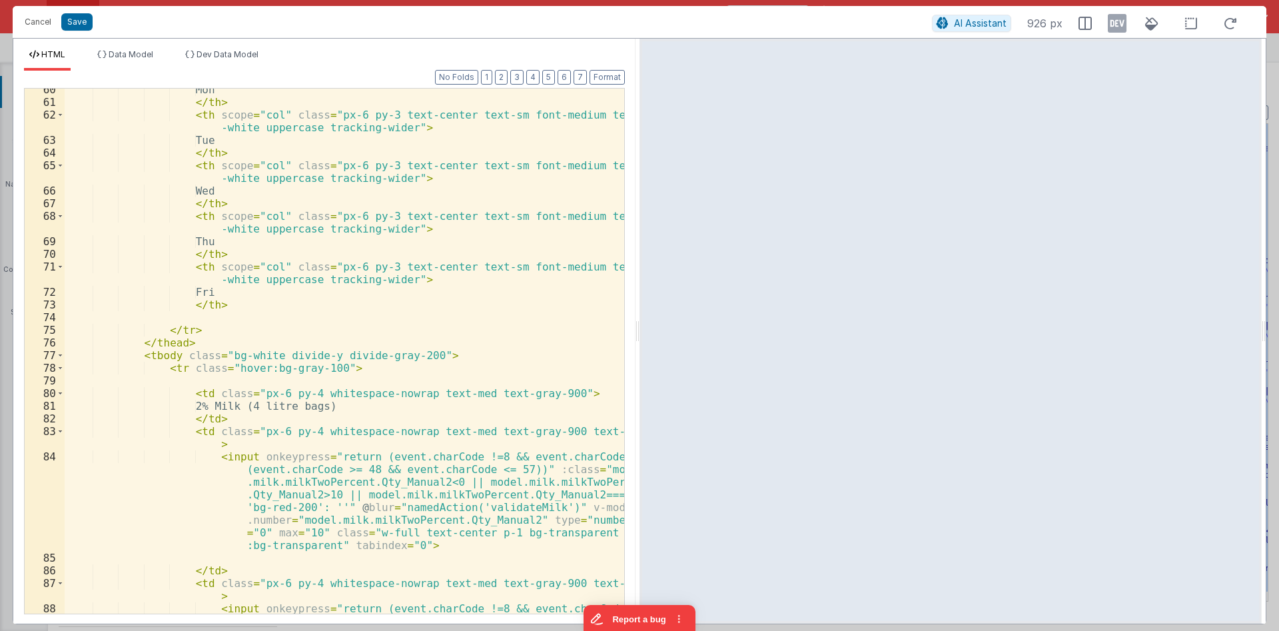
scroll to position [1199, 0]
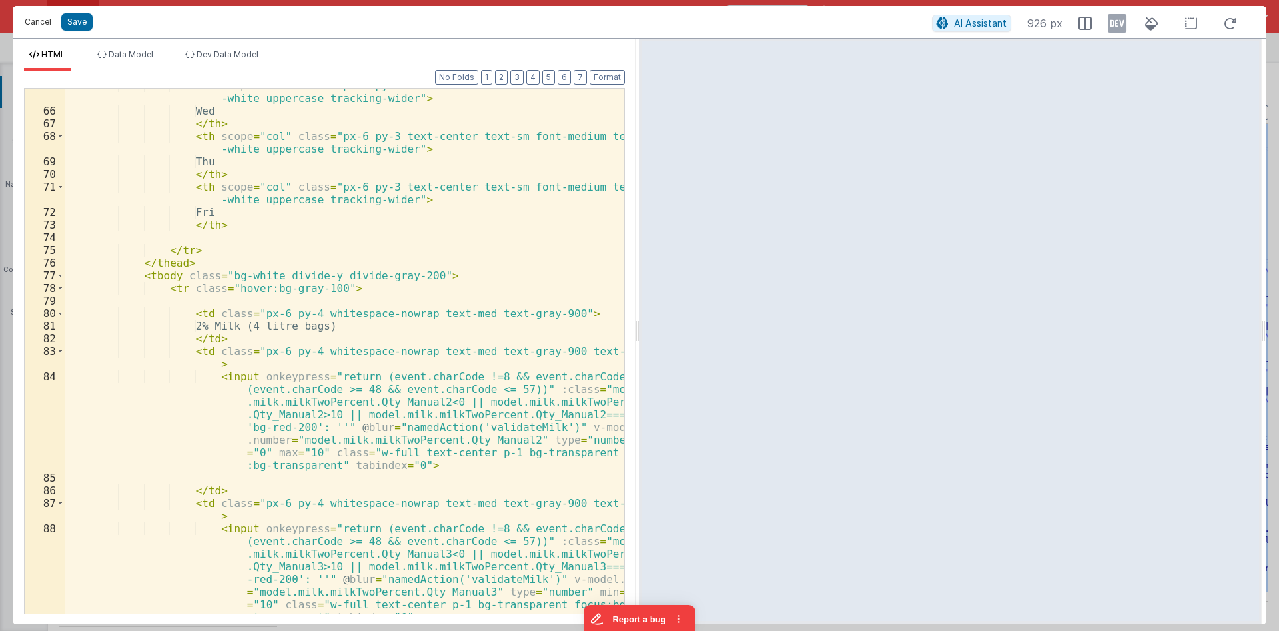
click at [39, 23] on button "Cancel" at bounding box center [38, 22] width 40 height 19
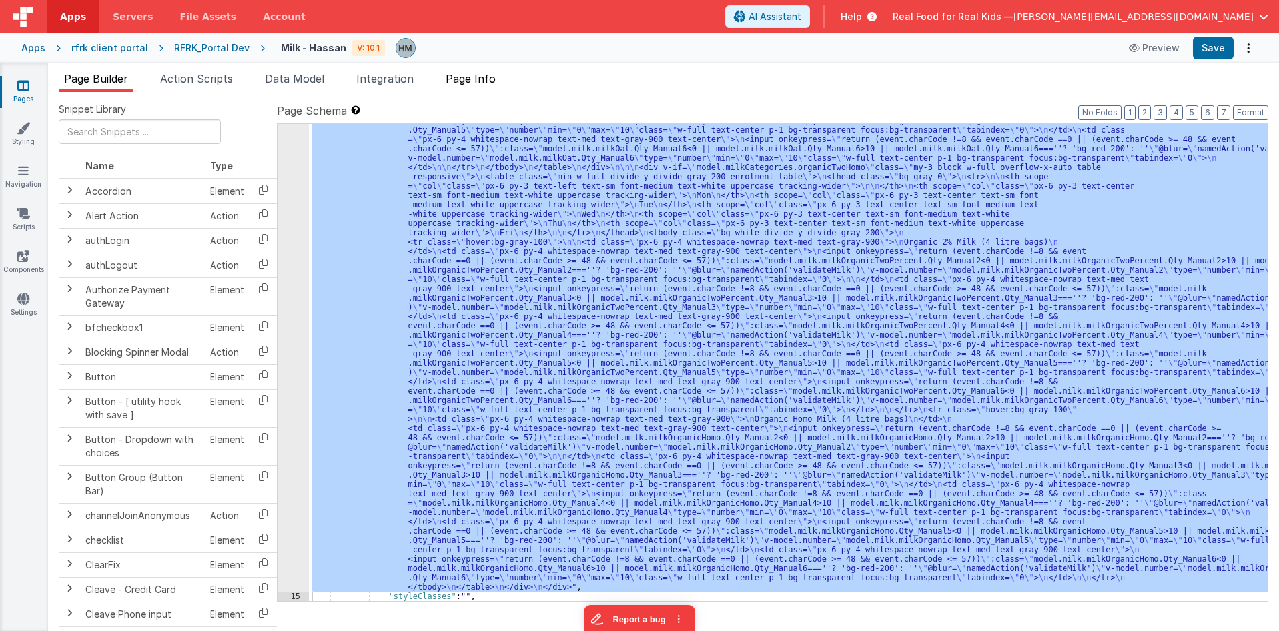
click at [490, 84] on span "Page Info" at bounding box center [471, 78] width 50 height 13
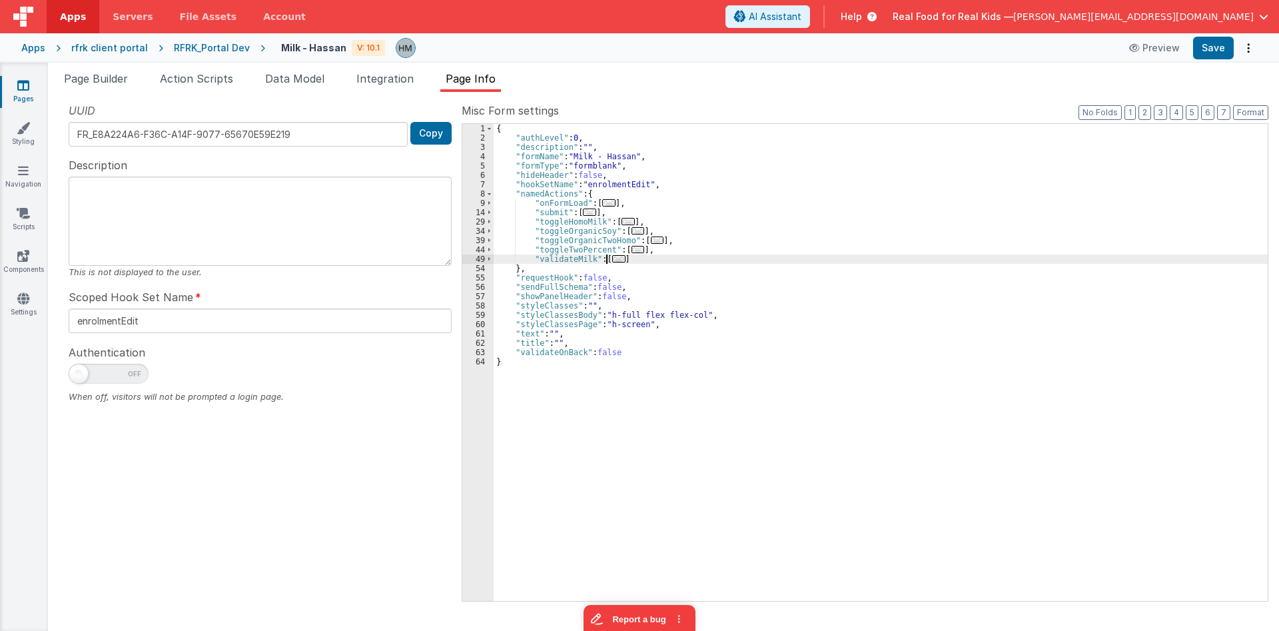
click at [615, 258] on span "..." at bounding box center [618, 258] width 13 height 7
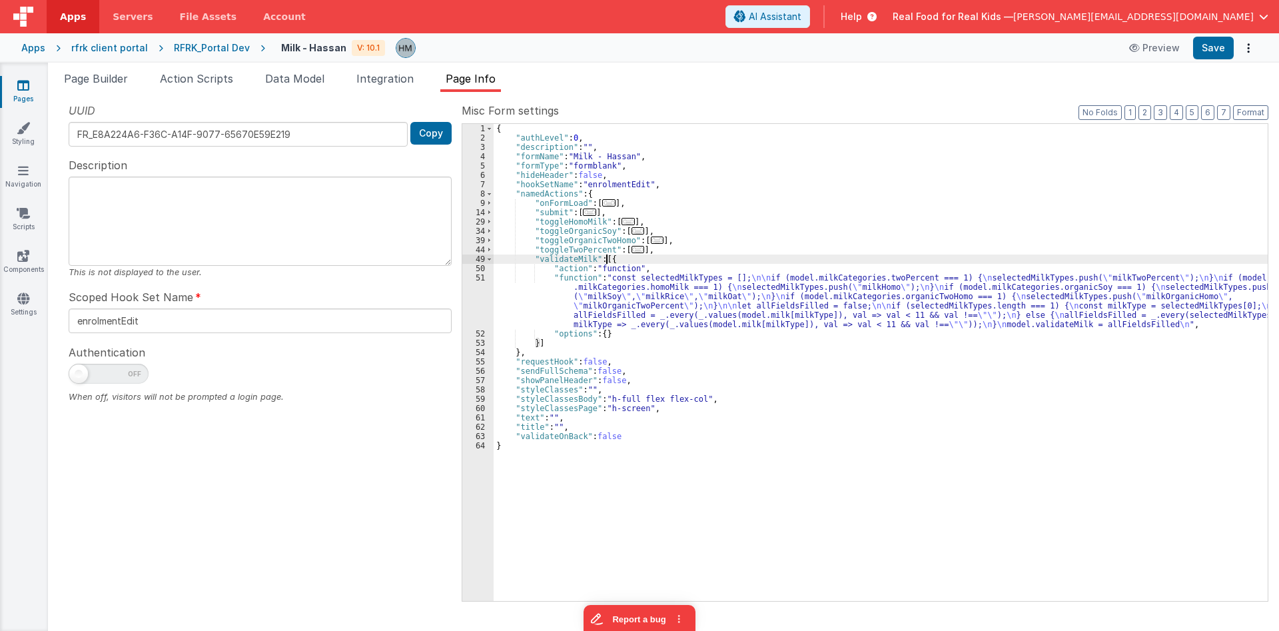
click at [542, 298] on div "{ "authLevel" : 0 , "description" : "" , "formName" : "Milk - Hassan" , "formTy…" at bounding box center [881, 372] width 774 height 496
click at [476, 280] on div "51" at bounding box center [477, 301] width 31 height 56
